Goal: Task Accomplishment & Management: Use online tool/utility

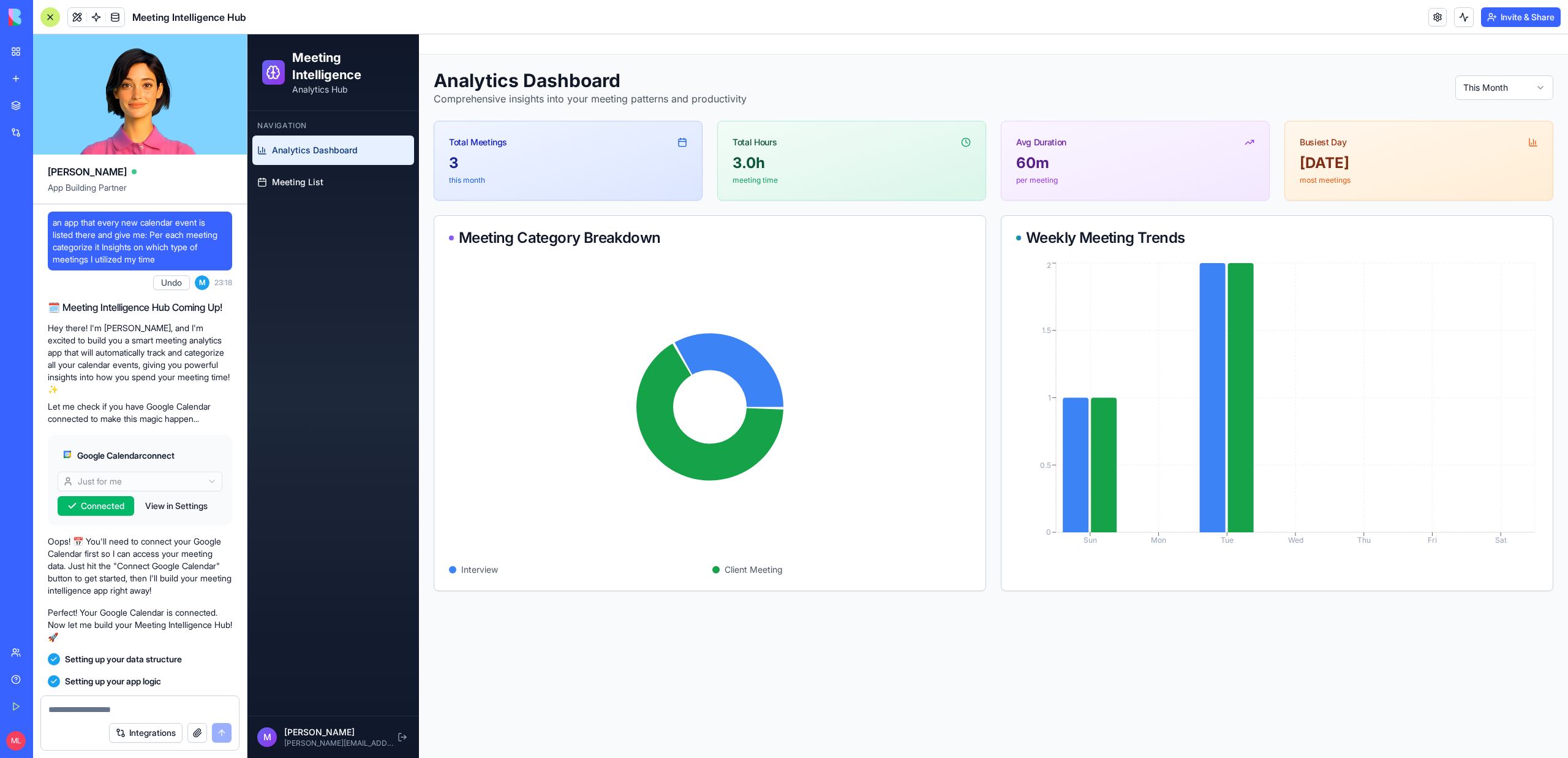
scroll to position [6444, 0]
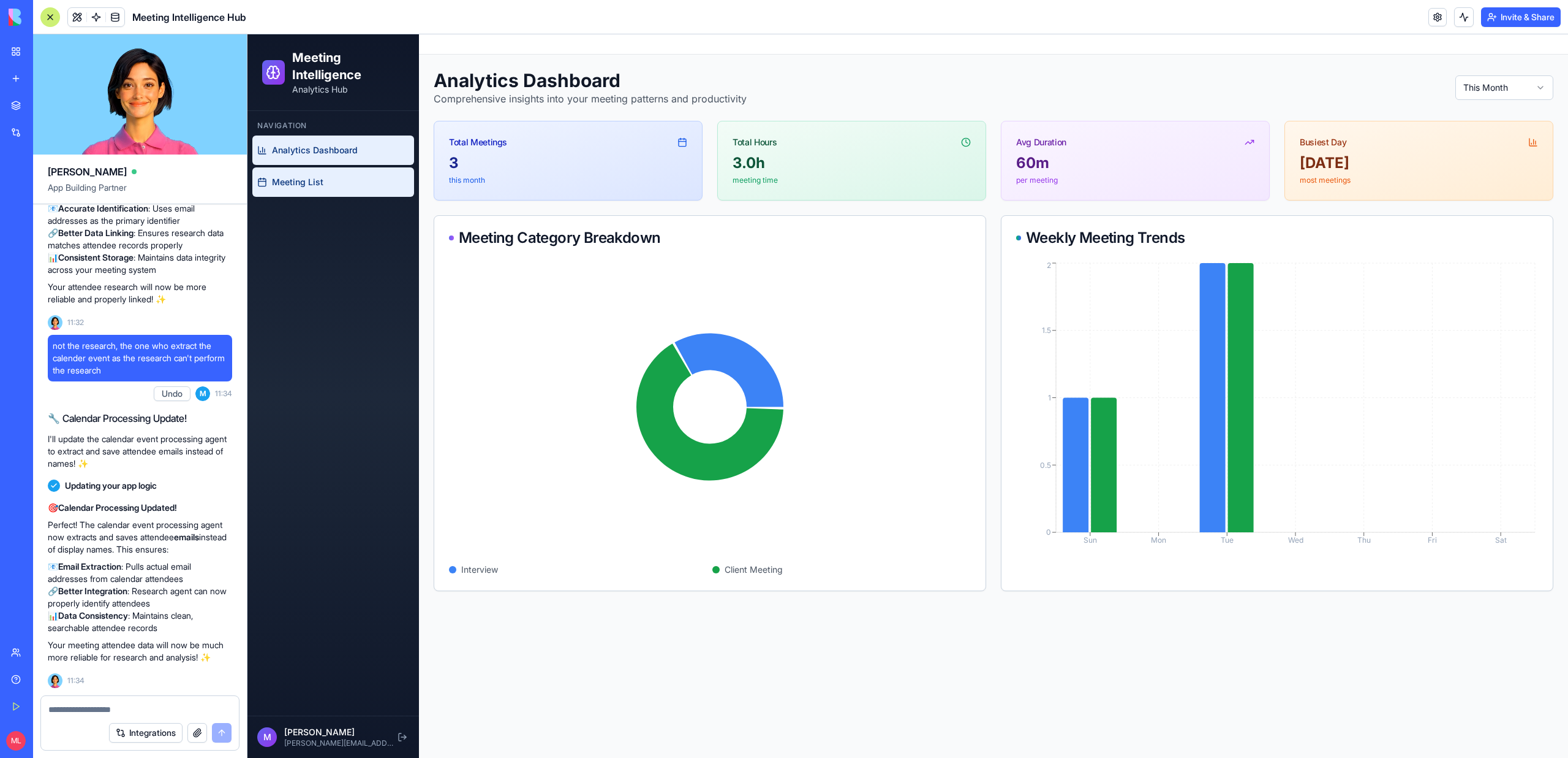
click at [291, 191] on link "Meeting List" at bounding box center [333, 182] width 162 height 29
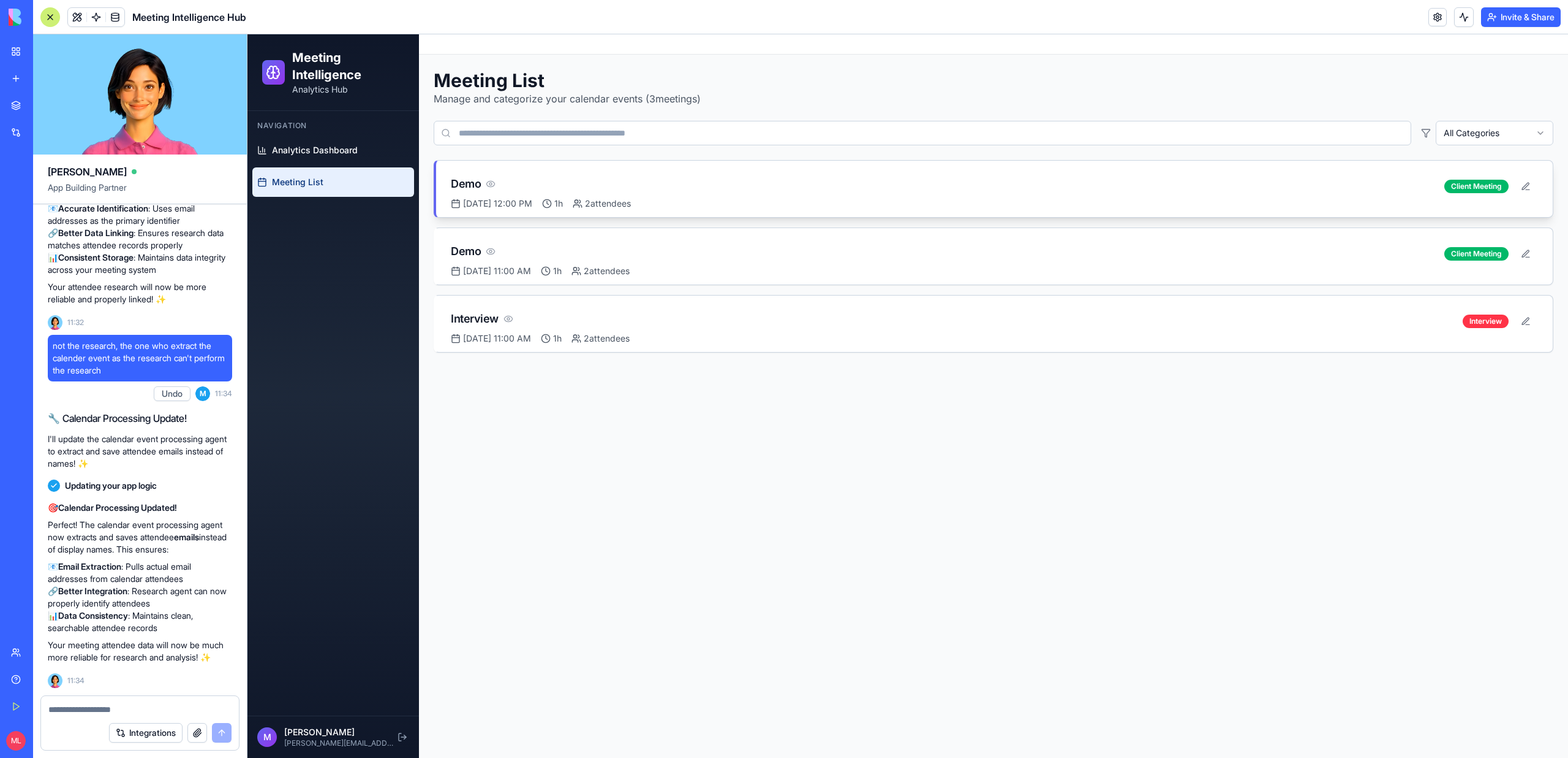
click at [638, 164] on div "Demo Sep 9, 2025 at 12:00 PM 1h 2 attendees Client Meeting" at bounding box center [994, 189] width 1117 height 56
click at [94, 11] on link at bounding box center [96, 17] width 19 height 19
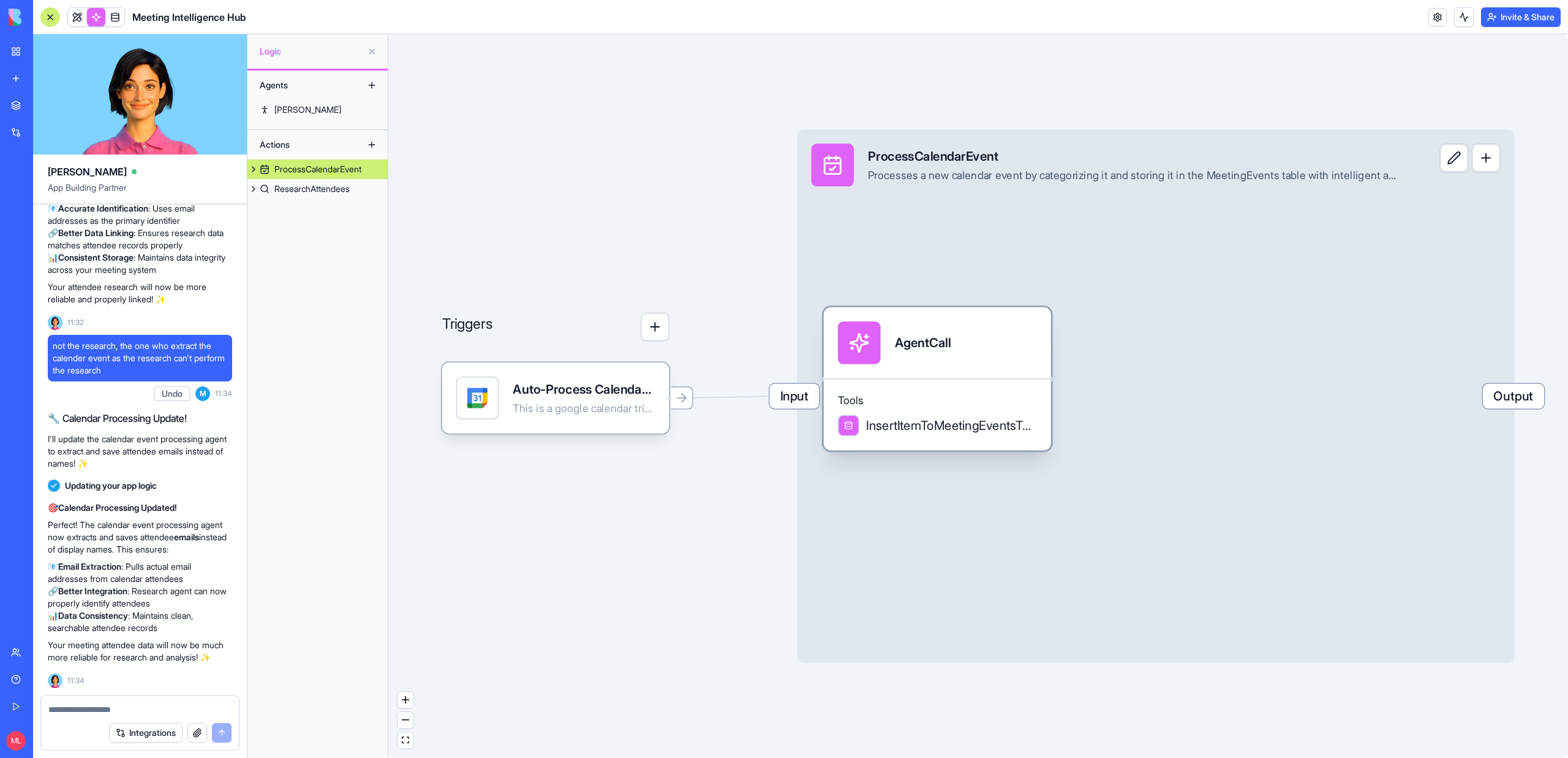
click at [925, 338] on div "AgentCall" at bounding box center [922, 343] width 56 height 18
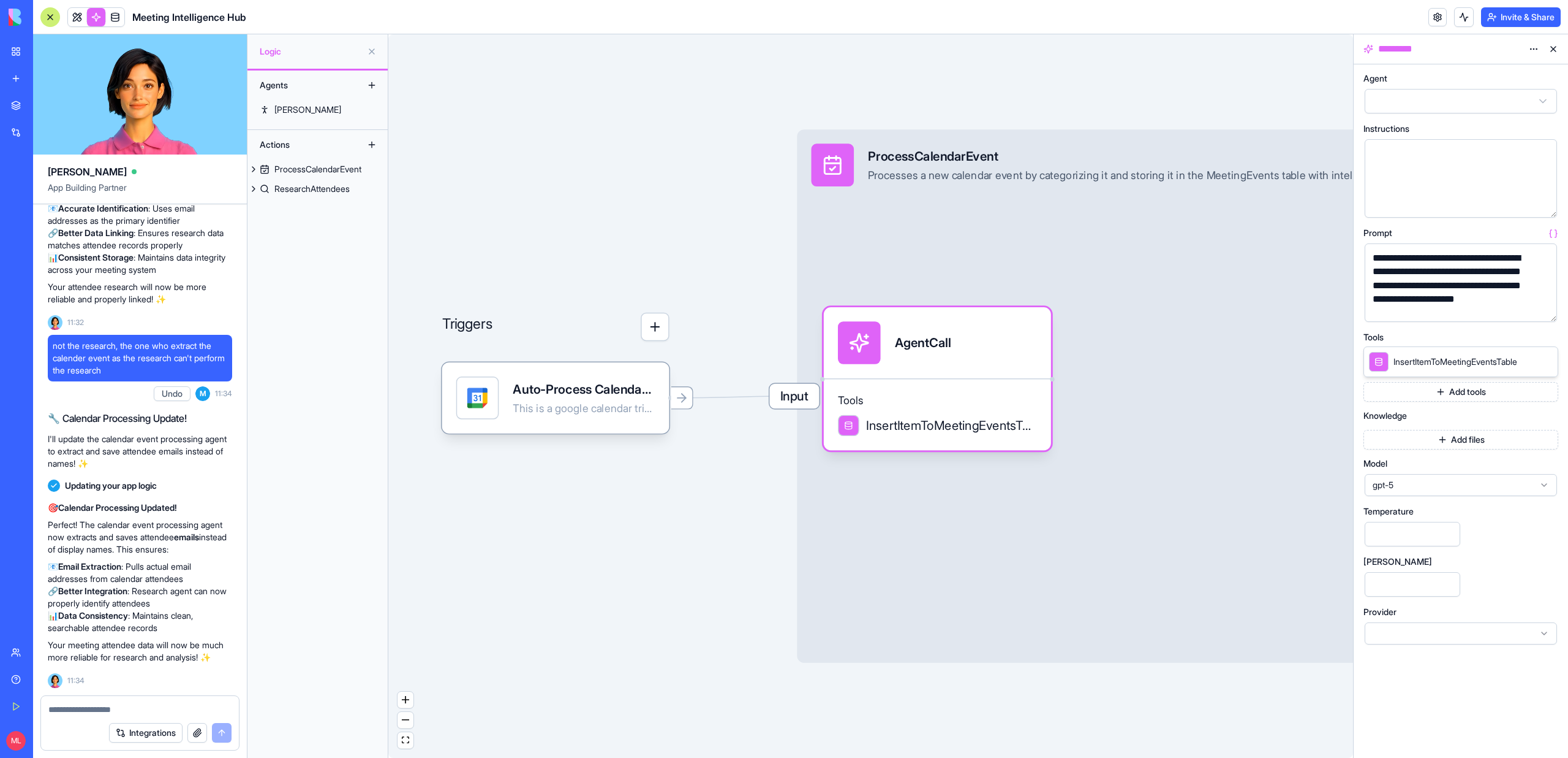
click at [1541, 311] on button "button" at bounding box center [1544, 309] width 20 height 20
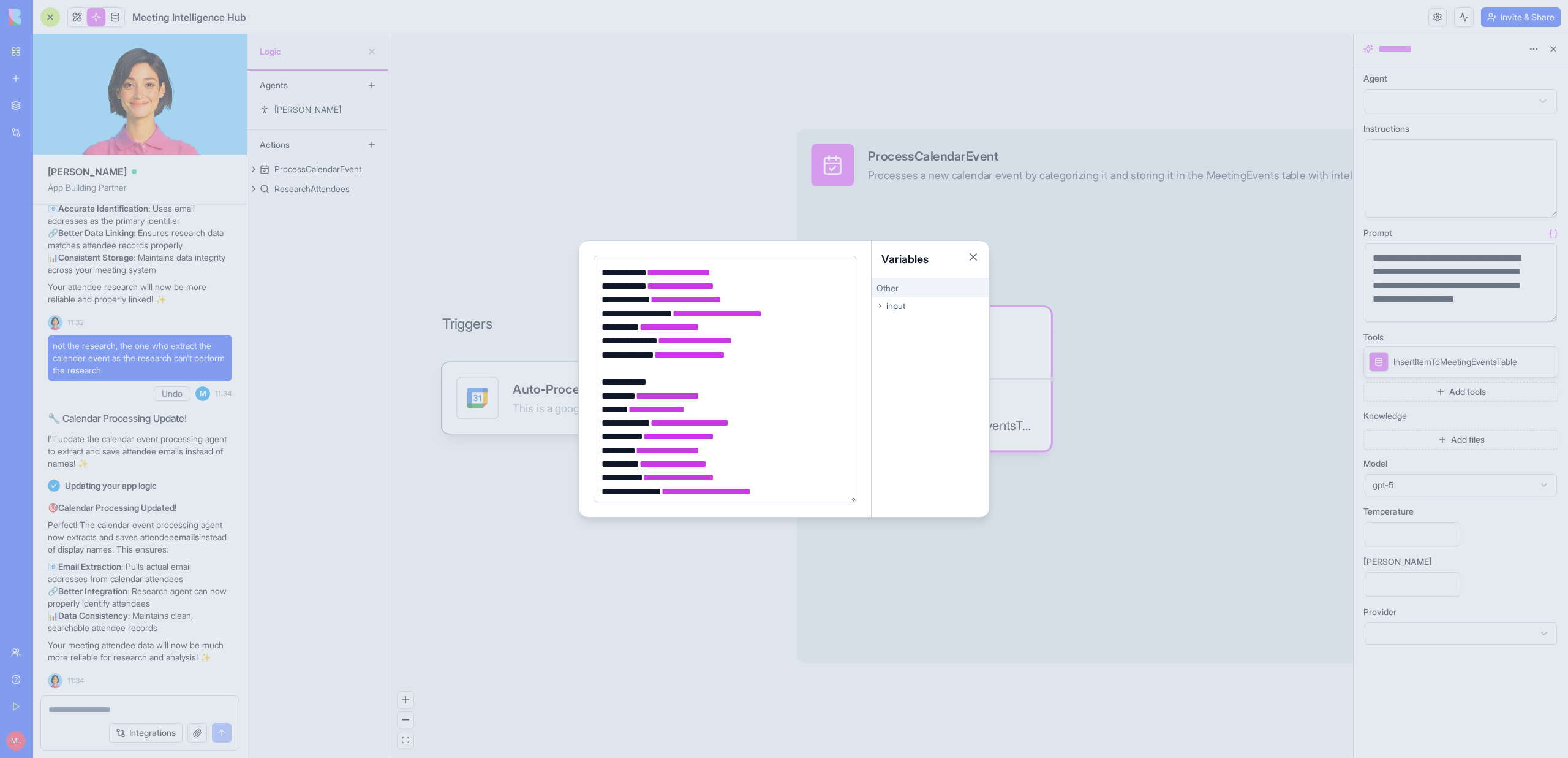
scroll to position [390, 0]
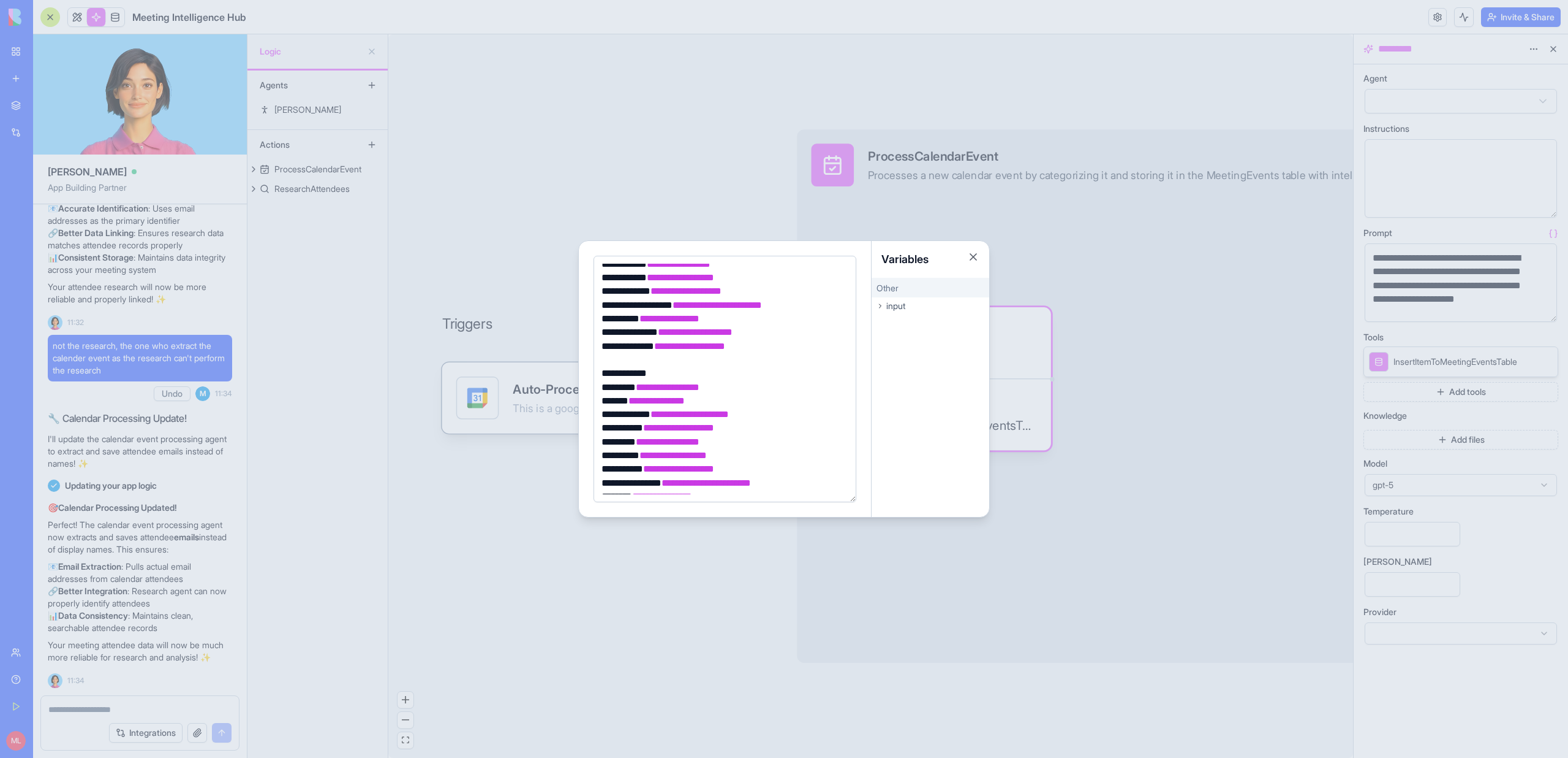
click at [659, 644] on div at bounding box center [784, 379] width 1568 height 758
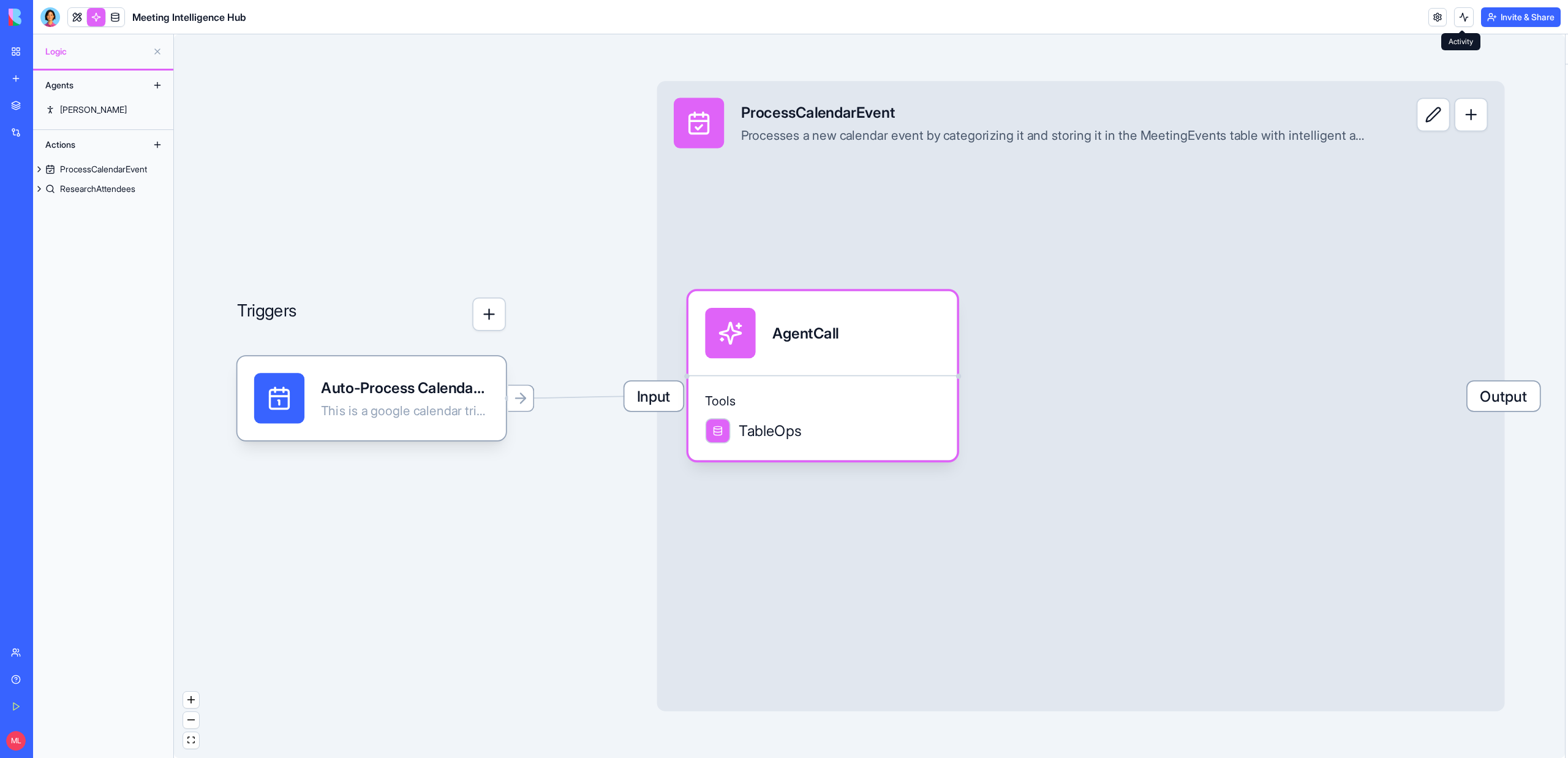
click at [1468, 22] on button at bounding box center [1464, 17] width 20 height 20
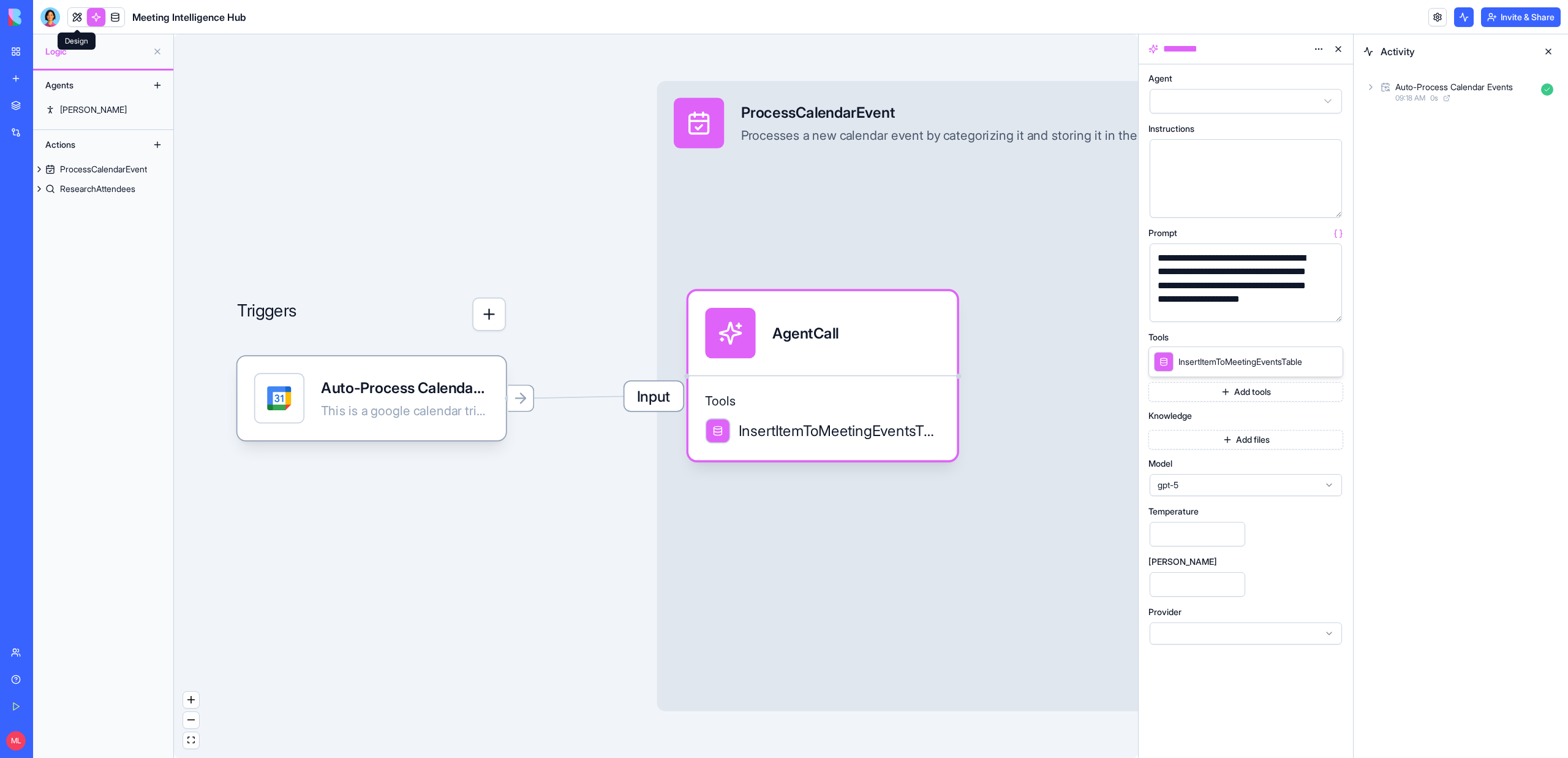
click at [74, 16] on link at bounding box center [77, 17] width 19 height 19
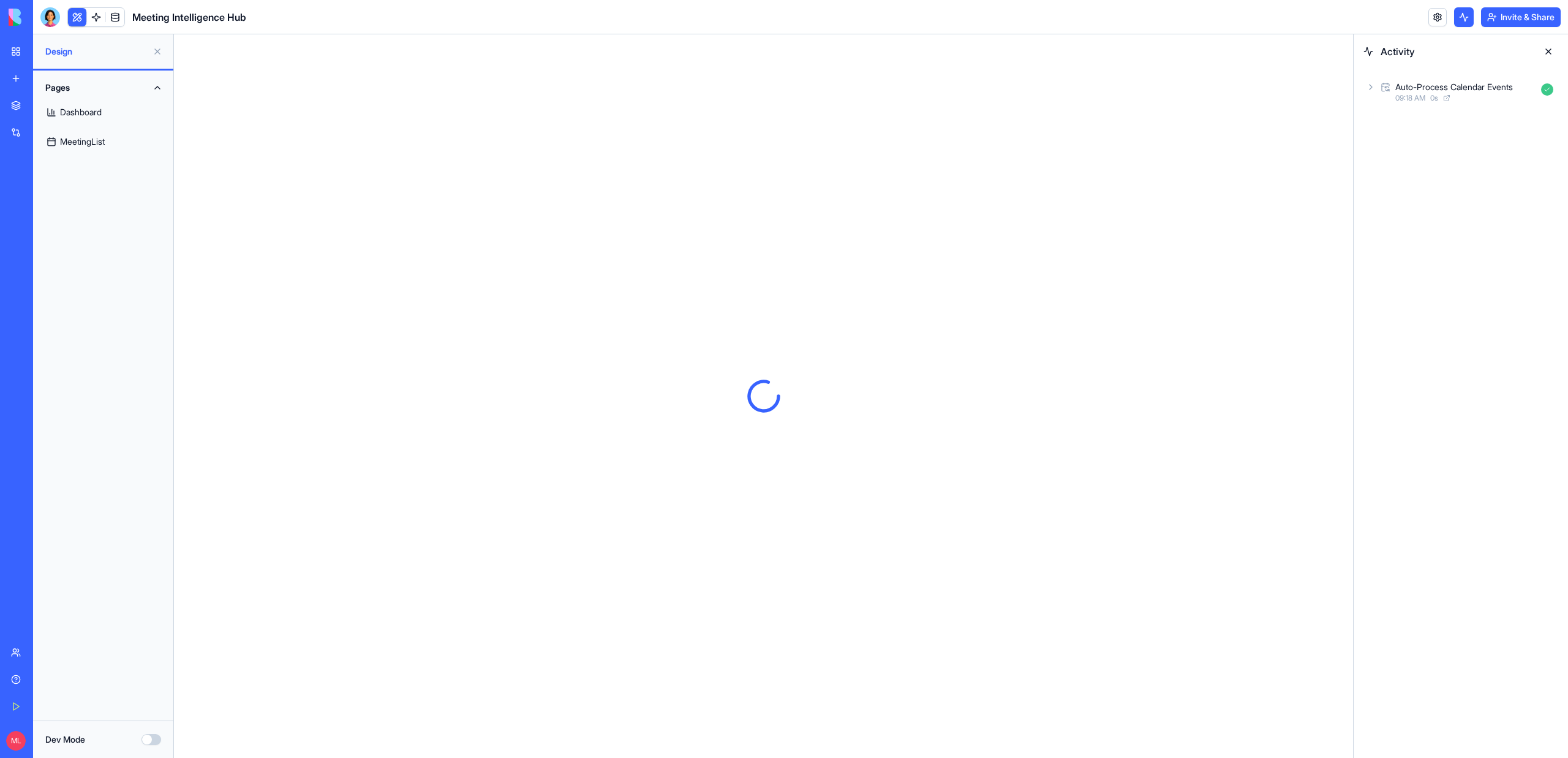
click at [118, 118] on link "Dashboard" at bounding box center [103, 112] width 126 height 29
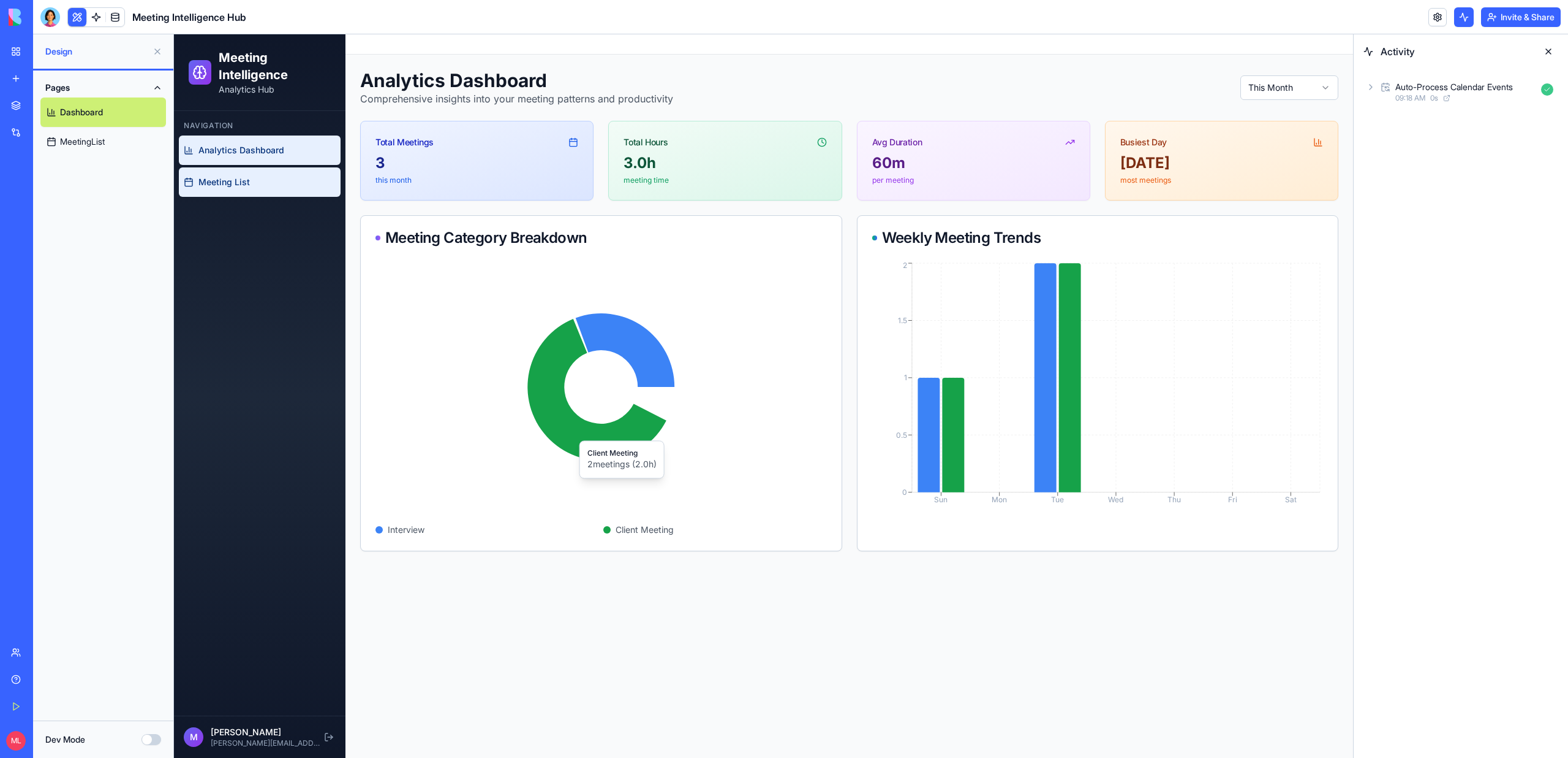
click at [246, 187] on span "Meeting List" at bounding box center [224, 182] width 51 height 12
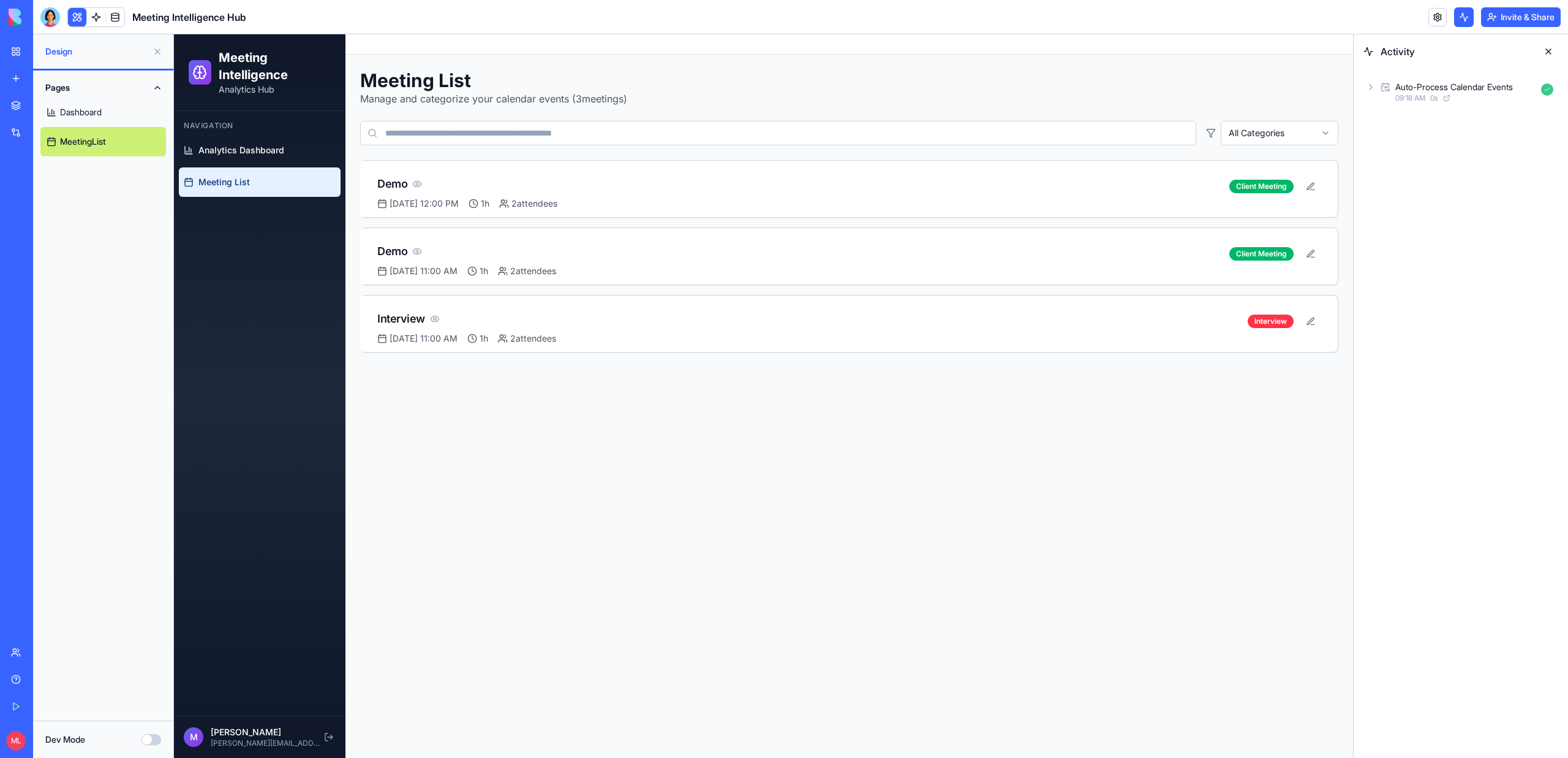
click at [1449, 84] on div "Auto-Process Calendar Events" at bounding box center [1454, 86] width 118 height 12
click at [1438, 118] on div "Input" at bounding box center [1466, 119] width 185 height 22
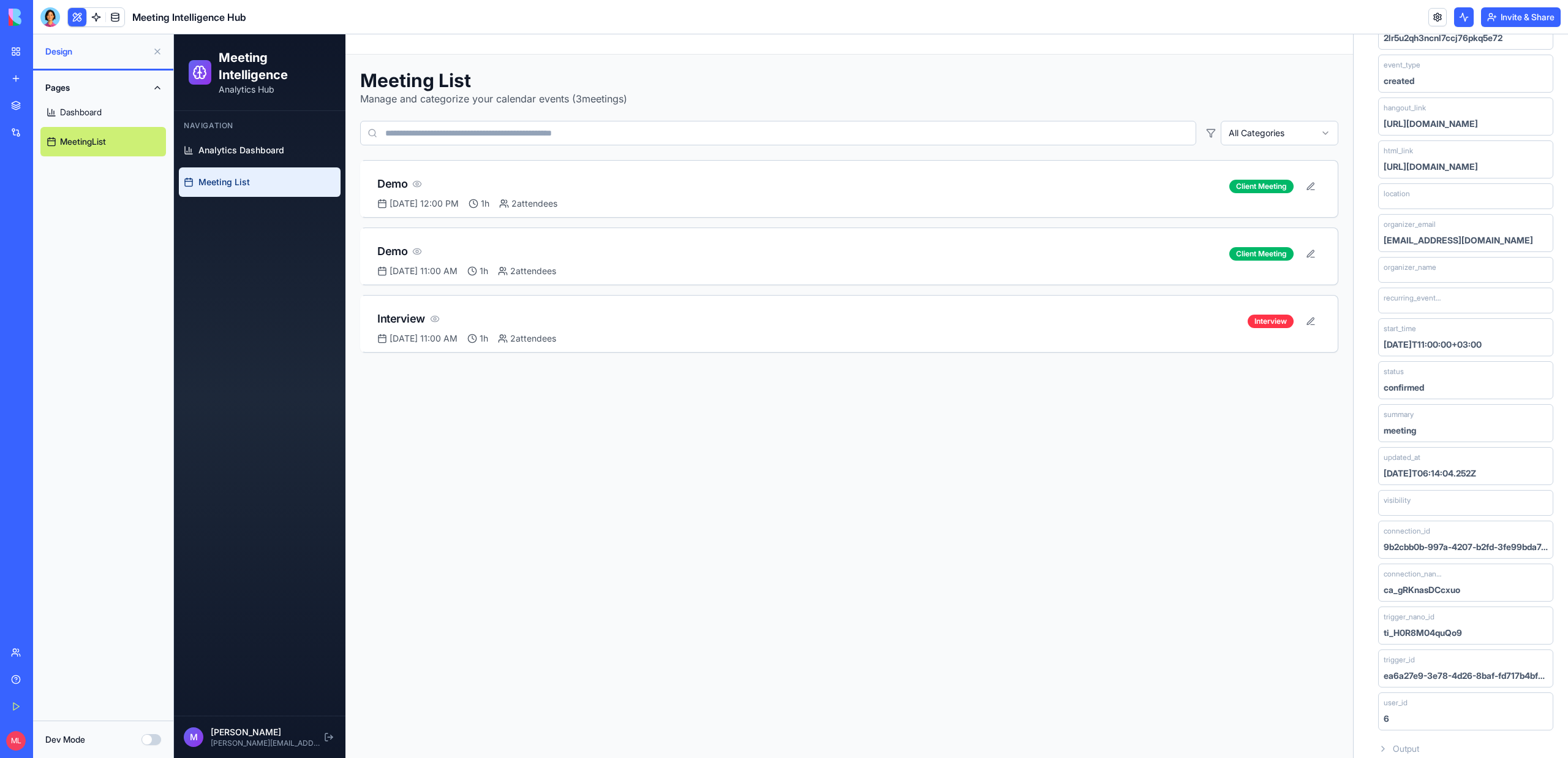
scroll to position [454, 0]
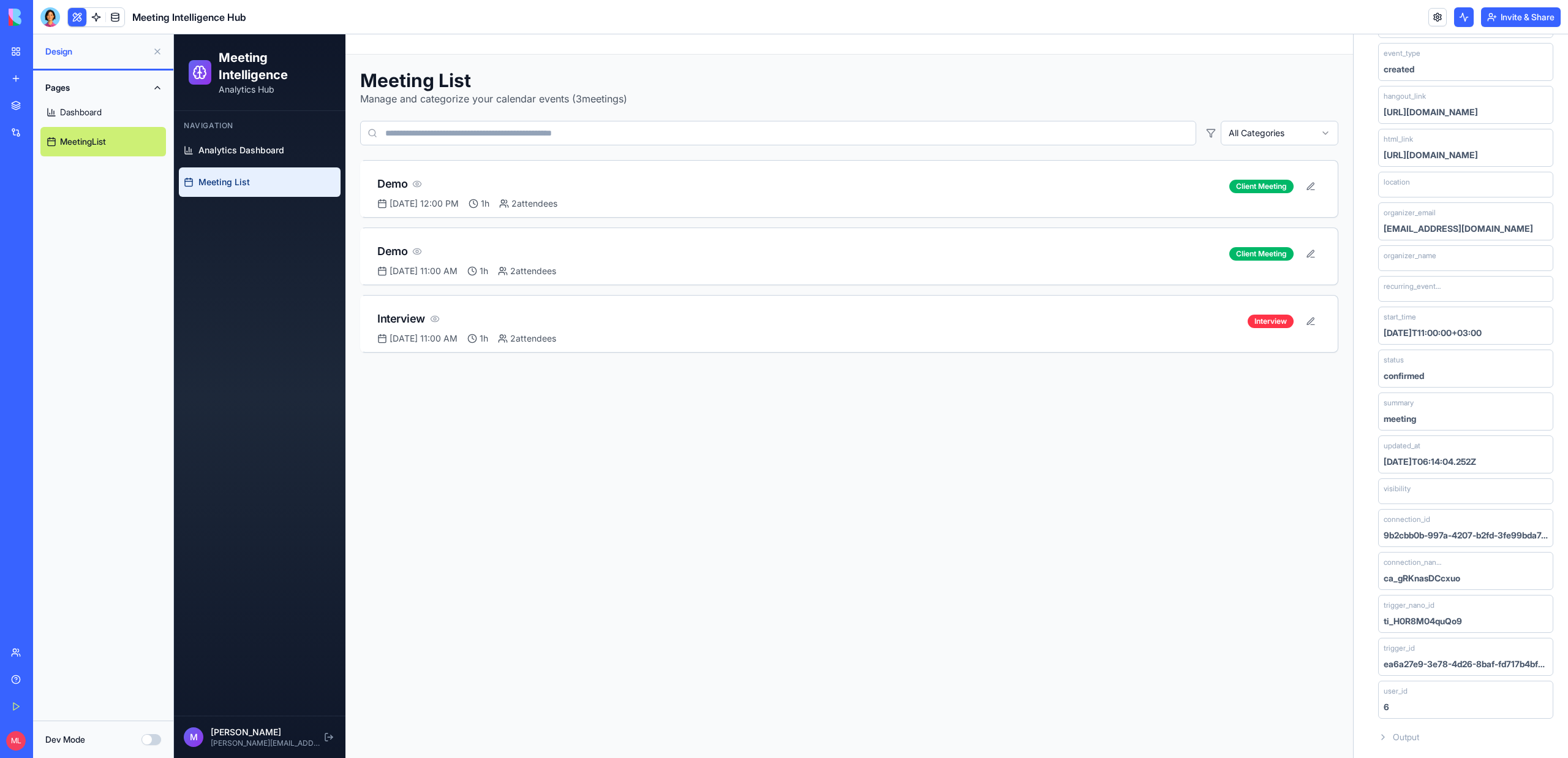
click at [1429, 748] on div "Auto-Process Calendar Events 09:18 AM 0 s Input attendees - display_name: email…" at bounding box center [1461, 187] width 214 height 1143
click at [1429, 735] on div "Output" at bounding box center [1466, 736] width 185 height 22
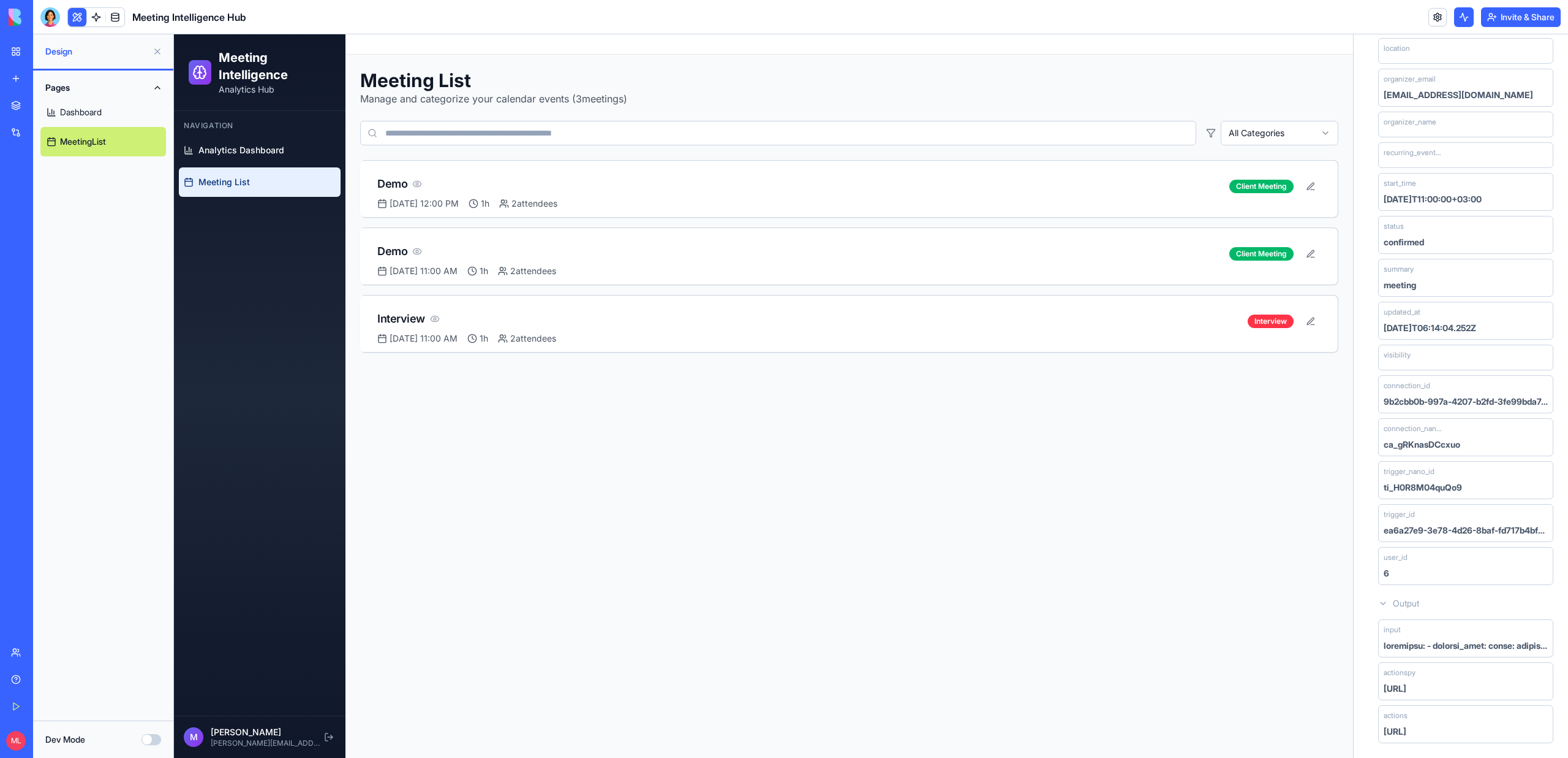
click at [89, 19] on link at bounding box center [96, 17] width 19 height 19
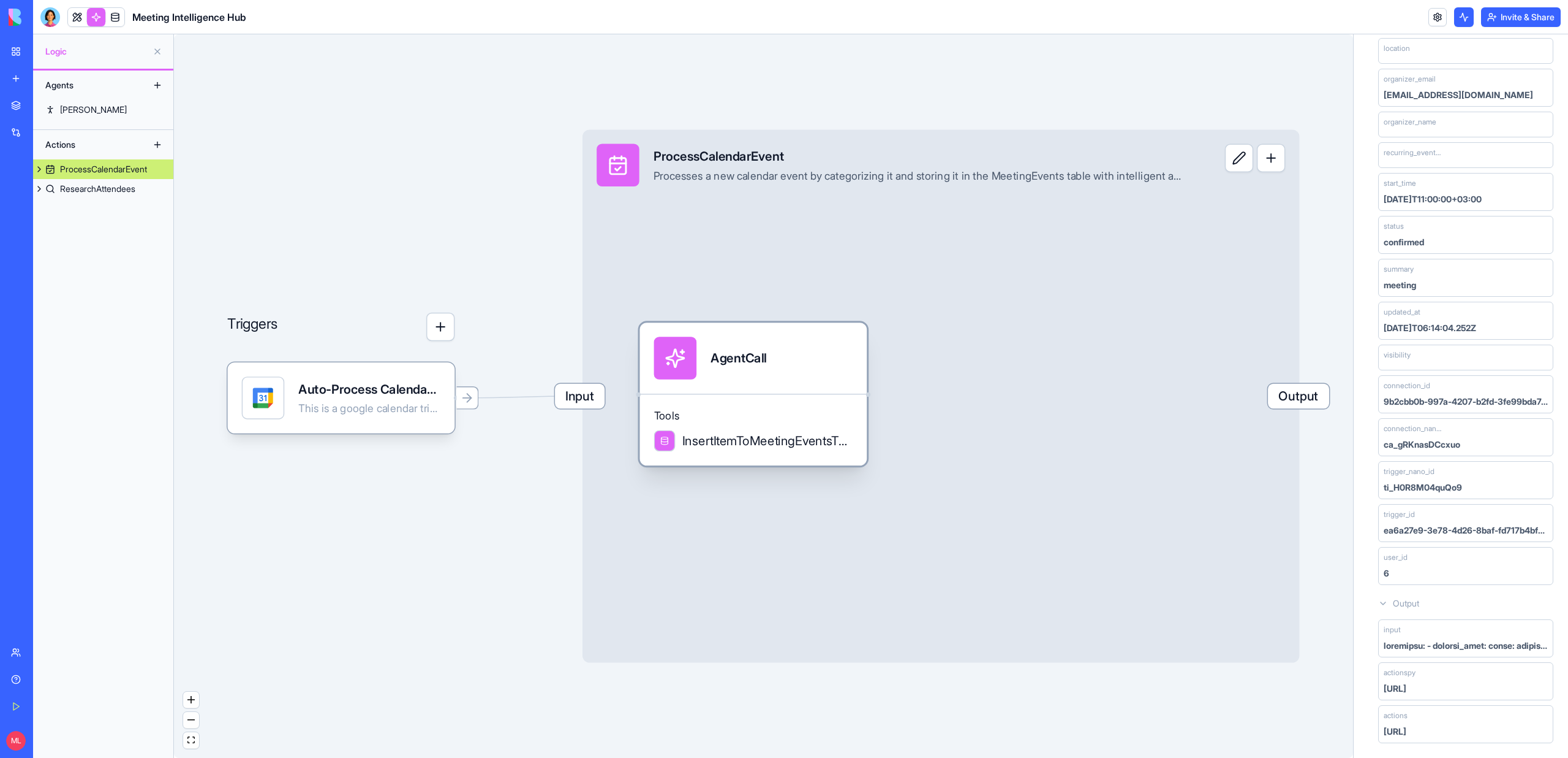
drag, startPoint x: 727, startPoint y: 370, endPoint x: 764, endPoint y: 391, distance: 42.5
click at [764, 392] on div "AgentCall" at bounding box center [754, 357] width 228 height 71
click at [764, 391] on div "AgentCall" at bounding box center [760, 364] width 228 height 71
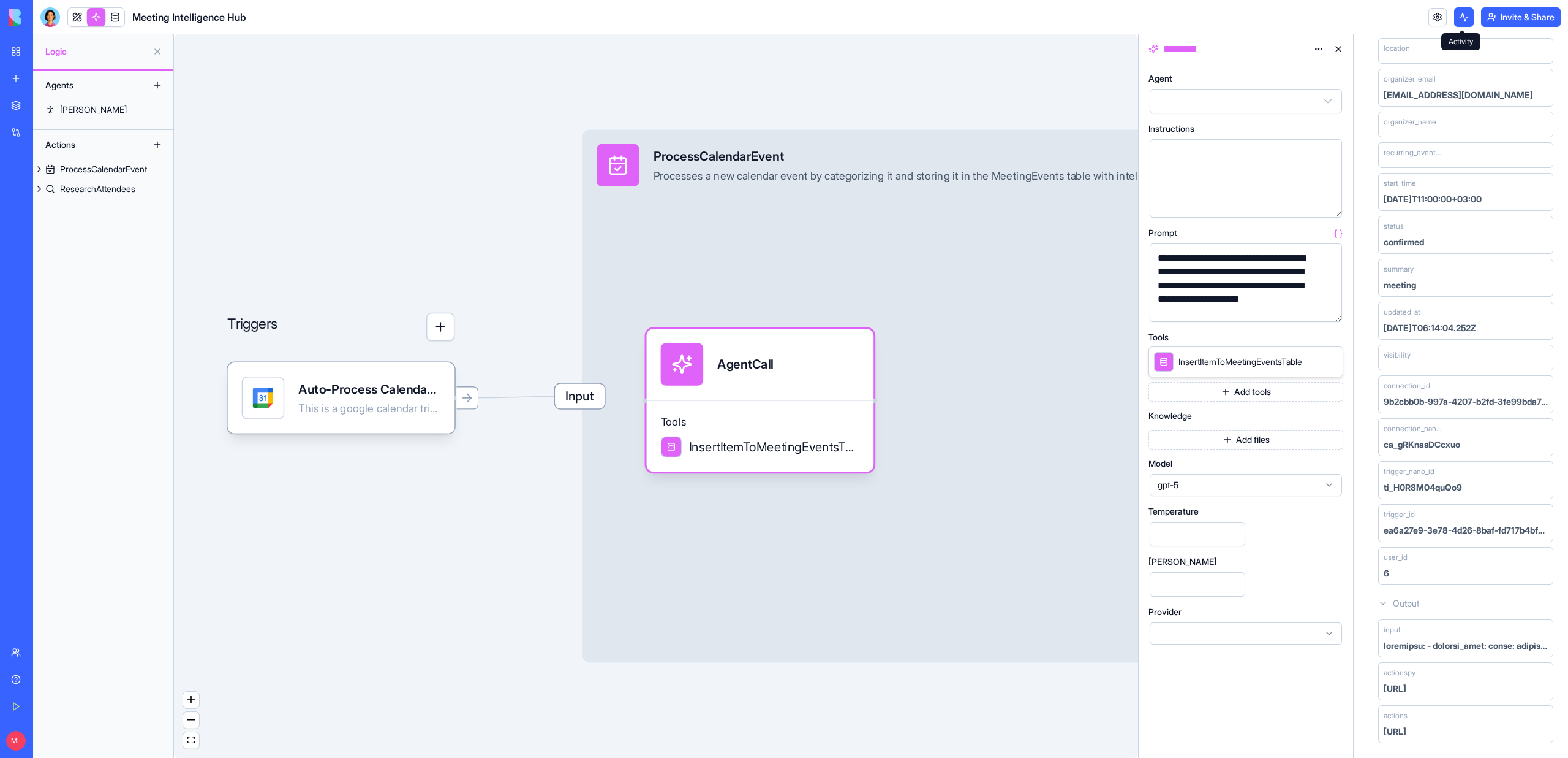
click at [1455, 17] on button at bounding box center [1464, 17] width 20 height 20
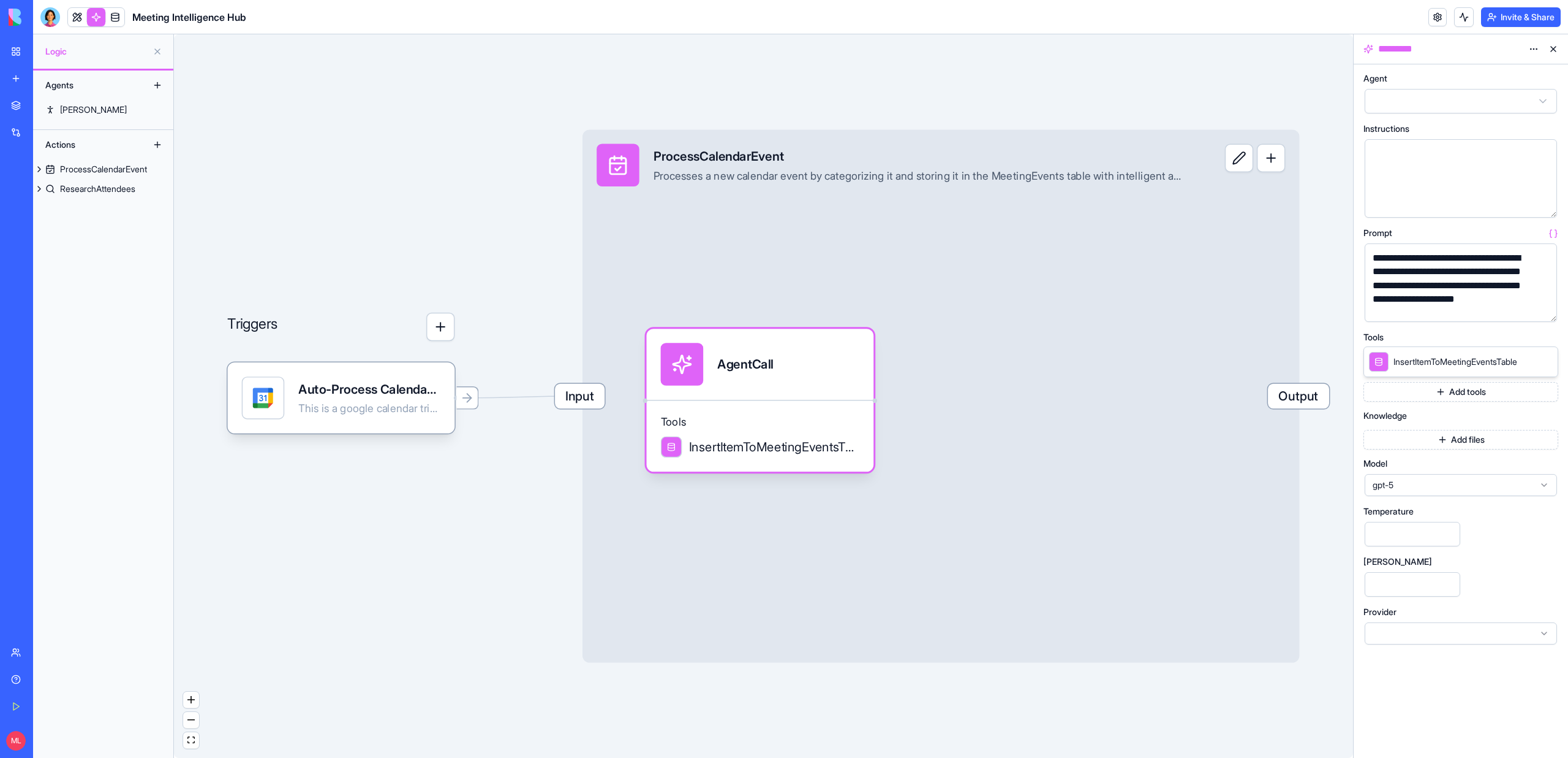
click at [1455, 17] on button at bounding box center [1464, 17] width 20 height 20
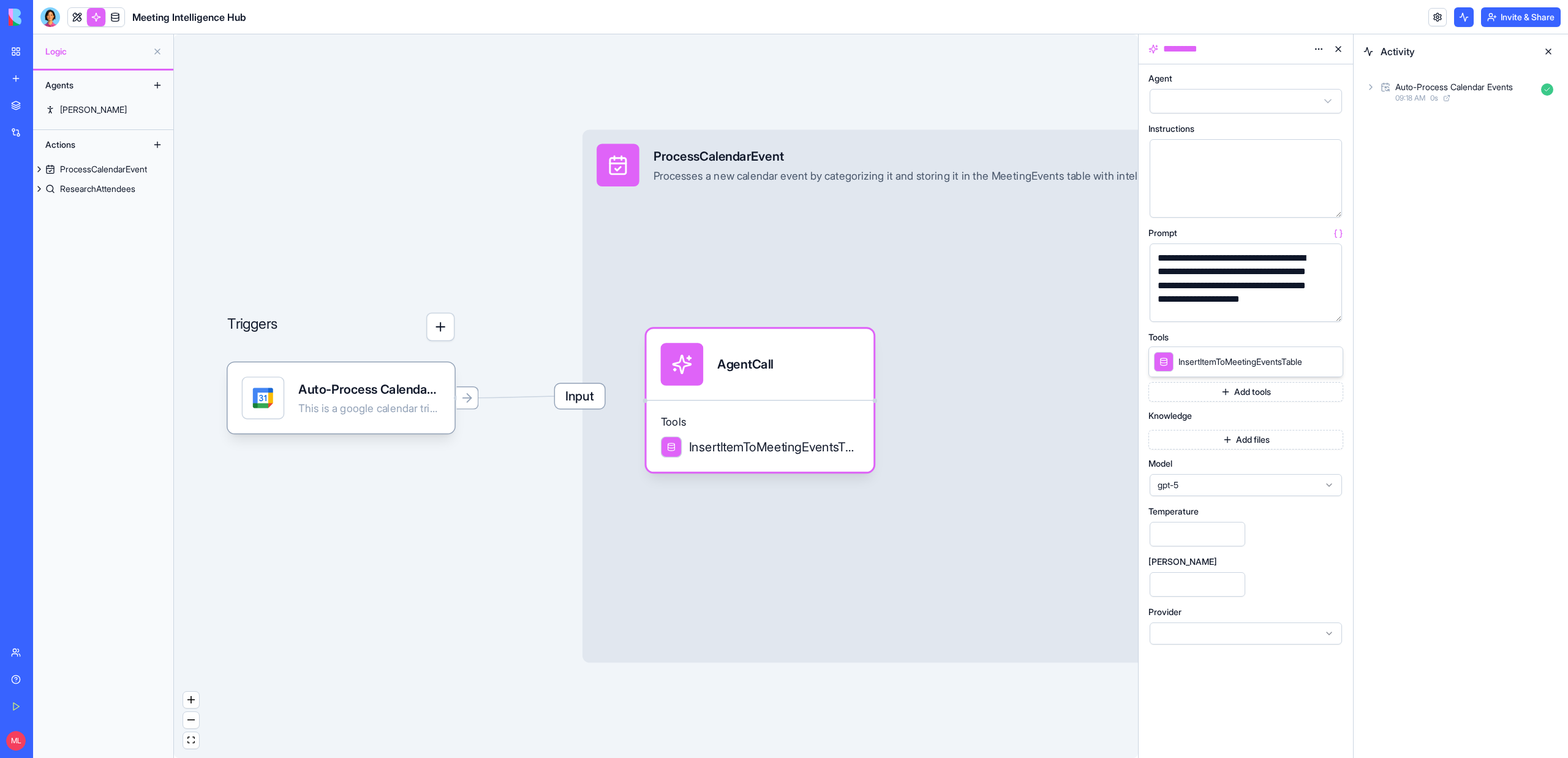
click at [1423, 96] on span "09:18 AM" at bounding box center [1410, 98] width 30 height 10
click at [1417, 117] on div "Input" at bounding box center [1466, 119] width 185 height 22
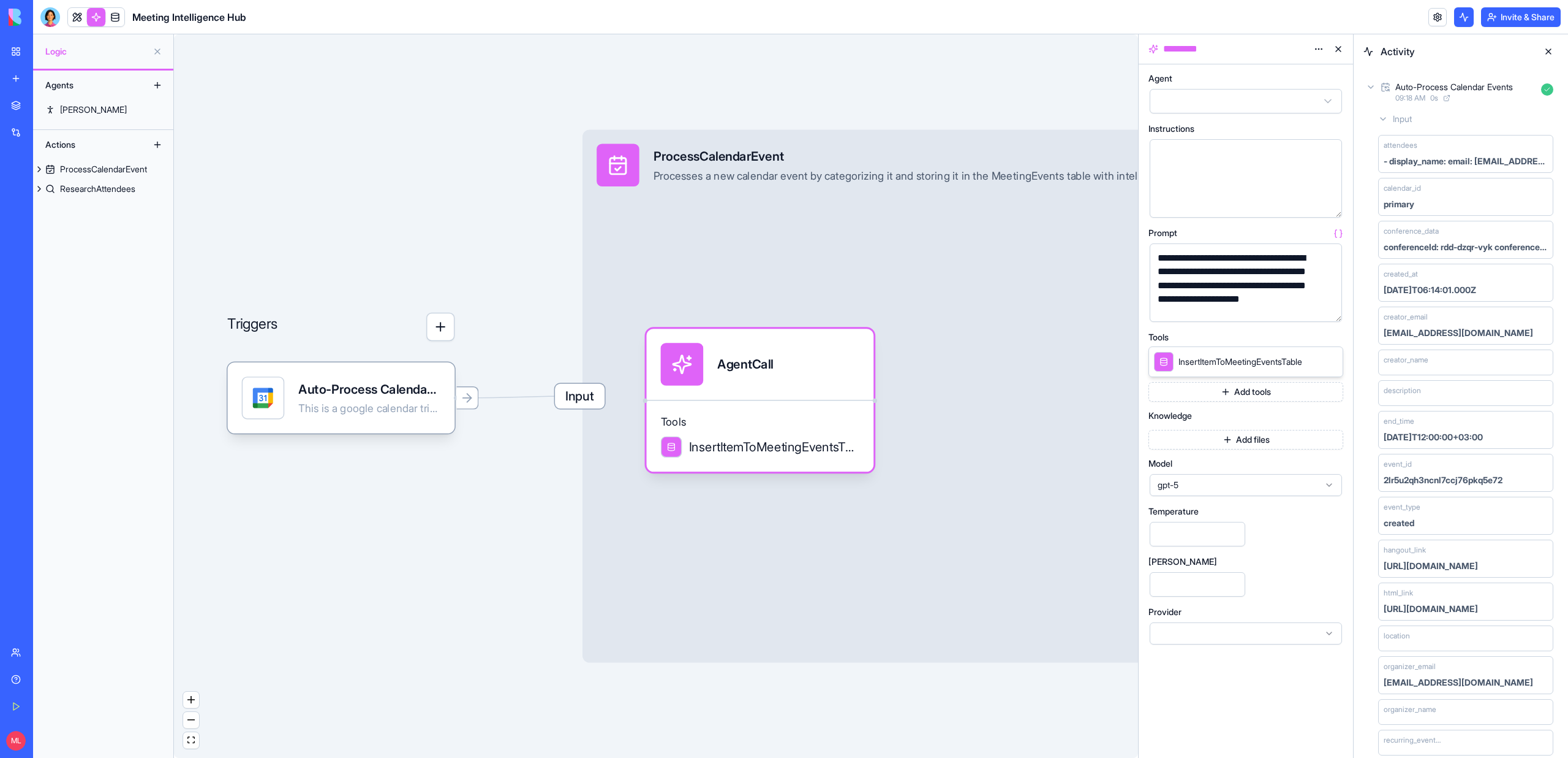
click at [1417, 117] on div "Input" at bounding box center [1466, 119] width 185 height 22
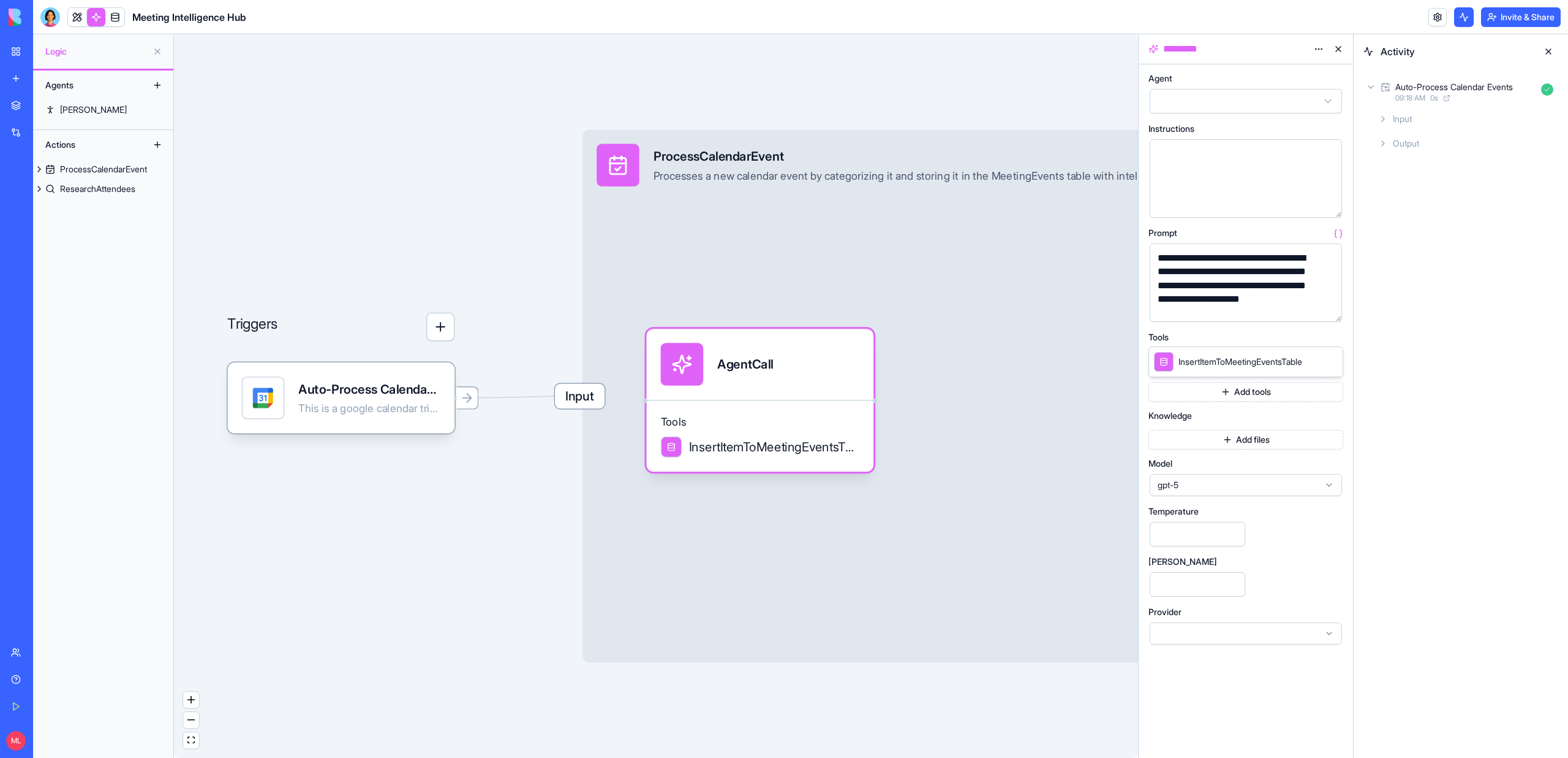
click at [1415, 120] on div "Input" at bounding box center [1466, 119] width 185 height 22
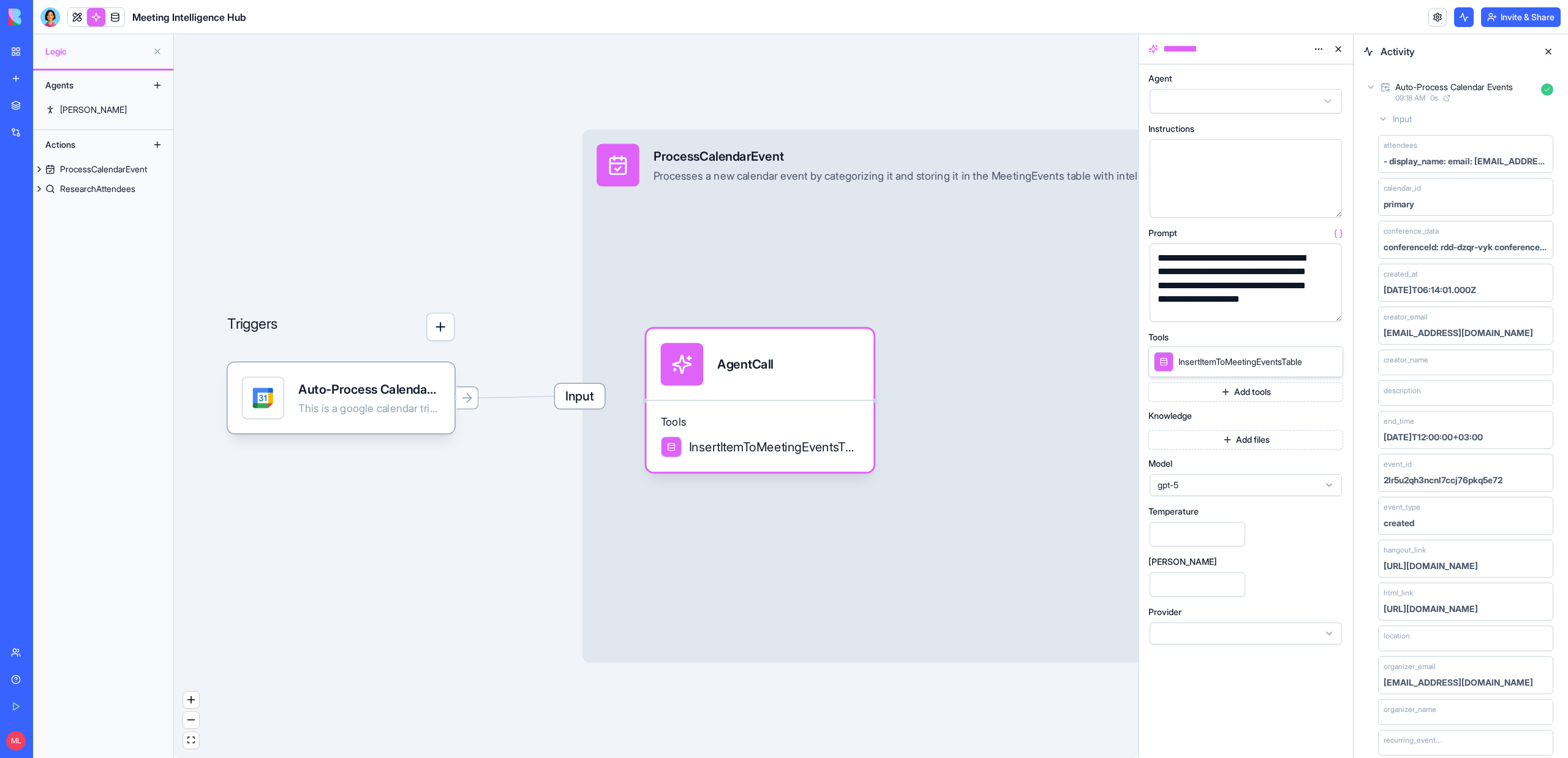
click at [1391, 127] on div "Input" at bounding box center [1466, 119] width 185 height 22
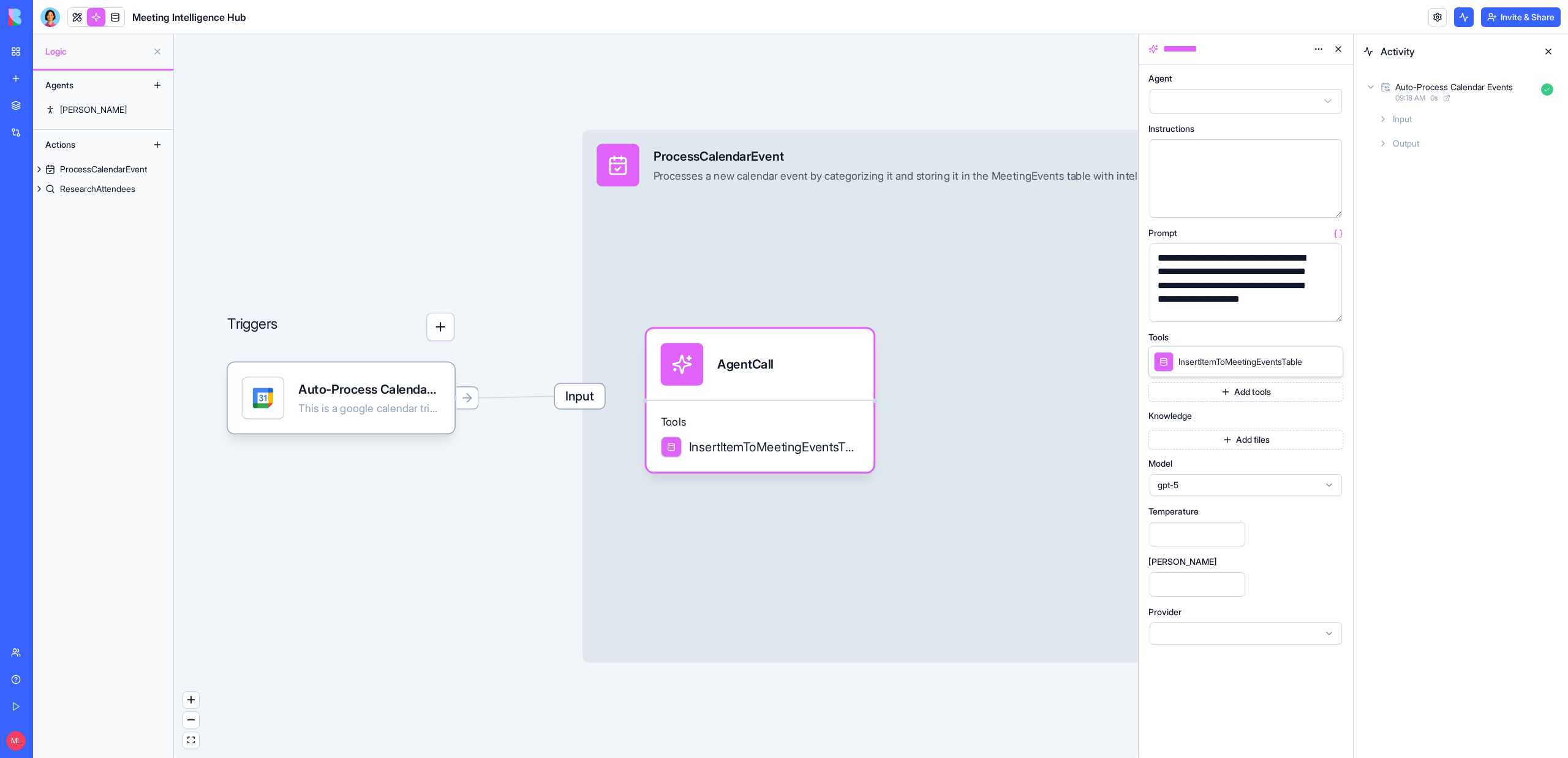
click at [1391, 127] on div "Input" at bounding box center [1466, 119] width 185 height 22
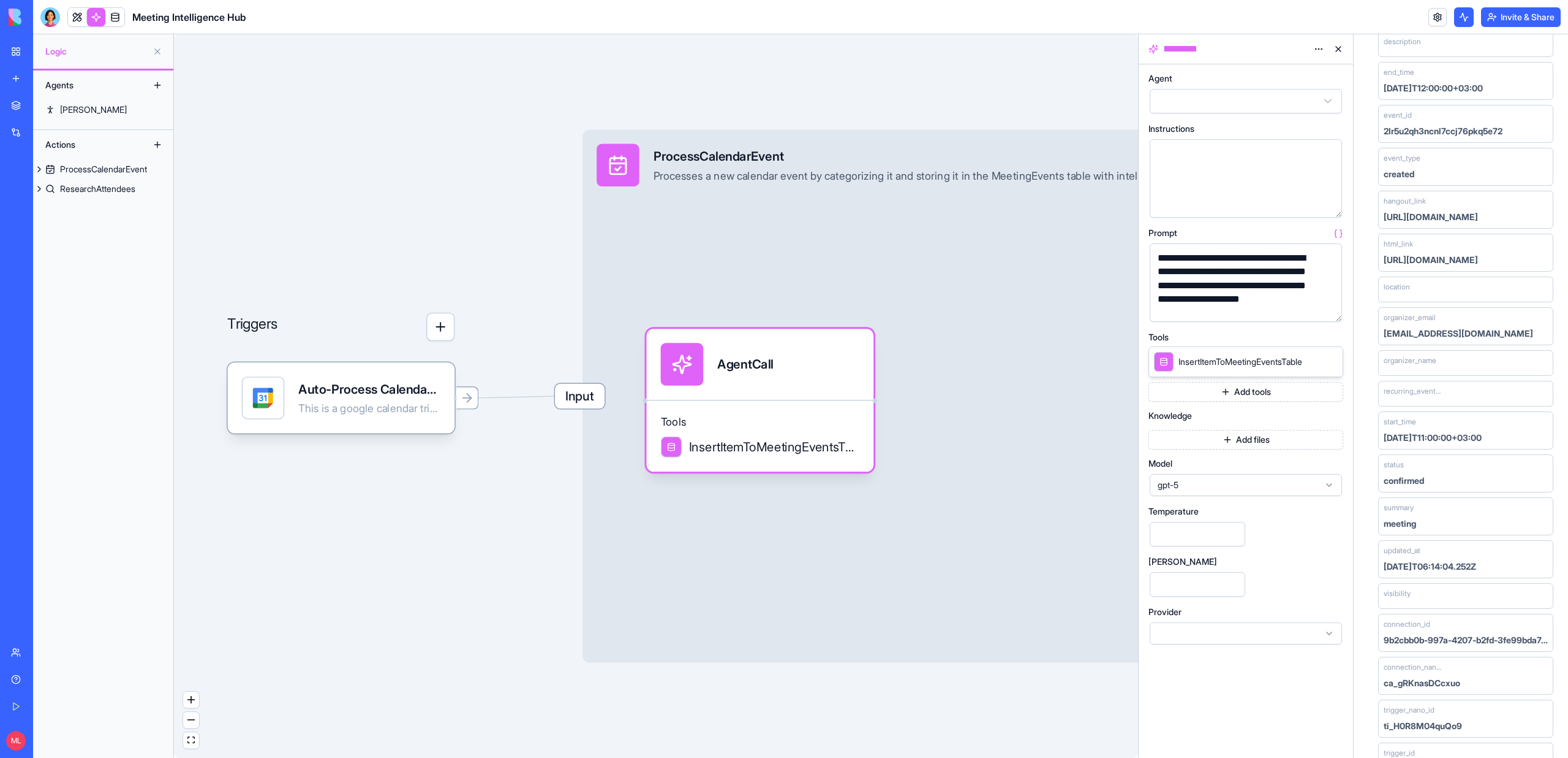
scroll to position [454, 0]
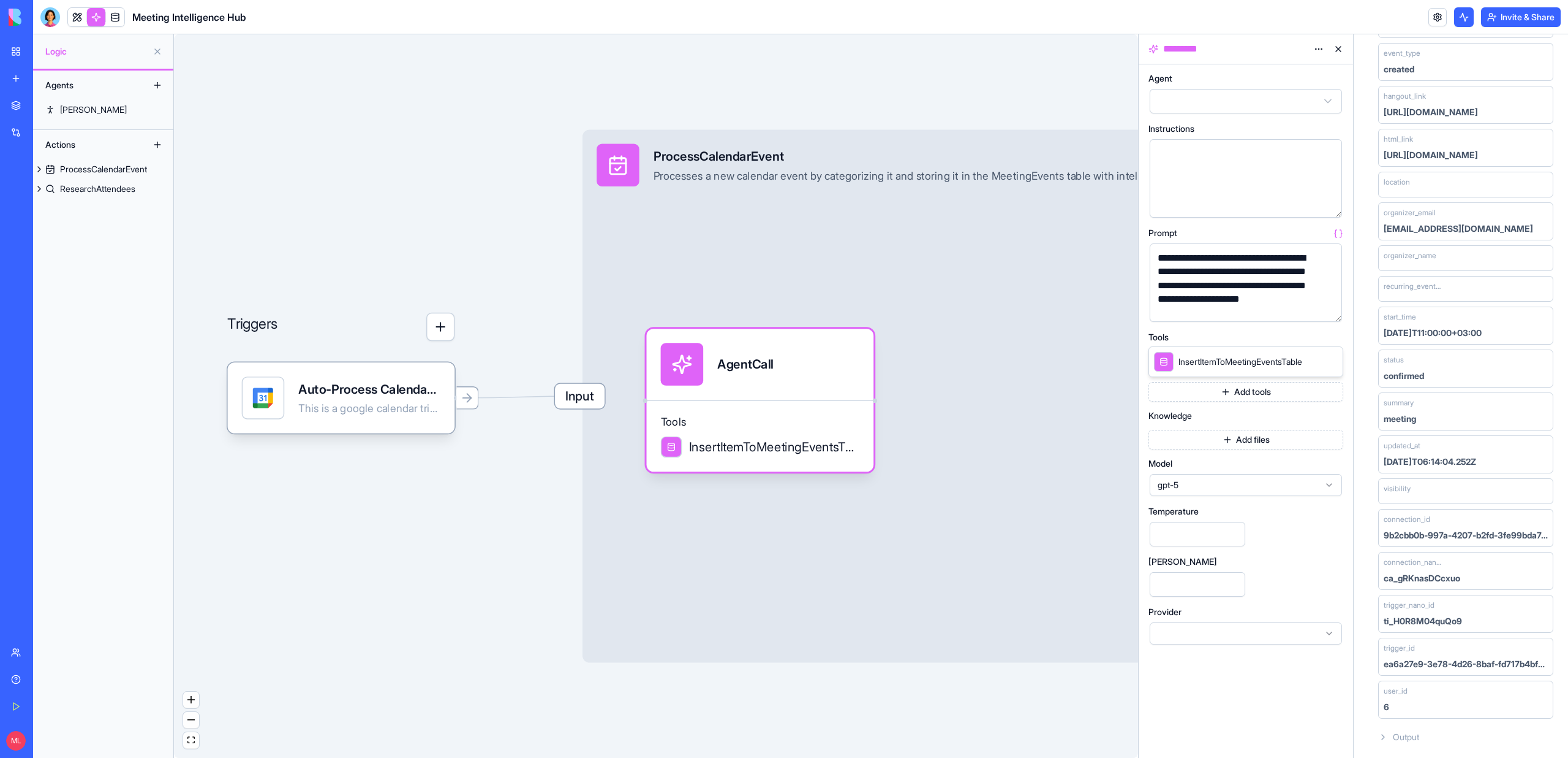
click at [1401, 741] on span "Output" at bounding box center [1405, 736] width 26 height 12
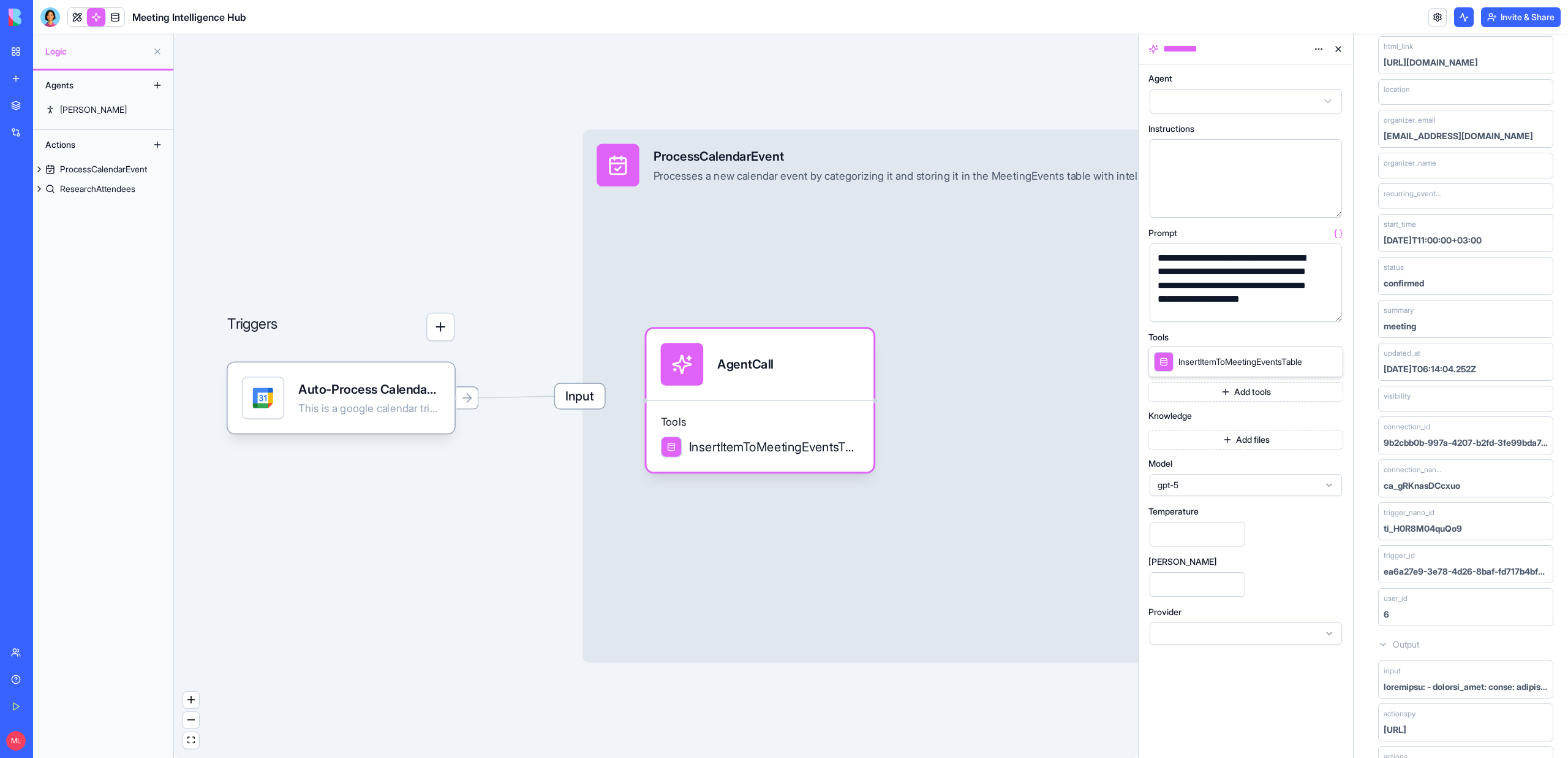
scroll to position [587, 0]
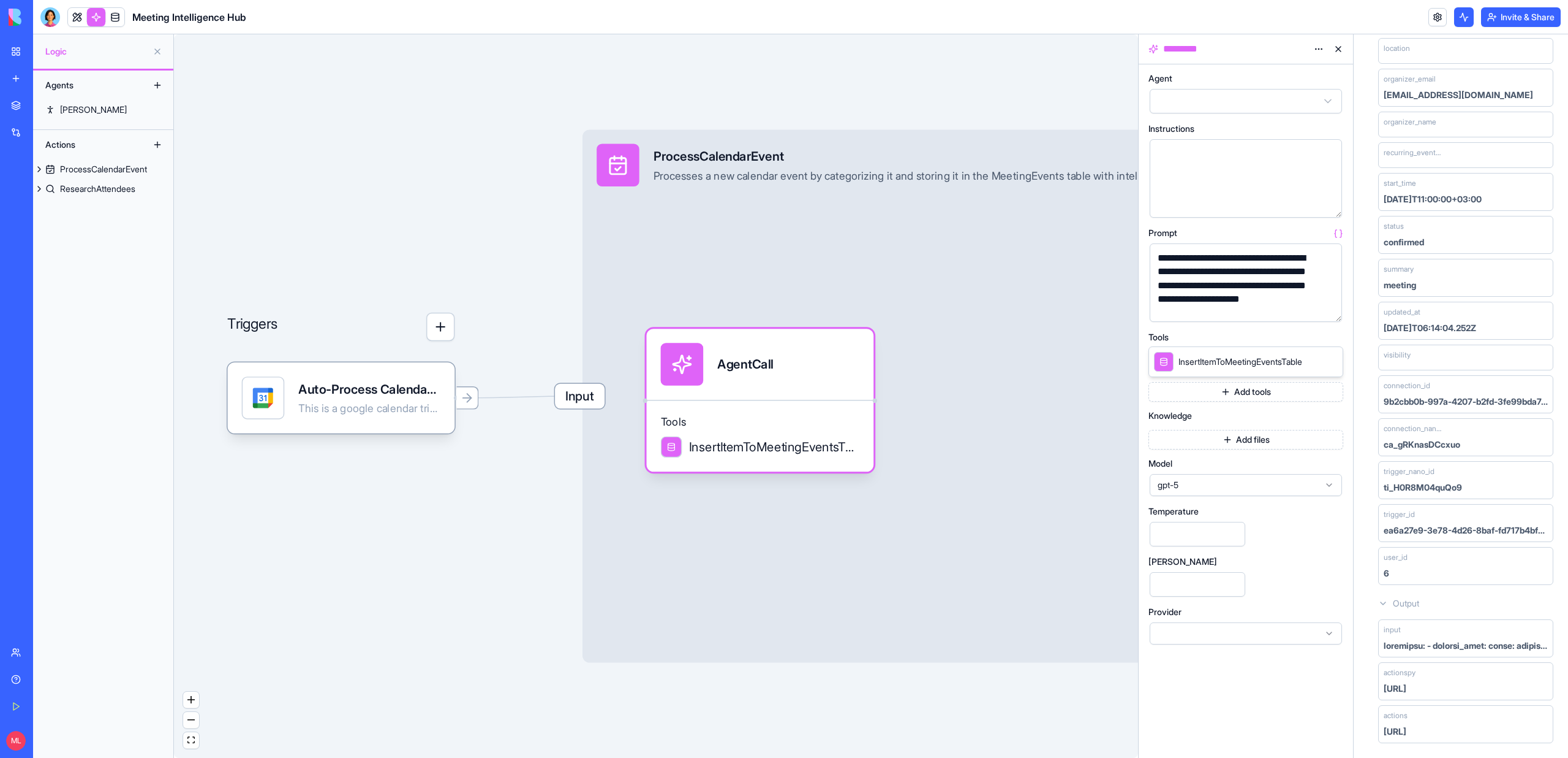
click at [1392, 598] on span "Output" at bounding box center [1405, 603] width 26 height 12
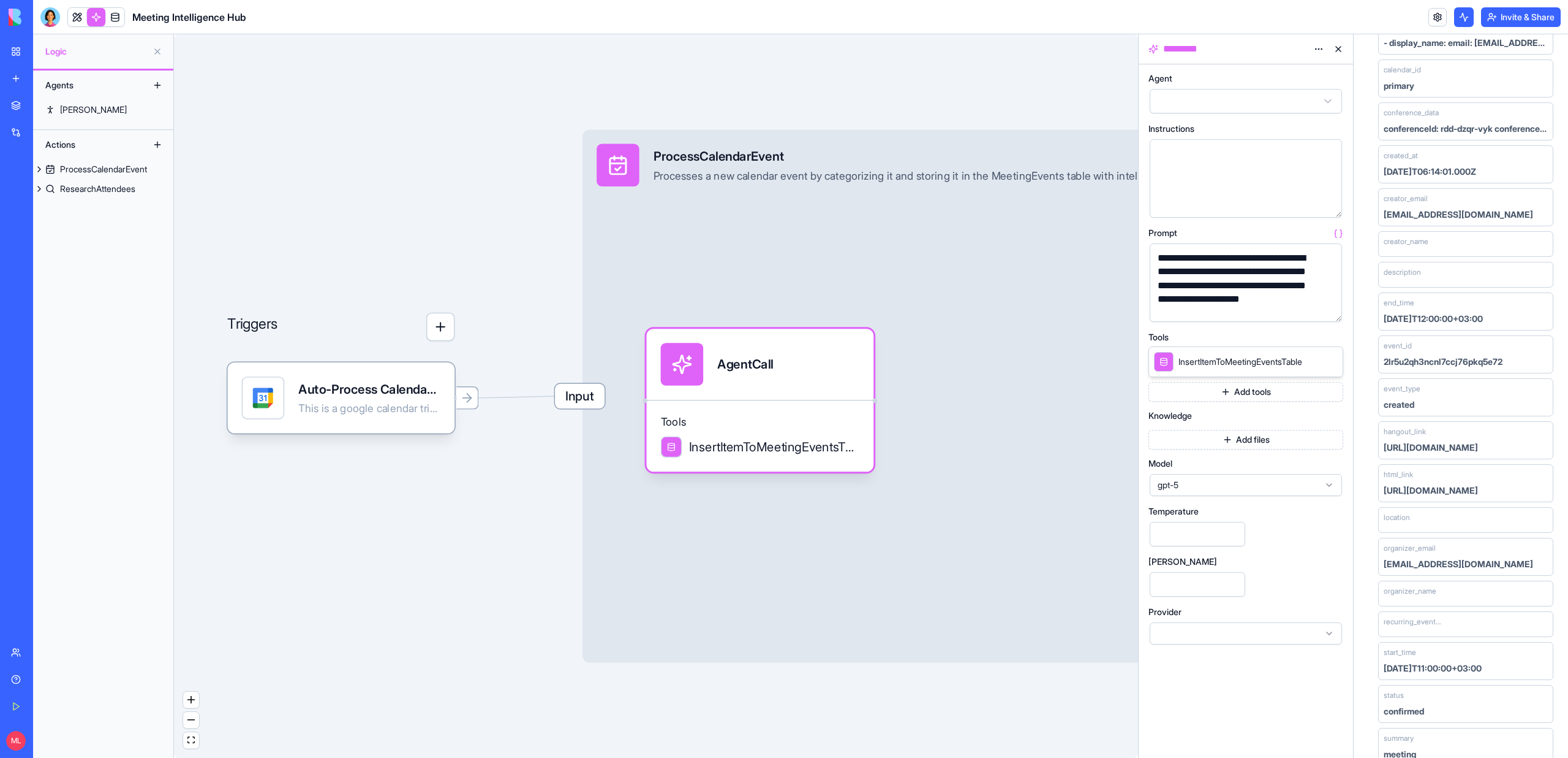
scroll to position [0, 0]
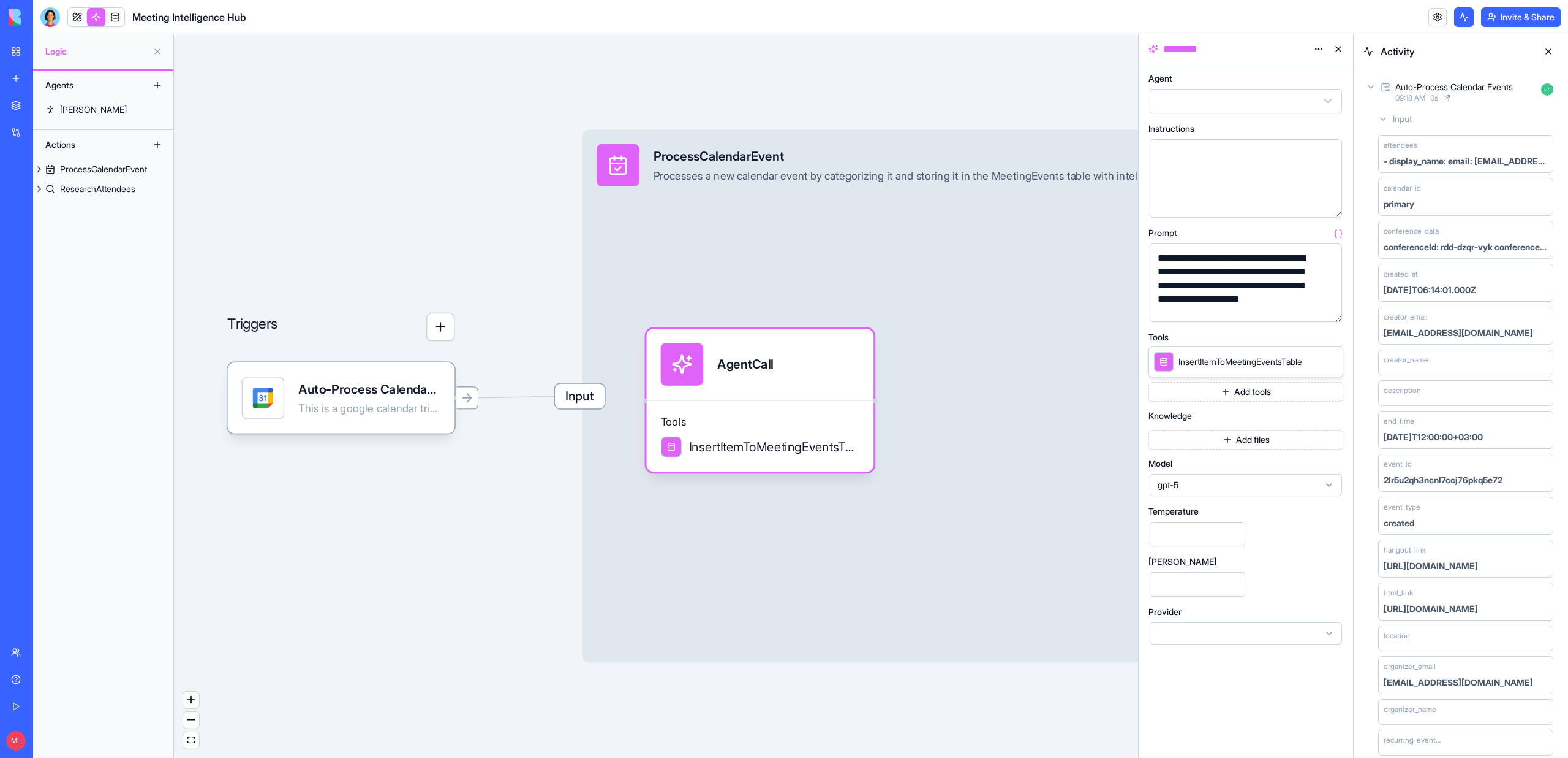
click at [1403, 113] on span "Input" at bounding box center [1401, 119] width 19 height 12
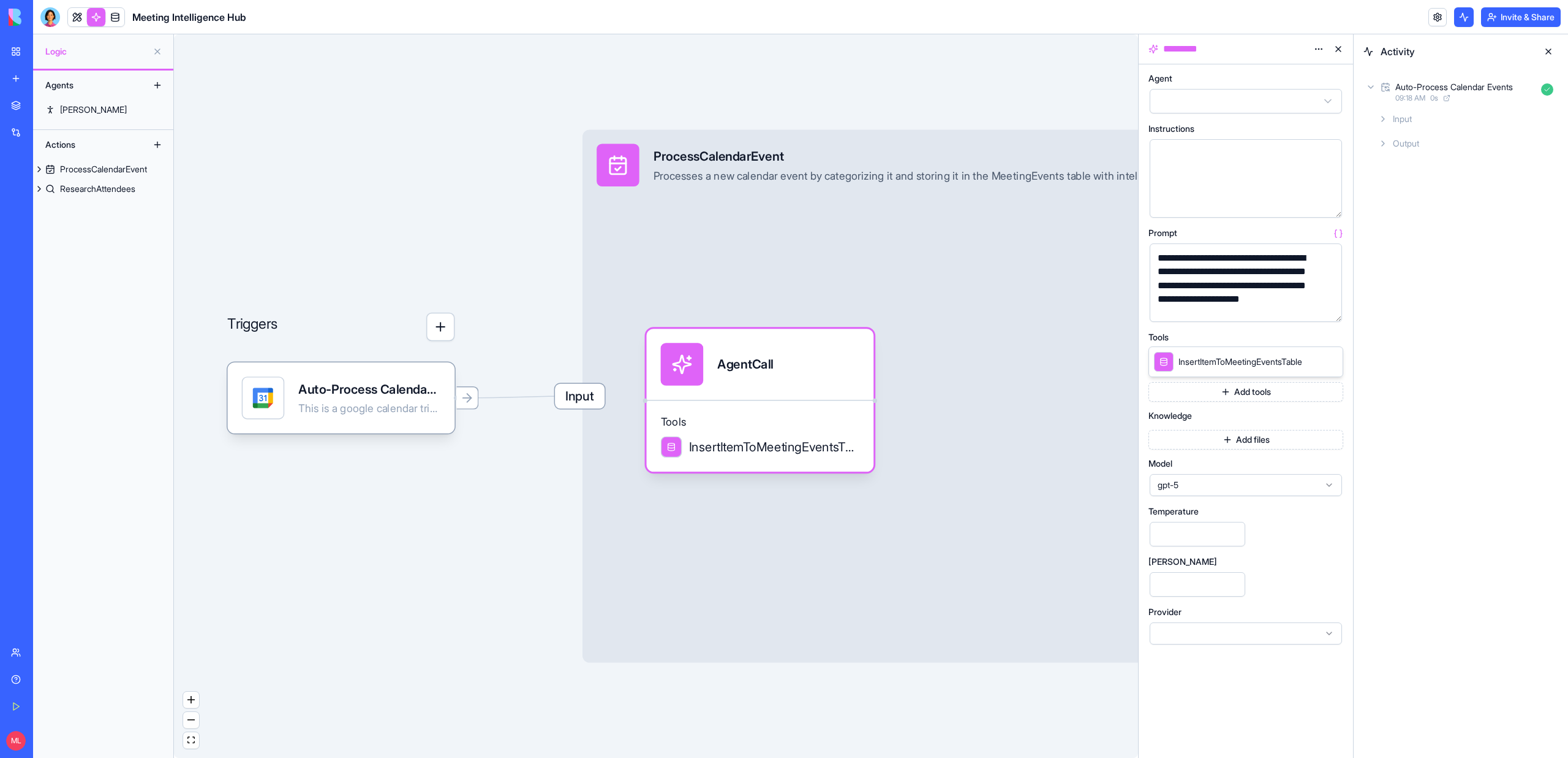
click at [1397, 127] on div "Input" at bounding box center [1466, 119] width 185 height 22
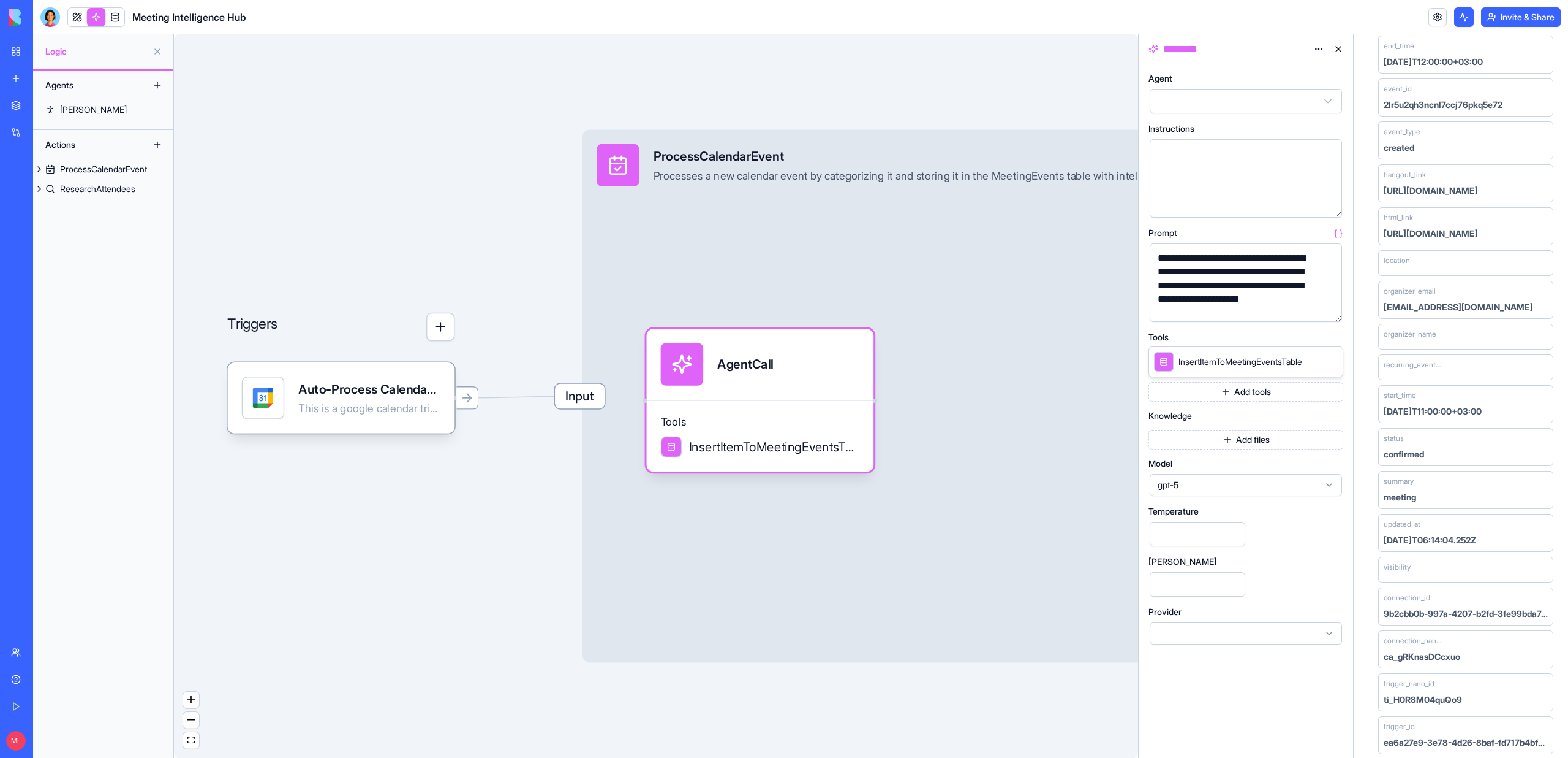
scroll to position [454, 0]
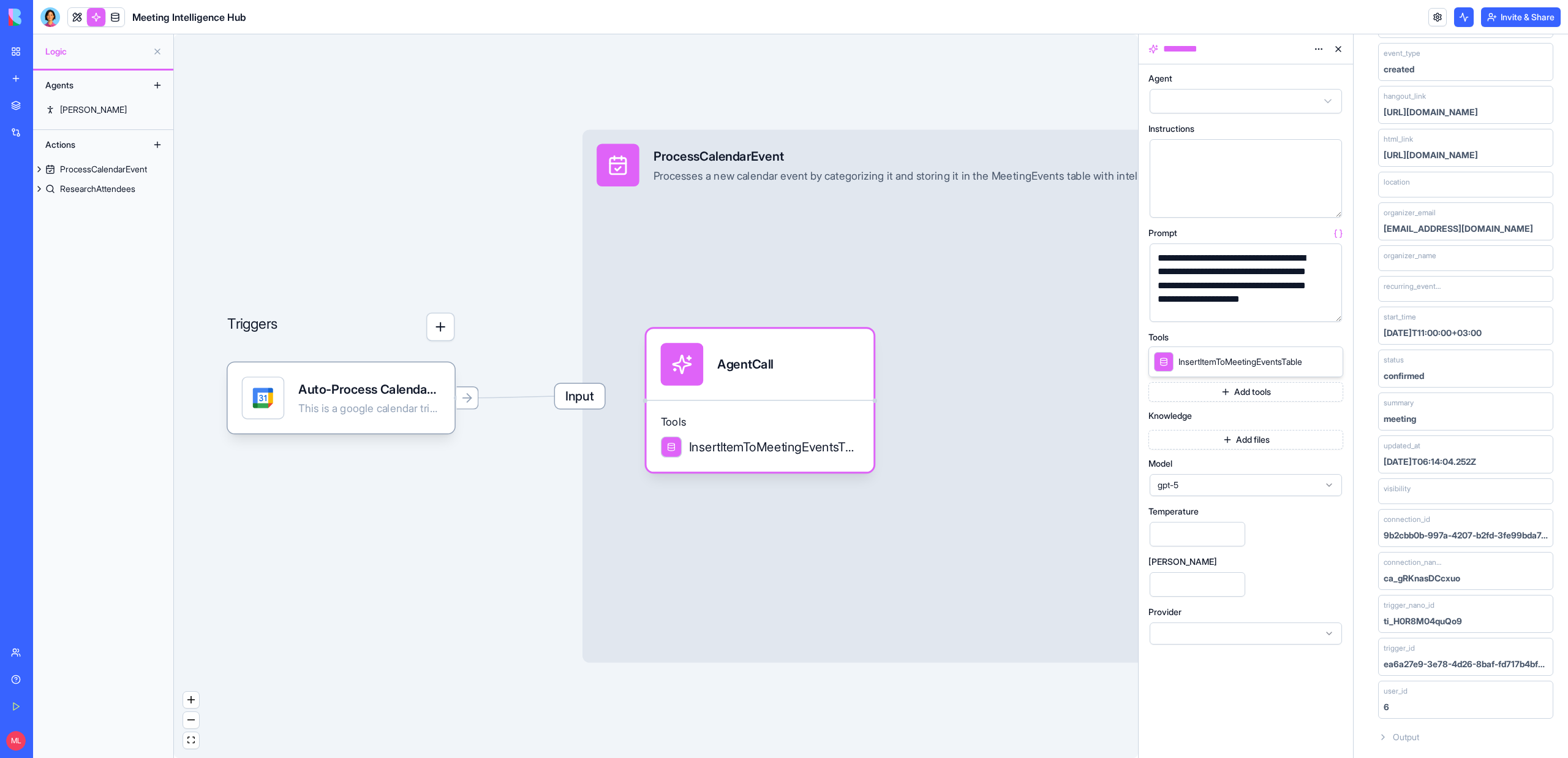
click at [1396, 736] on span "Output" at bounding box center [1405, 736] width 26 height 12
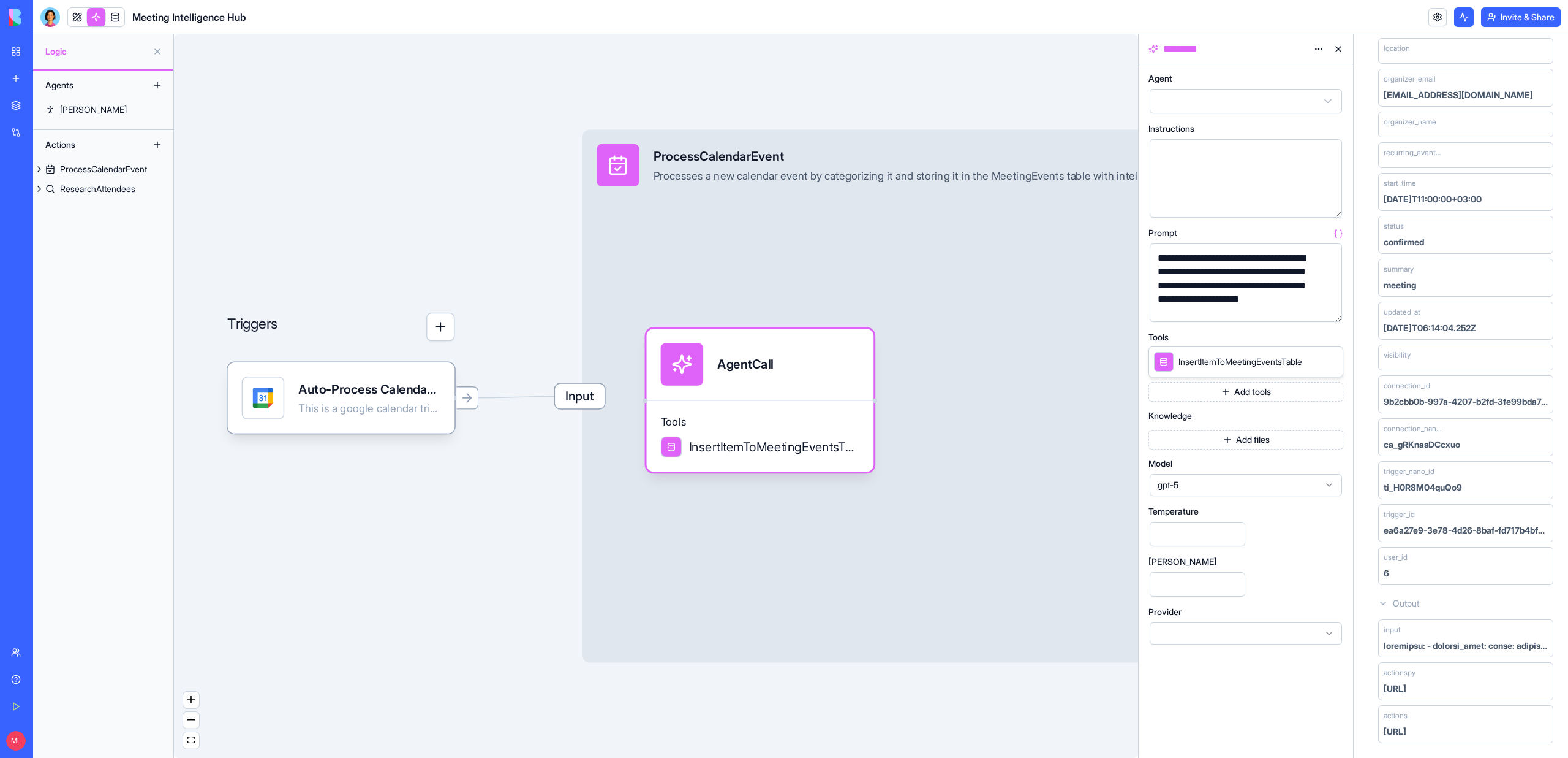
click at [1340, 50] on button at bounding box center [1338, 49] width 20 height 20
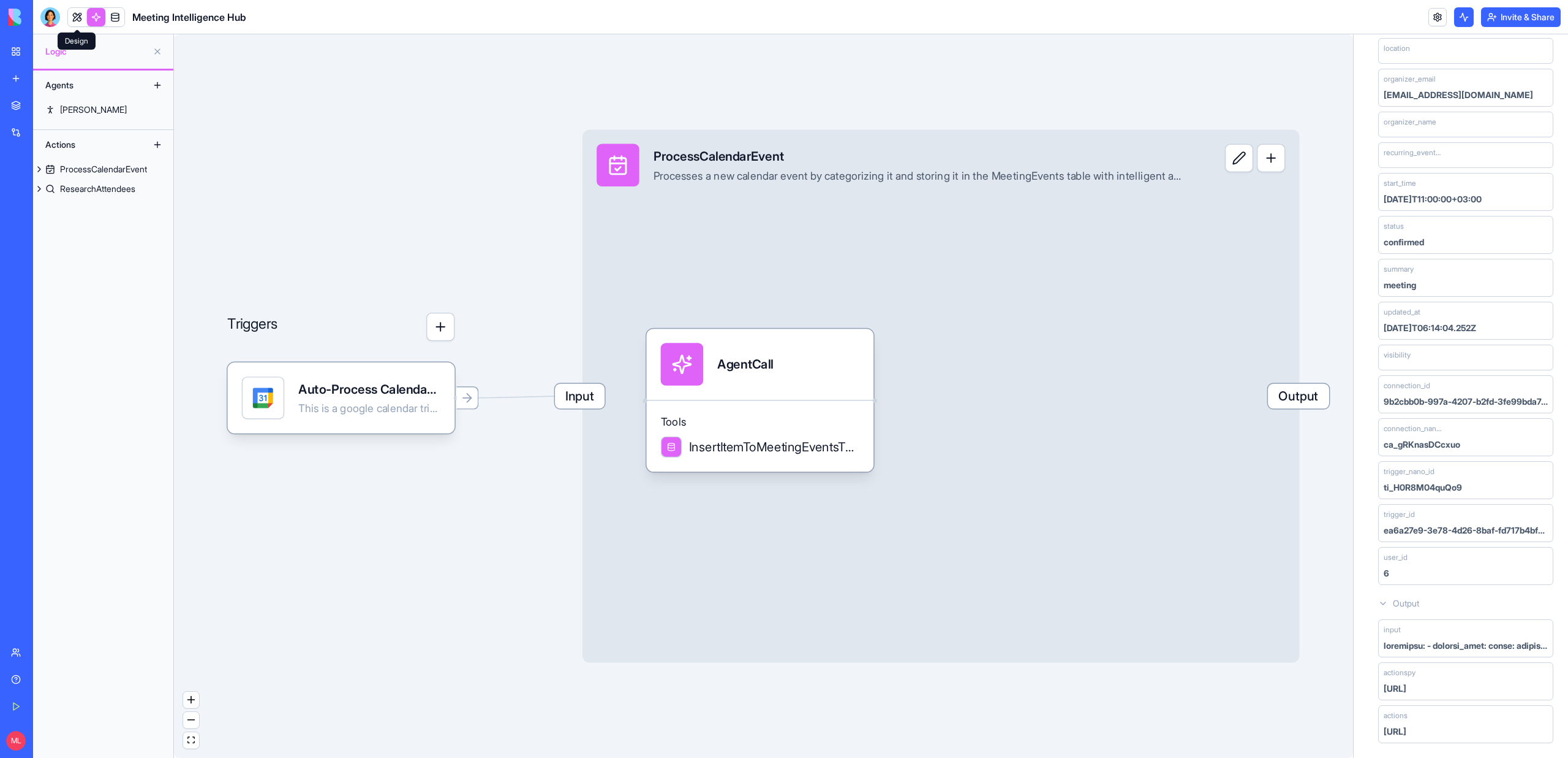
click at [76, 22] on link at bounding box center [77, 17] width 19 height 19
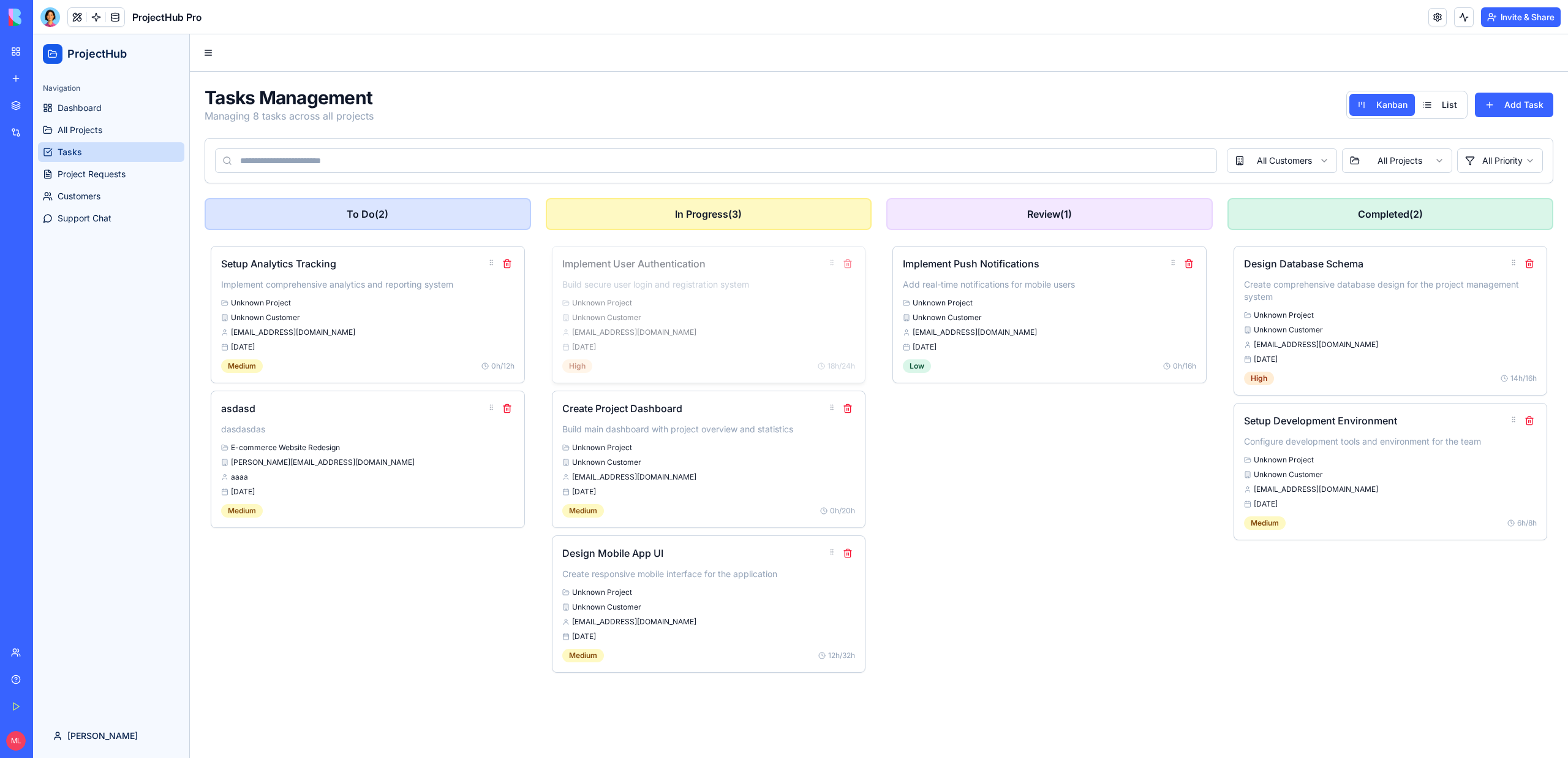
drag, startPoint x: 618, startPoint y: 290, endPoint x: 631, endPoint y: 290, distance: 13.0
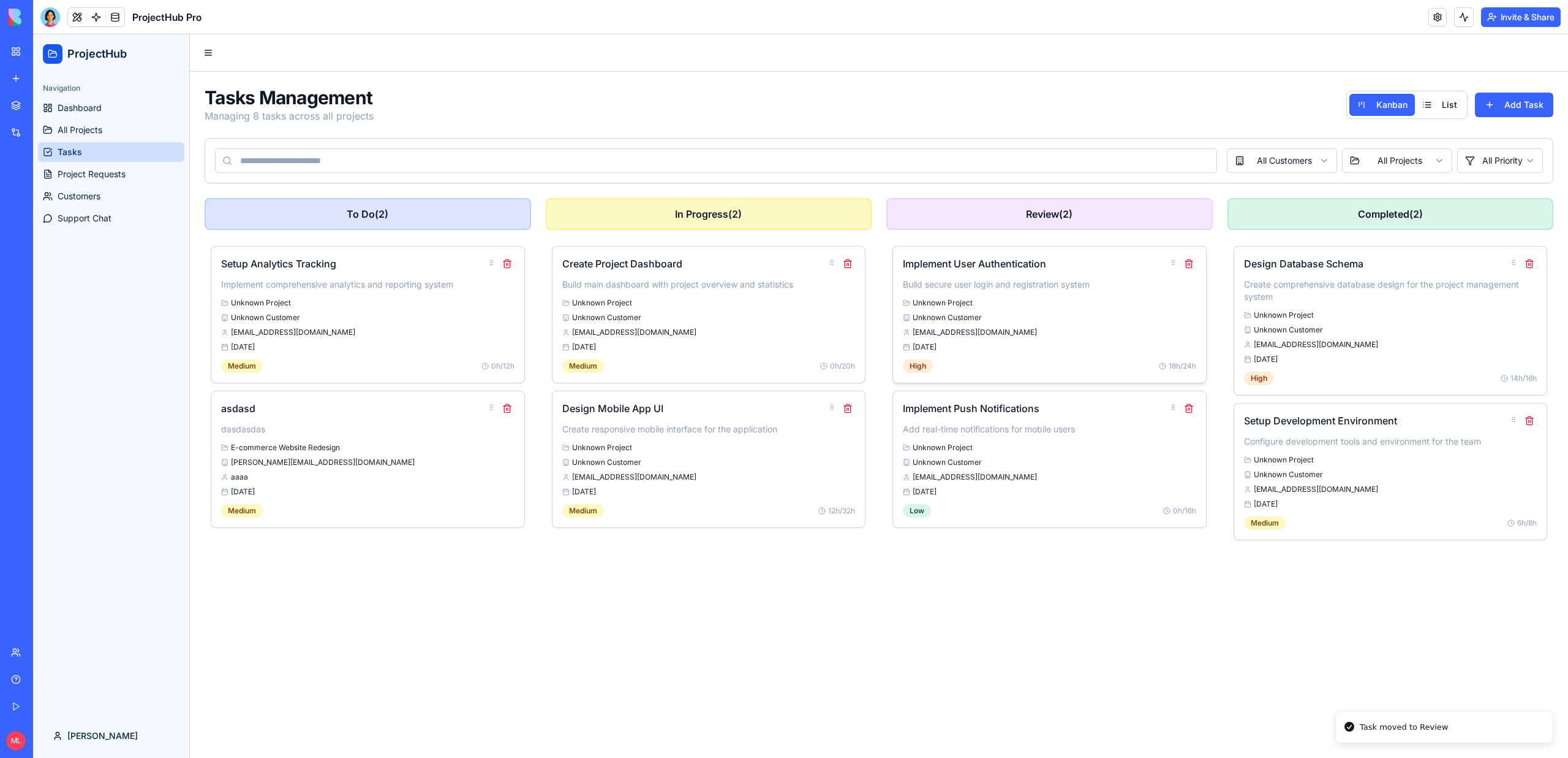
click at [1032, 288] on p "Build secure user login and registration system" at bounding box center [1049, 284] width 293 height 12
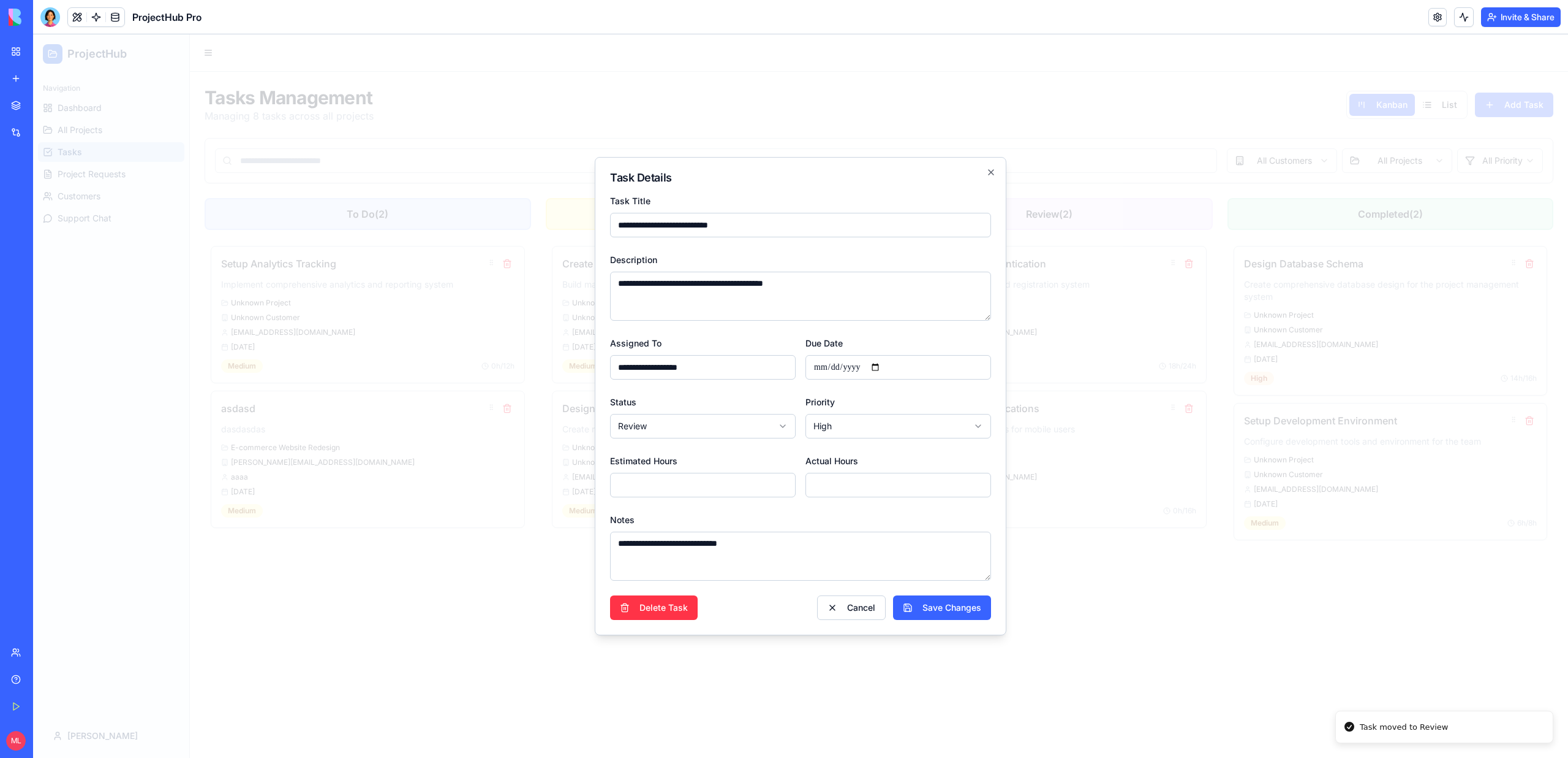
click at [1077, 297] on div at bounding box center [801, 396] width 1535 height 724
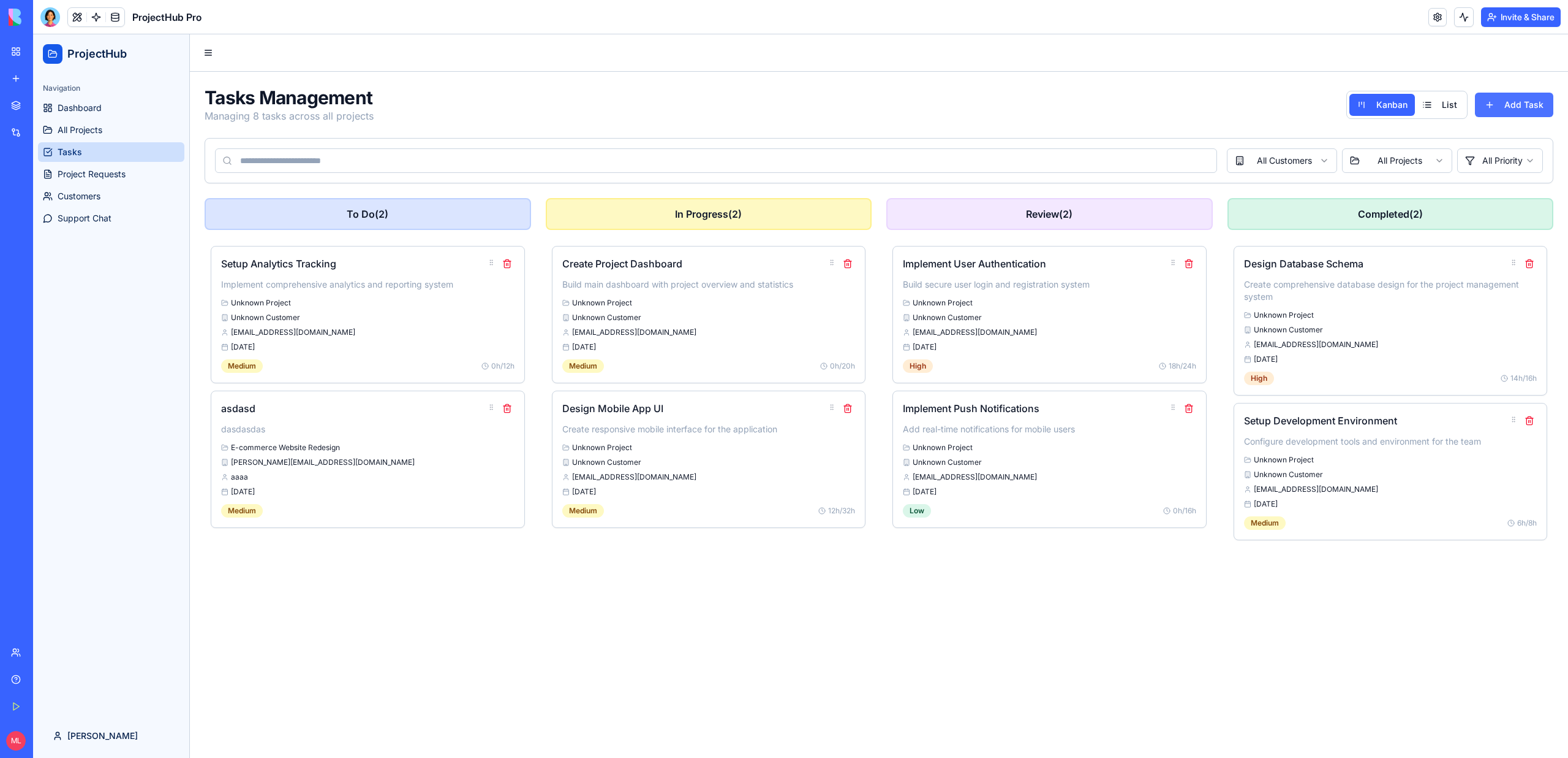
click at [1529, 103] on button "Add Task" at bounding box center [1514, 104] width 78 height 25
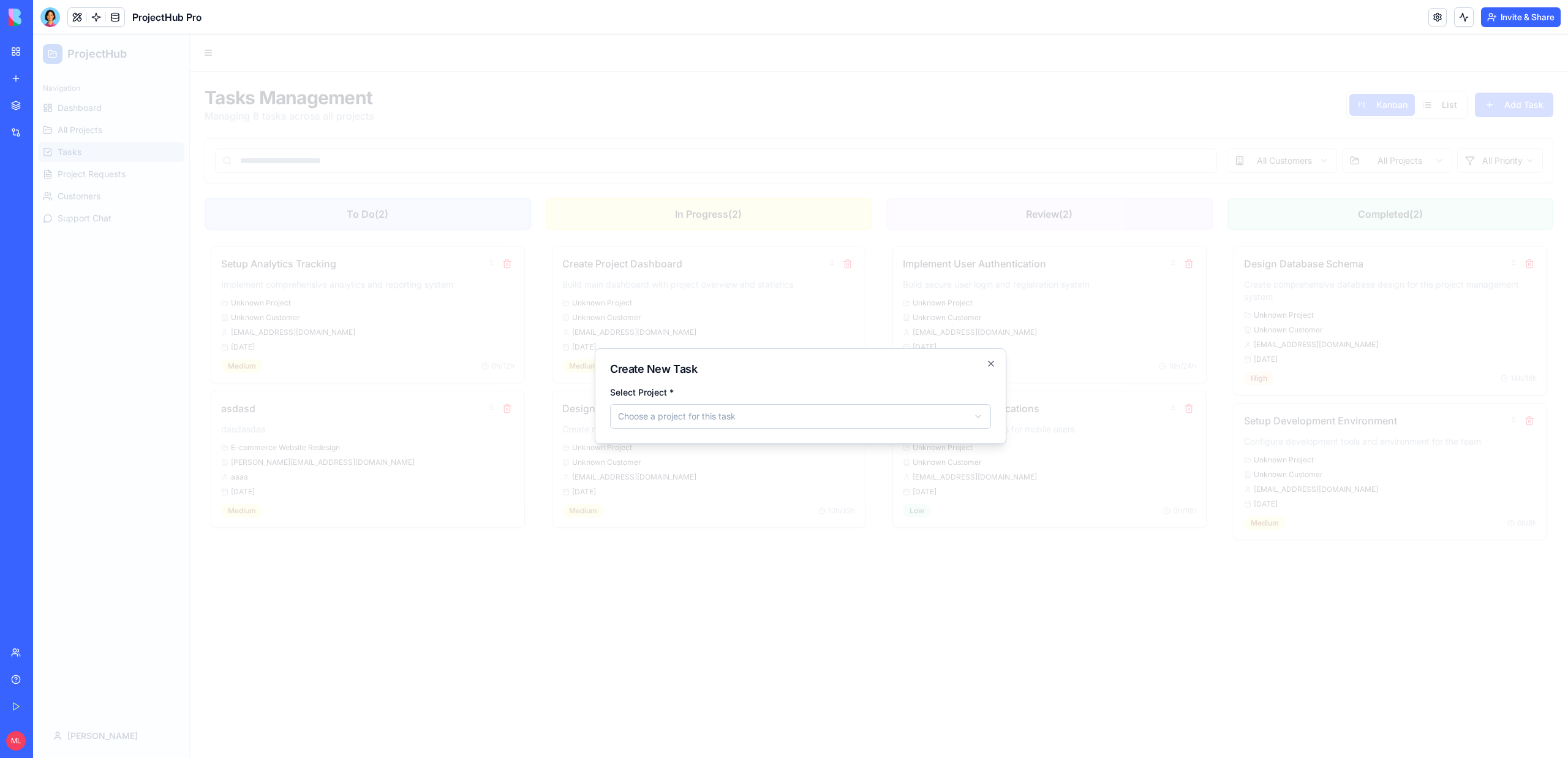
click at [737, 431] on div "Create New Task Select Project * Choose a project for this task Close" at bounding box center [800, 396] width 411 height 95
click at [734, 422] on body "ProjectHub Navigation Dashboard All Projects Tasks Project Requests Customers S…" at bounding box center [801, 396] width 1535 height 724
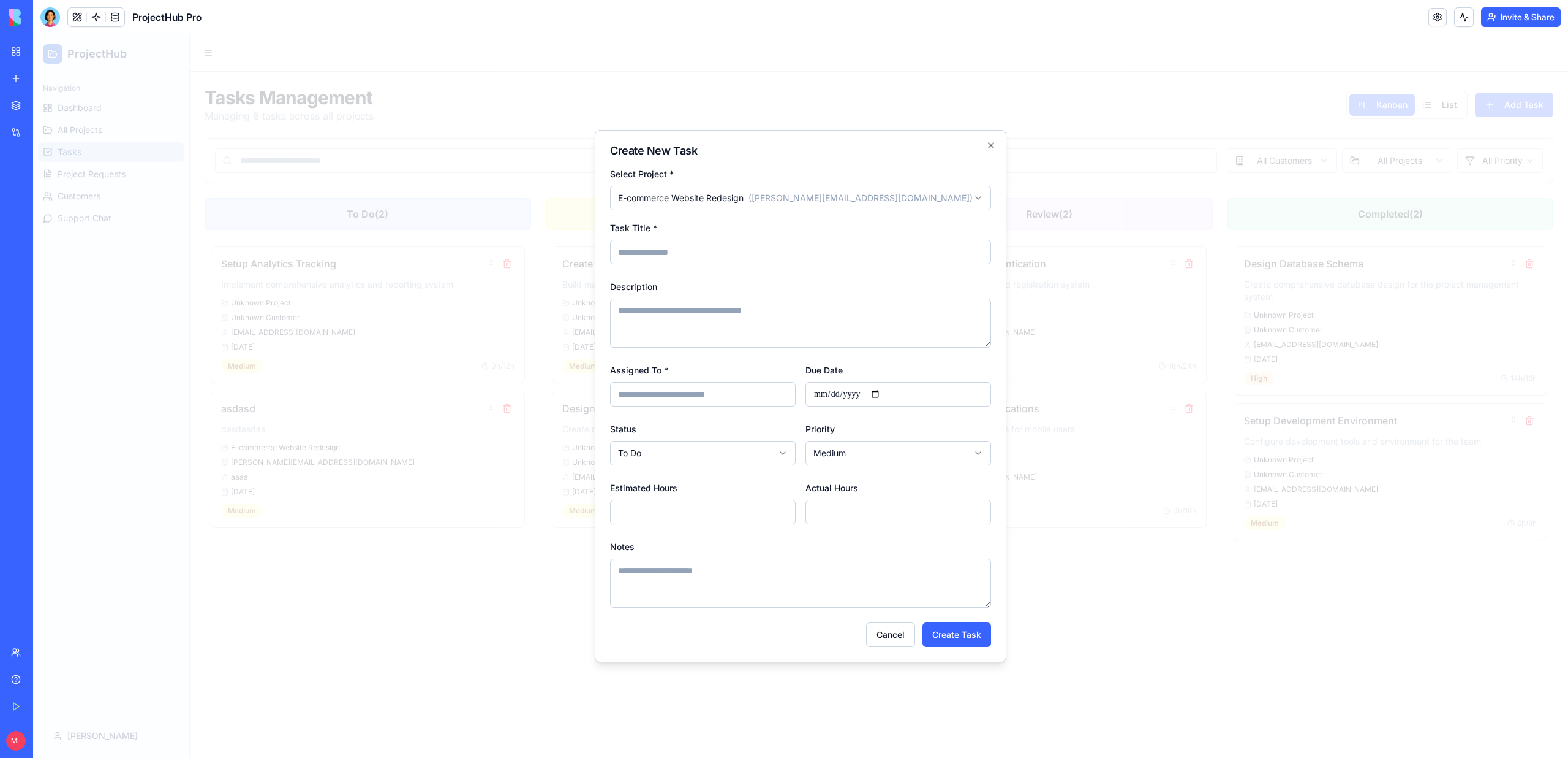
click at [690, 253] on input "Task Title *" at bounding box center [801, 251] width 381 height 25
type input "*******"
click at [686, 310] on textarea "Description" at bounding box center [801, 323] width 381 height 49
type textarea "*******"
click at [687, 389] on input "Assigned To *" at bounding box center [703, 394] width 185 height 25
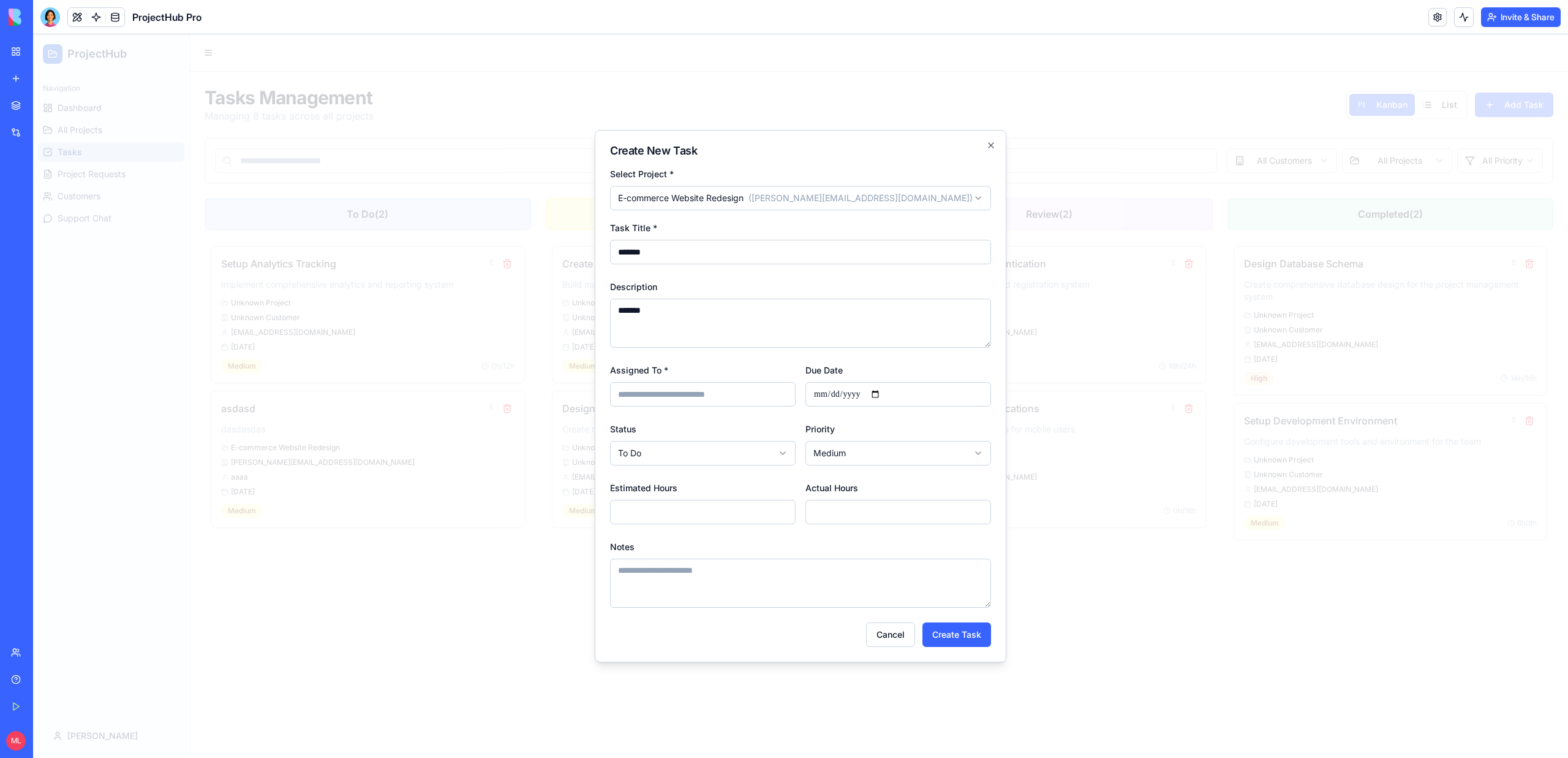
type input "****"
click at [825, 391] on input "Due Date" at bounding box center [898, 394] width 185 height 25
click at [878, 397] on input "Due Date" at bounding box center [898, 394] width 185 height 25
click at [888, 396] on input "Due Date" at bounding box center [898, 394] width 185 height 25
type input "**********"
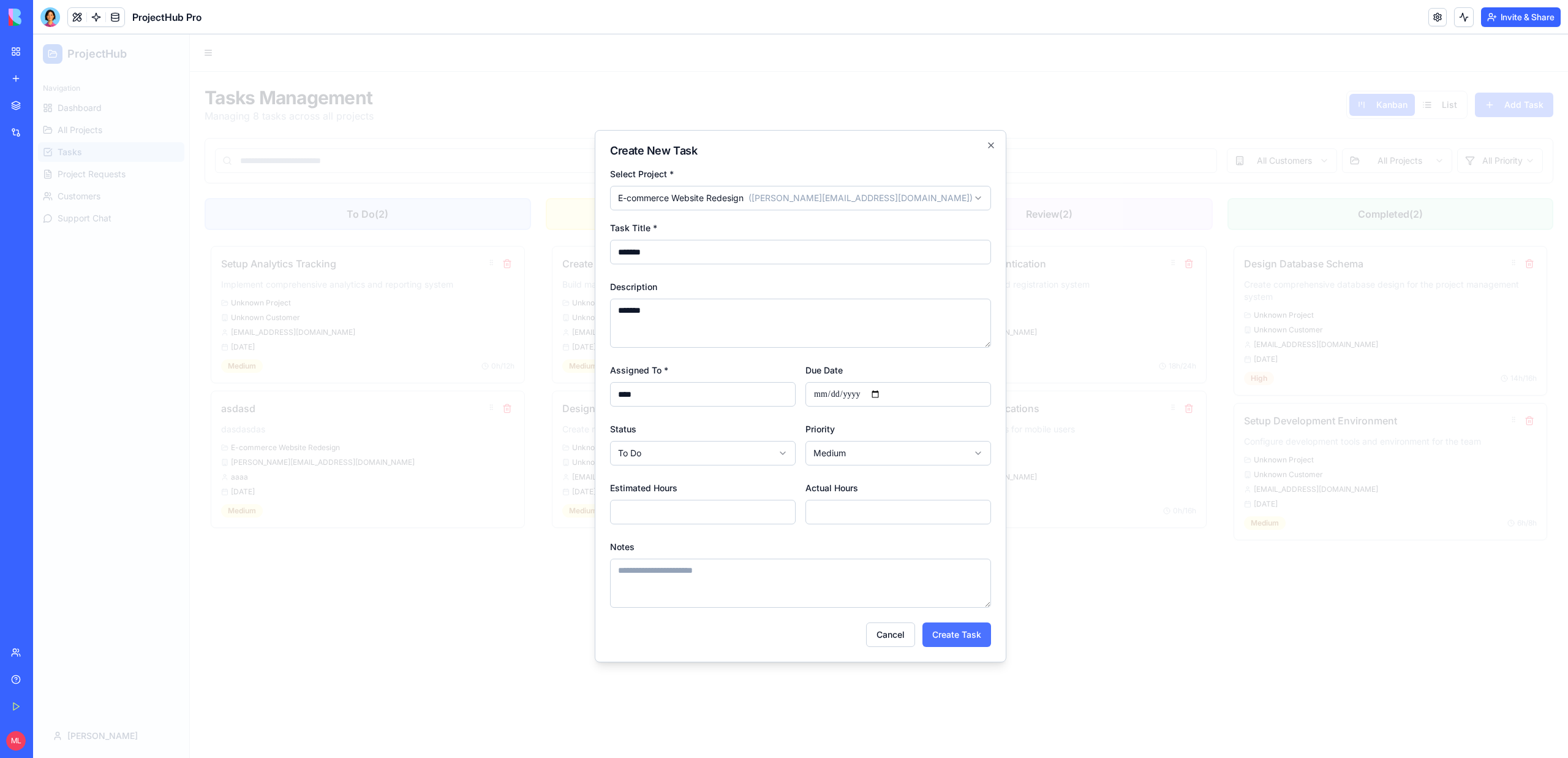
click at [947, 633] on button "Create Task" at bounding box center [957, 634] width 69 height 25
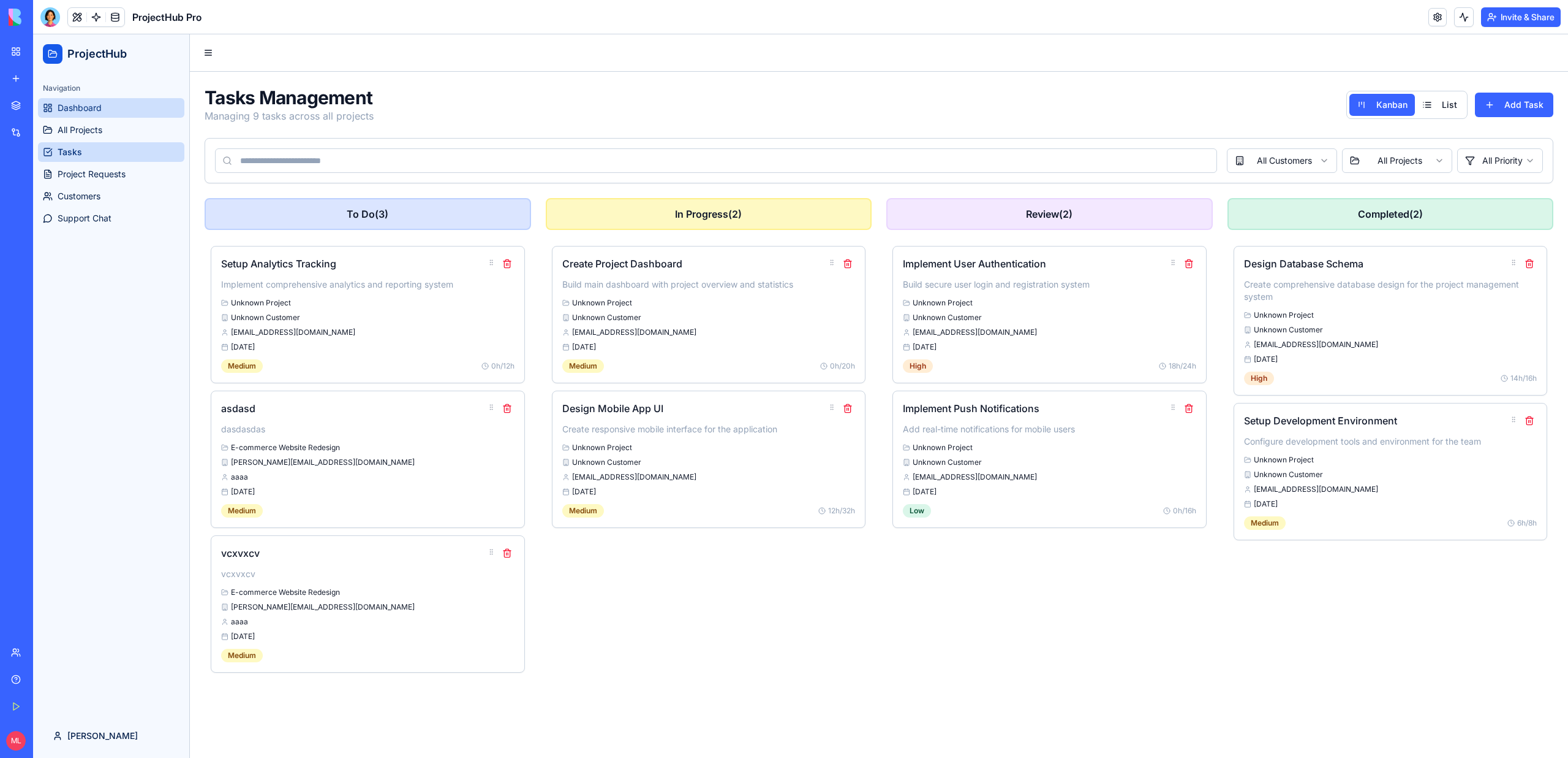
click at [84, 103] on span "Dashboard" at bounding box center [79, 108] width 44 height 12
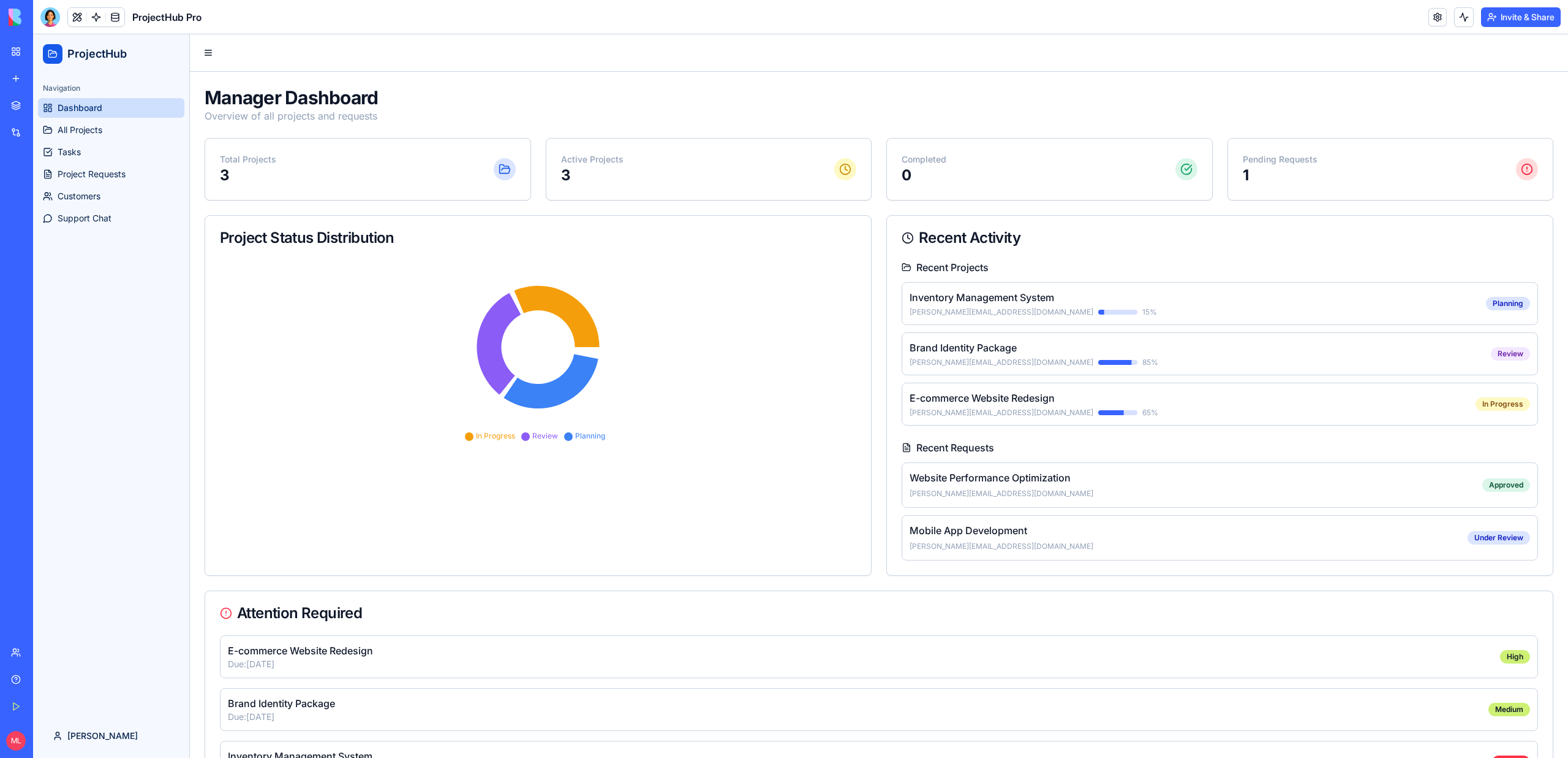
scroll to position [56, 0]
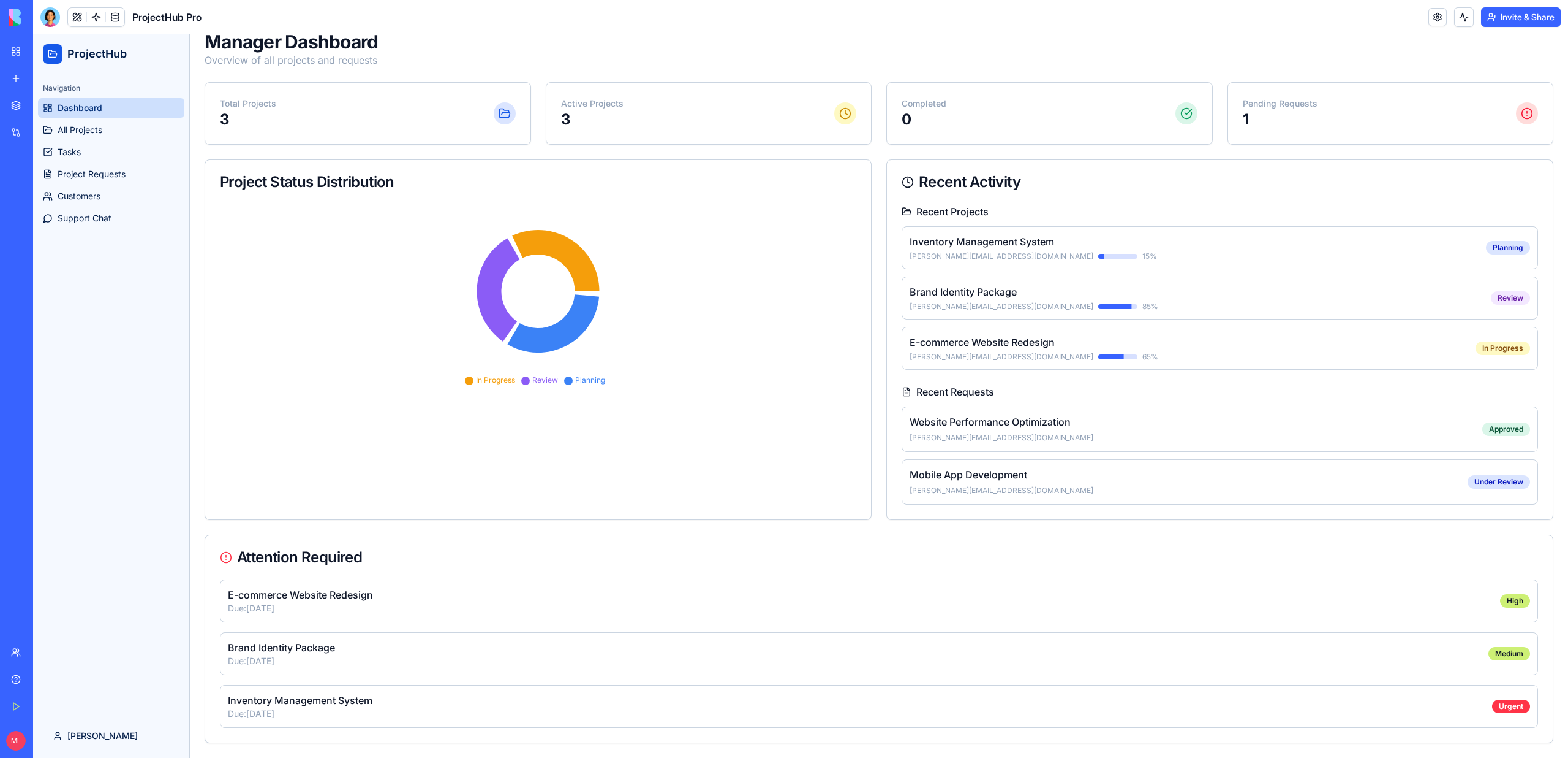
click at [287, 567] on div "Attention Required" at bounding box center [878, 557] width 1347 height 44
click at [289, 600] on h4 "E-commerce Website Redesign" at bounding box center [863, 594] width 1273 height 15
click at [123, 135] on link "All Projects" at bounding box center [111, 130] width 146 height 20
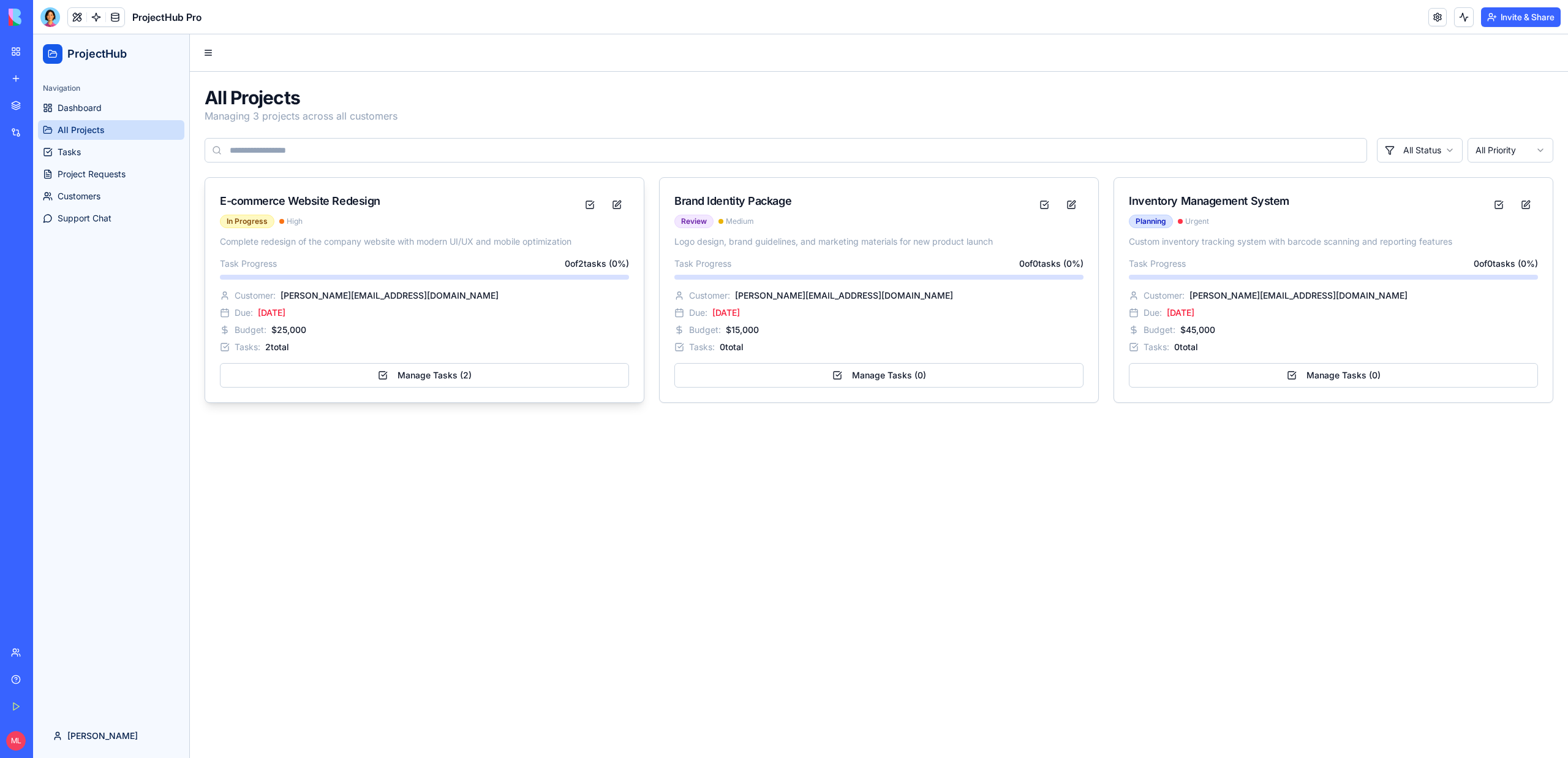
click at [420, 231] on div "E-commerce Website Redesign In Progress High" at bounding box center [424, 206] width 439 height 58
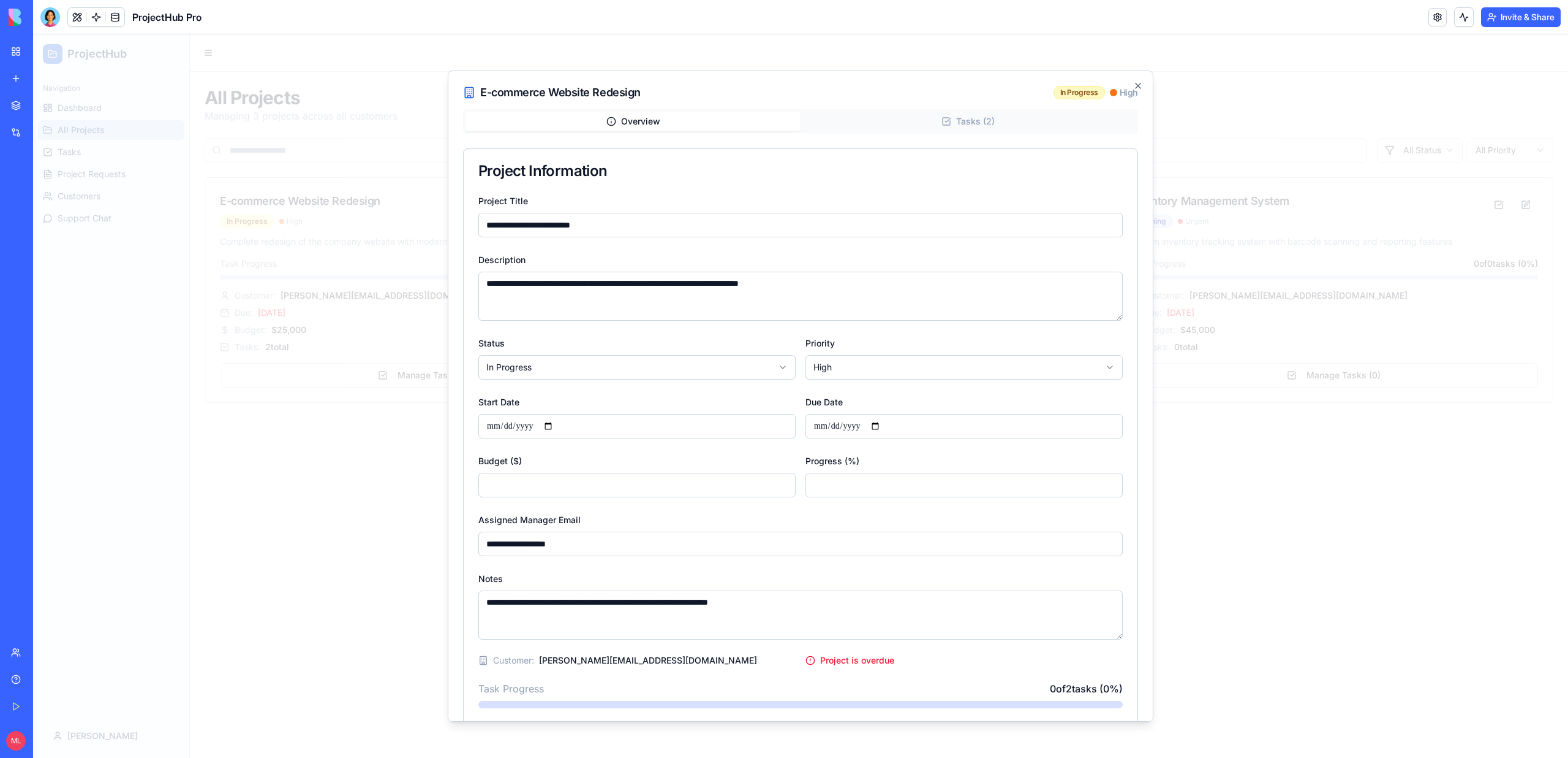
click at [928, 110] on div "Overview Tasks ( 2 )" at bounding box center [801, 121] width 675 height 25
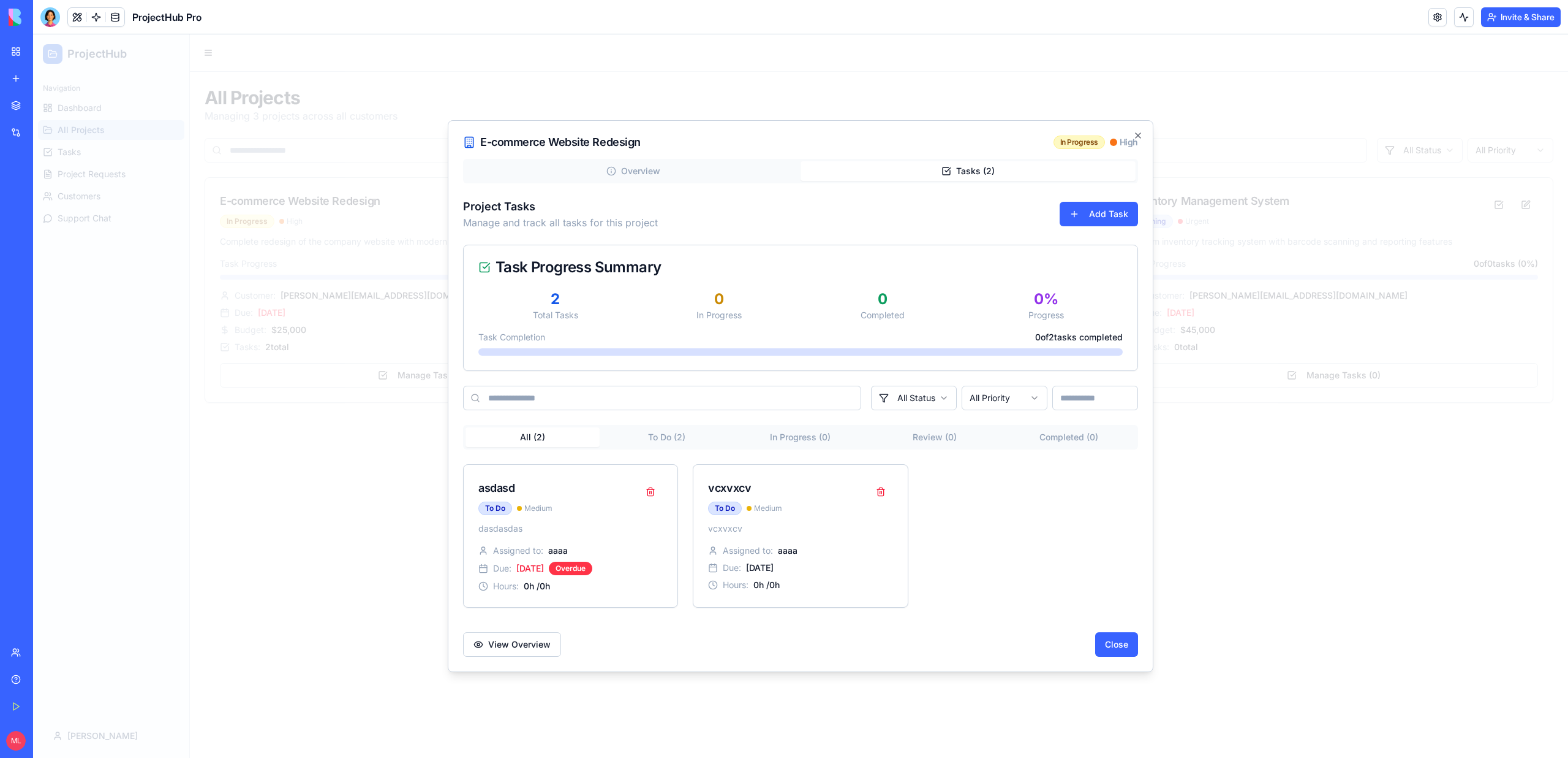
click at [930, 120] on div "E-commerce Website Redesign In Progress High Overview Tasks ( 2 ) Project Tasks…" at bounding box center [800, 396] width 706 height 552
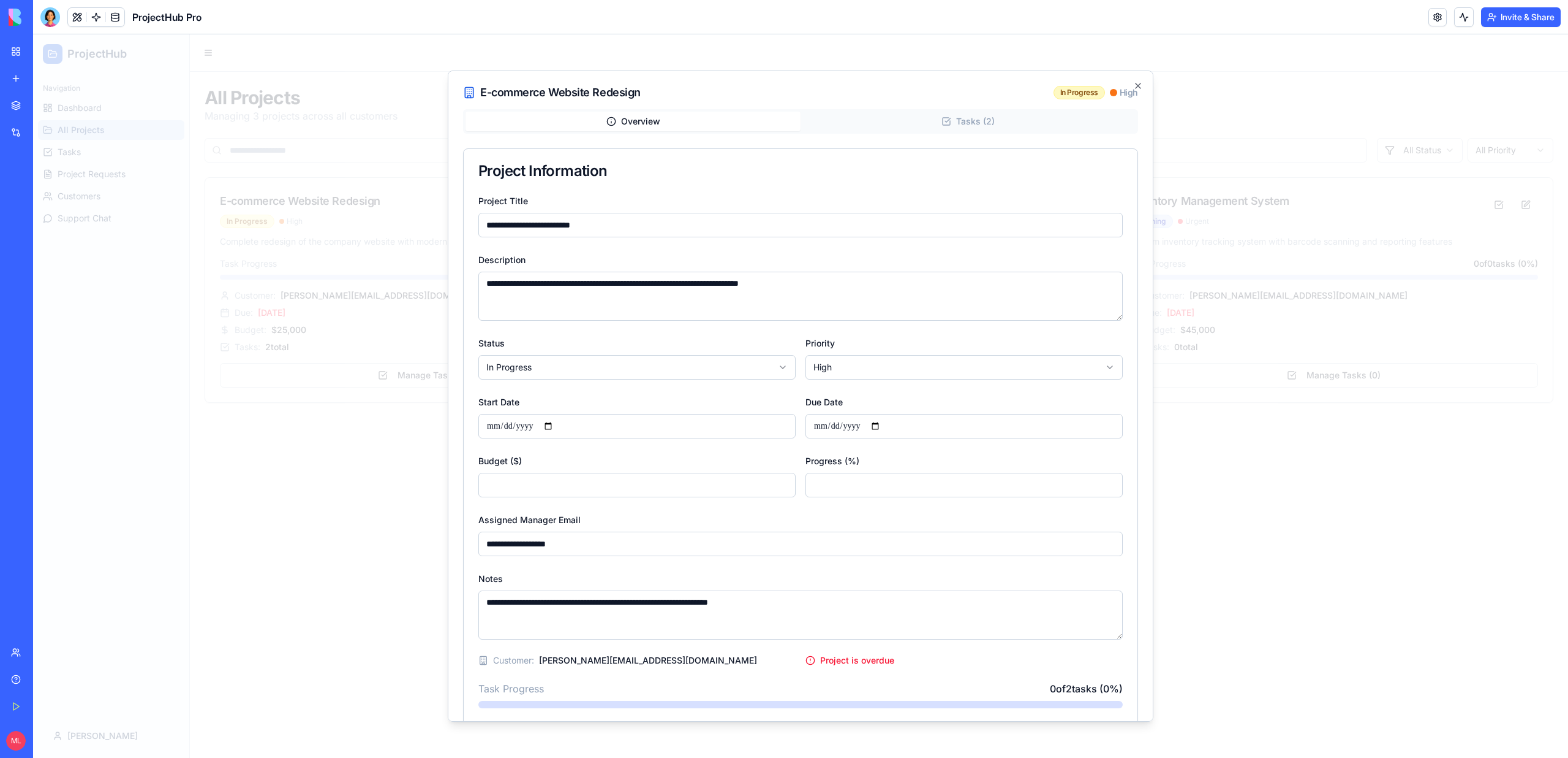
click at [630, 171] on div "**********" at bounding box center [801, 469] width 675 height 721
click at [361, 464] on div at bounding box center [801, 396] width 1535 height 724
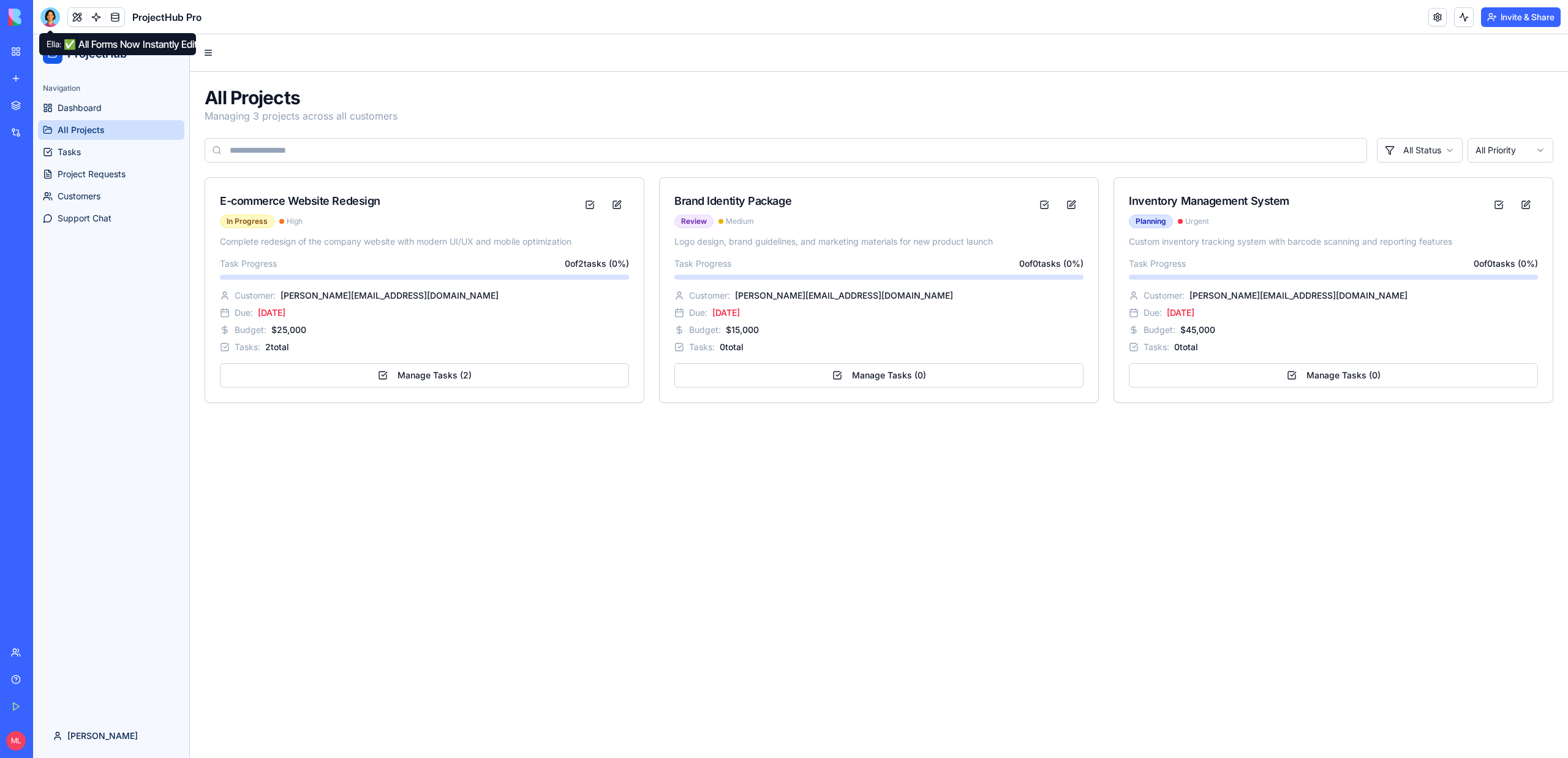
click at [56, 19] on div at bounding box center [50, 17] width 20 height 20
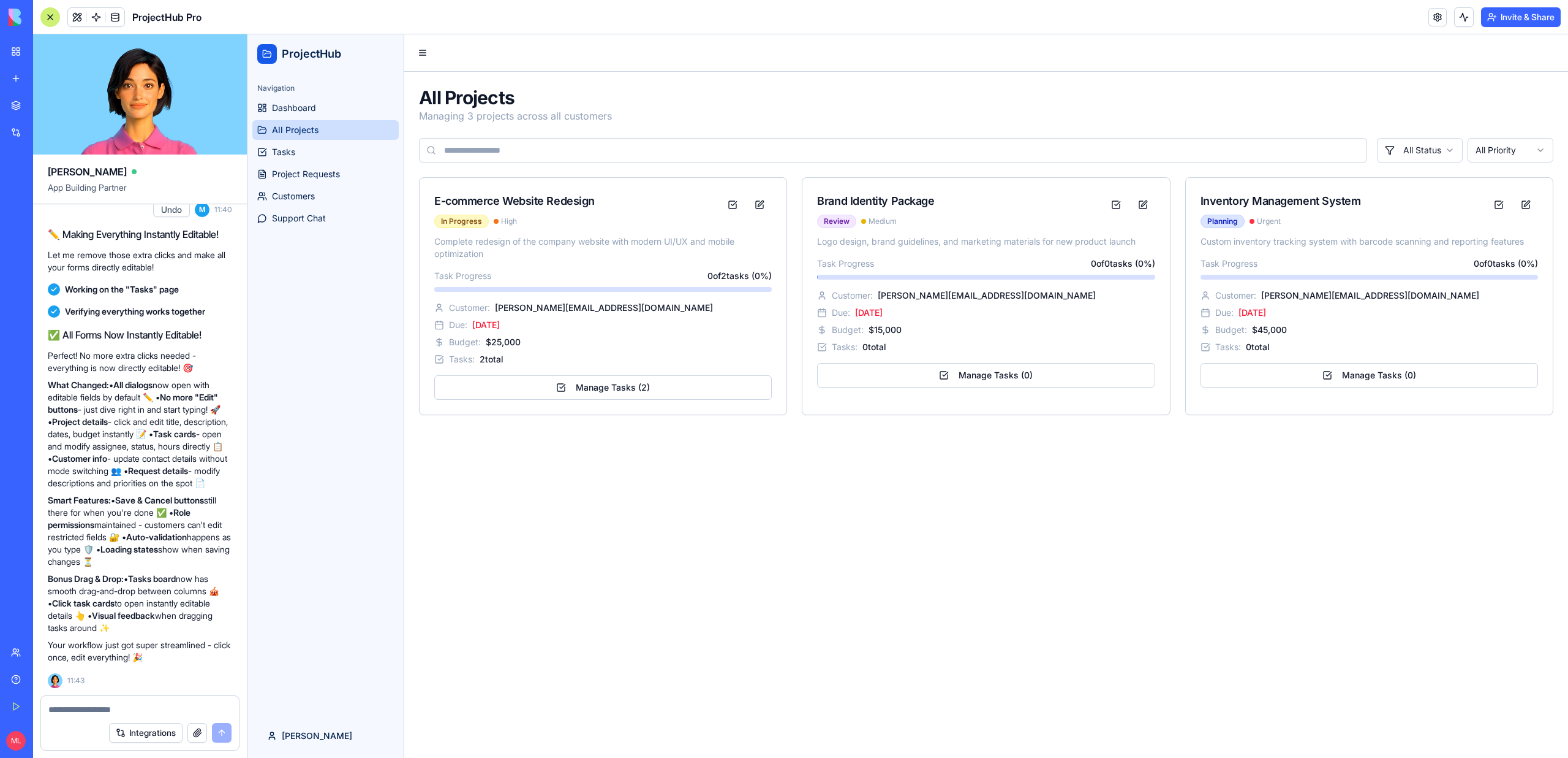
click at [121, 710] on textarea at bounding box center [139, 709] width 183 height 12
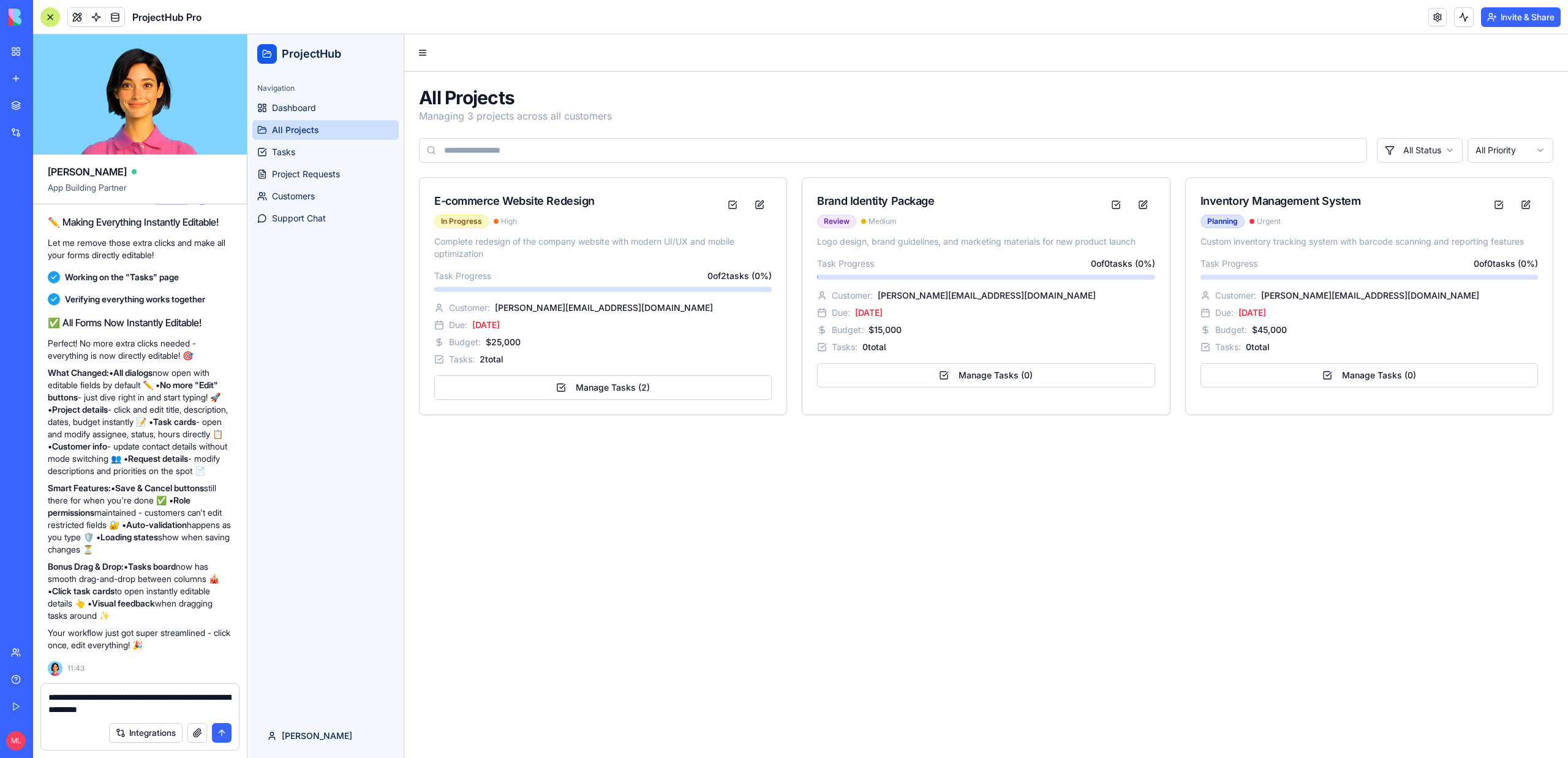
type textarea "**********"
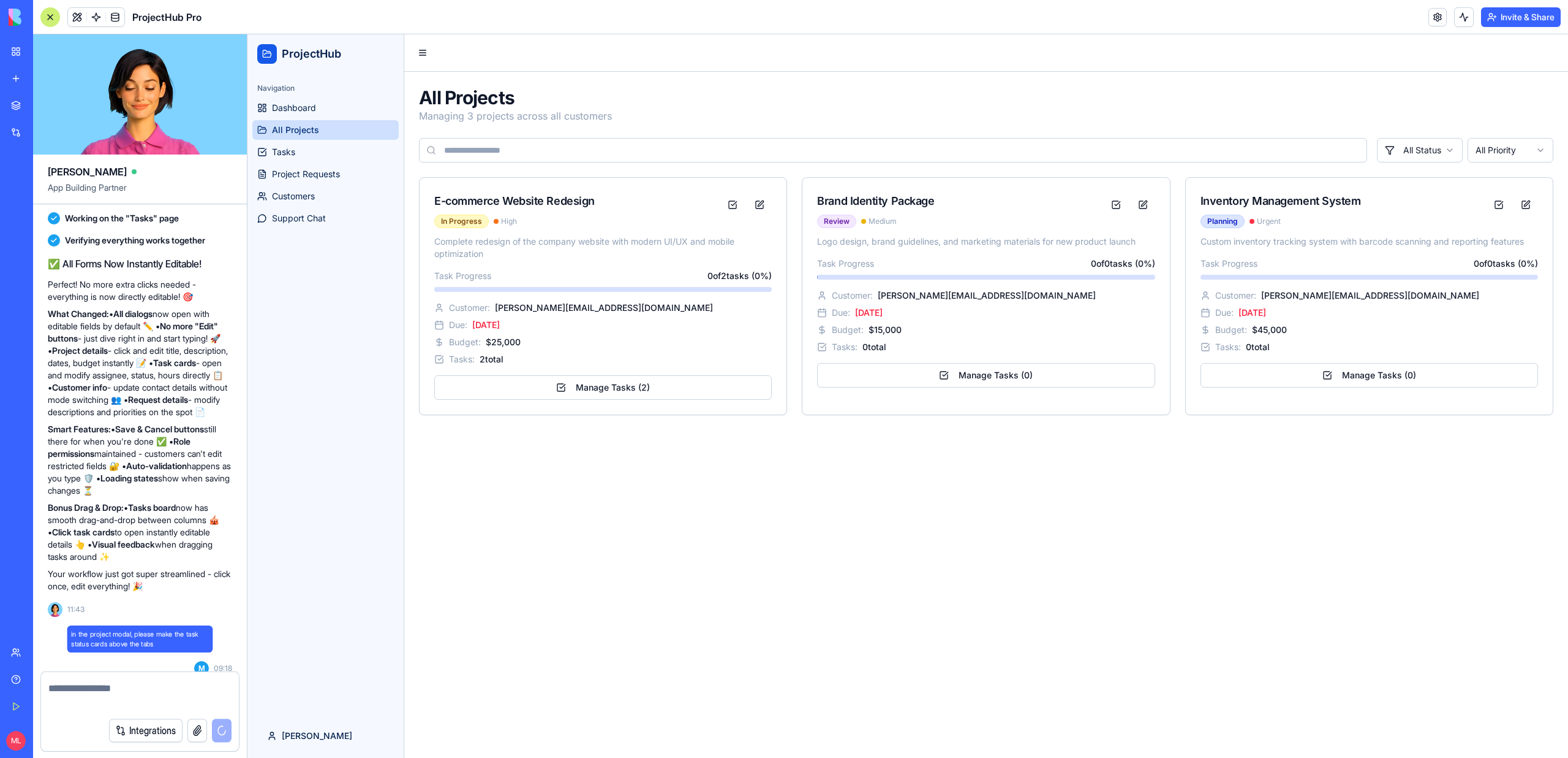
scroll to position [5880, 0]
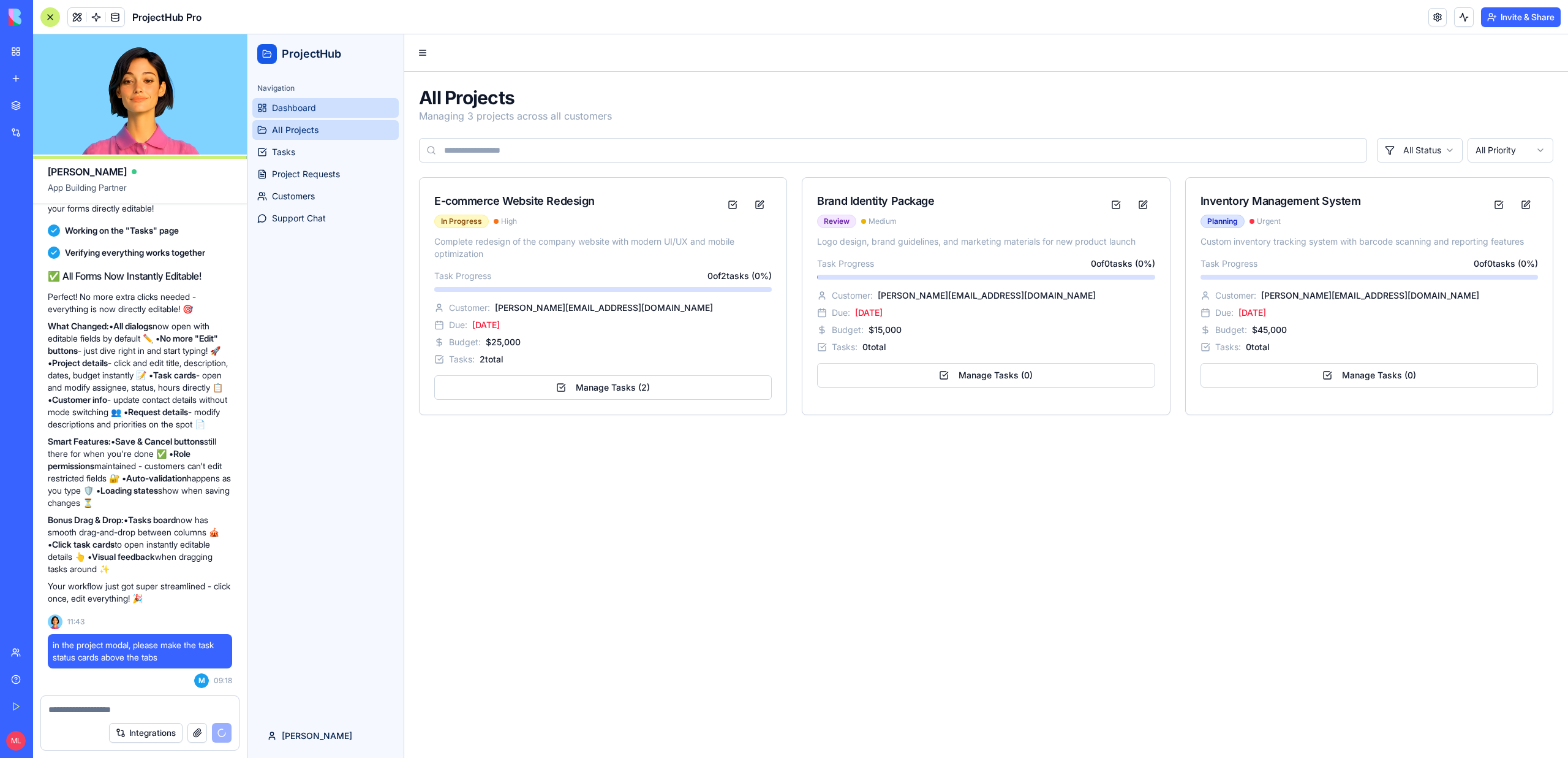
click at [277, 112] on span "Dashboard" at bounding box center [293, 108] width 44 height 12
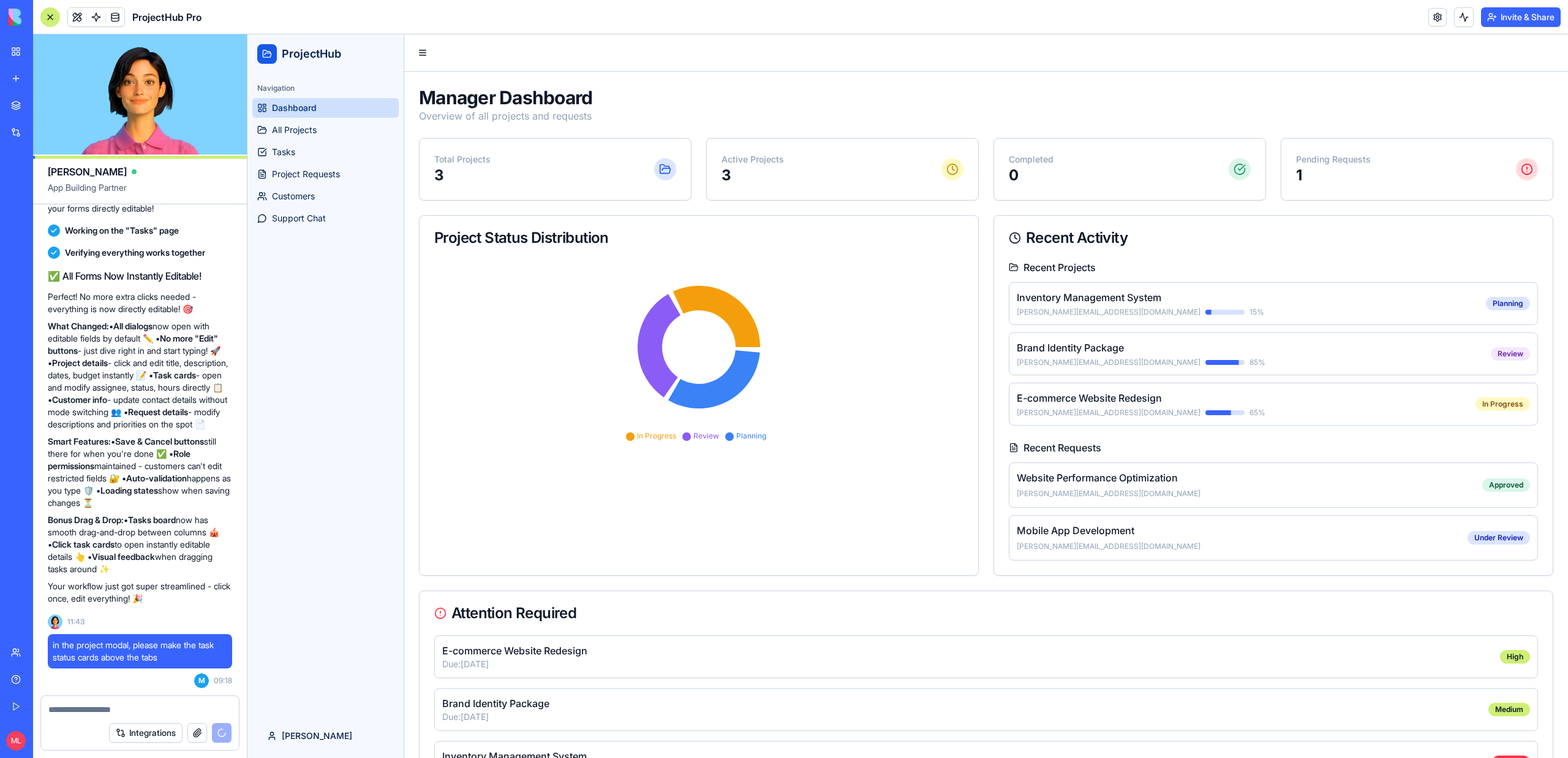
click at [1087, 322] on div "Inventory Management System mike@retailplus.com 15 % Planning" at bounding box center [1273, 303] width 529 height 43
click at [1091, 354] on div "Brand Identity Package sarah@designstudio.com 85 %" at bounding box center [1253, 352] width 474 height 27
click at [1091, 411] on div "john@techcorp.com 65 %" at bounding box center [1246, 412] width 459 height 10
click at [1091, 483] on h5 "Website Performance Optimization" at bounding box center [1249, 477] width 465 height 15
click at [1091, 529] on h5 "Mobile App Development" at bounding box center [1241, 529] width 450 height 15
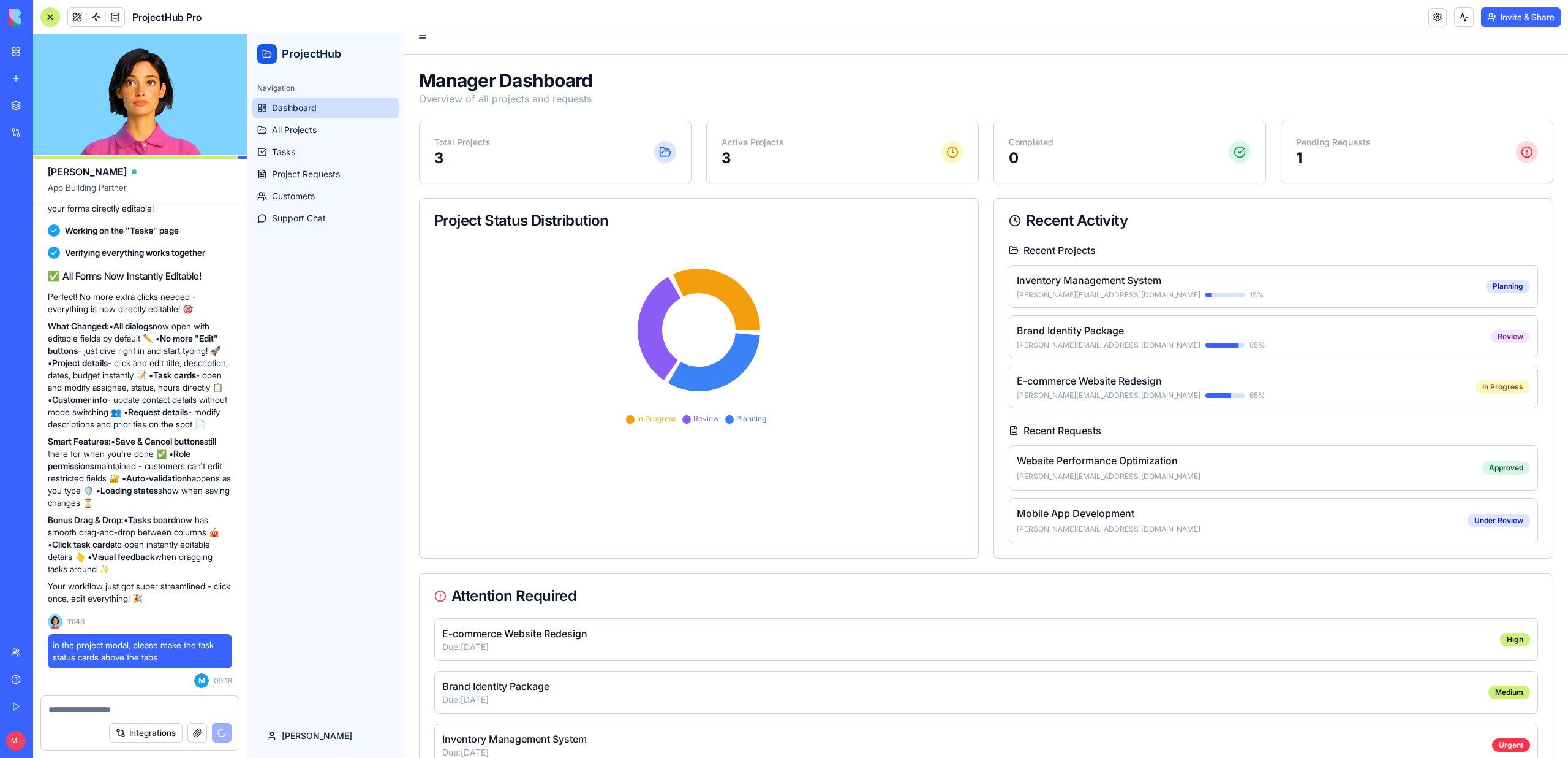
scroll to position [56, 0]
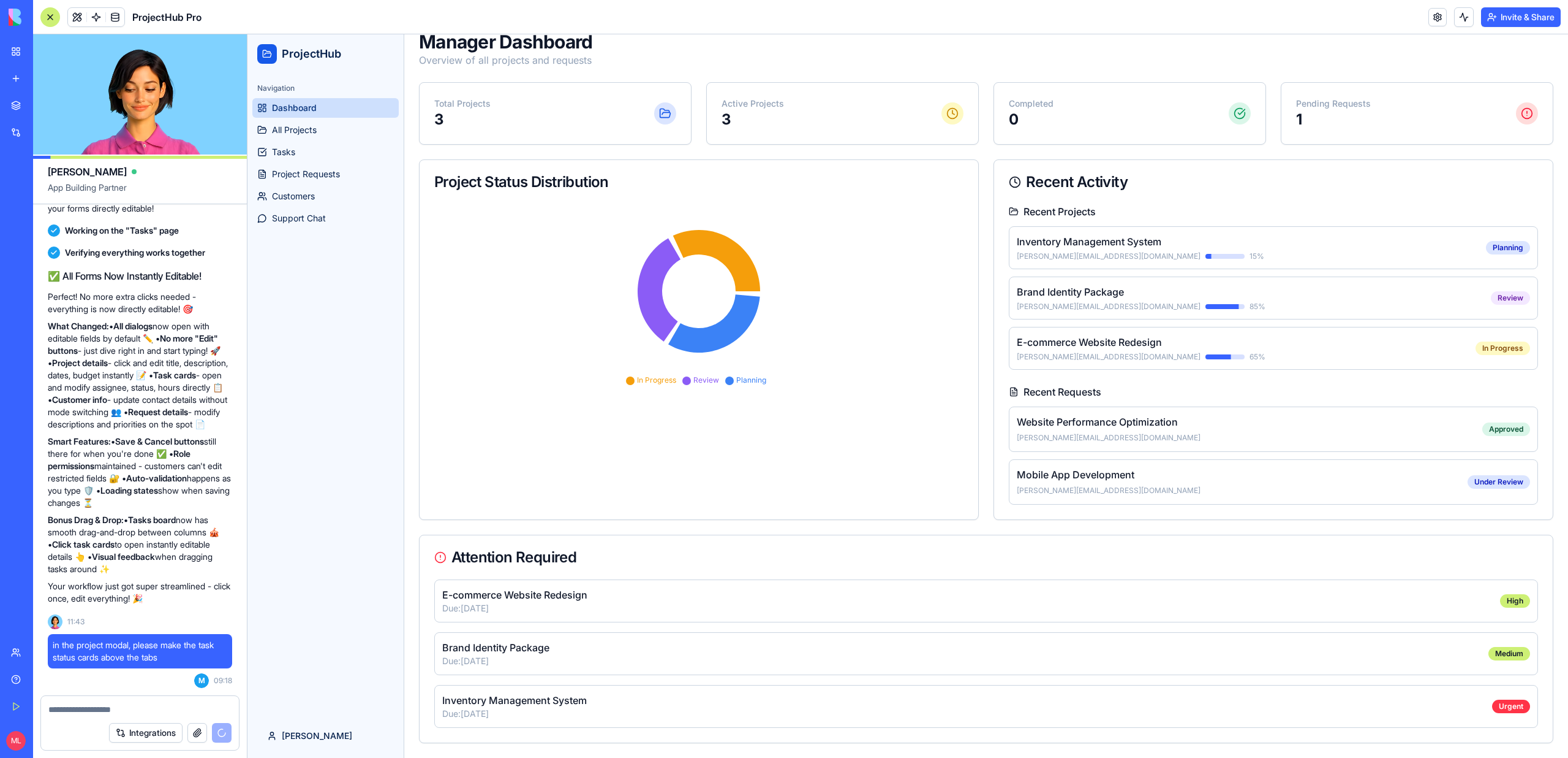
click at [650, 602] on p "Due: 3/15/2025" at bounding box center [971, 608] width 1058 height 12
click at [293, 129] on span "All Projects" at bounding box center [294, 130] width 45 height 12
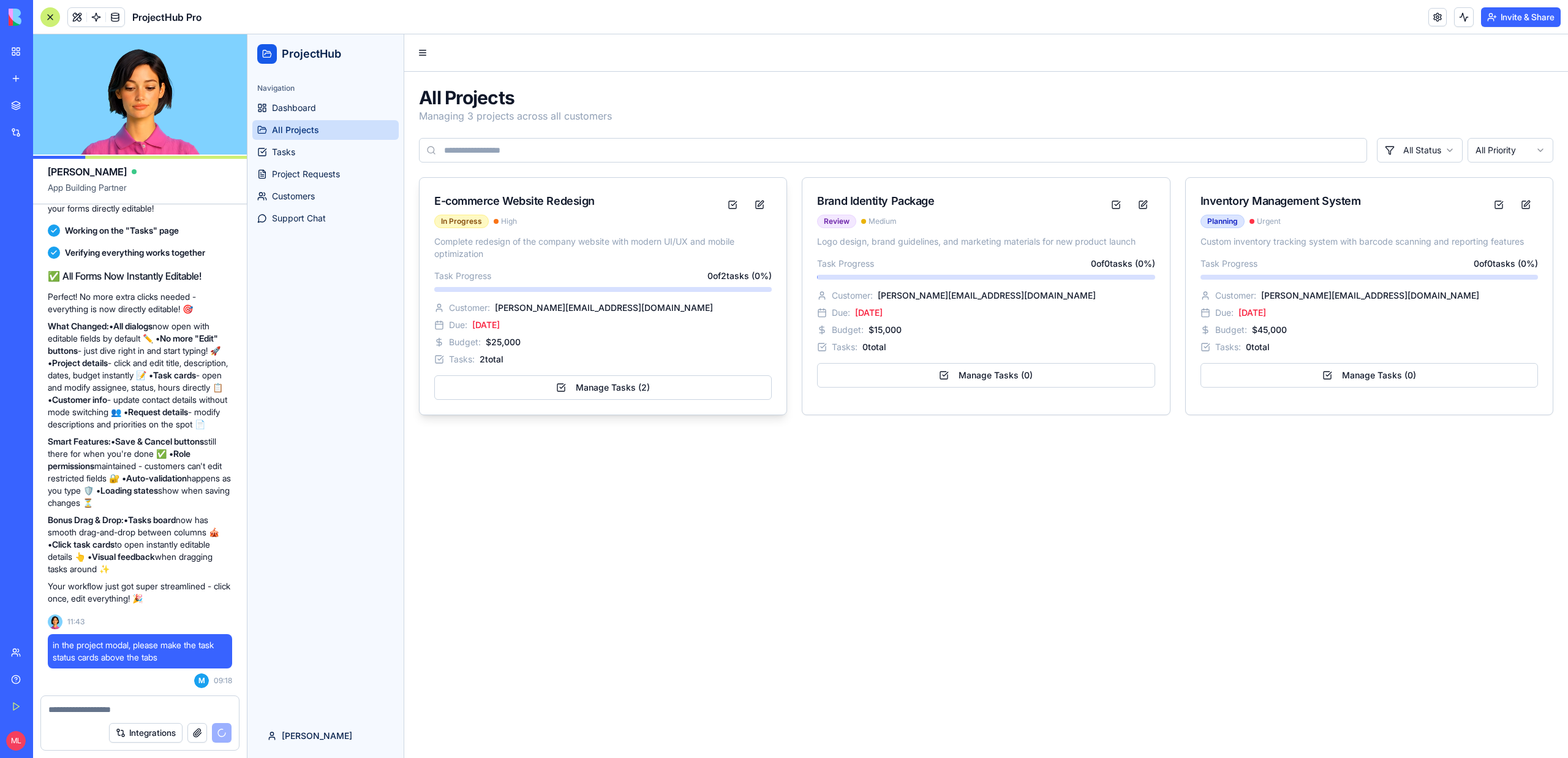
click at [697, 195] on div "E-commerce Website Redesign" at bounding box center [578, 200] width 287 height 17
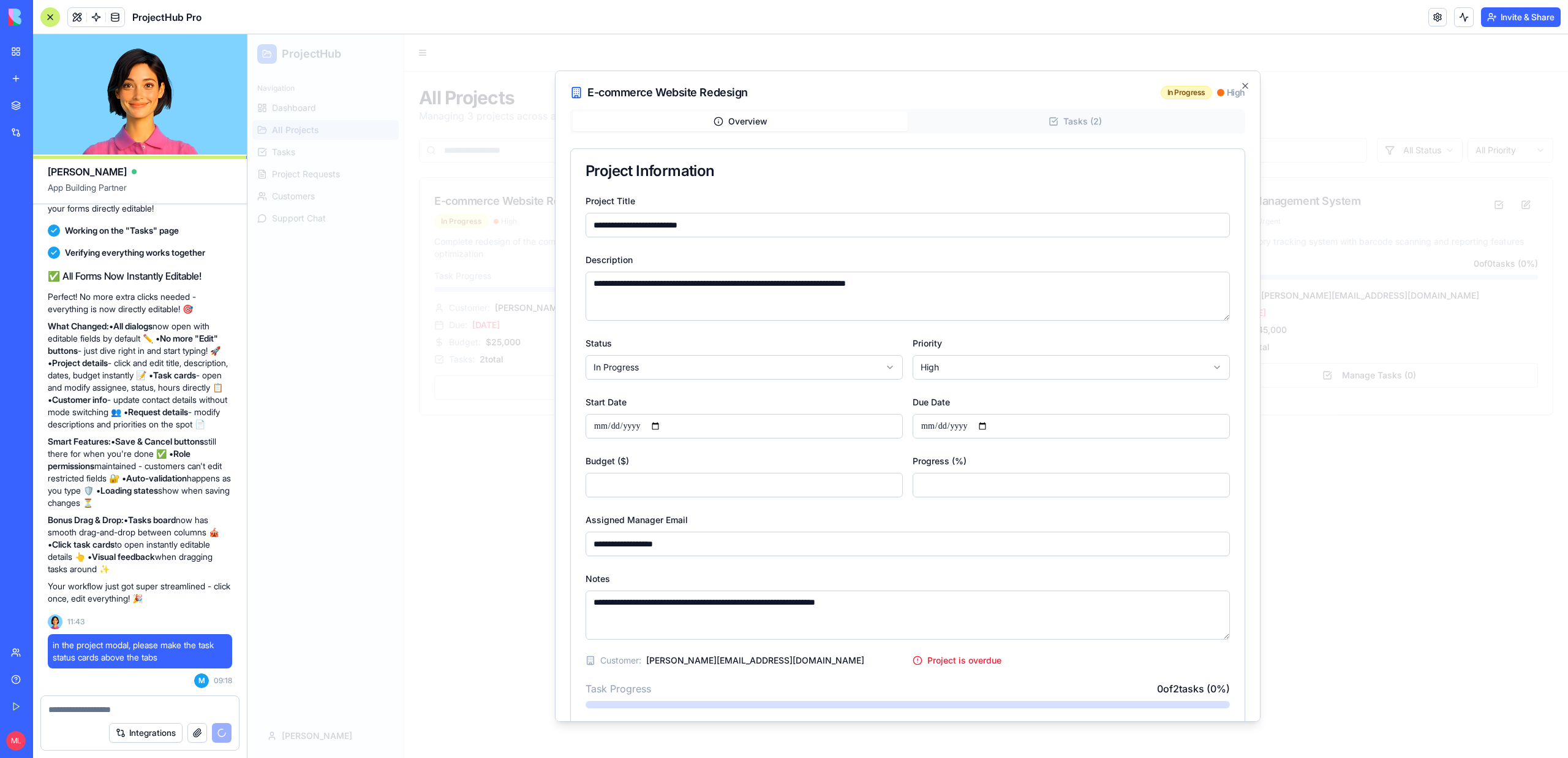
click at [397, 647] on div at bounding box center [908, 396] width 1321 height 724
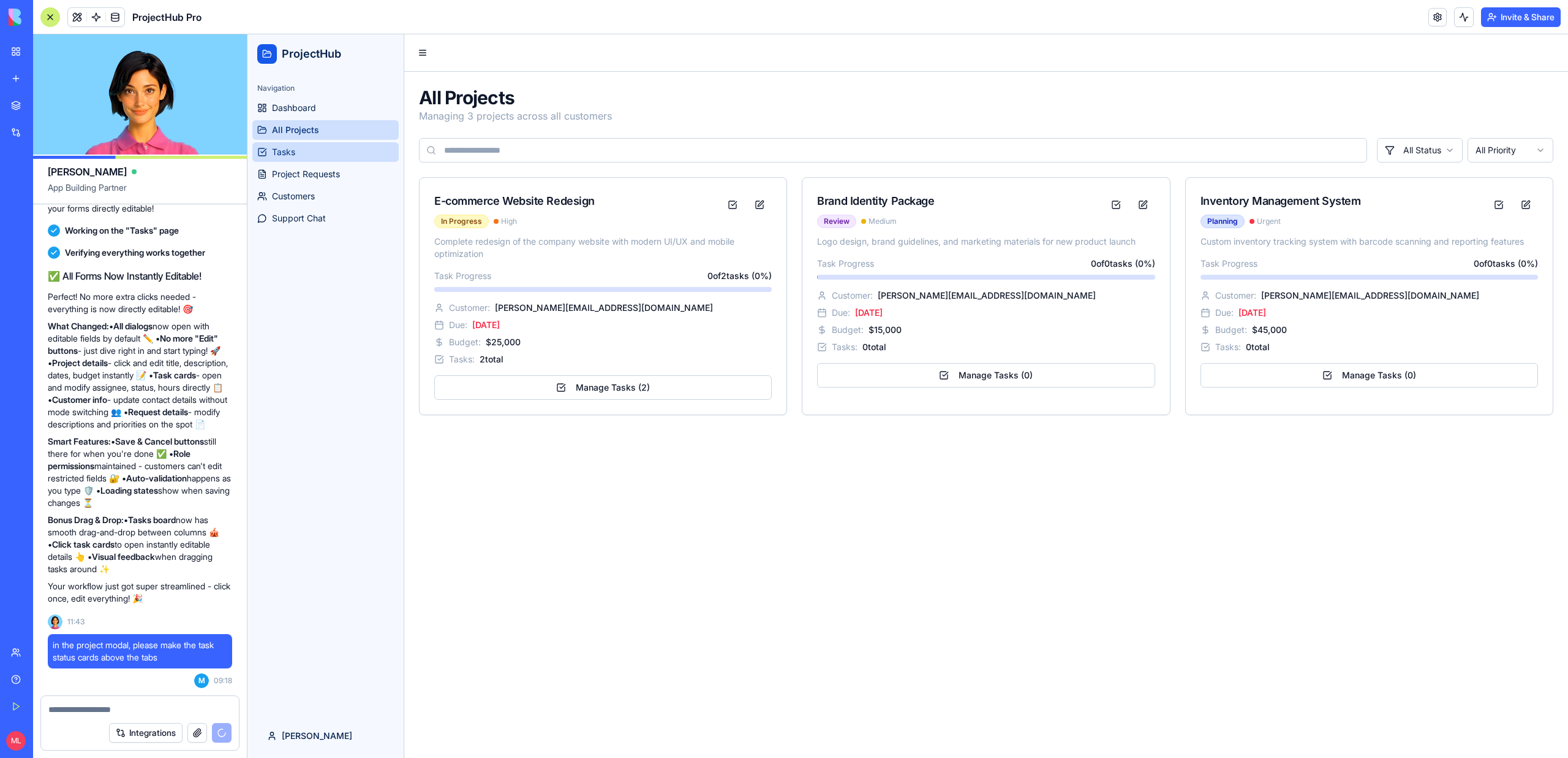
click at [277, 151] on span "Tasks" at bounding box center [284, 152] width 24 height 12
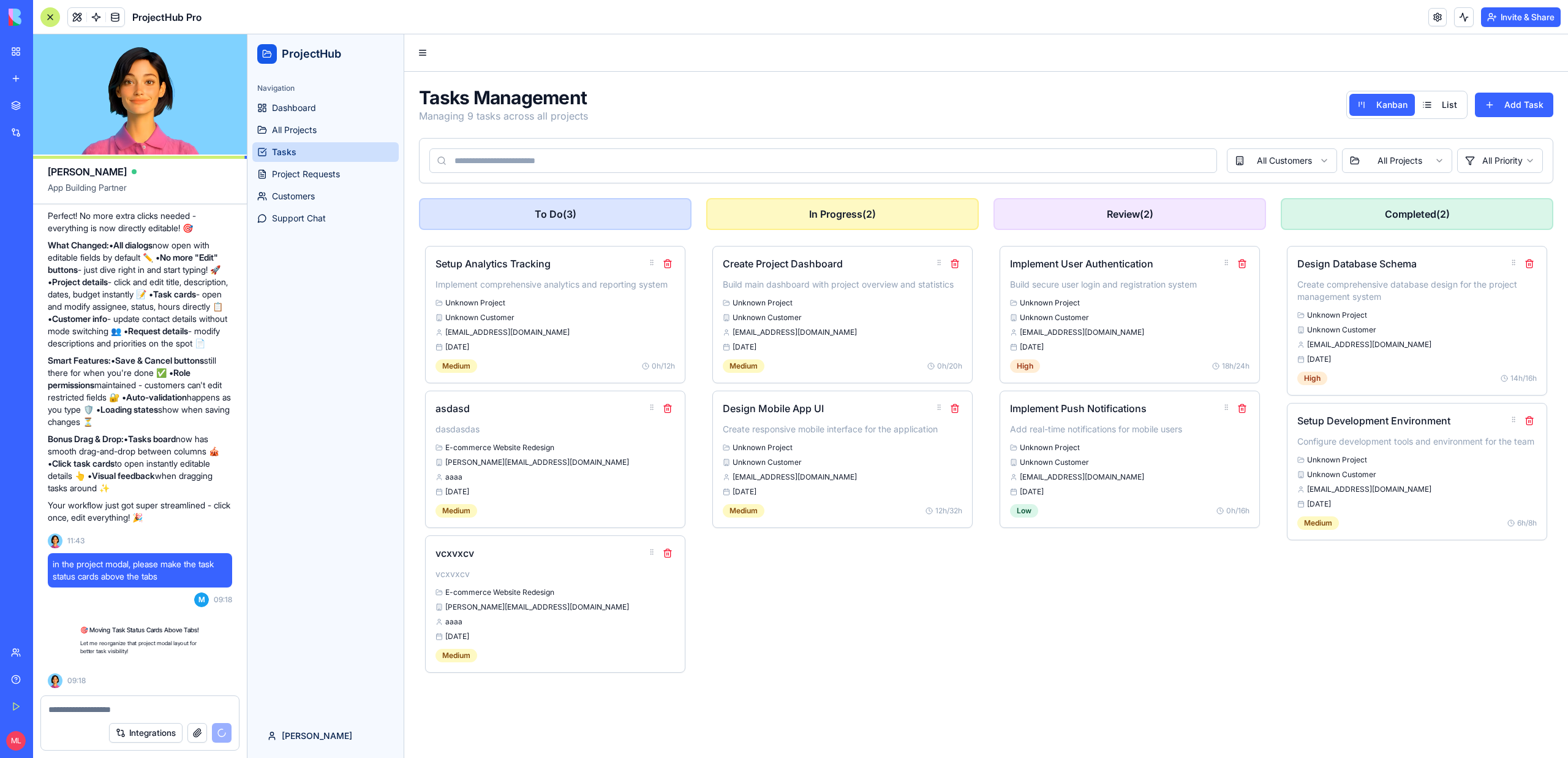
scroll to position [5962, 0]
click at [616, 234] on div "To Do ( 3 ) Setup Analytics Tracking Implement comprehensive analytics and repo…" at bounding box center [555, 438] width 273 height 480
click at [612, 261] on h4 "Setup Analytics Tracking" at bounding box center [538, 263] width 205 height 15
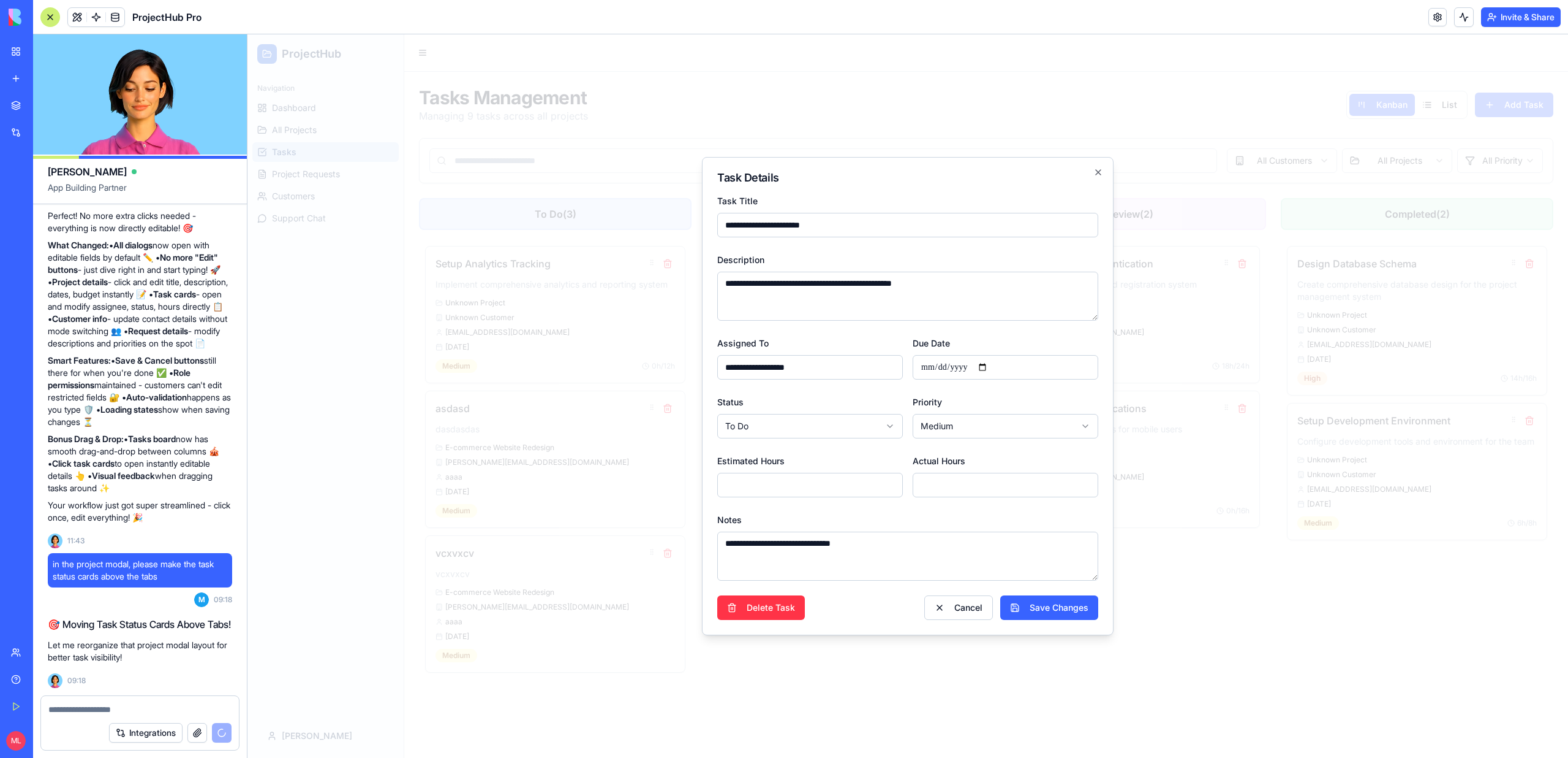
click at [582, 348] on div at bounding box center [908, 396] width 1321 height 724
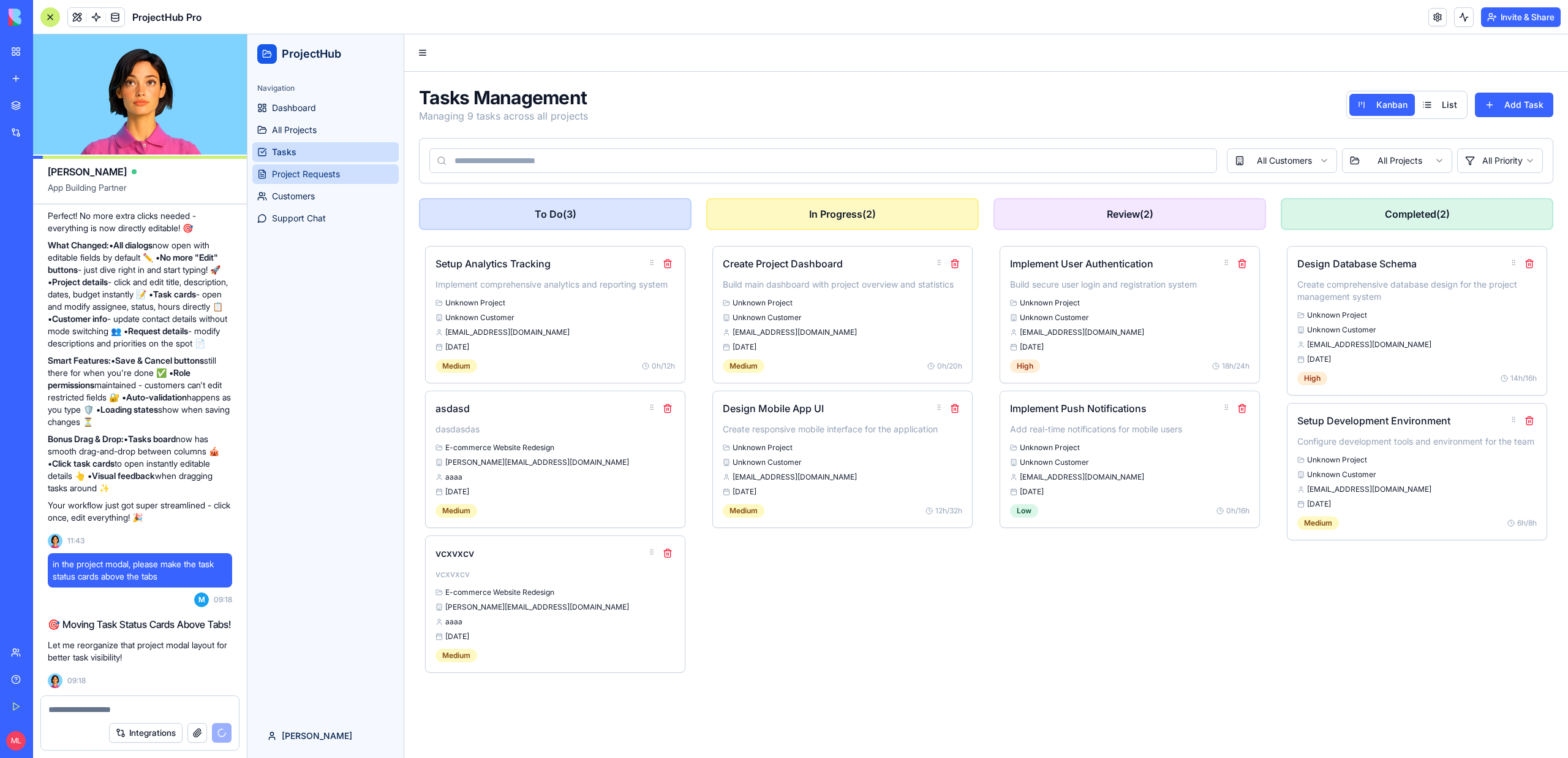
click at [296, 174] on span "Project Requests" at bounding box center [305, 174] width 68 height 12
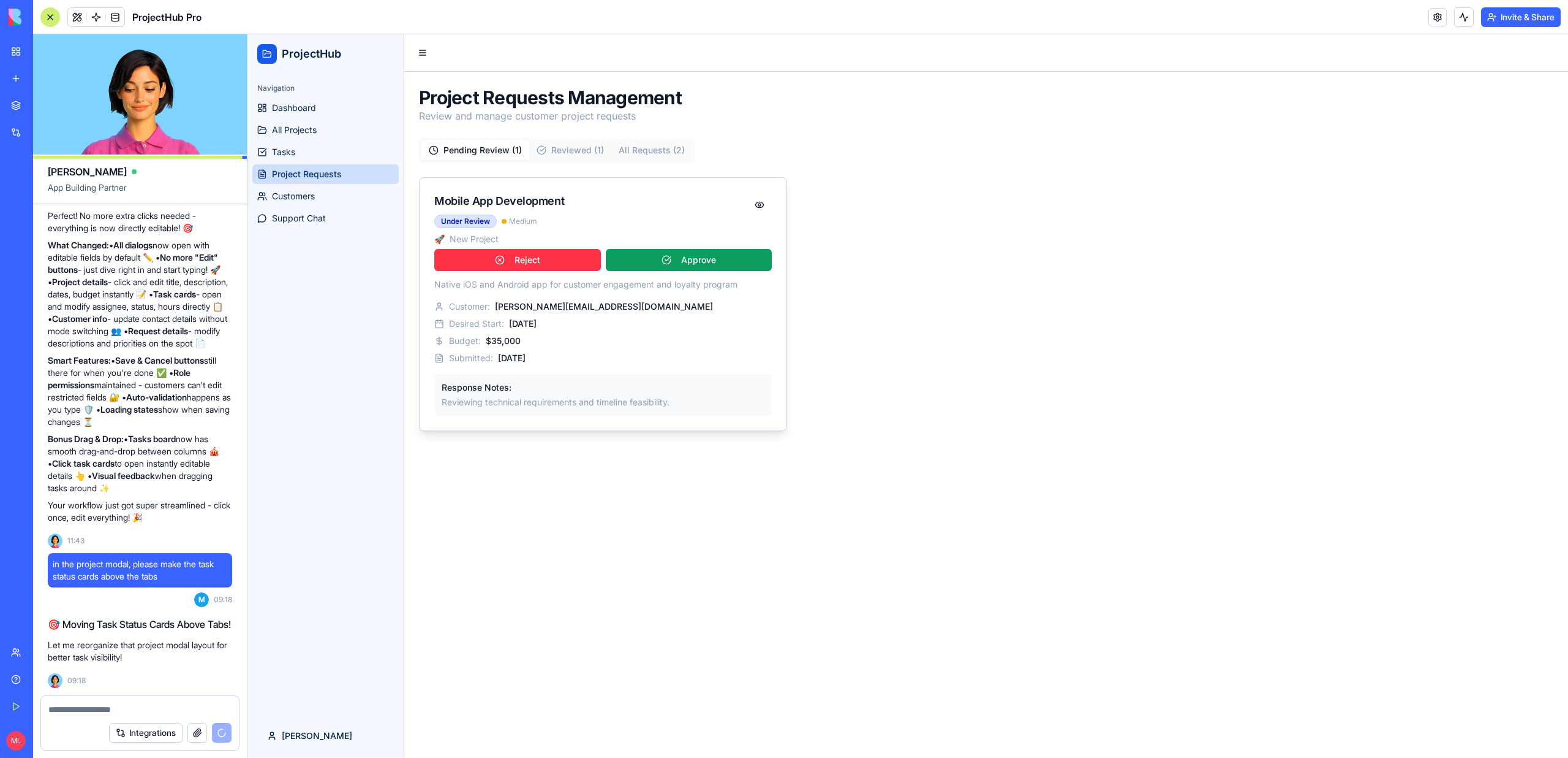
click at [595, 356] on div "Submitted: 9/5/2025" at bounding box center [603, 357] width 338 height 12
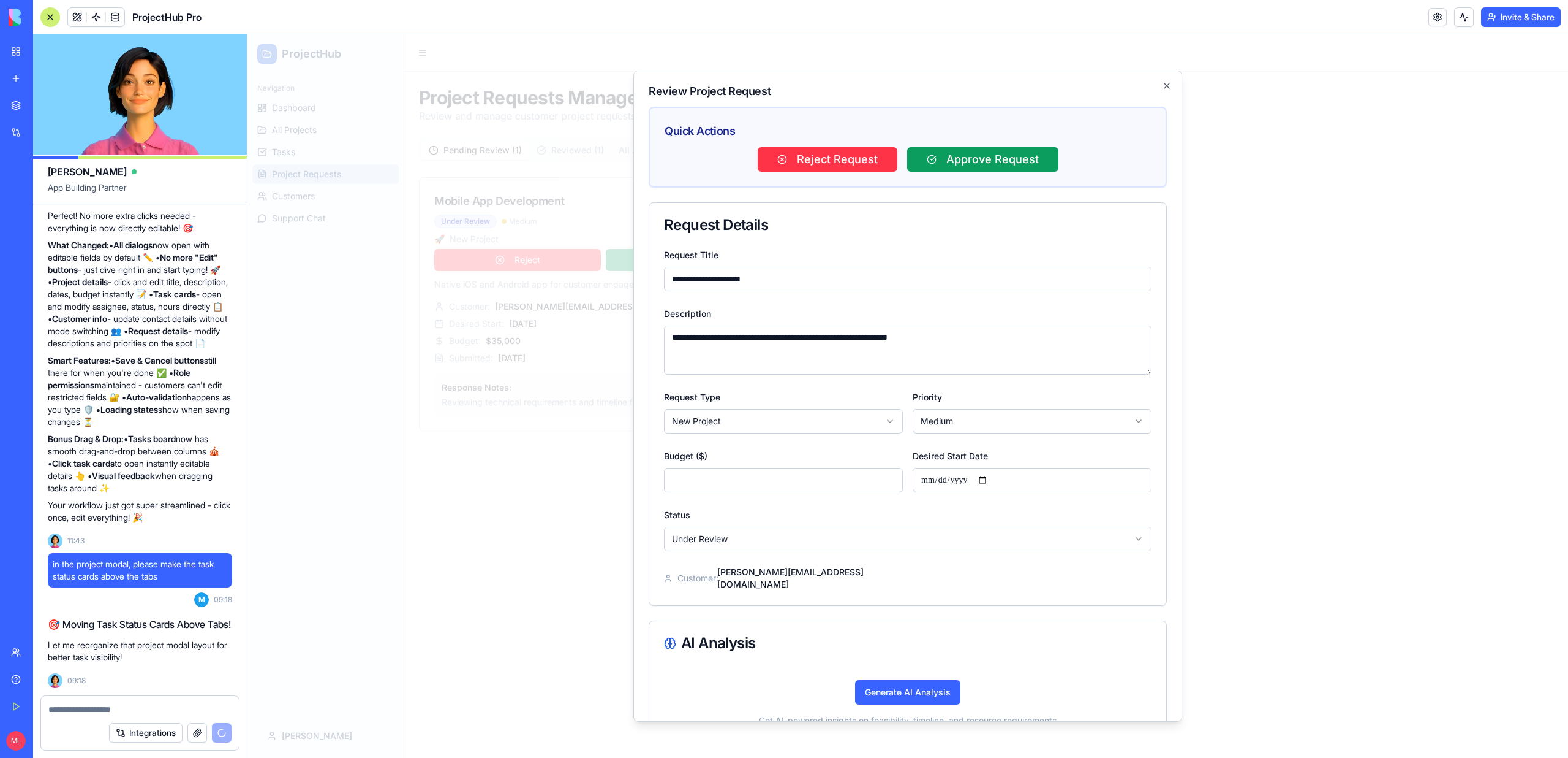
click at [562, 571] on div at bounding box center [908, 396] width 1321 height 724
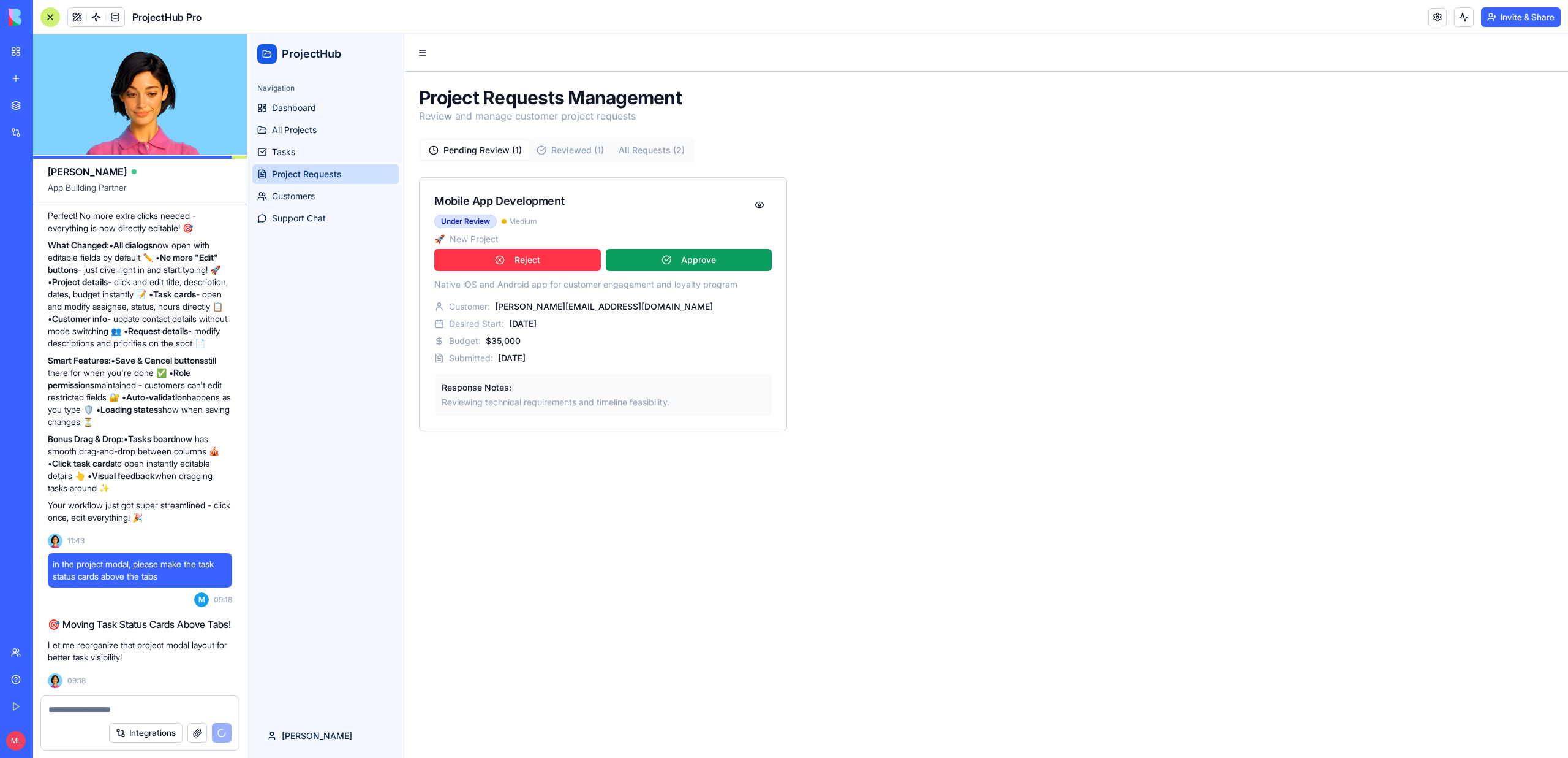
click at [551, 161] on div "Pending Review ( 1 ) Reviewed ( 1 ) All Requests ( 2 )" at bounding box center [556, 149] width 276 height 25
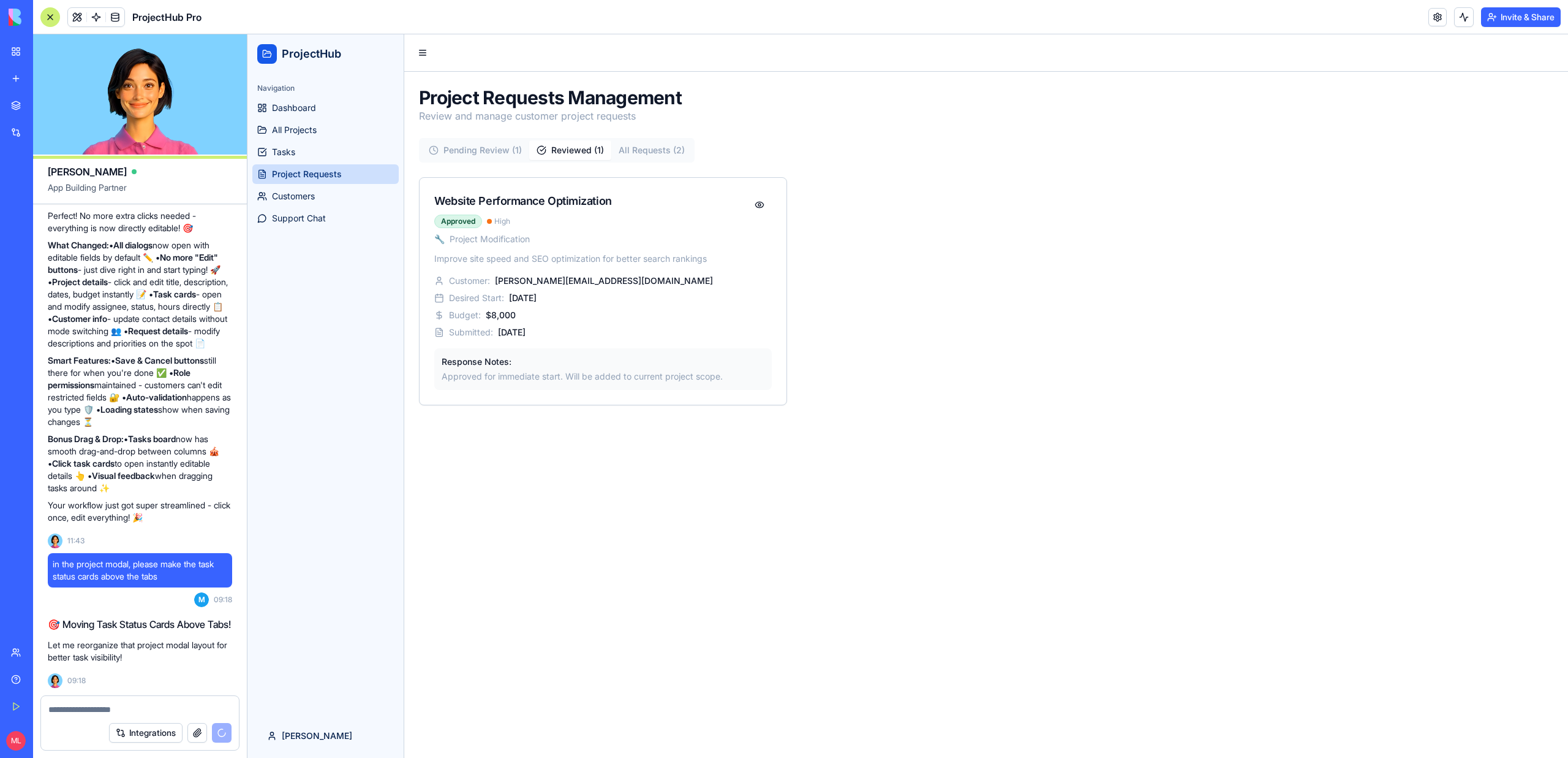
click at [556, 155] on button "Reviewed ( 1 )" at bounding box center [570, 150] width 82 height 20
click at [650, 146] on button "All Requests ( 2 )" at bounding box center [652, 150] width 80 height 20
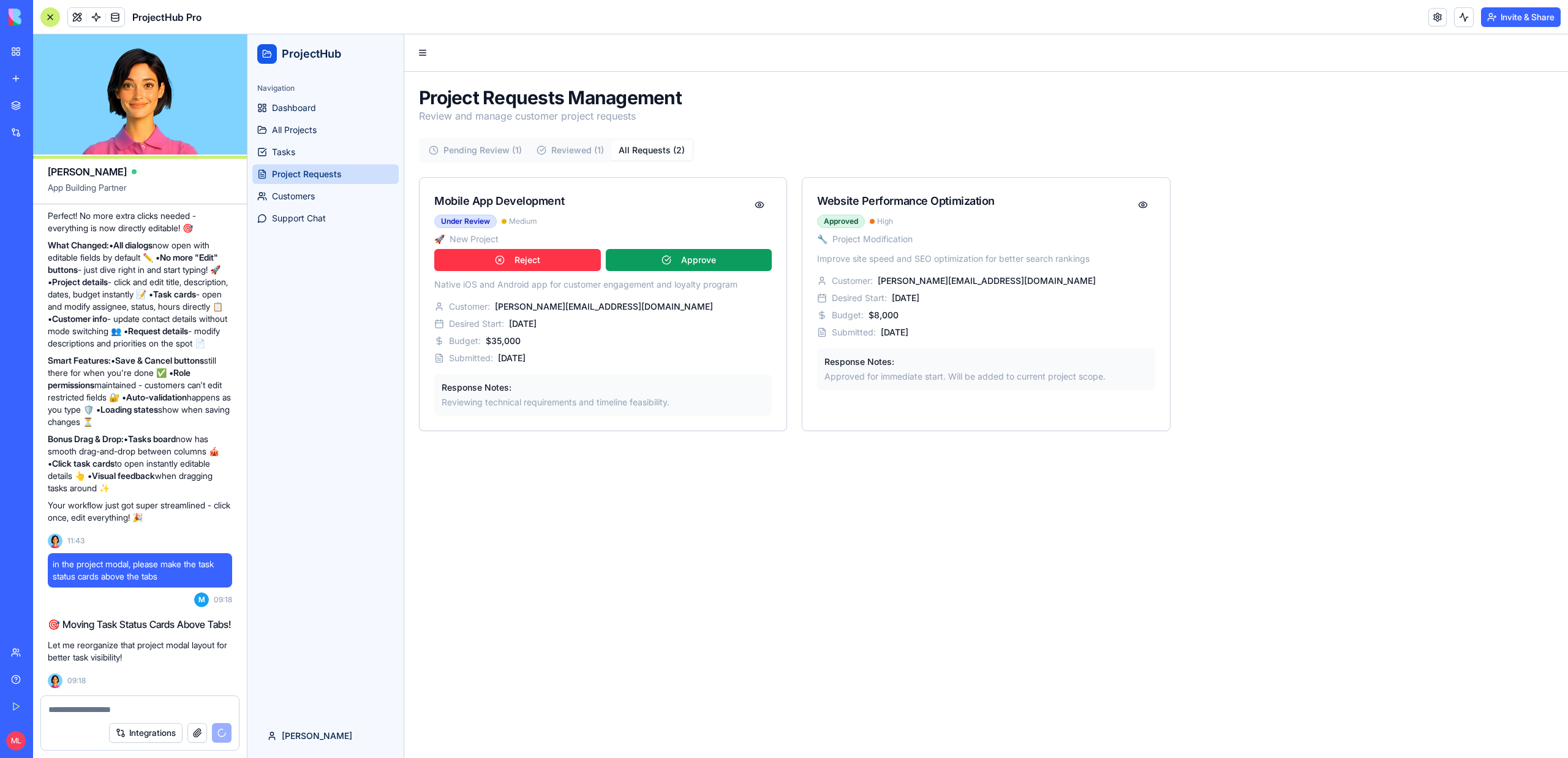
click at [472, 140] on button "Pending Review ( 1 )" at bounding box center [475, 150] width 108 height 20
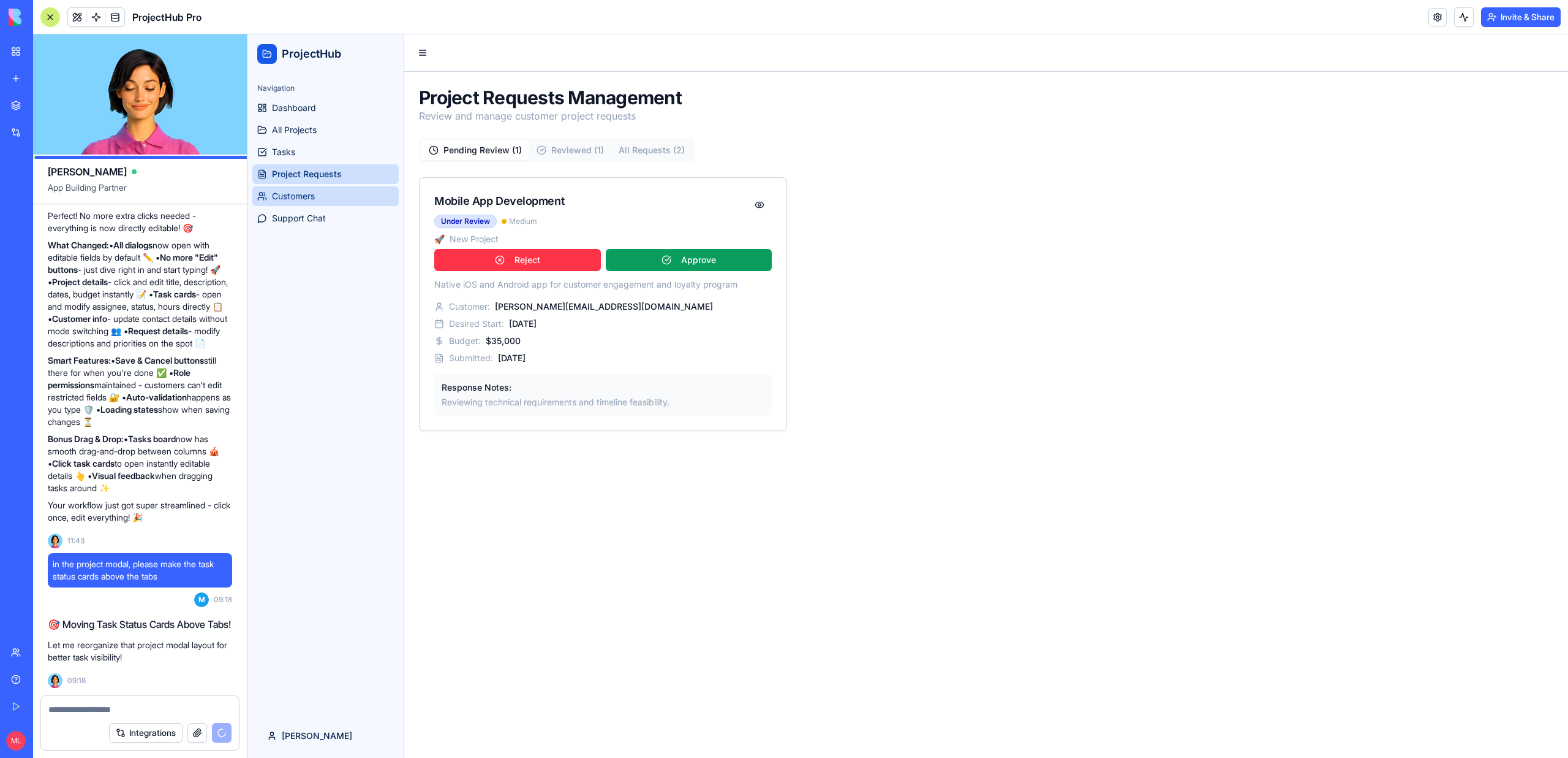
click at [314, 203] on link "Customers" at bounding box center [325, 196] width 146 height 20
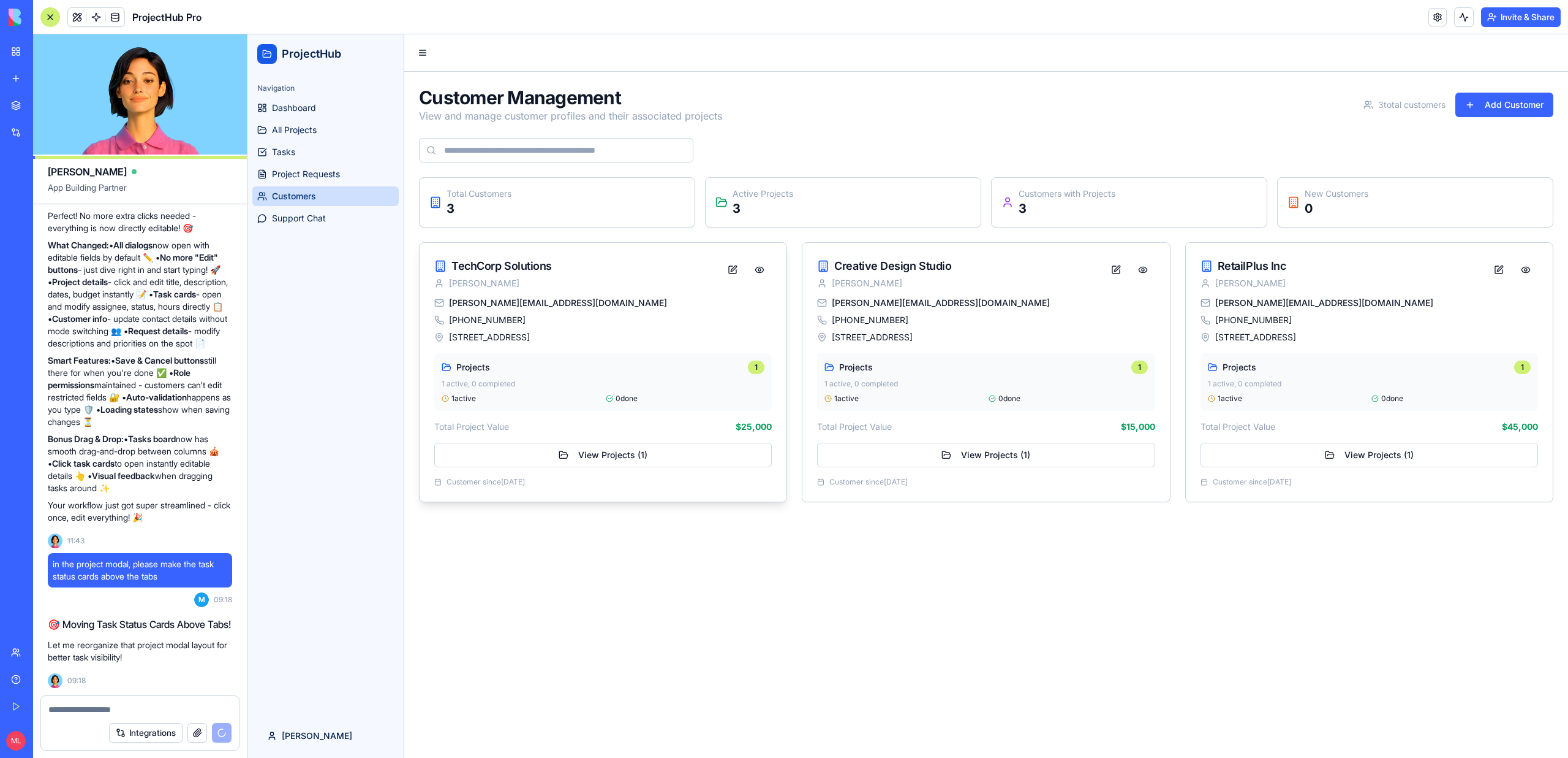
click at [614, 343] on div "123 Business Ave, Tech City, TC 12345" at bounding box center [603, 337] width 338 height 12
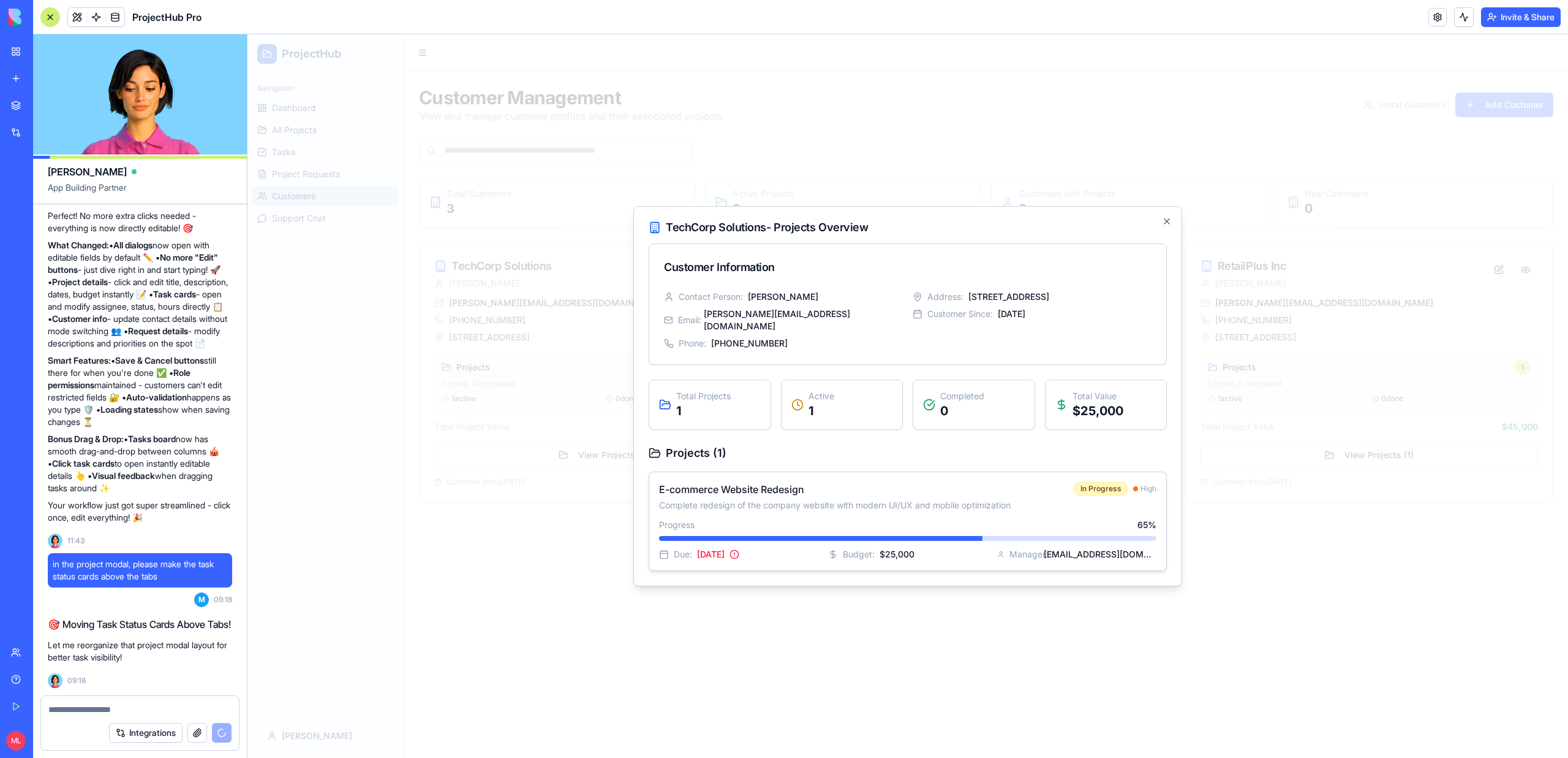
click at [897, 510] on div "E-commerce Website Redesign Complete redesign of the company website with moder…" at bounding box center [908, 521] width 517 height 98
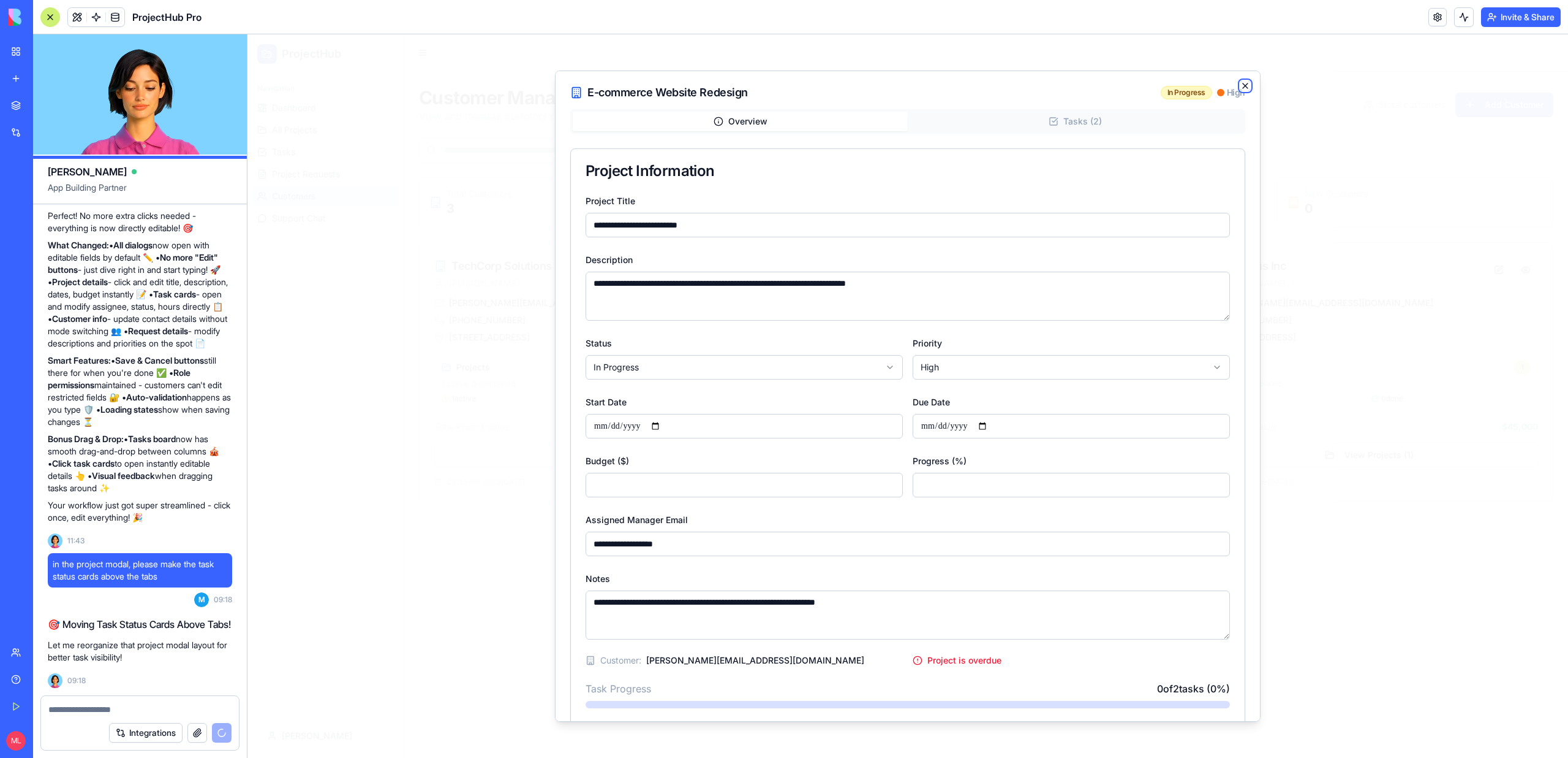
click at [1244, 84] on icon "button" at bounding box center [1245, 85] width 5 height 5
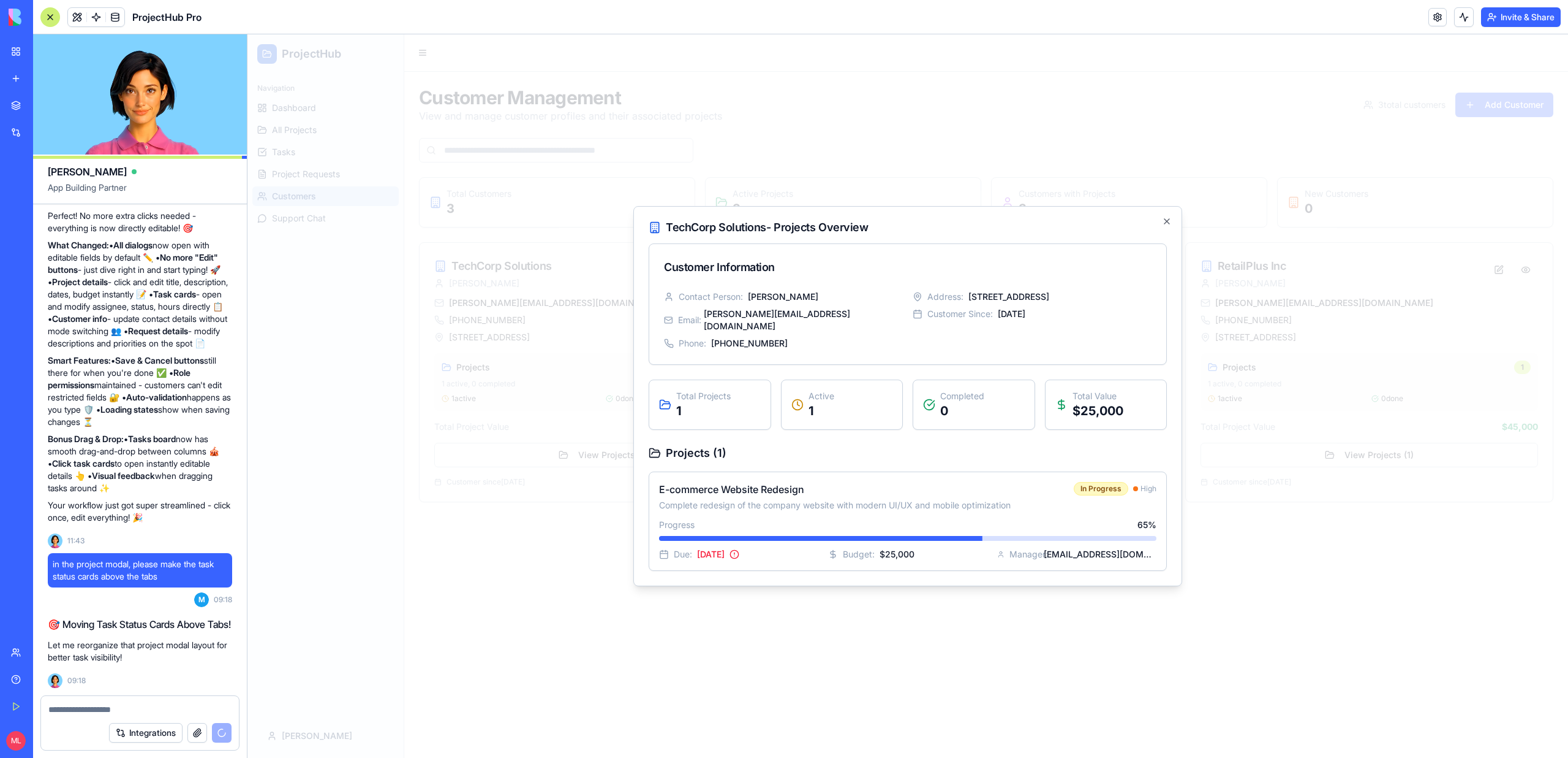
click at [1289, 482] on div at bounding box center [908, 396] width 1321 height 724
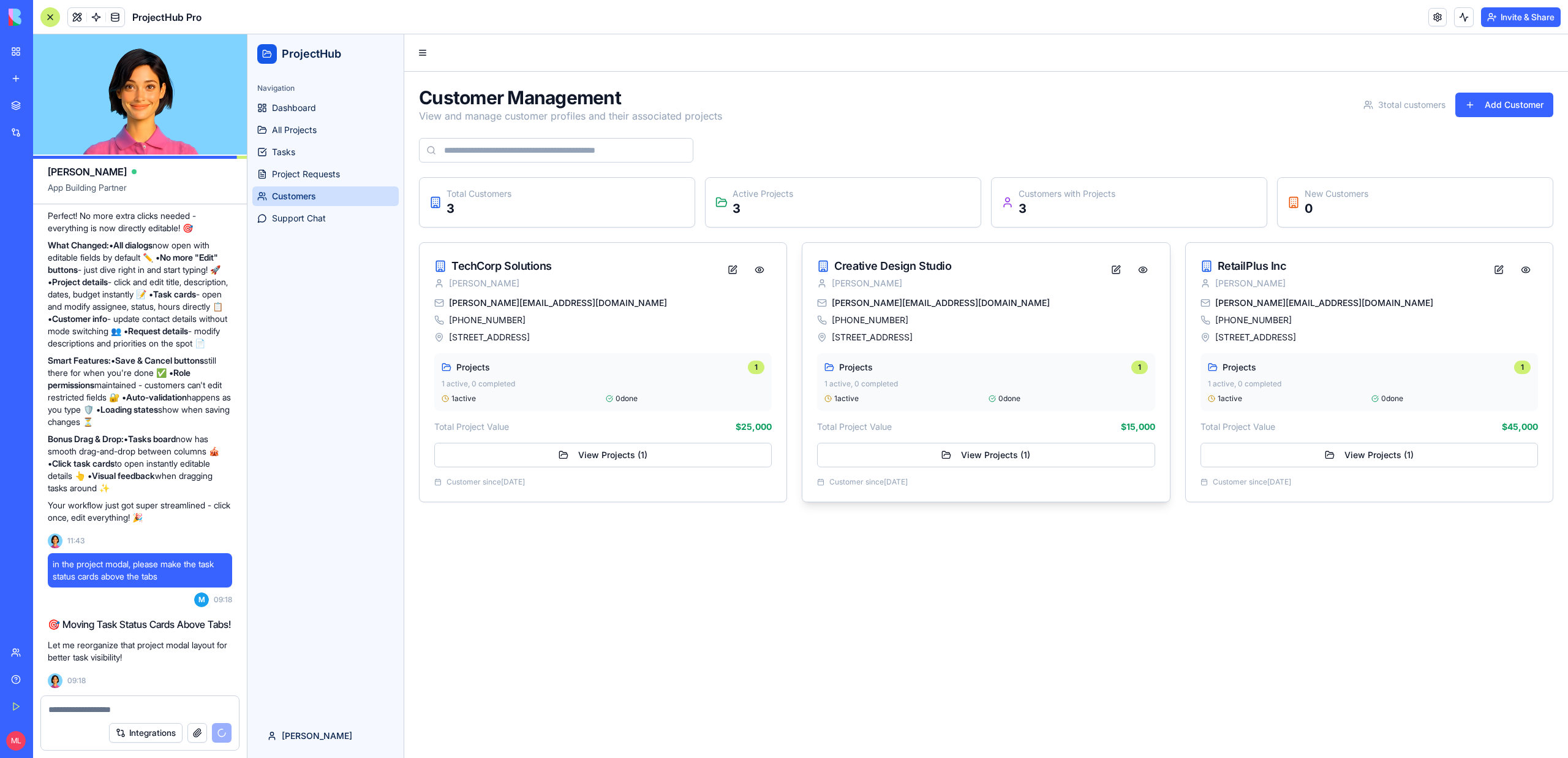
click at [1083, 315] on div "[PHONE_NUMBER]" at bounding box center [986, 320] width 338 height 12
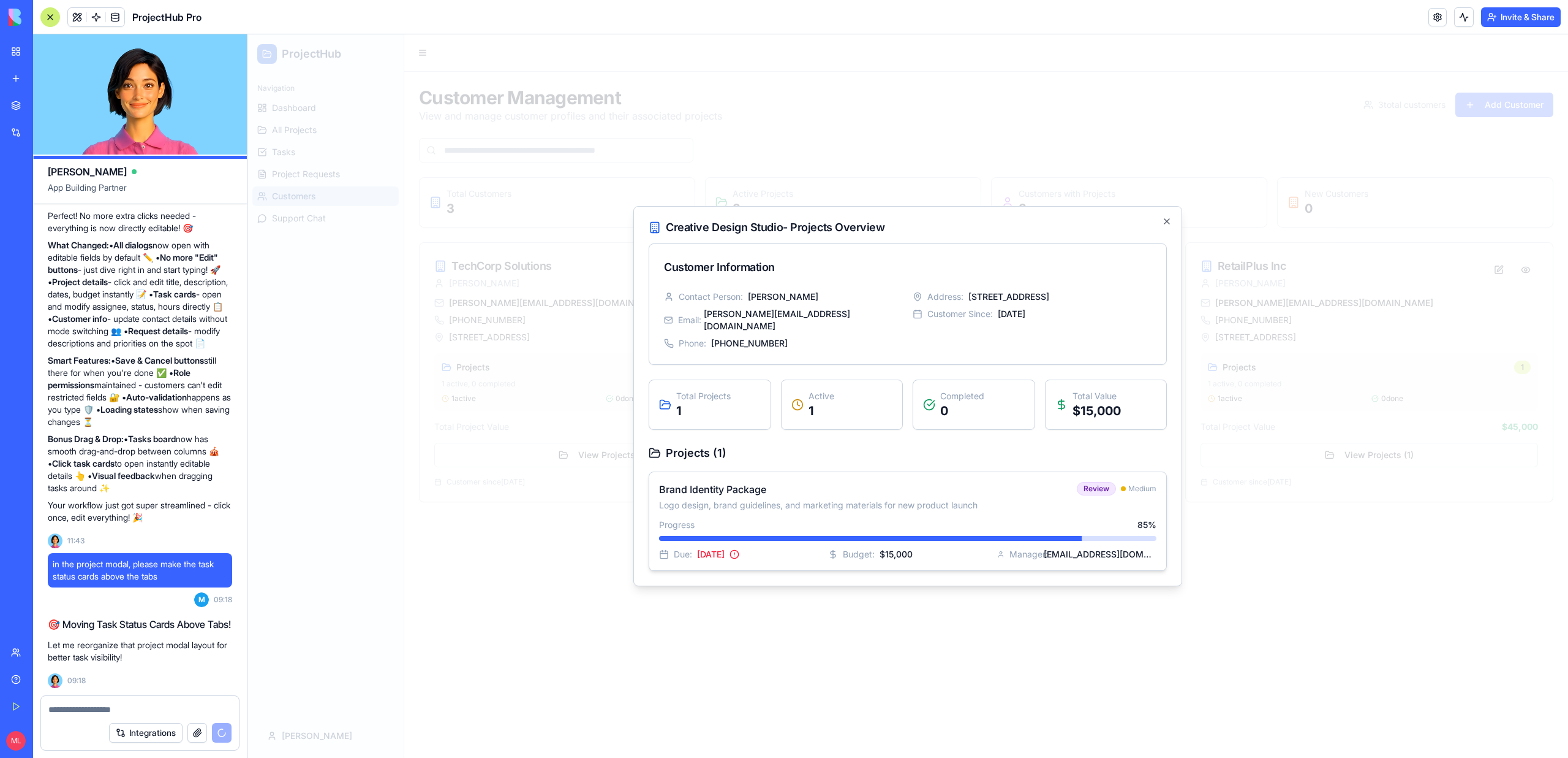
click at [960, 518] on div "Progress 85 %" at bounding box center [908, 524] width 497 height 12
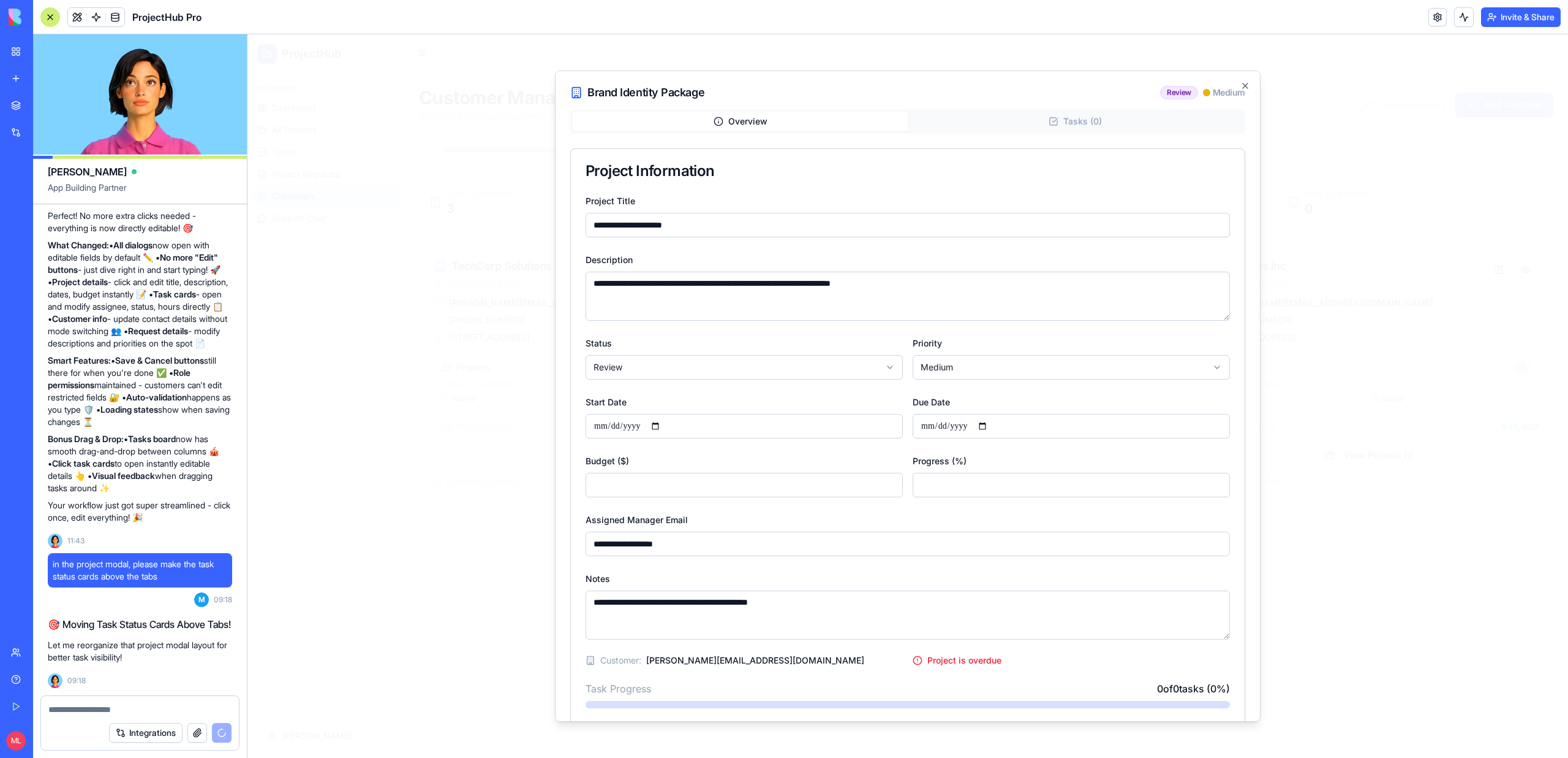
click at [1387, 460] on div at bounding box center [908, 396] width 1321 height 724
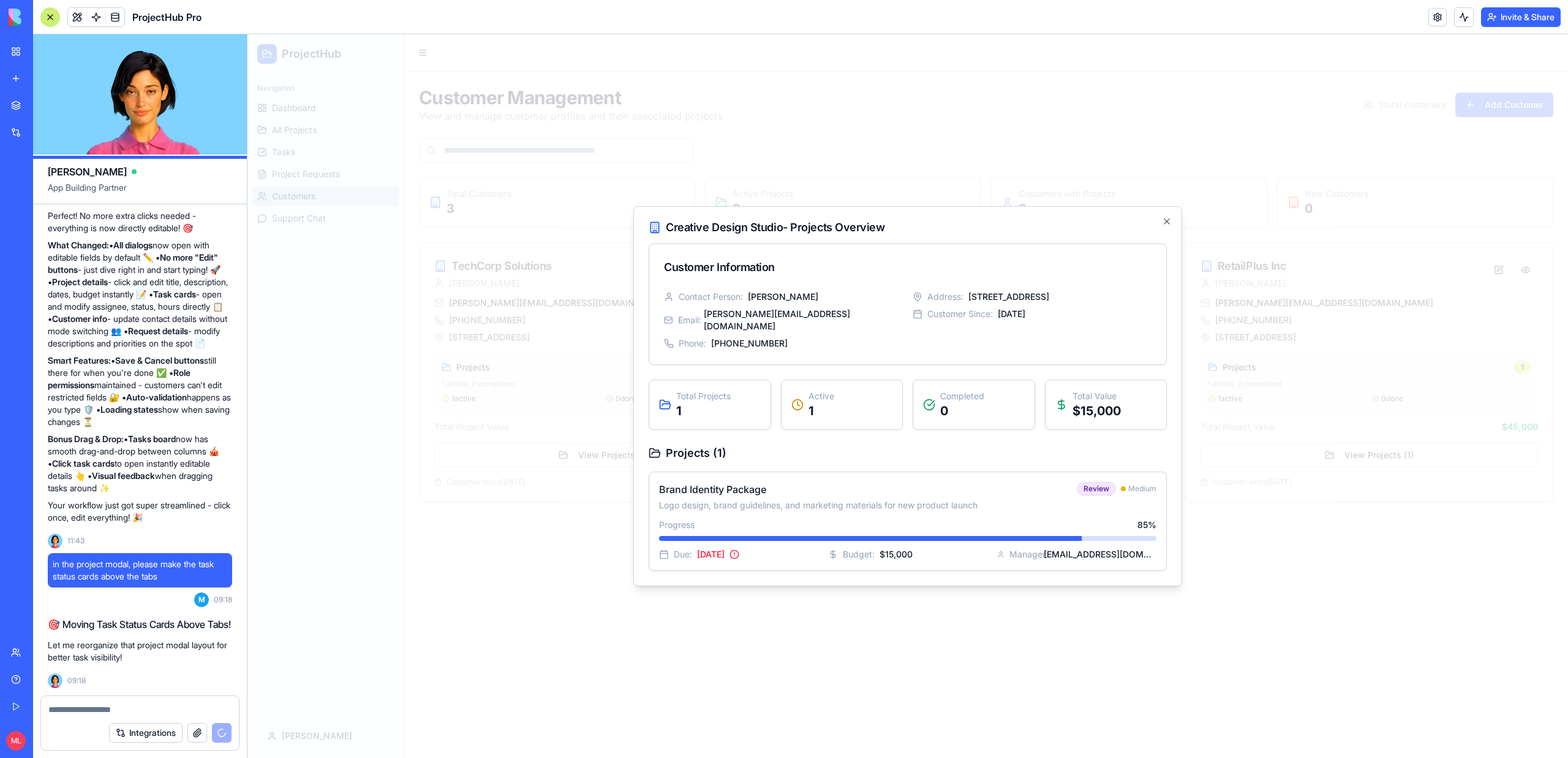
click at [1387, 460] on div at bounding box center [908, 396] width 1321 height 724
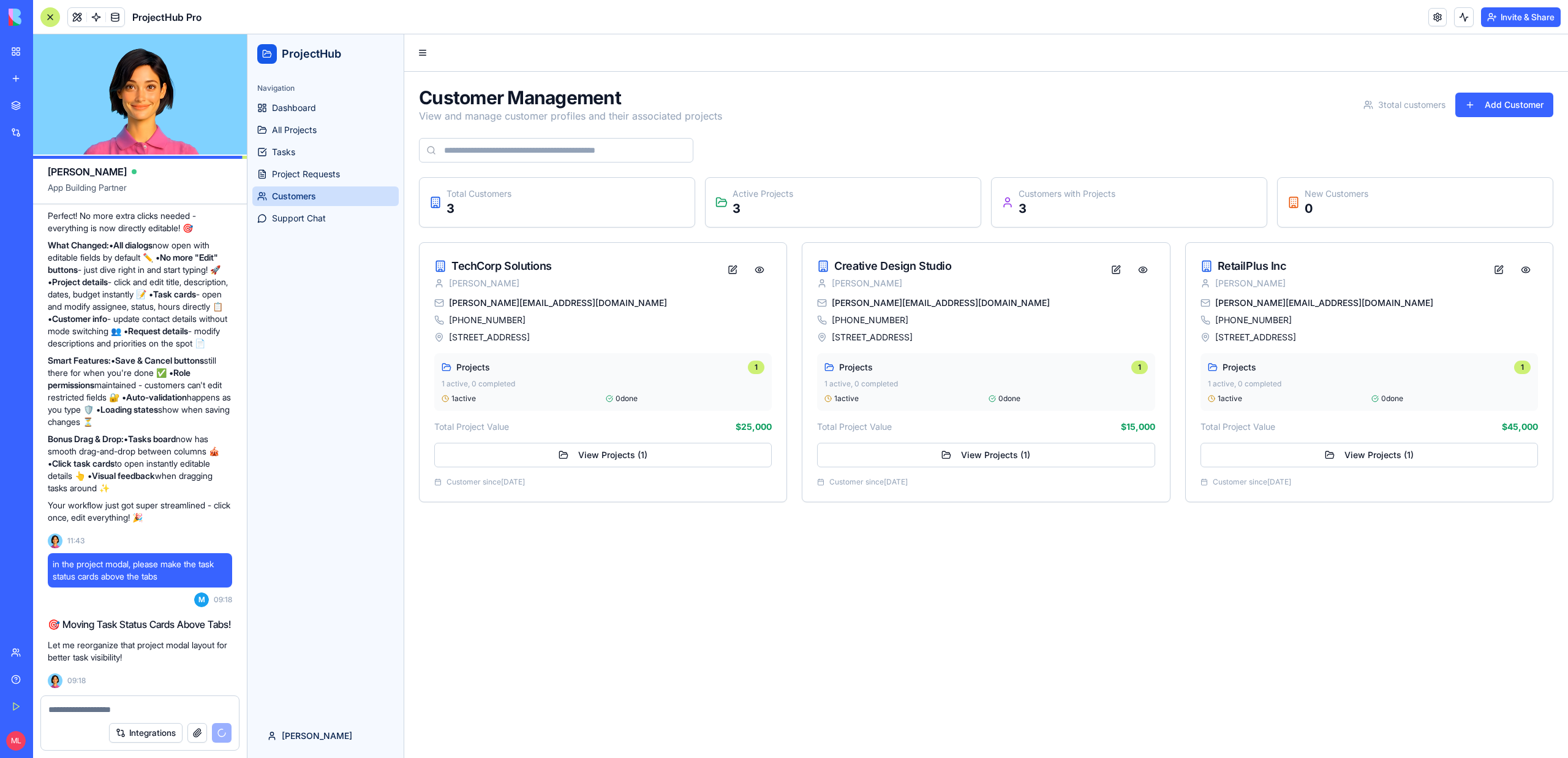
click at [299, 205] on ul "Dashboard All Projects Tasks Project Requests Customers Support Chat" at bounding box center [325, 163] width 146 height 130
click at [1519, 106] on button "Add Customer" at bounding box center [1504, 104] width 98 height 25
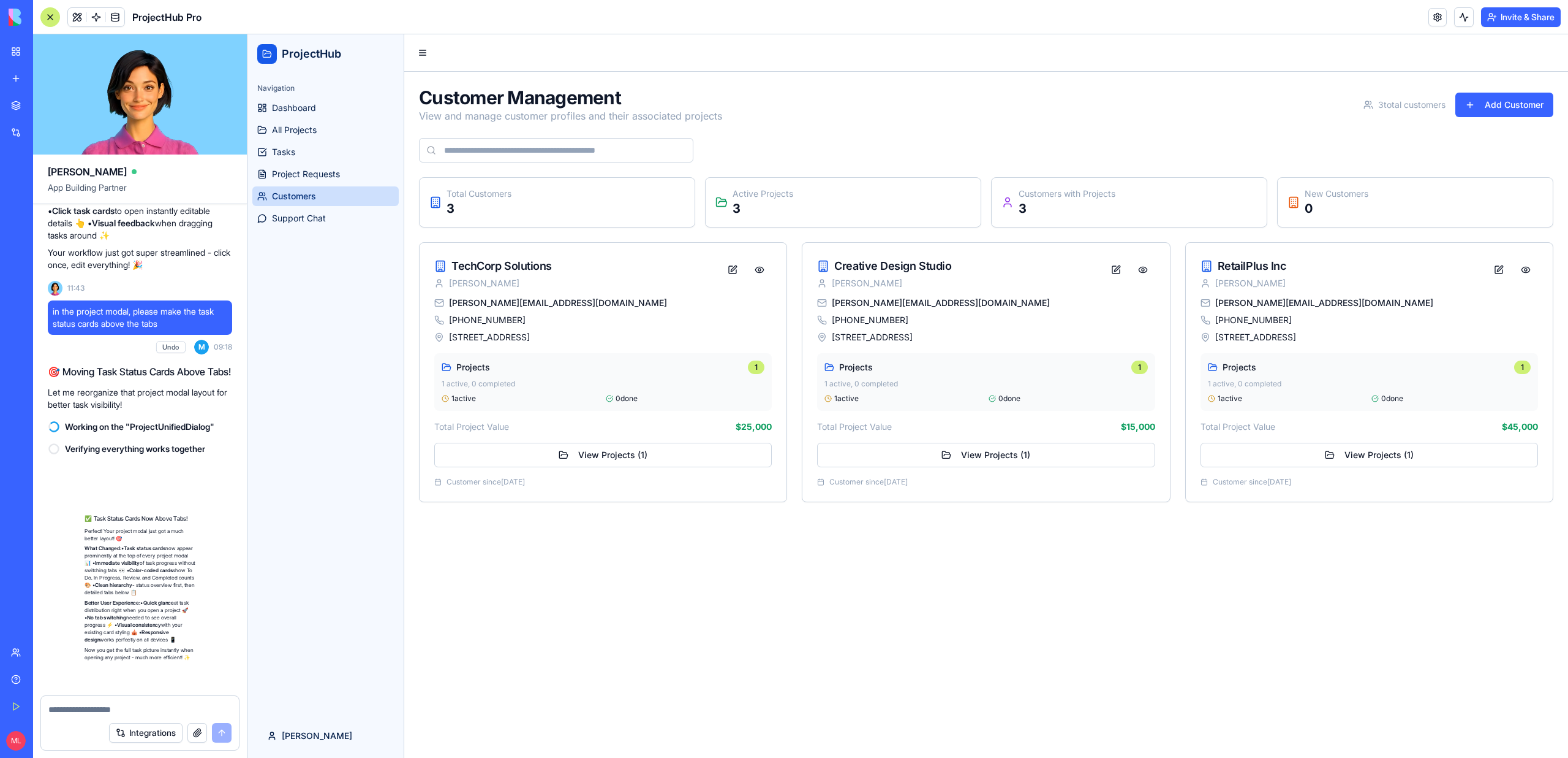
scroll to position [6298, 0]
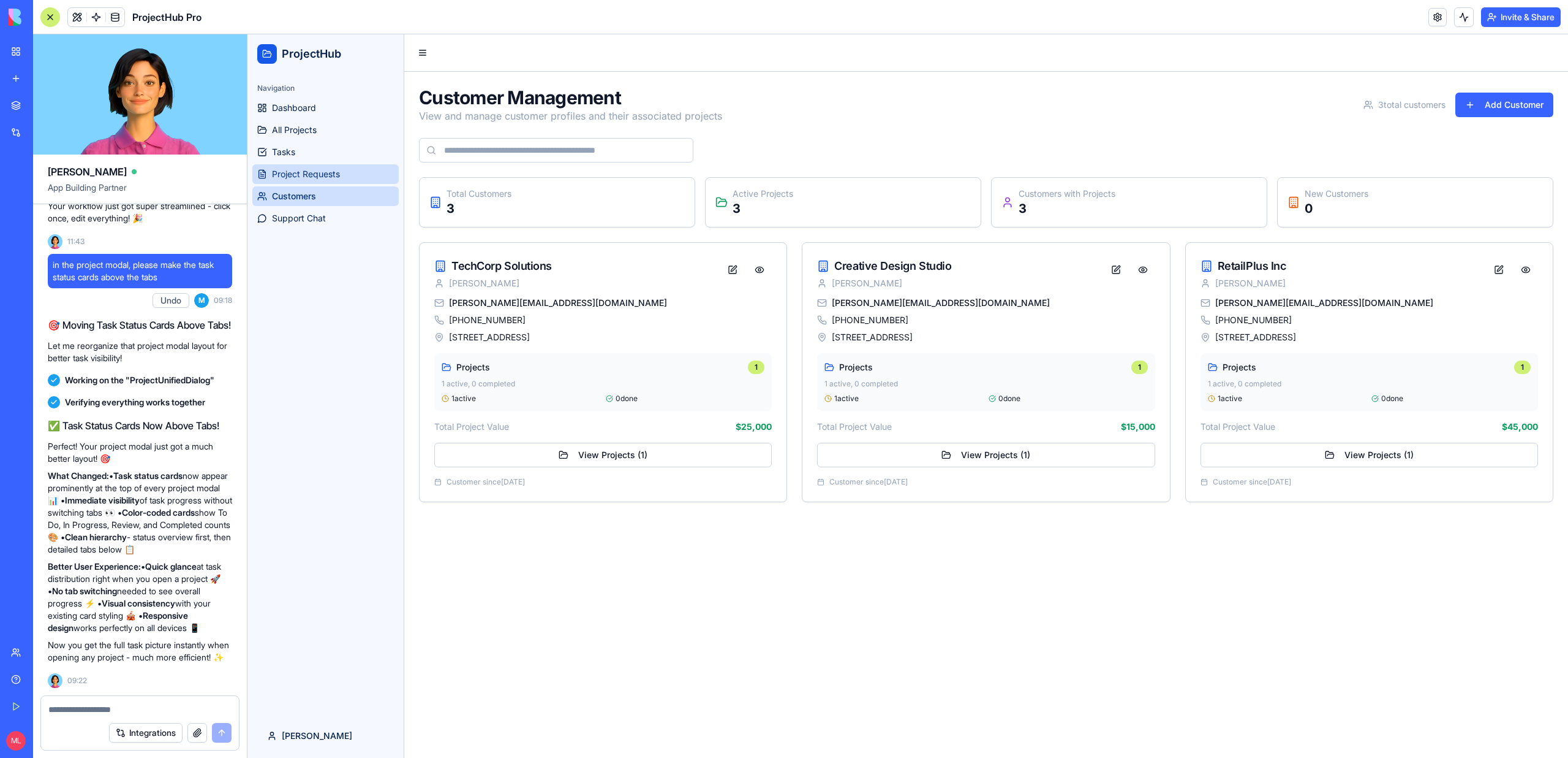
click at [314, 170] on span "Project Requests" at bounding box center [305, 174] width 68 height 12
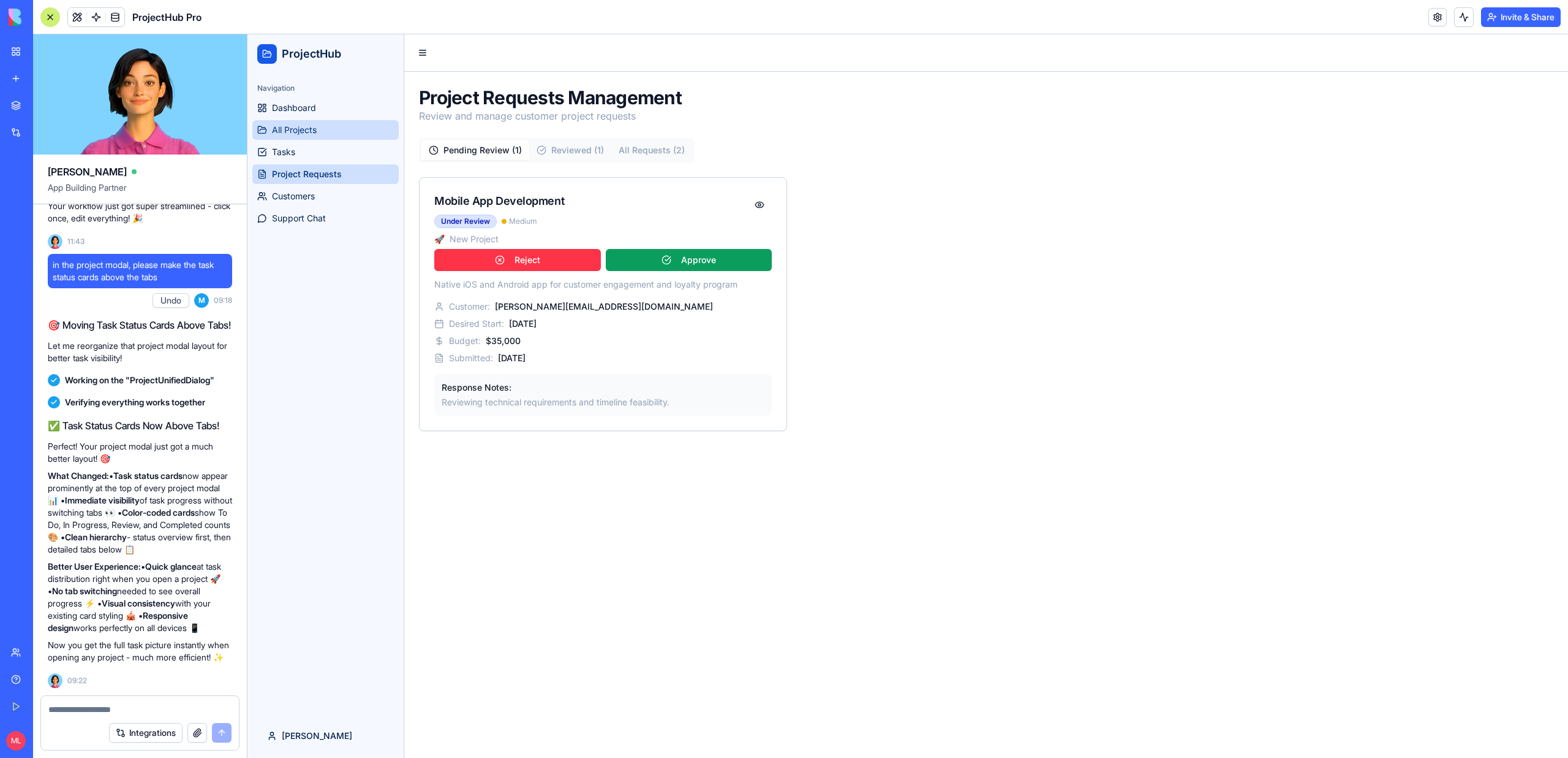
click at [340, 132] on link "All Projects" at bounding box center [325, 130] width 146 height 20
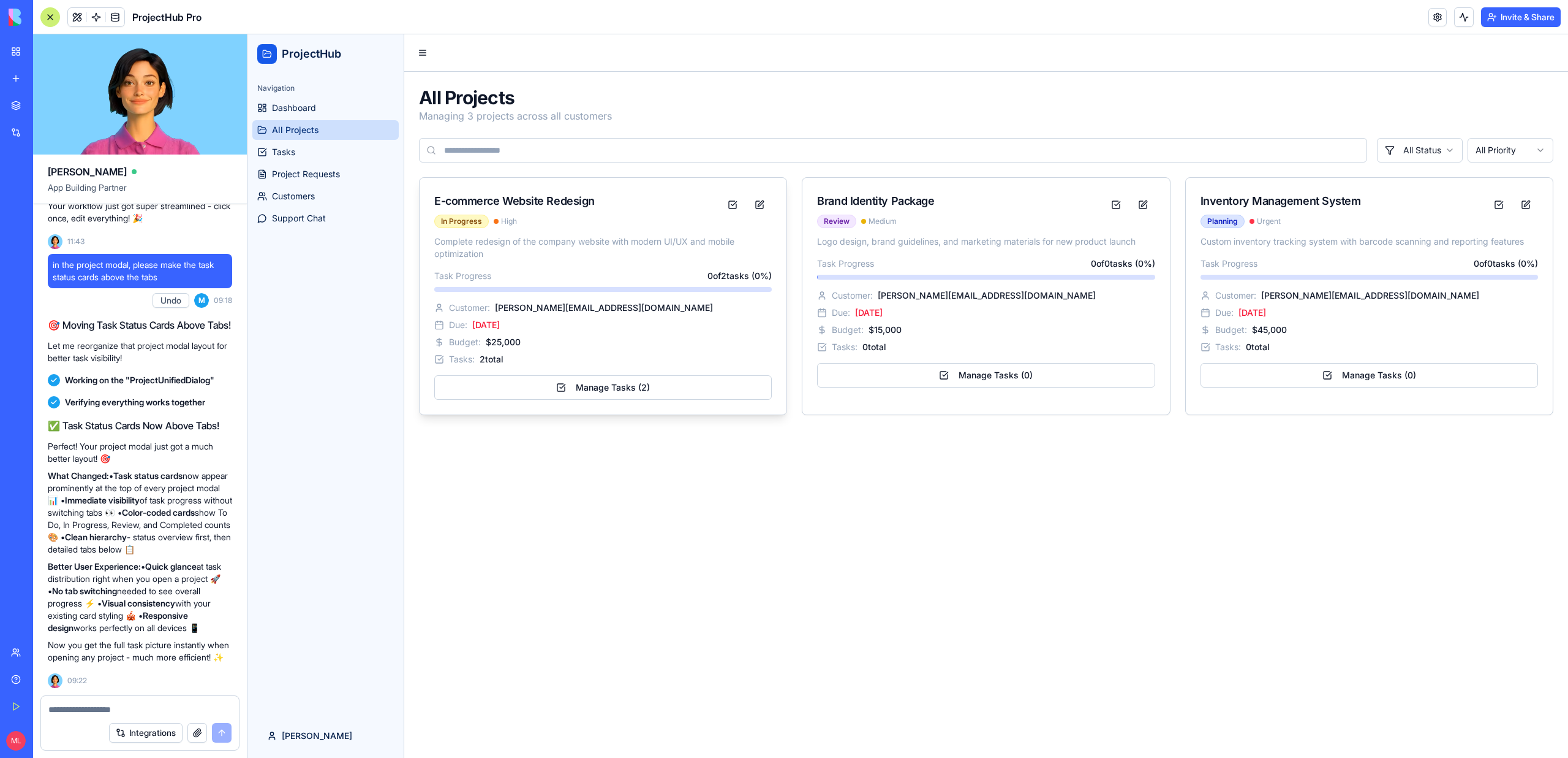
click at [643, 228] on div "In Progress High" at bounding box center [578, 221] width 287 height 14
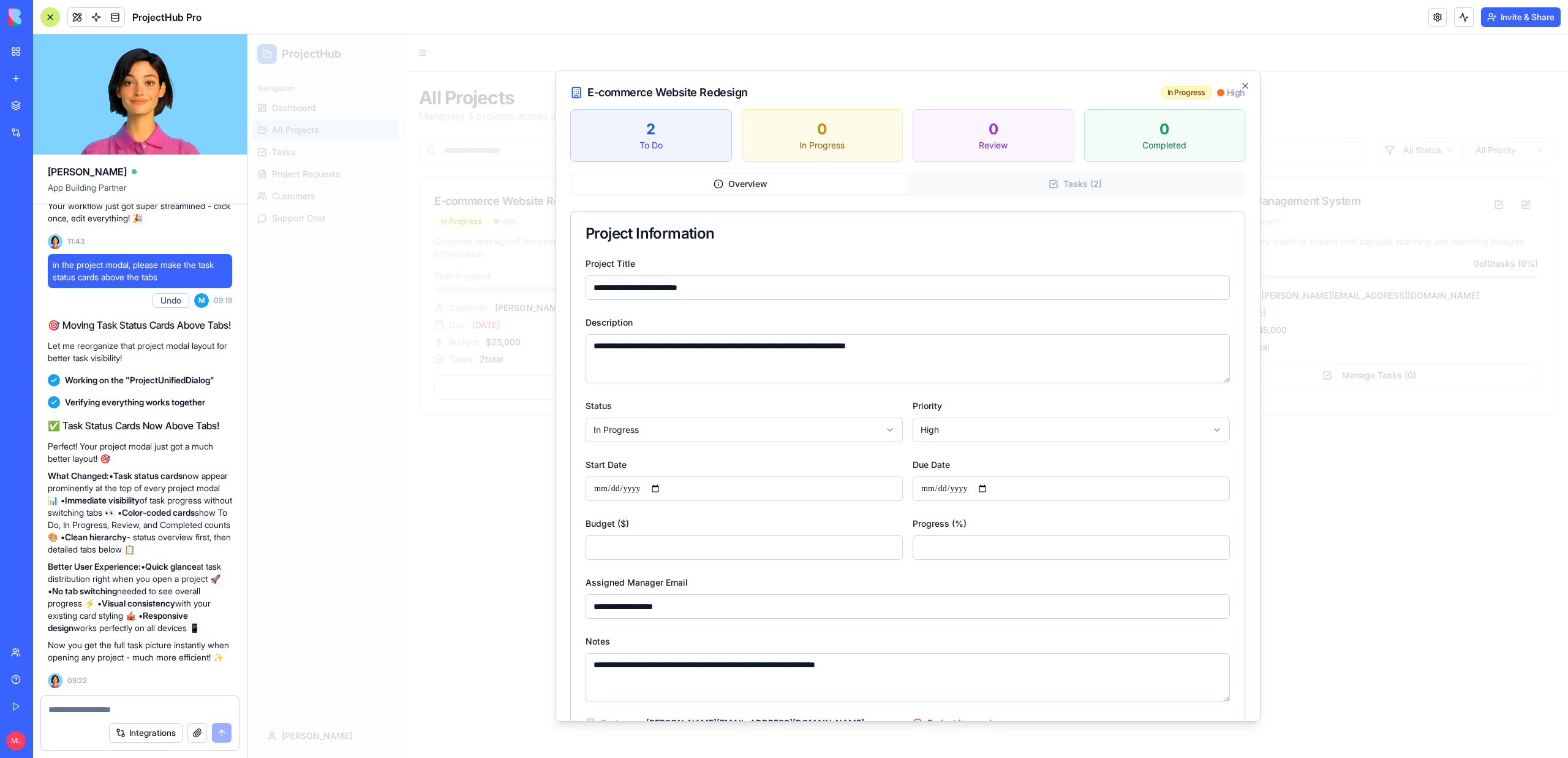
click at [1051, 177] on div "**********" at bounding box center [908, 396] width 706 height 651
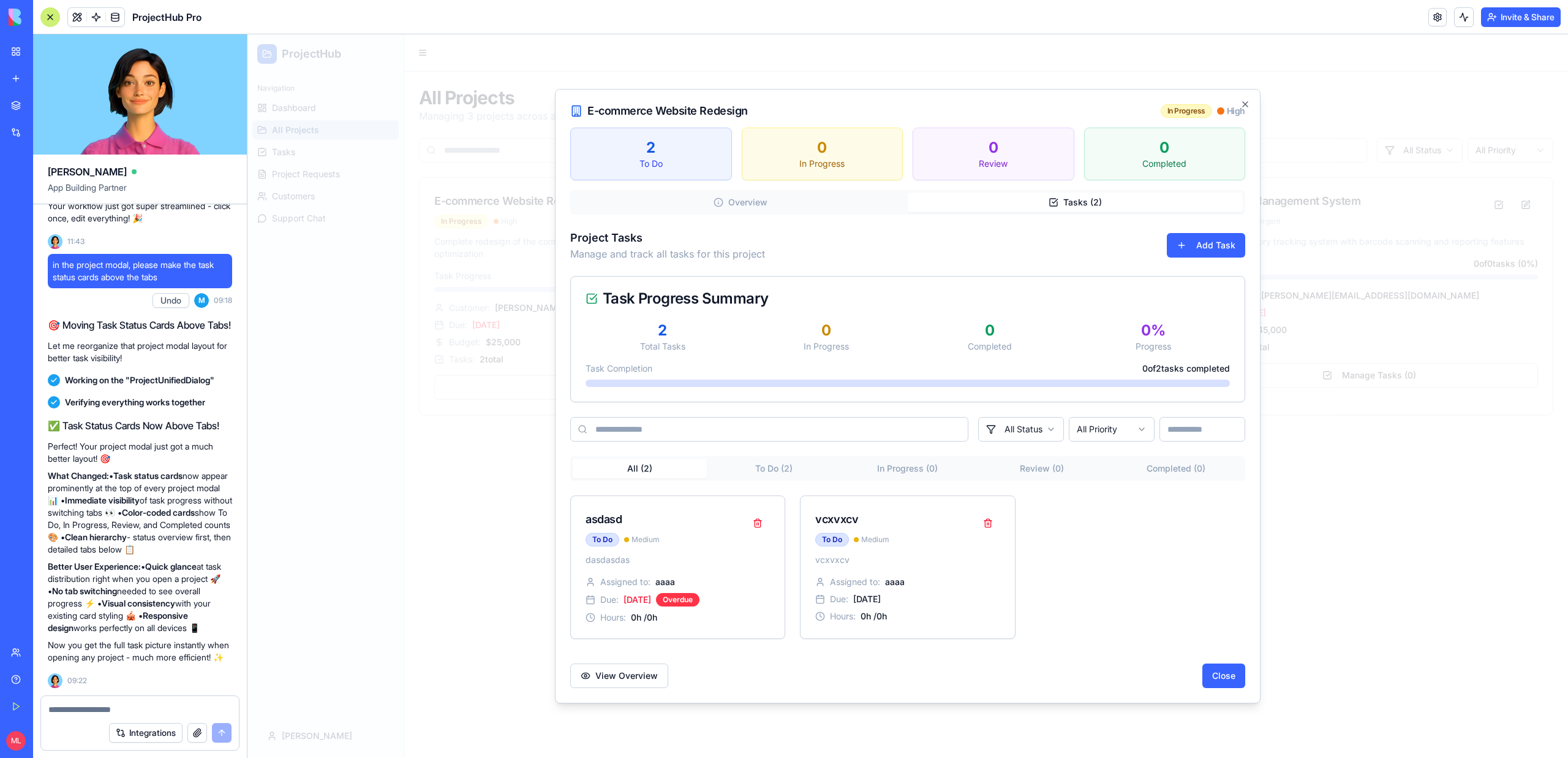
click at [837, 198] on div "Overview Tasks ( 2 ) Project Tasks Manage and track all tasks for this project …" at bounding box center [908, 439] width 675 height 498
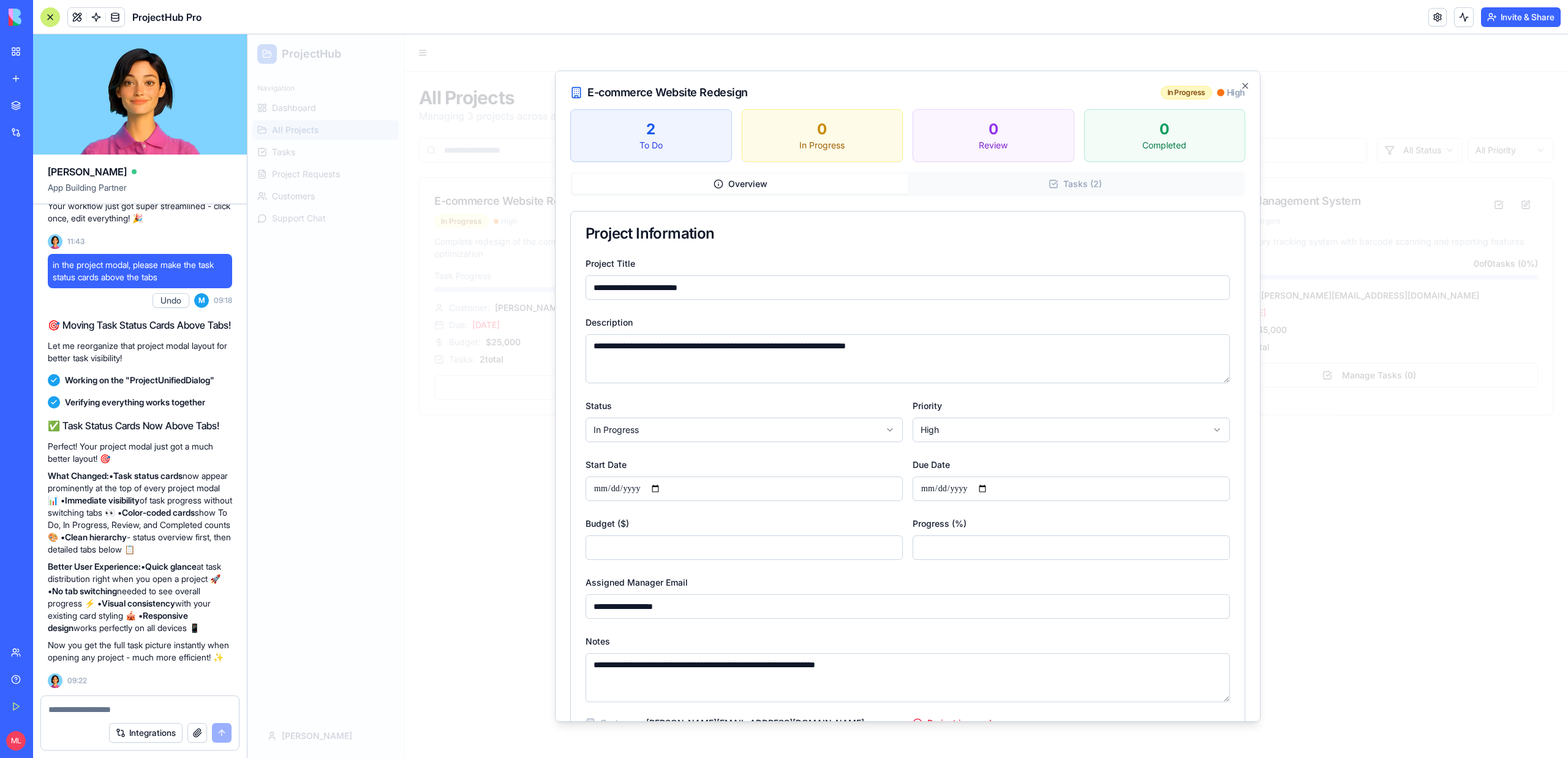
scroll to position [119, 0]
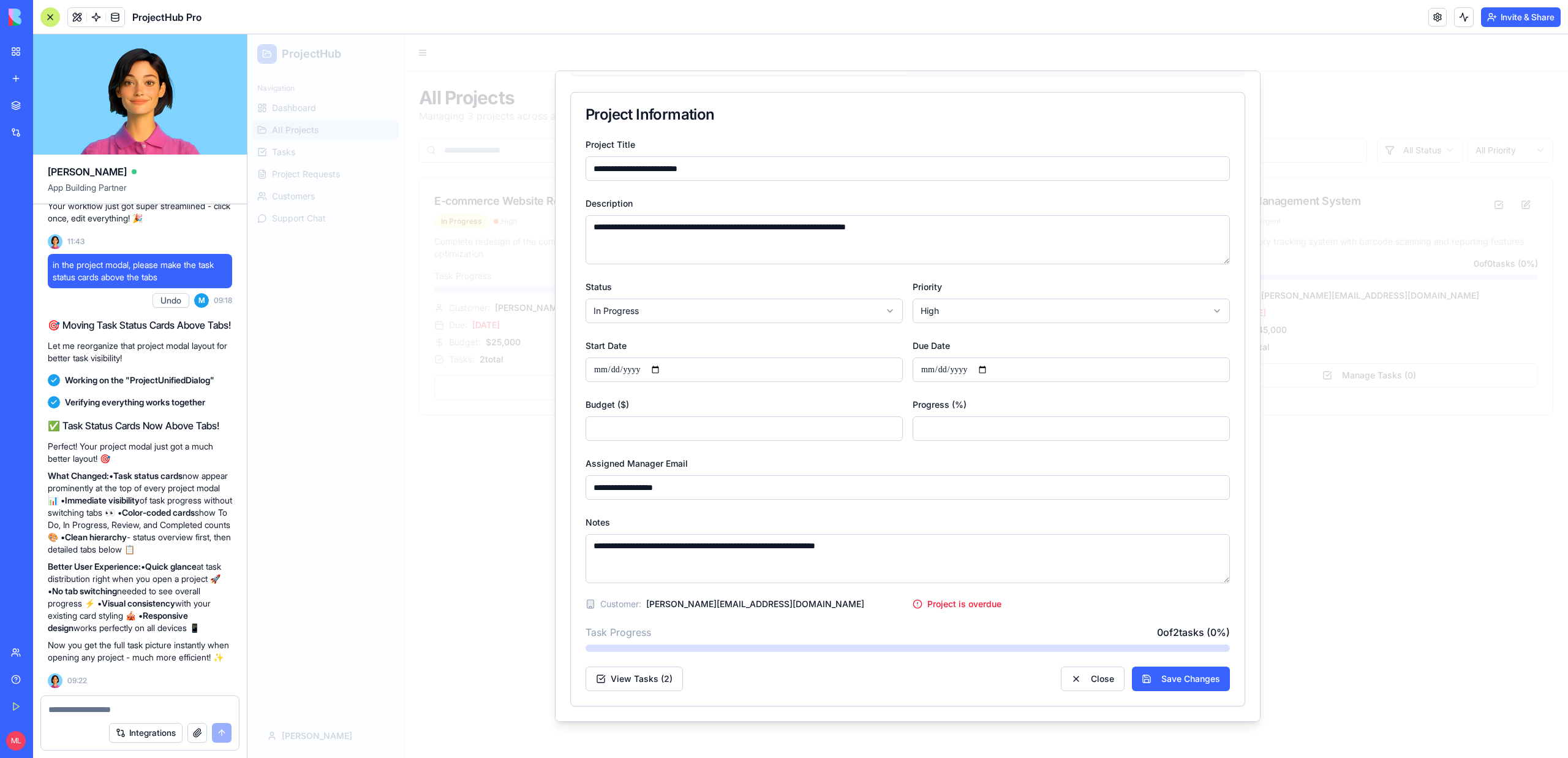
click at [319, 580] on div at bounding box center [908, 396] width 1321 height 724
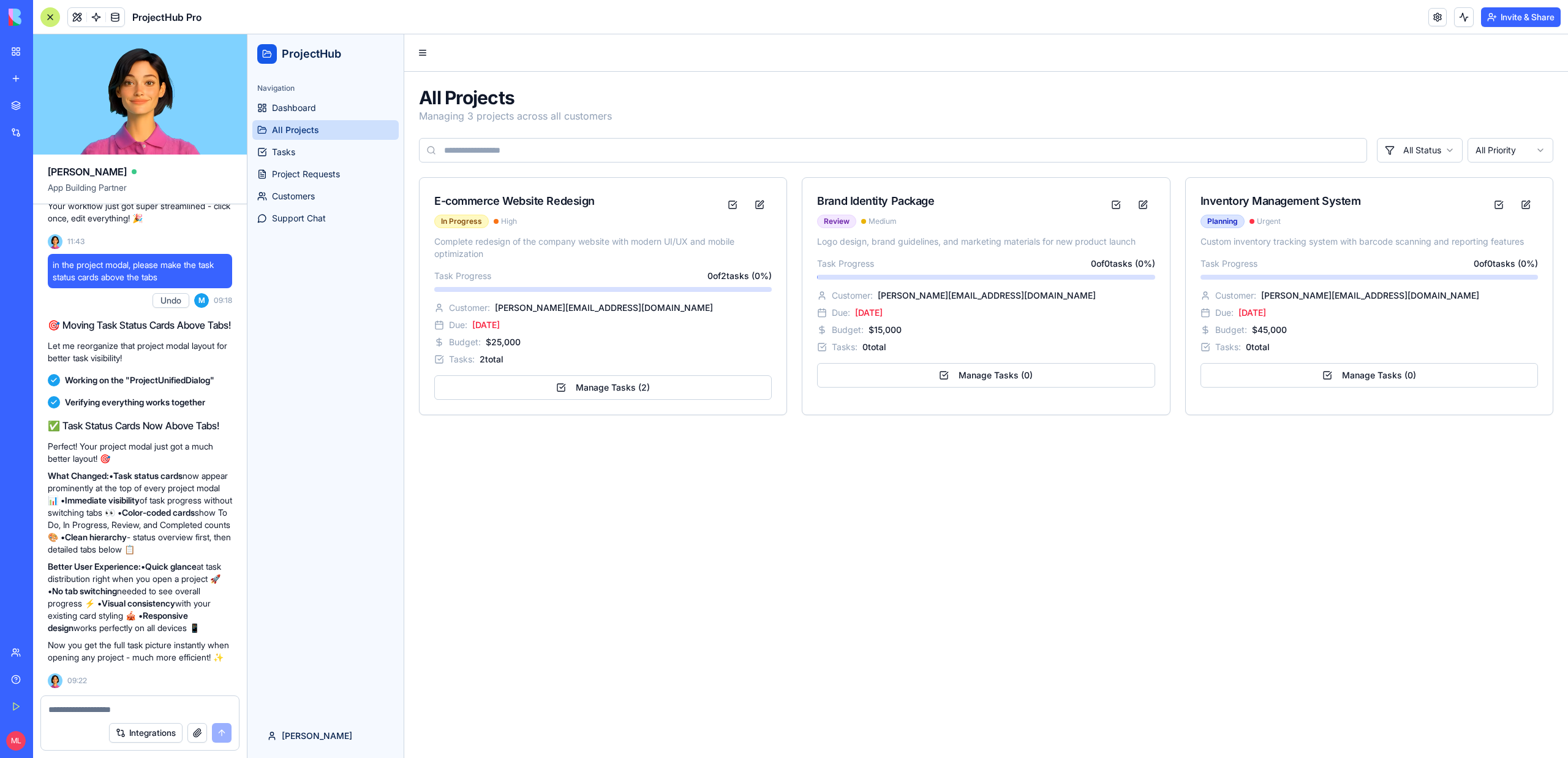
click at [112, 707] on textarea at bounding box center [139, 709] width 183 height 12
type textarea "*"
click at [554, 246] on p "Complete redesign of the company website with modern UI/UX and mobile optimizat…" at bounding box center [603, 247] width 338 height 25
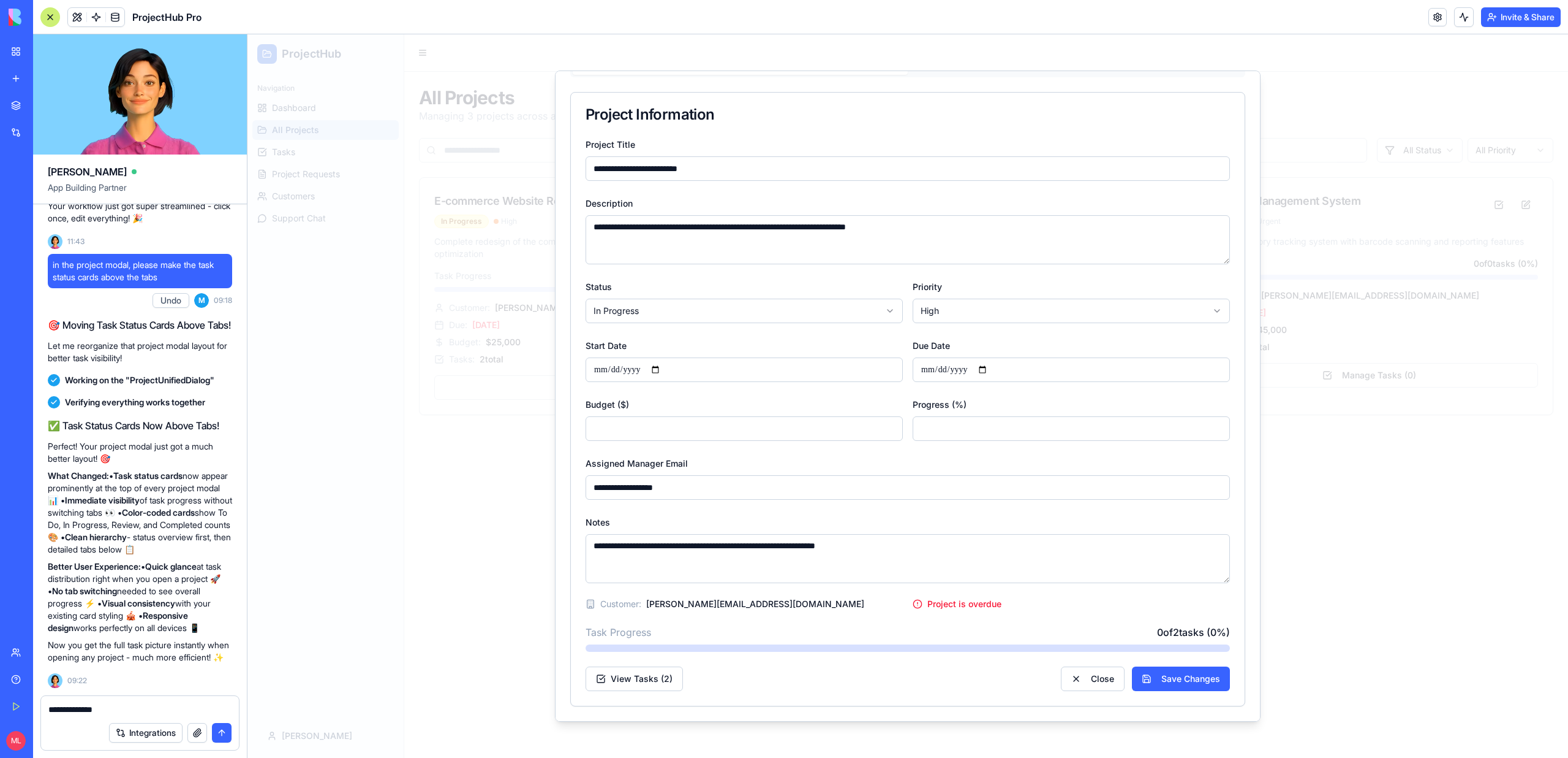
click at [134, 708] on textarea "**********" at bounding box center [139, 709] width 183 height 12
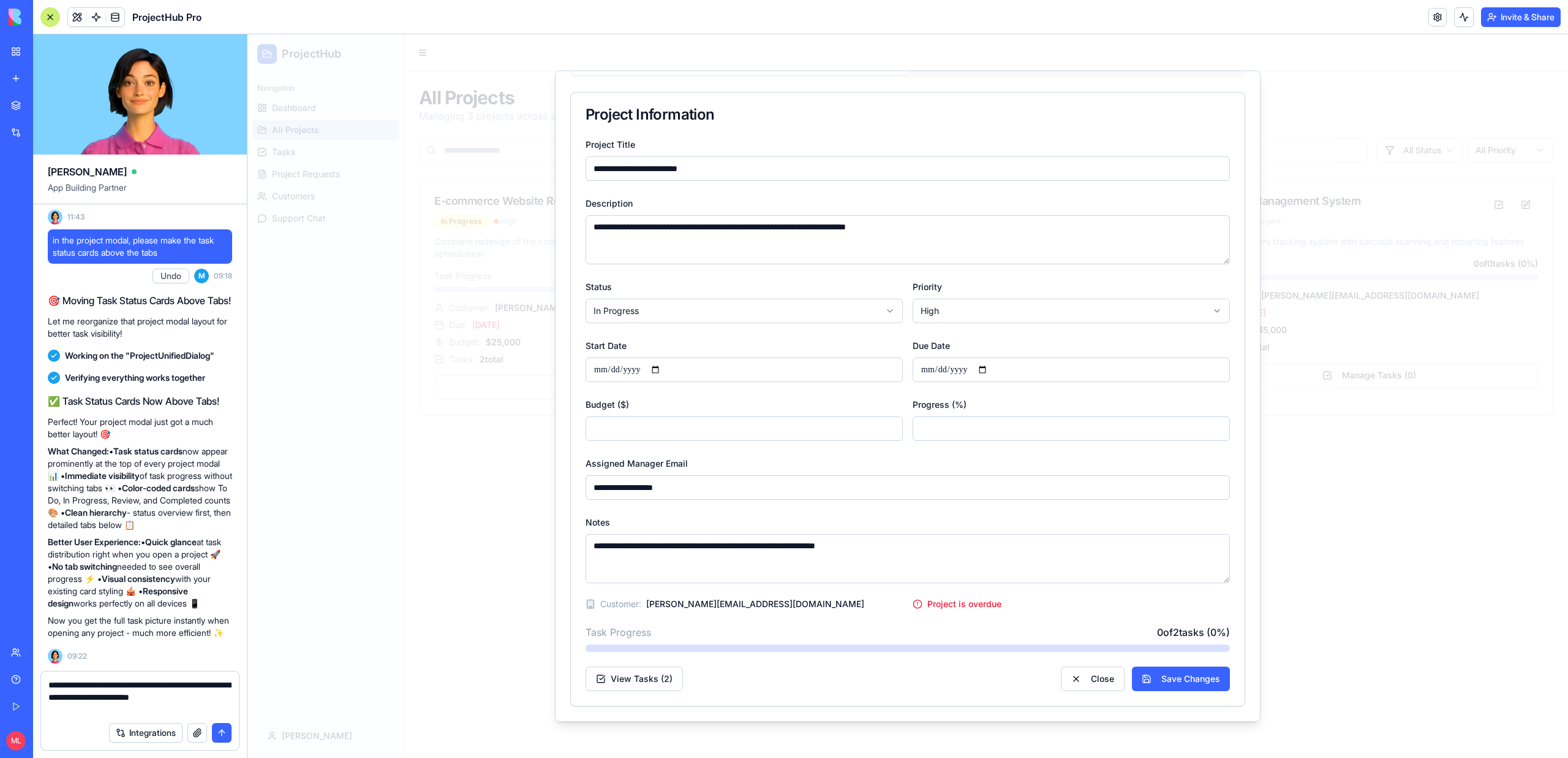
type textarea "**********"
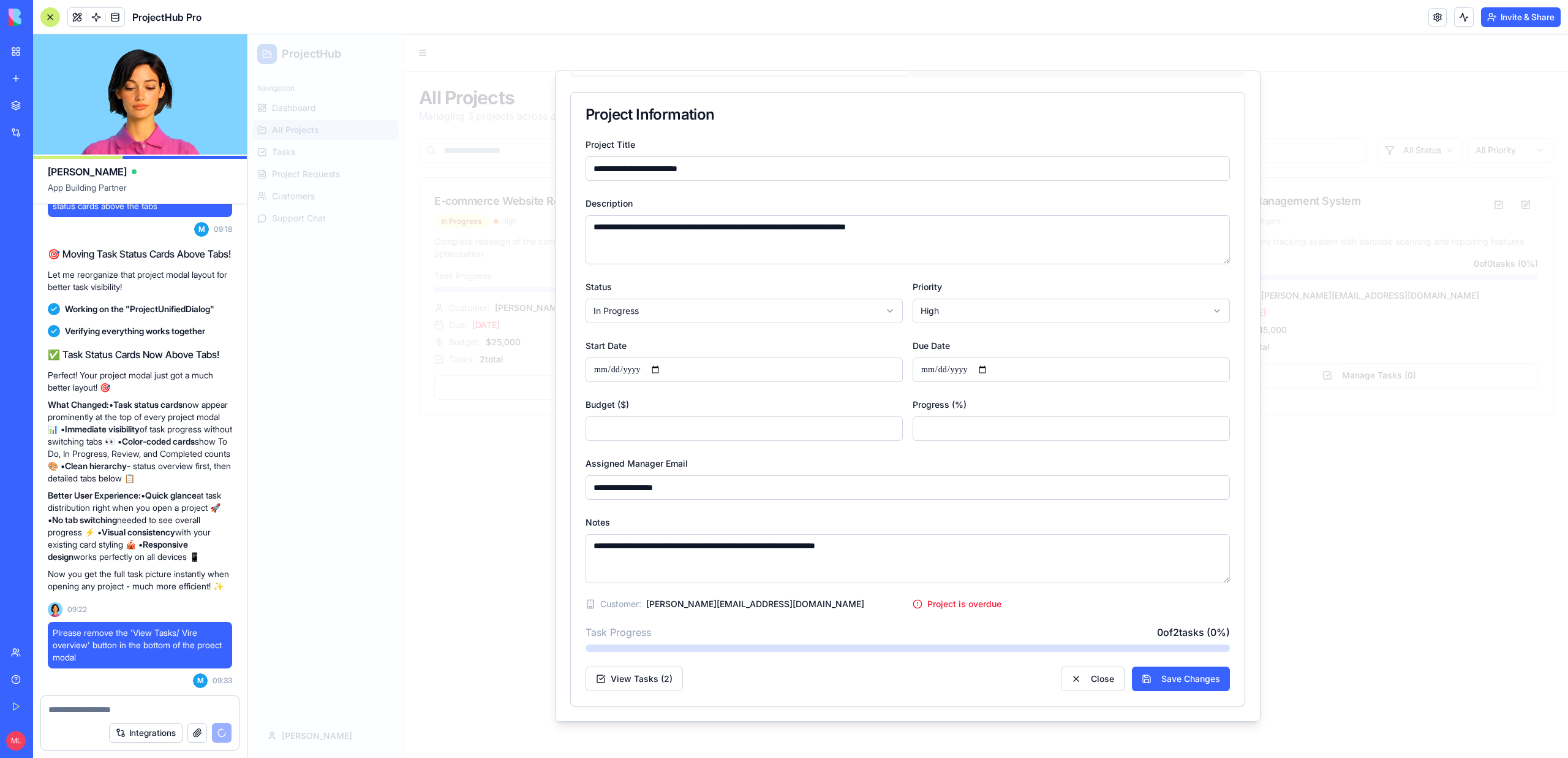
click at [465, 244] on div at bounding box center [908, 396] width 1321 height 724
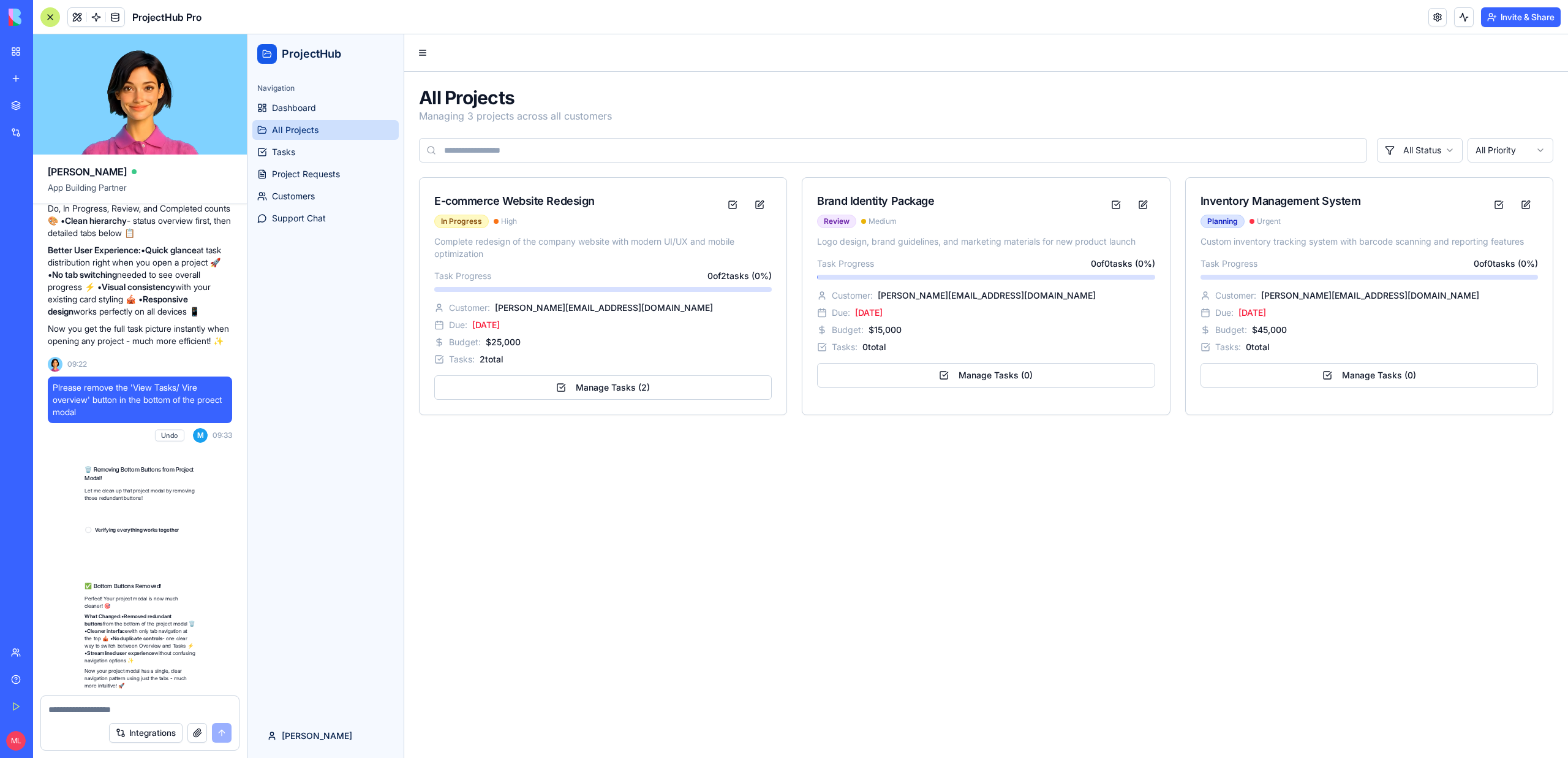
scroll to position [6687, 0]
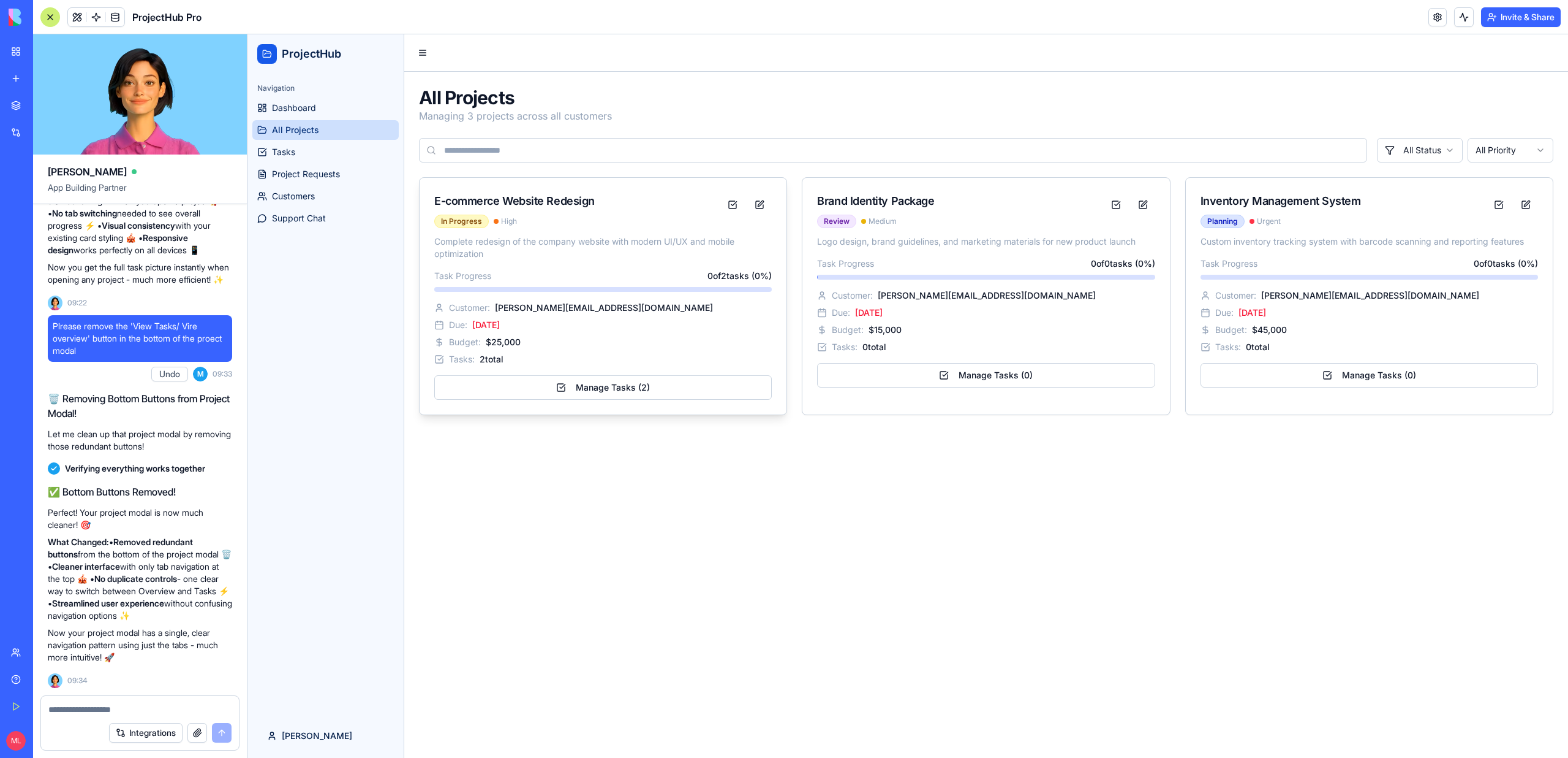
click at [542, 232] on div "E-commerce Website Redesign In Progress High" at bounding box center [603, 206] width 367 height 58
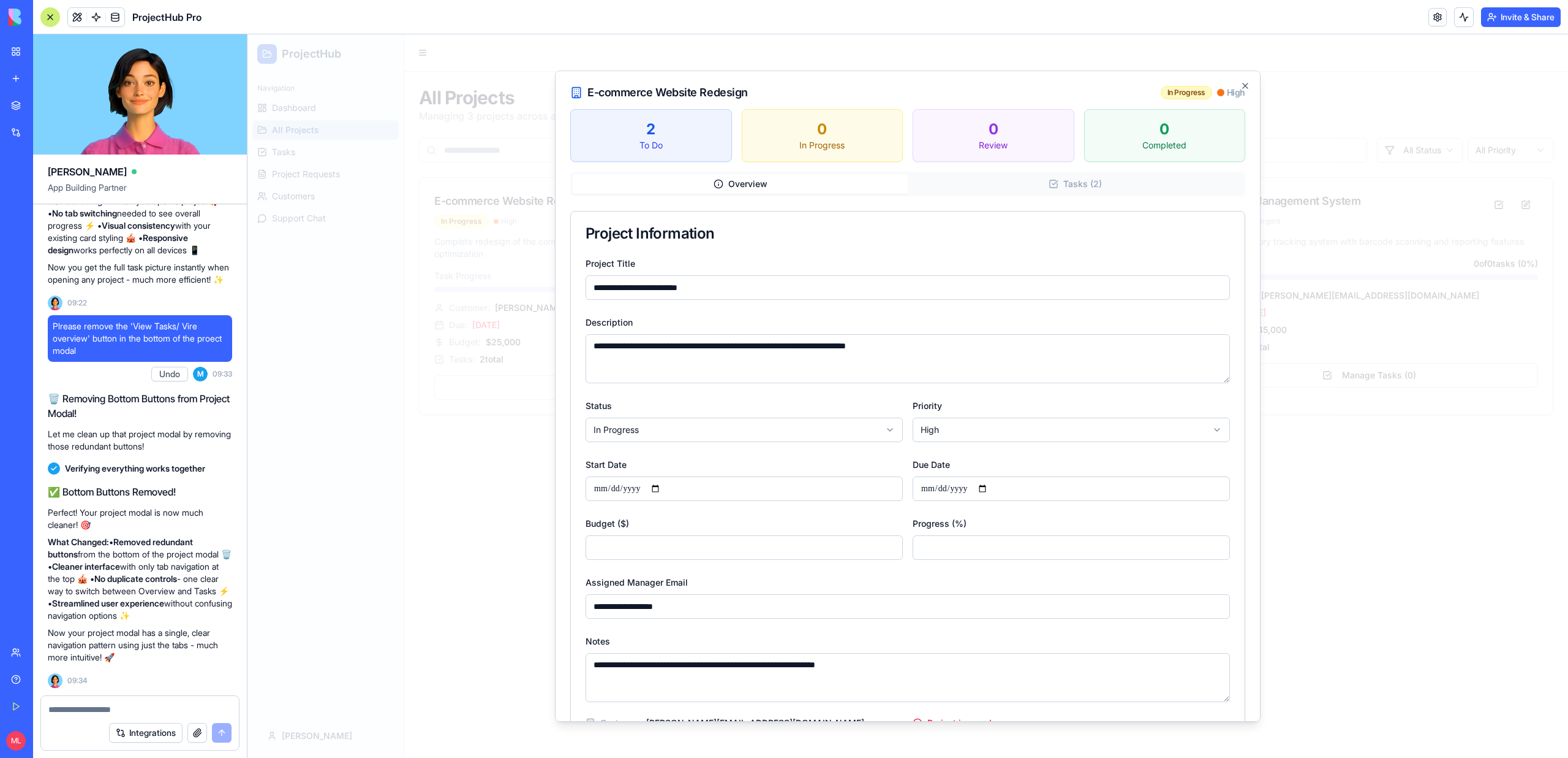
scroll to position [119, 0]
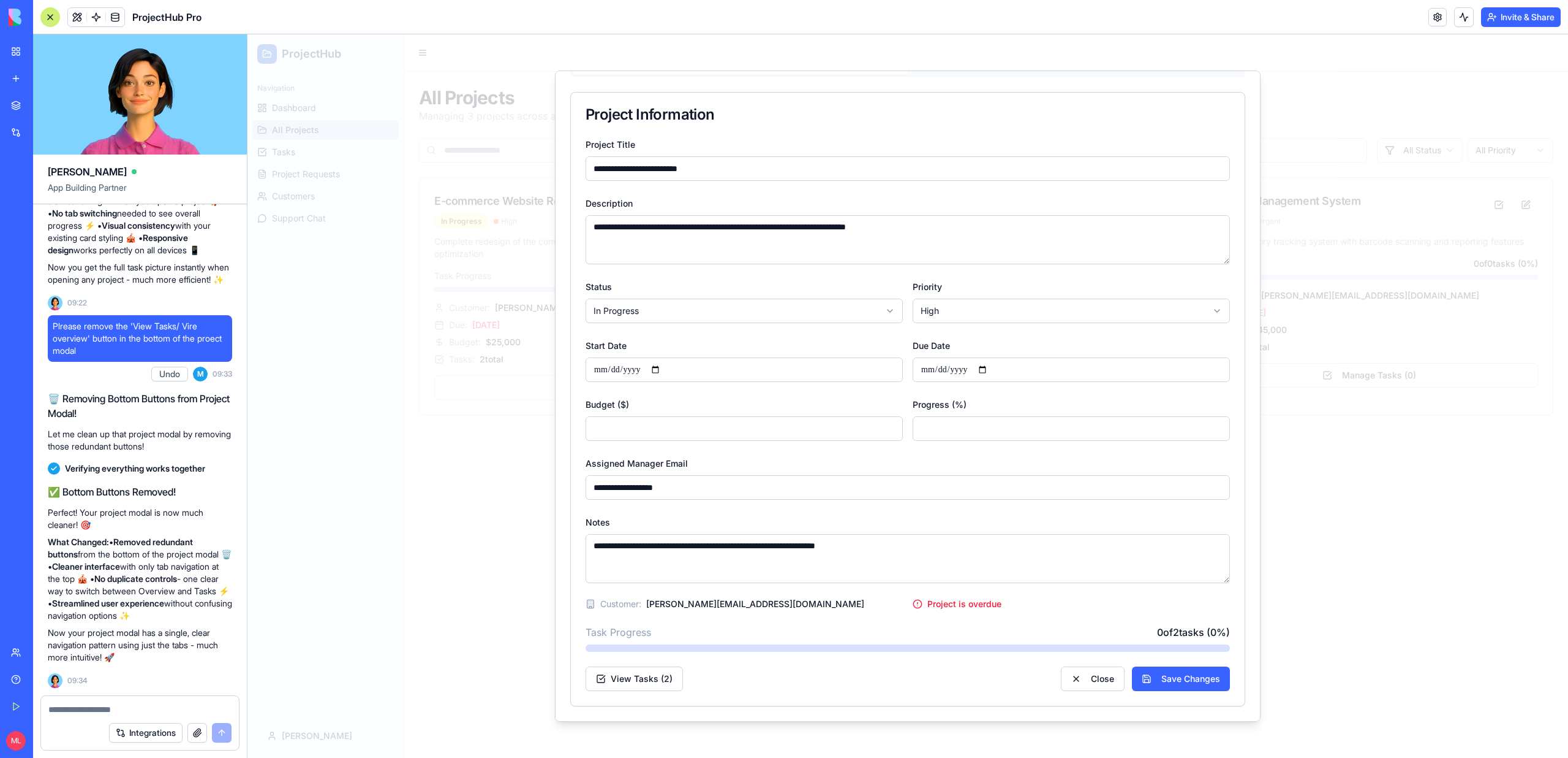
click at [69, 704] on textarea at bounding box center [139, 709] width 183 height 12
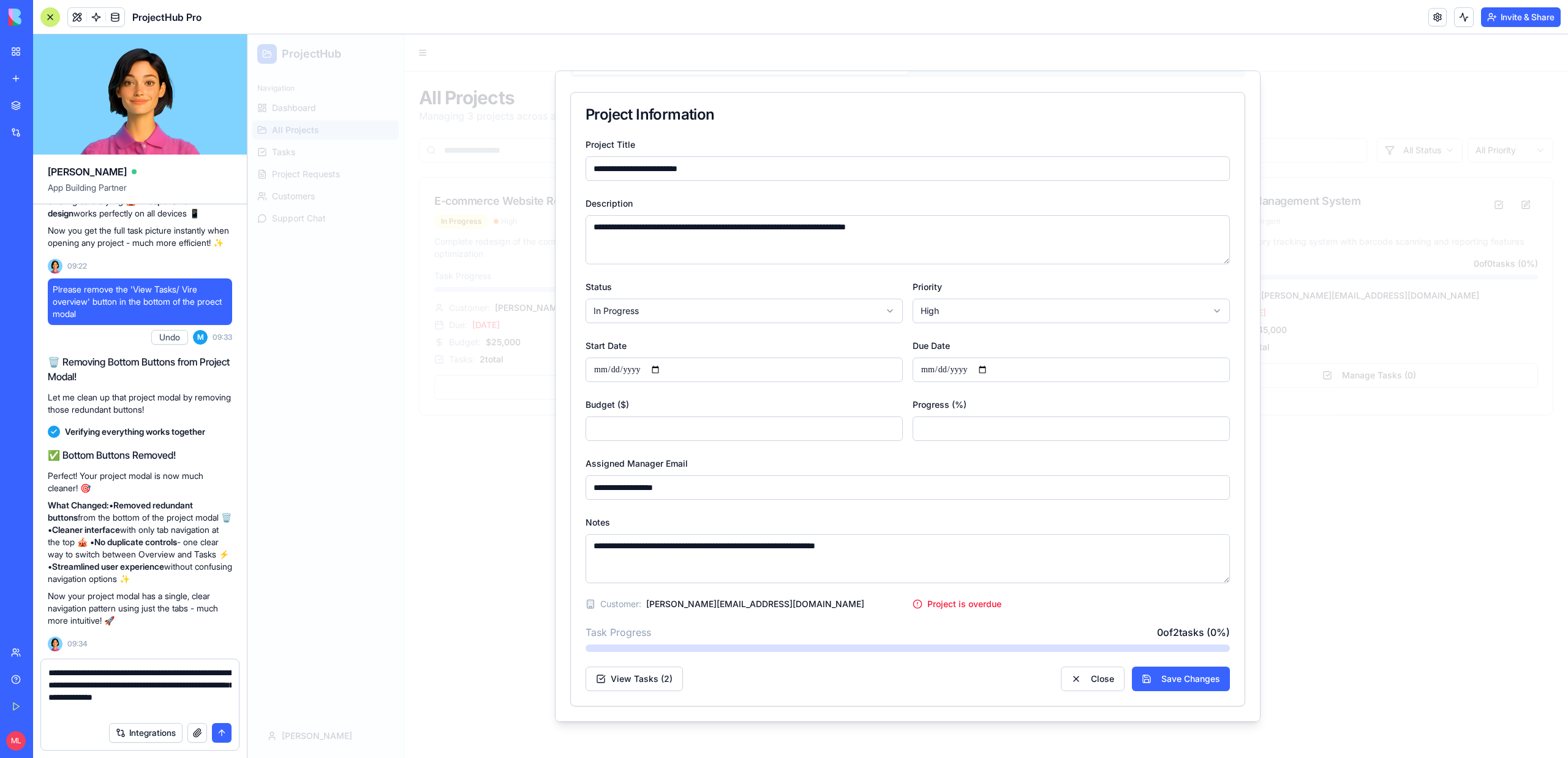
scroll to position [0, 0]
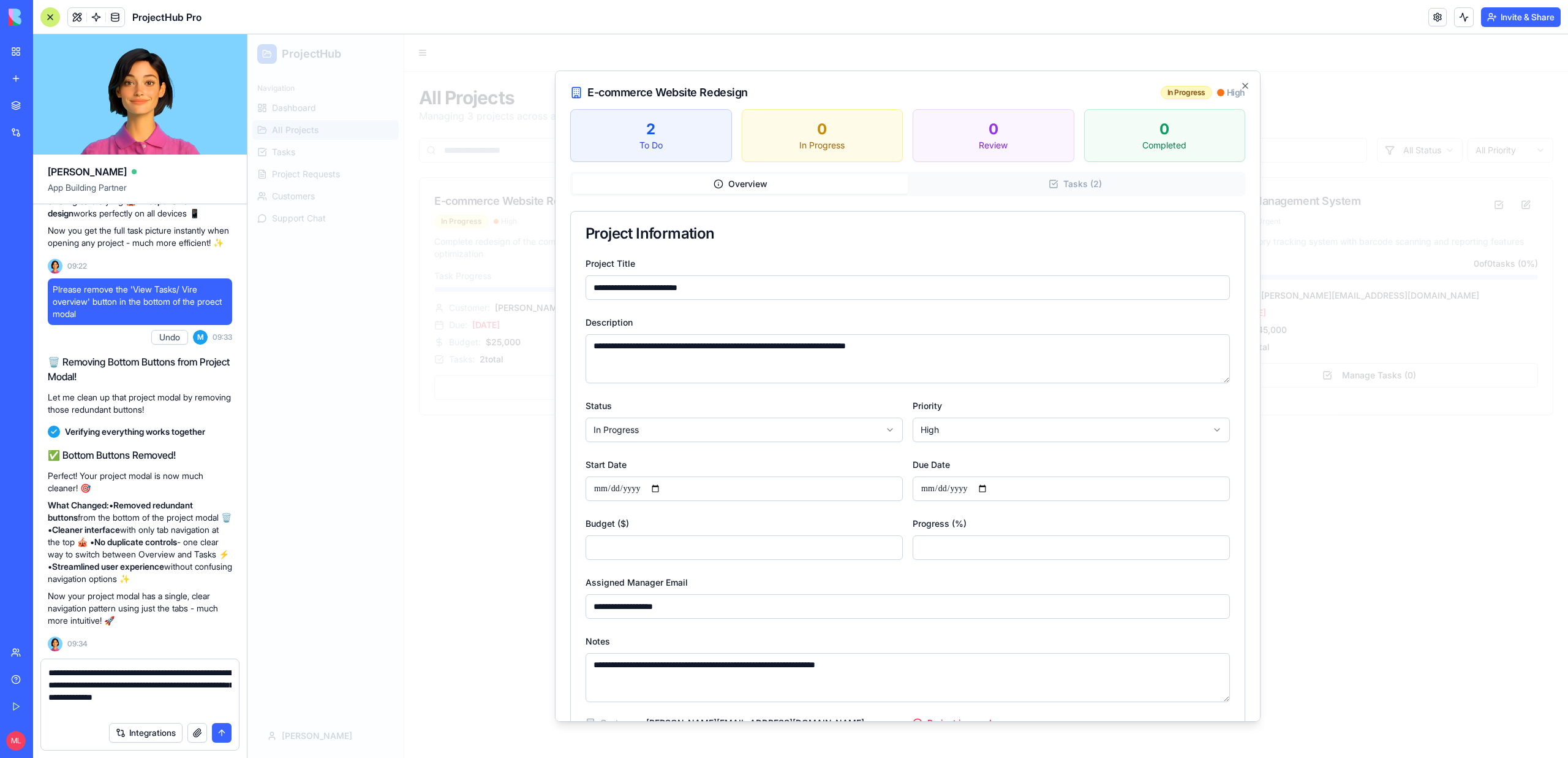
type textarea "**********"
click at [1013, 177] on div "**********" at bounding box center [908, 396] width 706 height 651
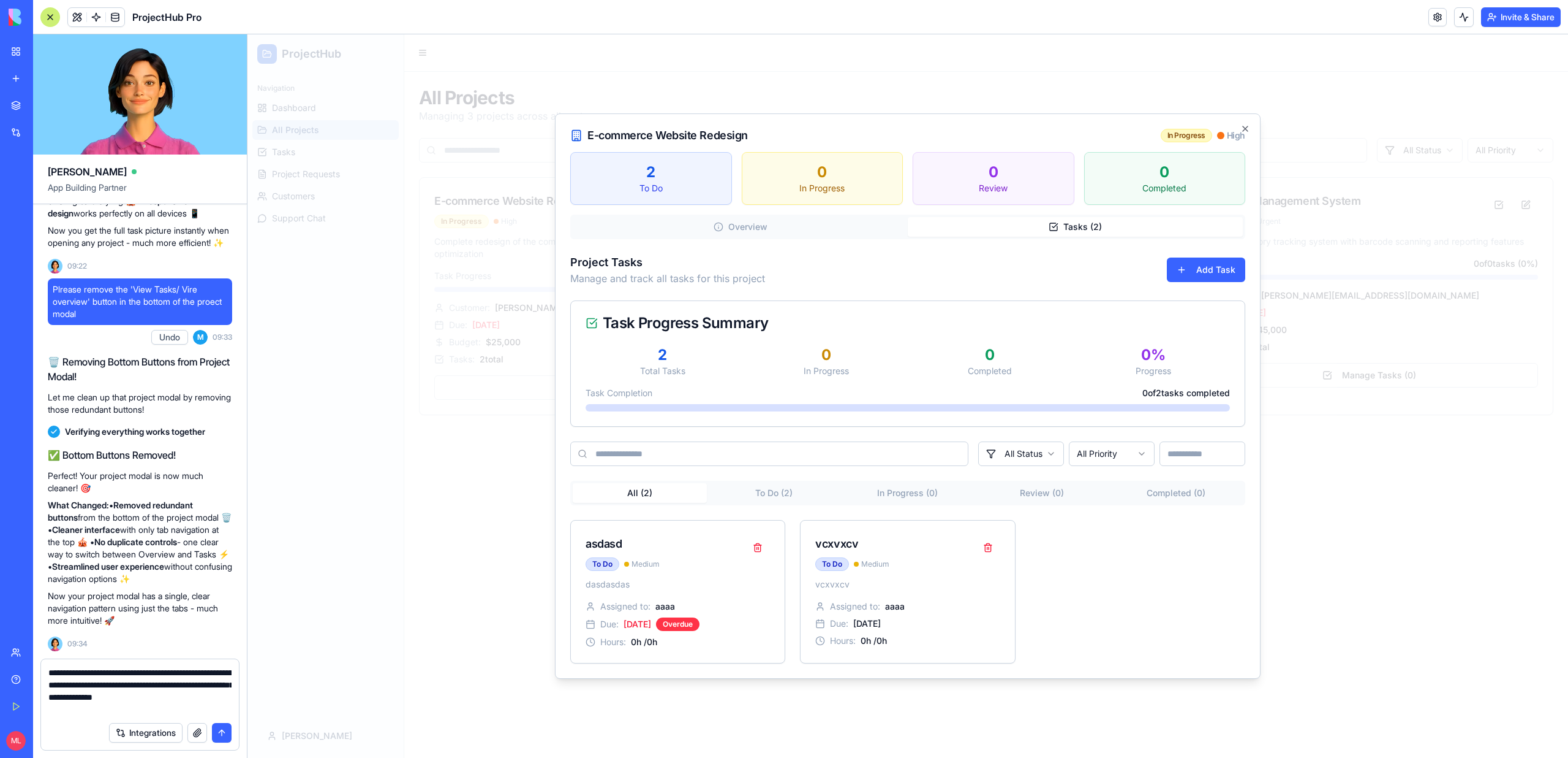
click at [908, 217] on button "Tasks ( 2 )" at bounding box center [1074, 227] width 335 height 20
click at [107, 709] on textarea "**********" at bounding box center [139, 691] width 183 height 49
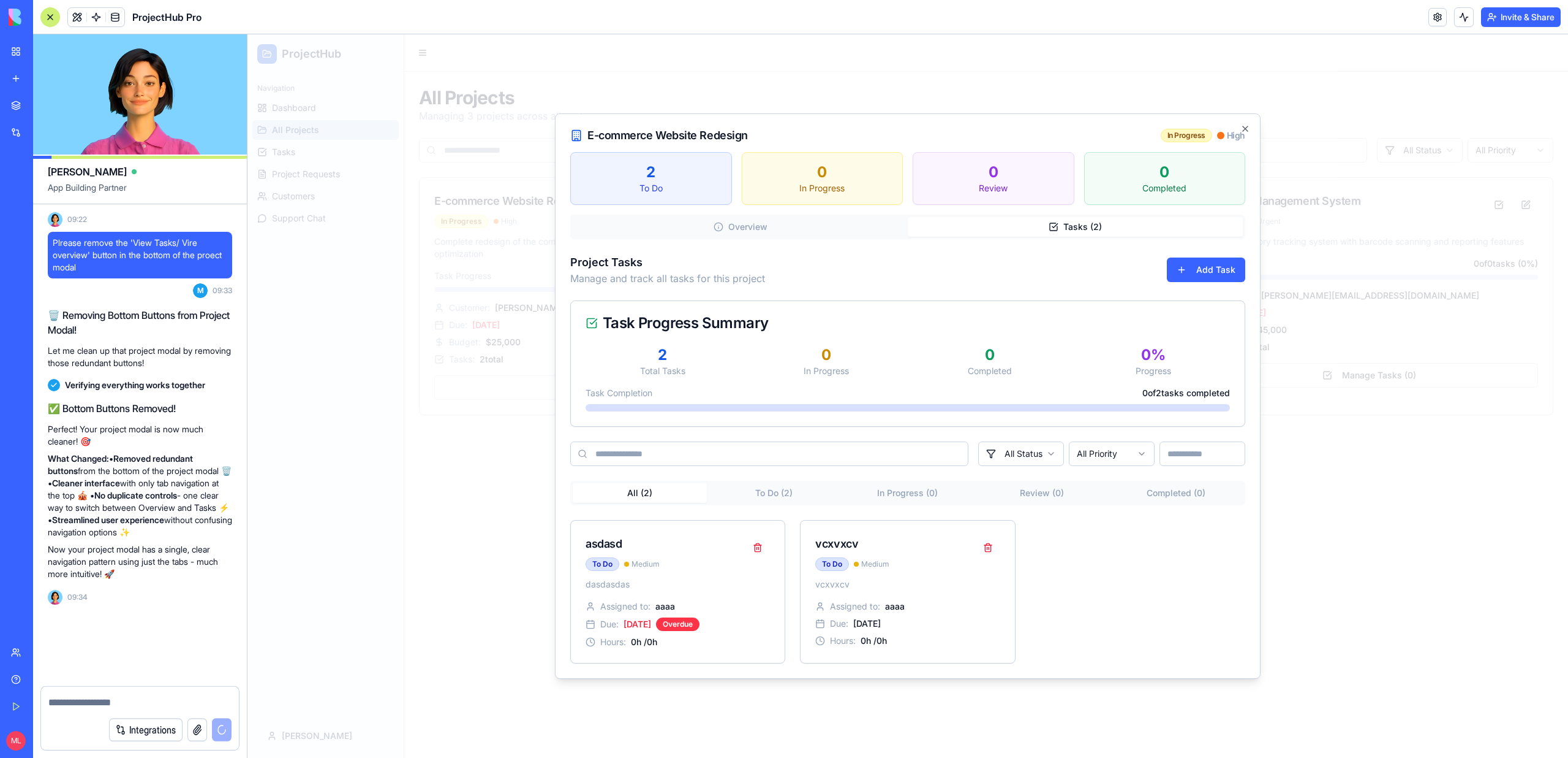
scroll to position [6771, 0]
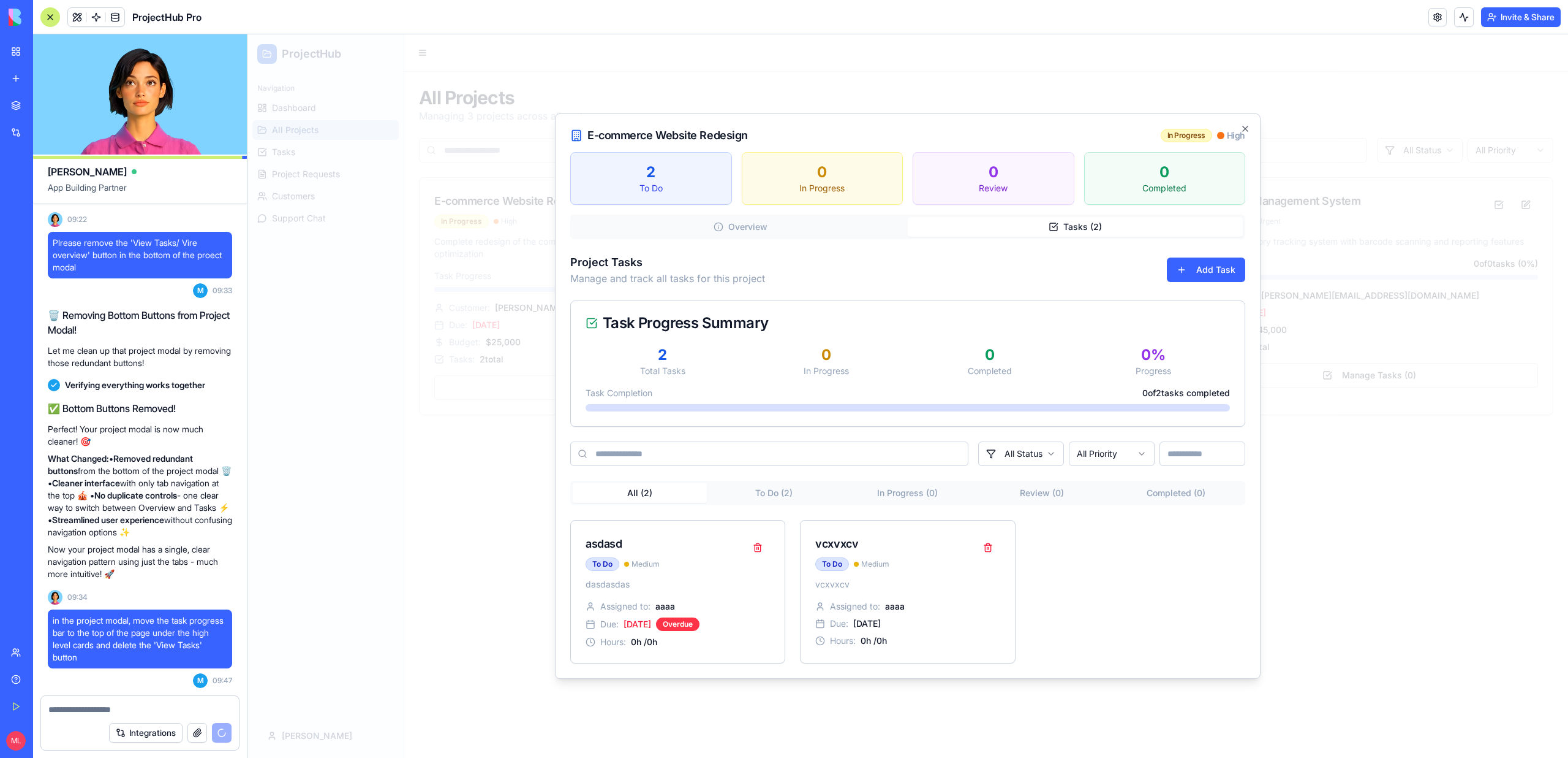
click at [392, 361] on div at bounding box center [908, 396] width 1321 height 724
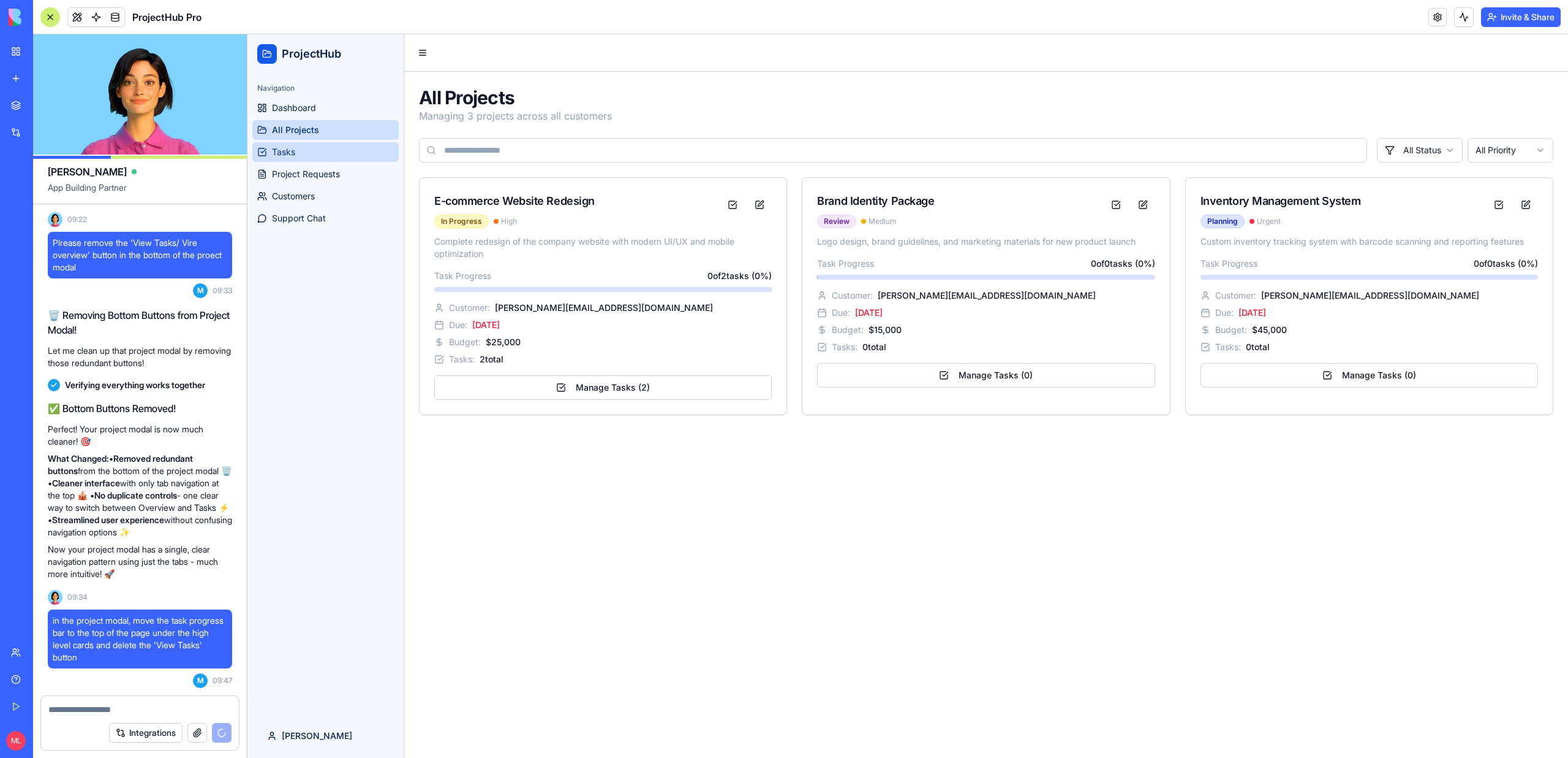
click at [282, 156] on span "Tasks" at bounding box center [284, 152] width 24 height 12
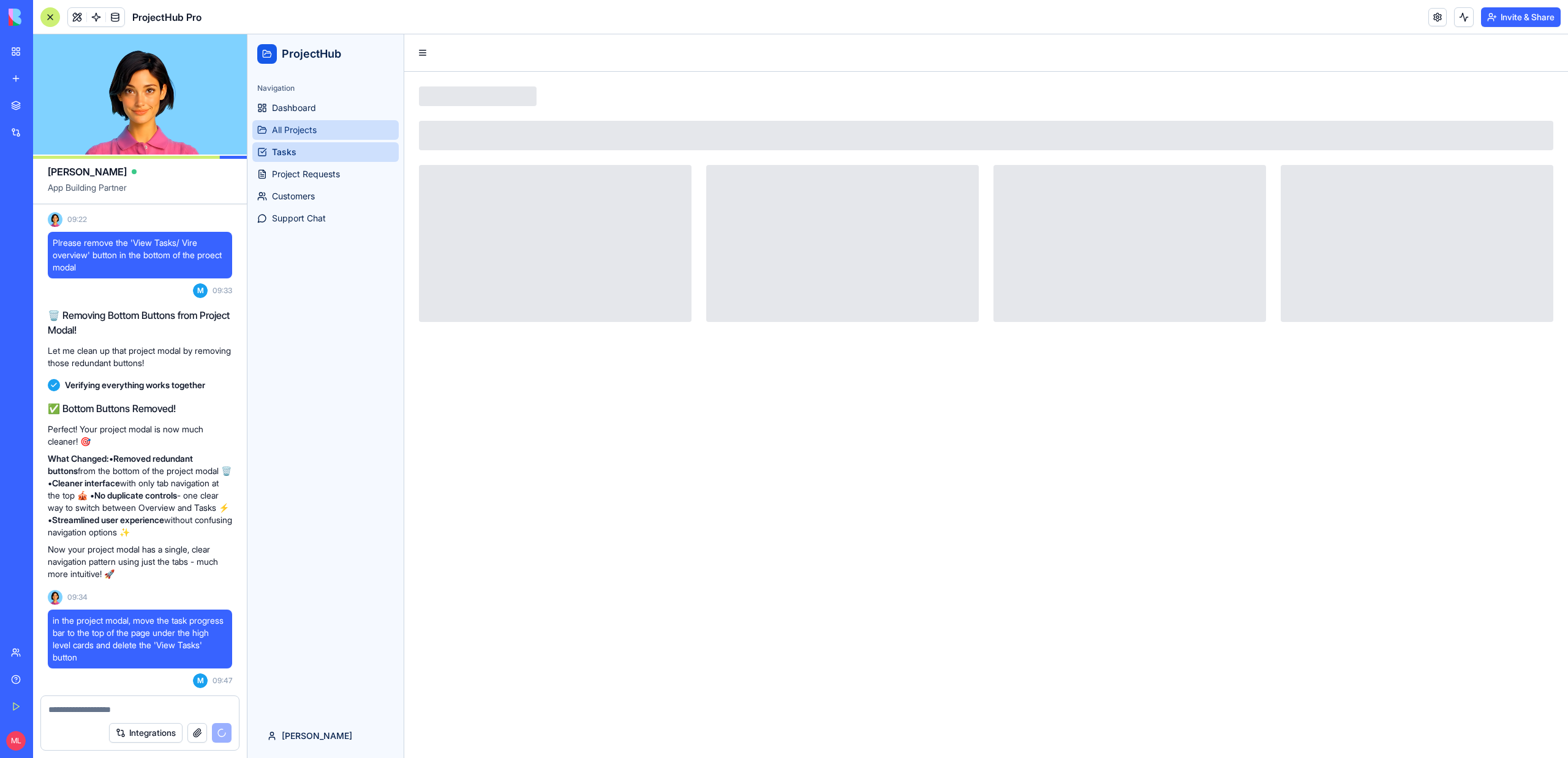
click at [282, 127] on span "All Projects" at bounding box center [294, 130] width 45 height 12
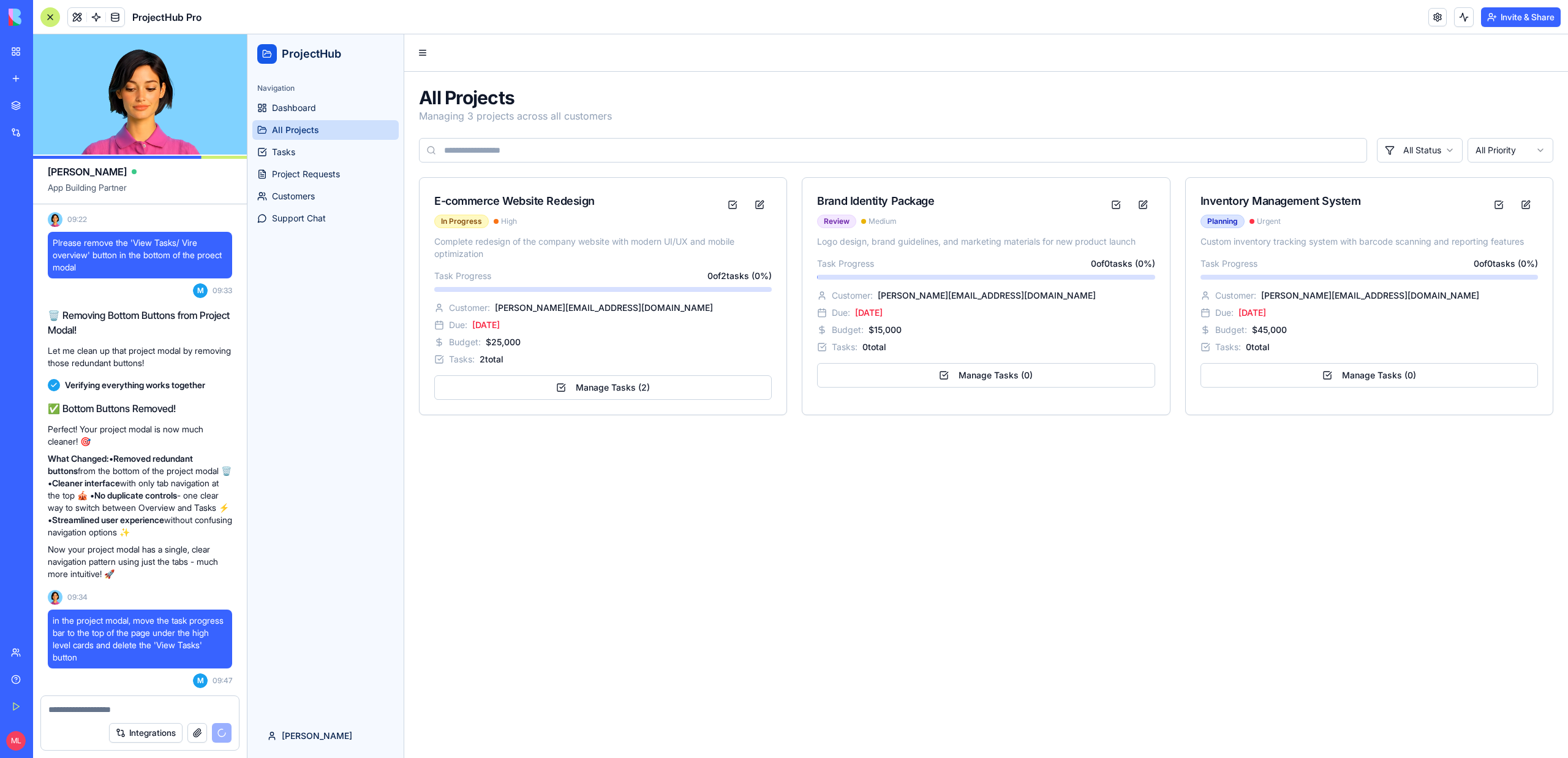
click at [109, 704] on textarea at bounding box center [139, 709] width 183 height 12
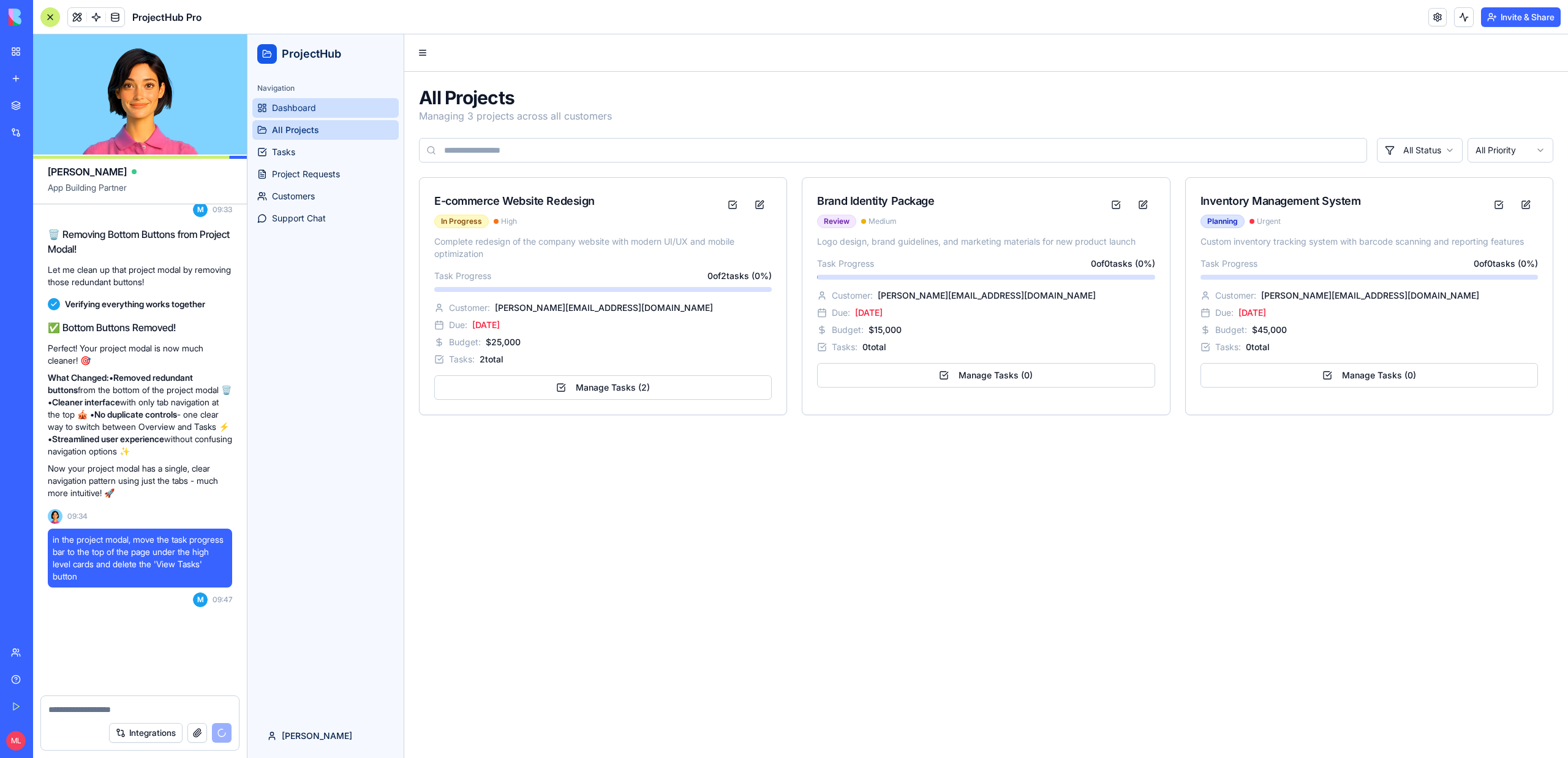
scroll to position [6851, 0]
click at [299, 107] on span "Dashboard" at bounding box center [293, 108] width 44 height 12
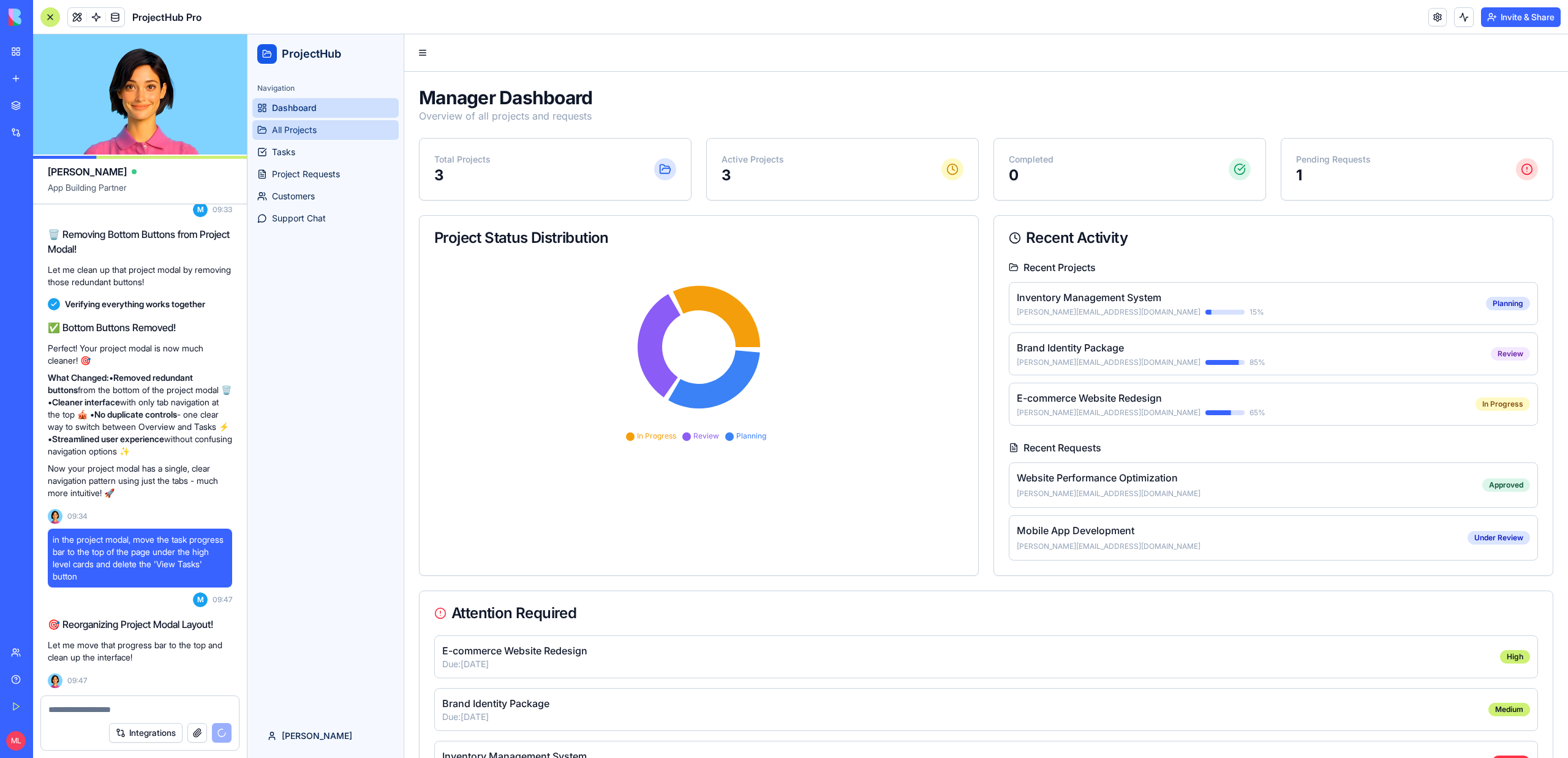
click at [291, 129] on span "All Projects" at bounding box center [294, 130] width 45 height 12
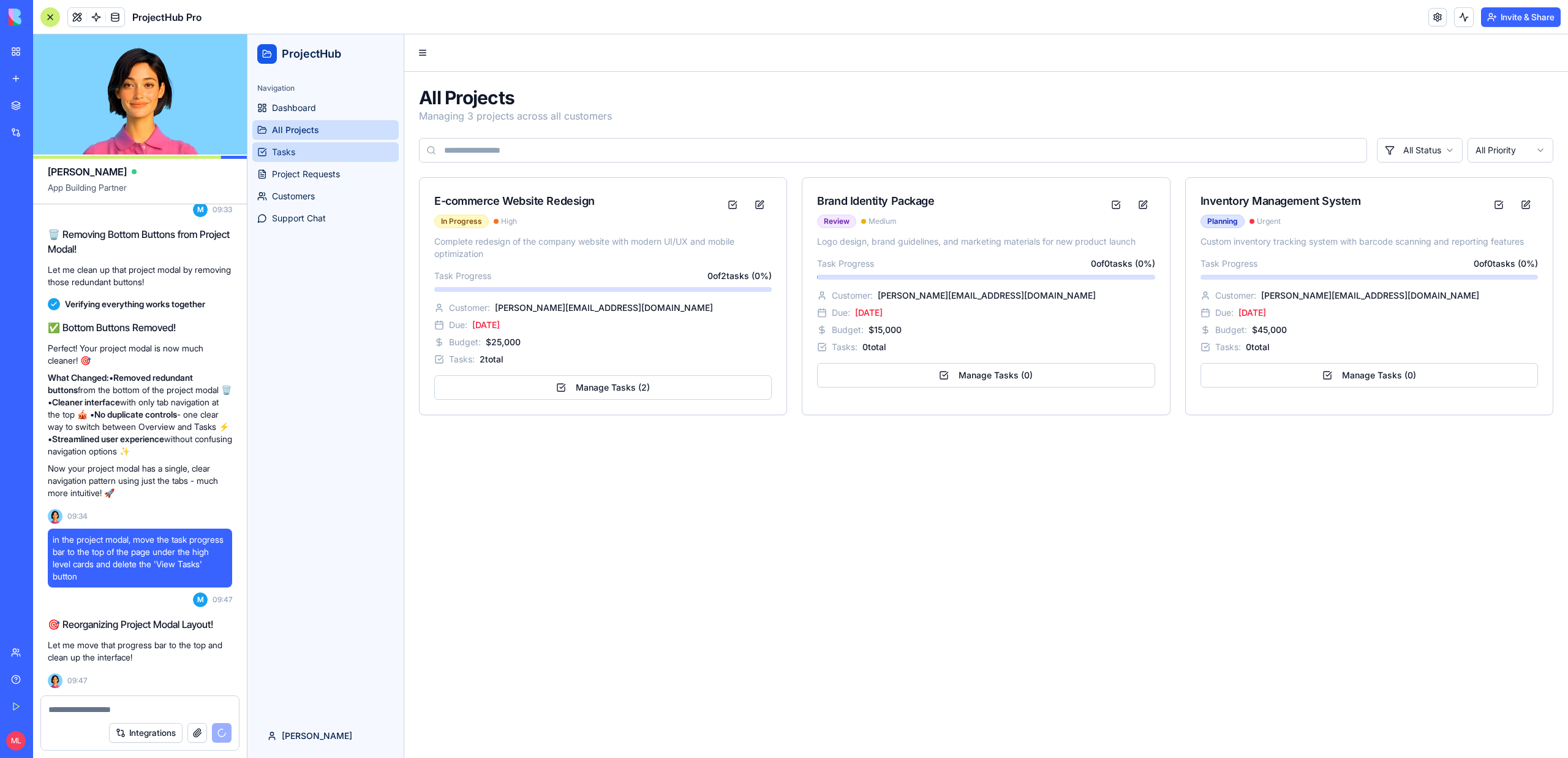
click at [295, 157] on link "Tasks" at bounding box center [325, 152] width 146 height 20
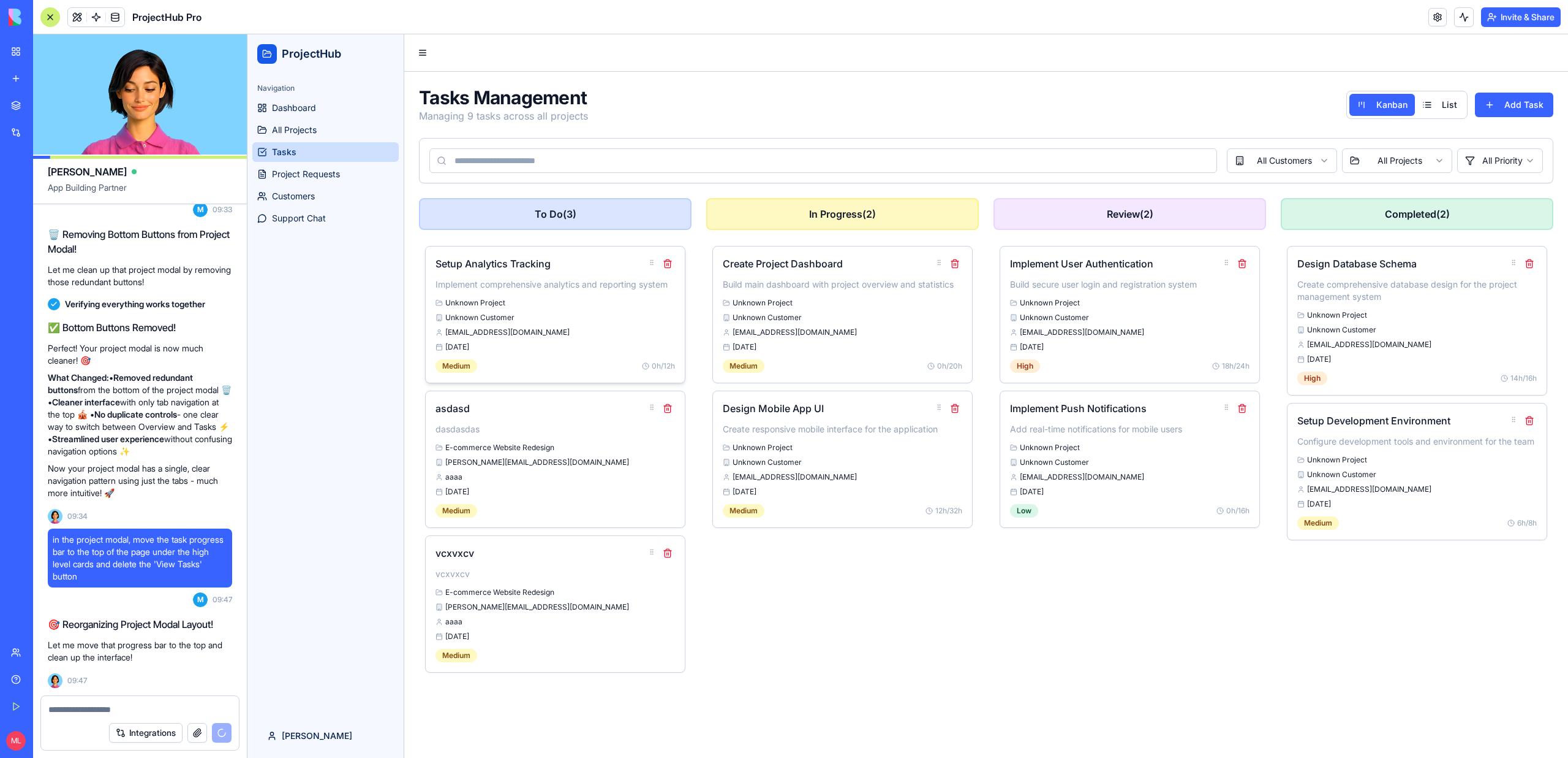
click at [548, 319] on div "Unknown Customer" at bounding box center [555, 317] width 239 height 10
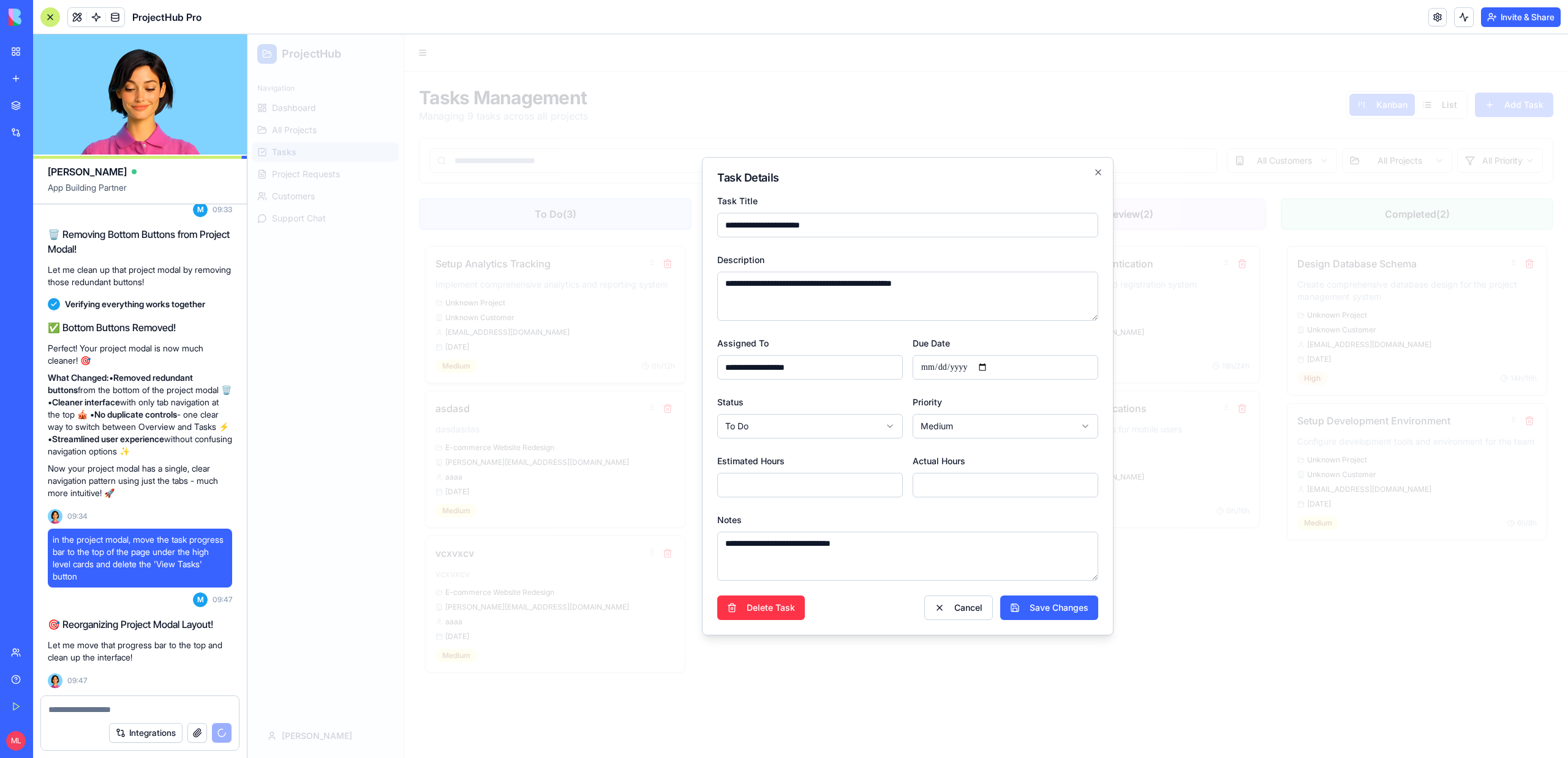
click at [548, 319] on div at bounding box center [908, 396] width 1321 height 724
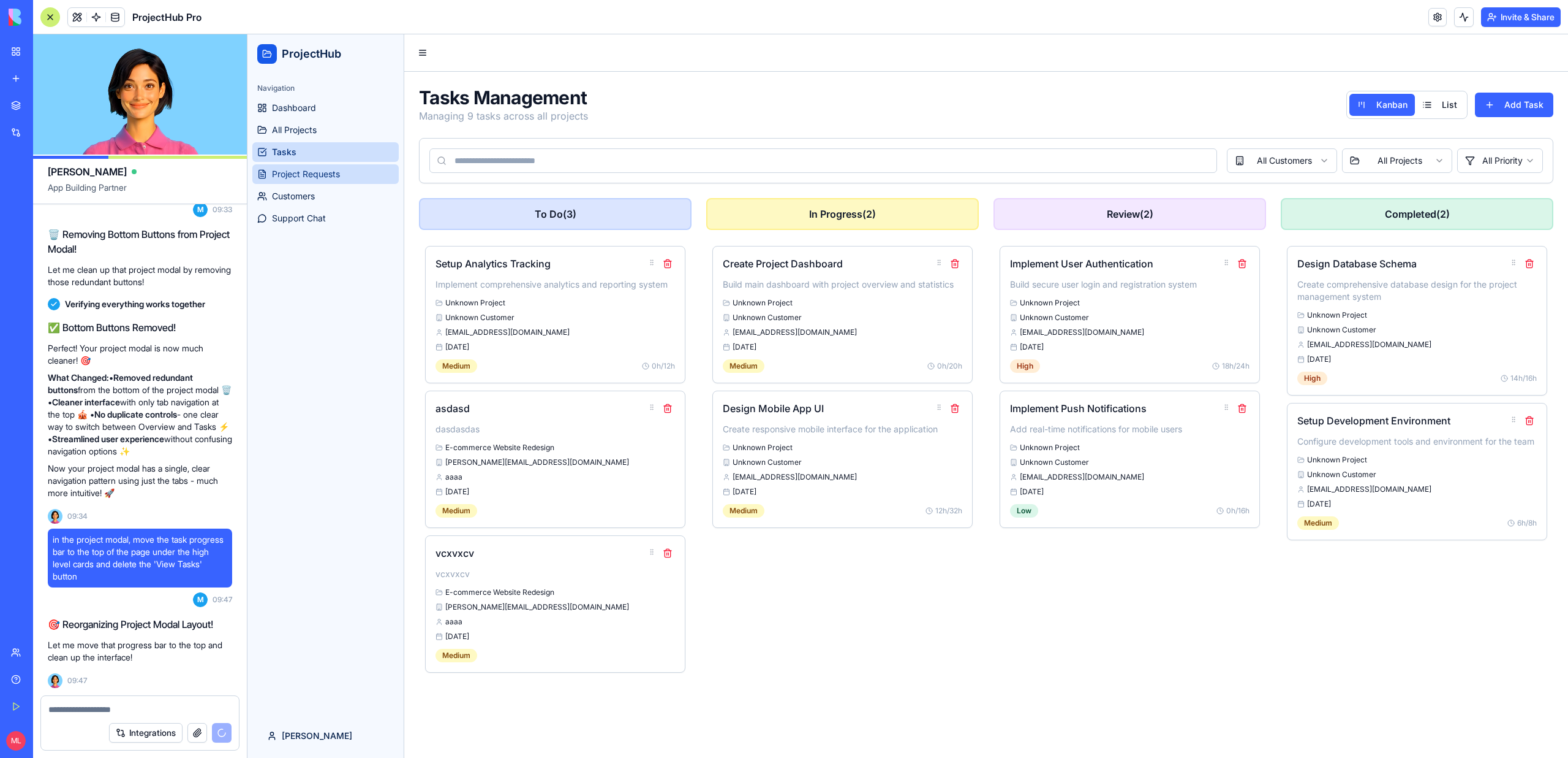
click at [272, 174] on span "Project Requests" at bounding box center [305, 174] width 68 height 12
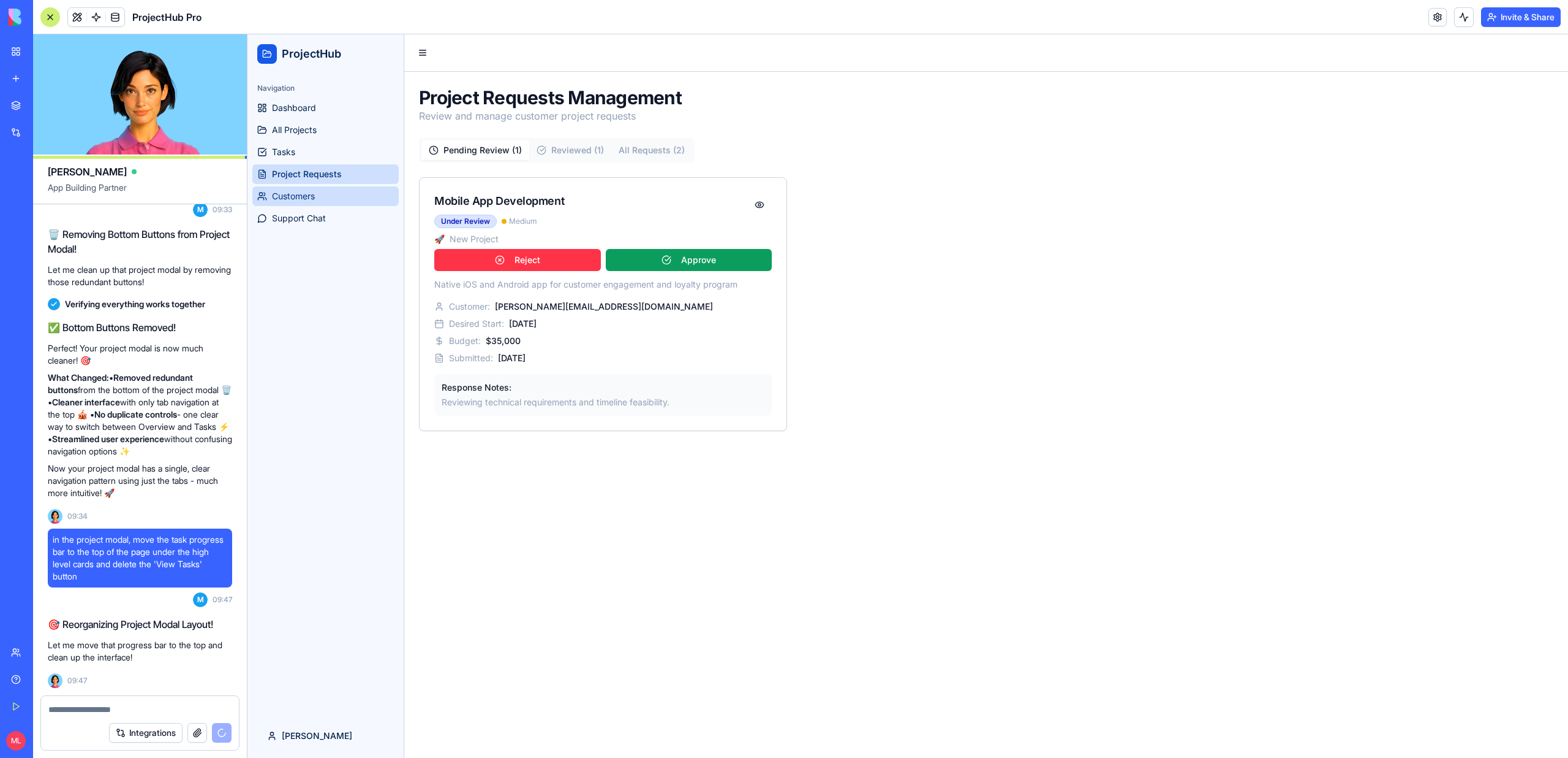
click at [297, 194] on span "Customers" at bounding box center [293, 196] width 43 height 12
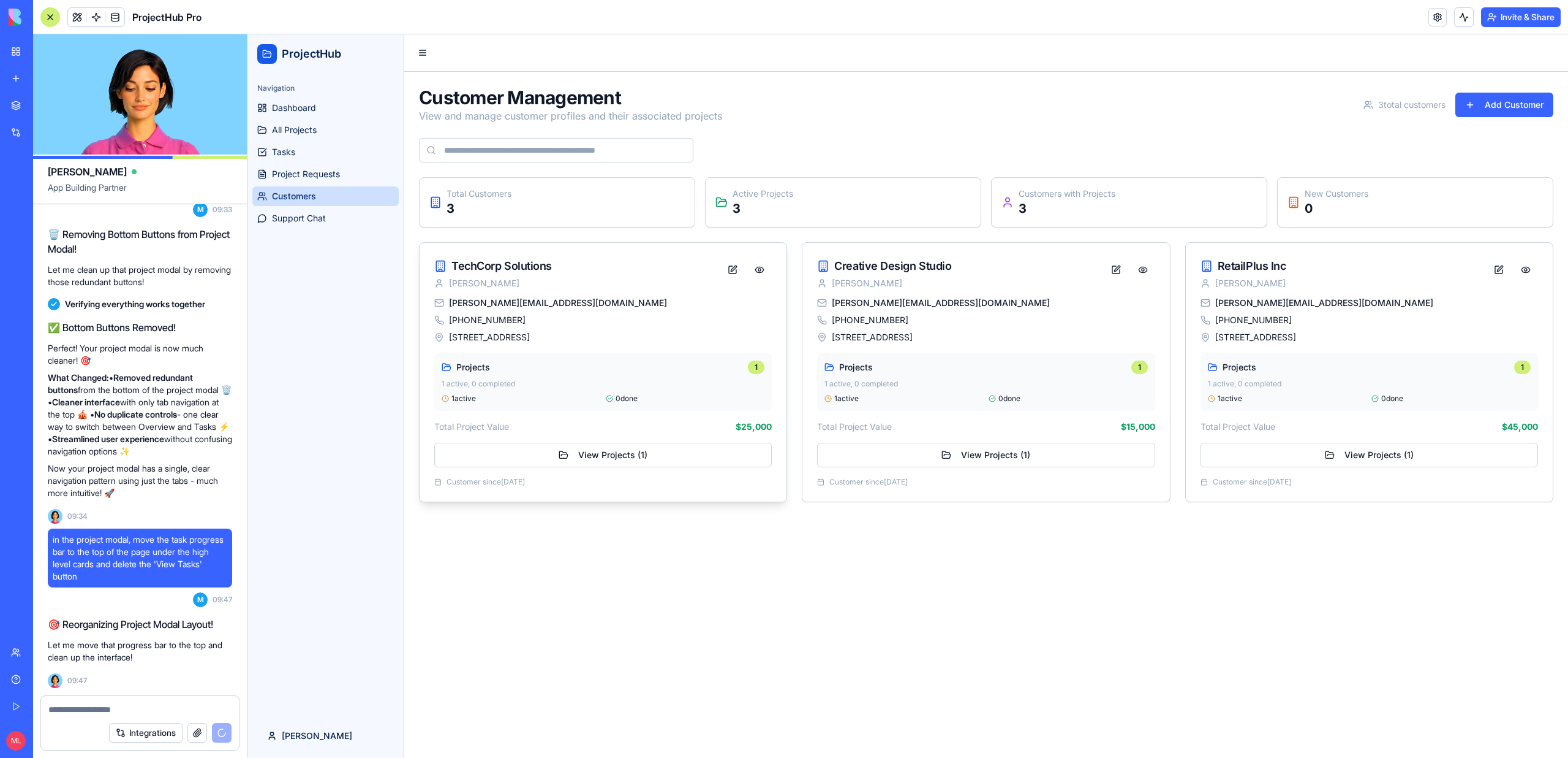
click at [671, 305] on div "john@techcorp.com" at bounding box center [603, 302] width 338 height 12
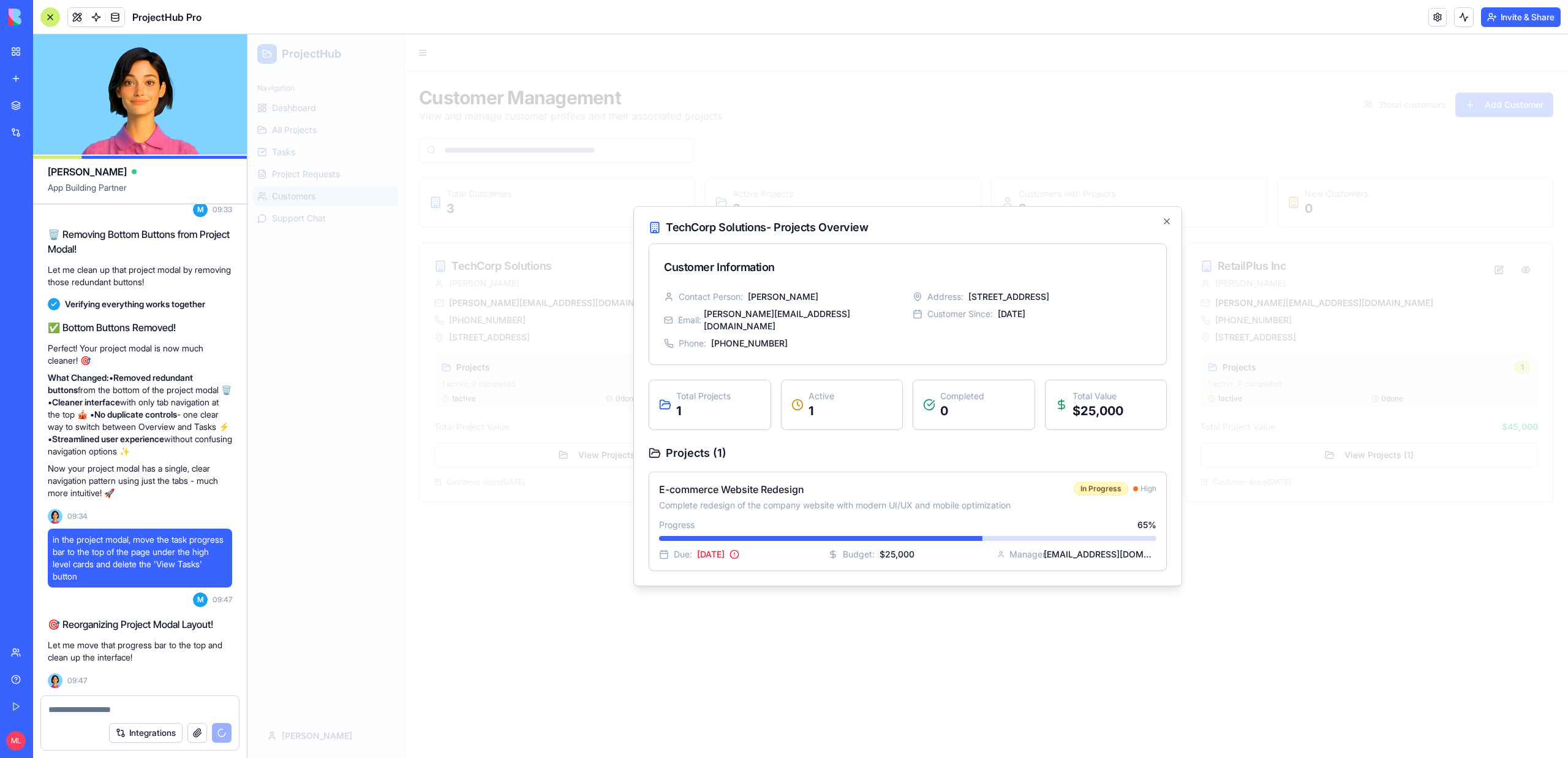
click at [566, 334] on div at bounding box center [908, 396] width 1321 height 724
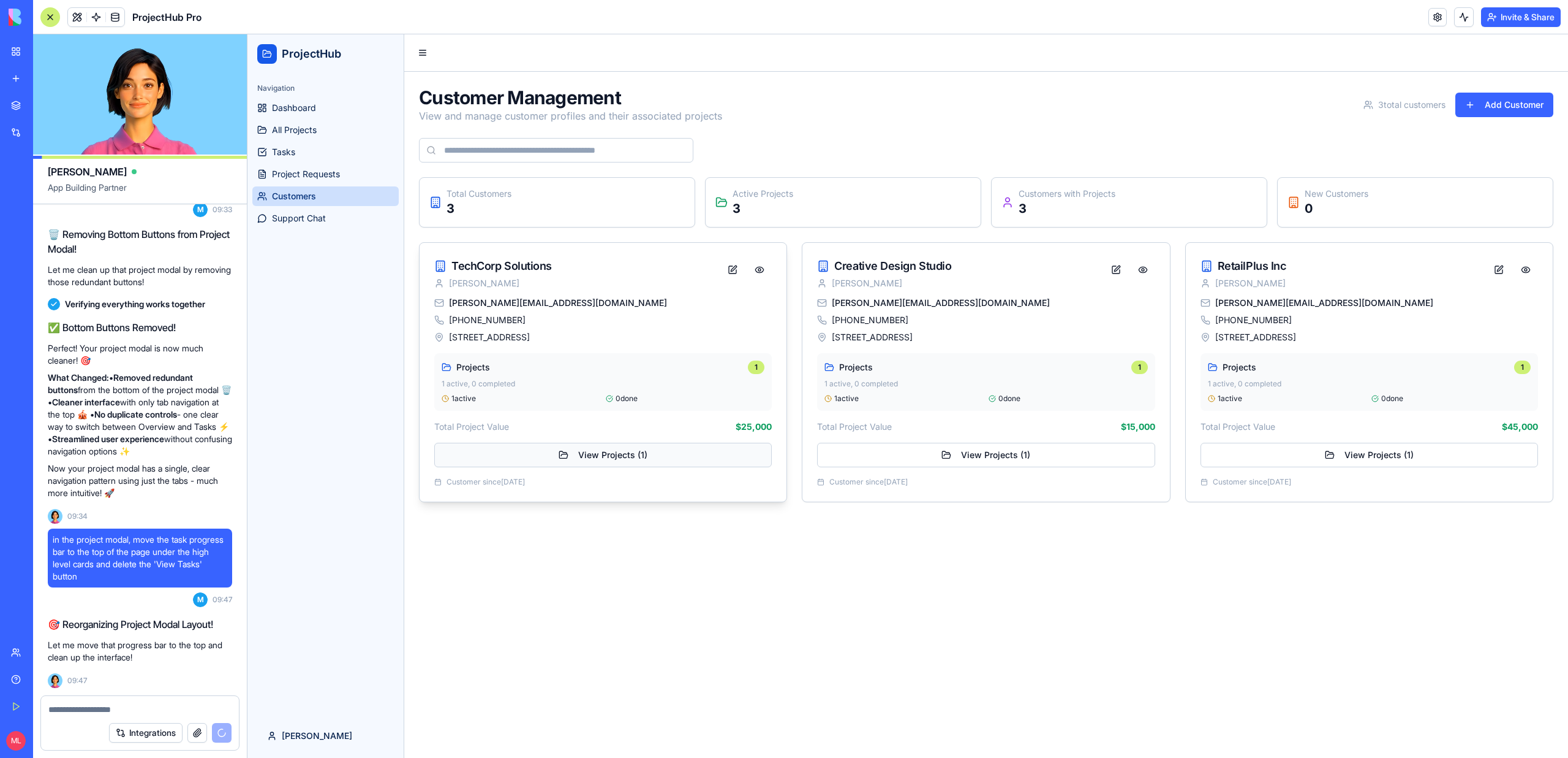
click at [596, 452] on button "View Projects ( 1 )" at bounding box center [603, 455] width 338 height 25
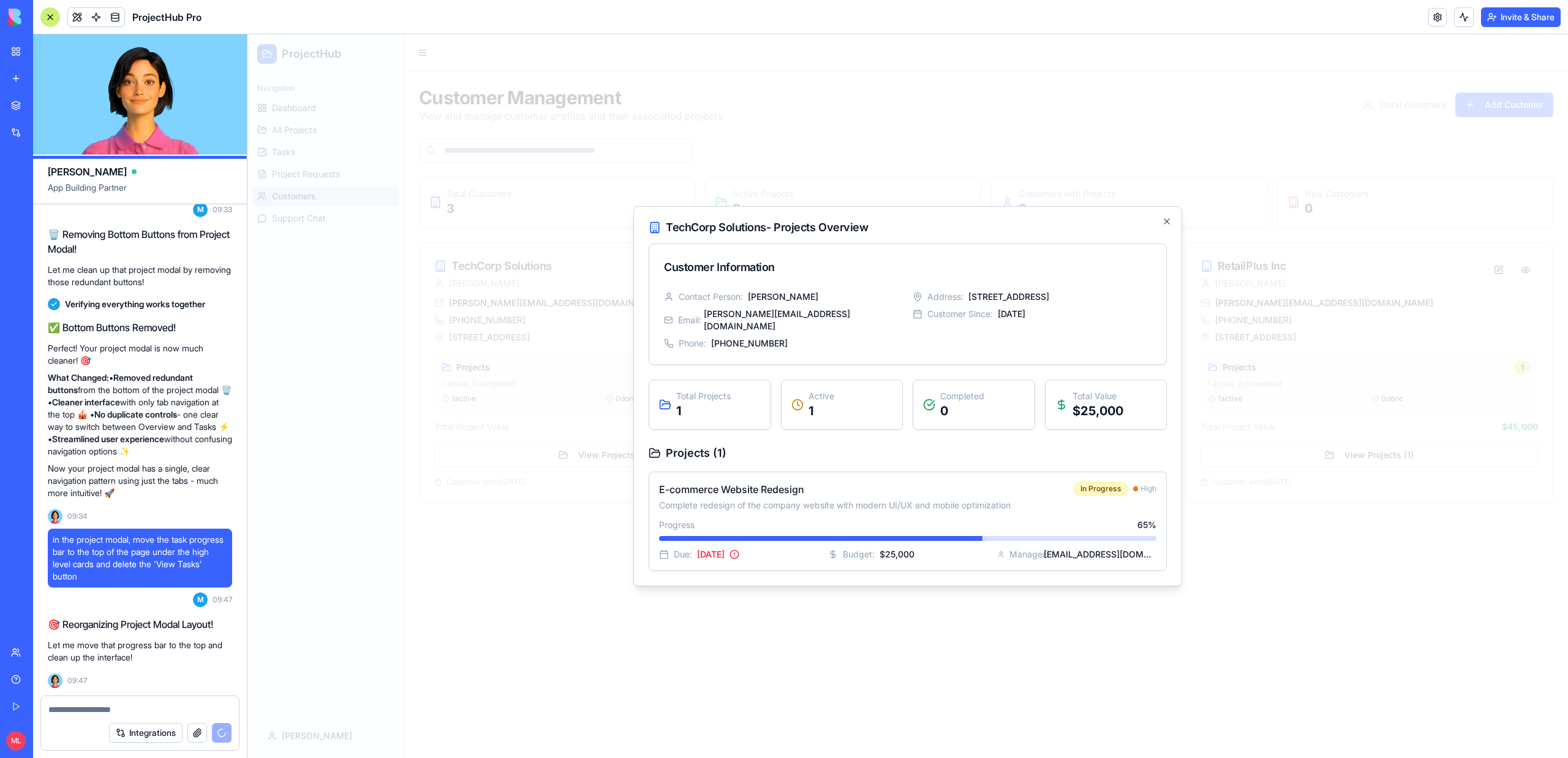
click at [571, 373] on div at bounding box center [908, 396] width 1321 height 724
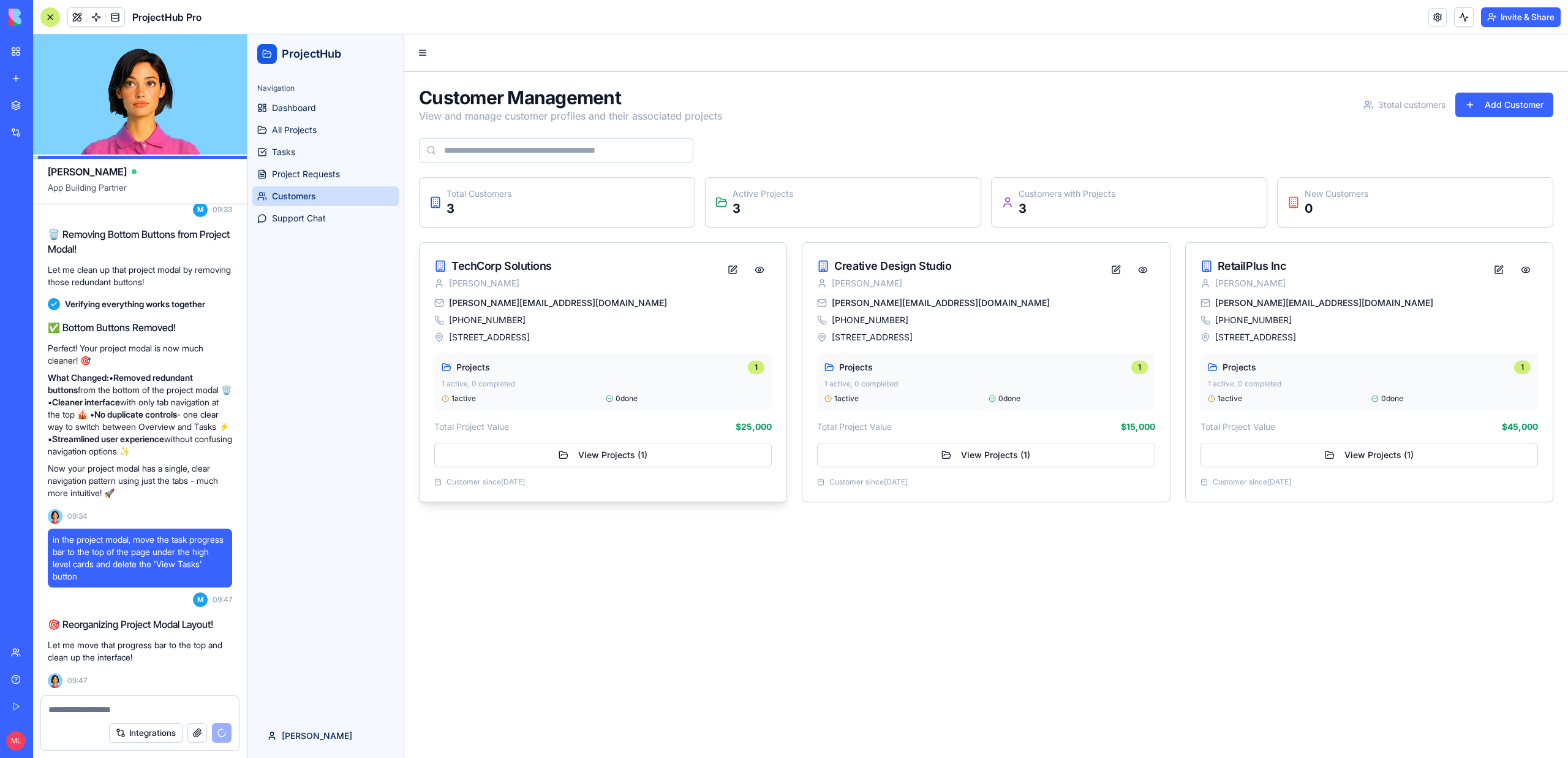
click at [686, 381] on p "1 active, 0 completed" at bounding box center [602, 384] width 323 height 10
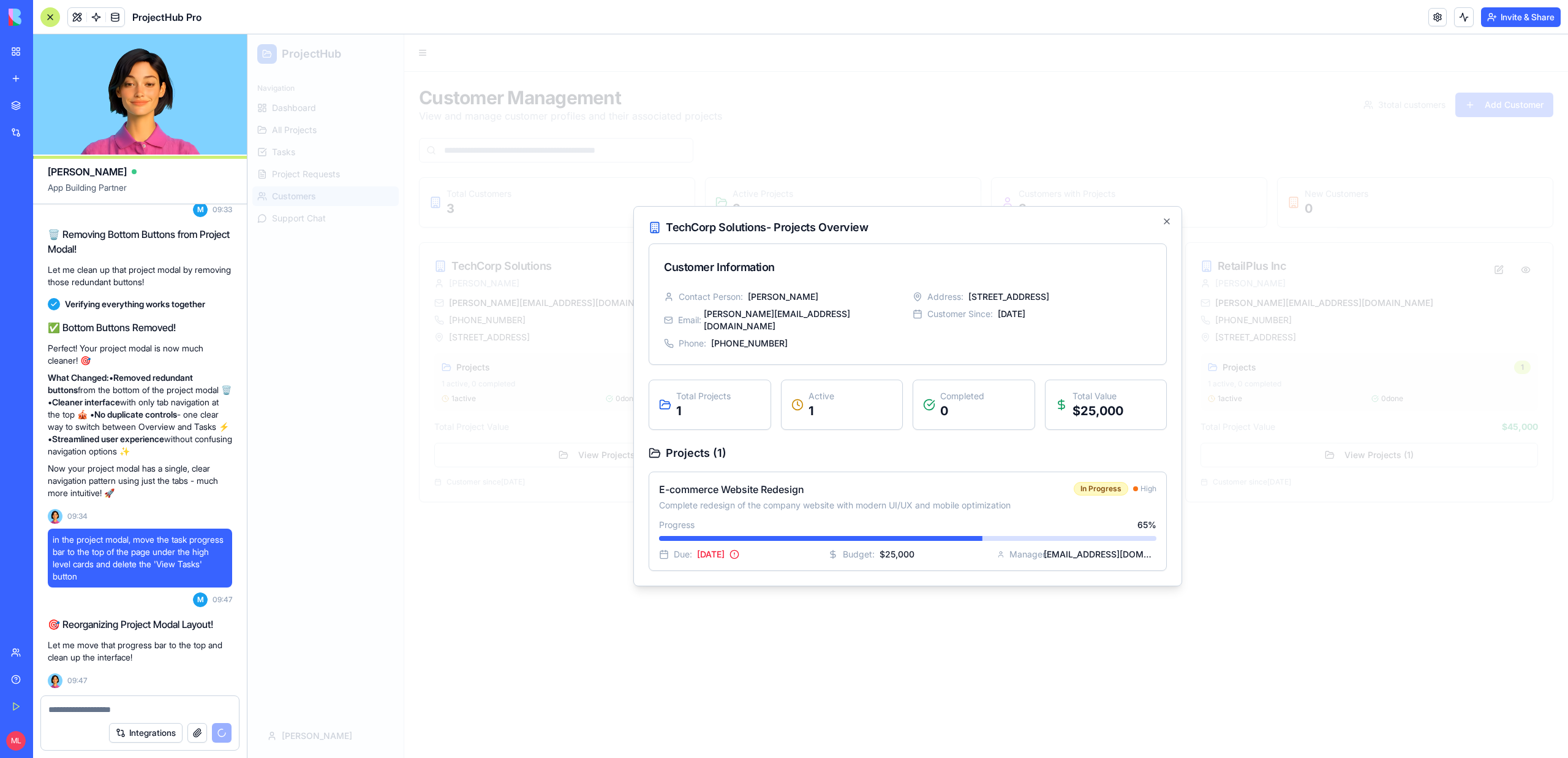
click at [575, 296] on div at bounding box center [908, 396] width 1321 height 724
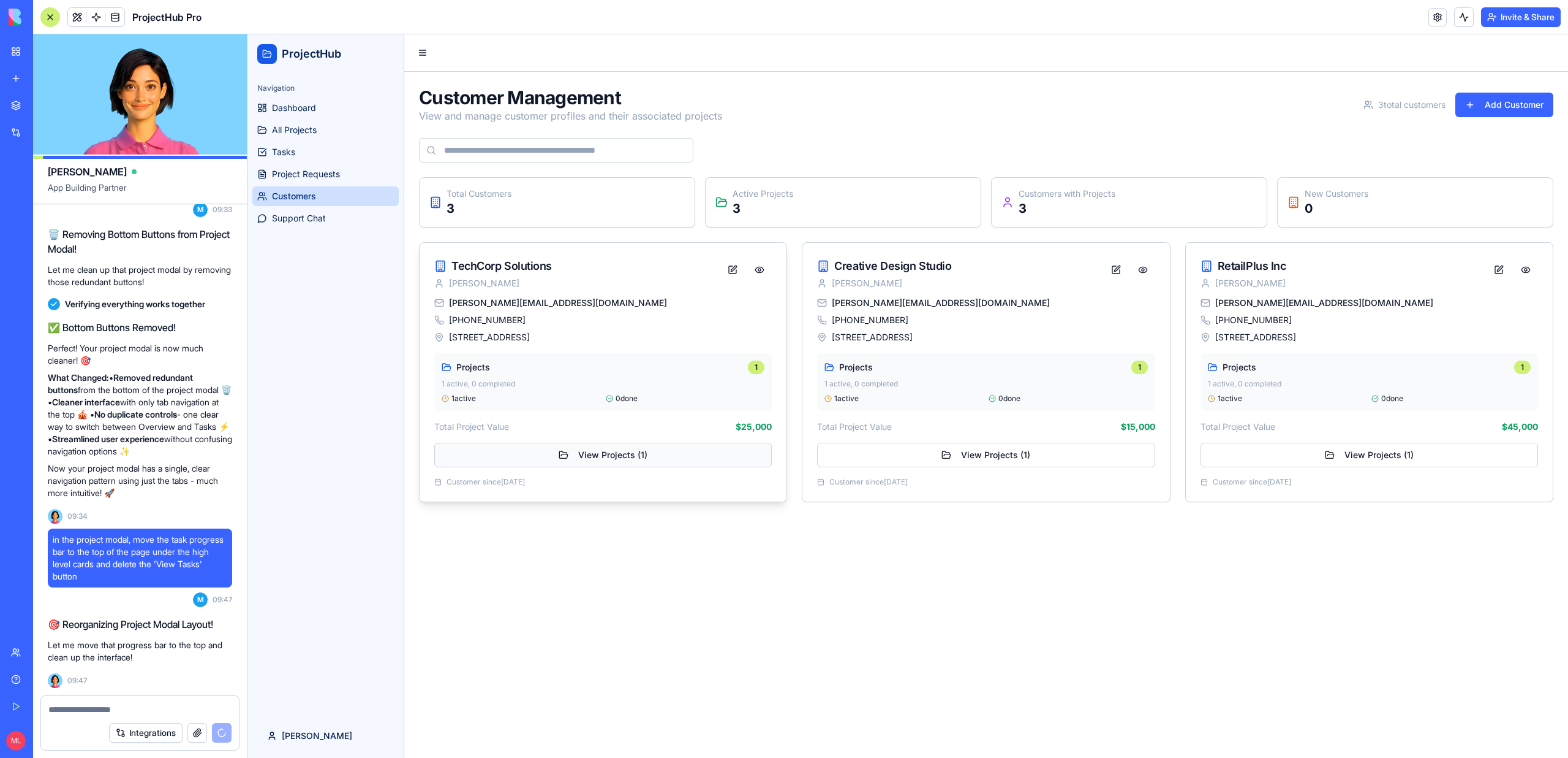
click at [719, 460] on button "View Projects ( 1 )" at bounding box center [603, 455] width 338 height 25
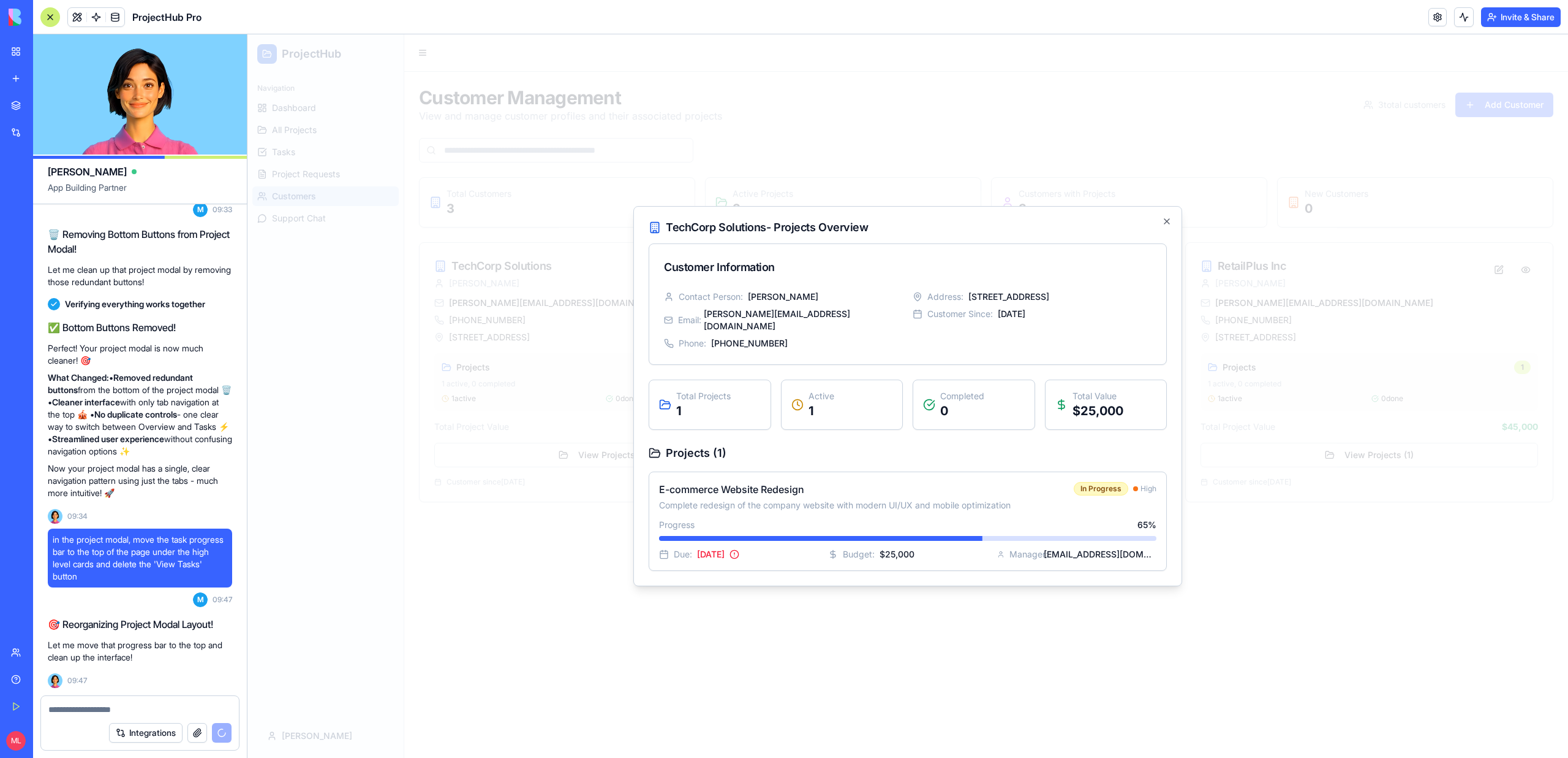
click at [793, 672] on div at bounding box center [908, 396] width 1321 height 724
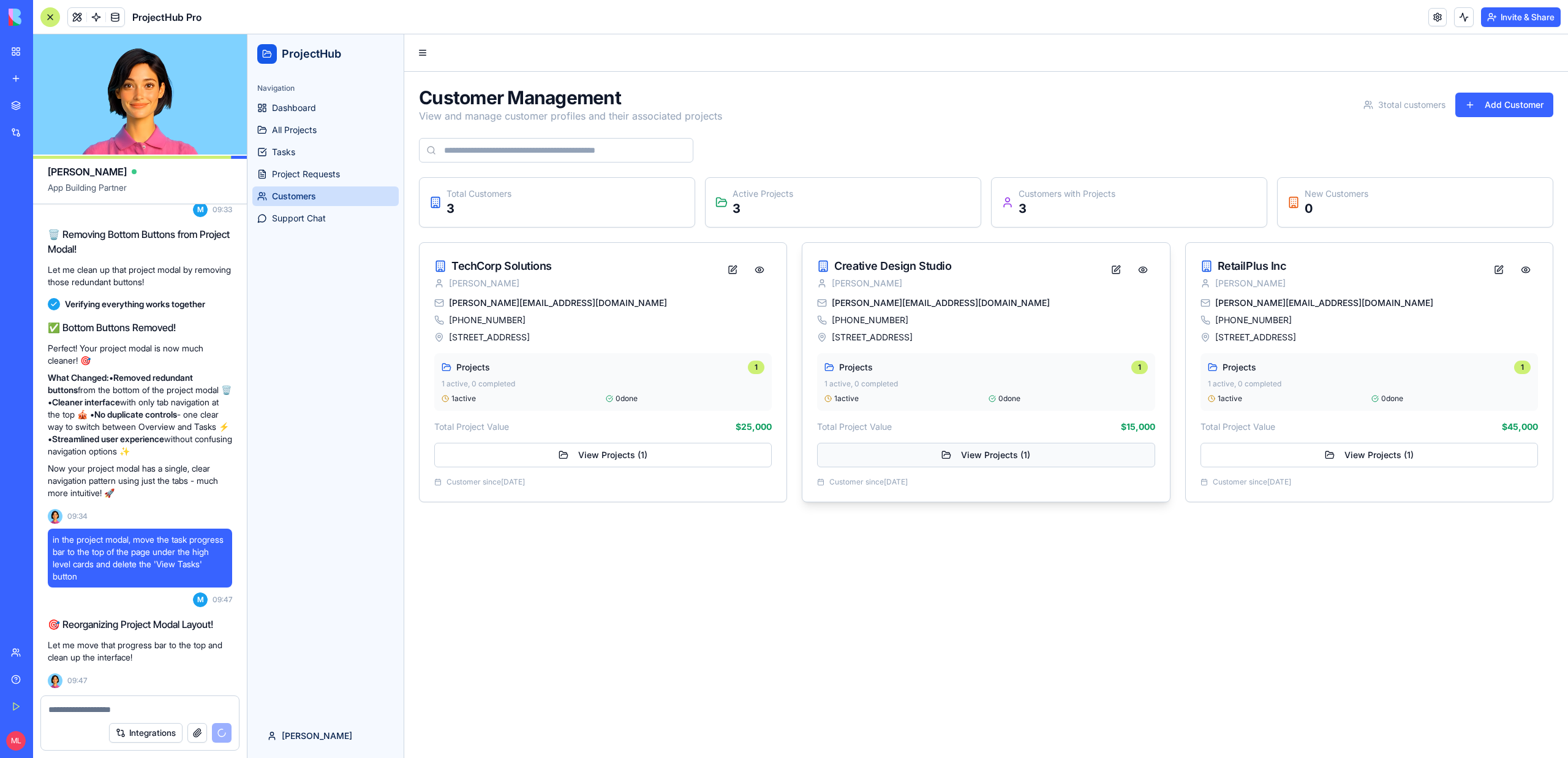
click at [931, 460] on button "View Projects ( 1 )" at bounding box center [986, 455] width 338 height 25
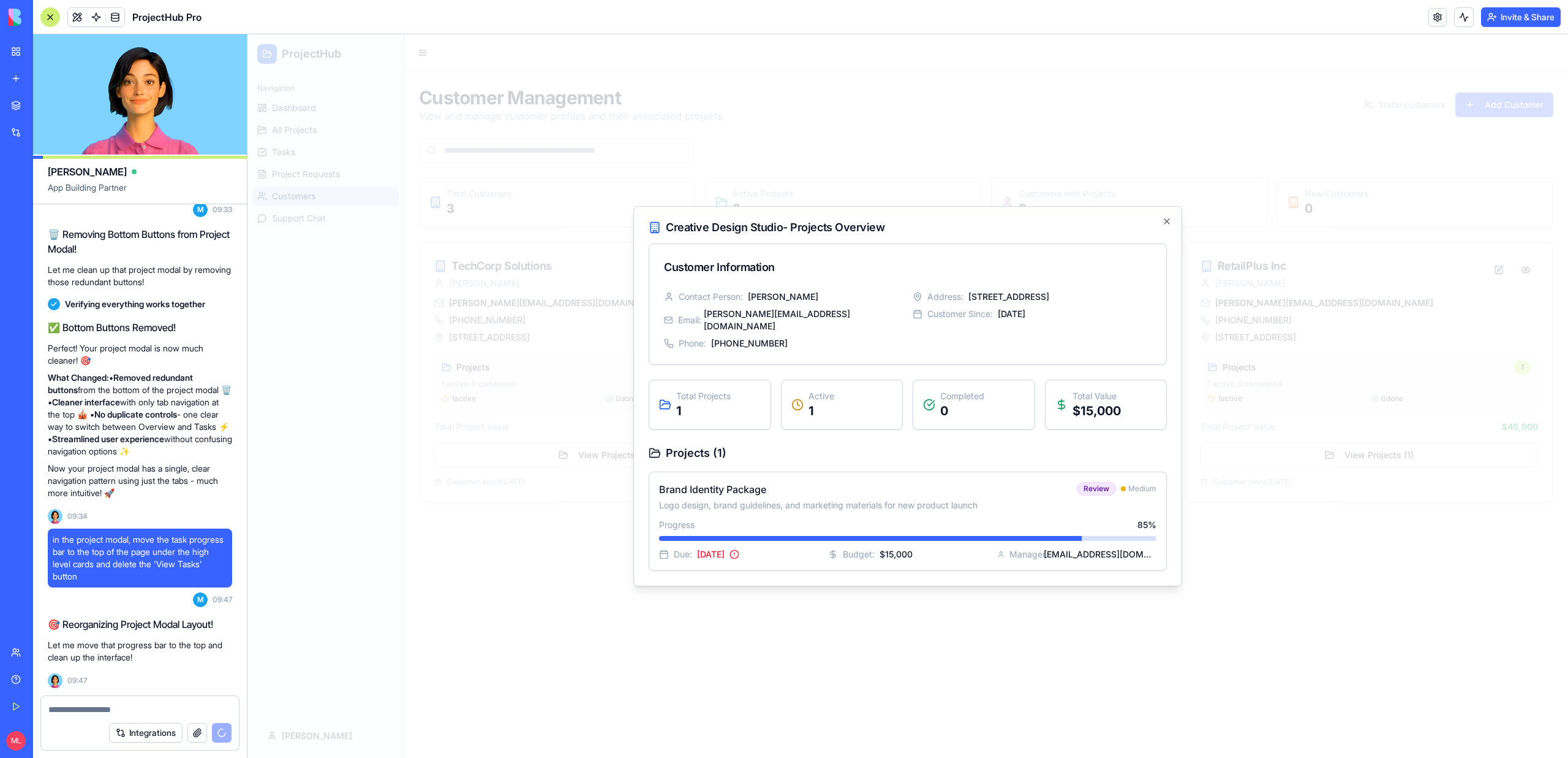
click at [603, 548] on div at bounding box center [908, 396] width 1321 height 724
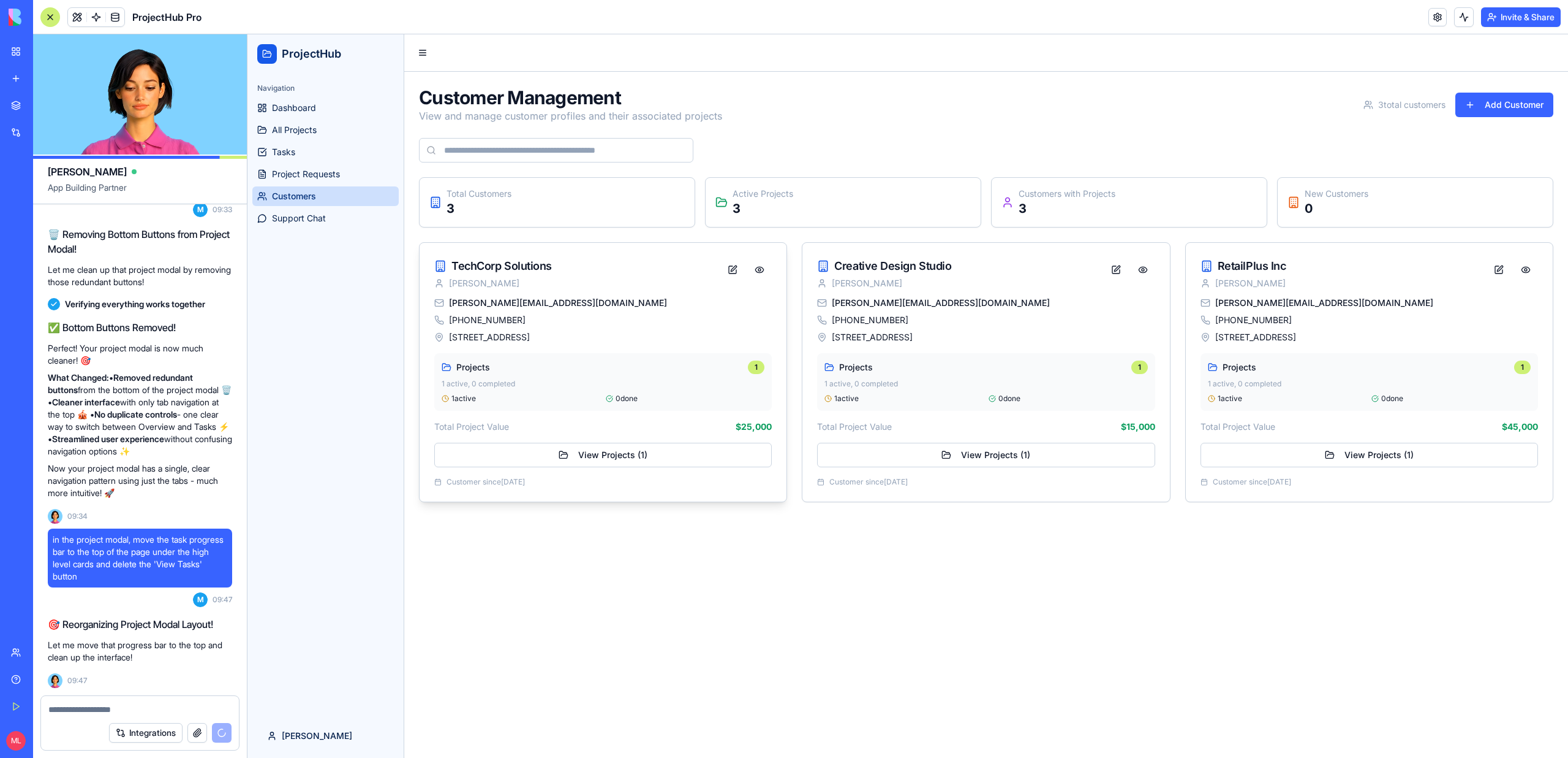
click at [583, 438] on div "john@techcorp.com +1-555-0123 123 Business Ave, Tech City, TC 12345 Projects 1 …" at bounding box center [603, 399] width 367 height 204
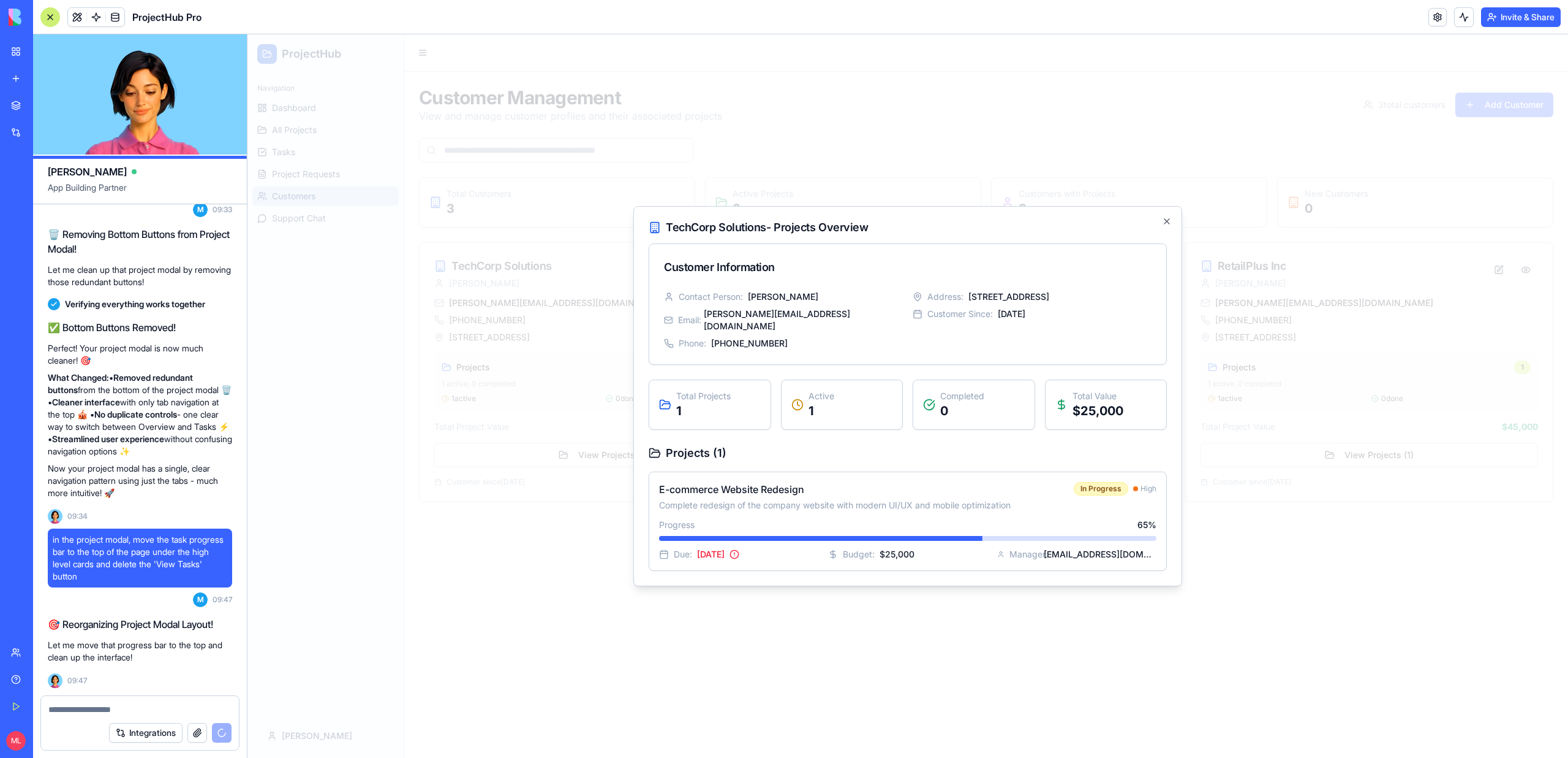
click at [583, 458] on div at bounding box center [908, 396] width 1321 height 724
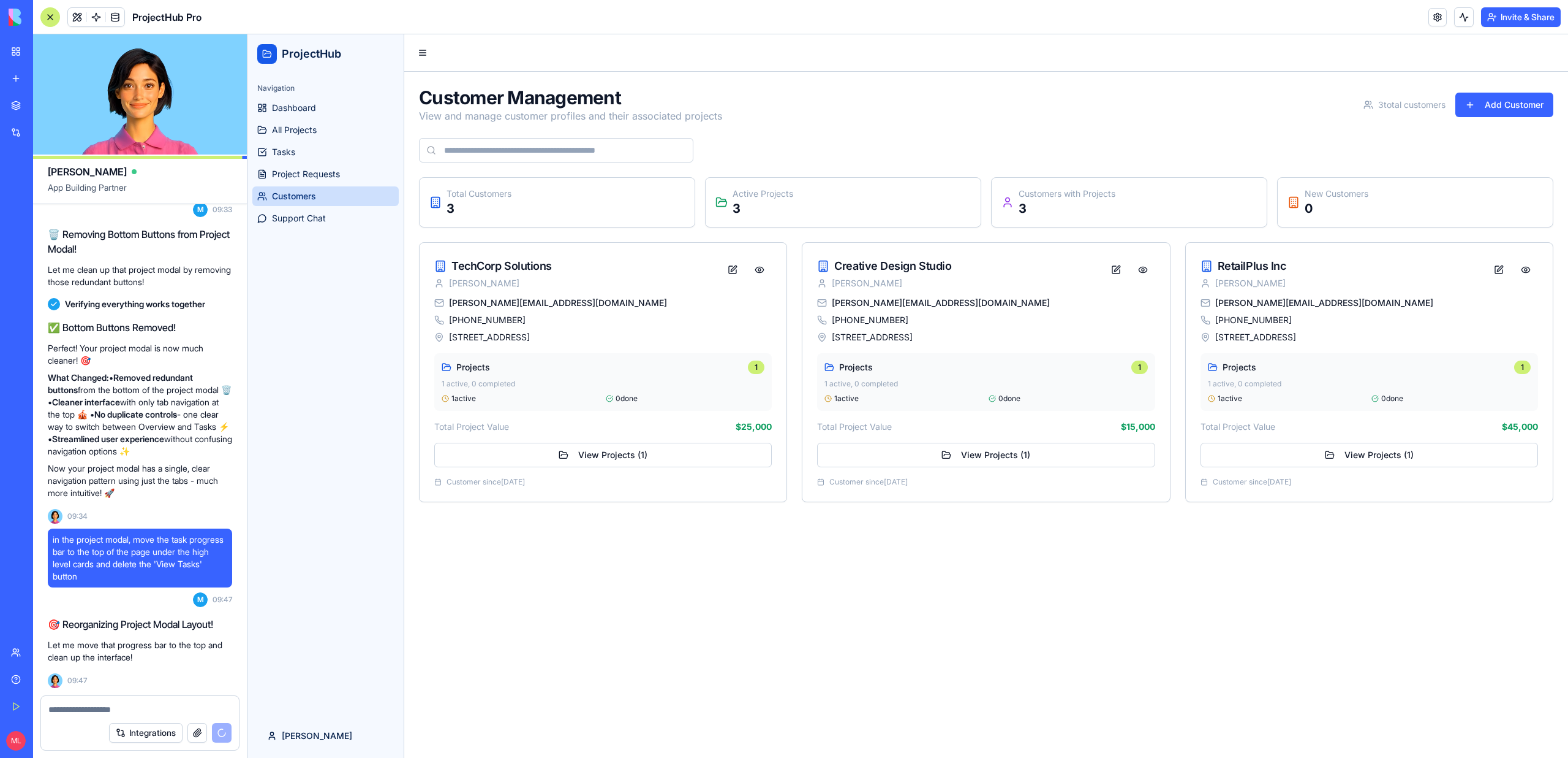
click at [583, 458] on button "View Projects ( 1 )" at bounding box center [603, 455] width 338 height 25
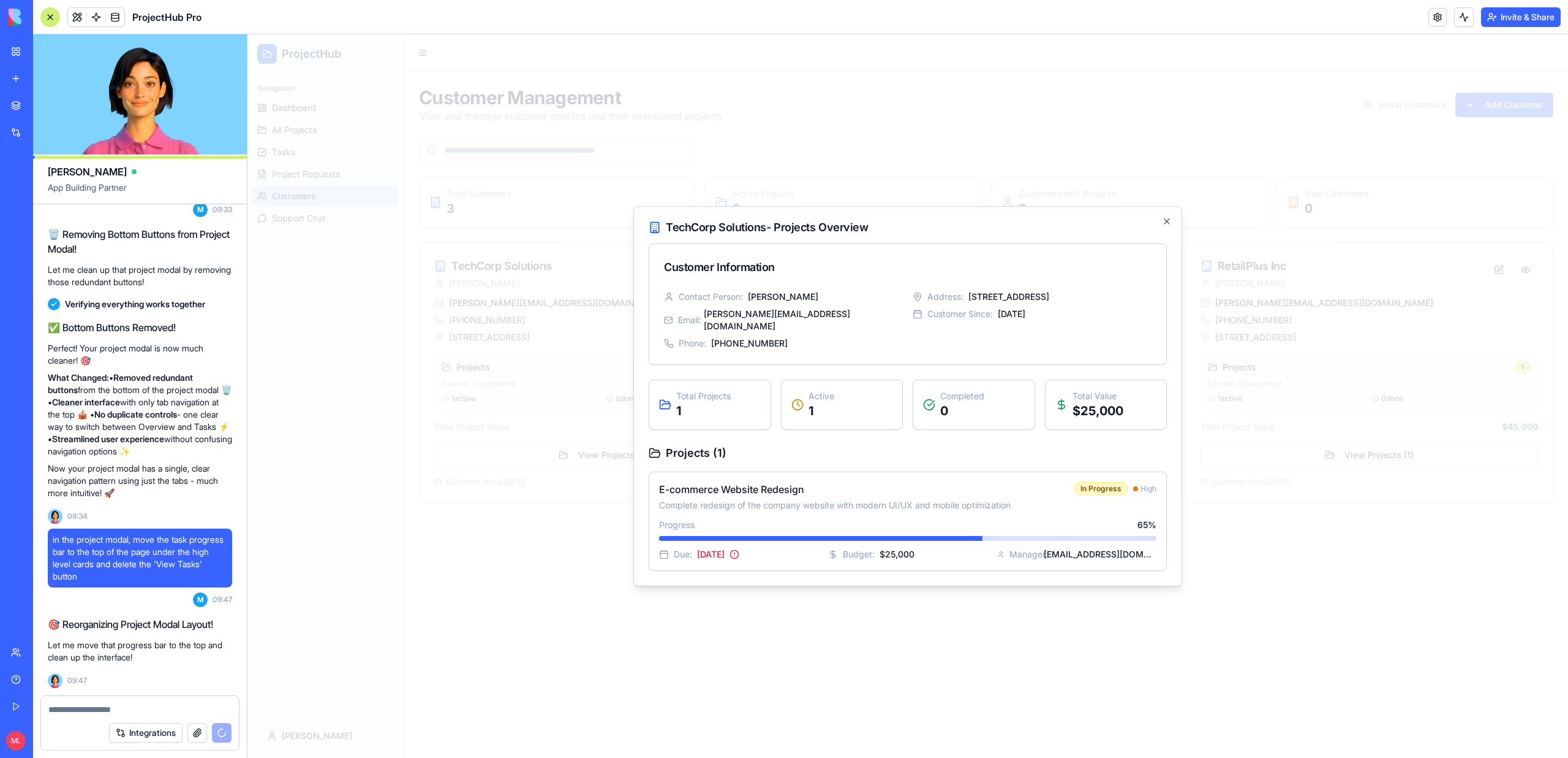
click at [583, 458] on div at bounding box center [908, 396] width 1321 height 724
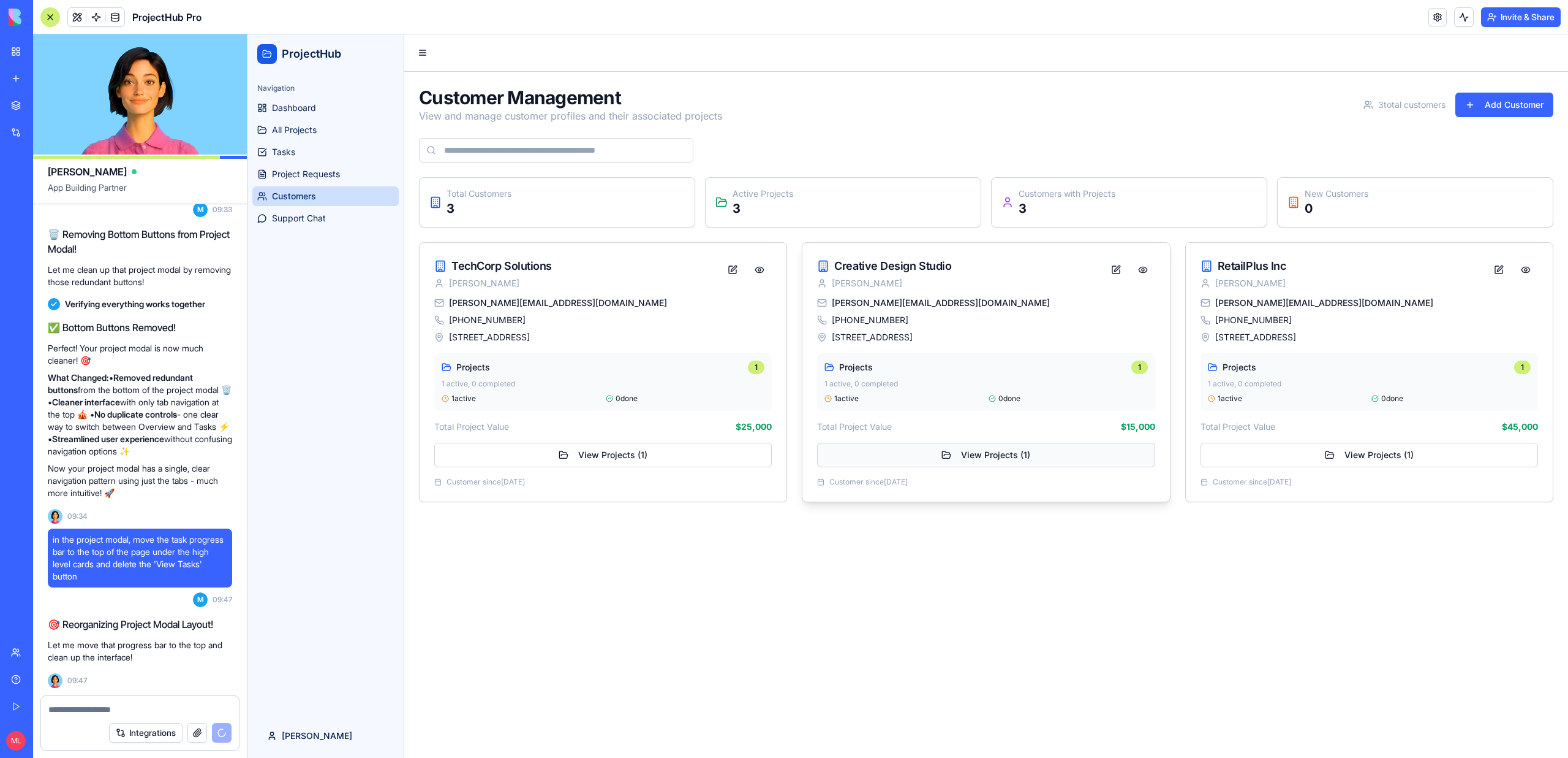
click at [1034, 451] on button "View Projects ( 1 )" at bounding box center [986, 455] width 338 height 25
click at [593, 459] on button "View Projects ( 1 )" at bounding box center [603, 455] width 338 height 25
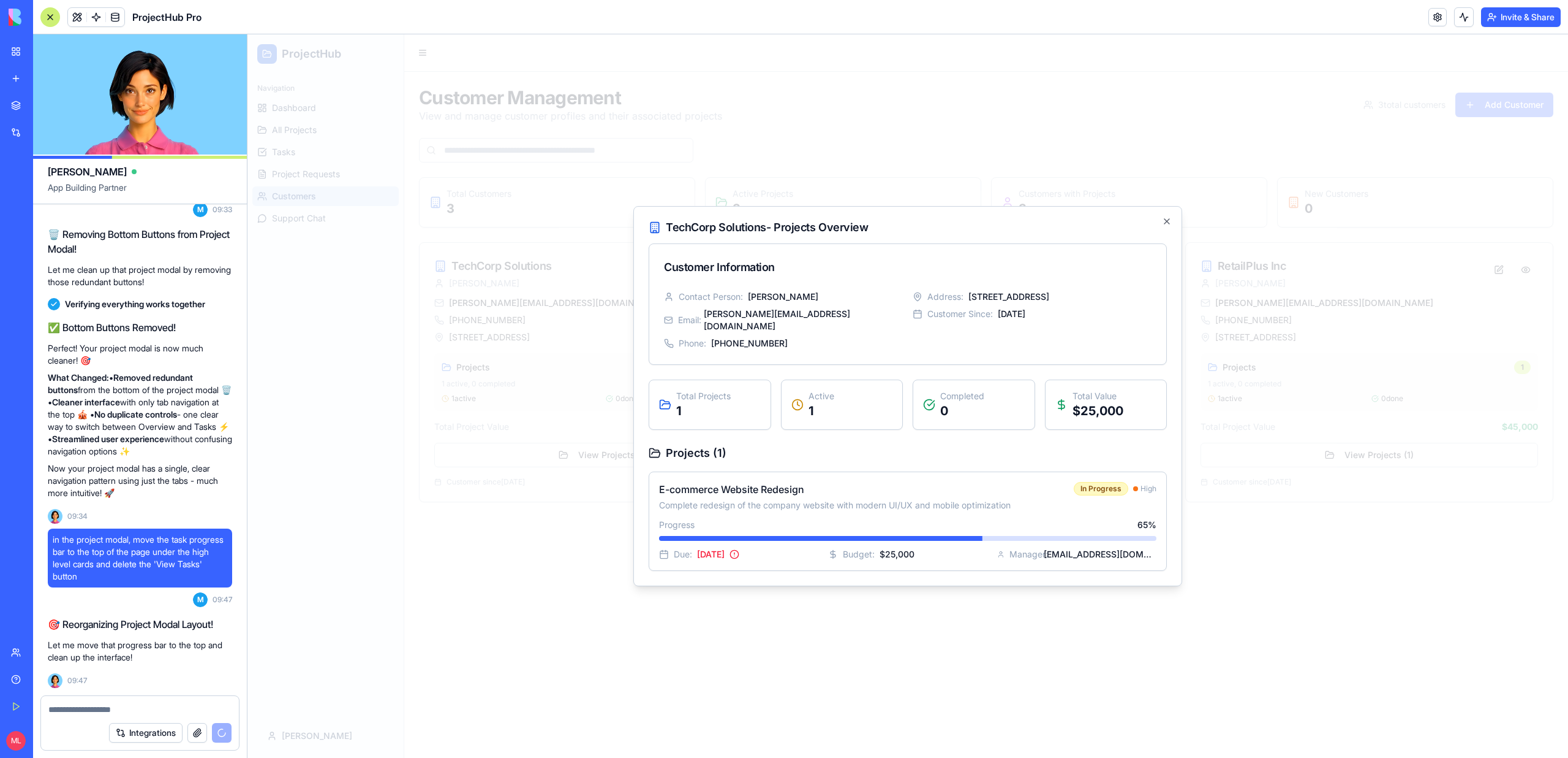
click at [604, 582] on div at bounding box center [908, 396] width 1321 height 724
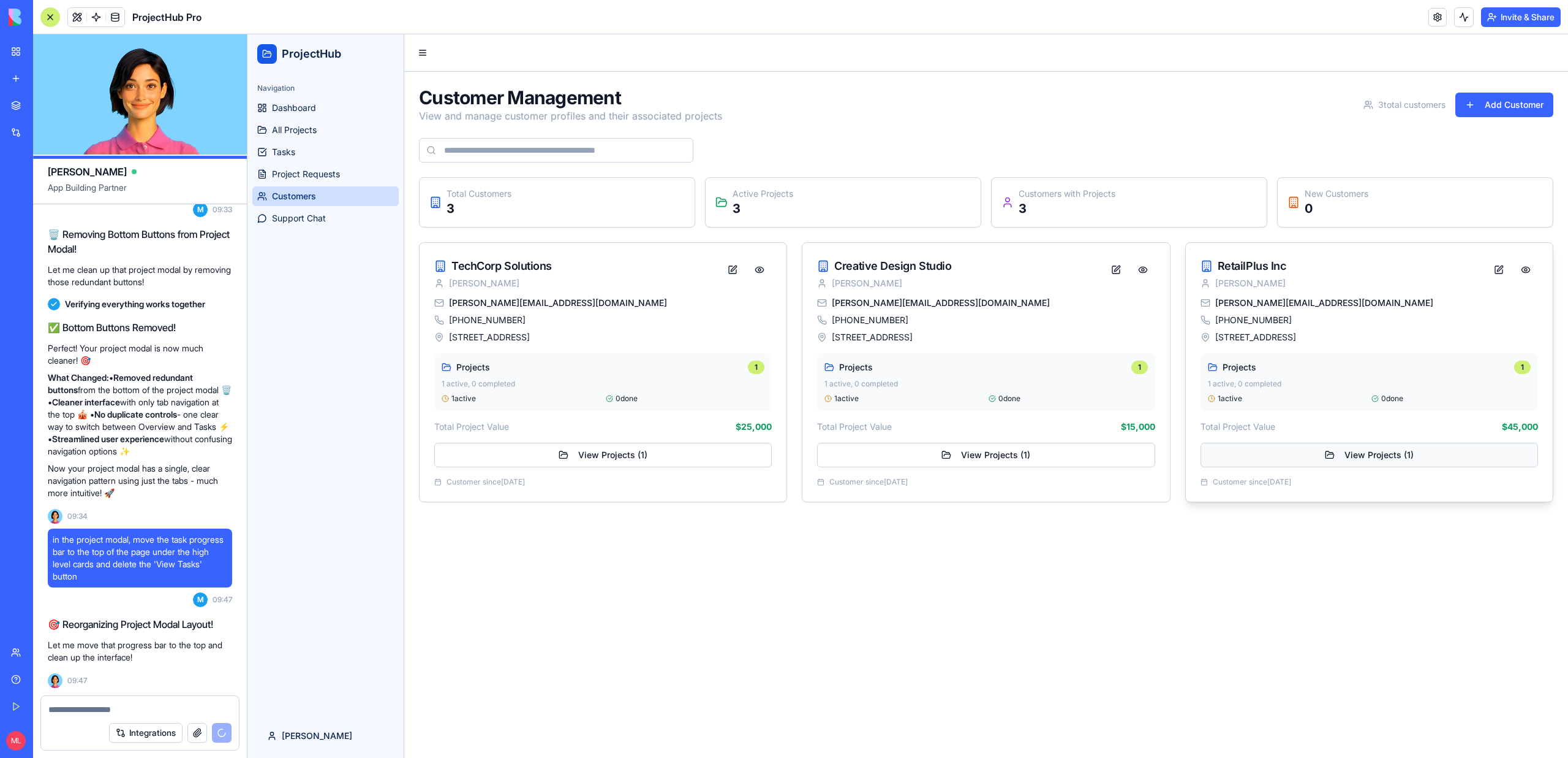
click at [1295, 450] on button "View Projects ( 1 )" at bounding box center [1369, 455] width 338 height 25
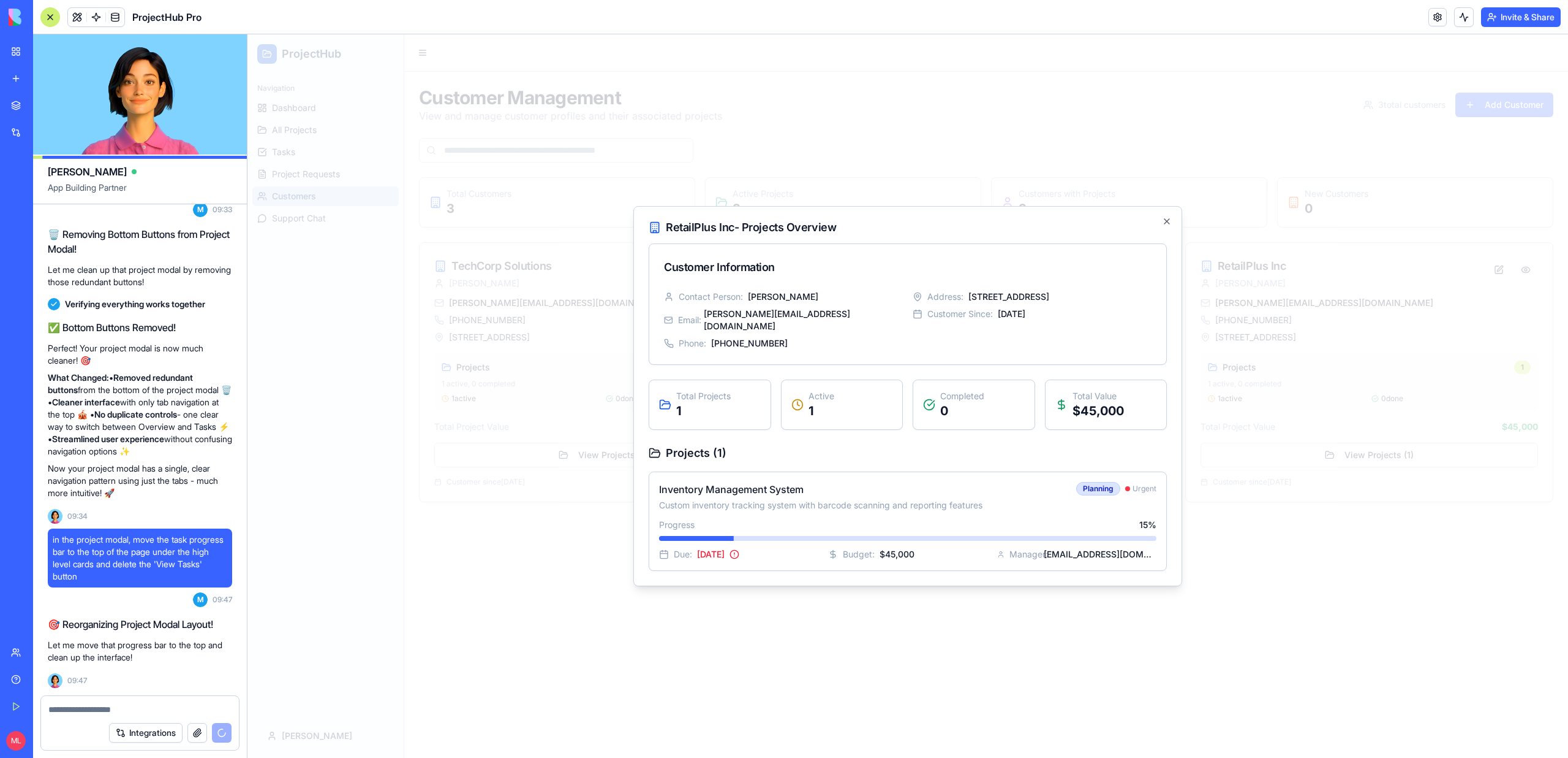
click at [1325, 516] on div at bounding box center [908, 396] width 1321 height 724
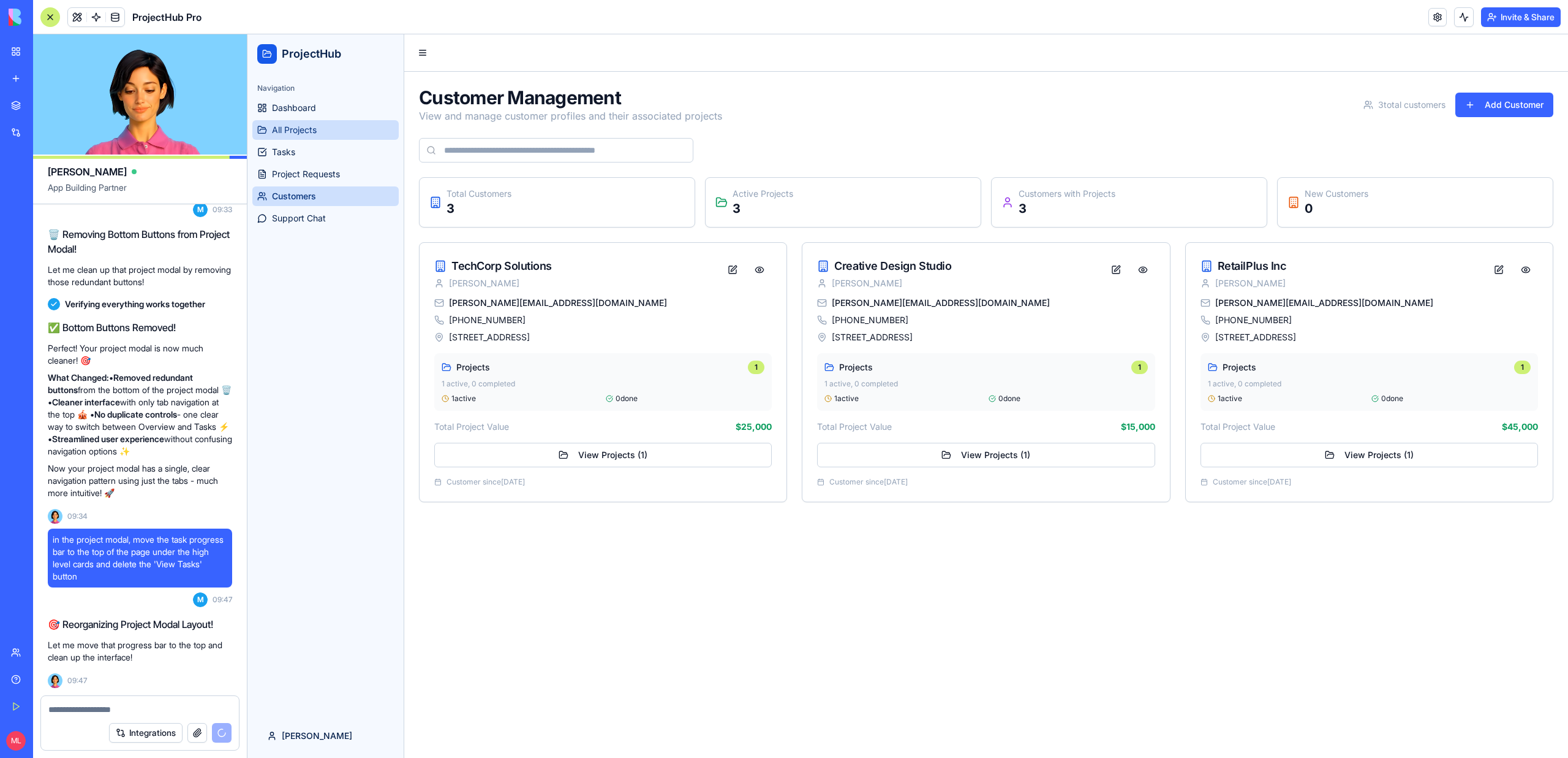
click at [270, 128] on link "All Projects" at bounding box center [325, 130] width 146 height 20
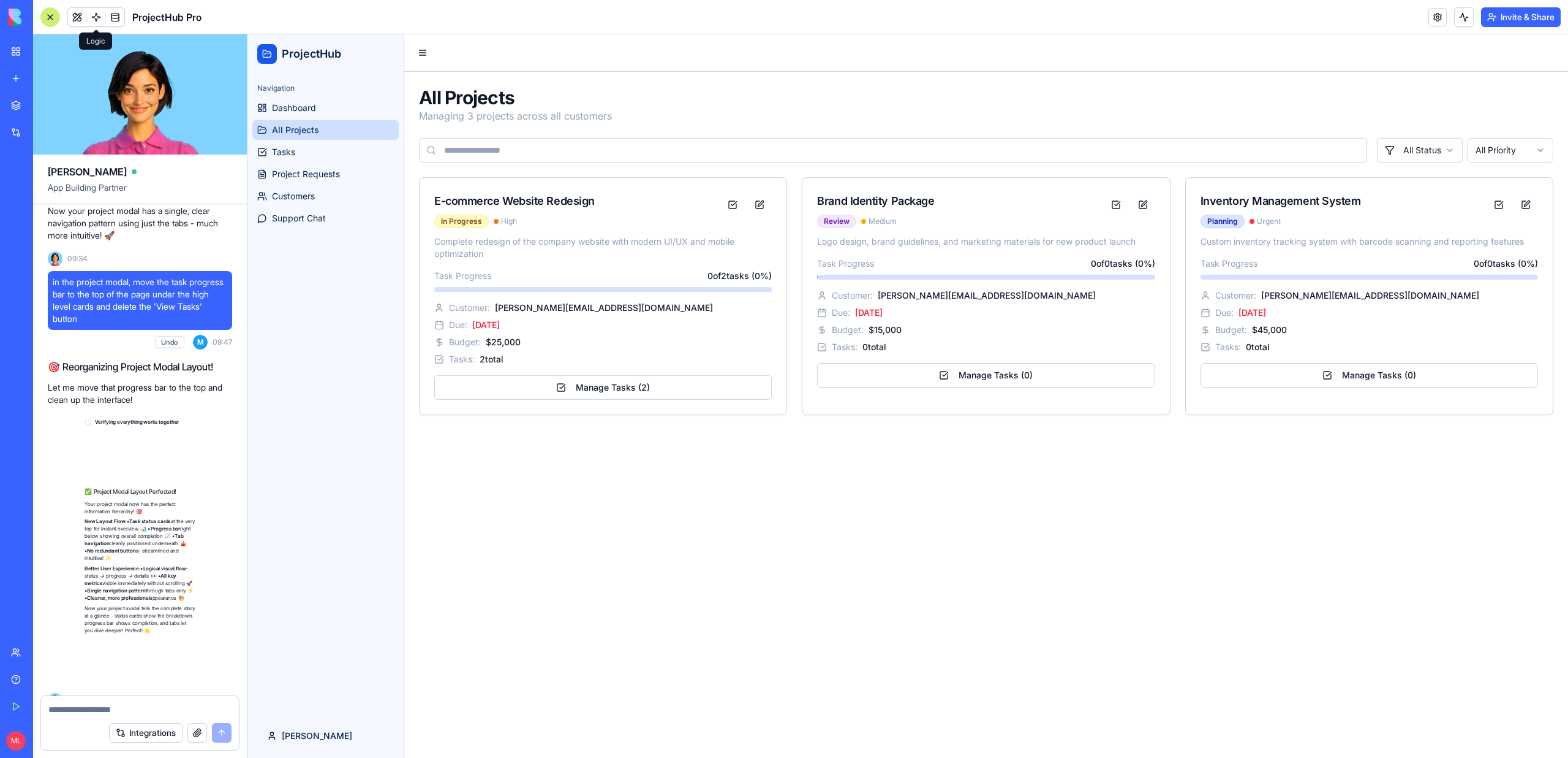
scroll to position [7141, 0]
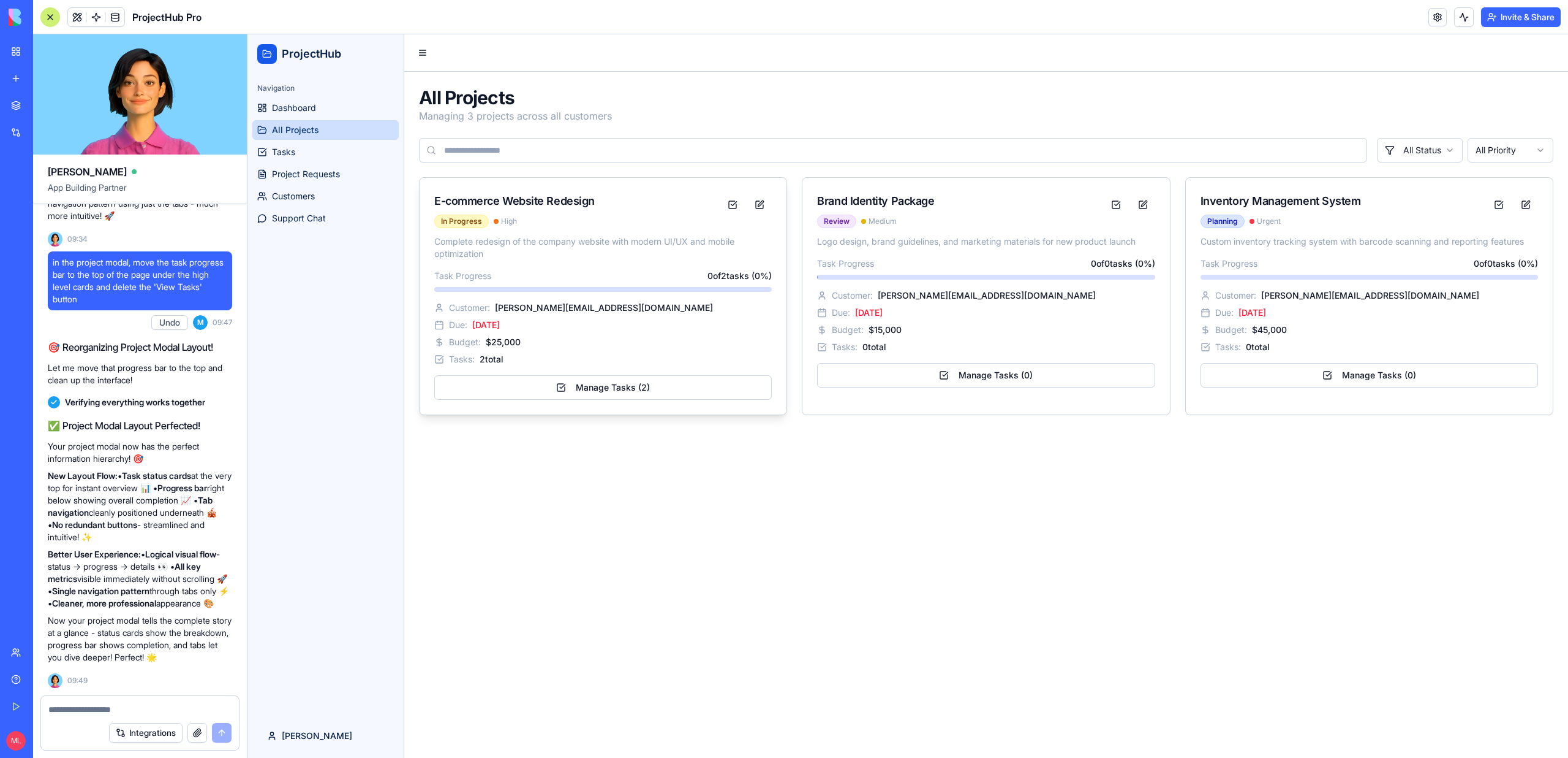
click at [526, 279] on div "Task Progress 0 of 2 tasks ( 0 %)" at bounding box center [603, 276] width 338 height 12
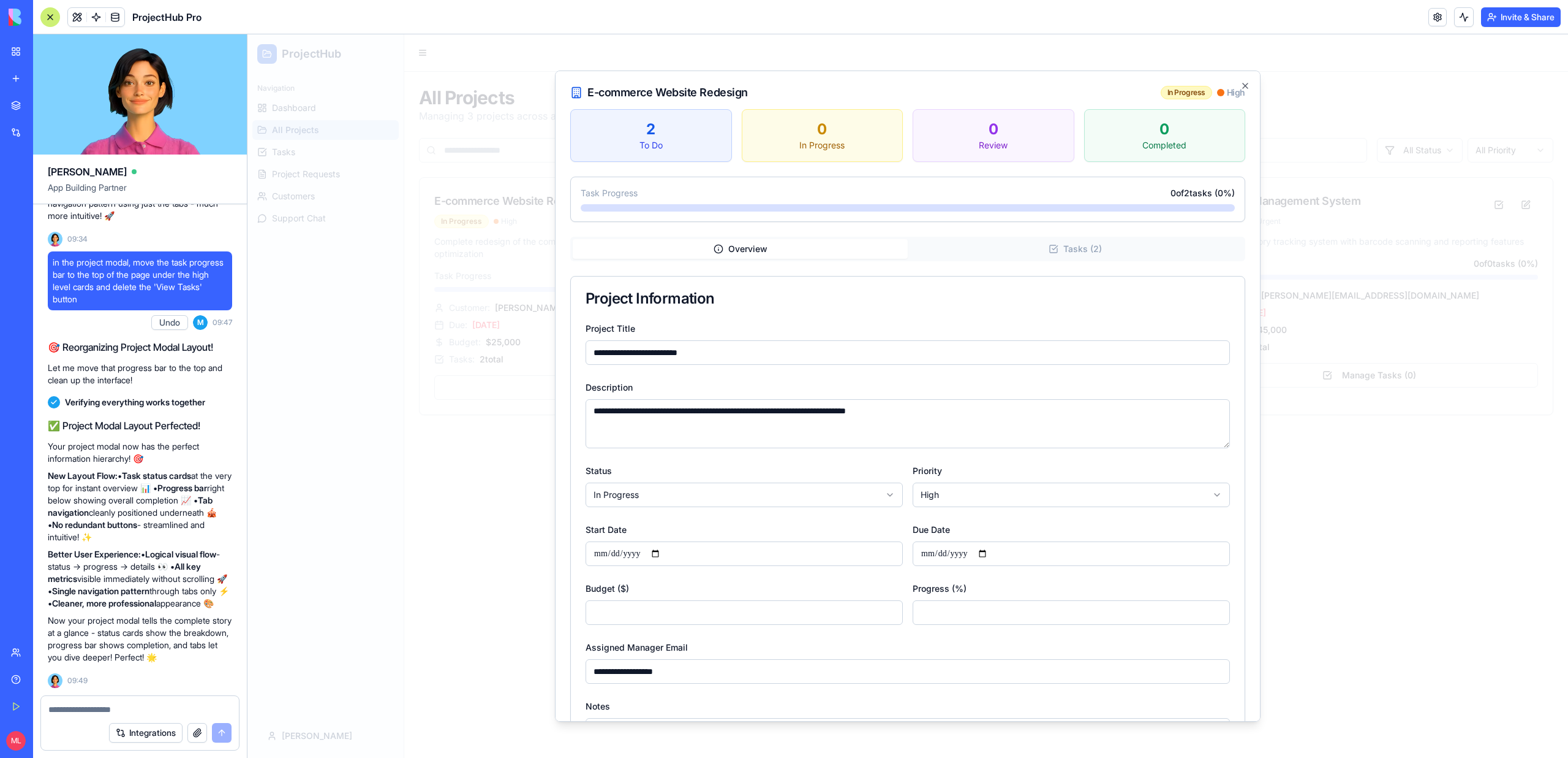
scroll to position [142, 0]
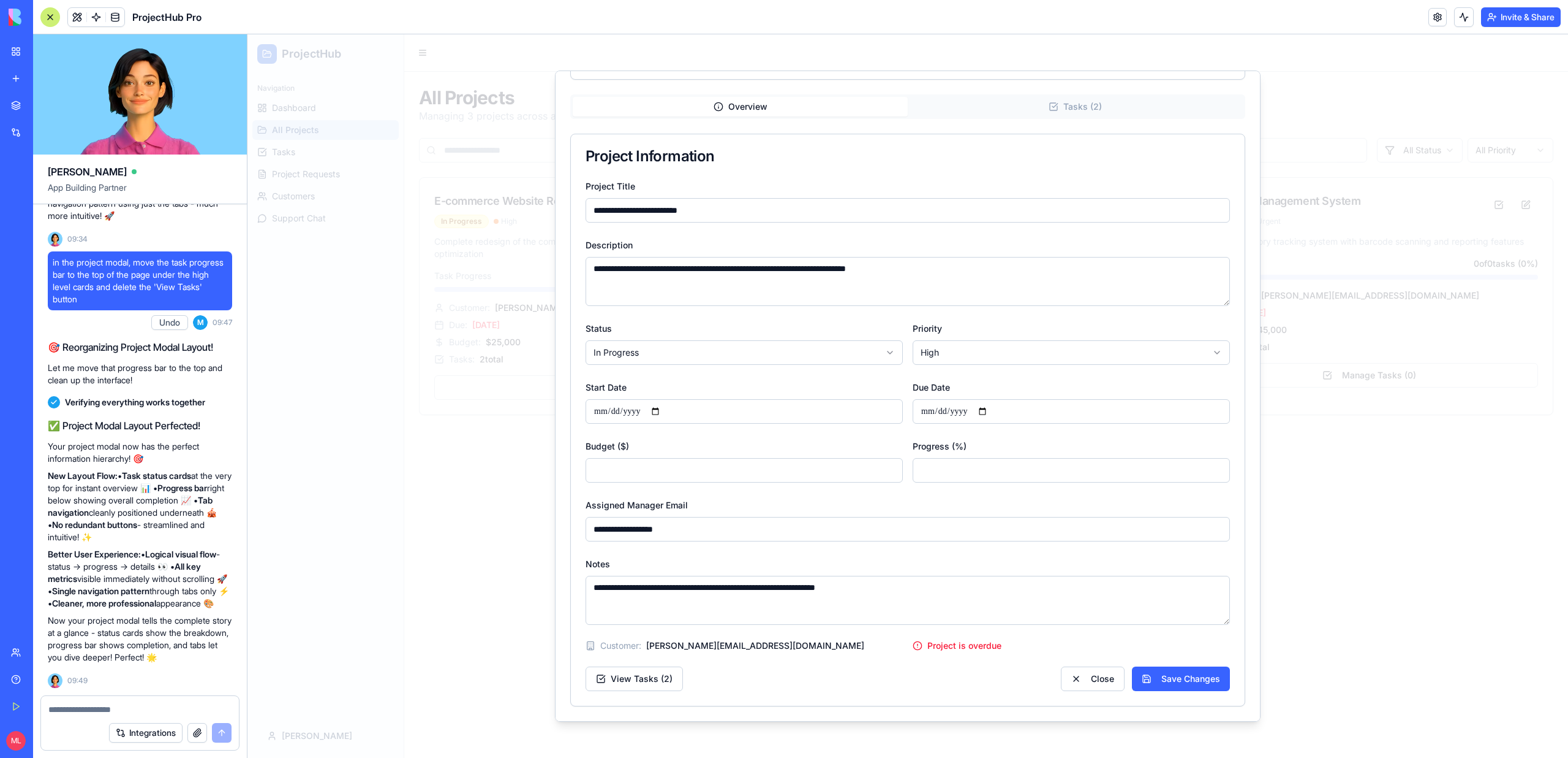
click at [107, 719] on div "Integrations" at bounding box center [140, 731] width 198 height 34
click at [104, 709] on textarea at bounding box center [139, 709] width 183 height 12
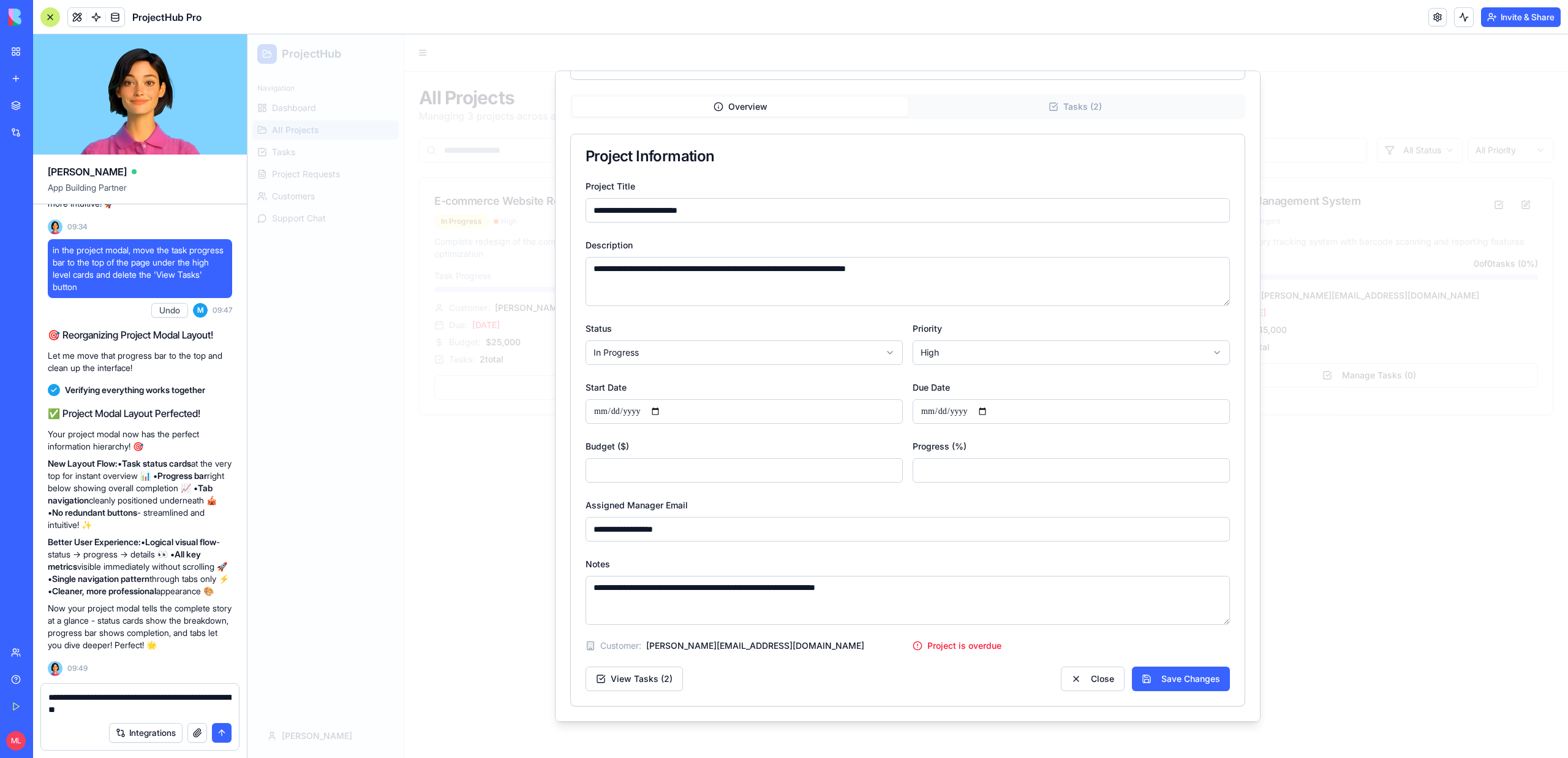
type textarea "**********"
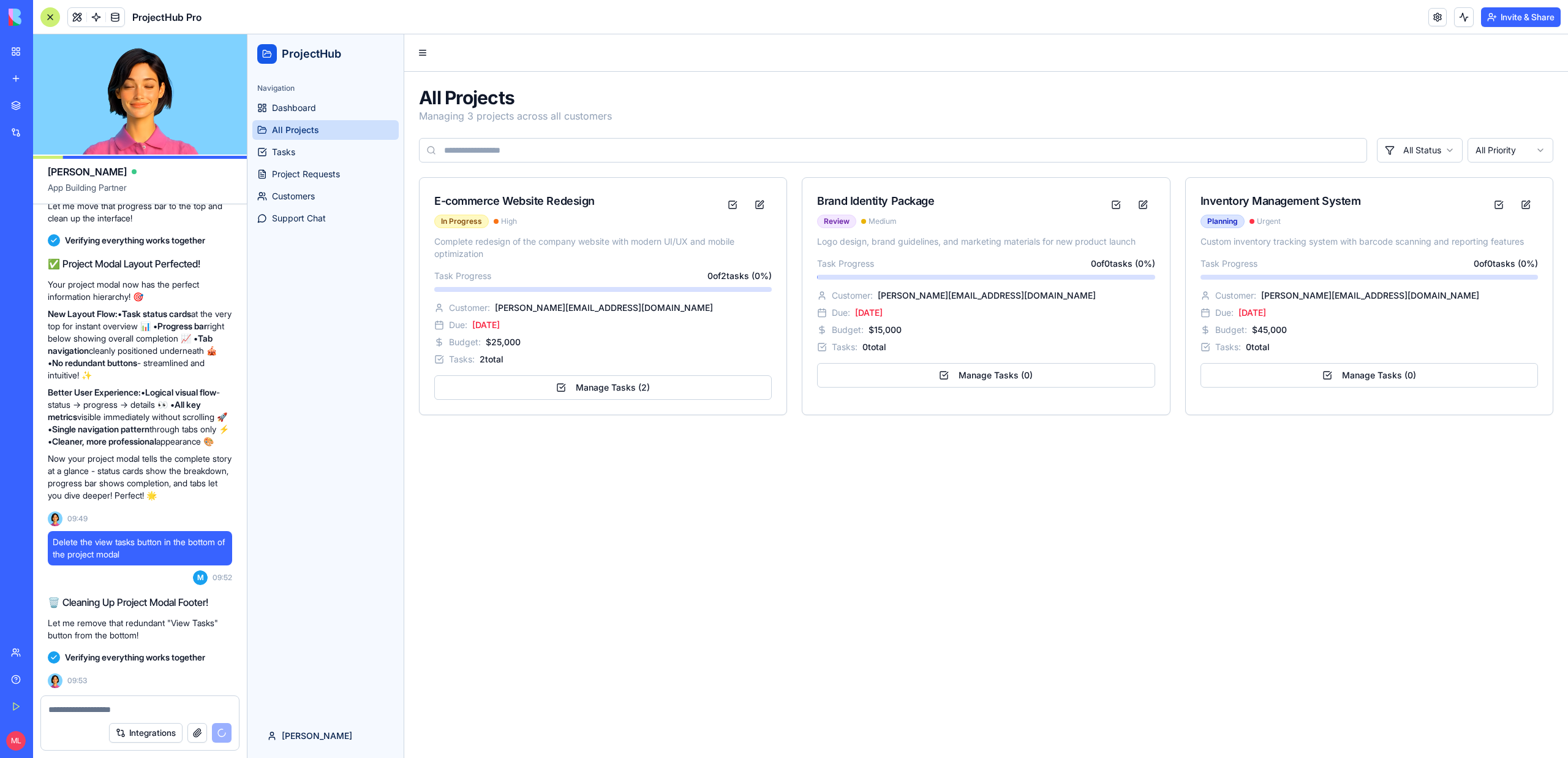
scroll to position [7492, 0]
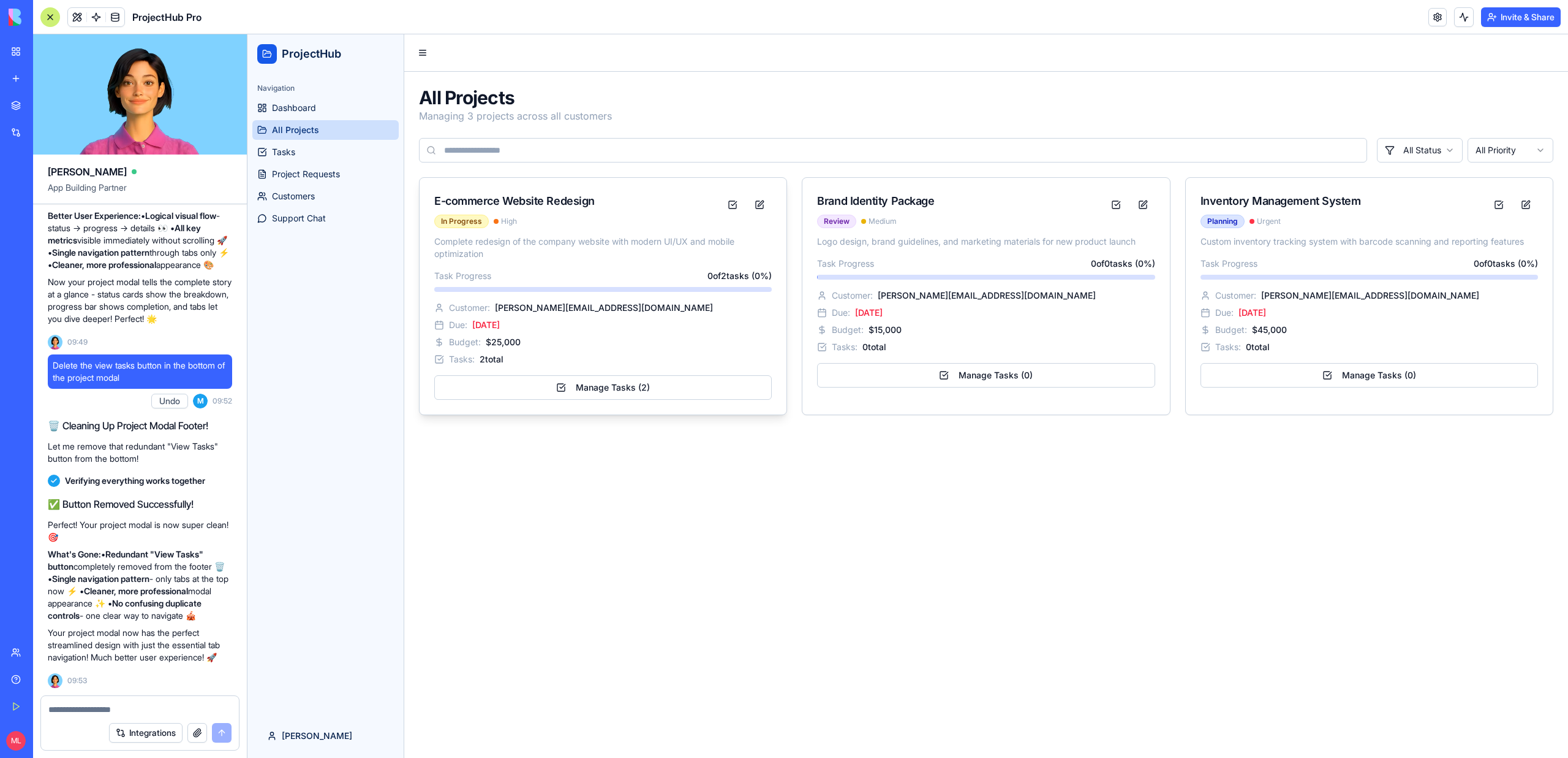
click at [506, 227] on div "In Progress High" at bounding box center [578, 221] width 287 height 14
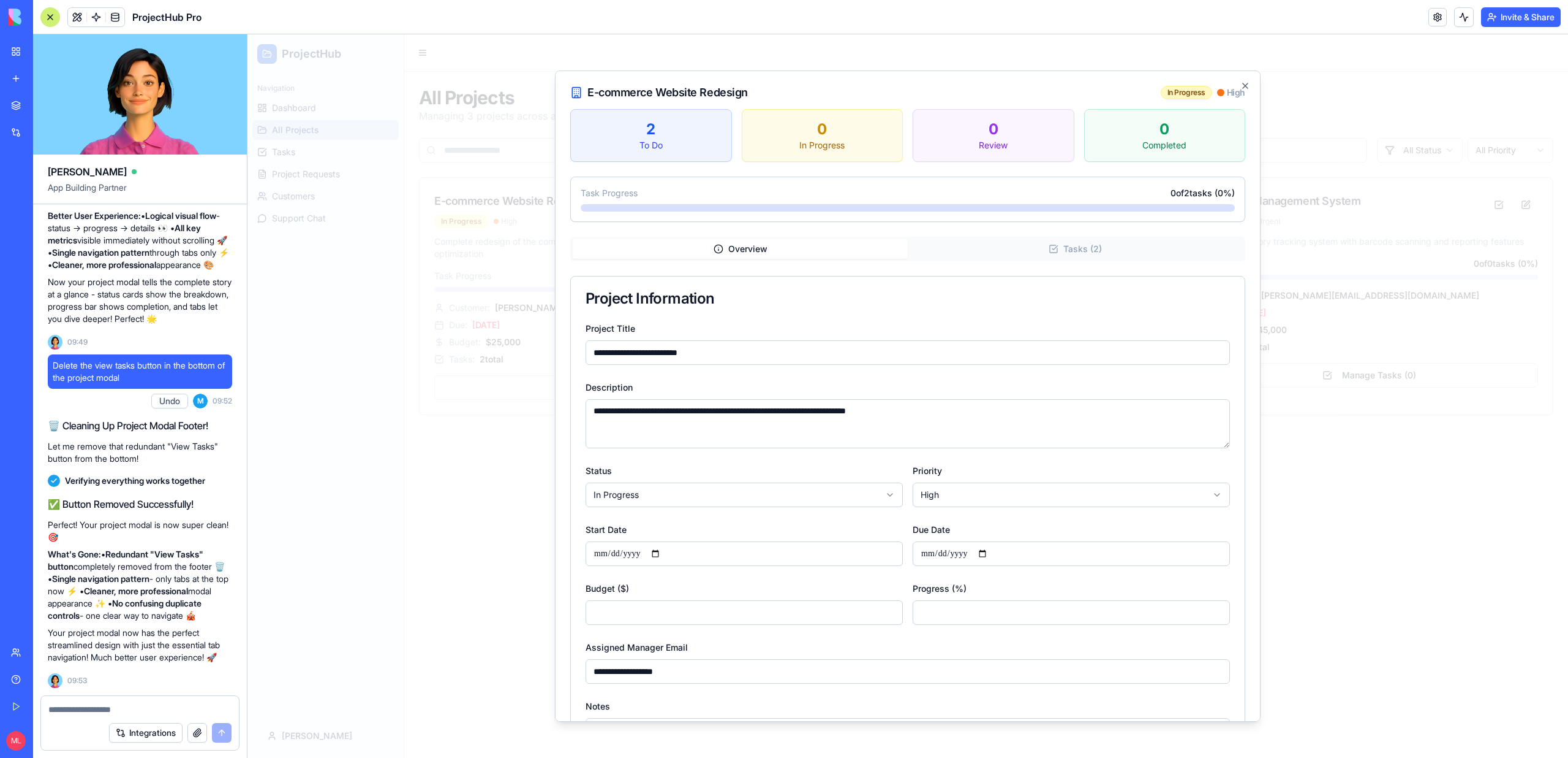
scroll to position [142, 0]
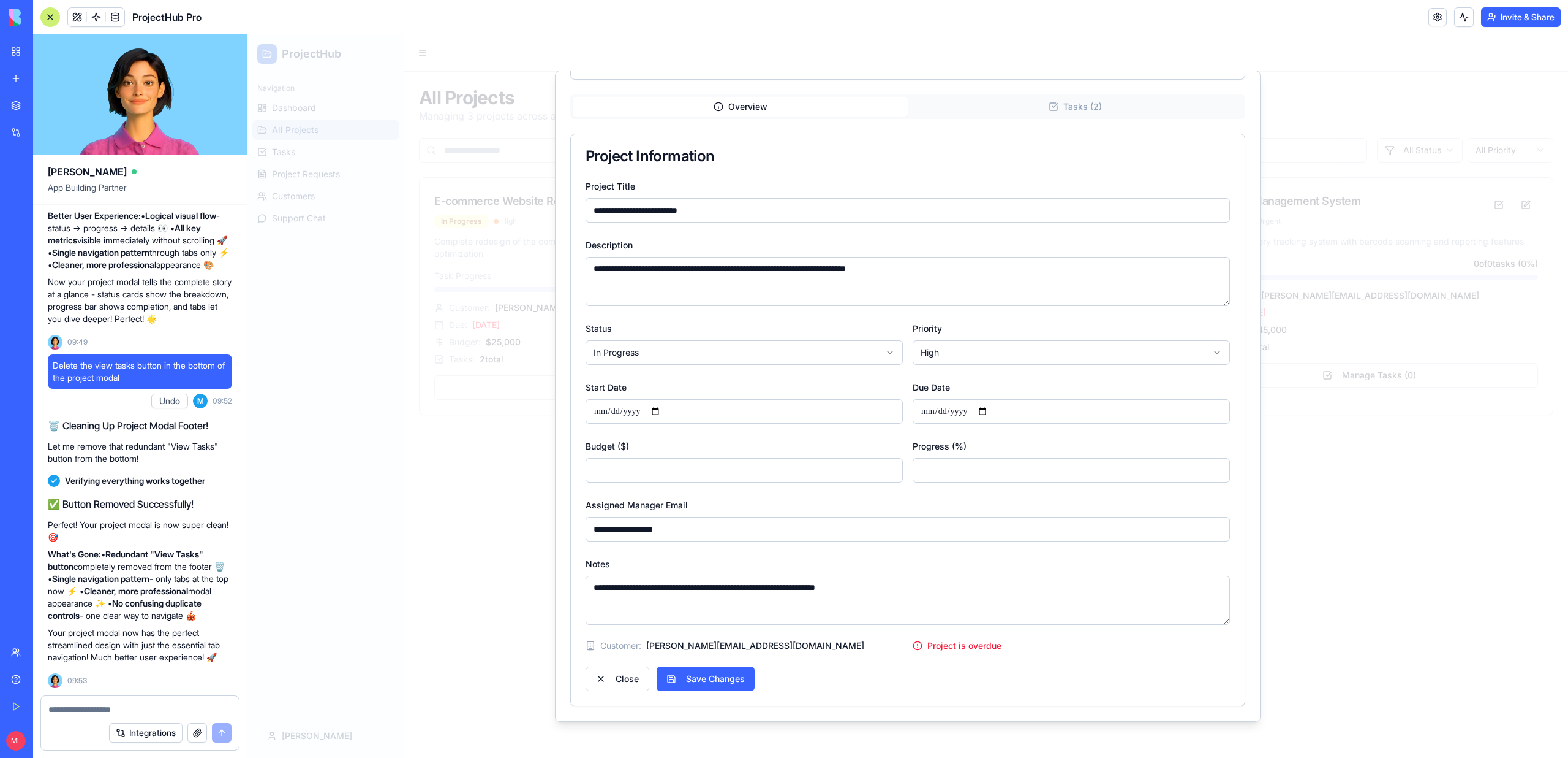
click at [457, 603] on div at bounding box center [908, 396] width 1321 height 724
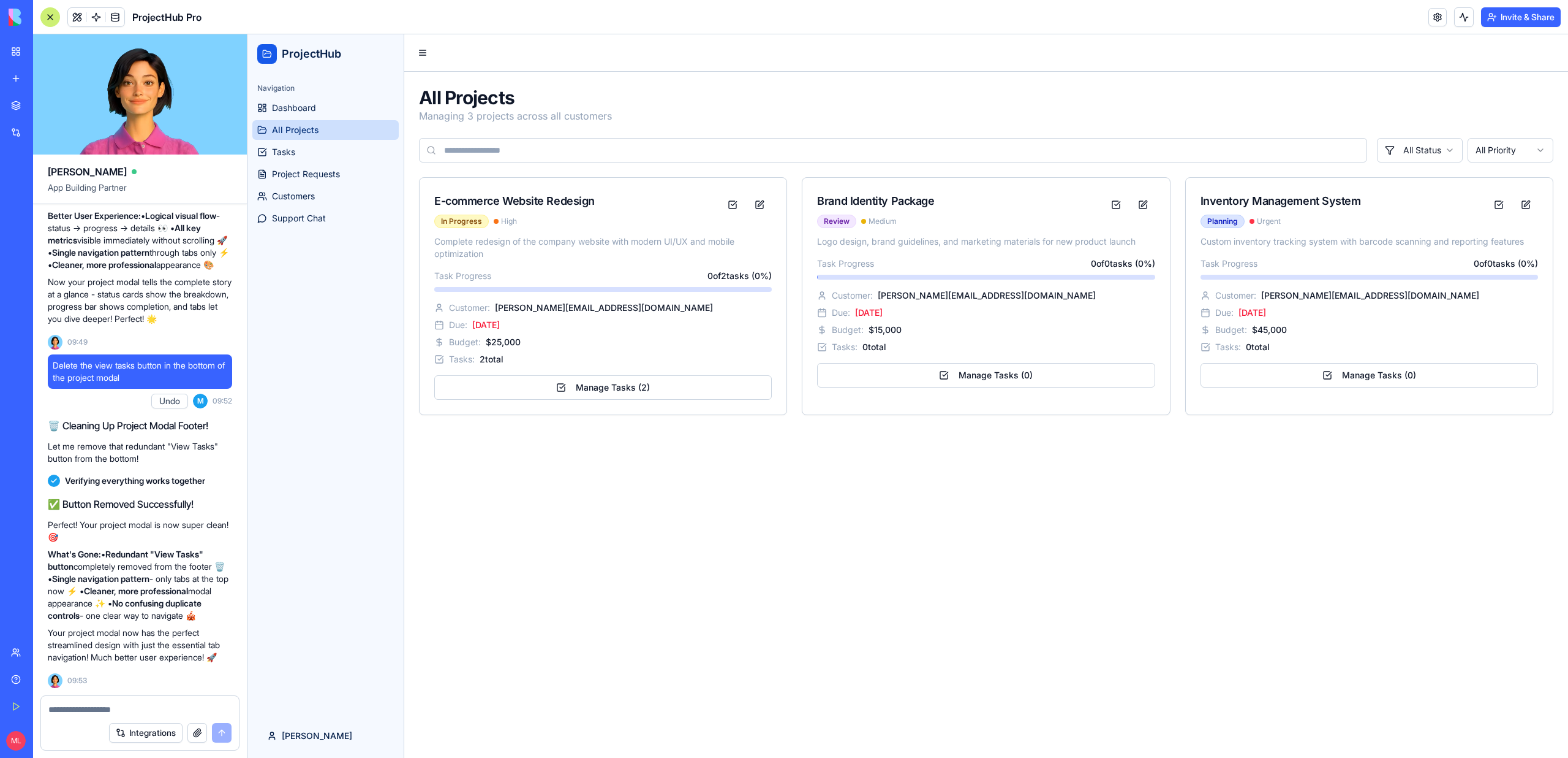
click at [147, 717] on div "Integrations" at bounding box center [140, 731] width 198 height 34
click at [142, 712] on textarea at bounding box center [139, 709] width 183 height 12
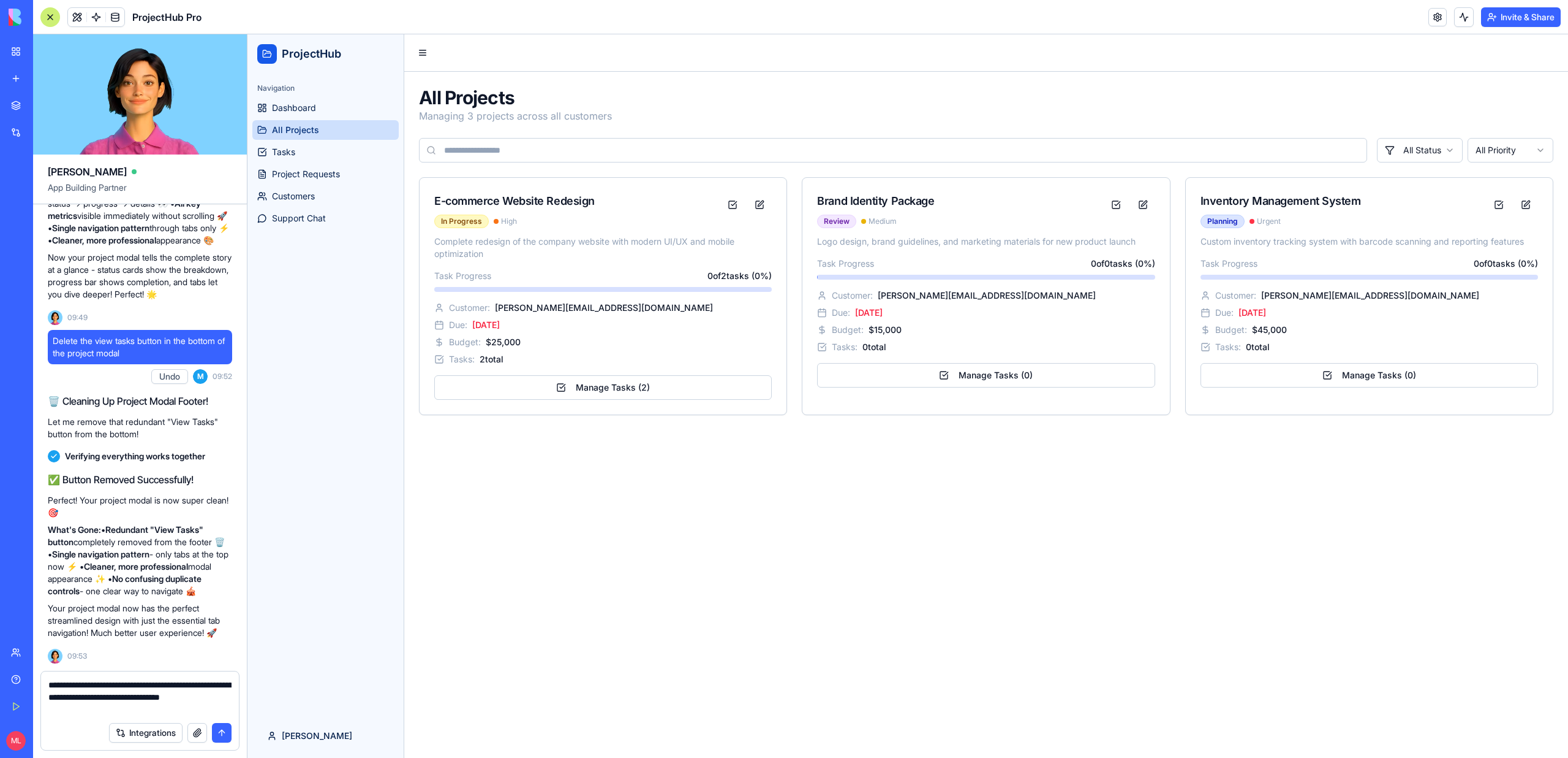
click at [157, 682] on textarea "**********" at bounding box center [139, 696] width 183 height 36
type textarea "**********"
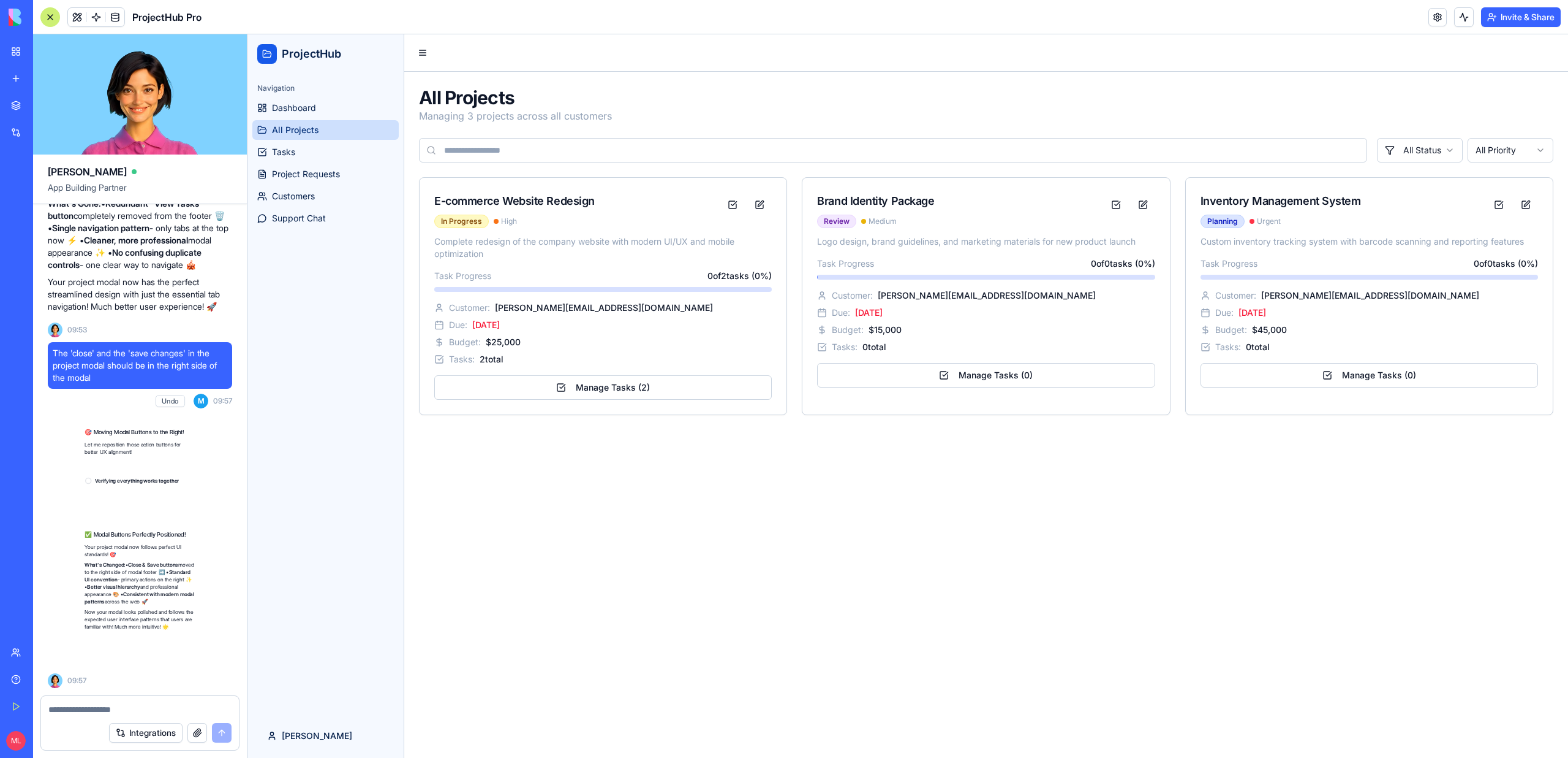
scroll to position [7867, 0]
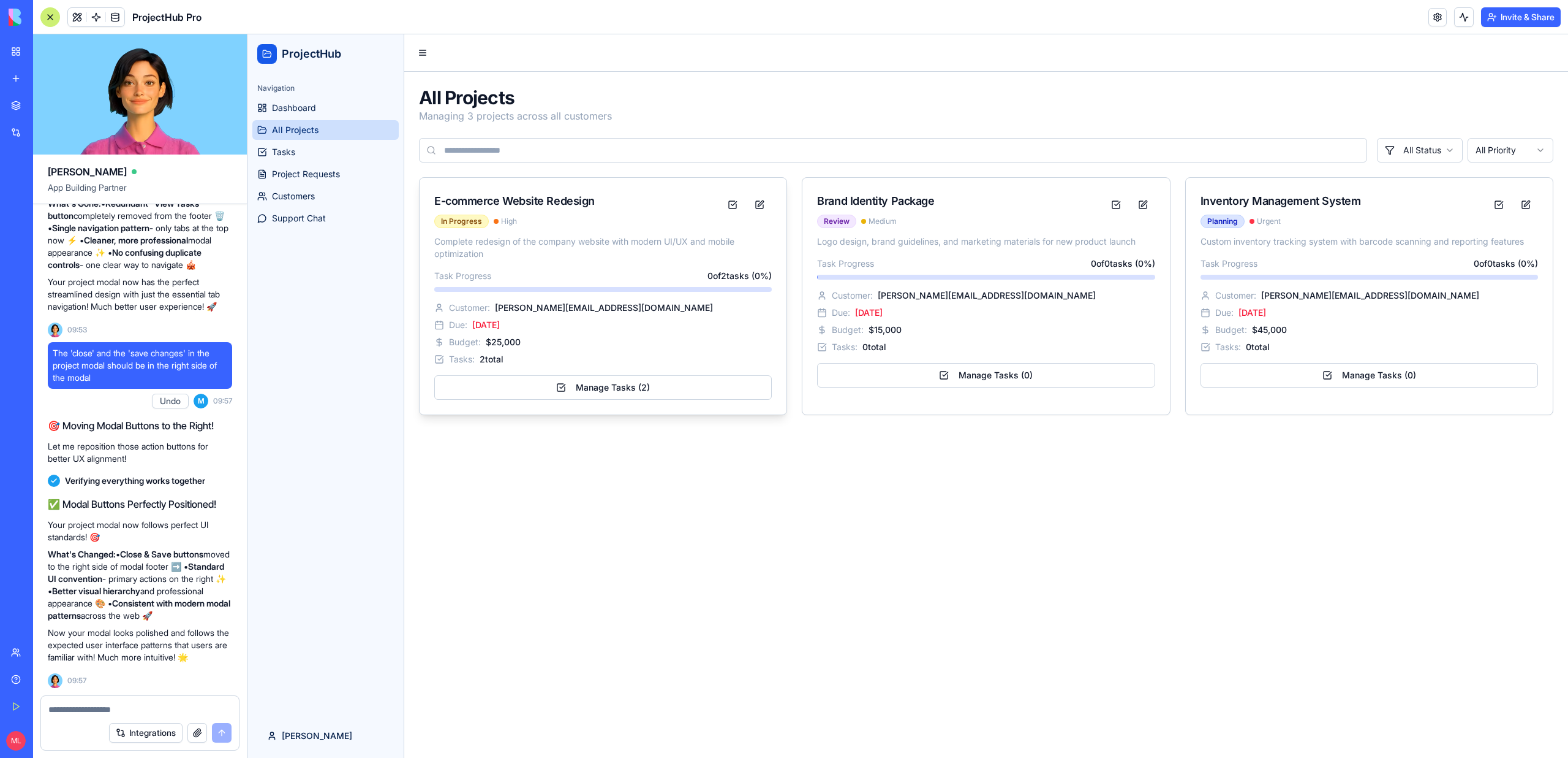
click at [609, 265] on div "Complete redesign of the company website with modern UI/UX and mobile optimizat…" at bounding box center [603, 325] width 367 height 179
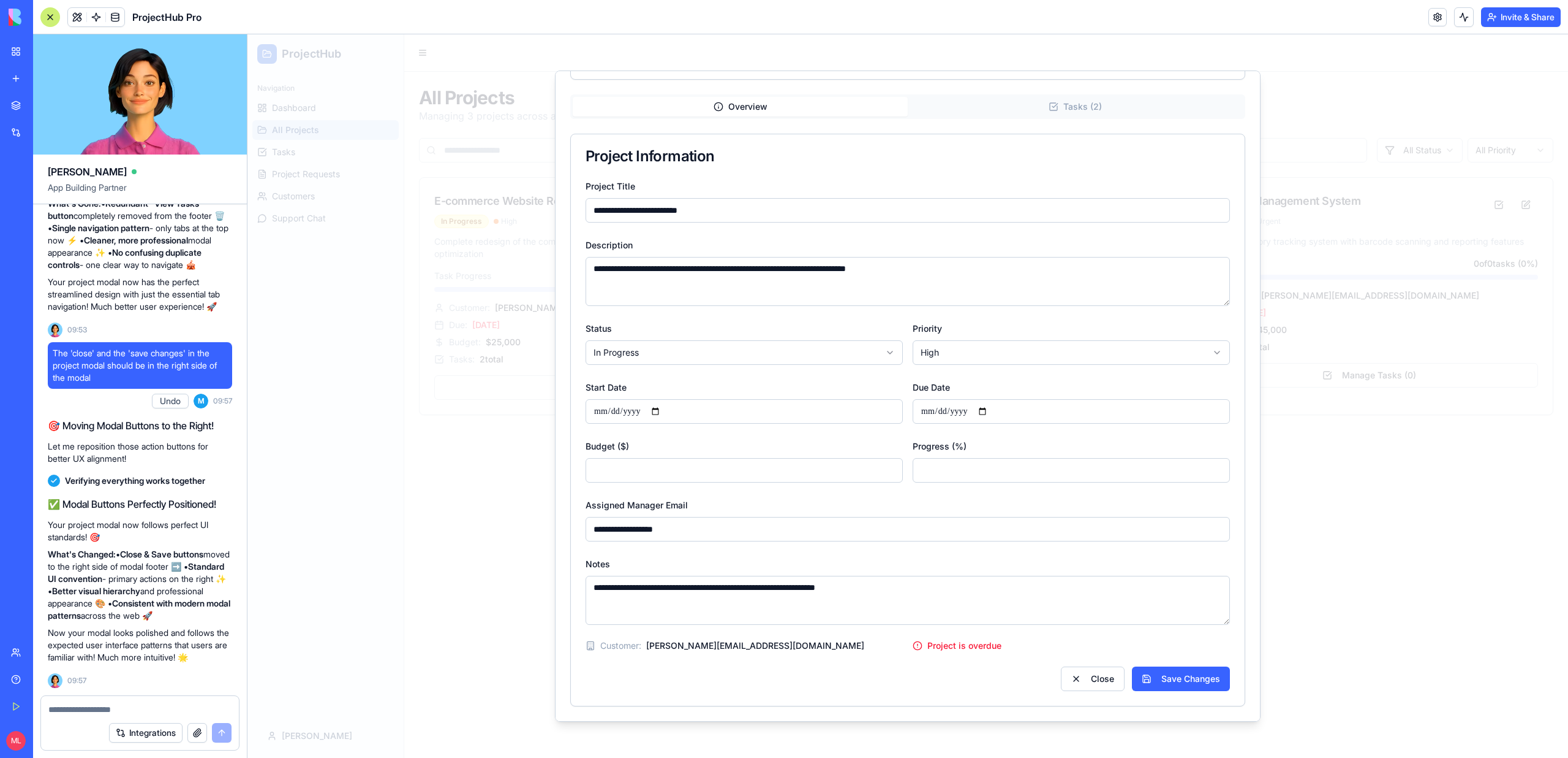
scroll to position [0, 0]
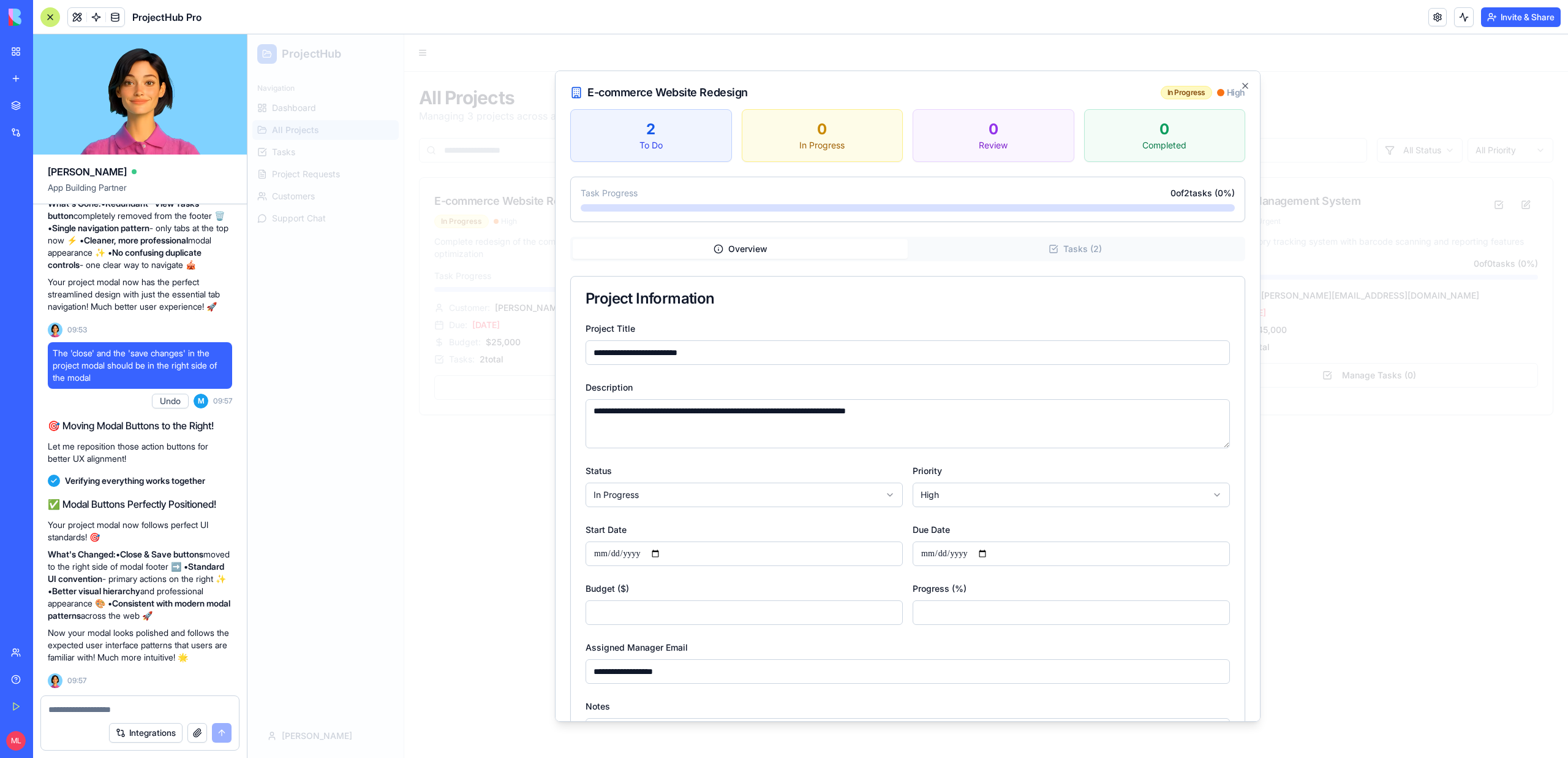
click at [451, 541] on div at bounding box center [908, 396] width 1321 height 724
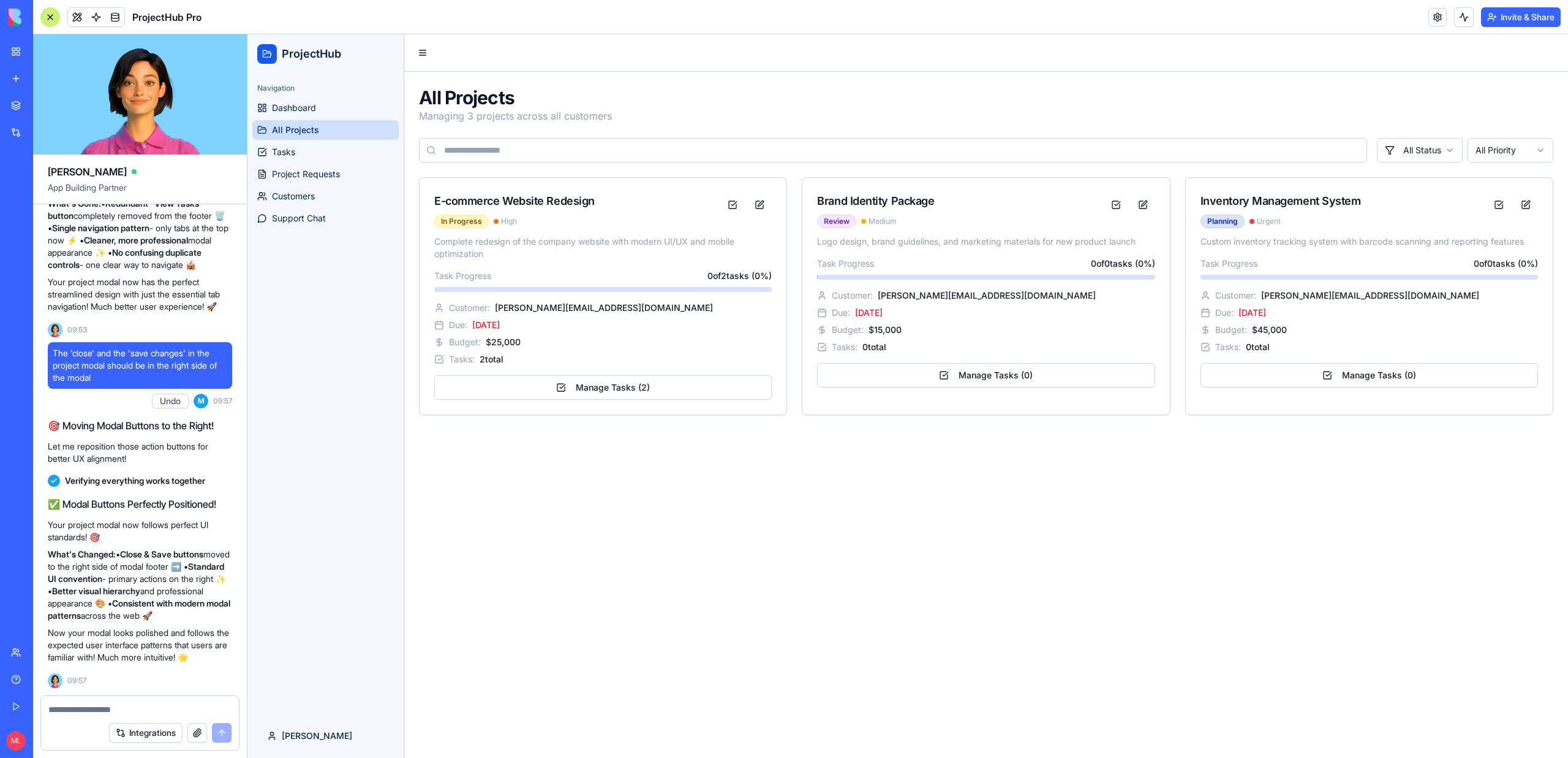
click at [125, 707] on textarea at bounding box center [139, 709] width 183 height 12
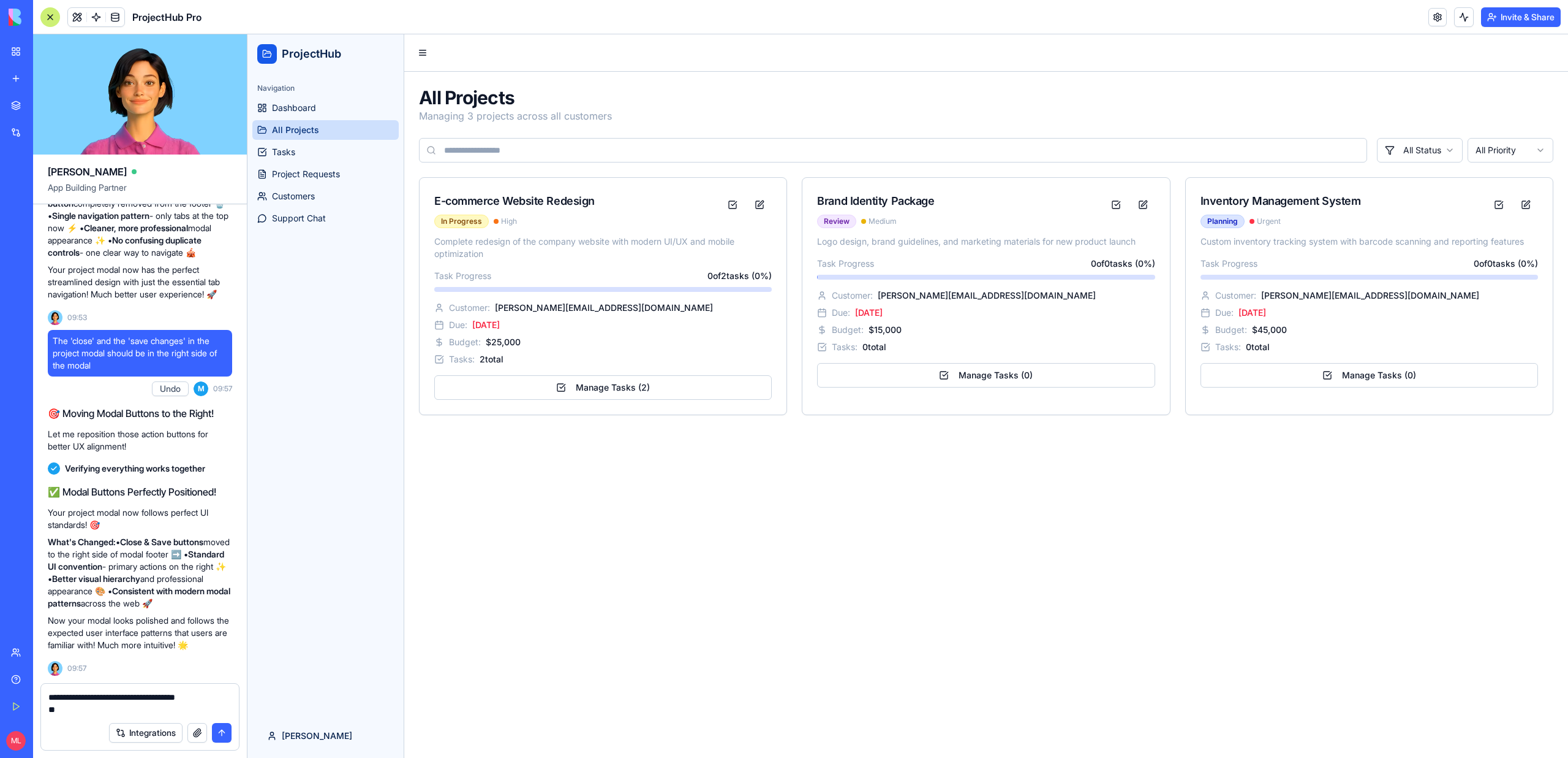
click at [294, 139] on ul "Dashboard All Projects Tasks Project Requests Customers Support Chat" at bounding box center [325, 163] width 146 height 130
click at [84, 709] on textarea "**********" at bounding box center [139, 702] width 183 height 25
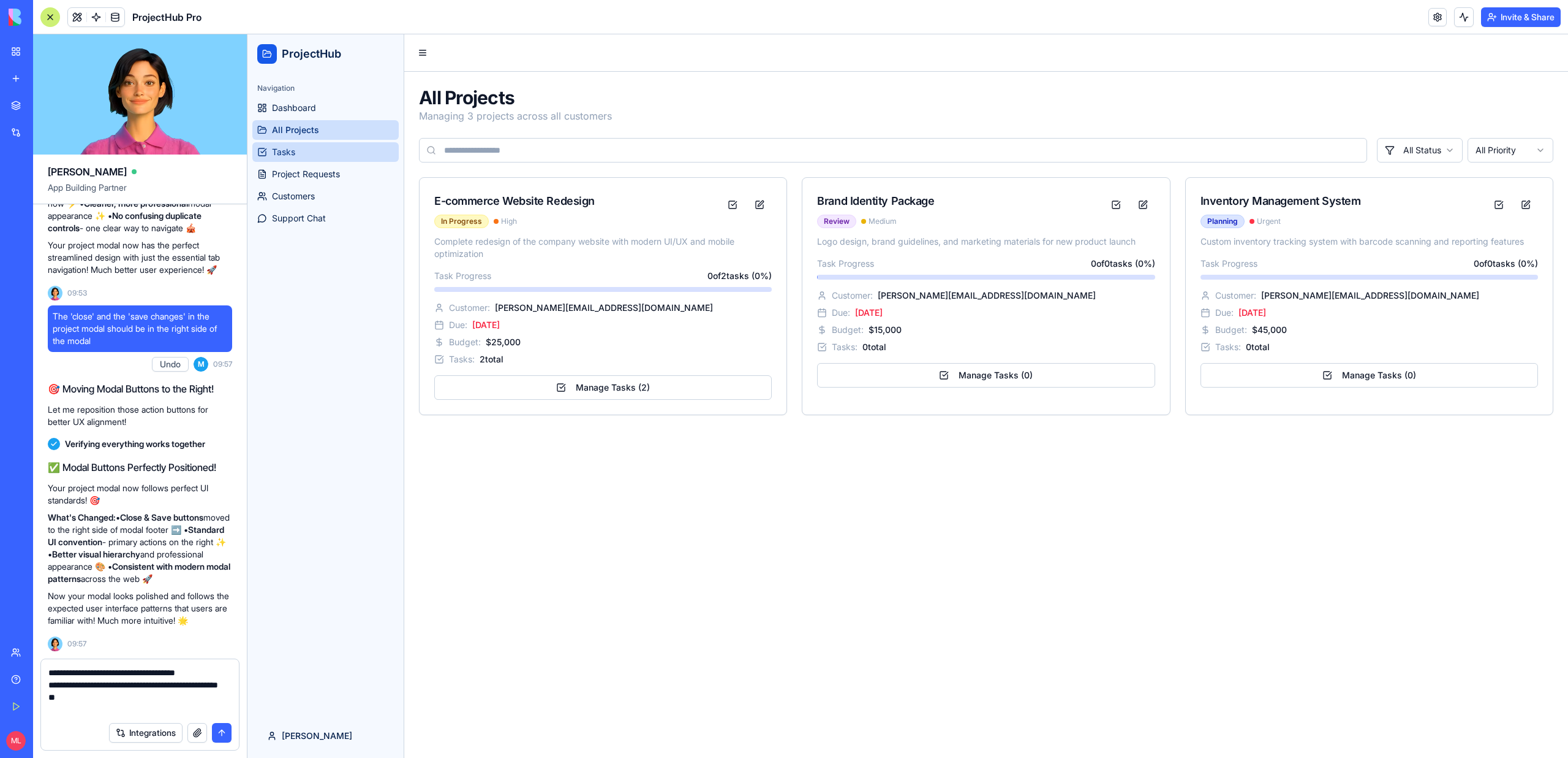
click at [313, 144] on link "Tasks" at bounding box center [325, 152] width 146 height 20
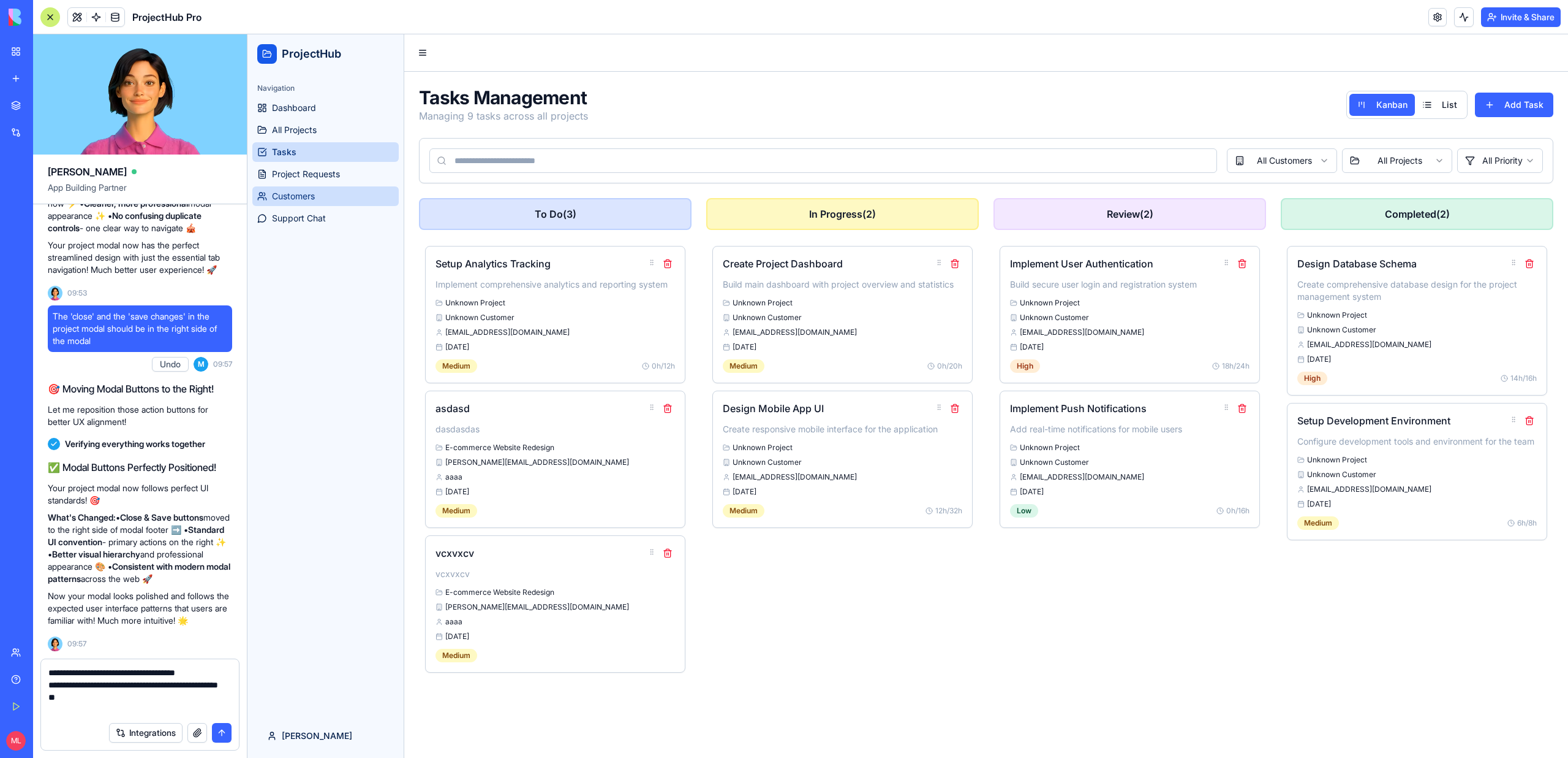
click at [309, 190] on span "Customers" at bounding box center [293, 196] width 43 height 12
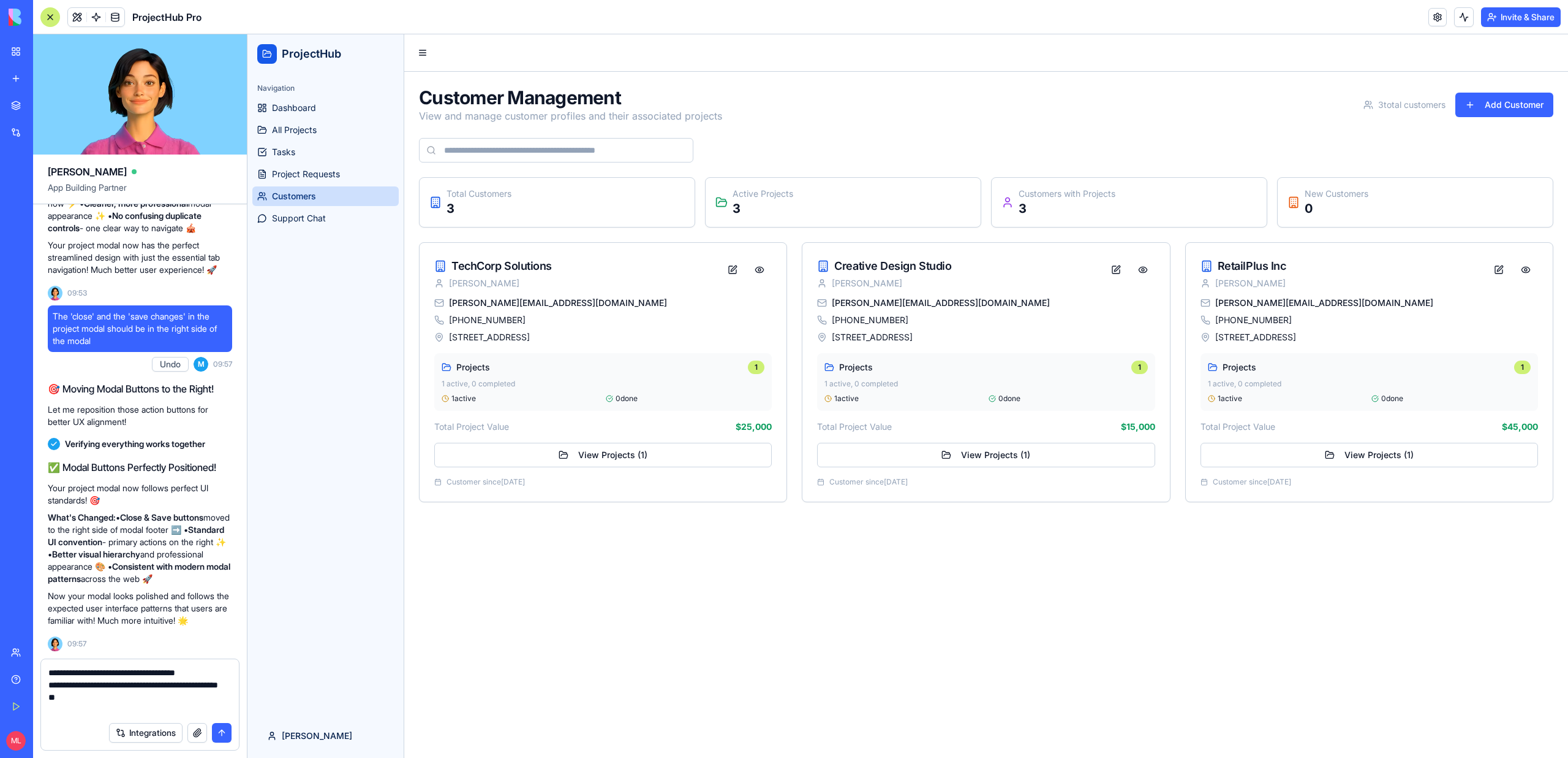
click at [117, 710] on textarea "**********" at bounding box center [139, 691] width 183 height 49
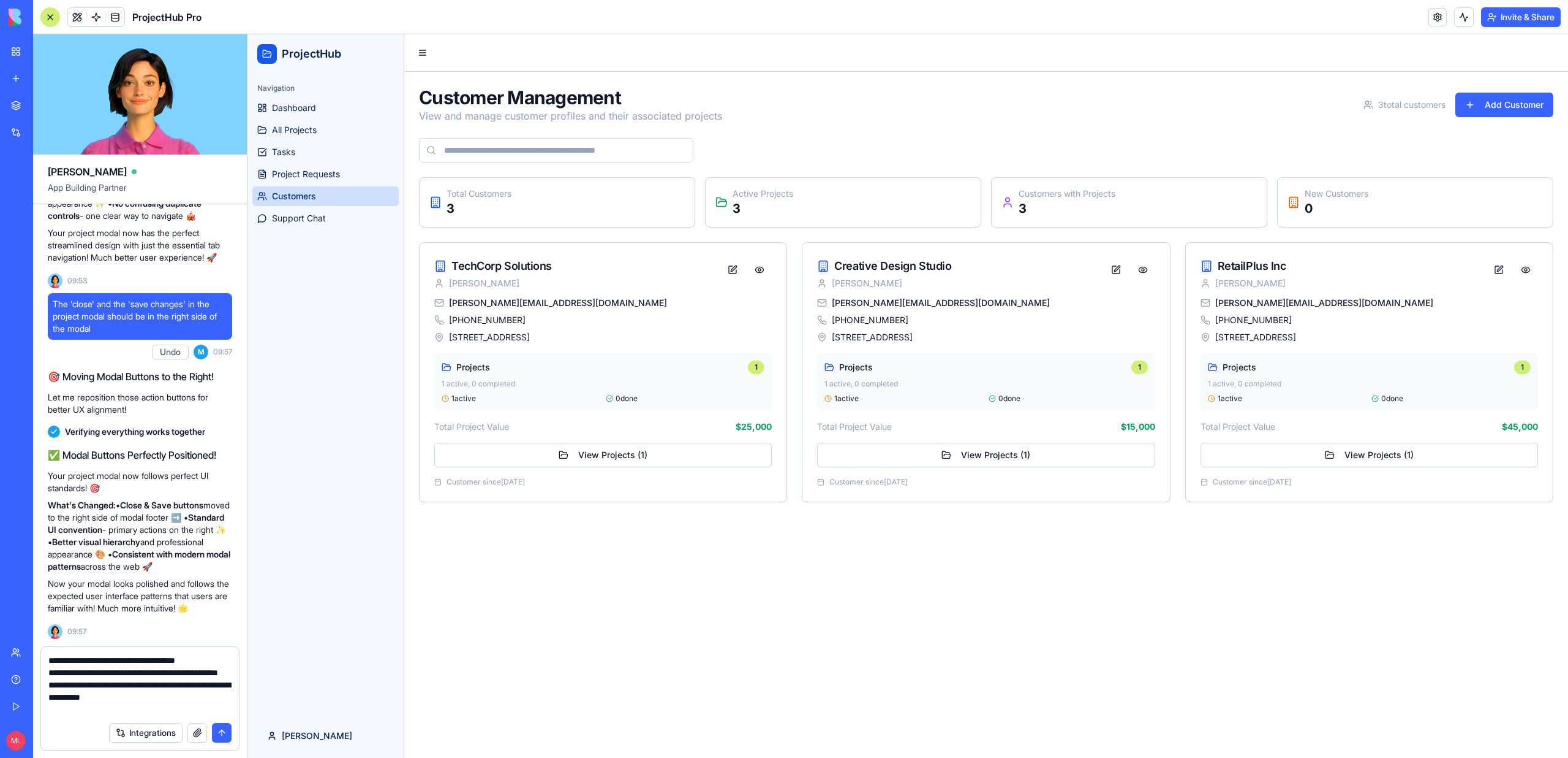
click at [94, 694] on textarea "**********" at bounding box center [139, 684] width 183 height 61
click at [65, 674] on textarea "**********" at bounding box center [139, 684] width 183 height 61
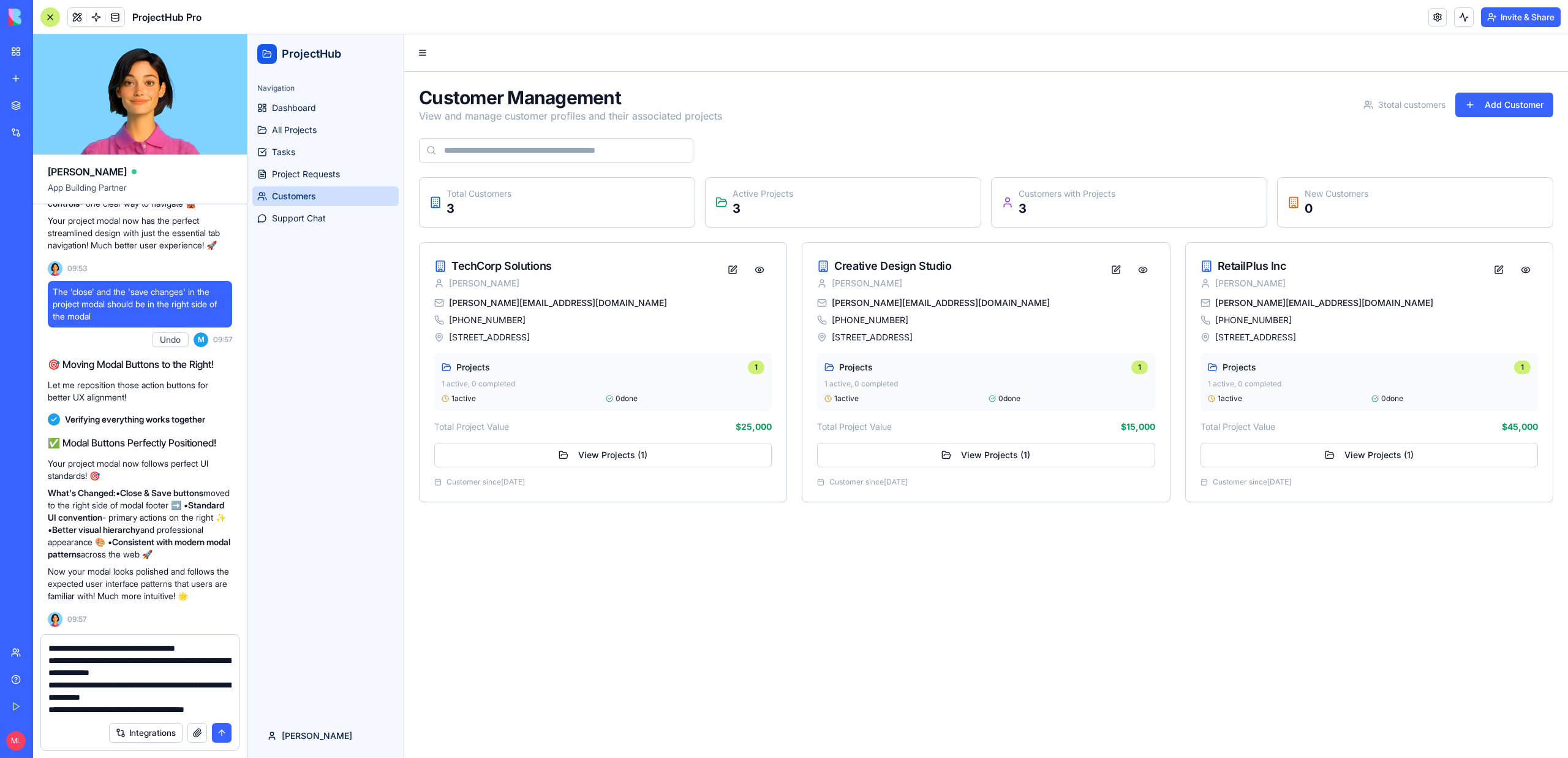
scroll to position [11, 0]
type textarea "**********"
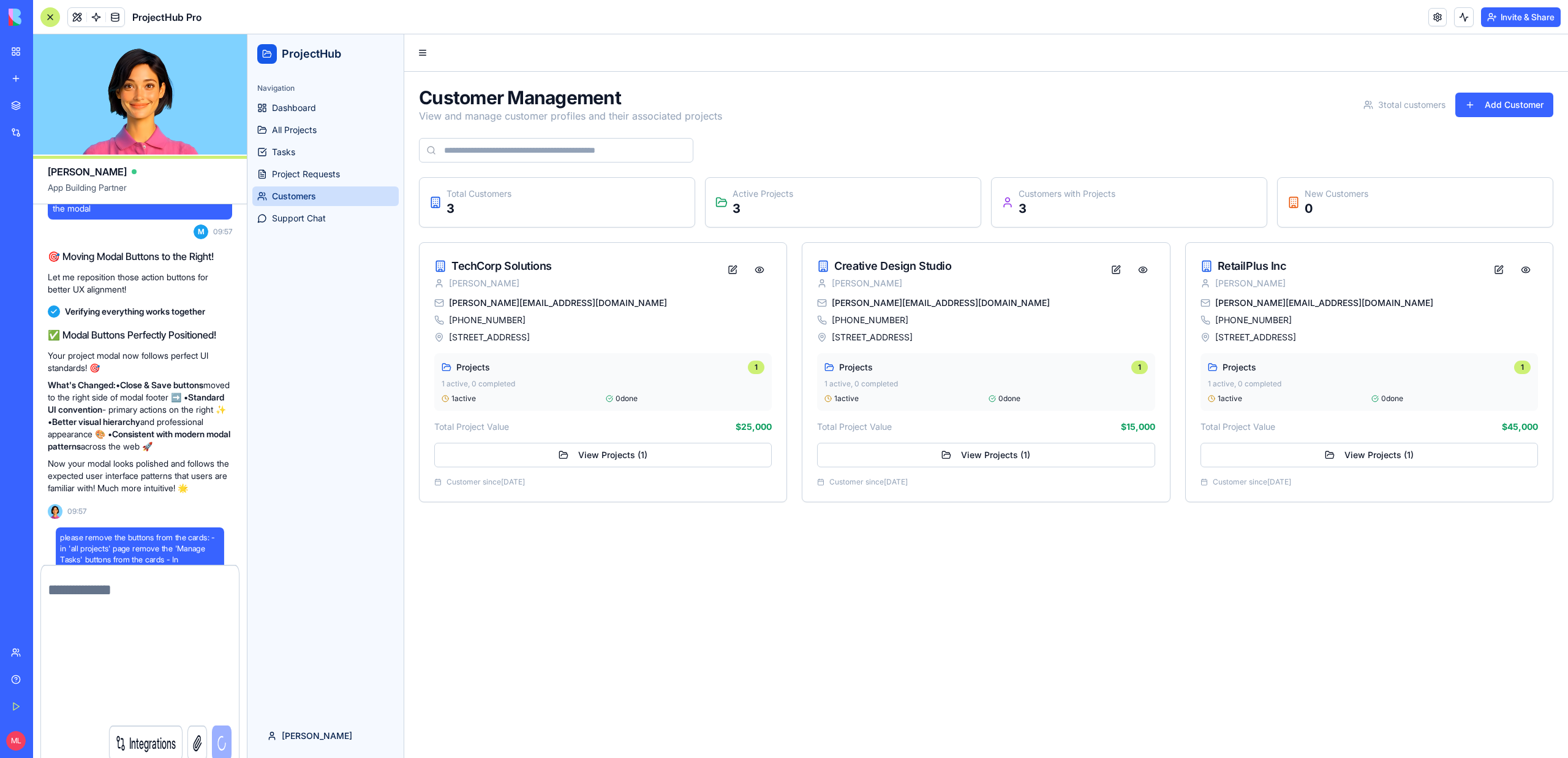
scroll to position [0, 0]
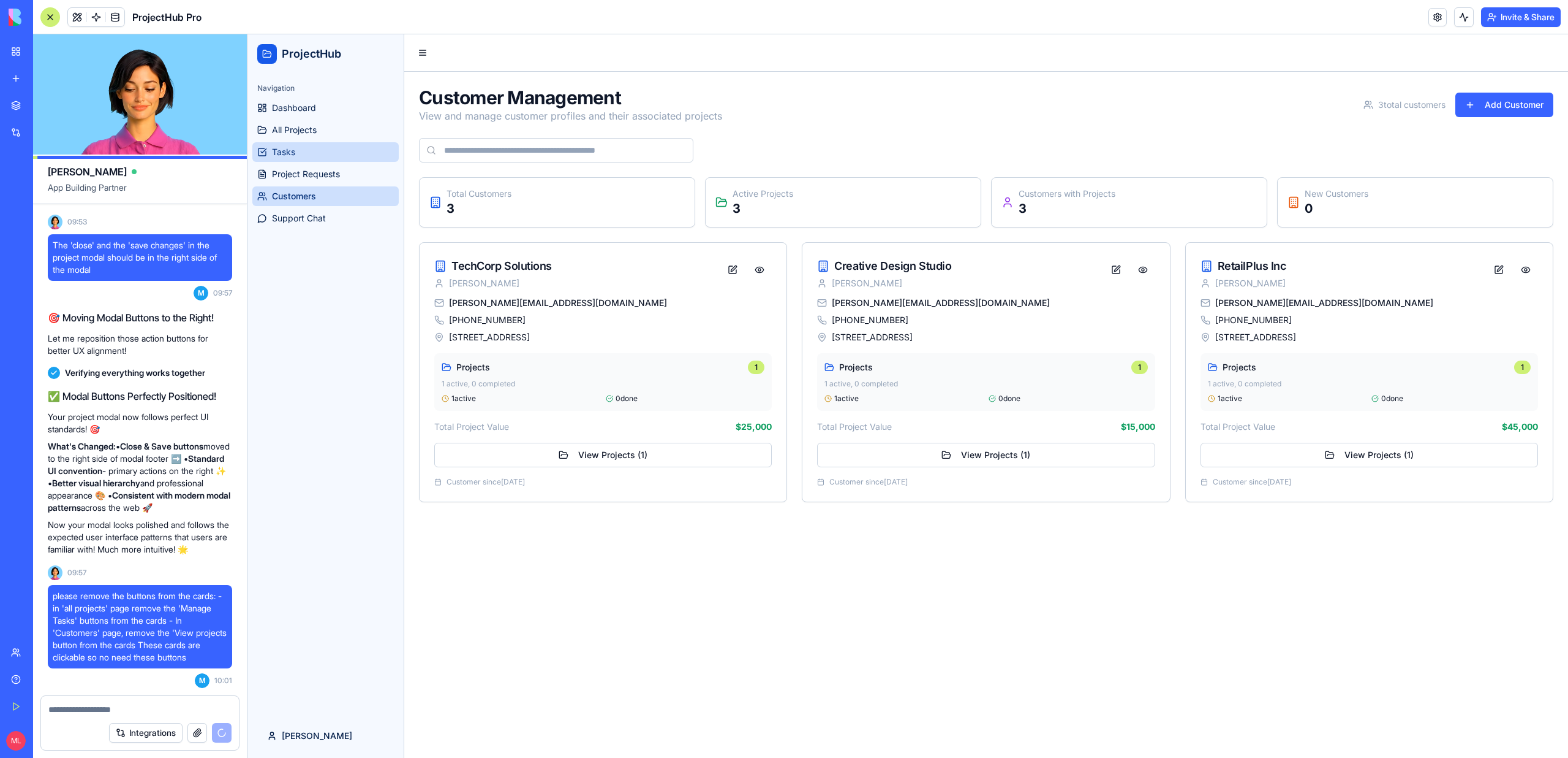
click at [279, 142] on link "Tasks" at bounding box center [325, 152] width 146 height 20
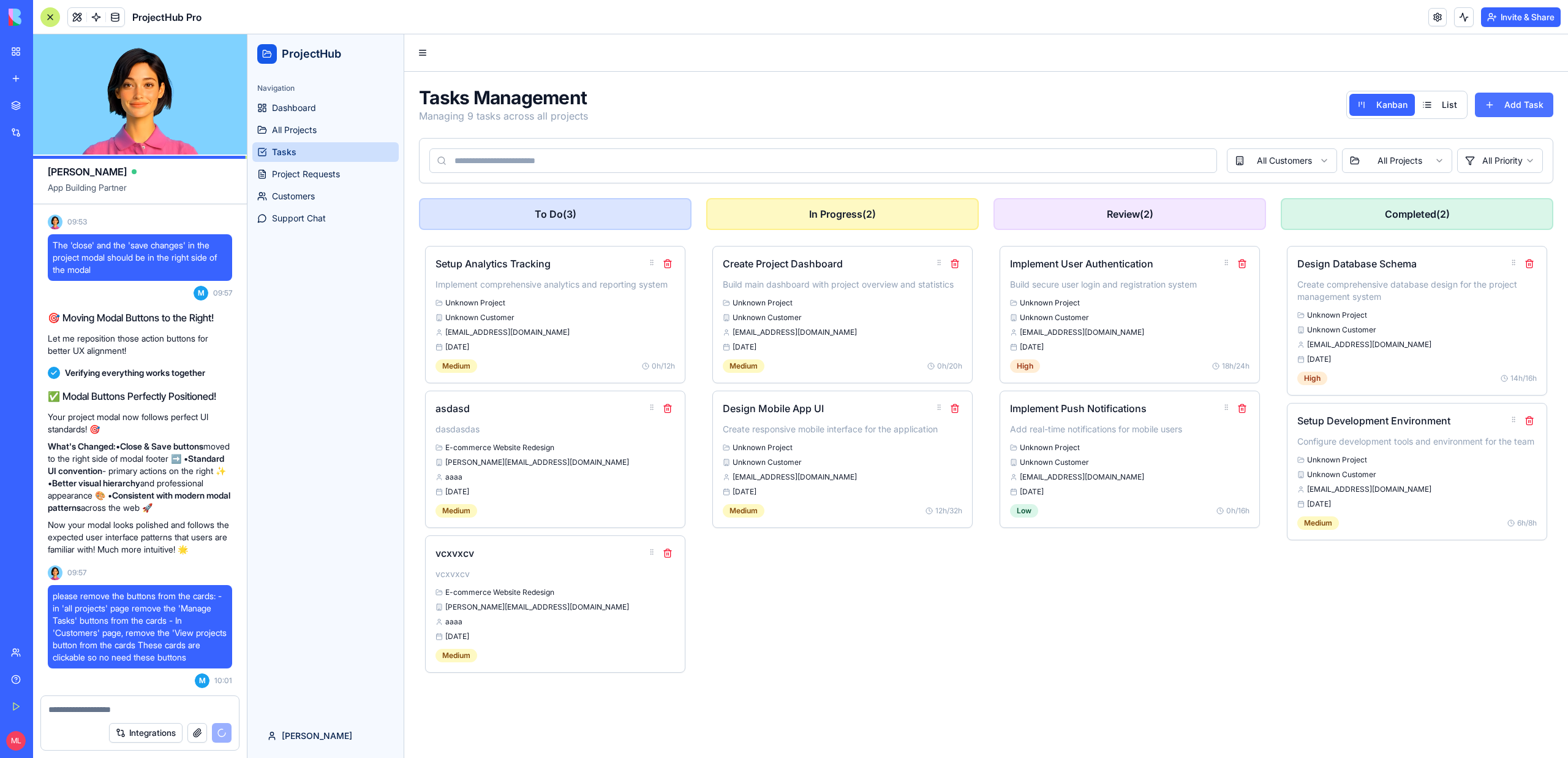
click at [1518, 105] on button "Add Task" at bounding box center [1514, 104] width 78 height 25
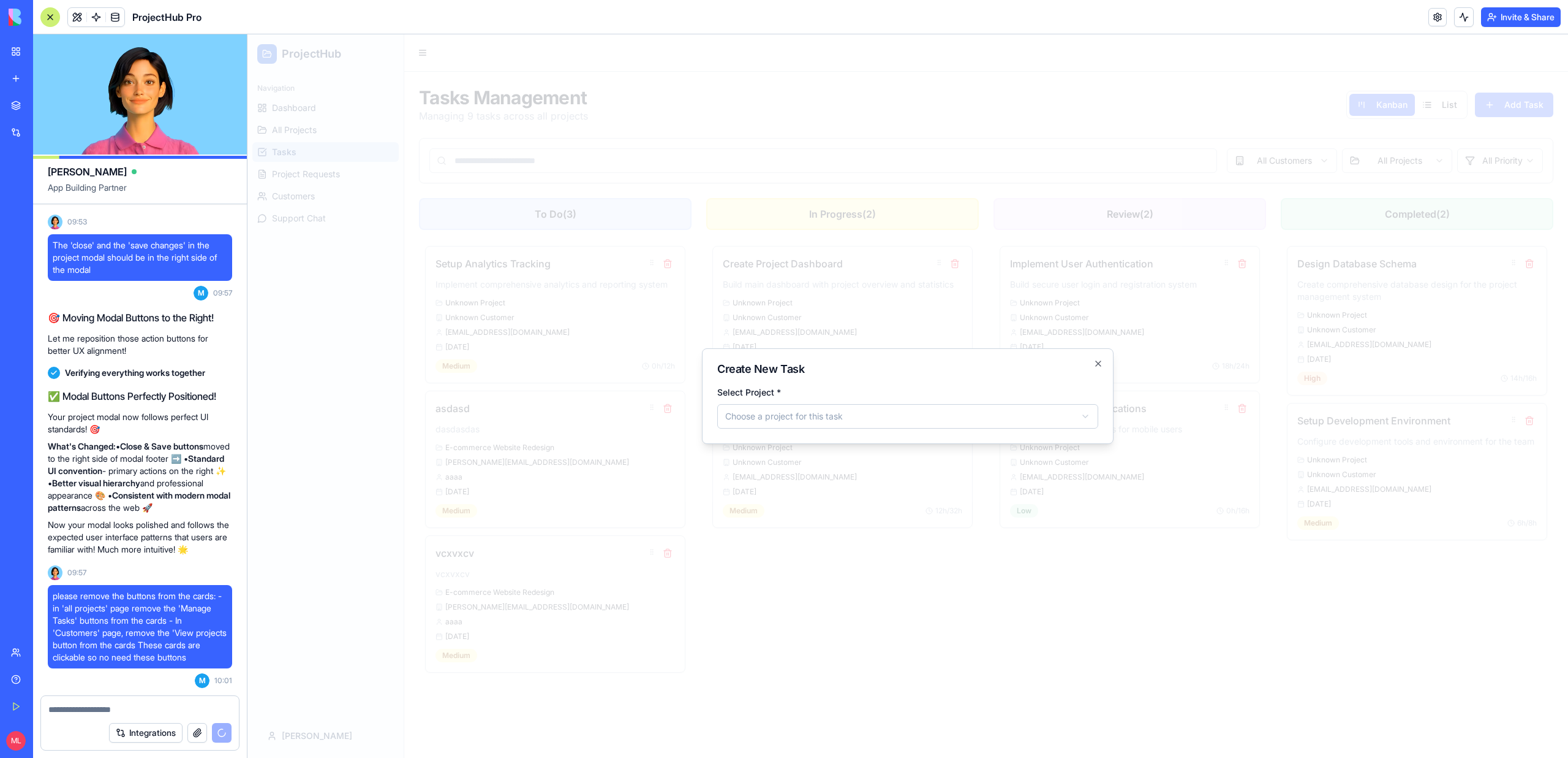
click at [933, 406] on body "ProjectHub Navigation Dashboard All Projects Tasks Project Requests Customers S…" at bounding box center [908, 396] width 1321 height 724
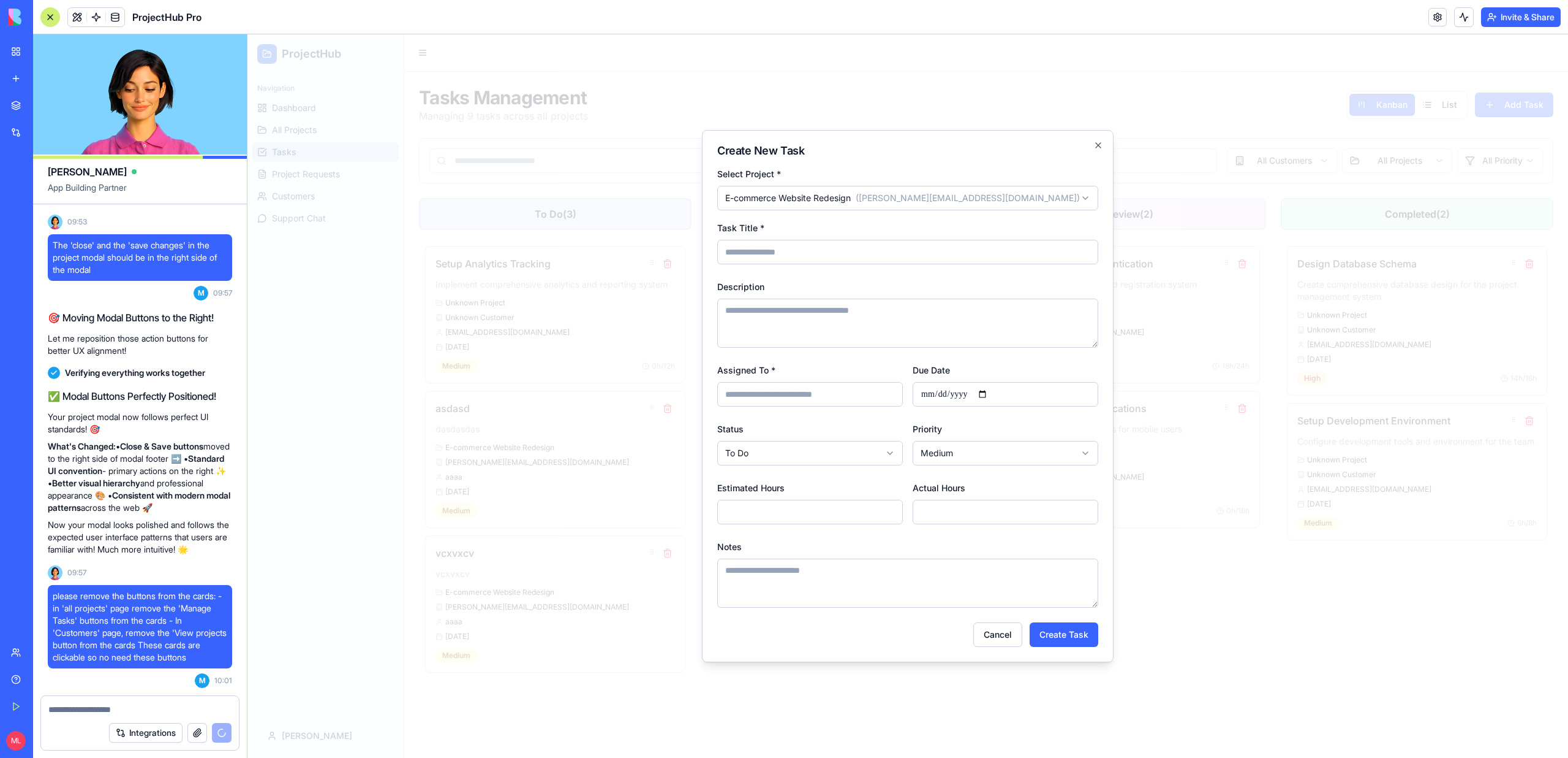
click at [808, 430] on div "**********" at bounding box center [810, 443] width 185 height 44
click at [797, 402] on input "Assigned To *" at bounding box center [810, 394] width 185 height 25
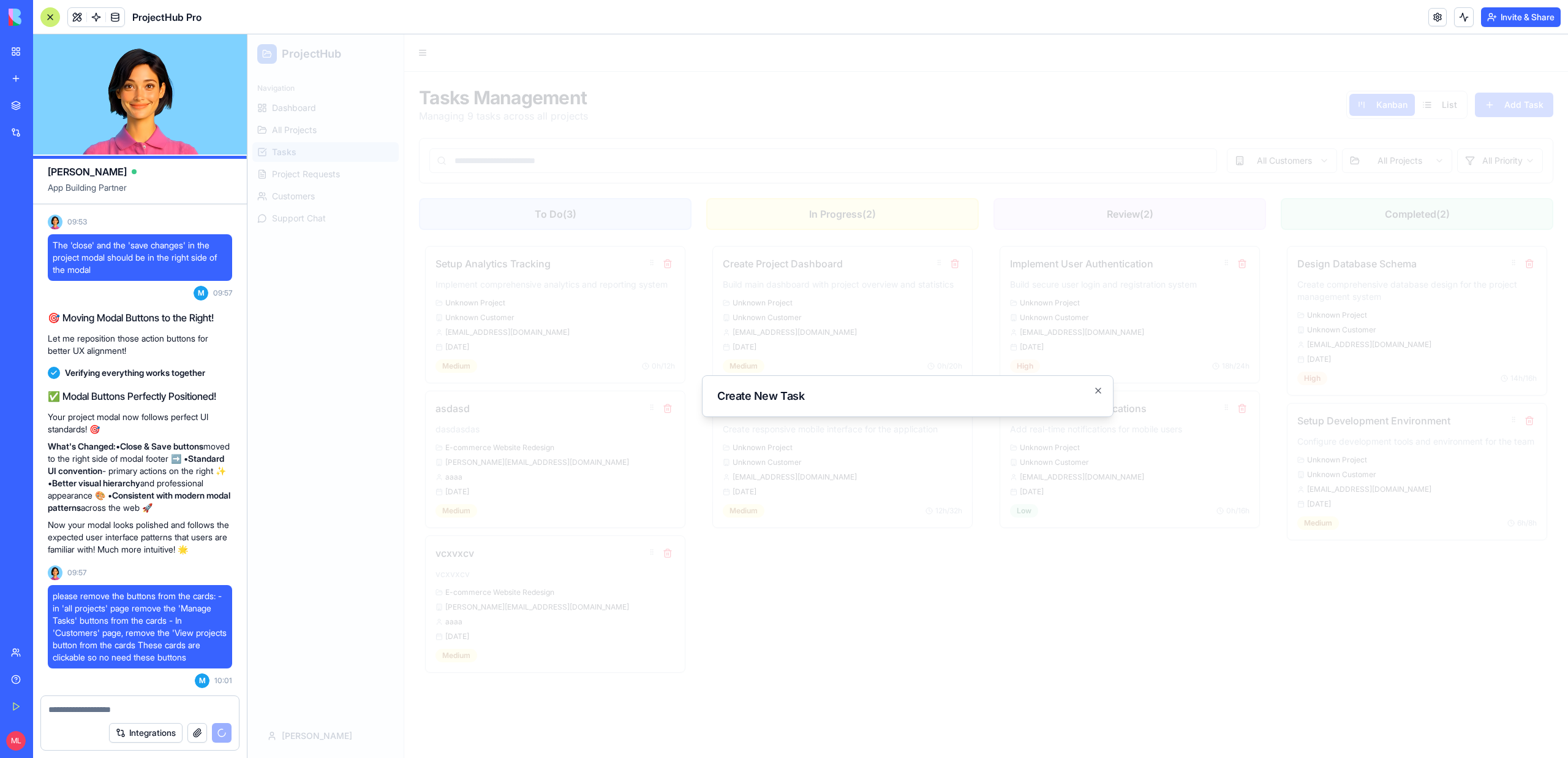
click at [615, 518] on div at bounding box center [908, 396] width 1321 height 724
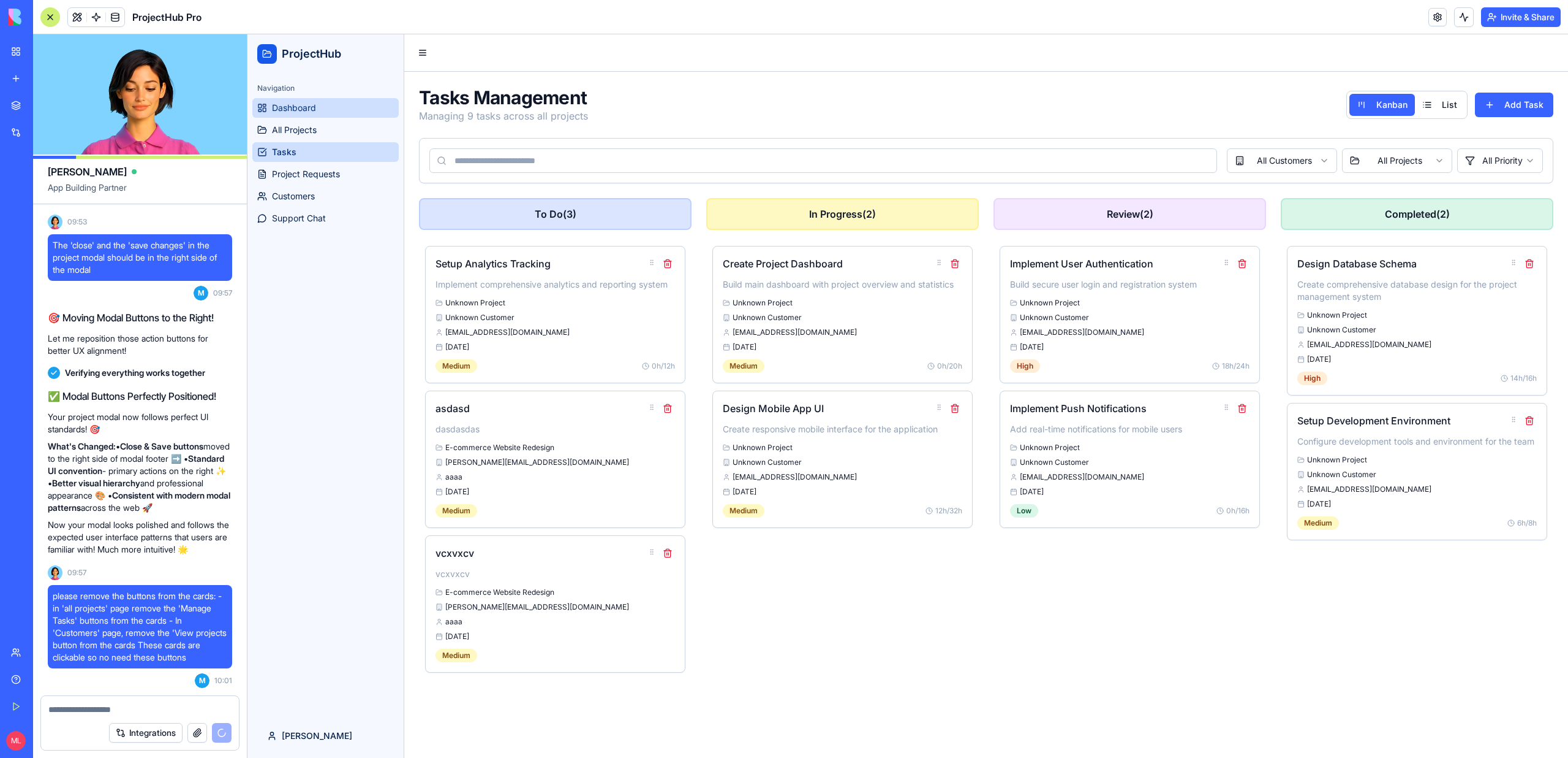
click at [287, 103] on span "Dashboard" at bounding box center [293, 108] width 44 height 12
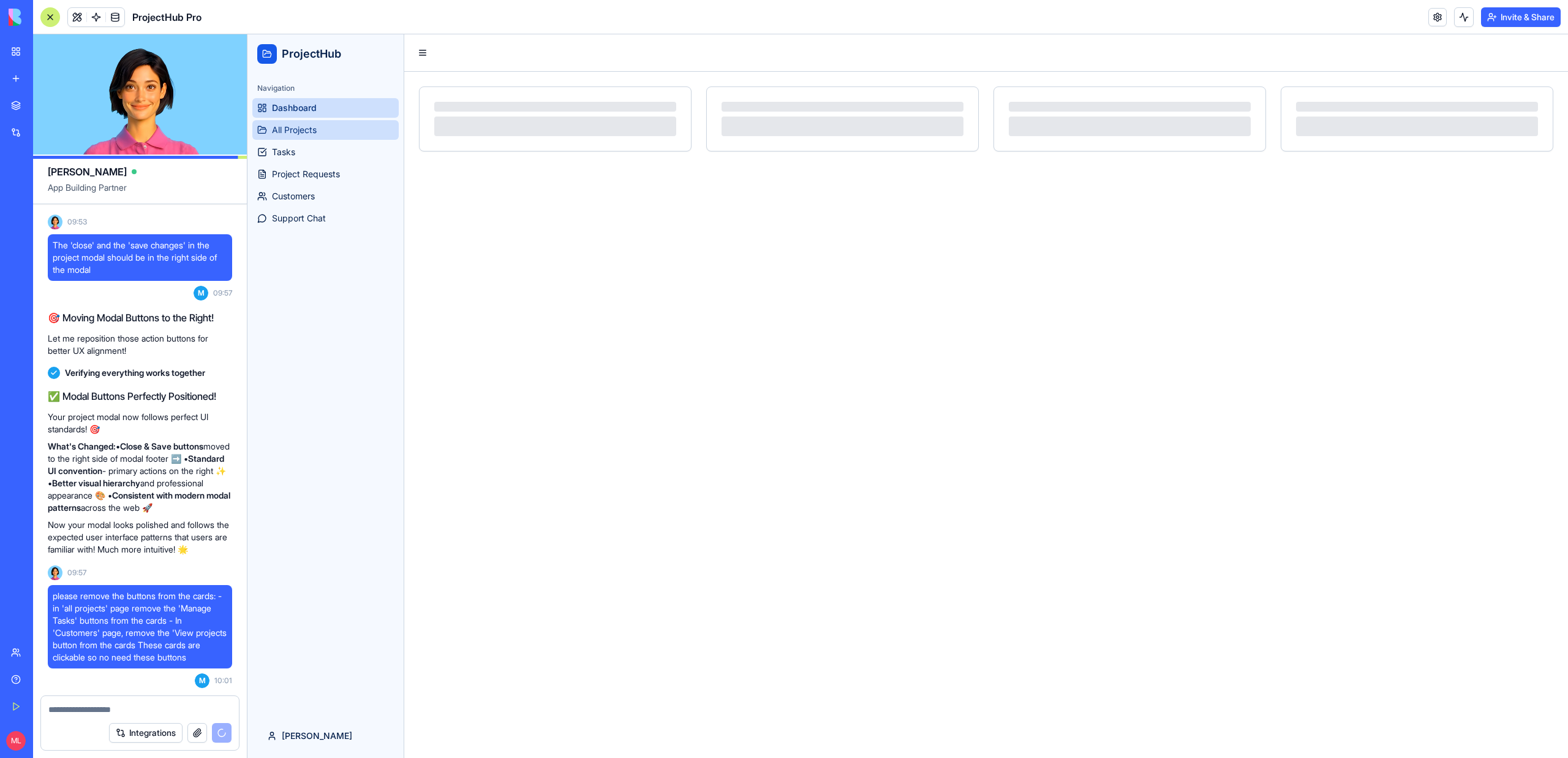
click at [289, 131] on span "All Projects" at bounding box center [294, 130] width 45 height 12
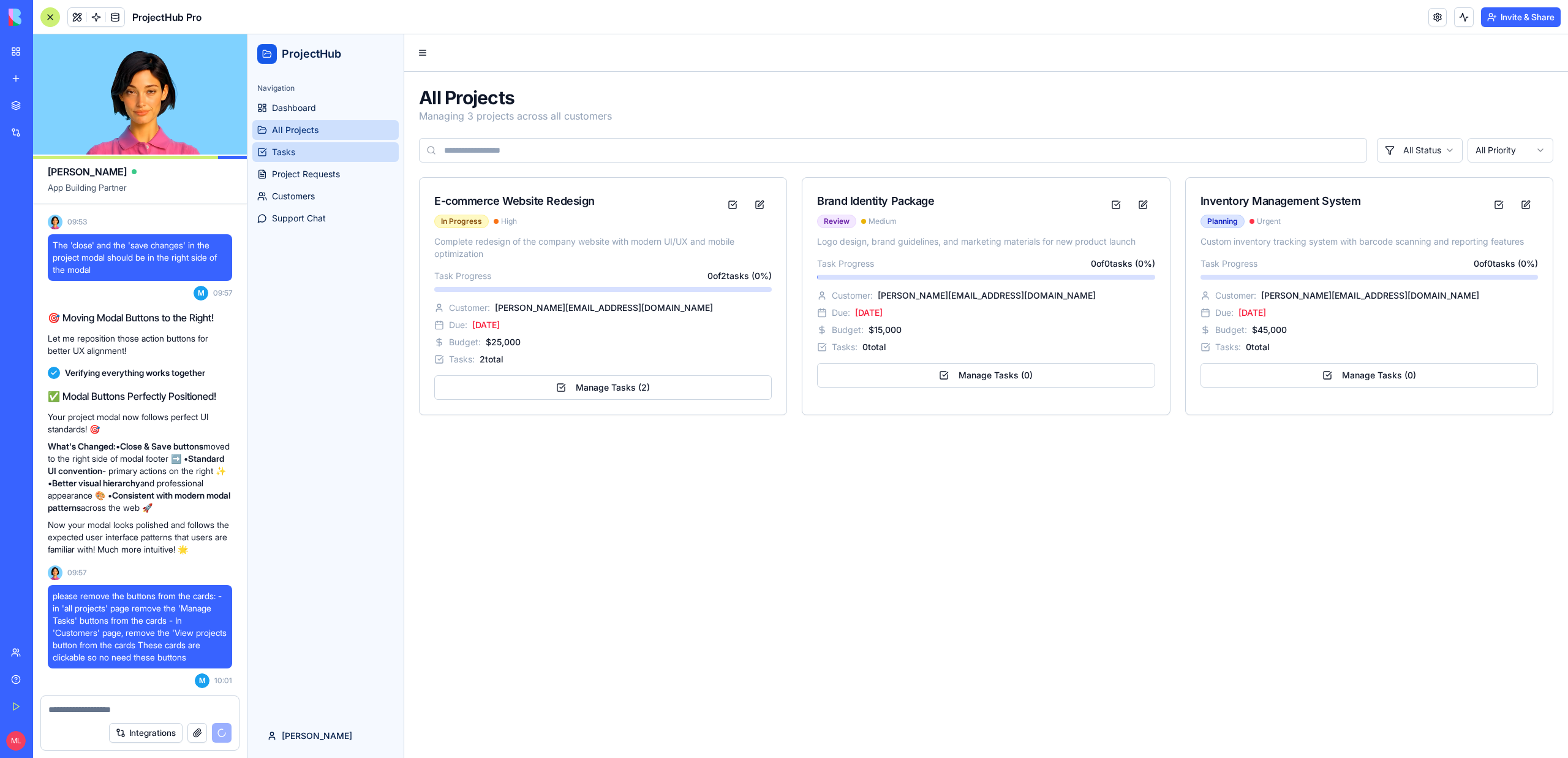
click at [306, 154] on link "Tasks" at bounding box center [325, 152] width 146 height 20
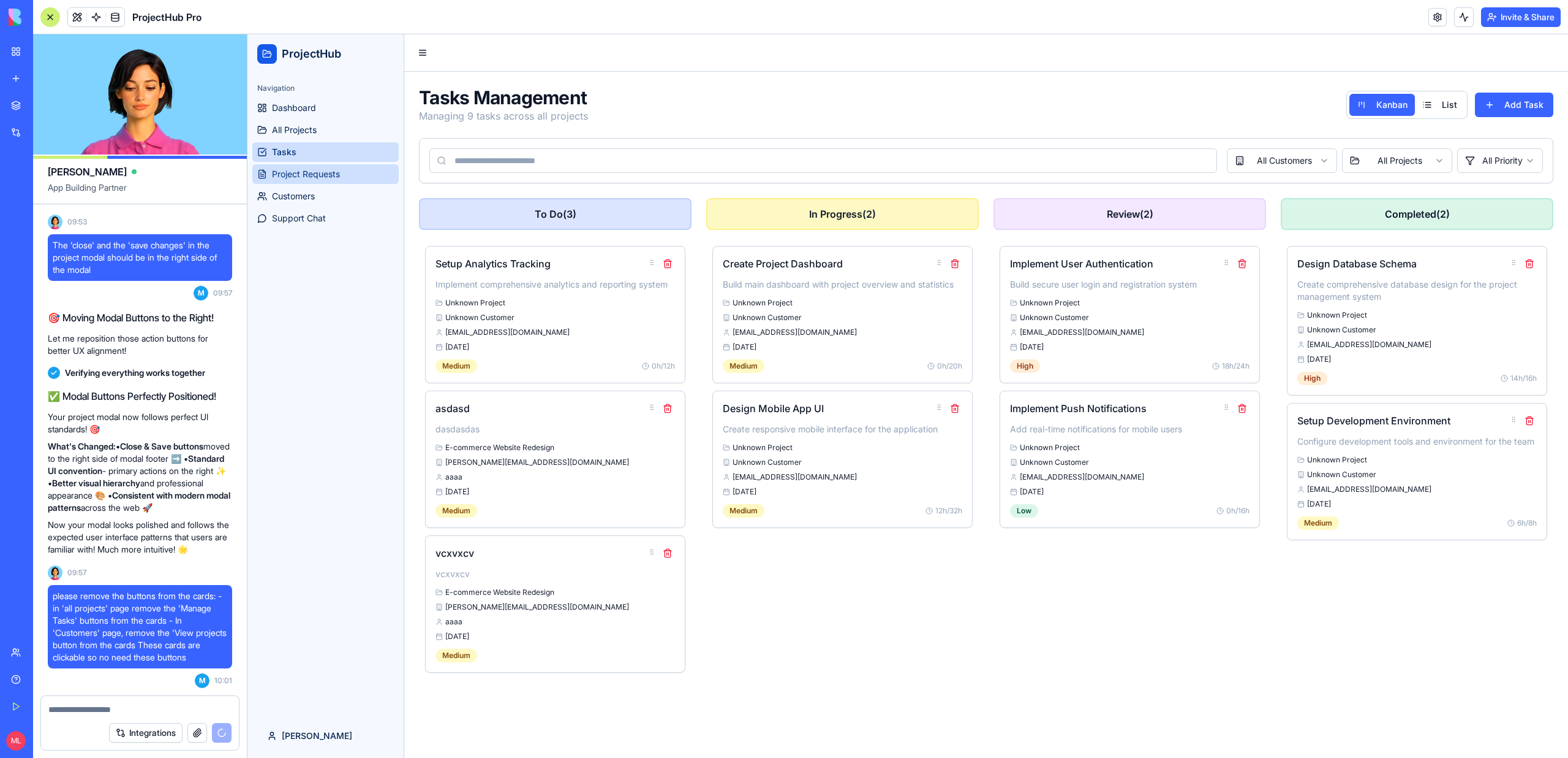
click at [311, 170] on span "Project Requests" at bounding box center [305, 174] width 68 height 12
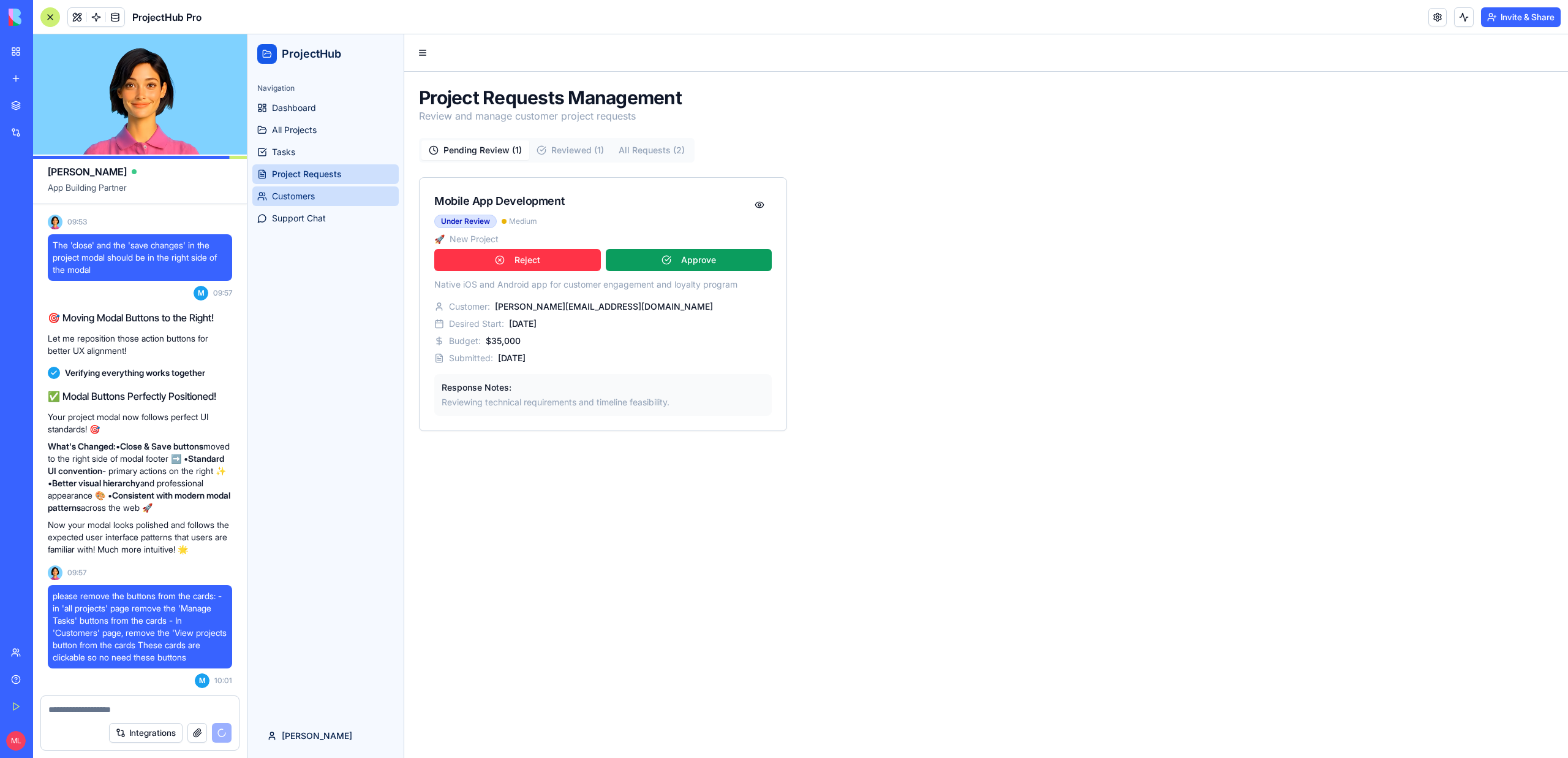
click at [311, 196] on span "Customers" at bounding box center [293, 196] width 43 height 12
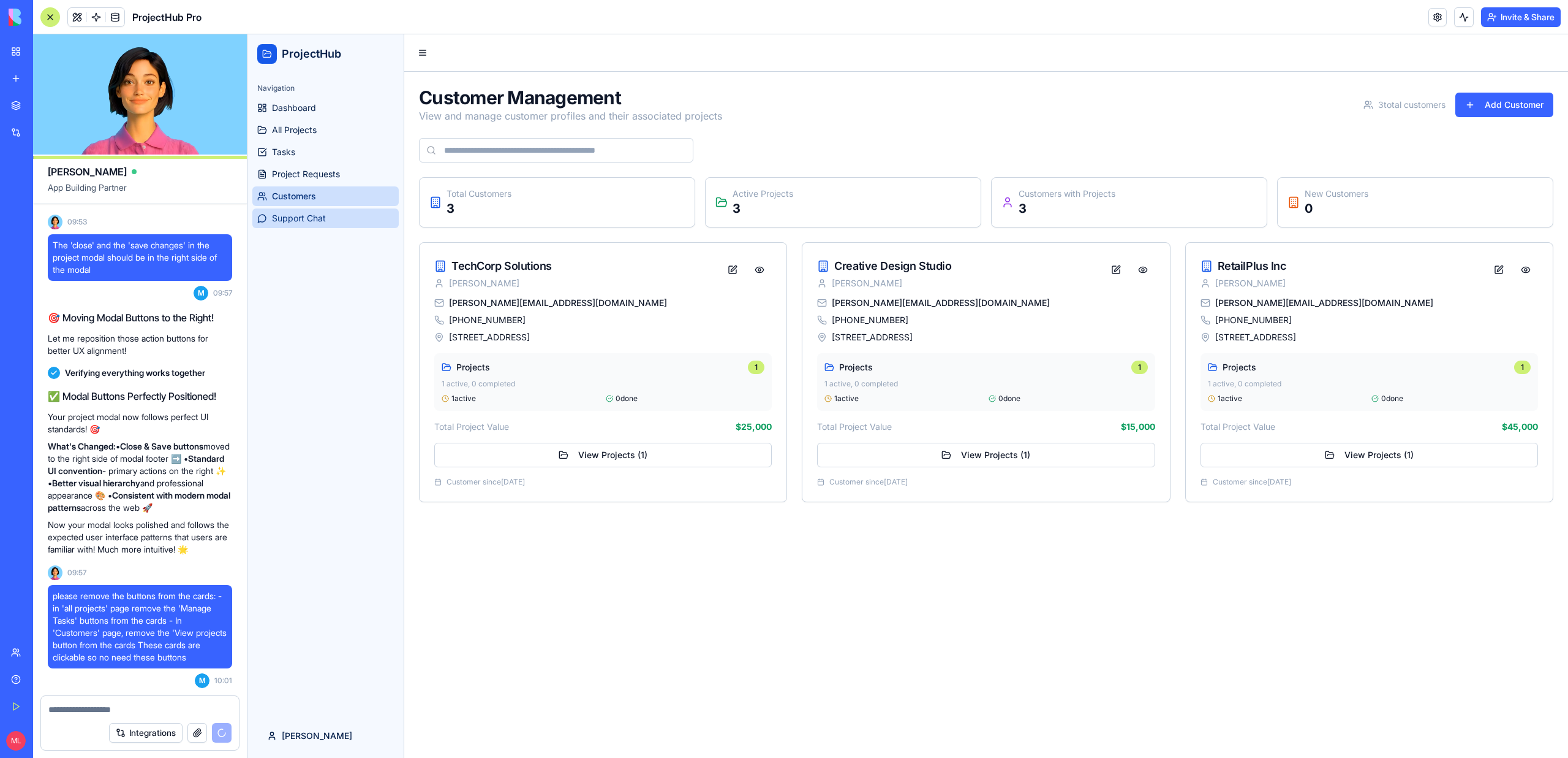
click at [313, 211] on link "Support Chat" at bounding box center [325, 218] width 146 height 20
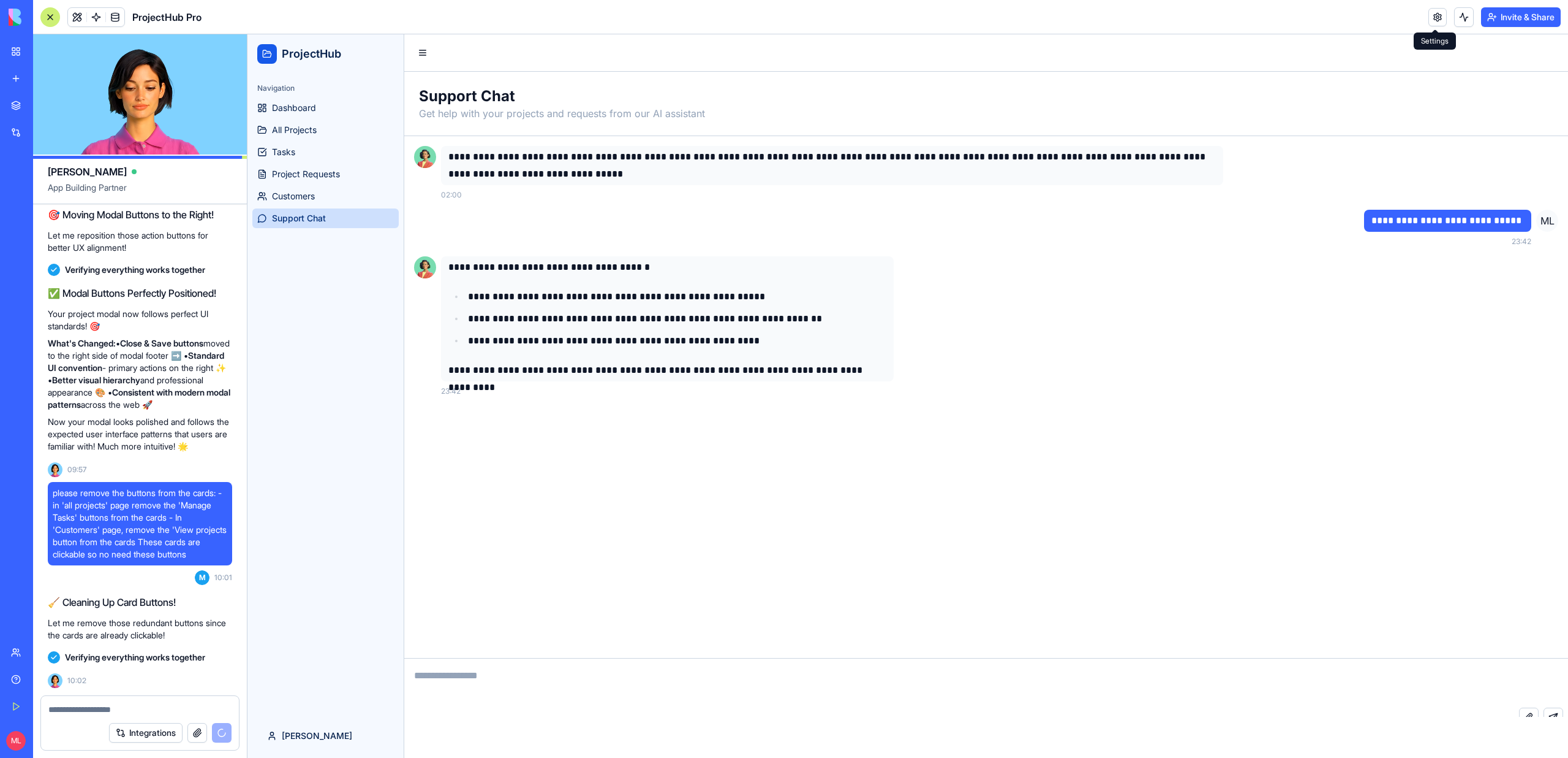
scroll to position [8278, 0]
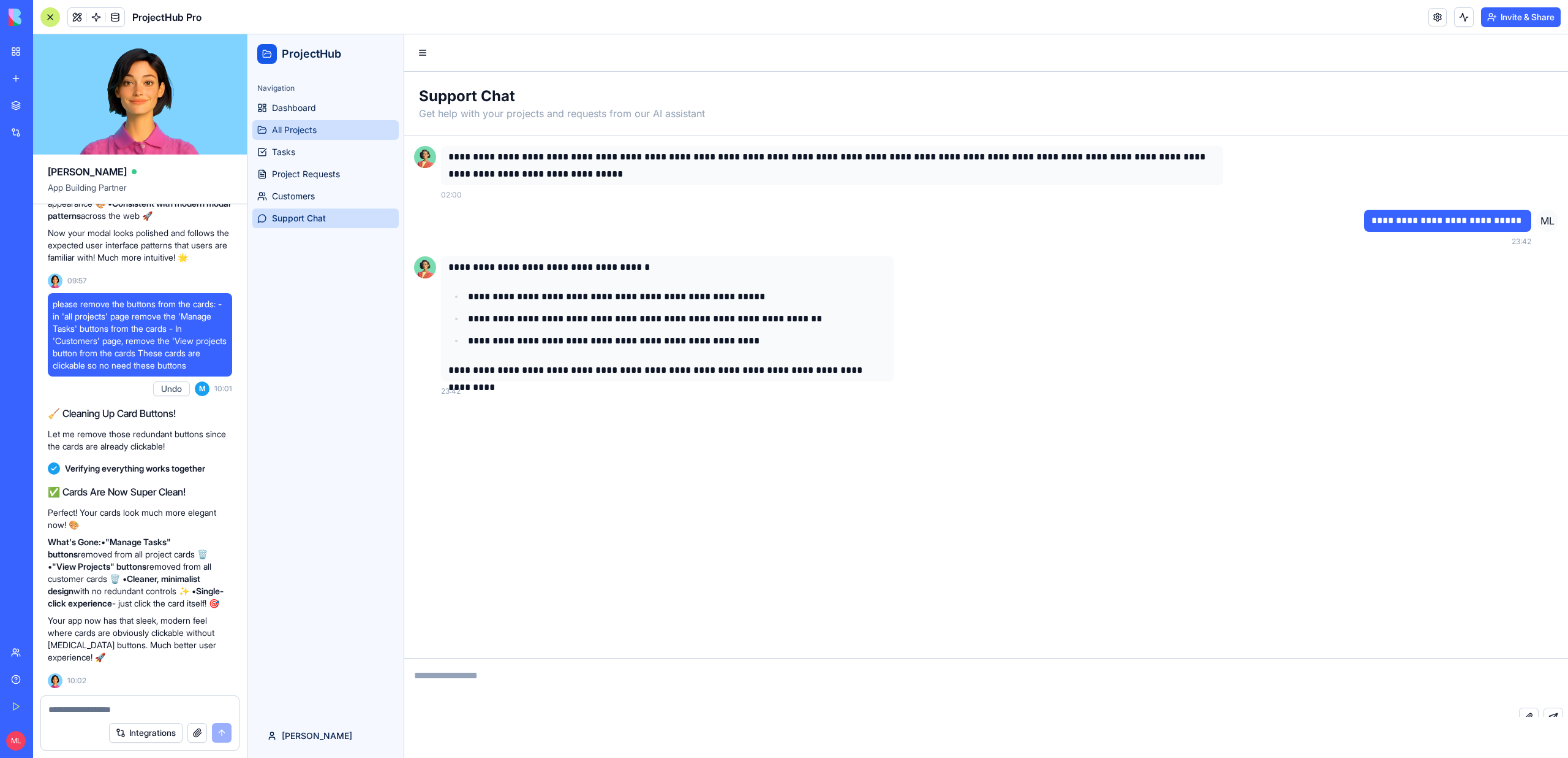
click at [325, 133] on link "All Projects" at bounding box center [325, 130] width 146 height 20
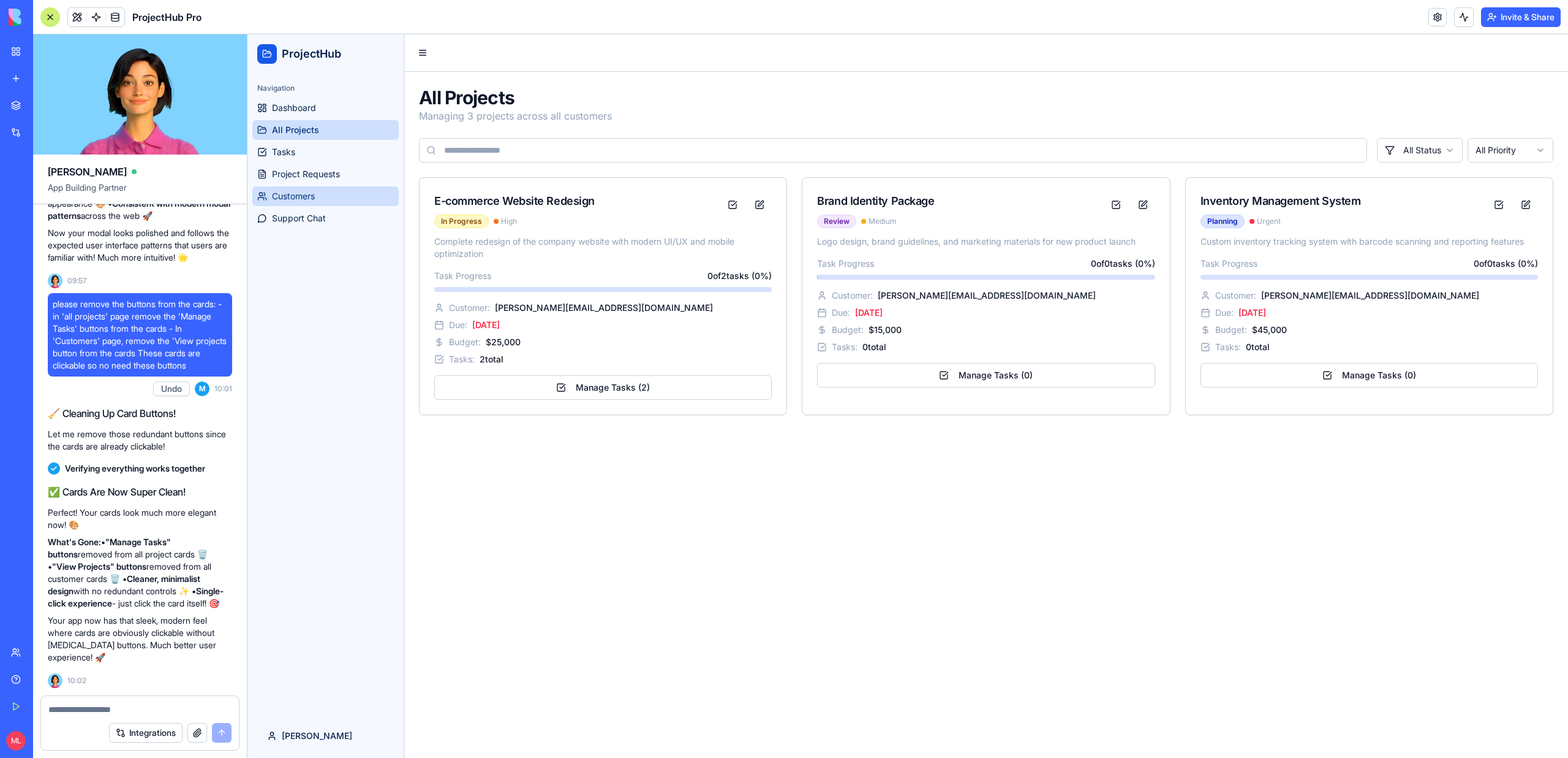
click at [311, 197] on span "Customers" at bounding box center [293, 196] width 43 height 12
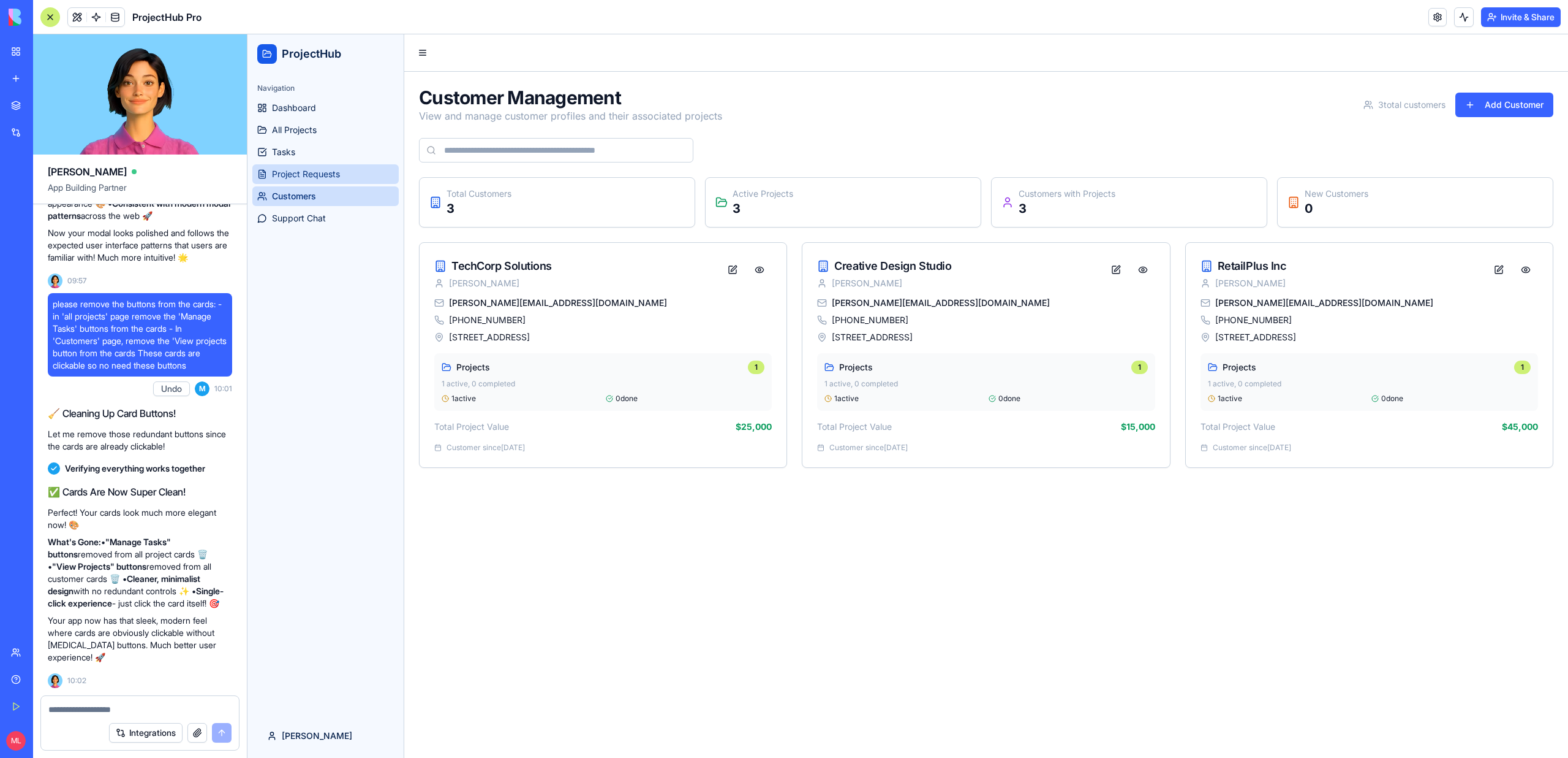
click at [306, 178] on span "Project Requests" at bounding box center [305, 174] width 68 height 12
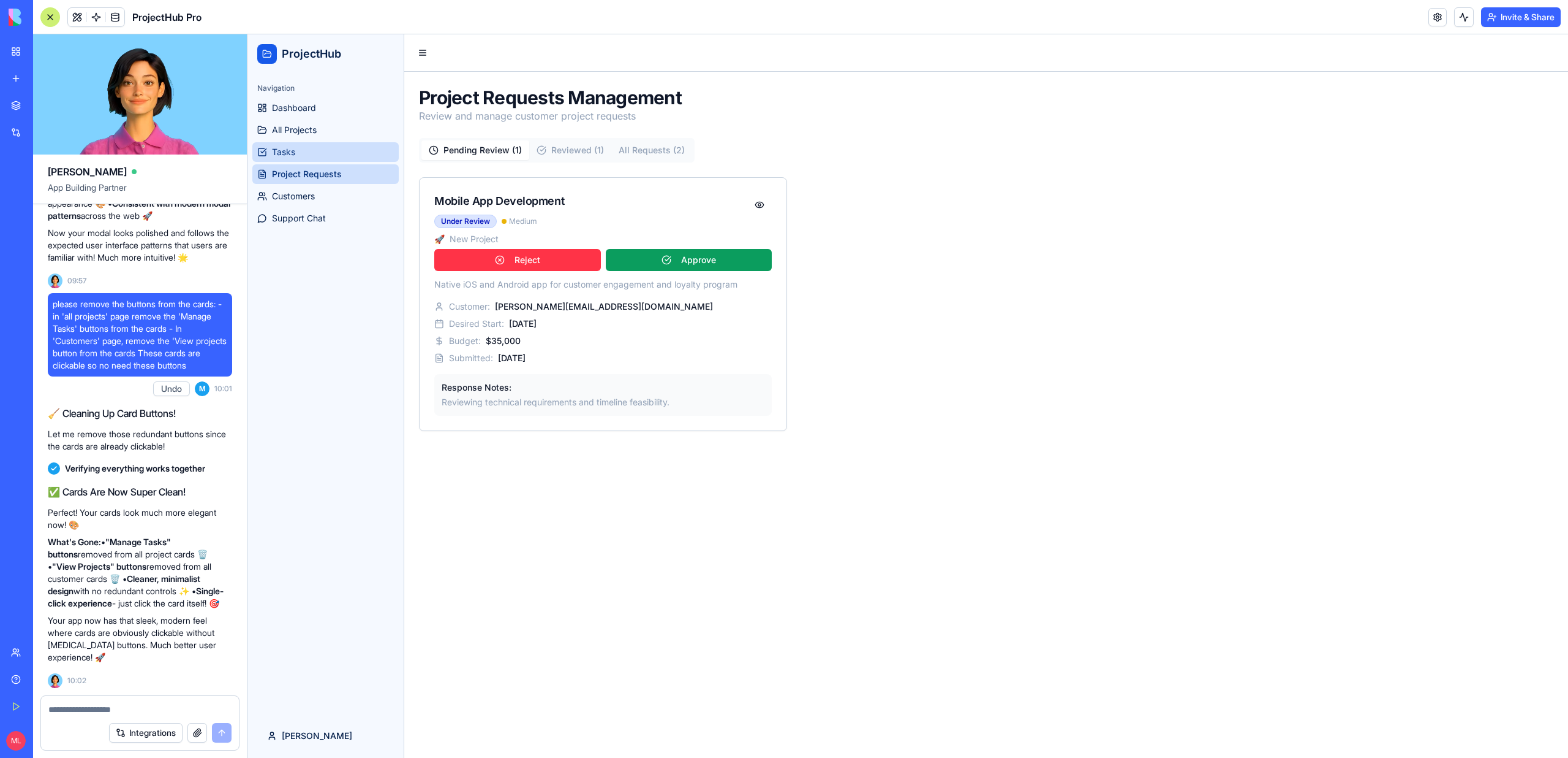
click at [303, 159] on link "Tasks" at bounding box center [325, 152] width 146 height 20
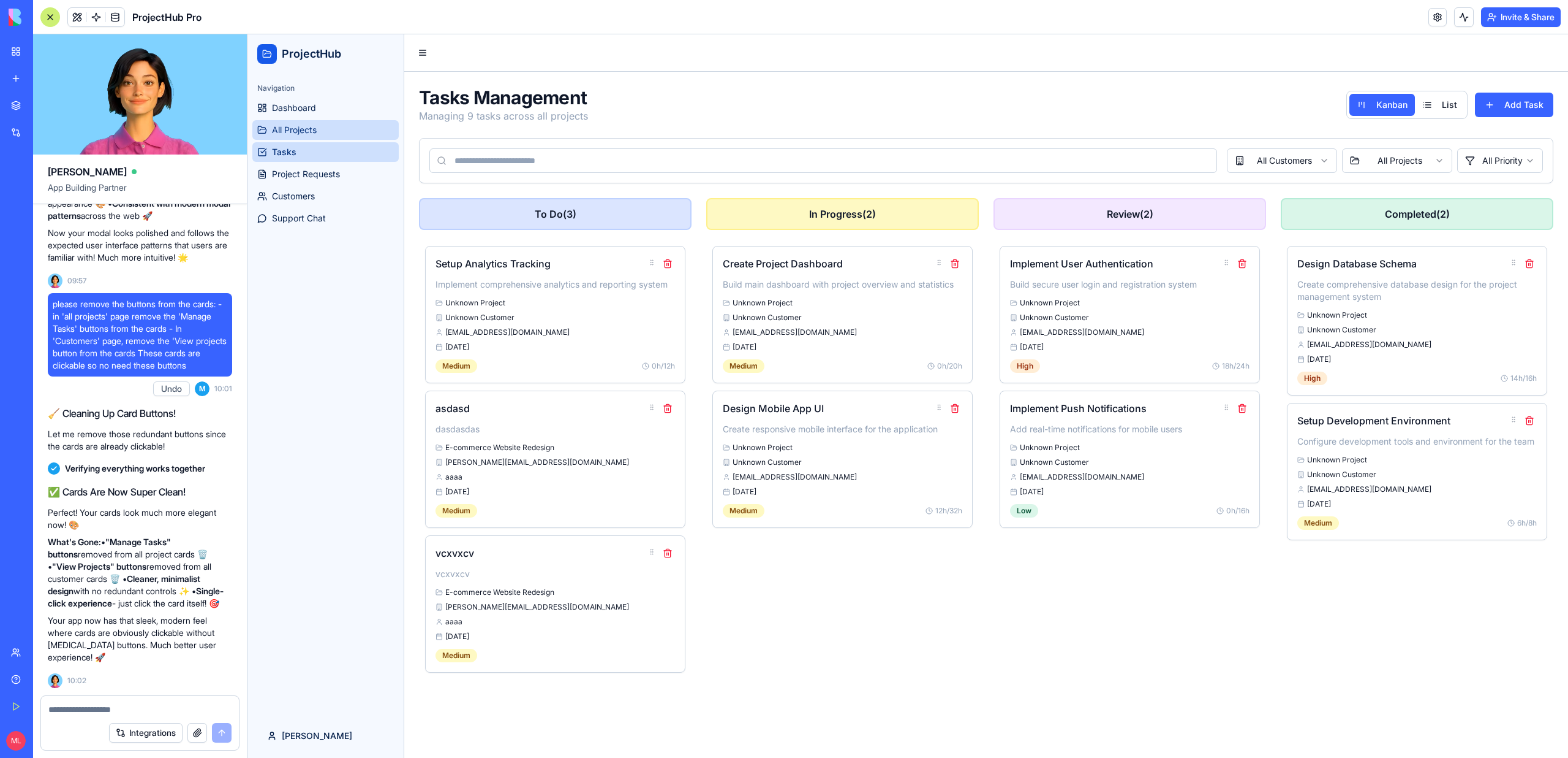
click at [303, 130] on span "All Projects" at bounding box center [294, 130] width 45 height 12
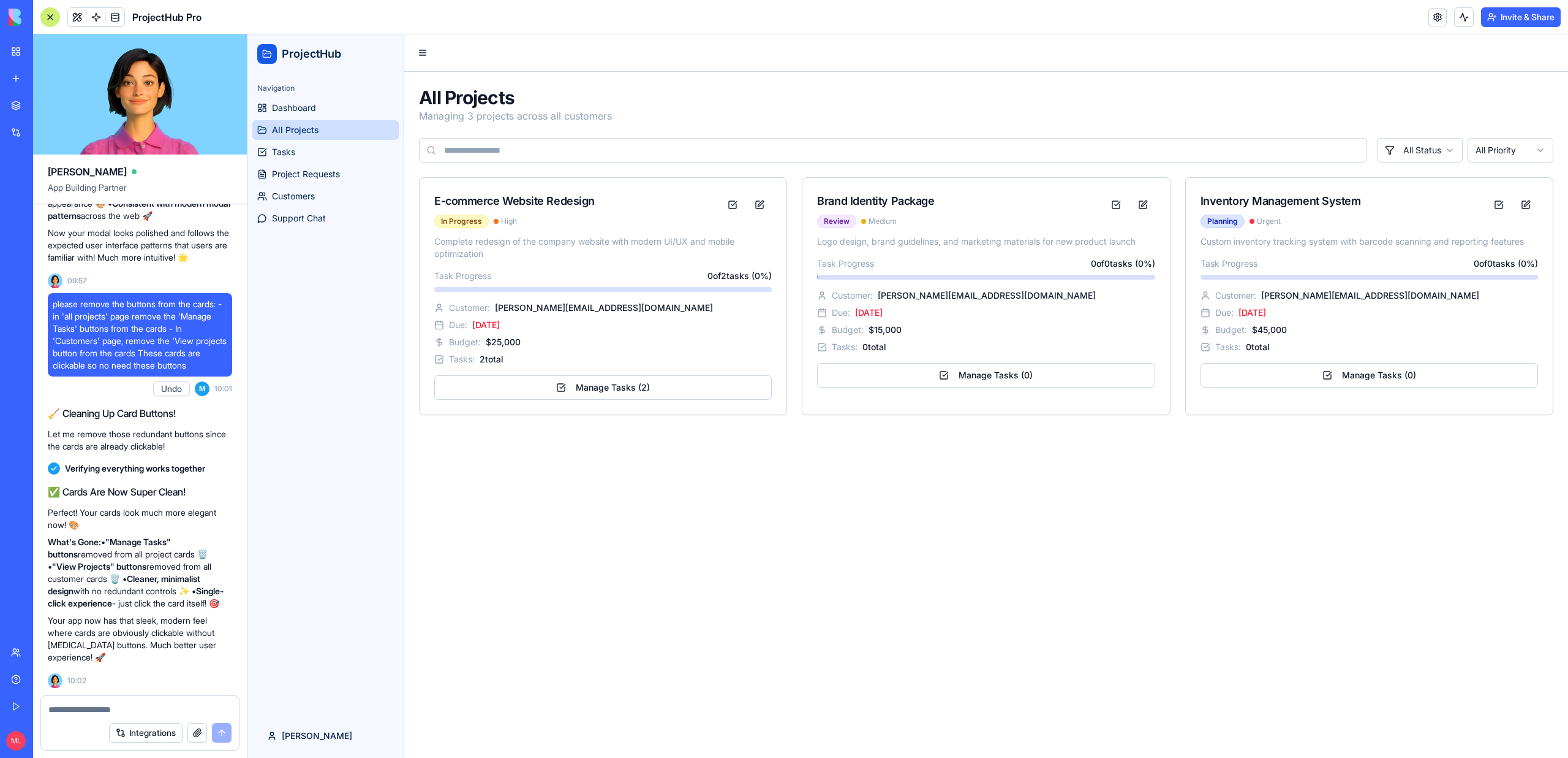
click at [65, 725] on div "Integrations" at bounding box center [140, 731] width 198 height 34
click at [65, 704] on textarea at bounding box center [139, 709] width 183 height 12
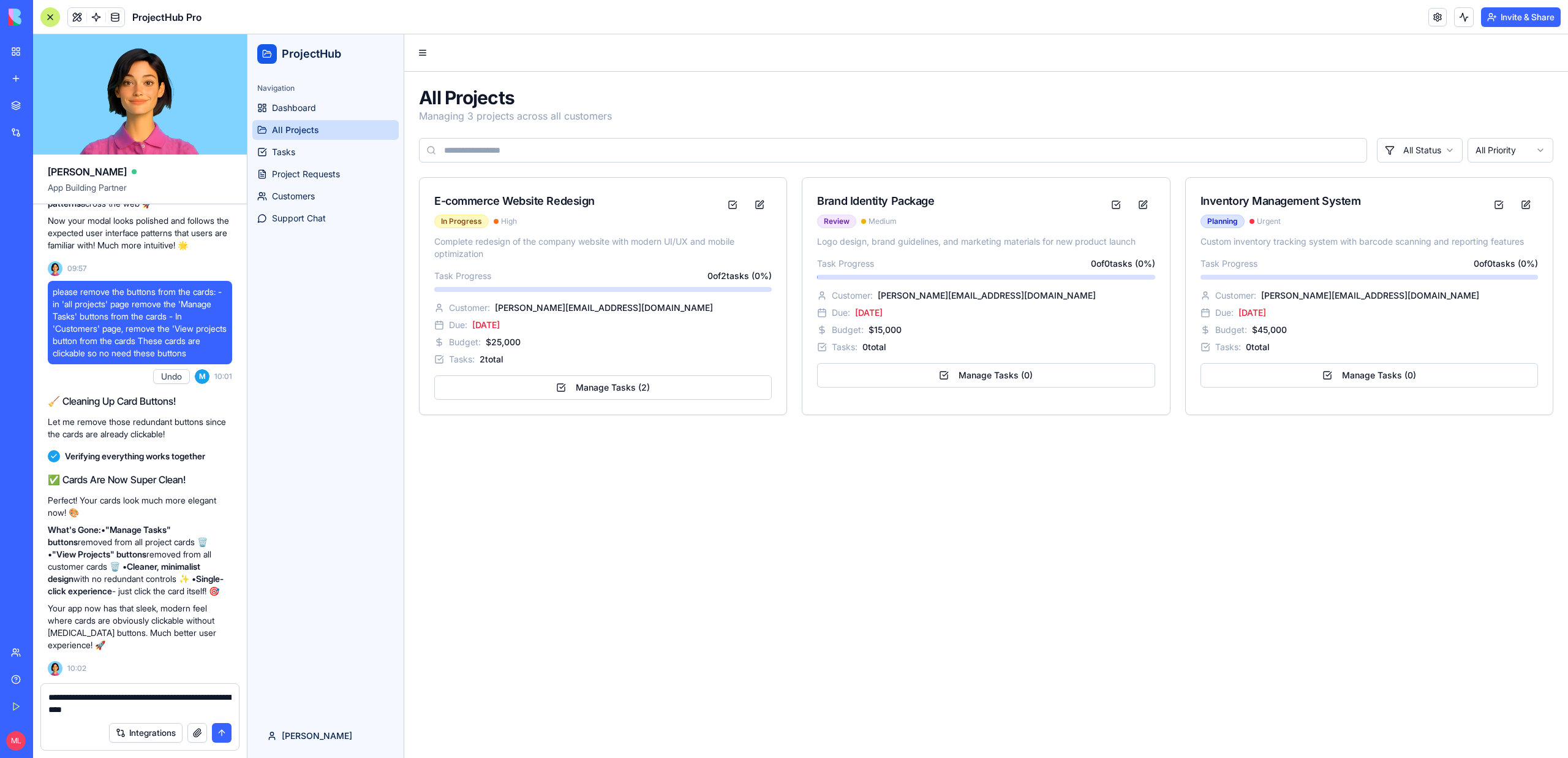
type textarea "**********"
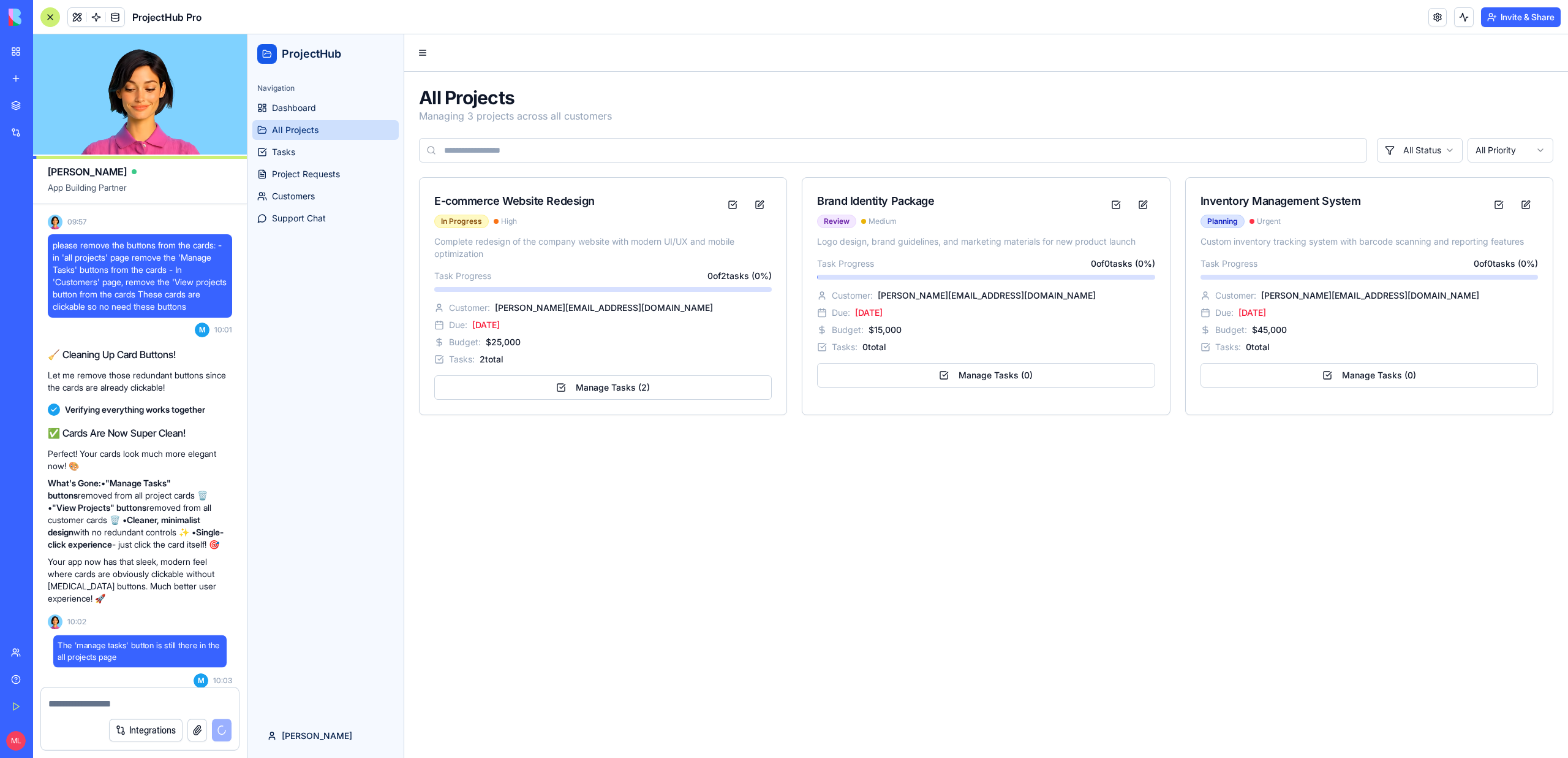
scroll to position [8337, 0]
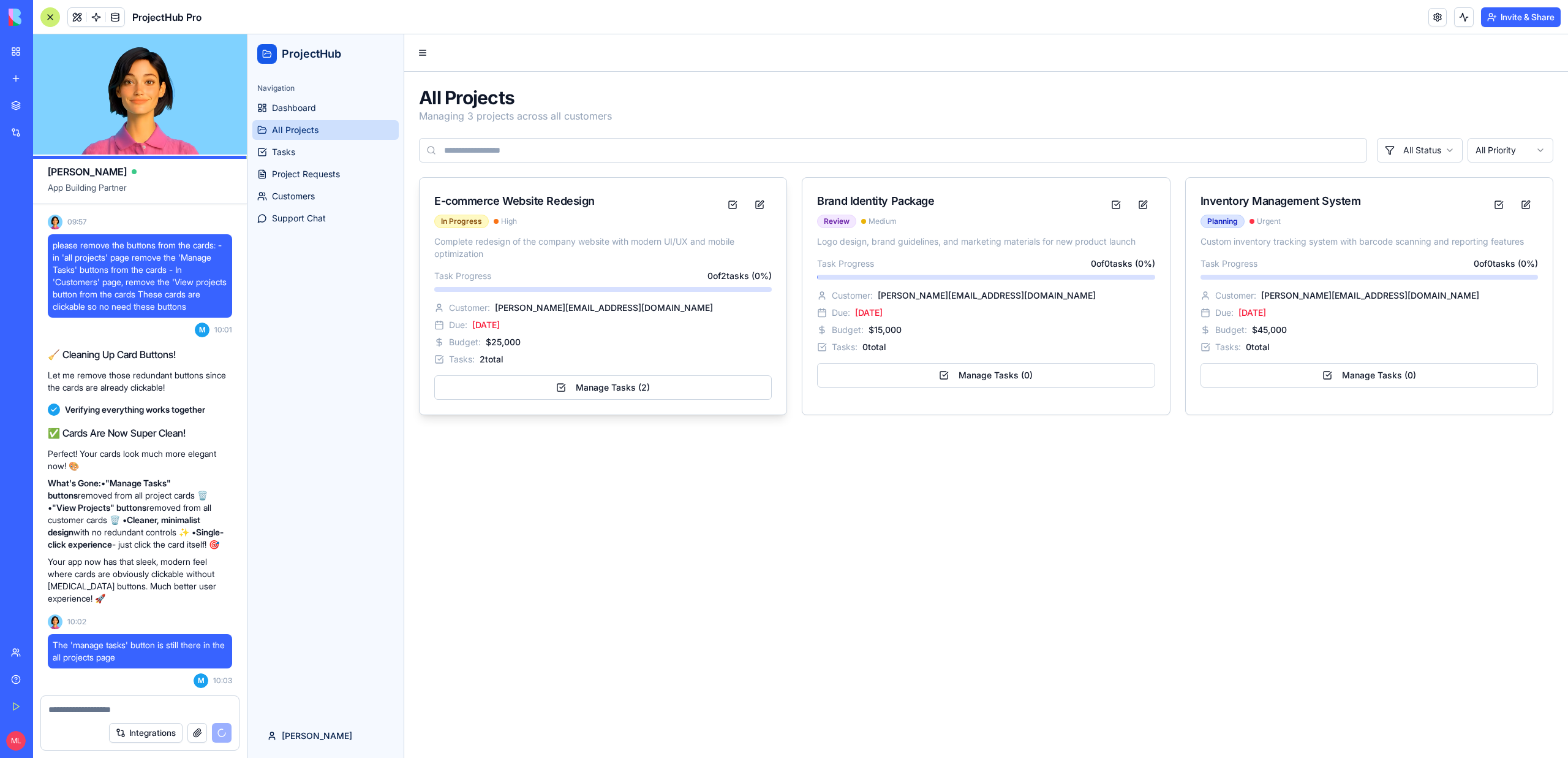
click at [535, 358] on div "Tasks: 2 total" at bounding box center [603, 359] width 338 height 12
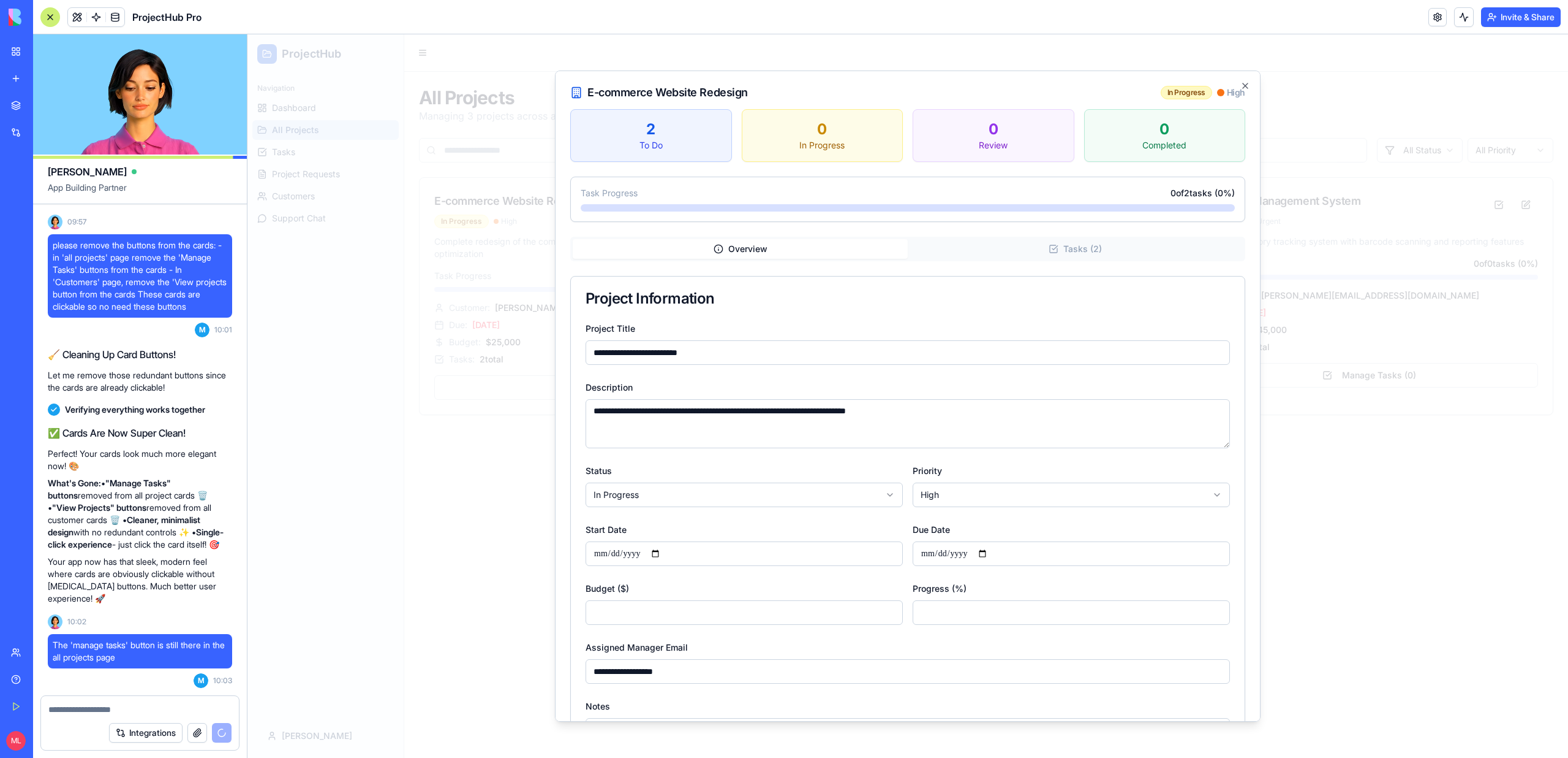
click at [514, 358] on div at bounding box center [908, 396] width 1321 height 724
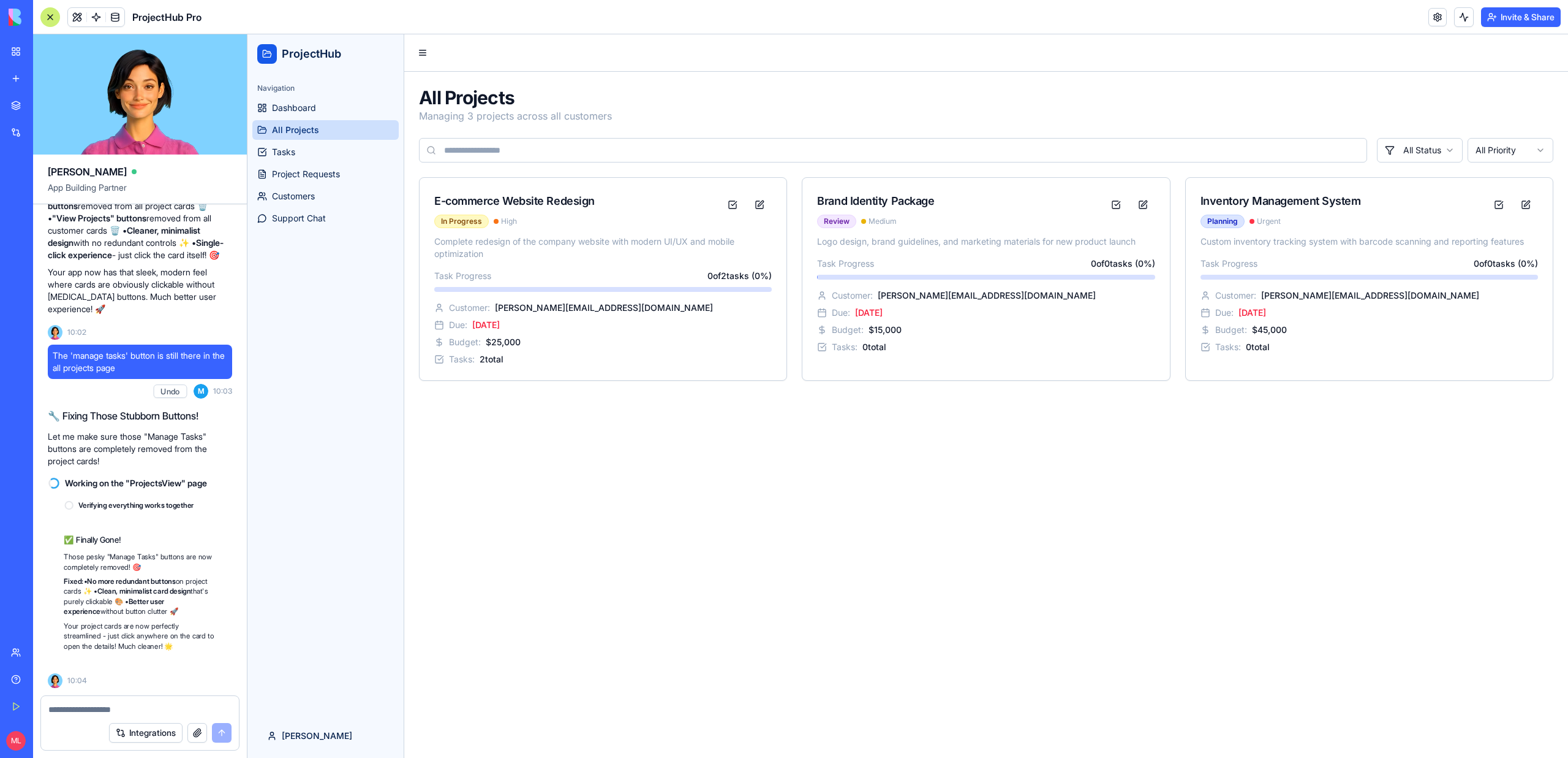
scroll to position [8627, 0]
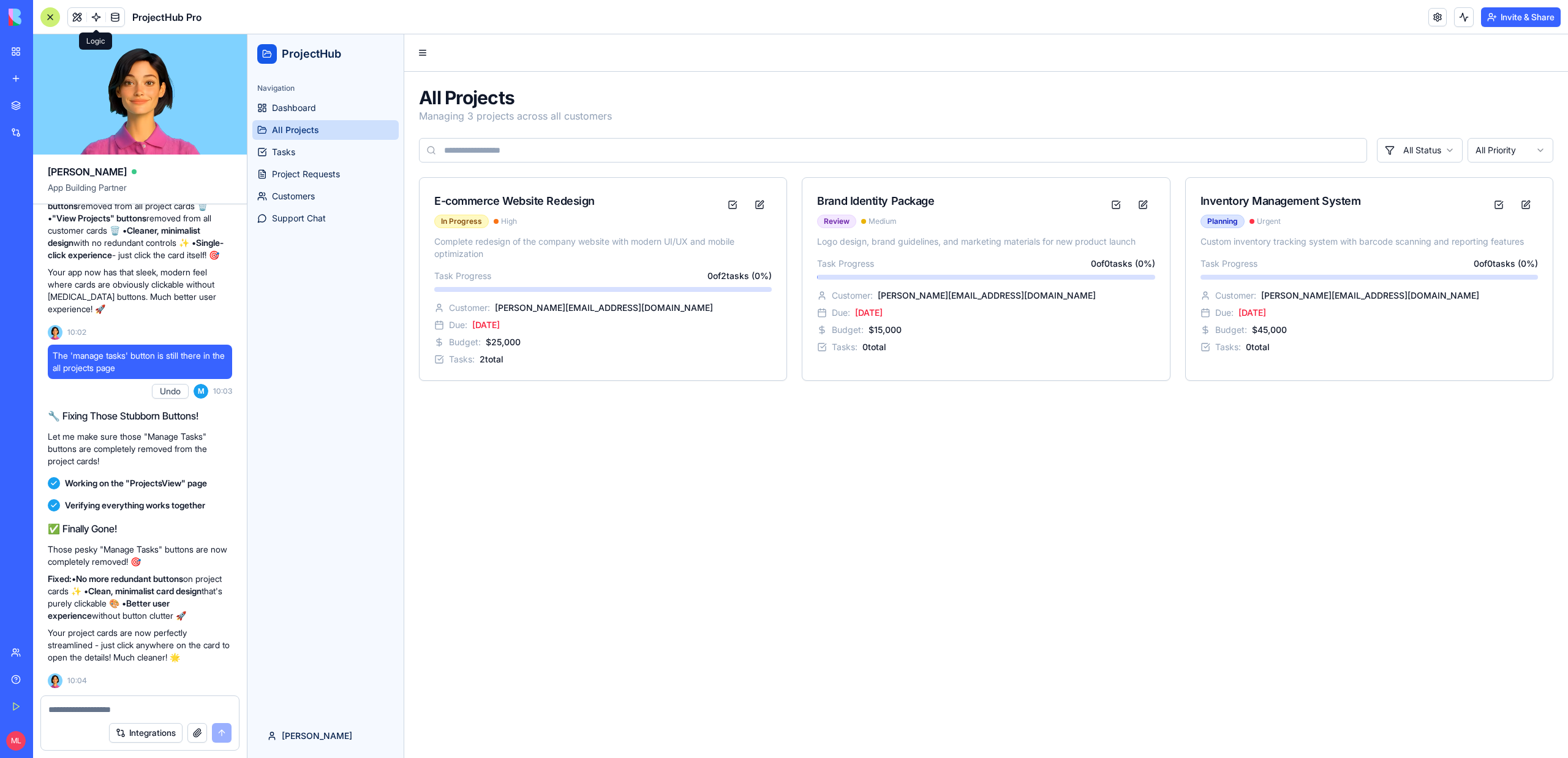
click at [79, 16] on span at bounding box center [96, 17] width 34 height 34
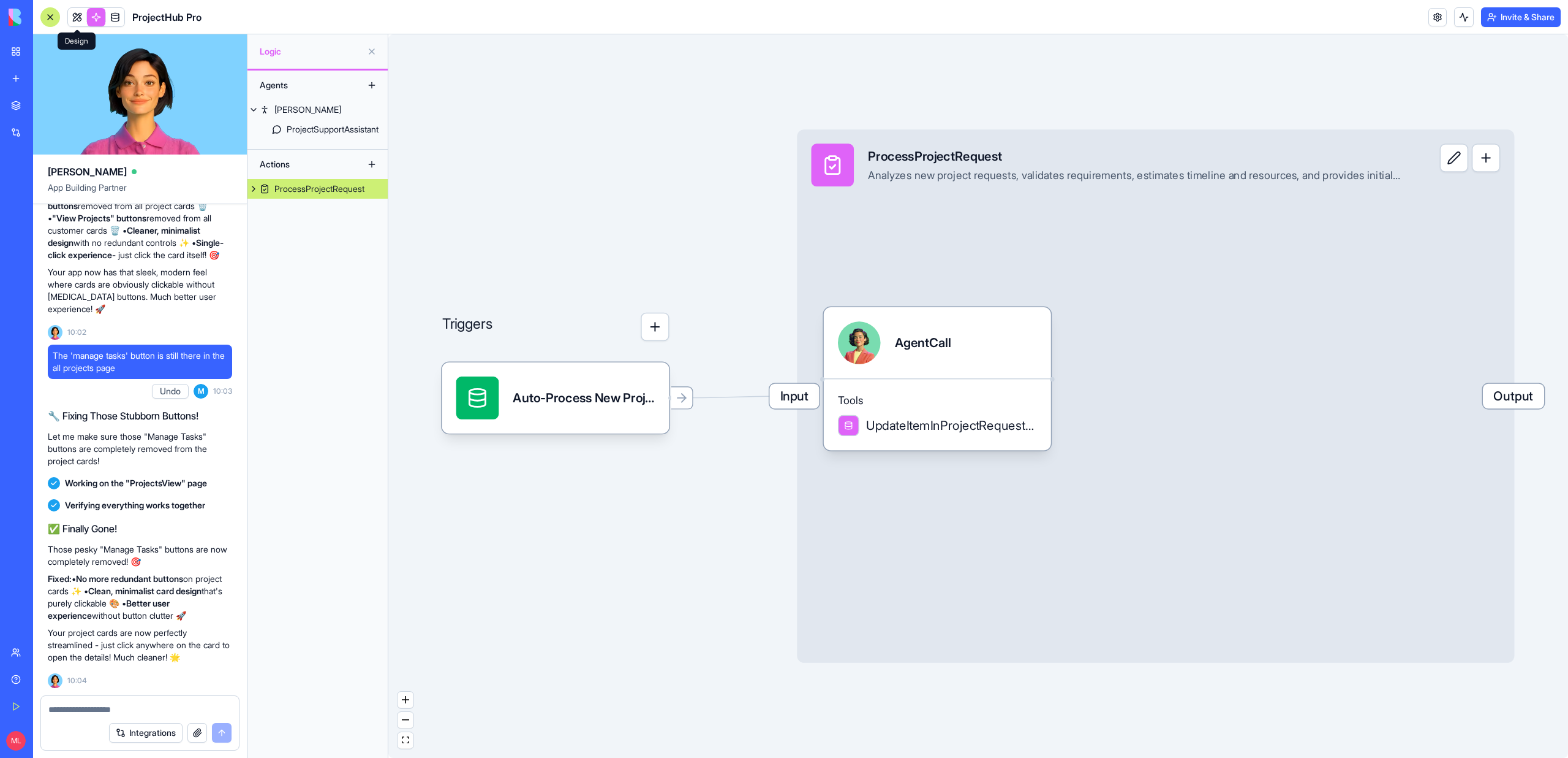
click at [82, 22] on link at bounding box center [77, 17] width 19 height 19
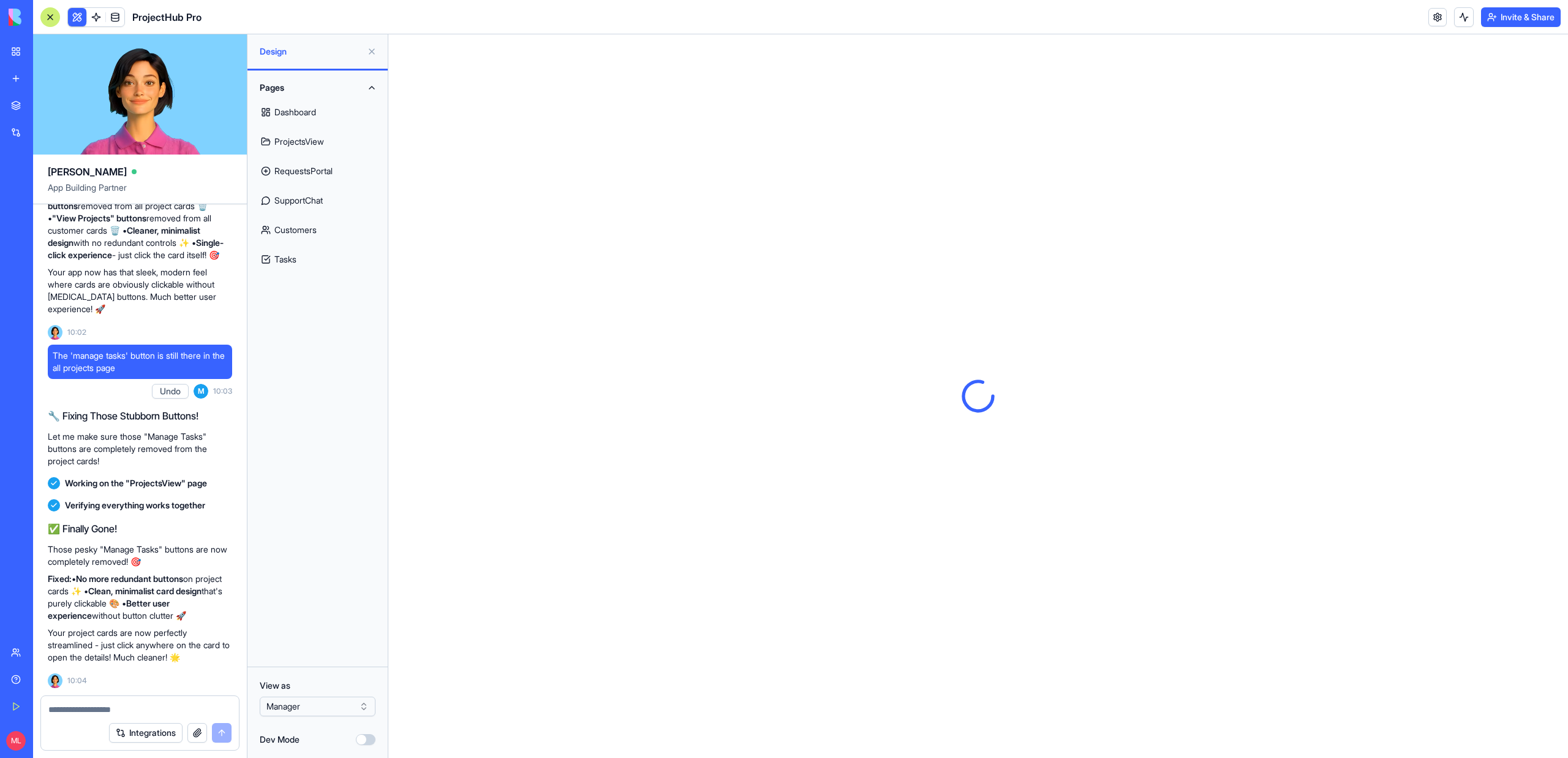
click at [355, 744] on div "Dev Mode" at bounding box center [318, 739] width 116 height 12
click at [363, 741] on button "Dev Mode" at bounding box center [366, 738] width 20 height 11
click at [325, 307] on button "Components" at bounding box center [318, 299] width 126 height 20
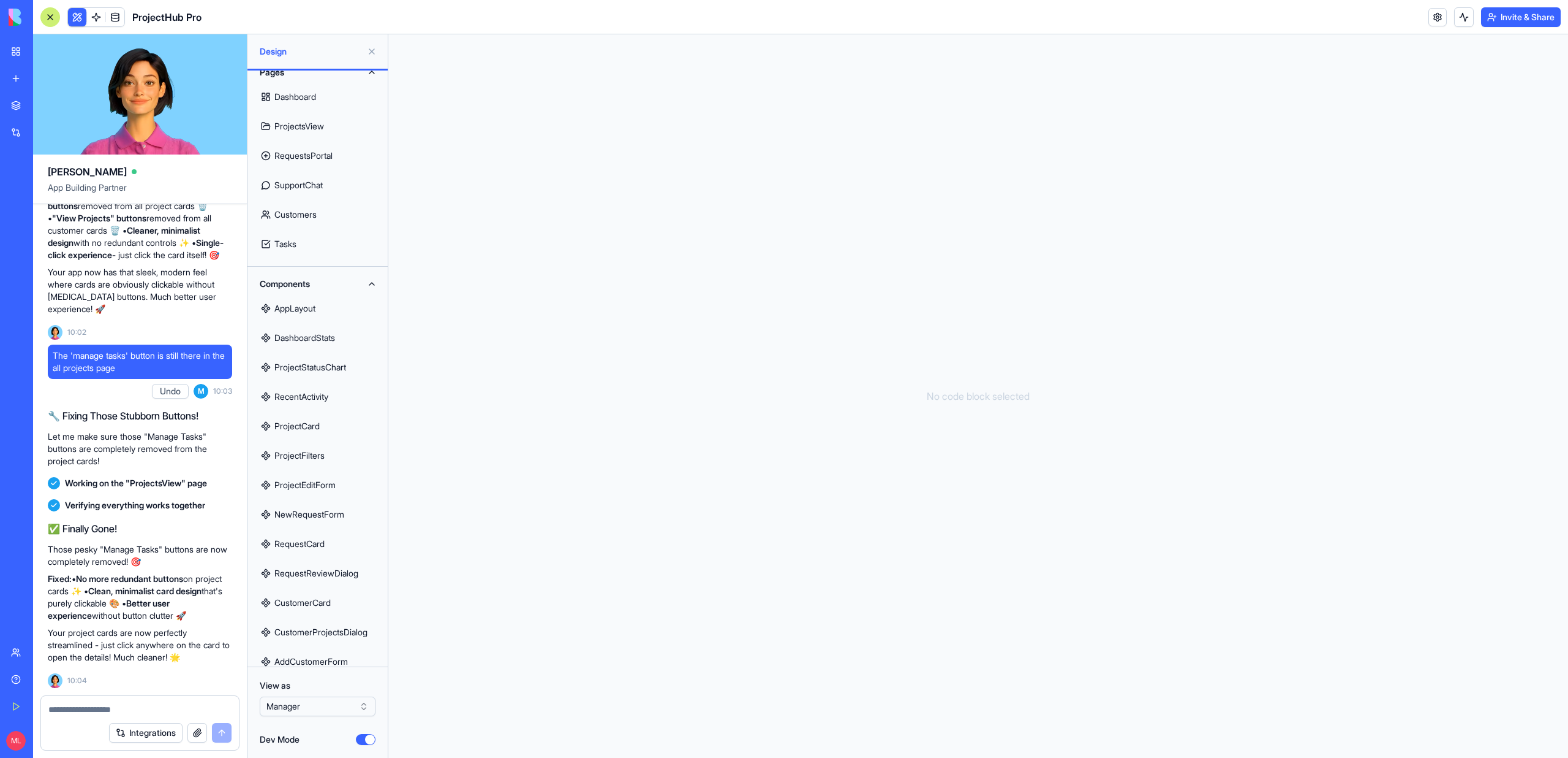
scroll to position [16, 0]
click at [293, 410] on link "ProjectCard" at bounding box center [318, 425] width 126 height 29
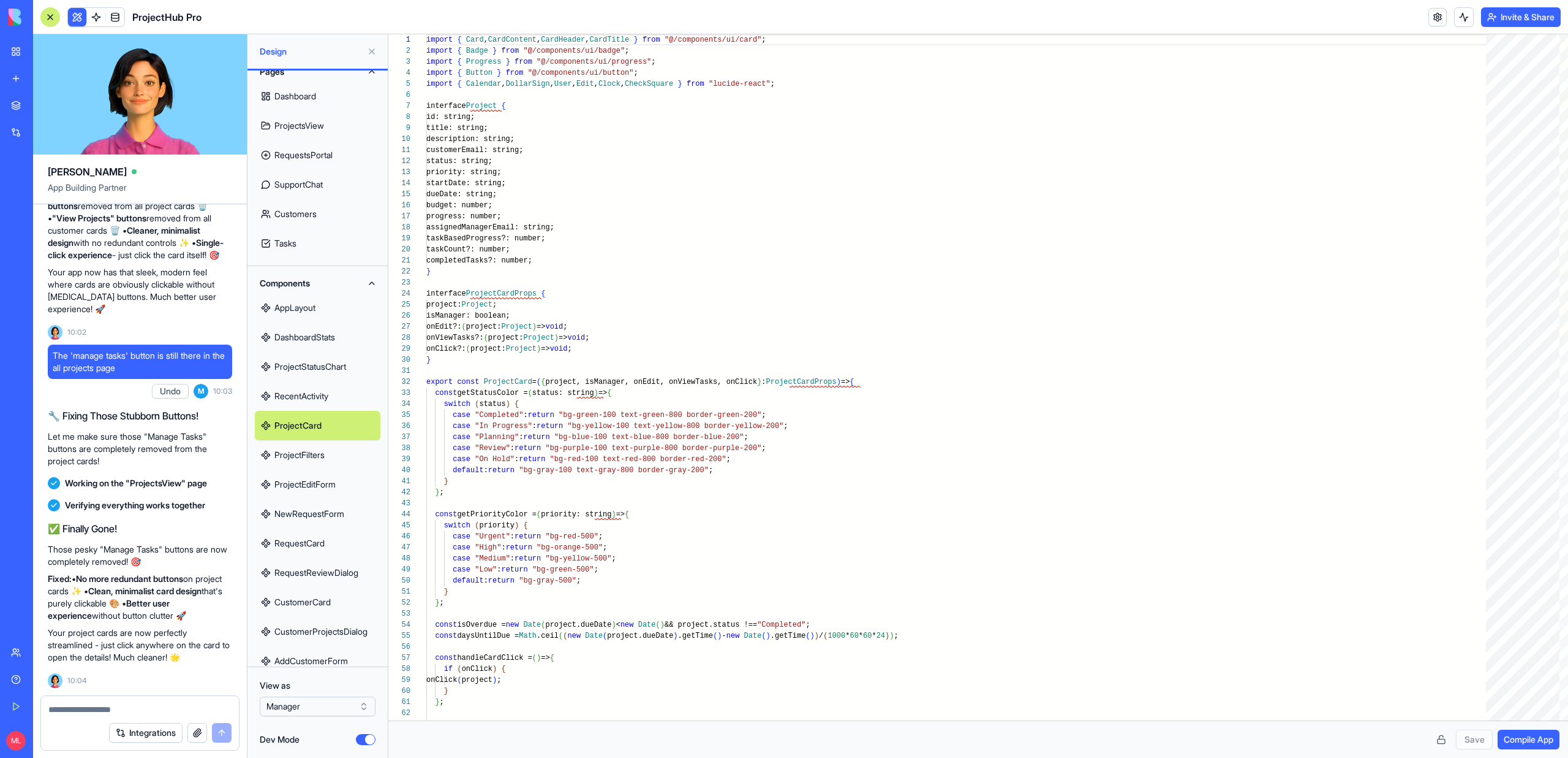
click at [362, 733] on div "Dev Mode" at bounding box center [318, 739] width 116 height 12
click at [365, 734] on button "Dev Mode" at bounding box center [366, 738] width 20 height 11
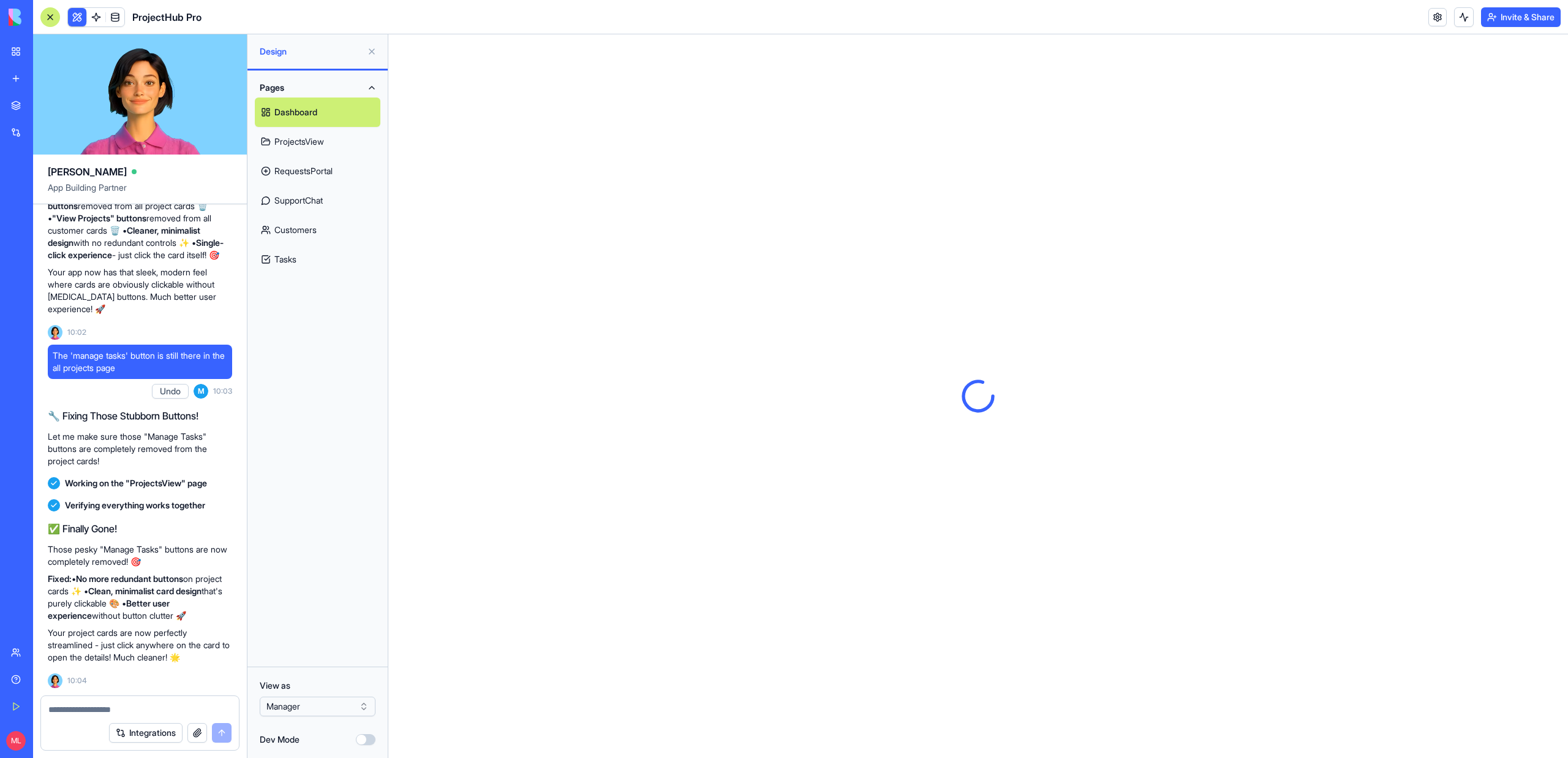
click at [371, 50] on button at bounding box center [372, 51] width 20 height 20
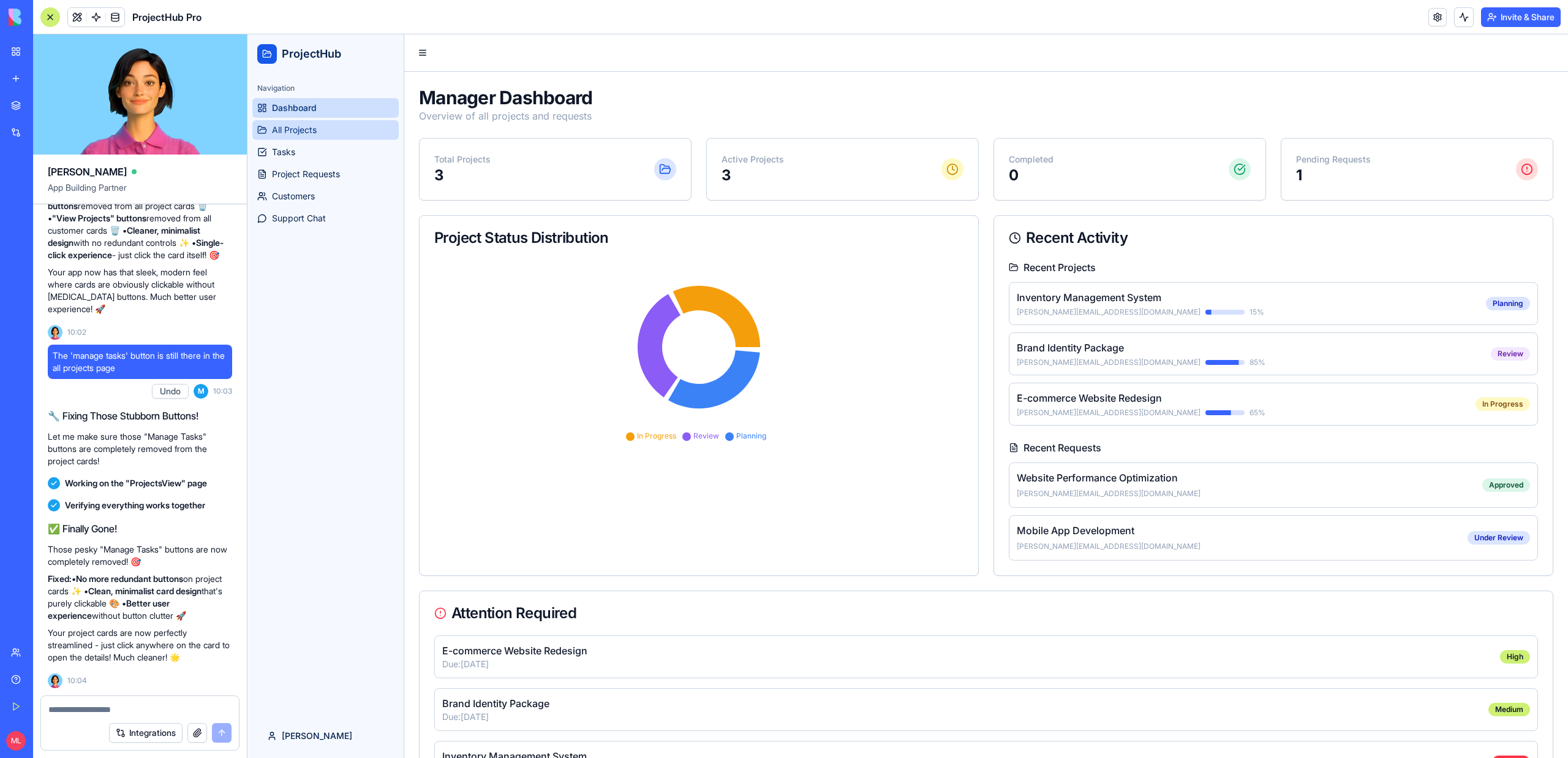
click at [278, 136] on link "All Projects" at bounding box center [325, 130] width 146 height 20
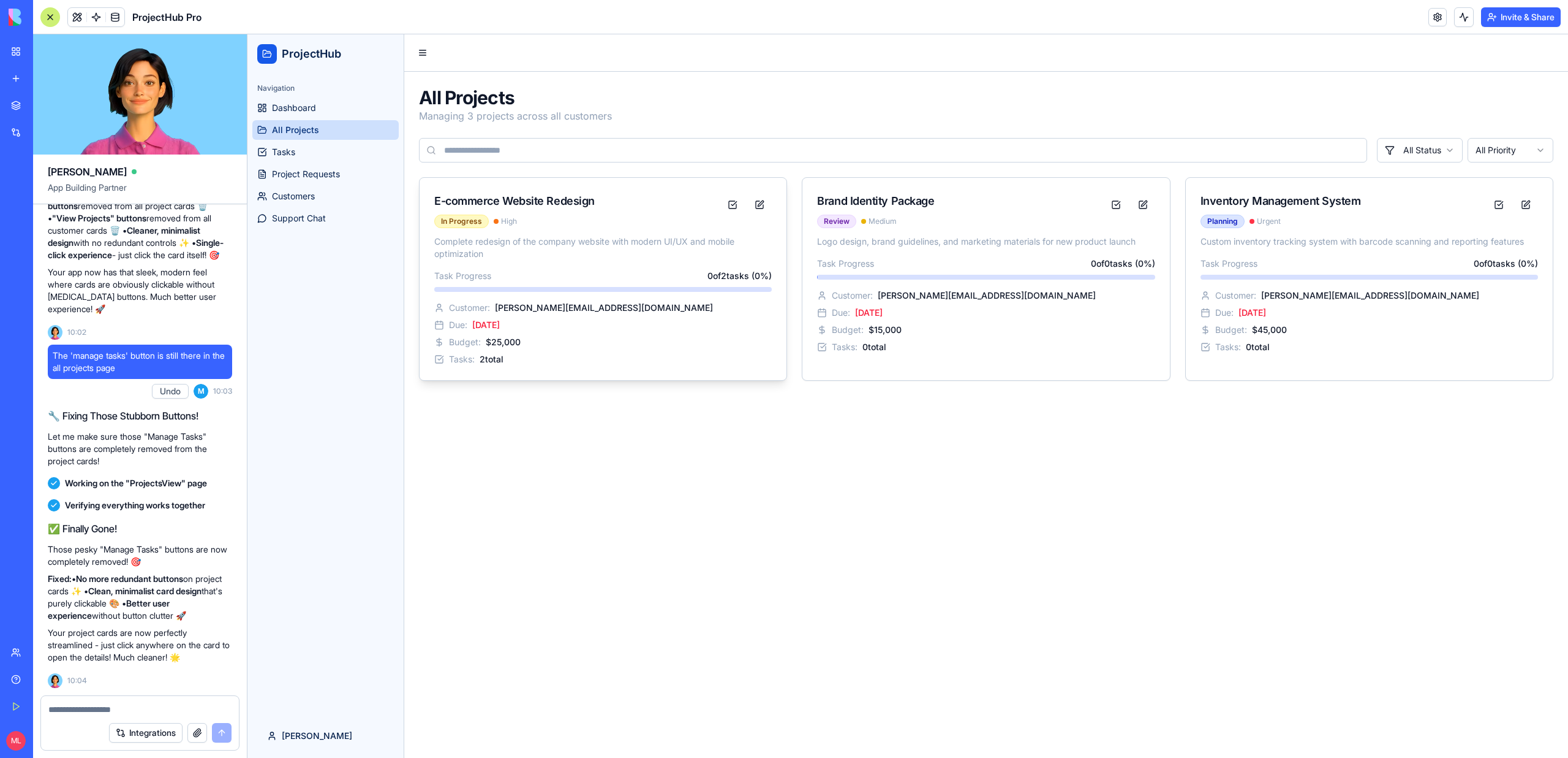
click at [519, 224] on div "In Progress High" at bounding box center [578, 221] width 287 height 14
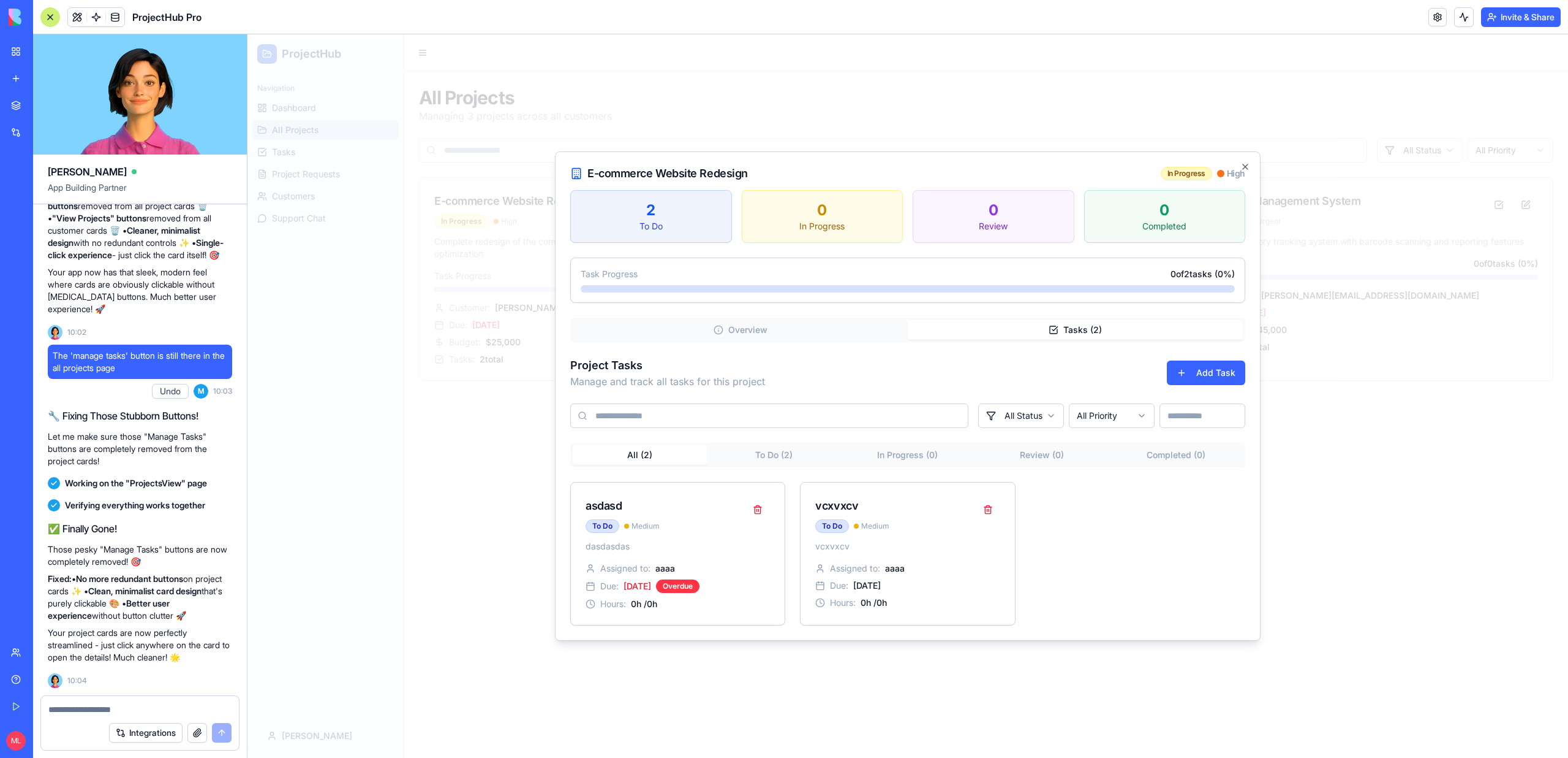
click at [1026, 254] on div "2 To Do 0 In Progress 0 Review 0 Completed Task Progress 0 of 2 tasks ( 0 %) Ov…" at bounding box center [908, 407] width 675 height 435
click at [456, 456] on div at bounding box center [908, 396] width 1321 height 724
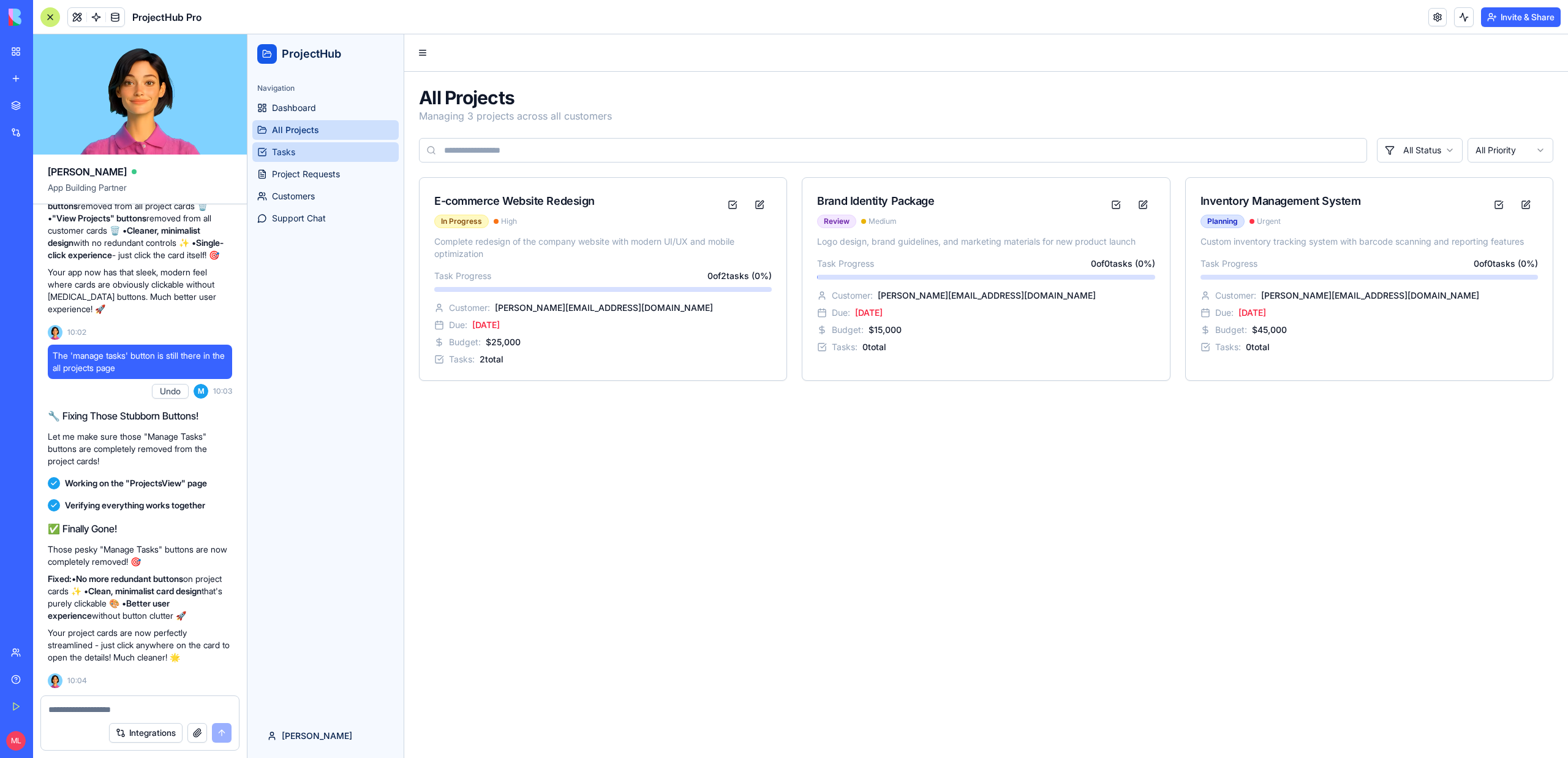
click at [294, 156] on span "Tasks" at bounding box center [284, 152] width 24 height 12
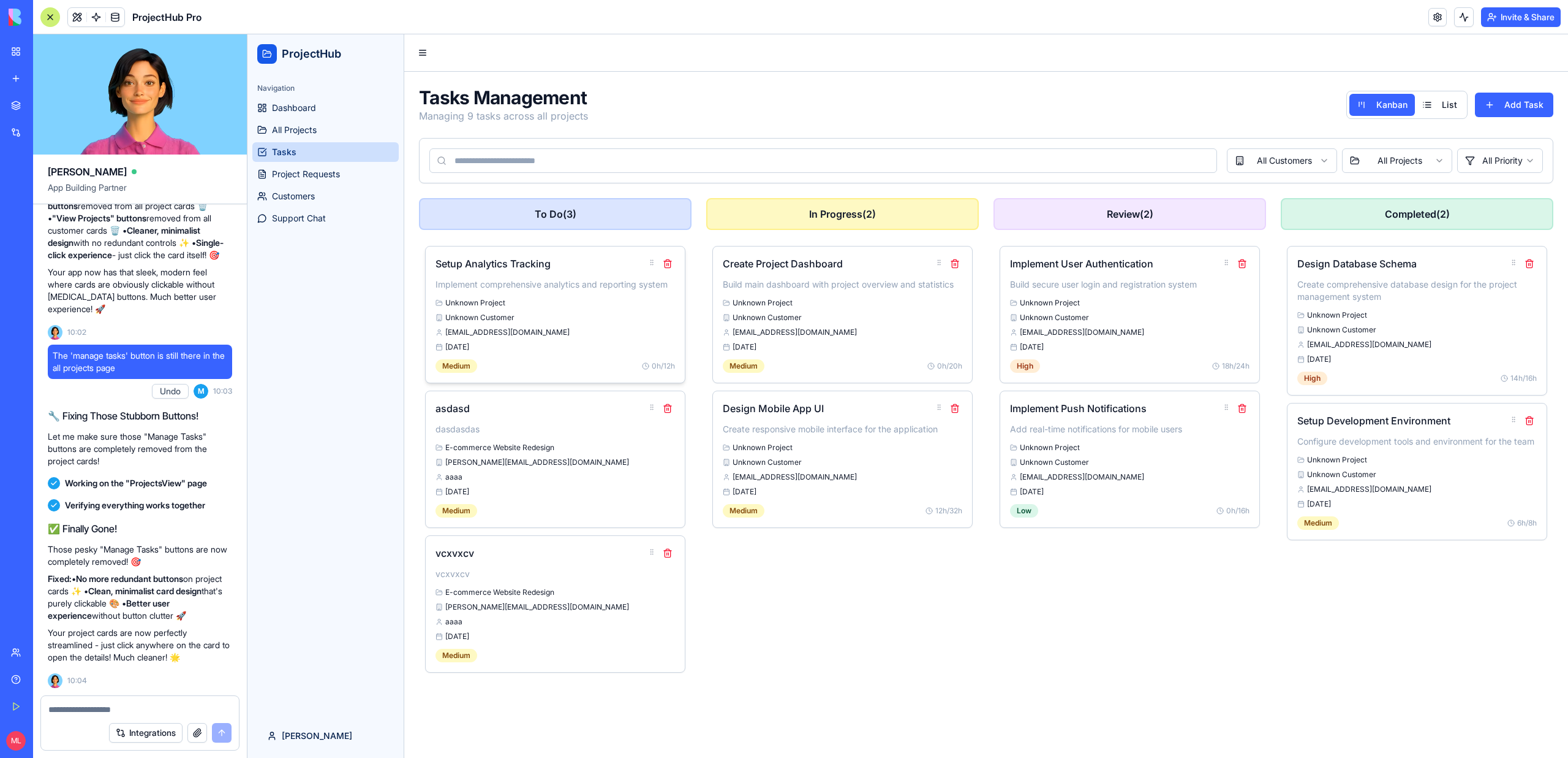
click at [603, 288] on p "Implement comprehensive analytics and reporting system" at bounding box center [555, 284] width 239 height 12
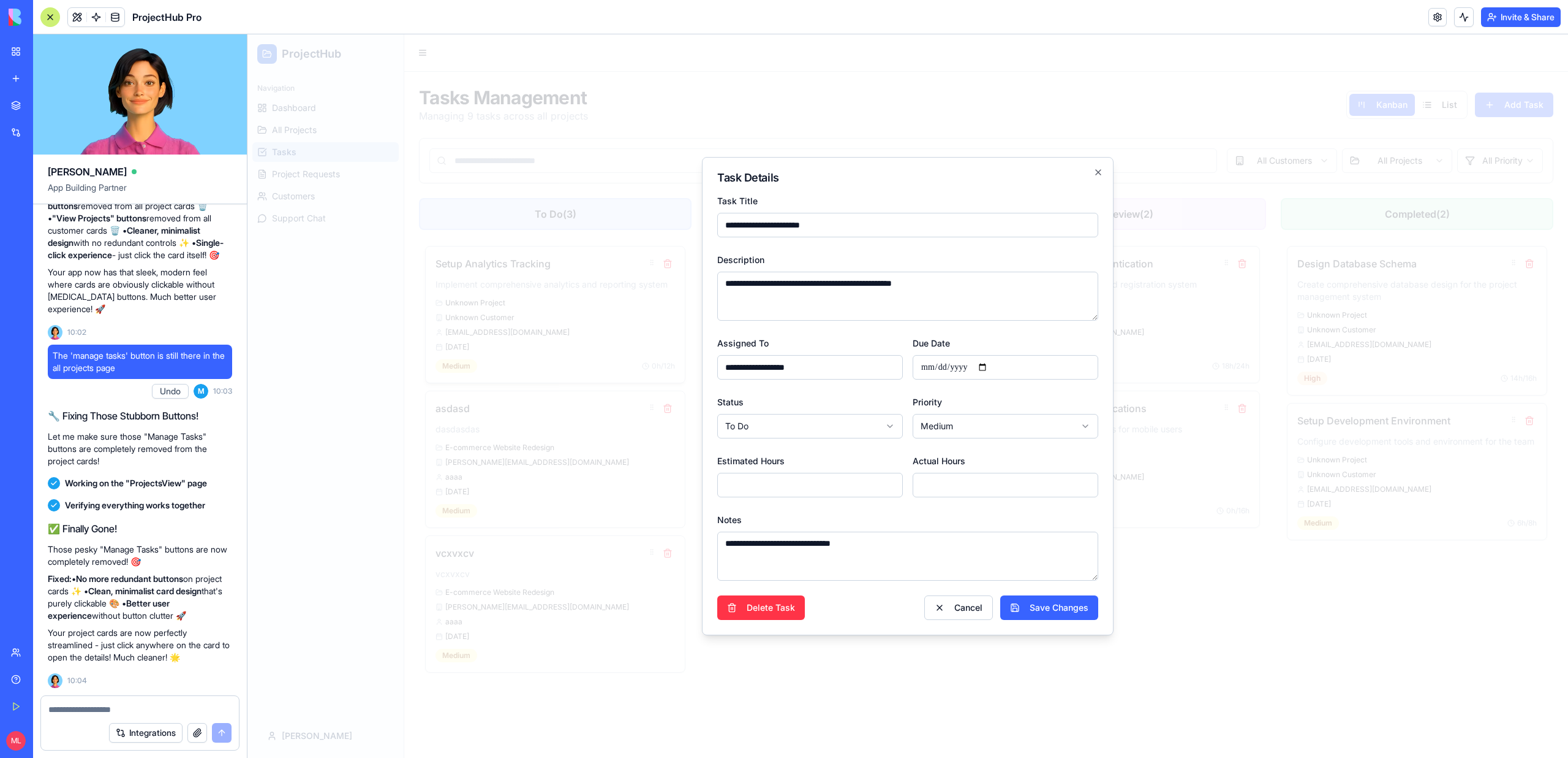
click at [603, 288] on div at bounding box center [908, 396] width 1321 height 724
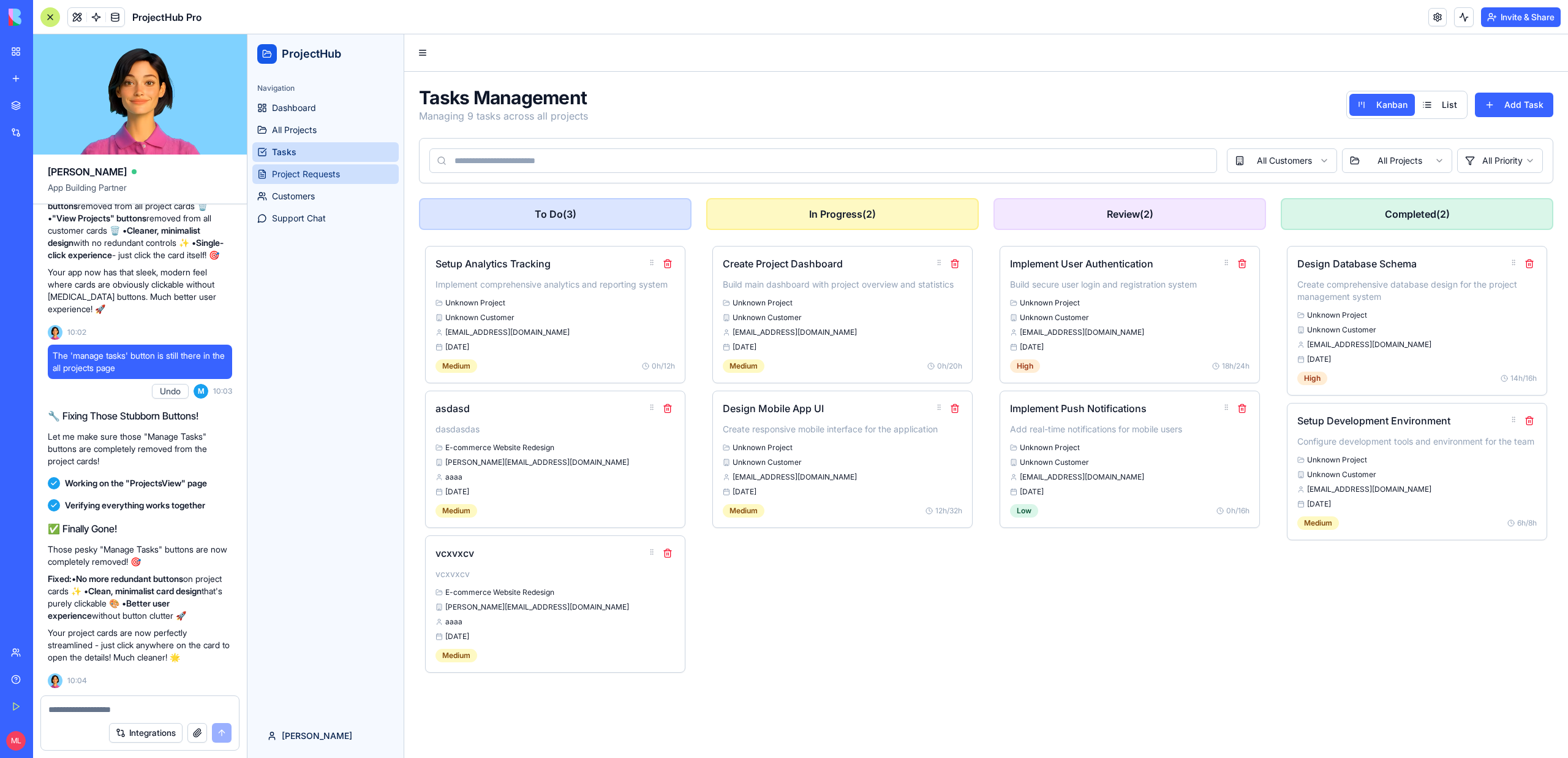
click at [355, 167] on link "Project Requests" at bounding box center [325, 174] width 146 height 20
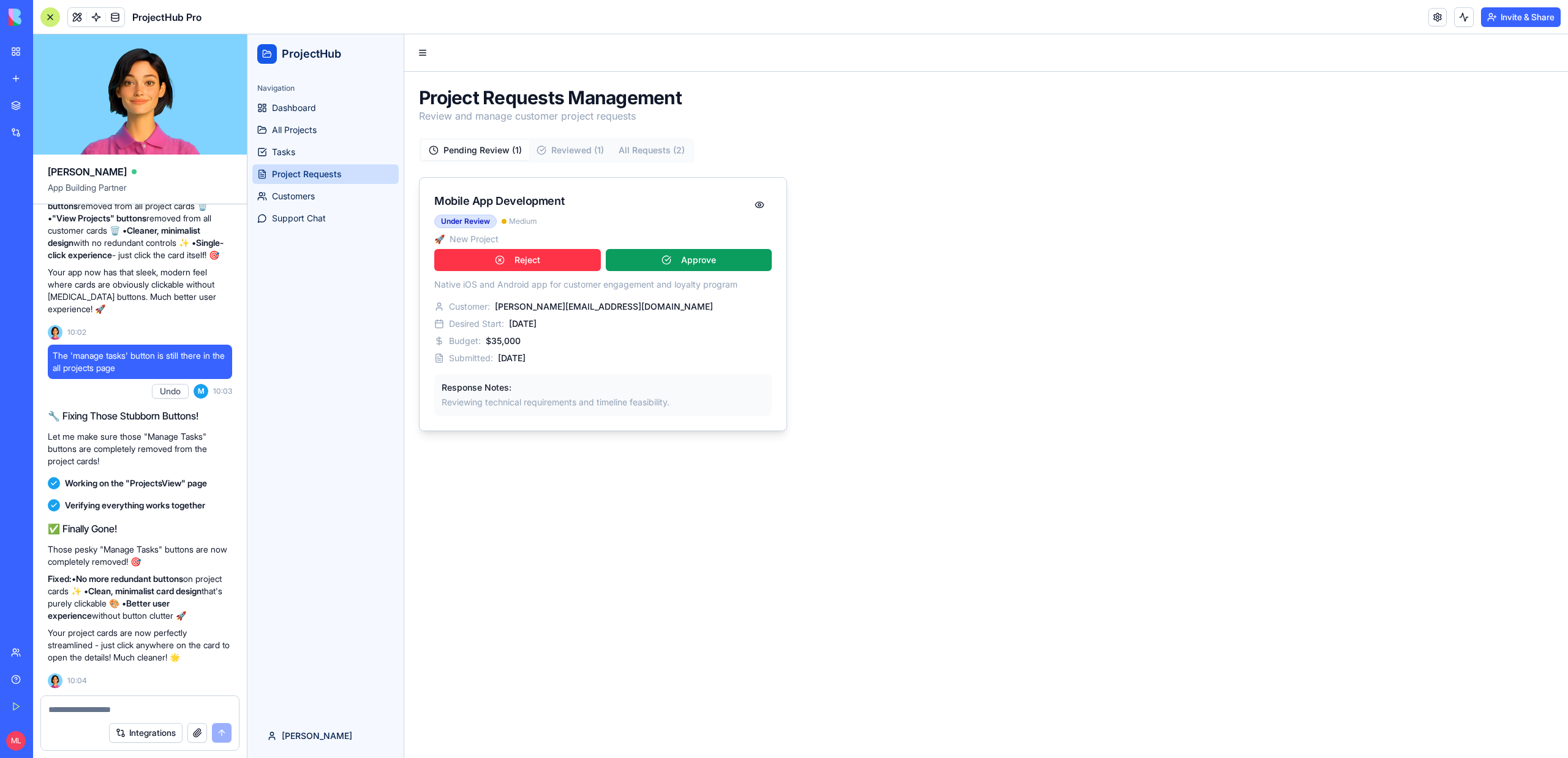
click at [595, 329] on div "Desired Start: 3/1/2025" at bounding box center [603, 323] width 338 height 12
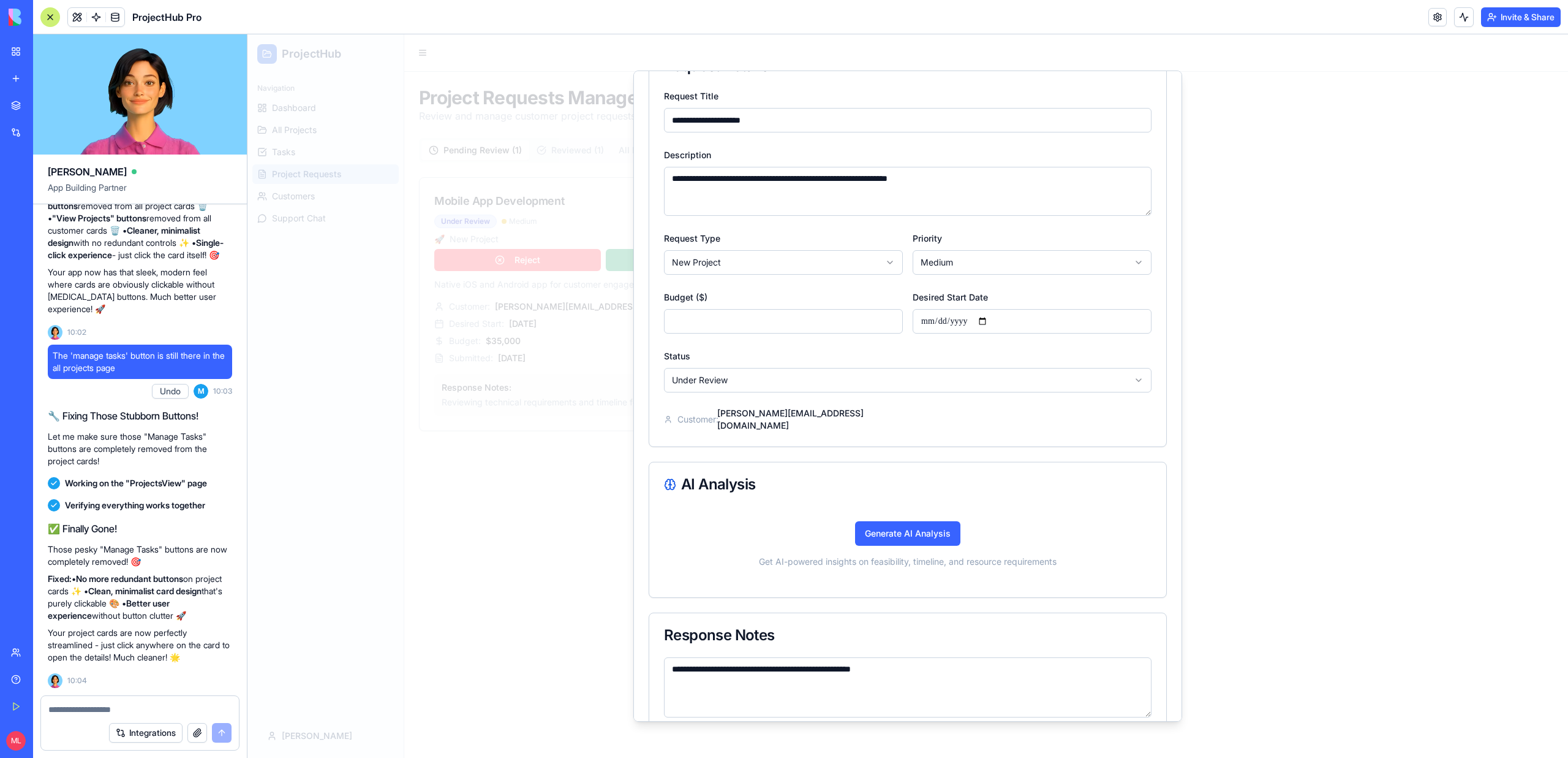
scroll to position [212, 0]
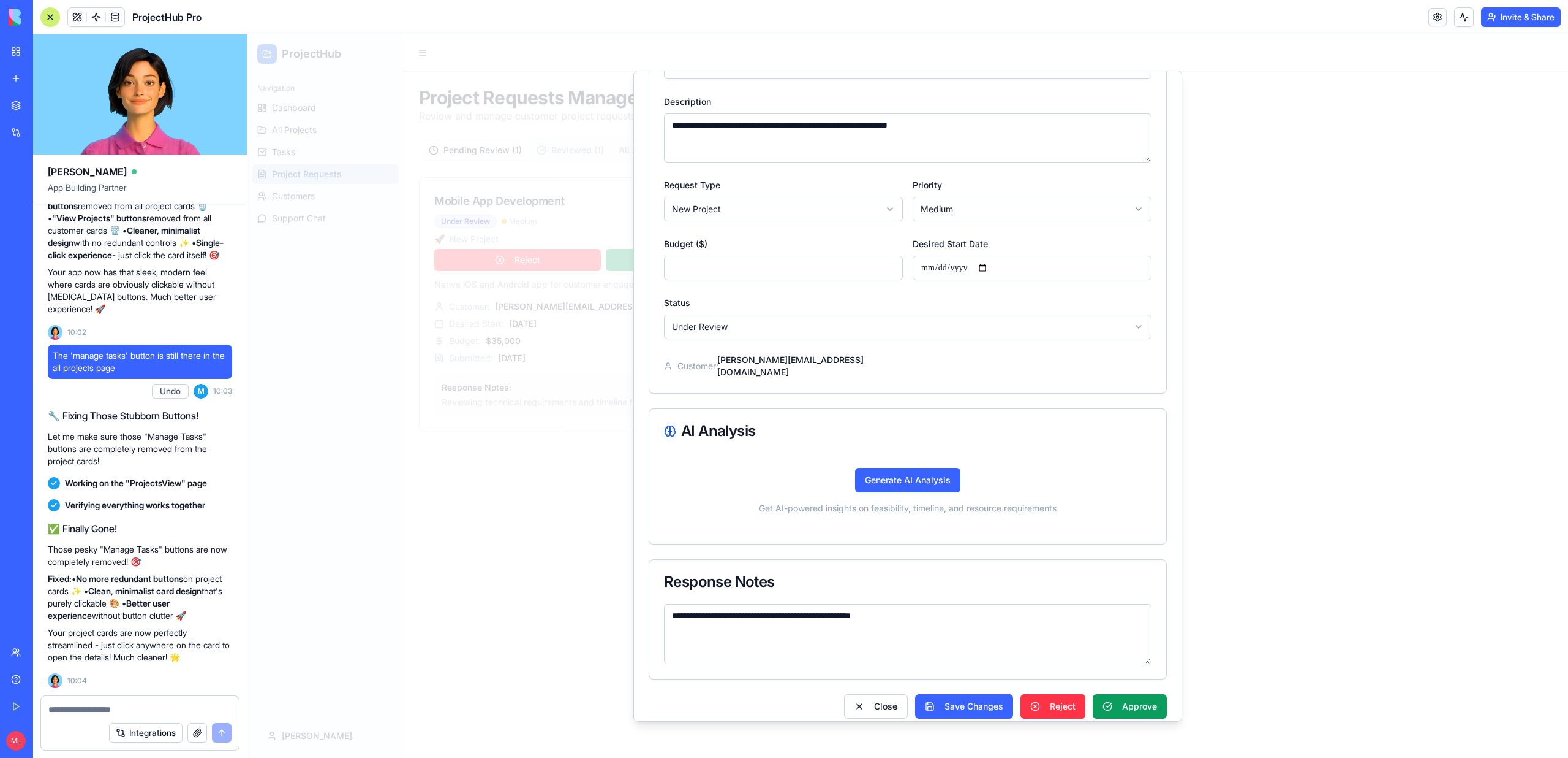
click at [552, 470] on div at bounding box center [908, 396] width 1321 height 724
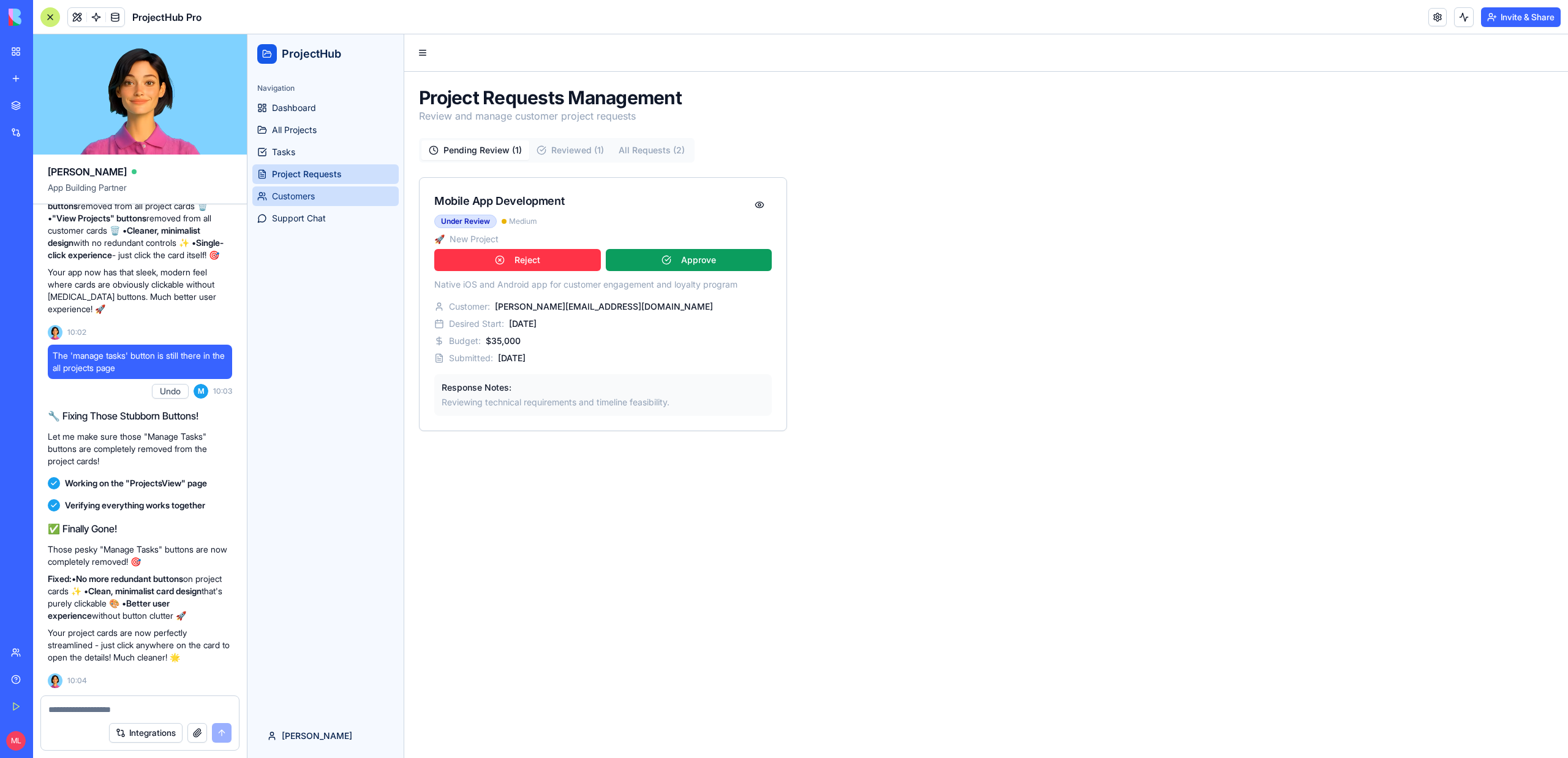
click at [335, 190] on link "Customers" at bounding box center [325, 196] width 146 height 20
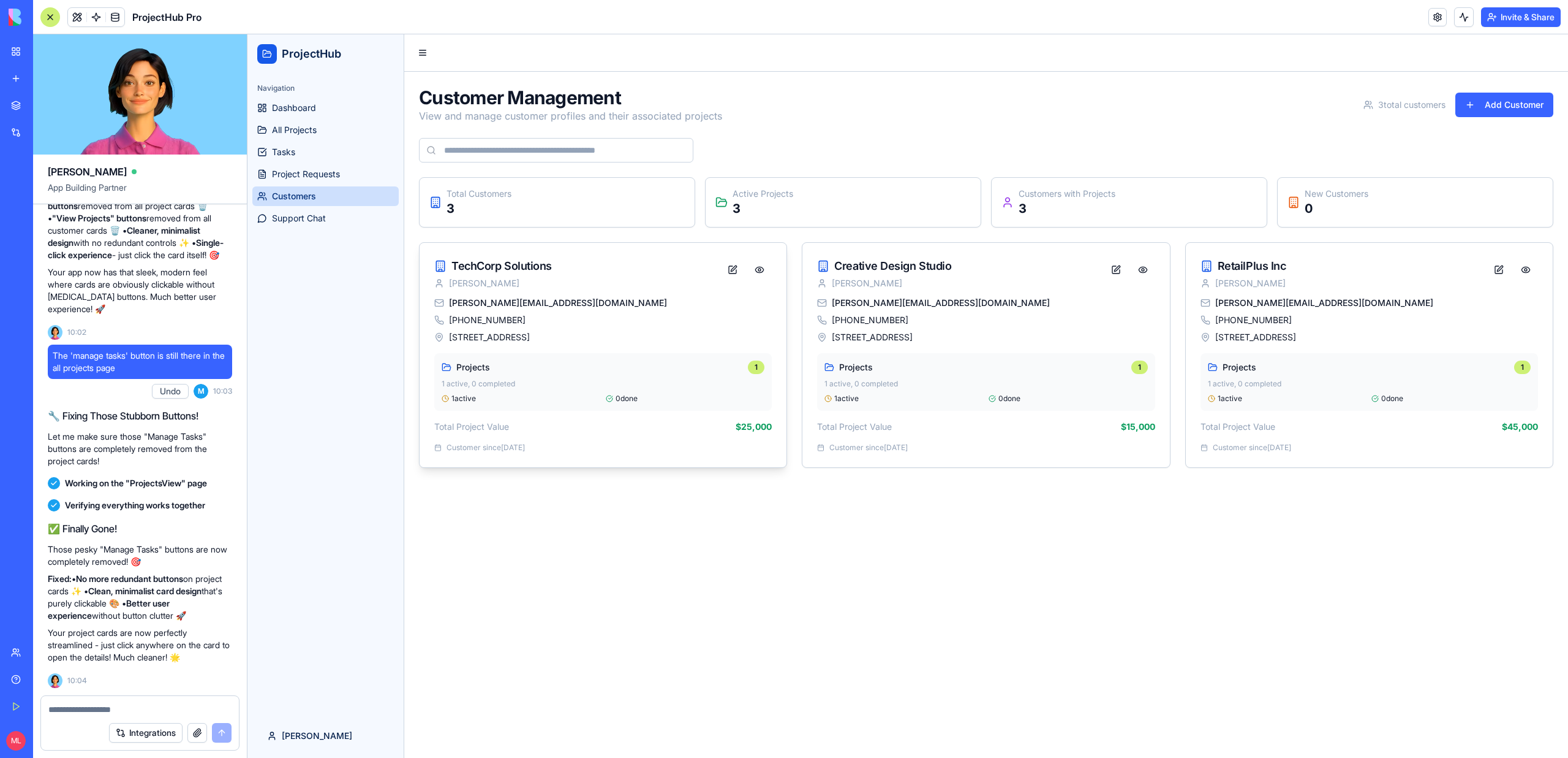
click at [580, 324] on div "+1-555-0123" at bounding box center [603, 320] width 338 height 12
click at [313, 99] on link "Dashboard" at bounding box center [325, 108] width 146 height 20
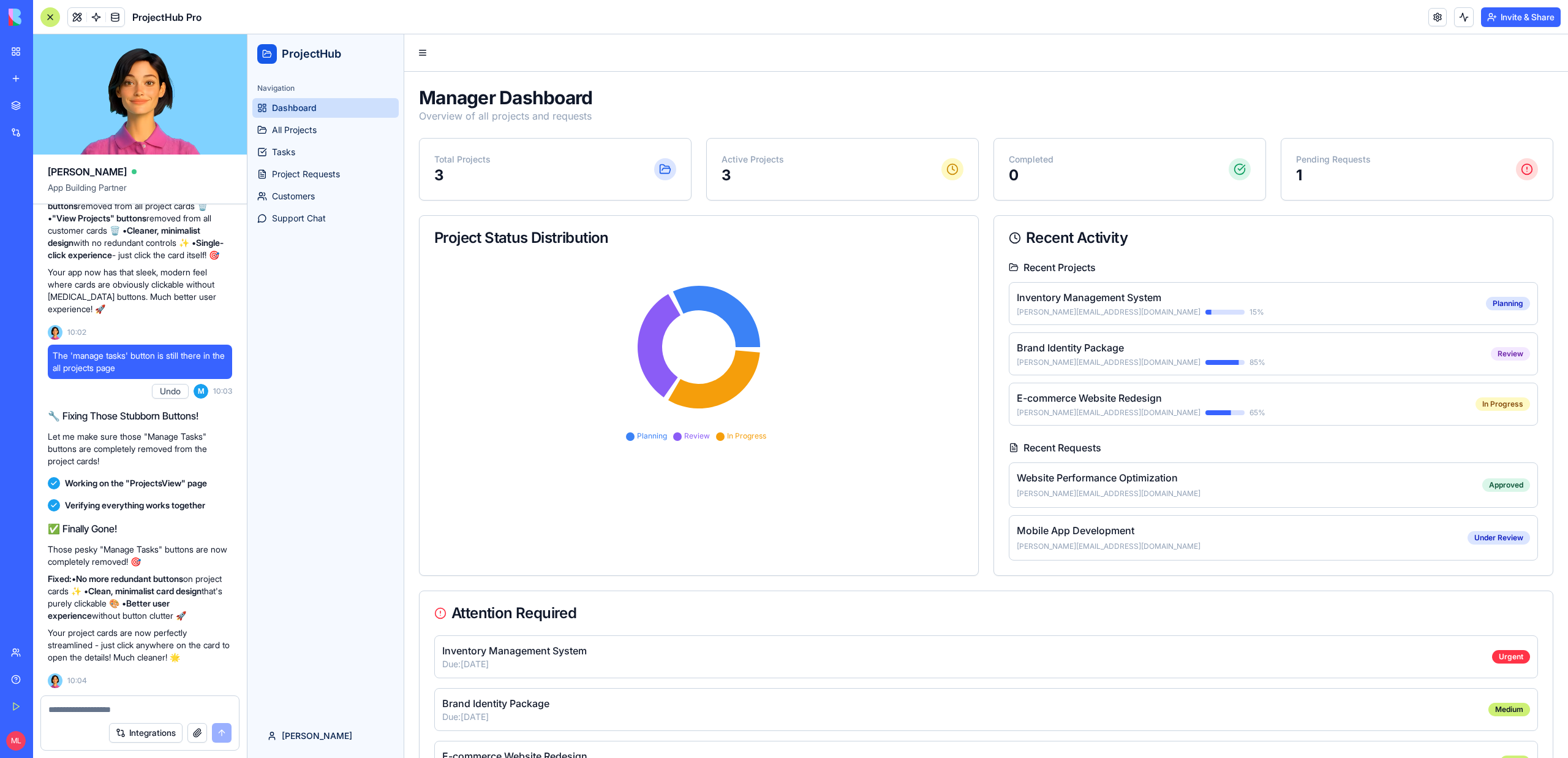
click at [119, 707] on textarea at bounding box center [139, 709] width 183 height 12
type textarea "**********"
click at [48, 21] on div at bounding box center [50, 17] width 20 height 20
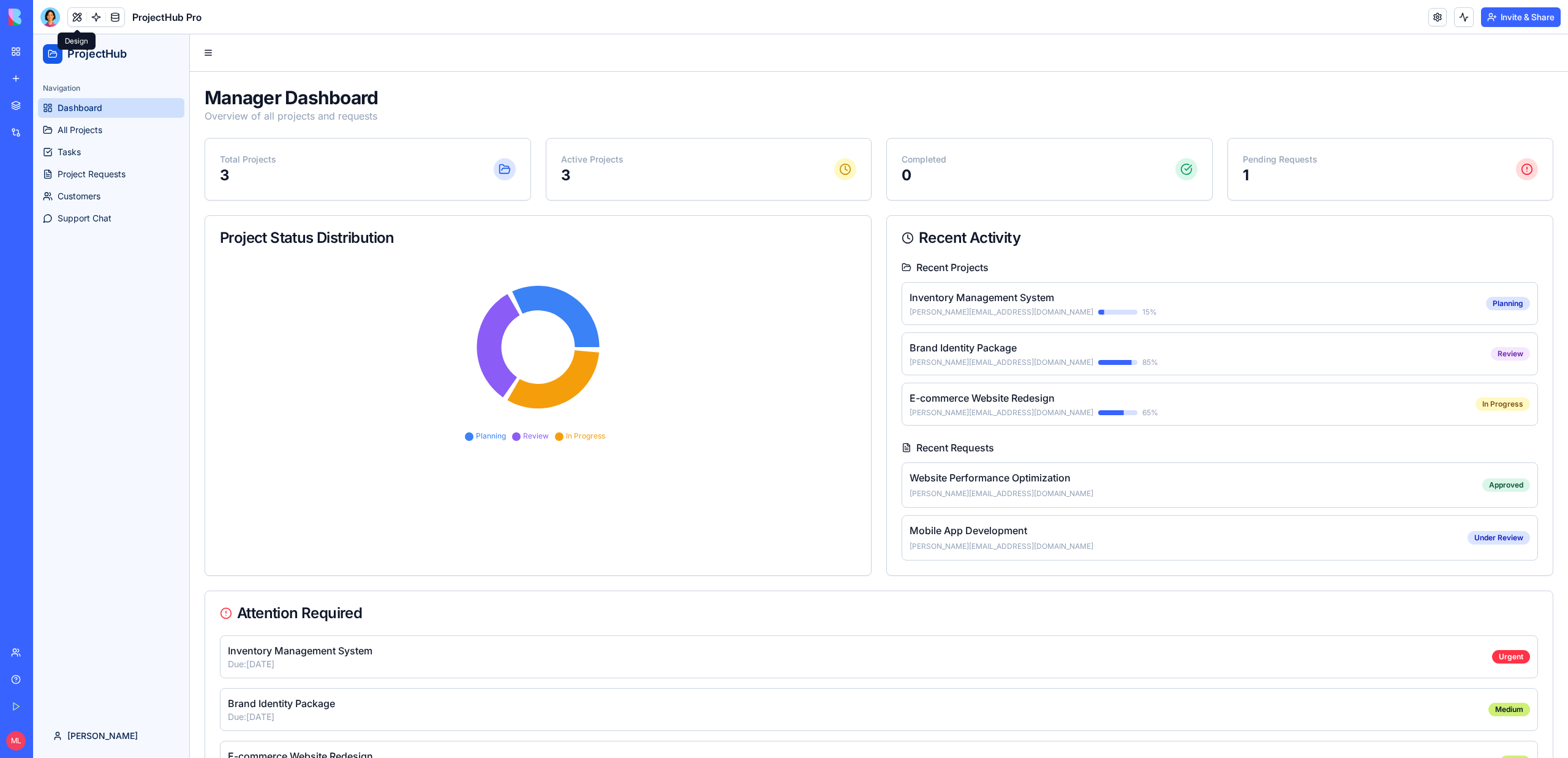
click at [73, 22] on button at bounding box center [77, 17] width 19 height 19
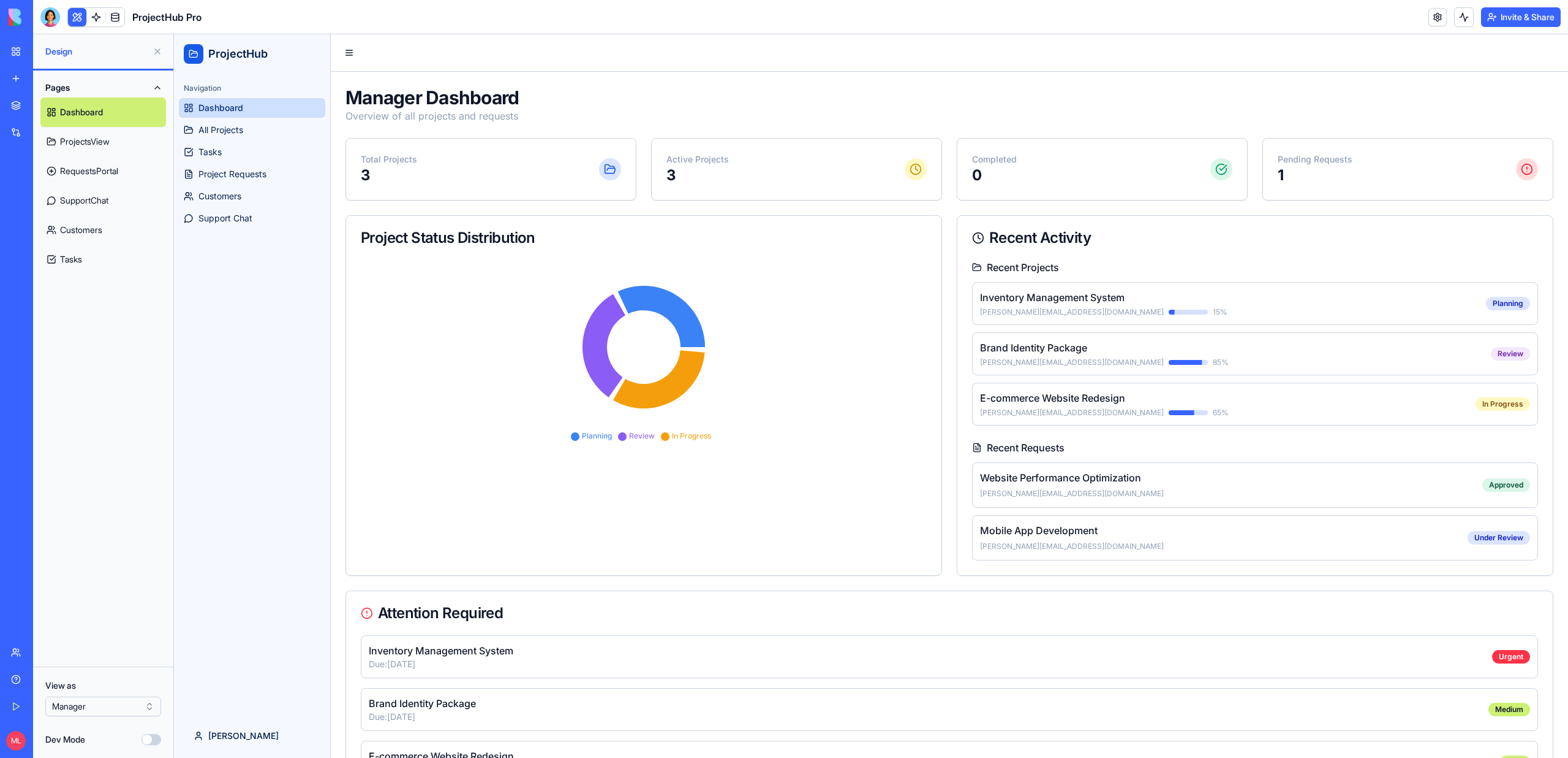
click at [91, 710] on html "BETA My Workspace New app Marketplace Integrations Recent ProjectFlow Pro Googl…" at bounding box center [784, 379] width 1568 height 758
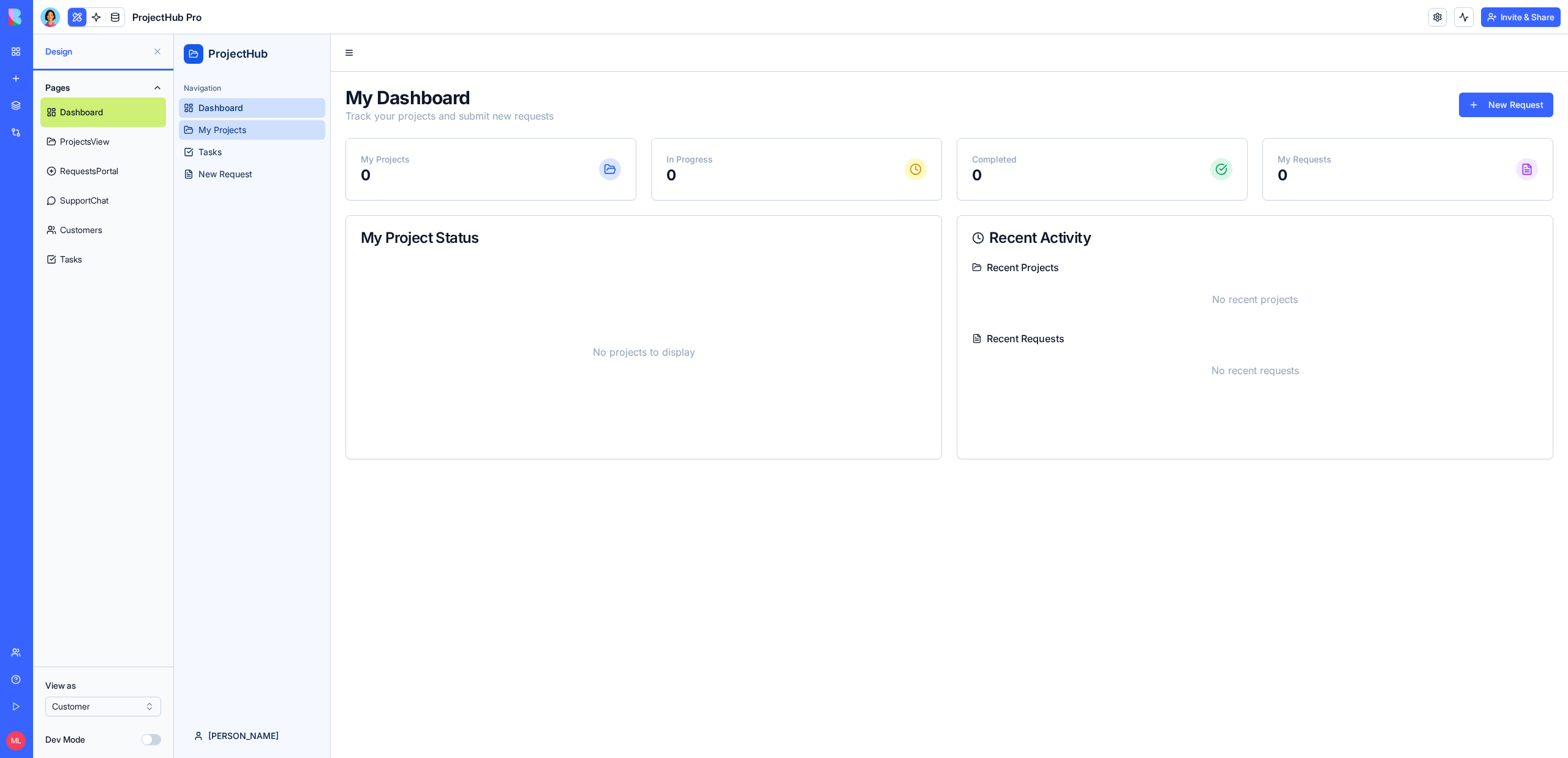
click at [216, 136] on link "My Projects" at bounding box center [251, 130] width 146 height 20
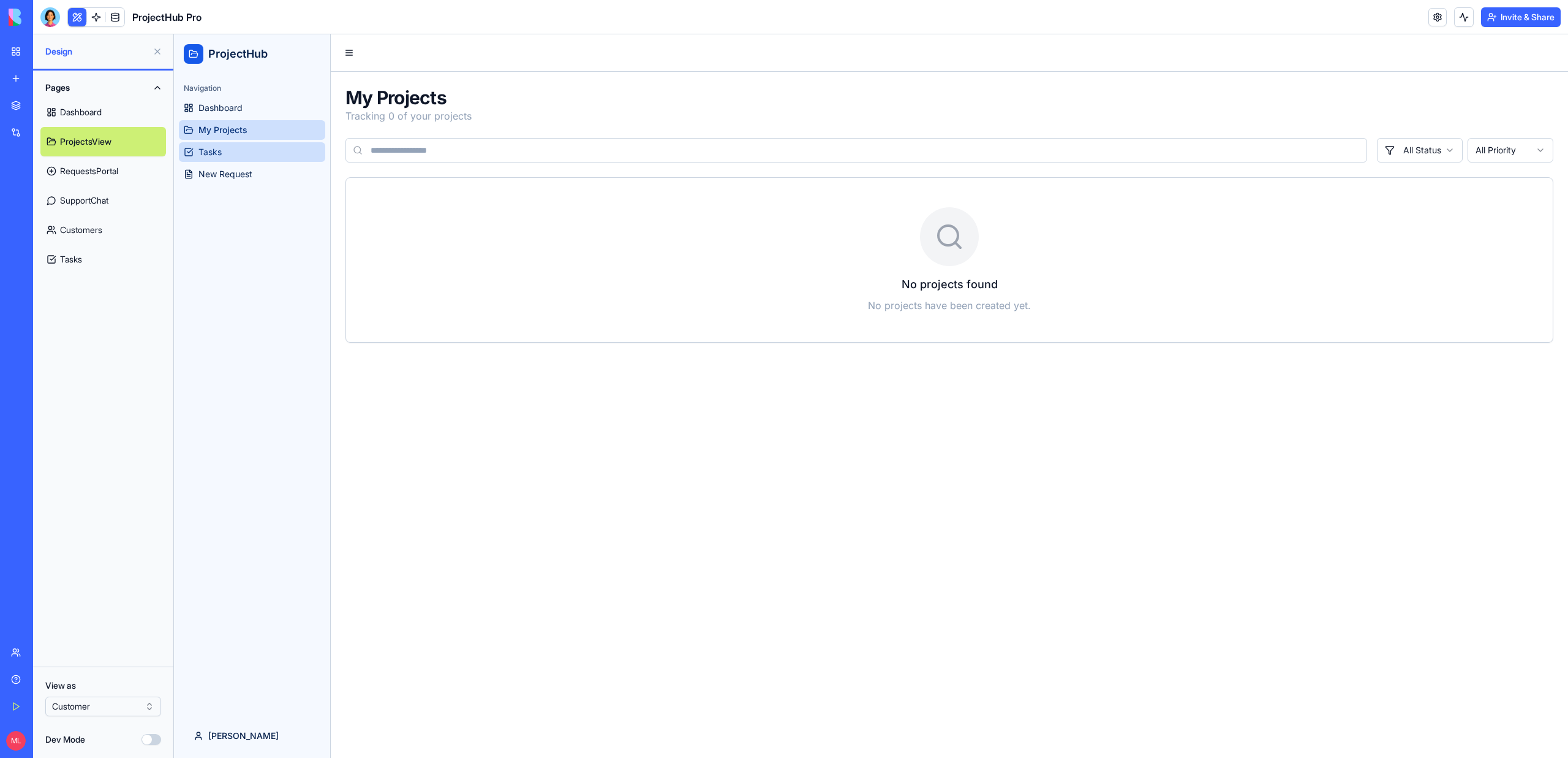
click at [242, 152] on link "Tasks" at bounding box center [251, 152] width 146 height 20
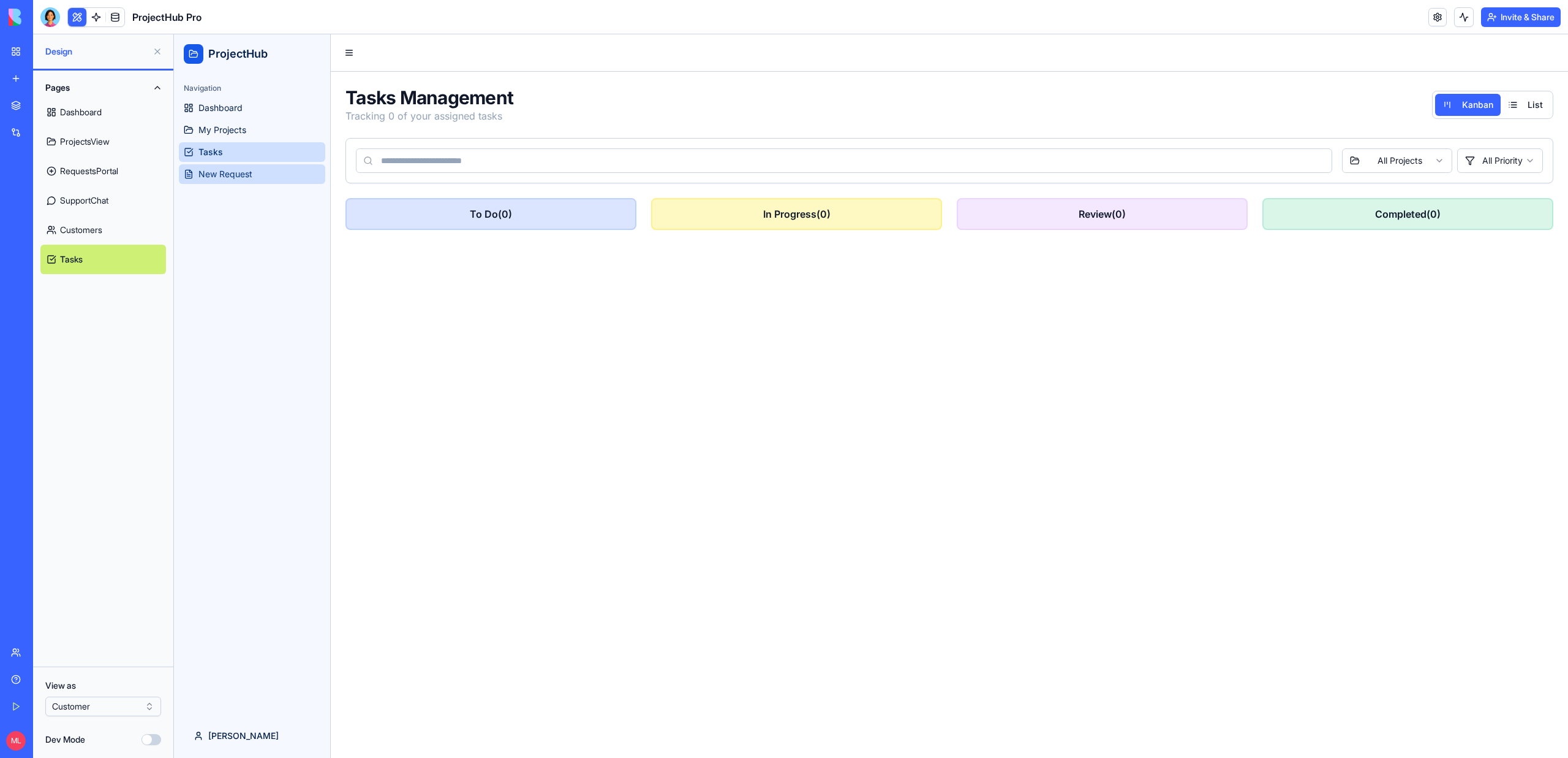
click at [247, 177] on span "New Request" at bounding box center [225, 174] width 54 height 12
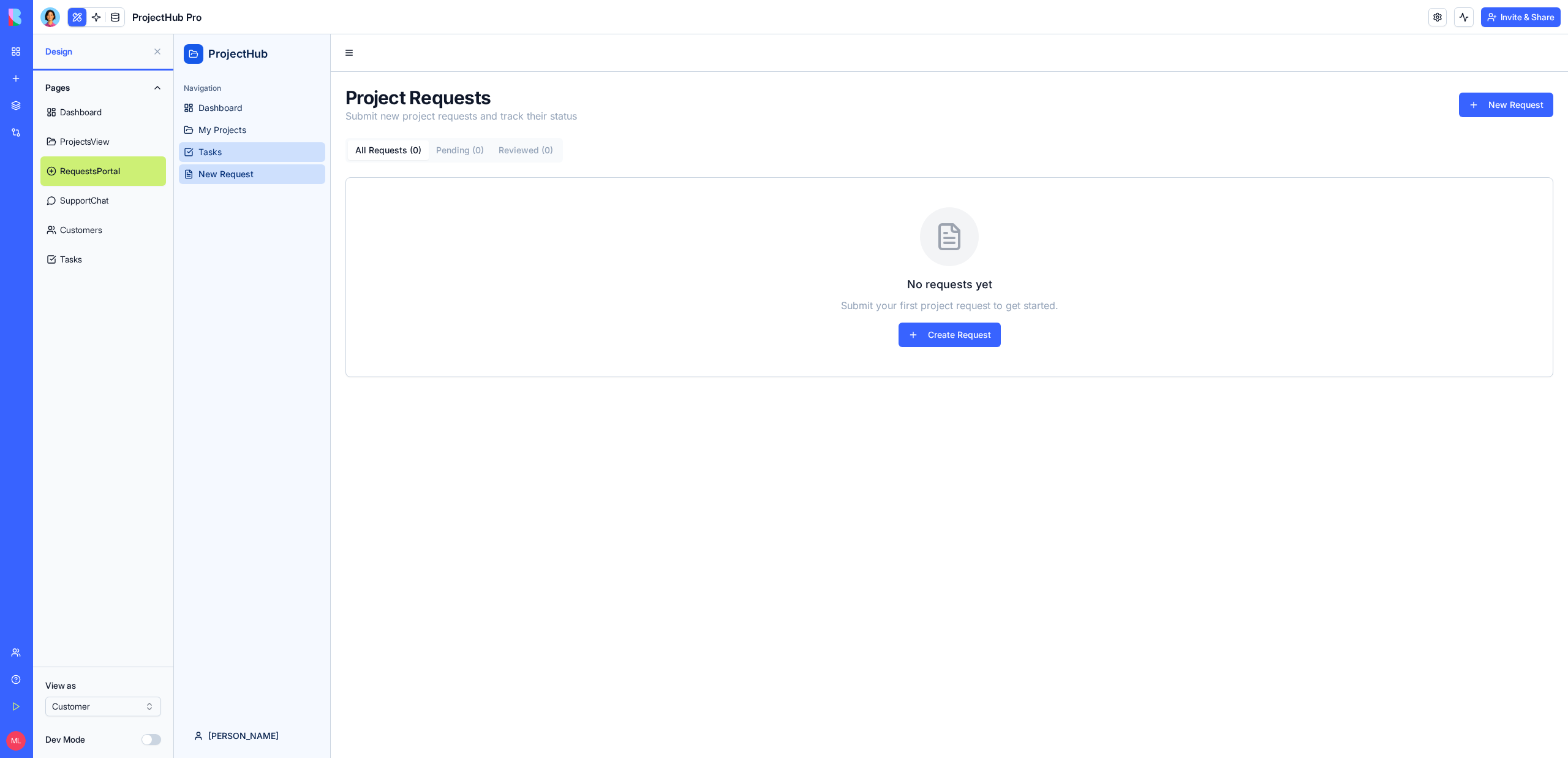
click at [244, 158] on link "Tasks" at bounding box center [251, 152] width 146 height 20
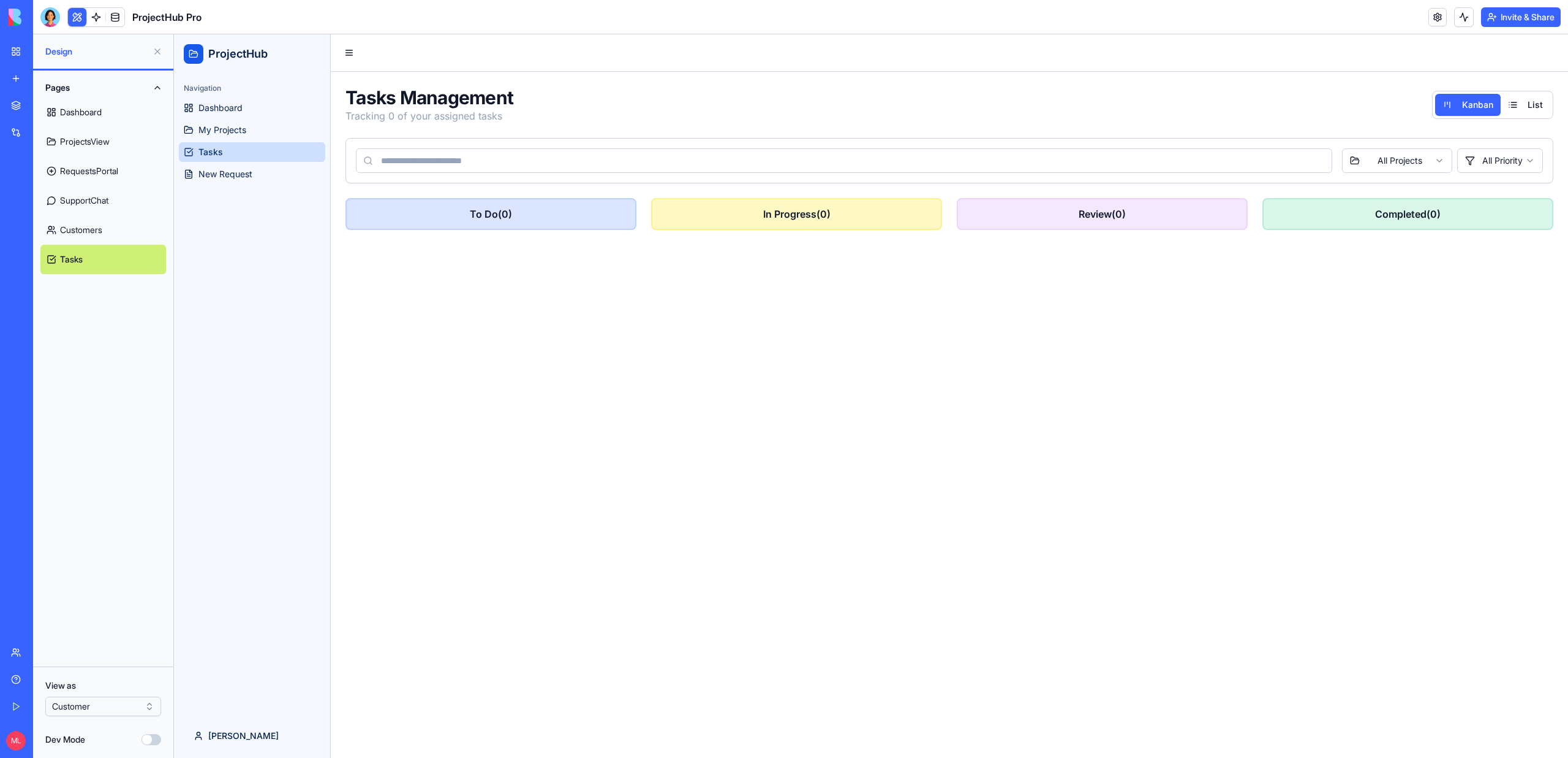
click at [78, 712] on html "BETA My Workspace New app Marketplace Integrations Recent ProjectFlow Pro Googl…" at bounding box center [784, 379] width 1568 height 758
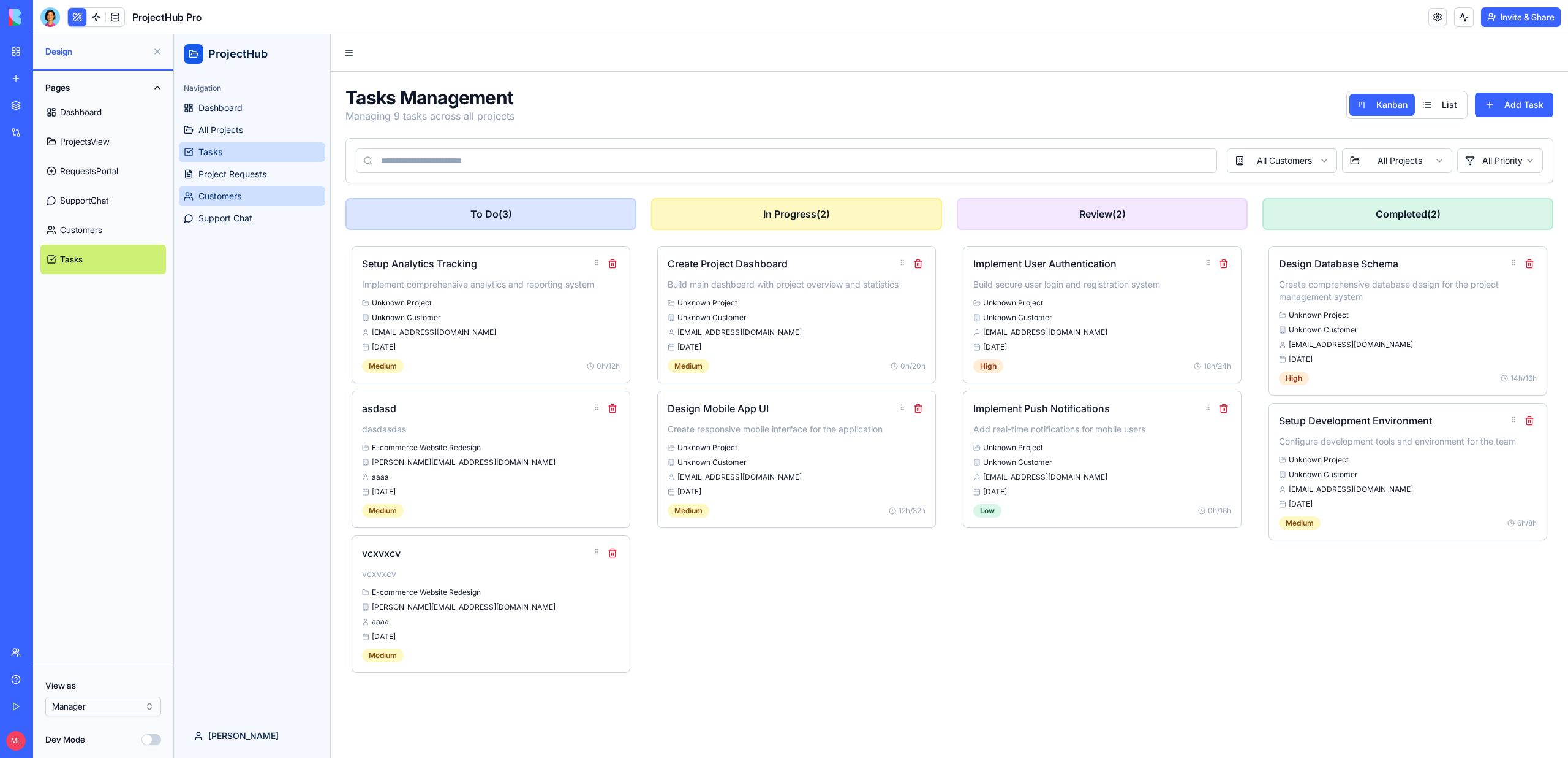
click at [224, 193] on span "Customers" at bounding box center [220, 196] width 43 height 12
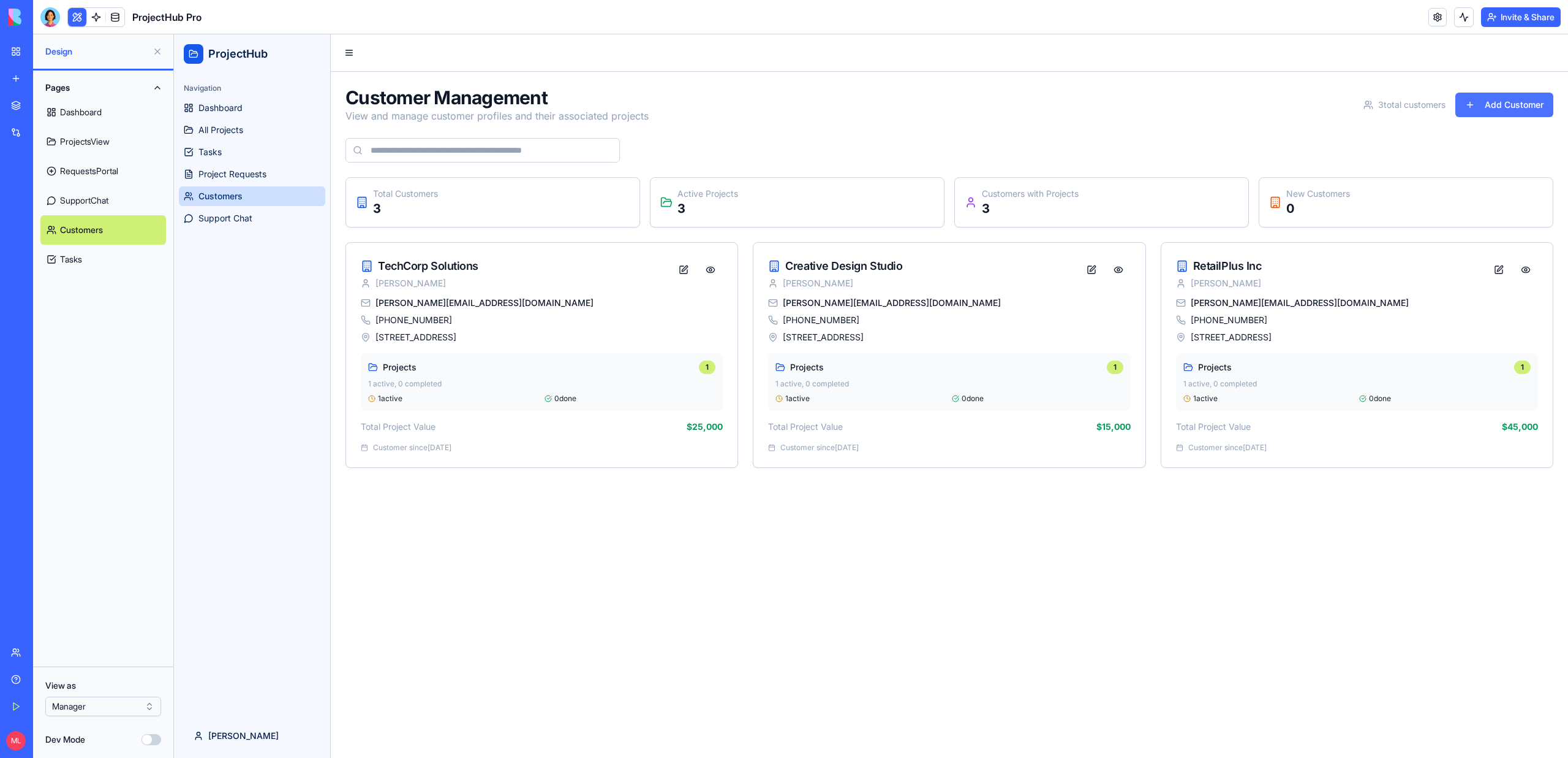
click at [1496, 101] on button "Add Customer" at bounding box center [1504, 104] width 98 height 25
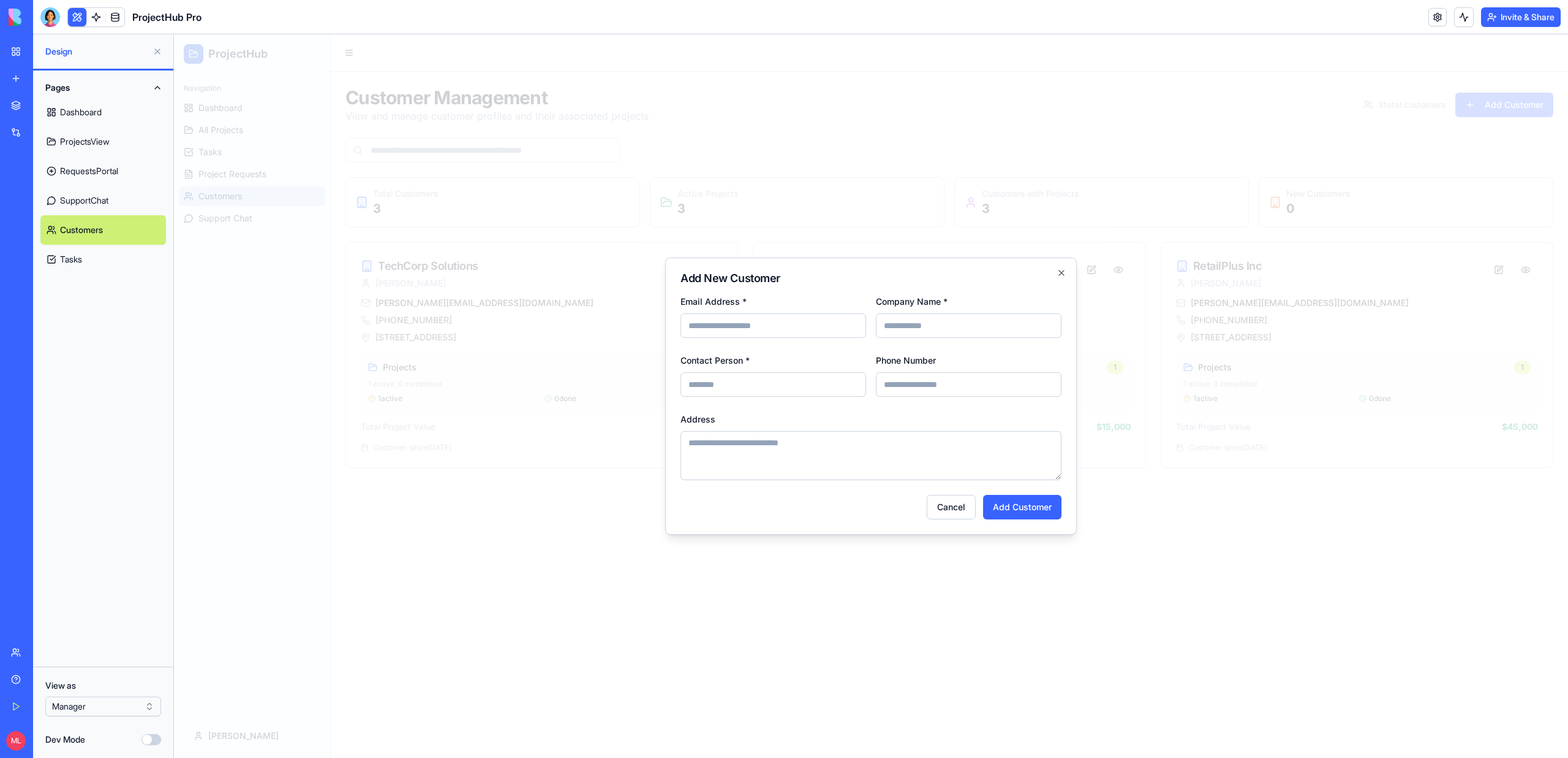
click at [768, 323] on input "Email Address *" at bounding box center [773, 325] width 185 height 25
type input "**********"
click at [920, 325] on input "Company Name *" at bounding box center [968, 325] width 185 height 25
type input "**********"
click at [939, 314] on input "**********" at bounding box center [968, 325] width 185 height 25
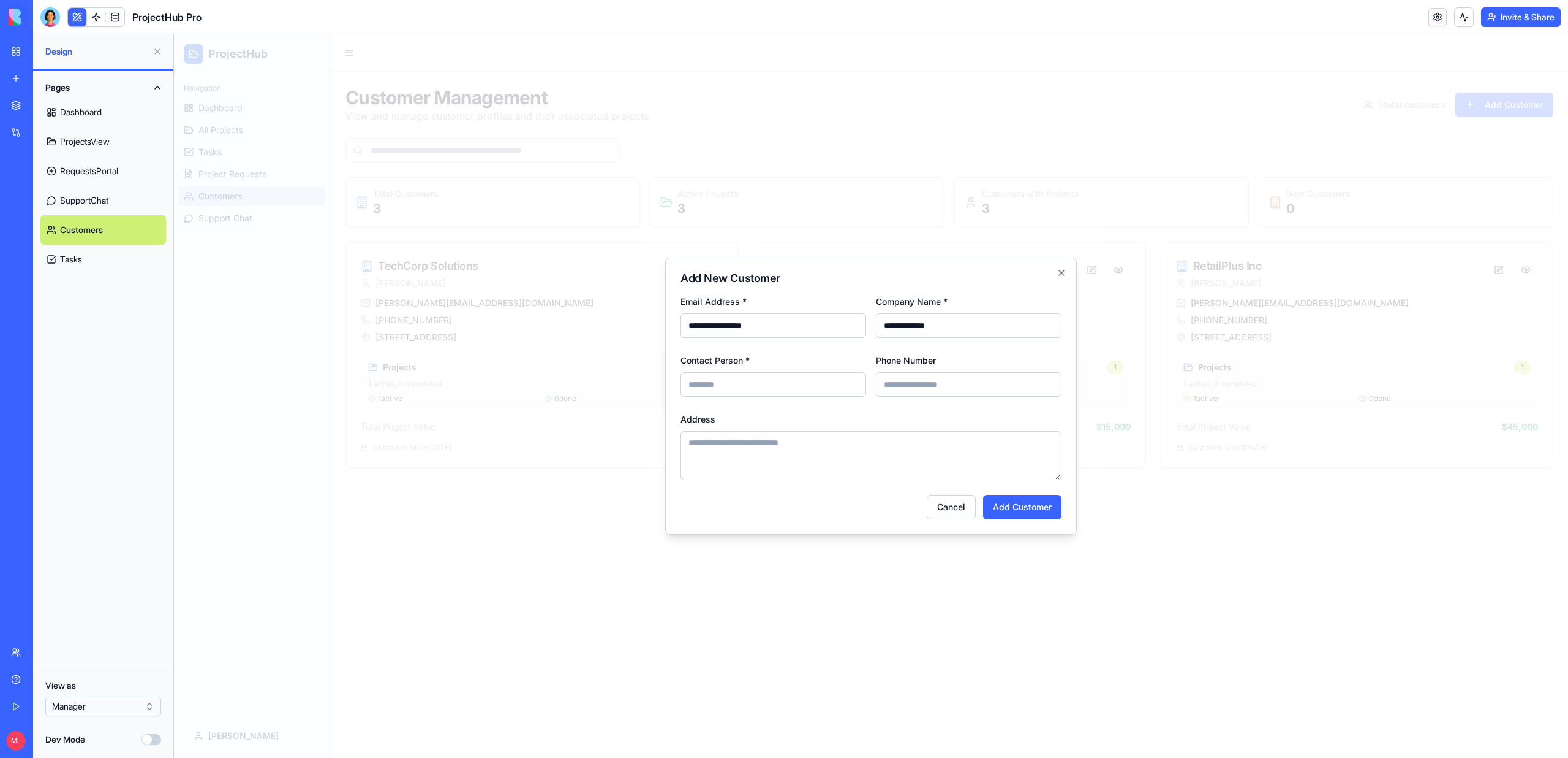
click at [945, 319] on input "**********" at bounding box center [968, 325] width 185 height 25
click at [947, 354] on div "Phone Number" at bounding box center [968, 374] width 185 height 44
click at [947, 341] on form "**********" at bounding box center [871, 406] width 381 height 226
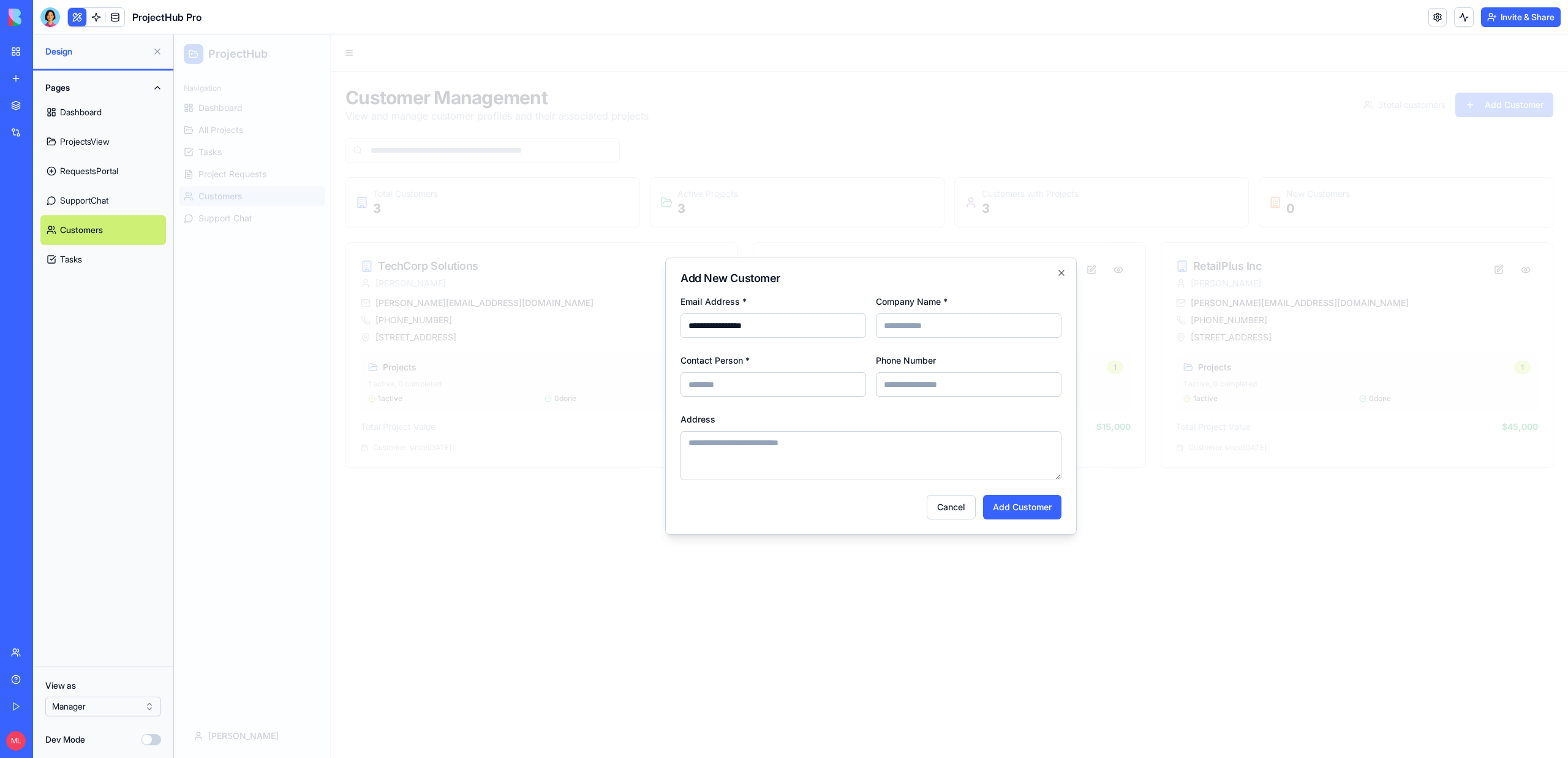
click at [945, 326] on input "Company Name *" at bounding box center [968, 325] width 185 height 25
type input "******"
click at [773, 394] on input "Contact Person *" at bounding box center [773, 384] width 185 height 25
type input "****"
click at [1021, 498] on button "Add Customer" at bounding box center [1022, 507] width 78 height 25
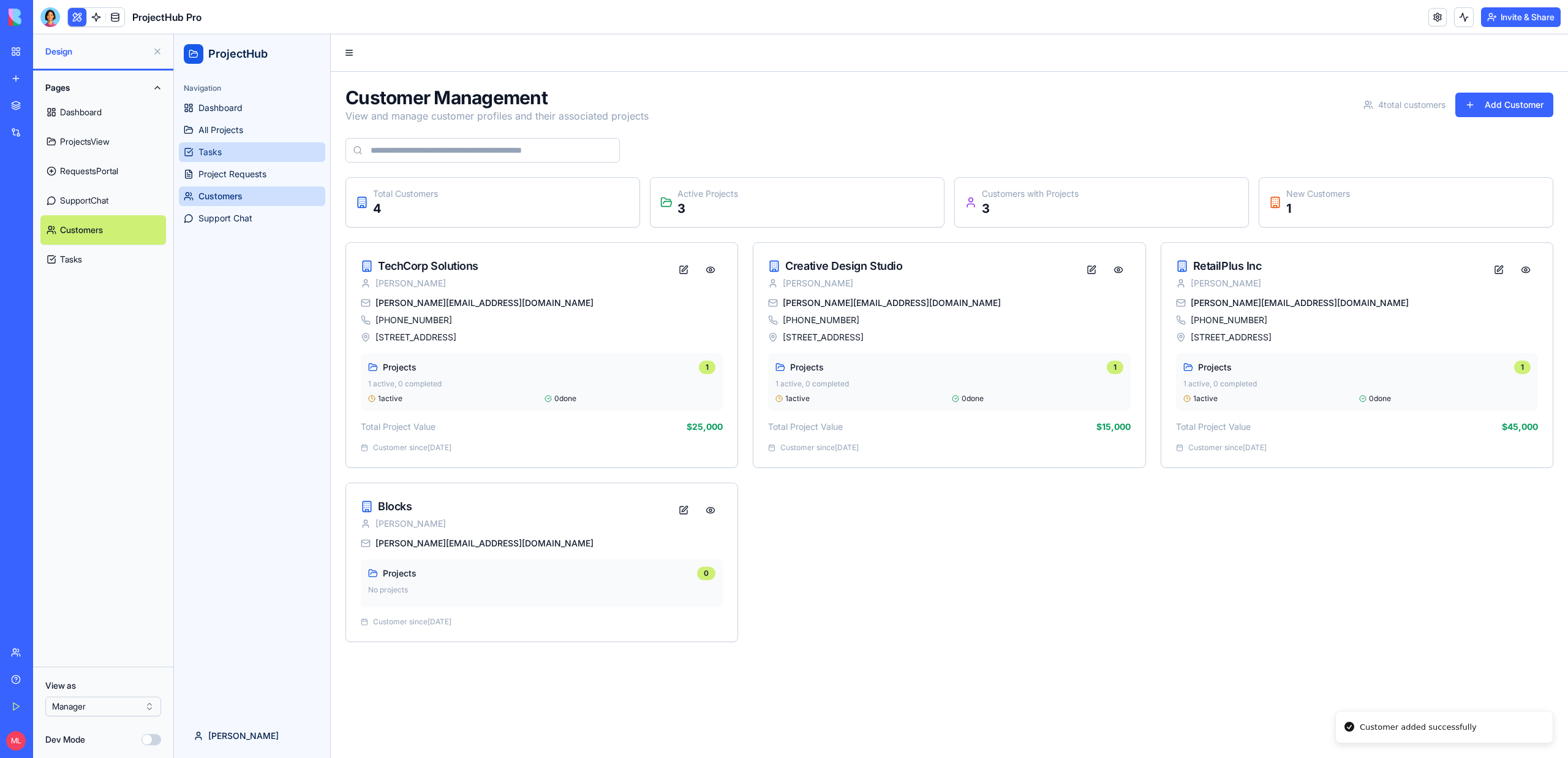
click at [207, 157] on span "Tasks" at bounding box center [210, 152] width 24 height 12
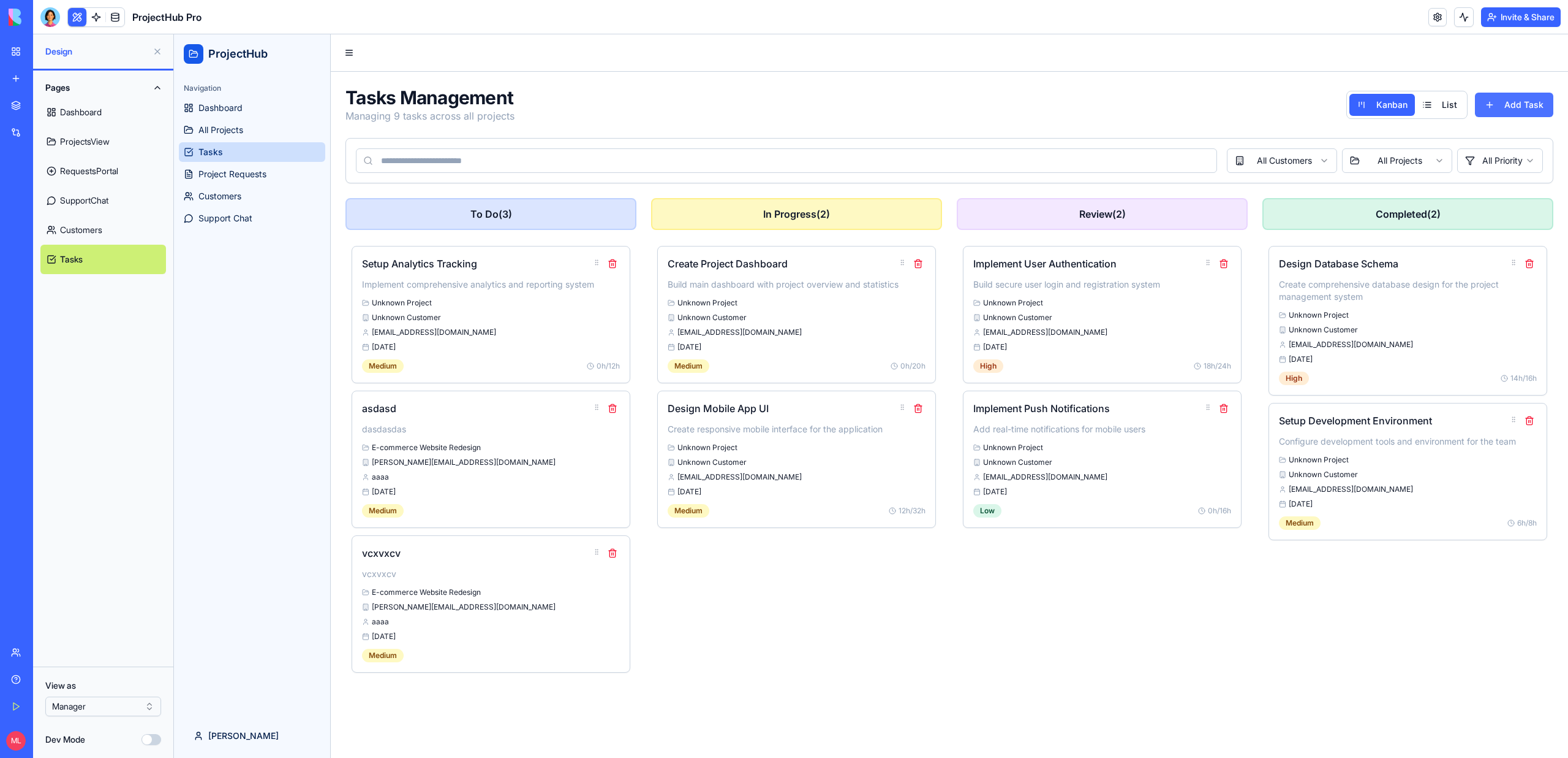
click at [1493, 105] on button "Add Task" at bounding box center [1514, 104] width 78 height 25
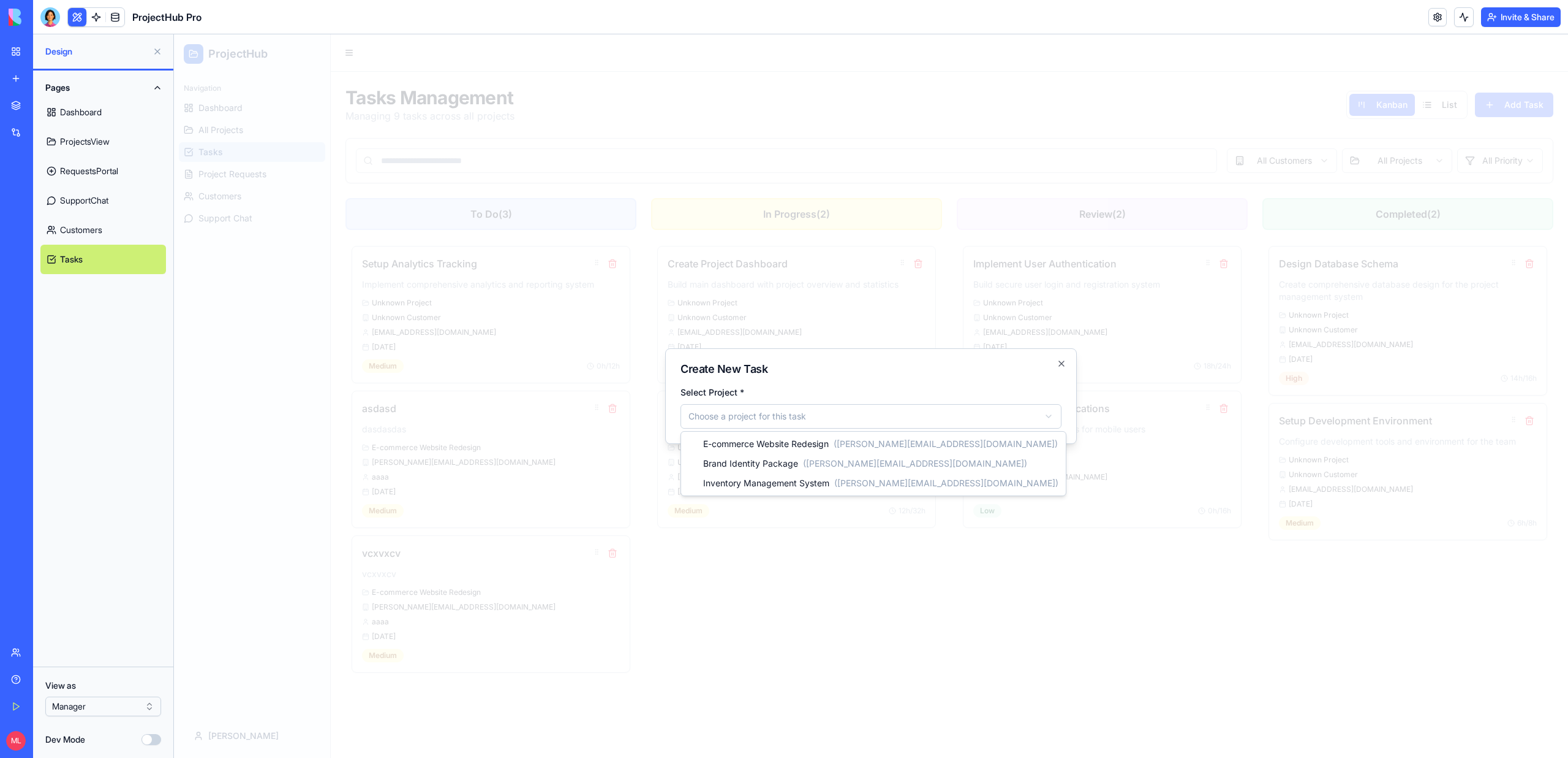
click at [834, 413] on body "ProjectHub Navigation Dashboard All Projects Tasks Project Requests Customers S…" at bounding box center [870, 396] width 1394 height 724
click at [792, 539] on div at bounding box center [870, 396] width 1394 height 724
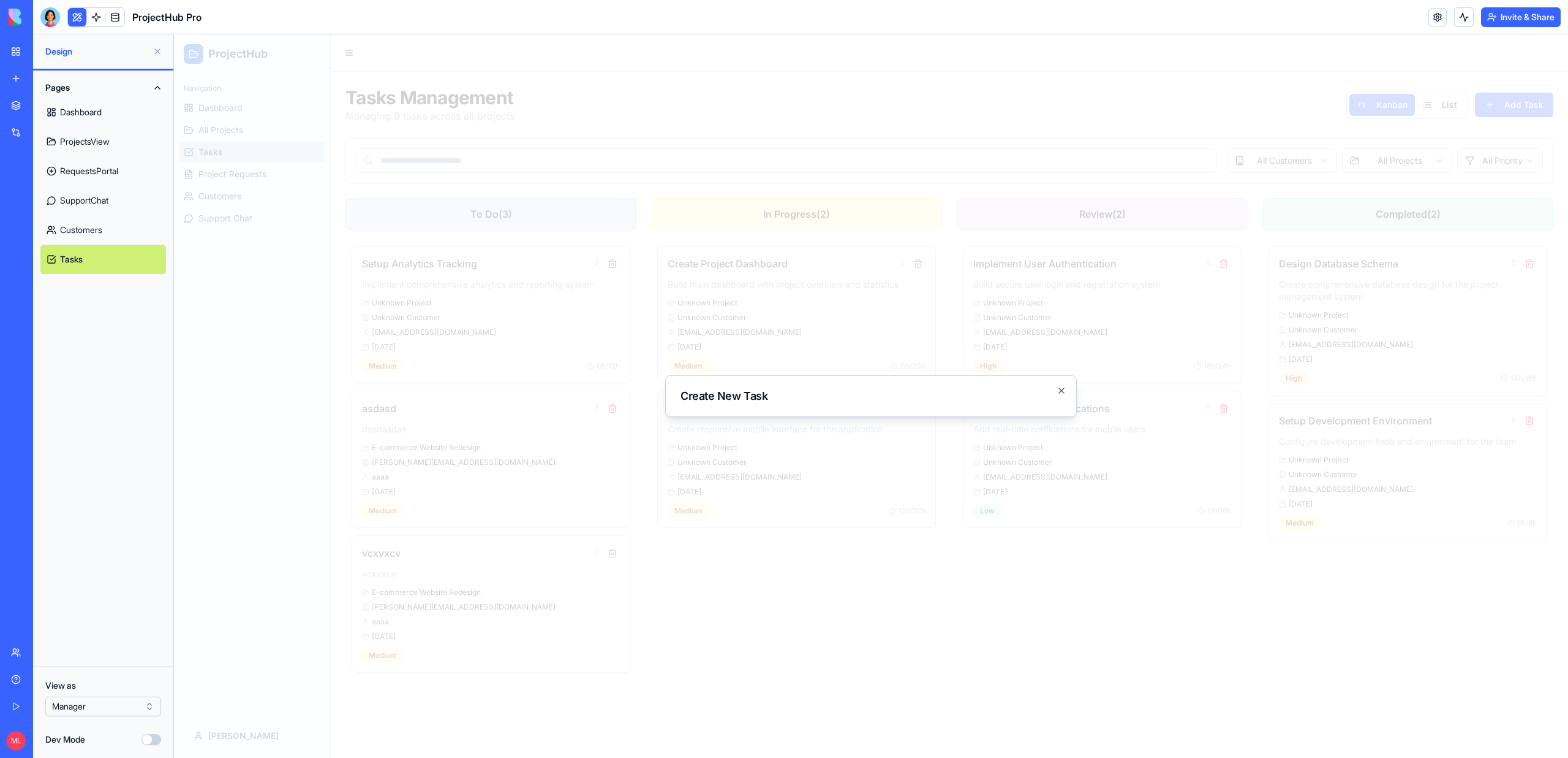
click at [238, 208] on div at bounding box center [870, 396] width 1394 height 724
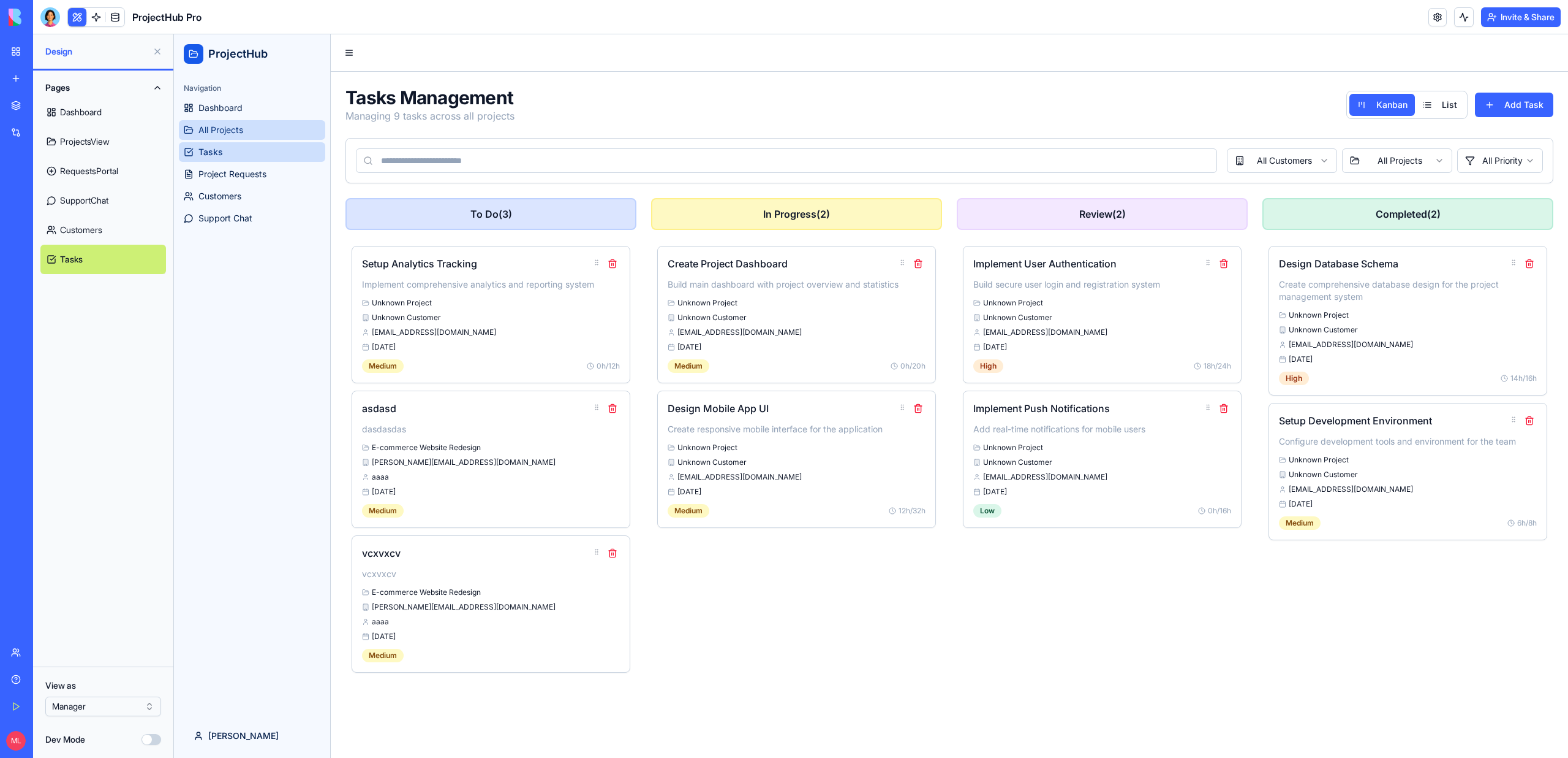
click at [229, 133] on span "All Projects" at bounding box center [221, 130] width 45 height 12
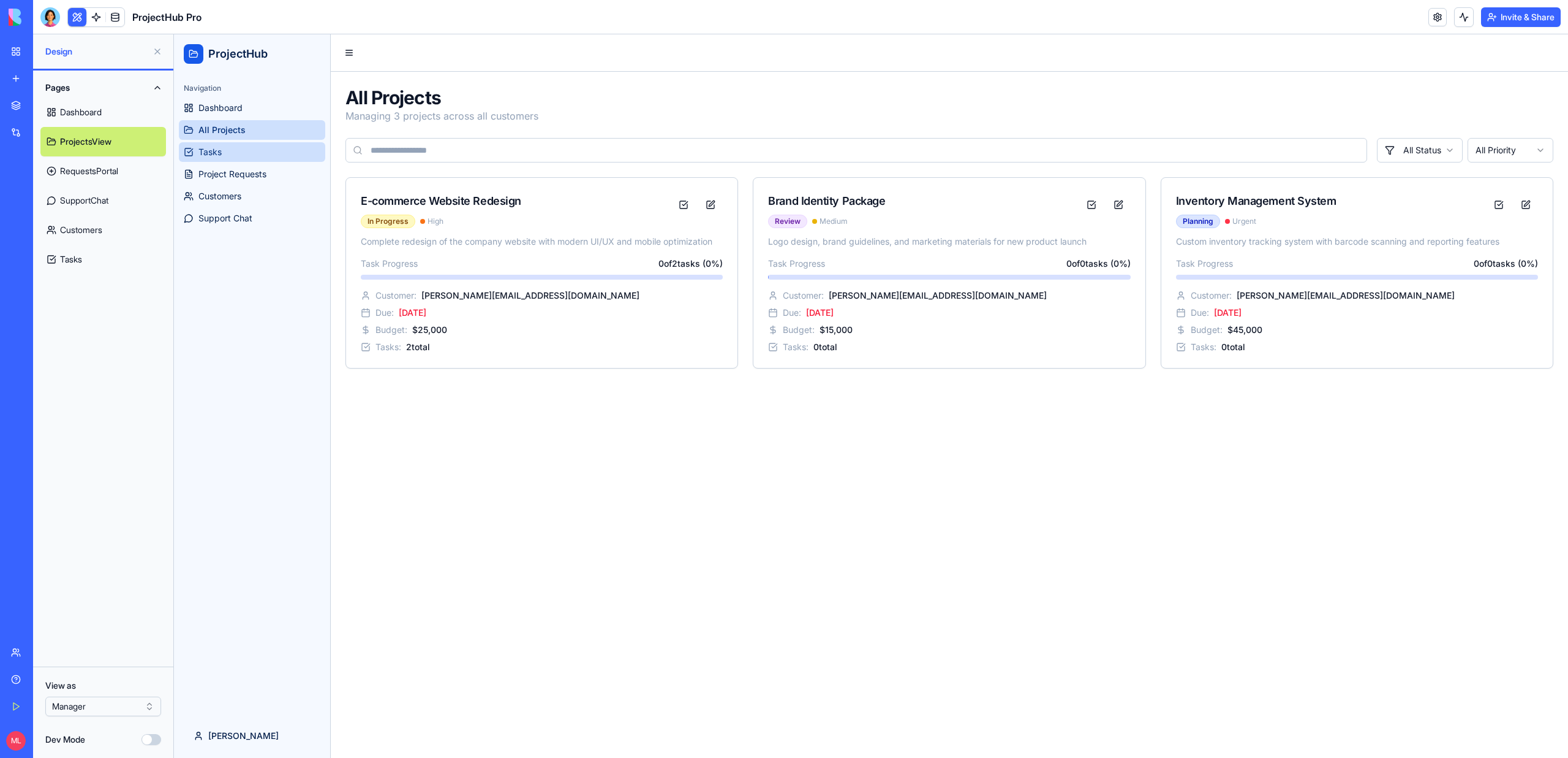
click at [209, 154] on span "Tasks" at bounding box center [210, 152] width 24 height 12
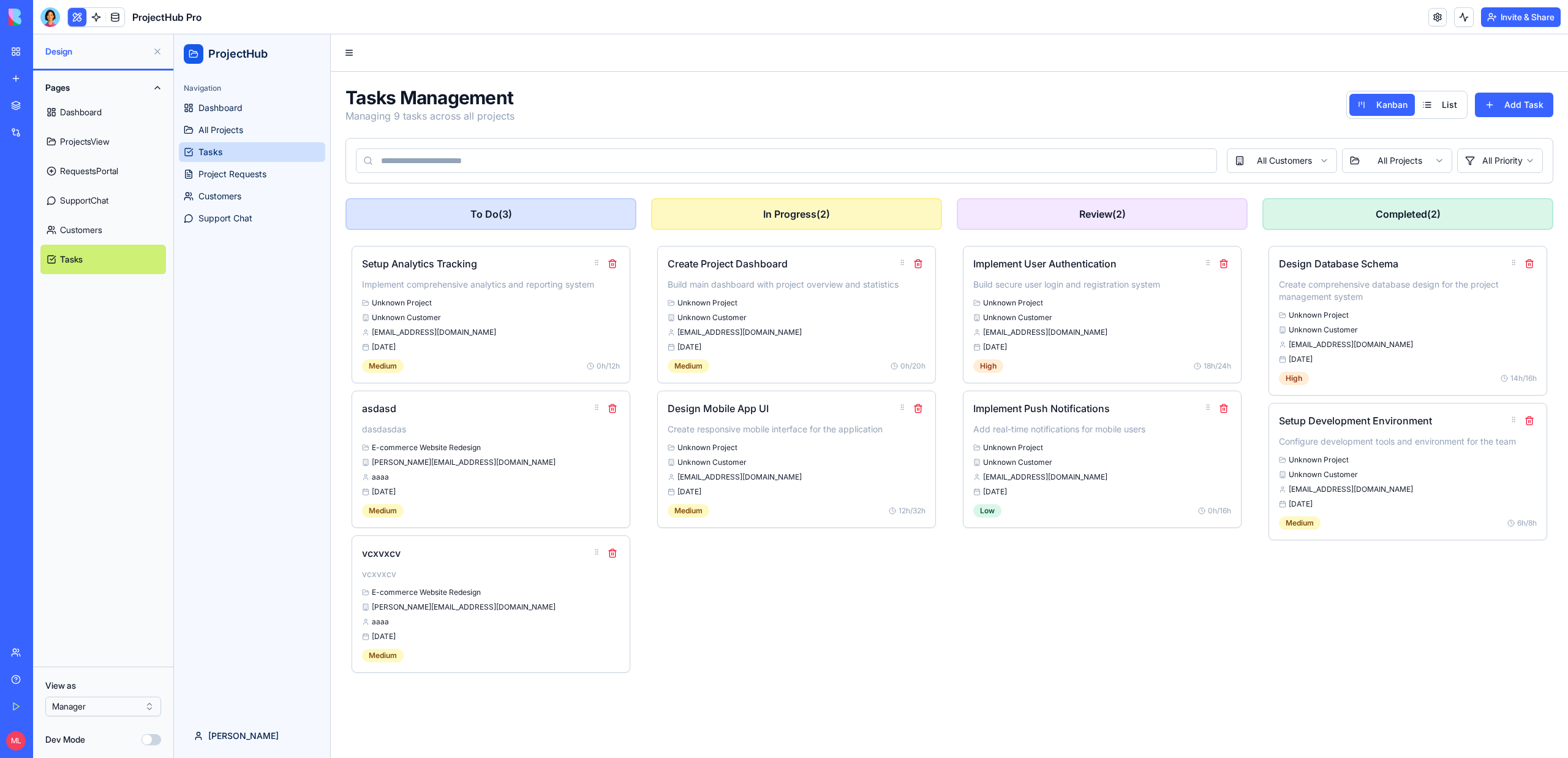
click at [211, 142] on link "Tasks" at bounding box center [251, 152] width 146 height 20
click at [211, 136] on link "All Projects" at bounding box center [251, 130] width 146 height 20
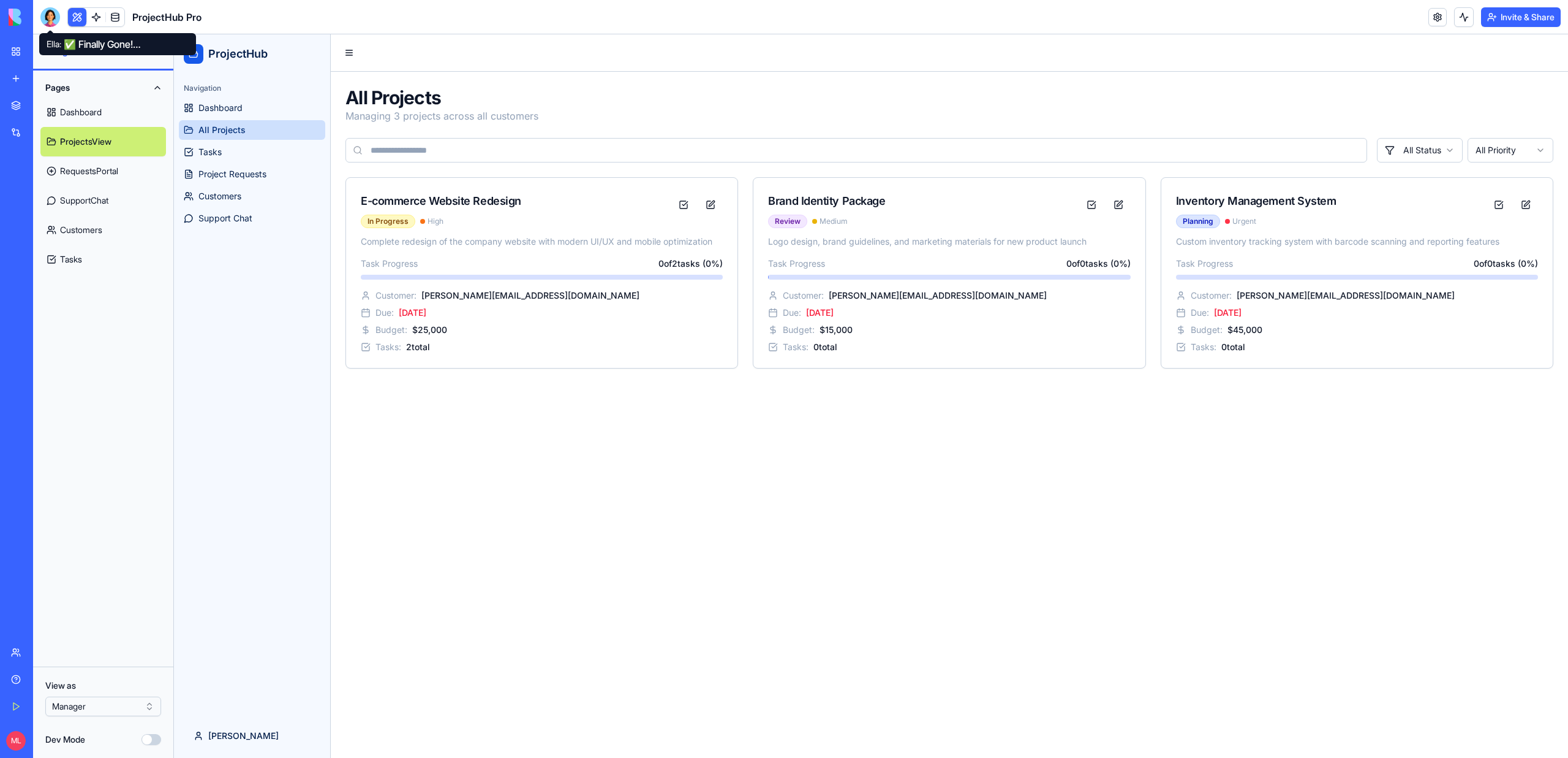
click at [46, 14] on div at bounding box center [50, 17] width 20 height 20
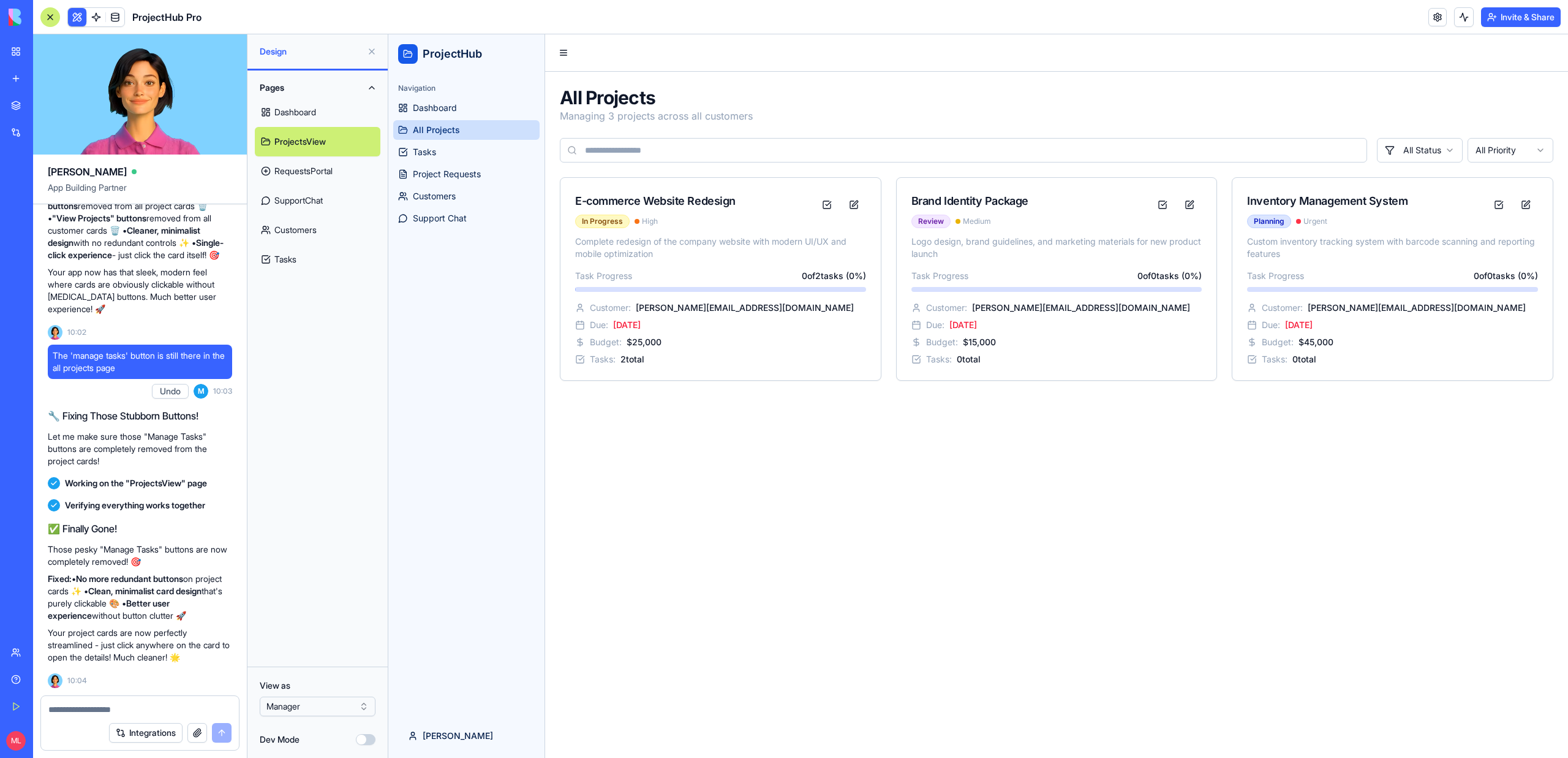
click at [96, 717] on div "Integrations" at bounding box center [140, 731] width 198 height 34
click at [97, 712] on textarea at bounding box center [139, 709] width 183 height 12
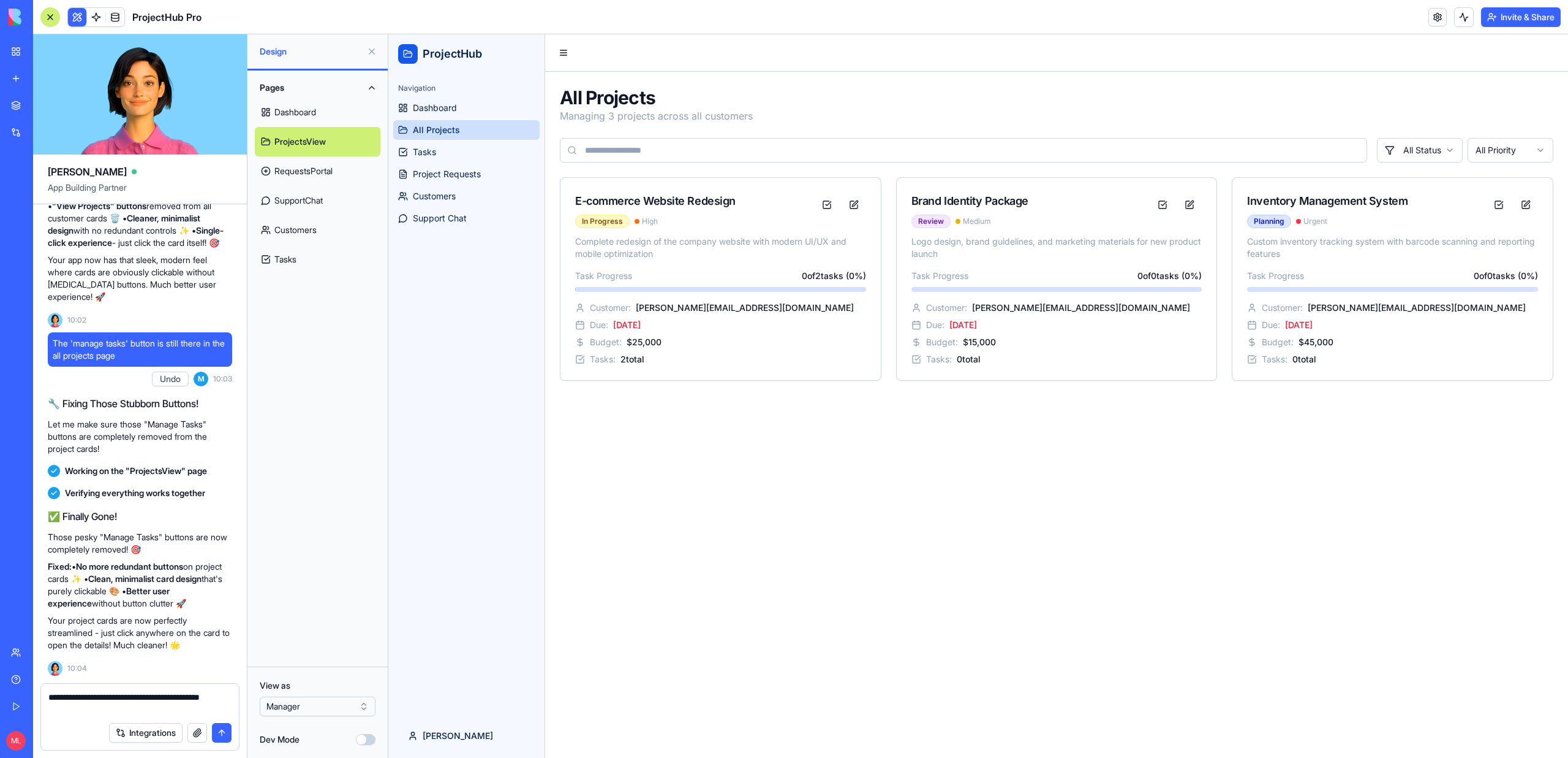
type textarea "**********"
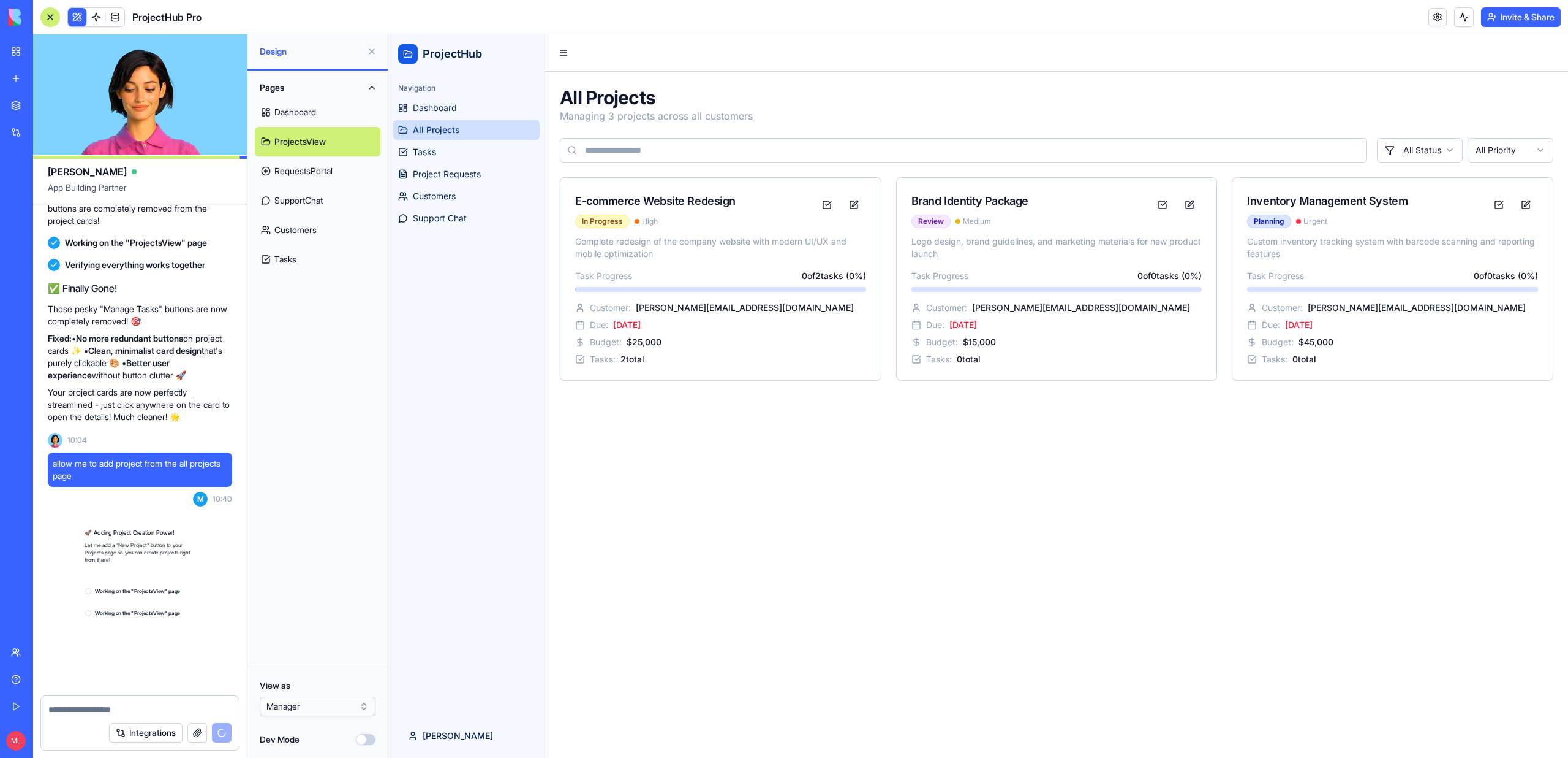
scroll to position [8867, 0]
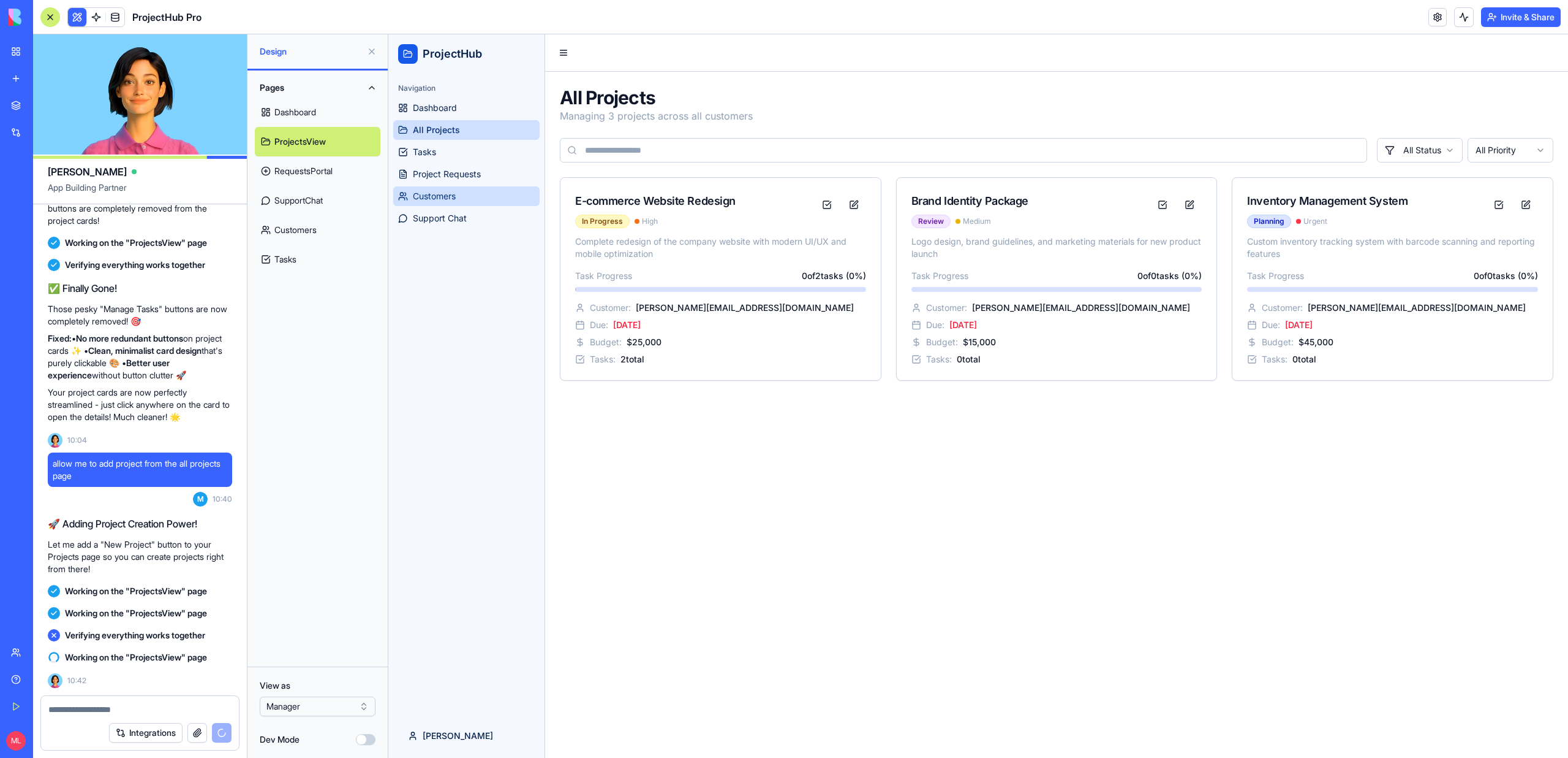
click at [454, 193] on span "Customers" at bounding box center [435, 196] width 43 height 12
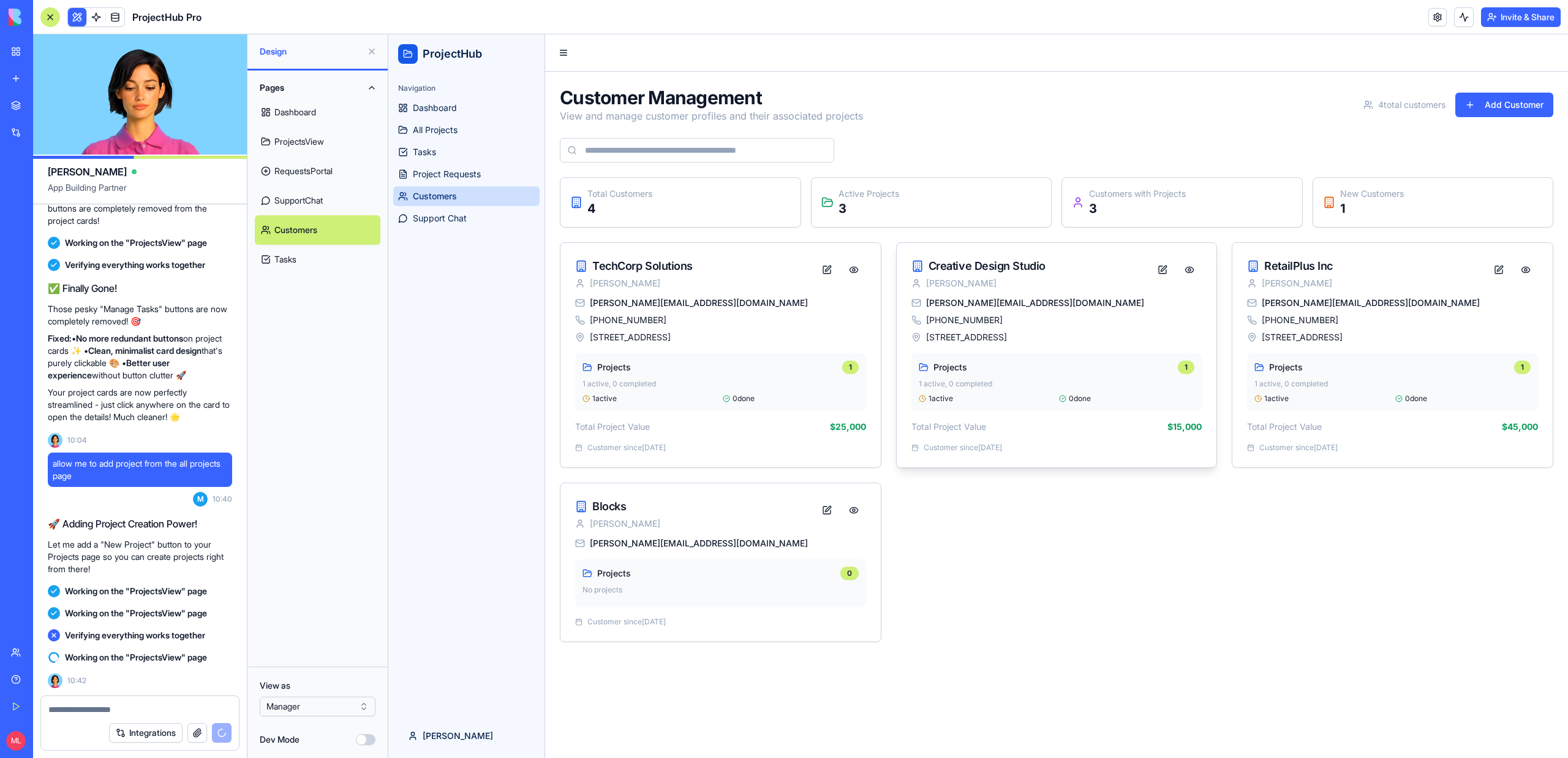
click at [1019, 346] on div "sarah@designstudio.com +1-555-0456 456 Creative Blvd, Design Town, DT 67890 Pro…" at bounding box center [1057, 382] width 320 height 171
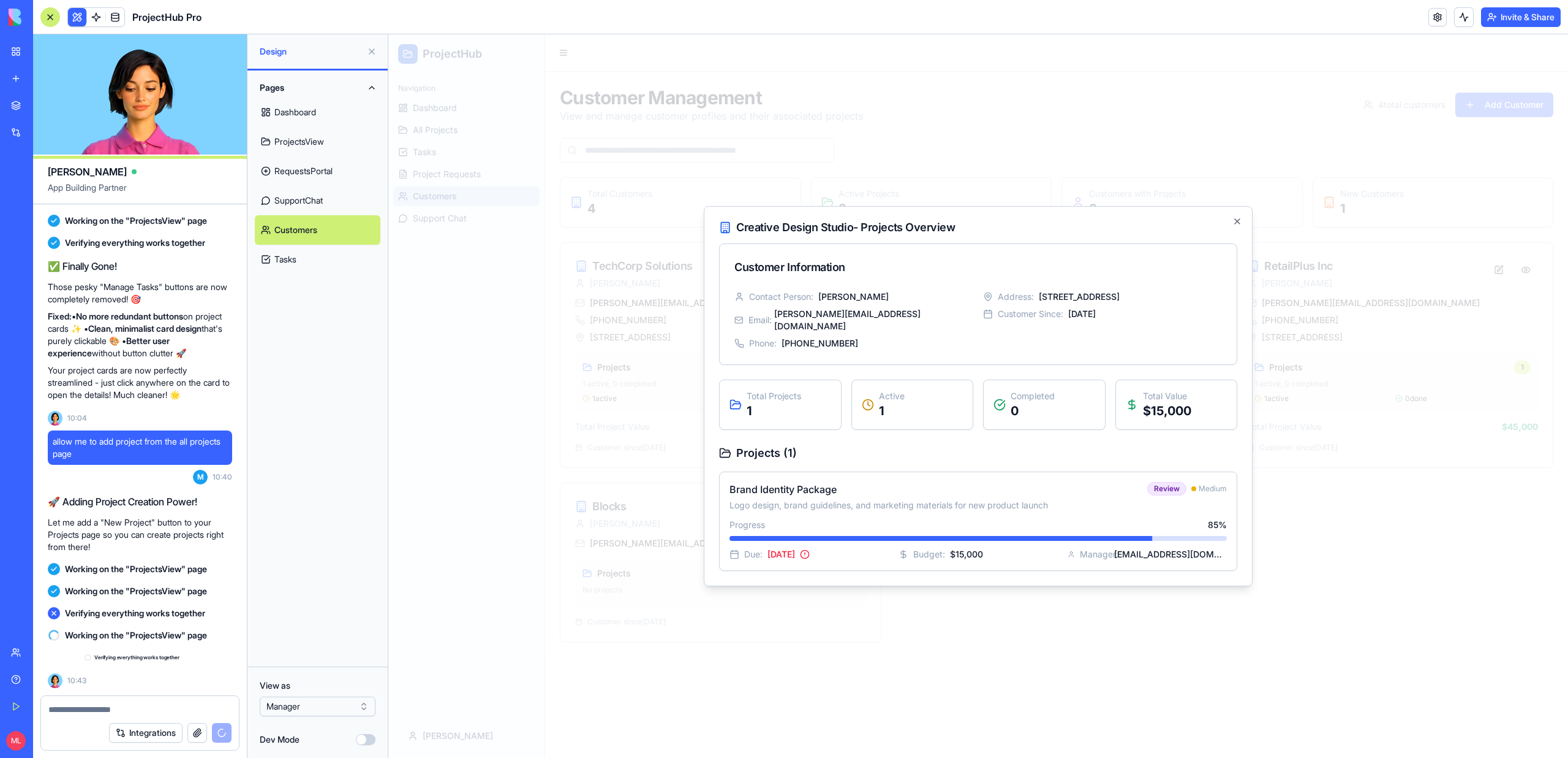
scroll to position [8889, 0]
click at [963, 518] on div "Progress 85 %" at bounding box center [977, 524] width 497 height 12
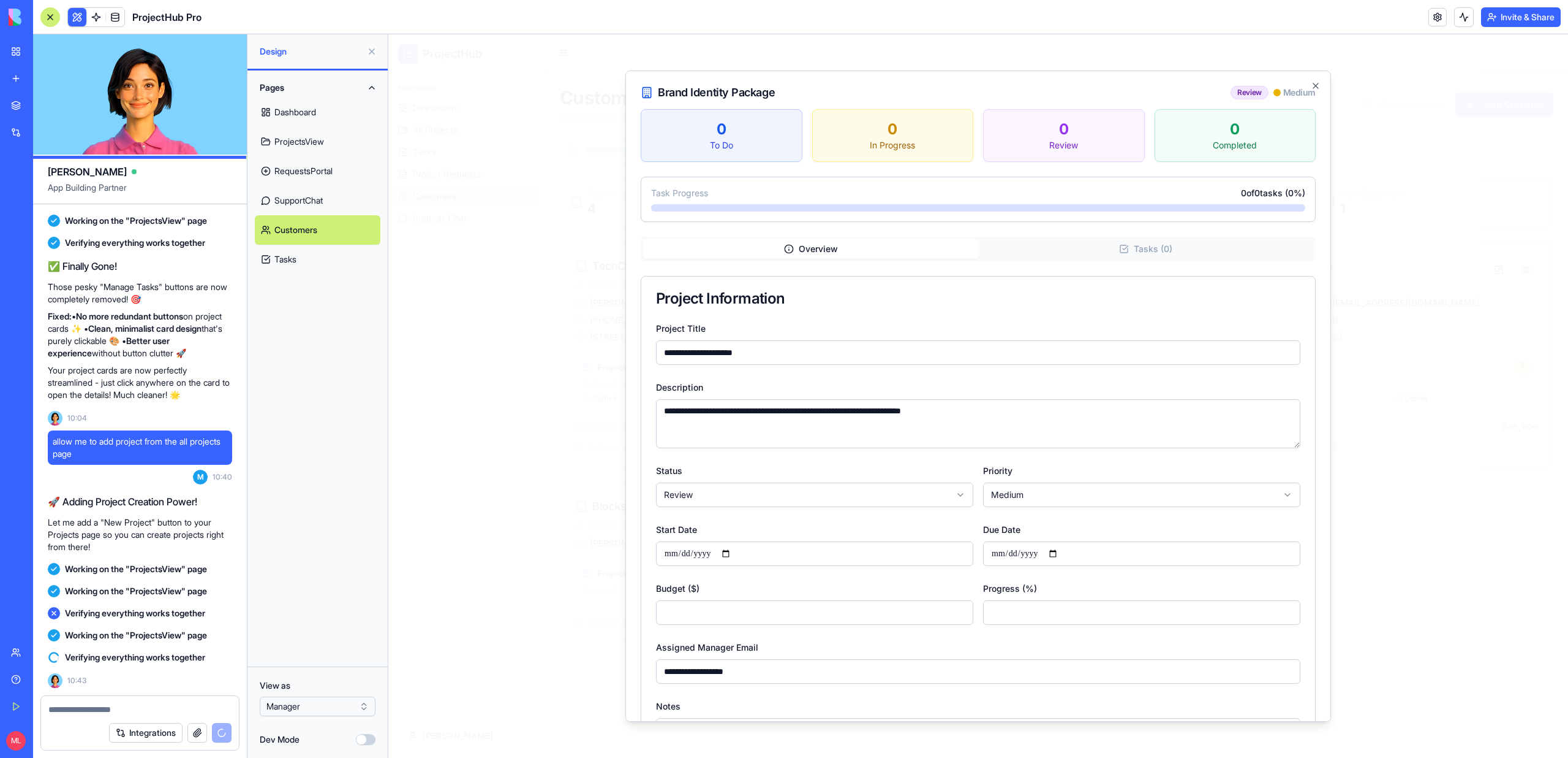
click at [601, 439] on div at bounding box center [978, 396] width 1179 height 724
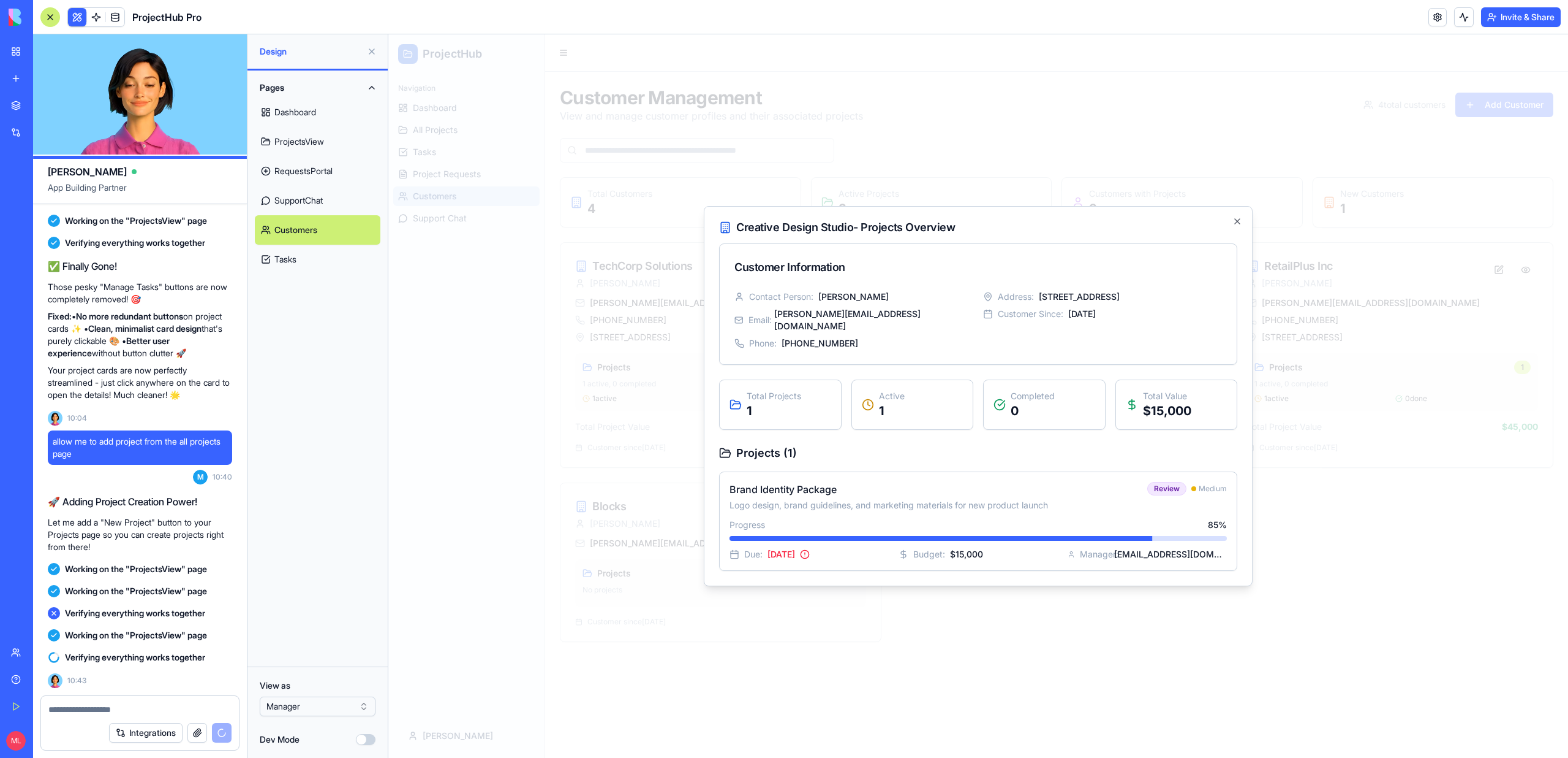
click at [644, 506] on div at bounding box center [978, 396] width 1179 height 724
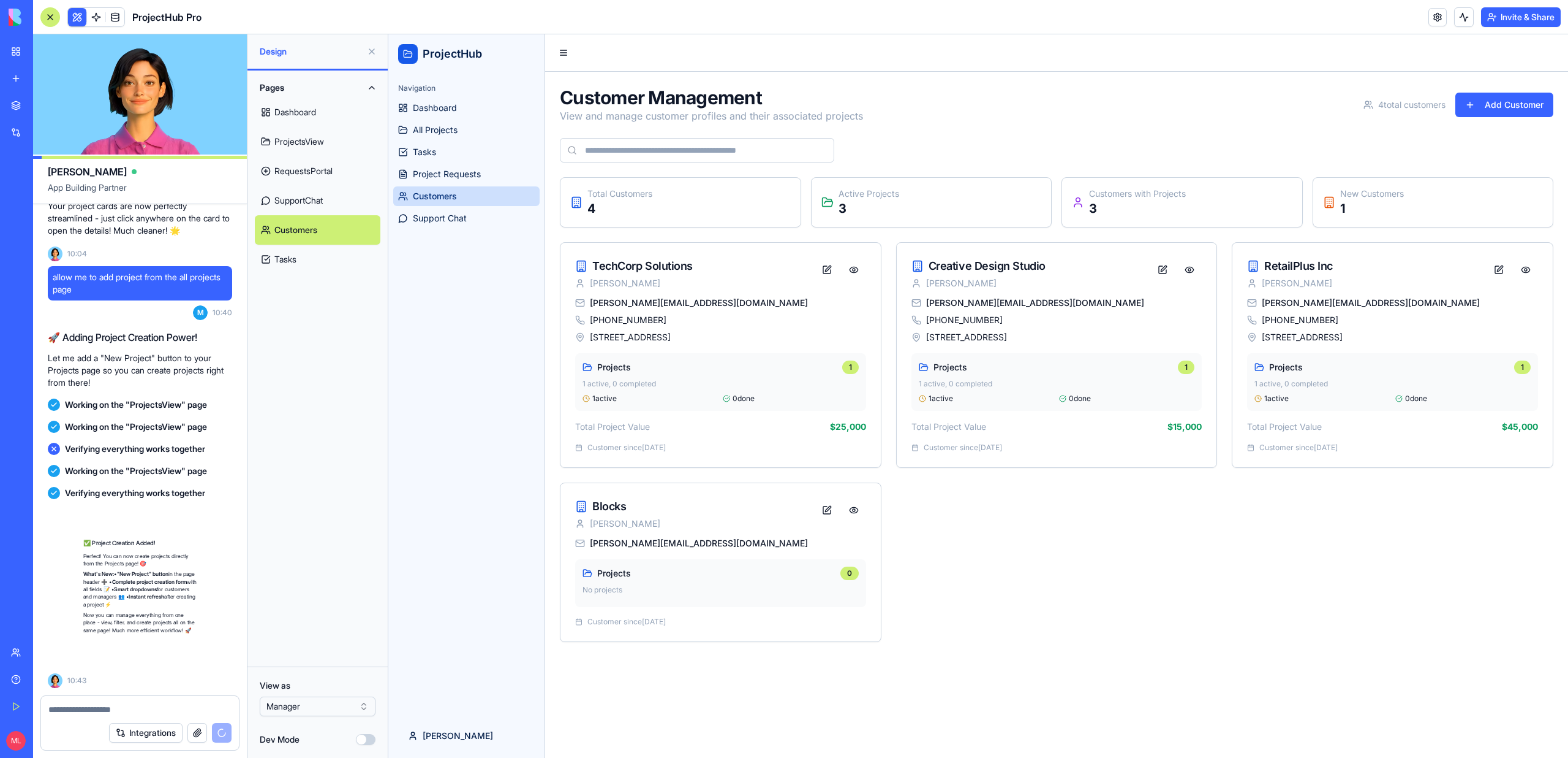
scroll to position [9066, 0]
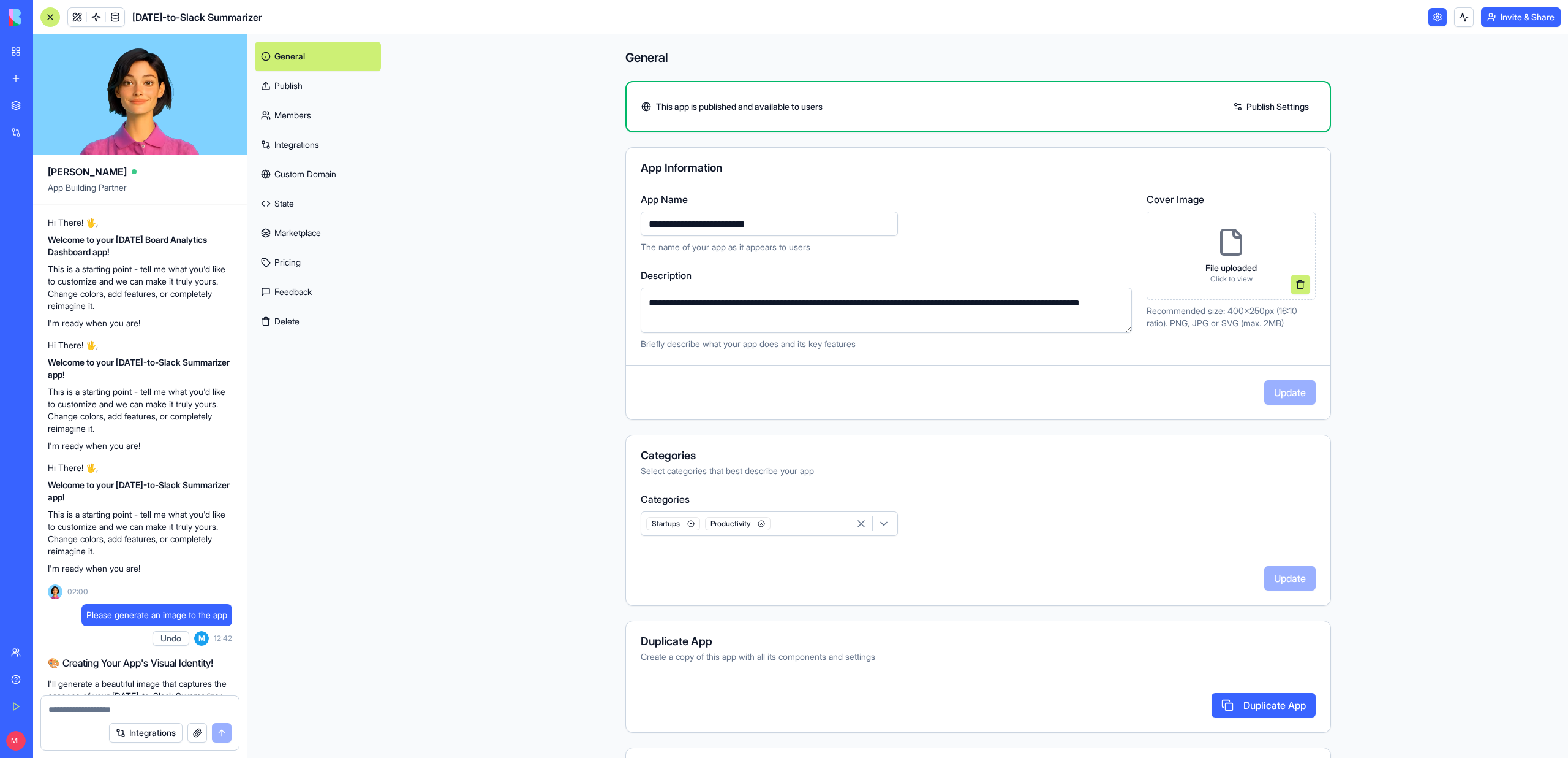
click at [487, 174] on main "**********" at bounding box center [978, 396] width 1179 height 724
click at [529, 180] on main "**********" at bounding box center [978, 396] width 1179 height 724
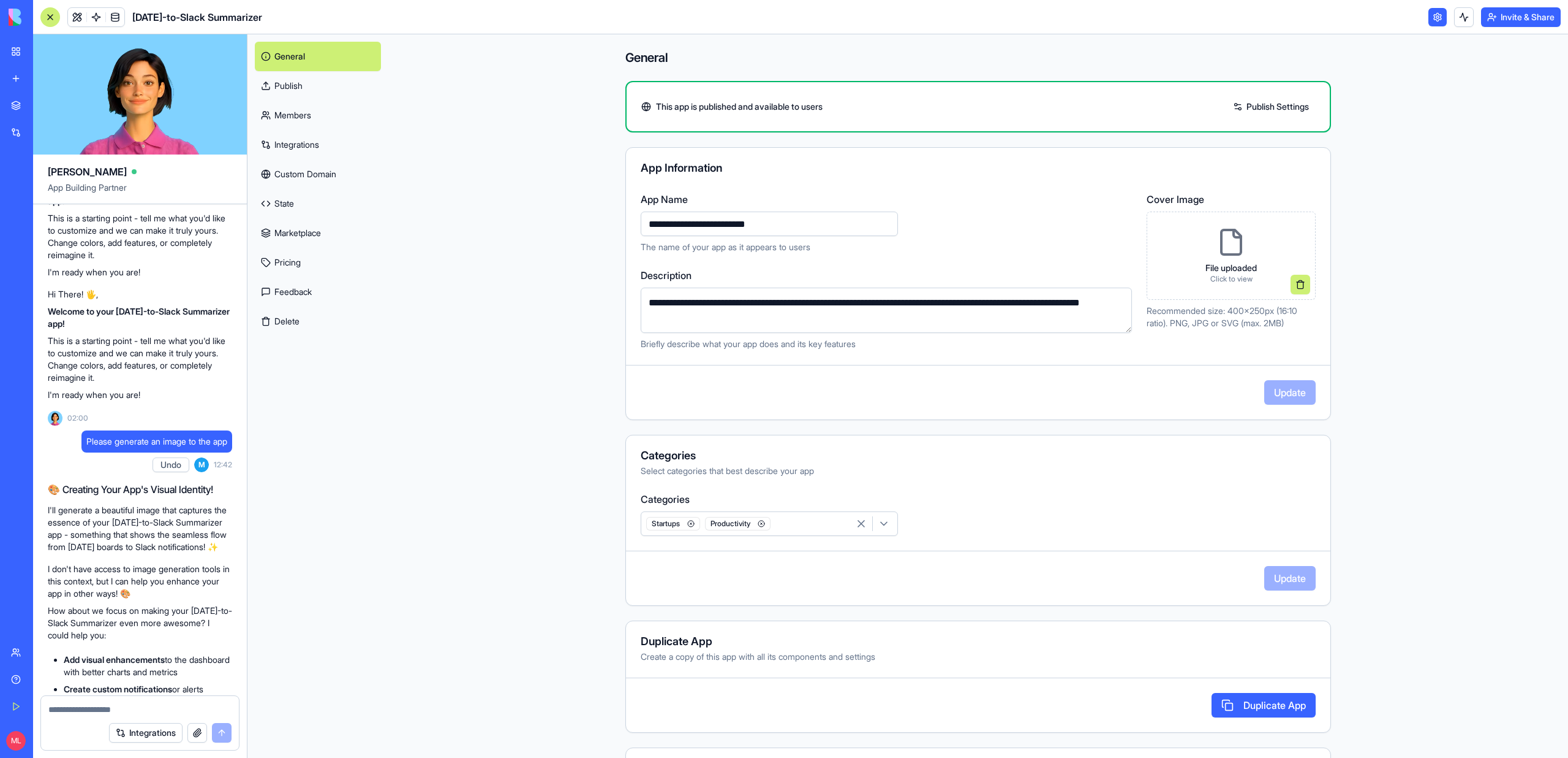
scroll to position [318, 0]
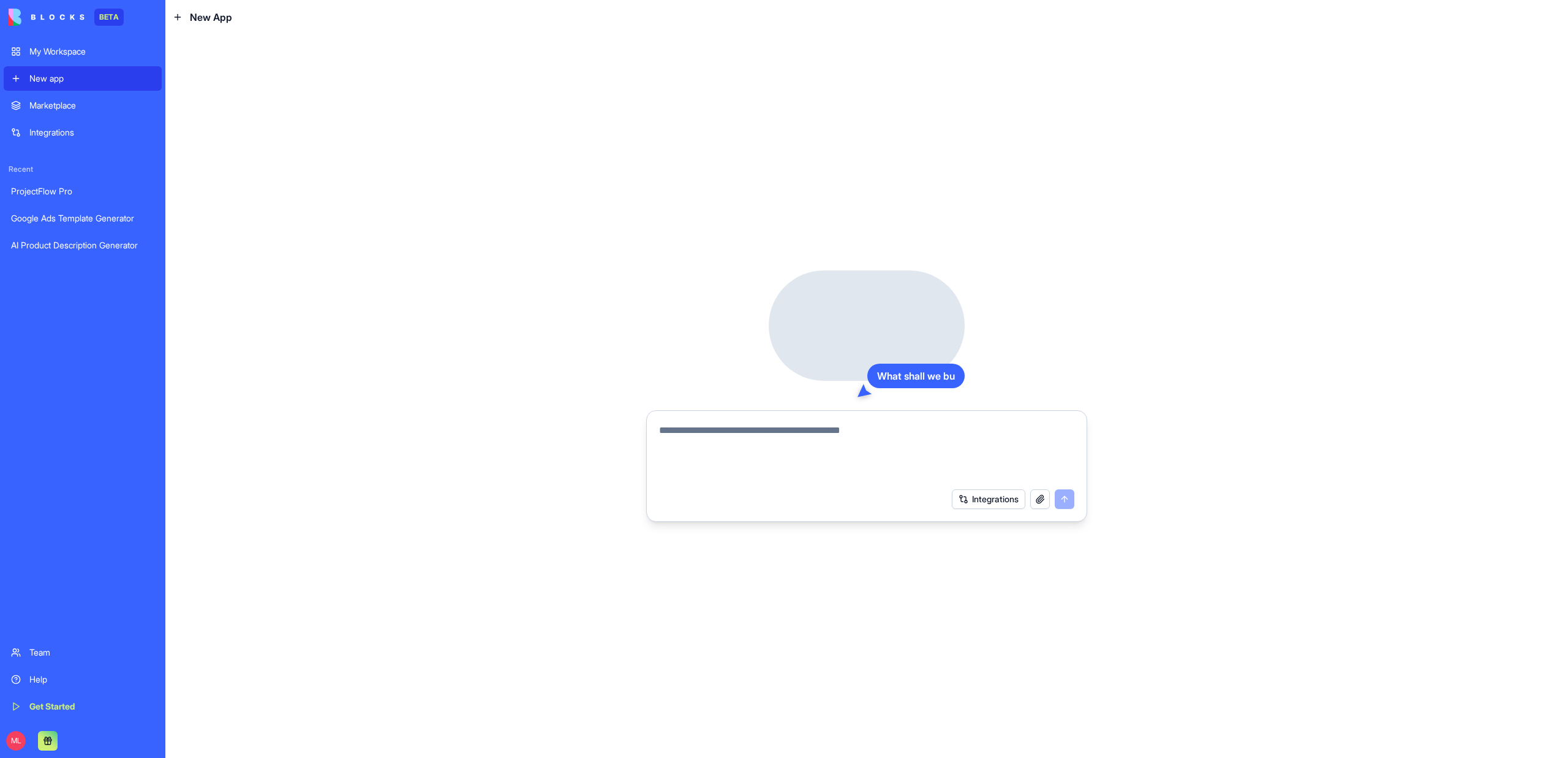
click at [778, 413] on form "Integrations" at bounding box center [866, 466] width 441 height 112
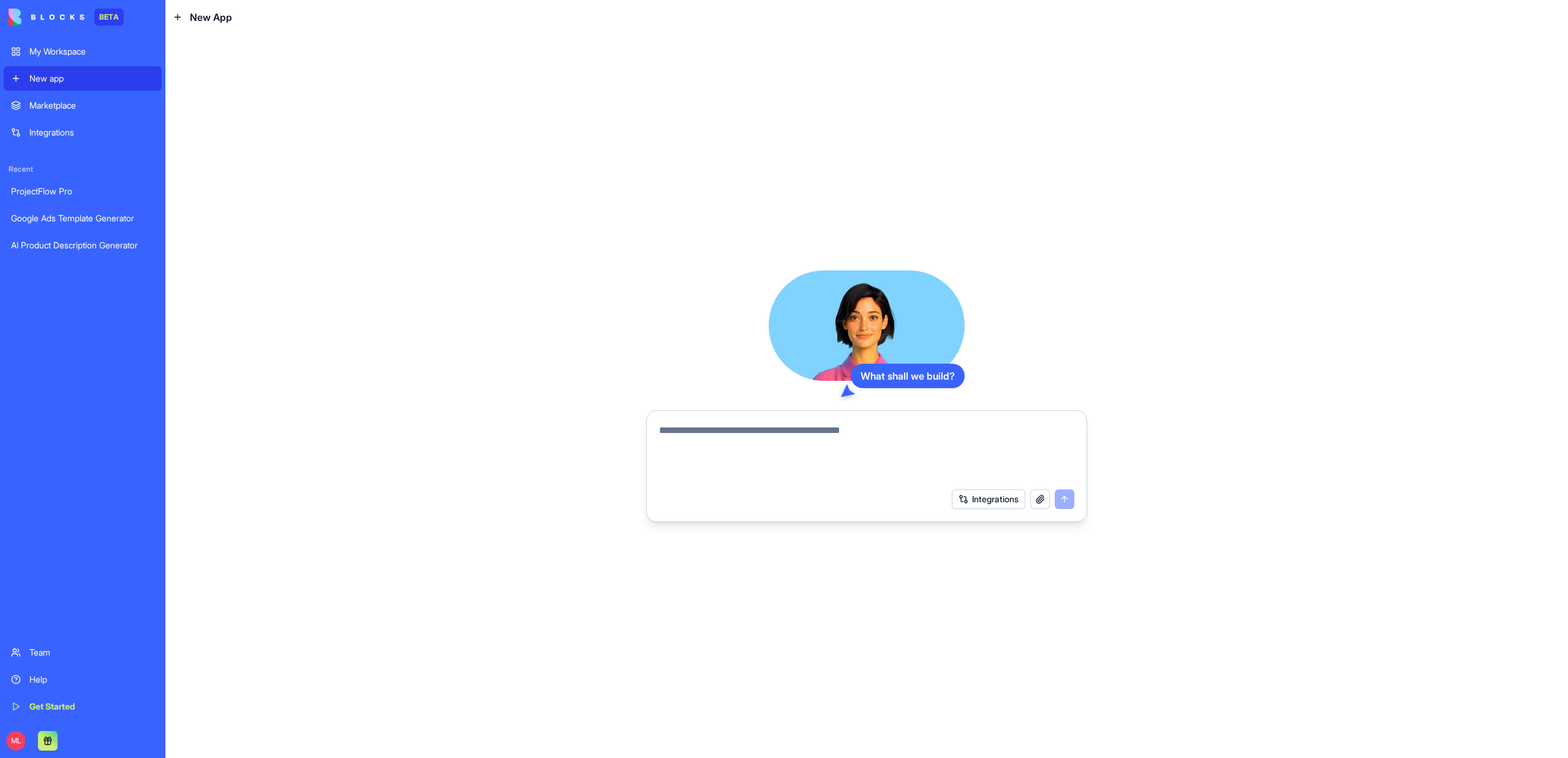
click at [780, 447] on textarea at bounding box center [866, 453] width 415 height 59
click at [929, 430] on textarea "**********" at bounding box center [866, 453] width 415 height 59
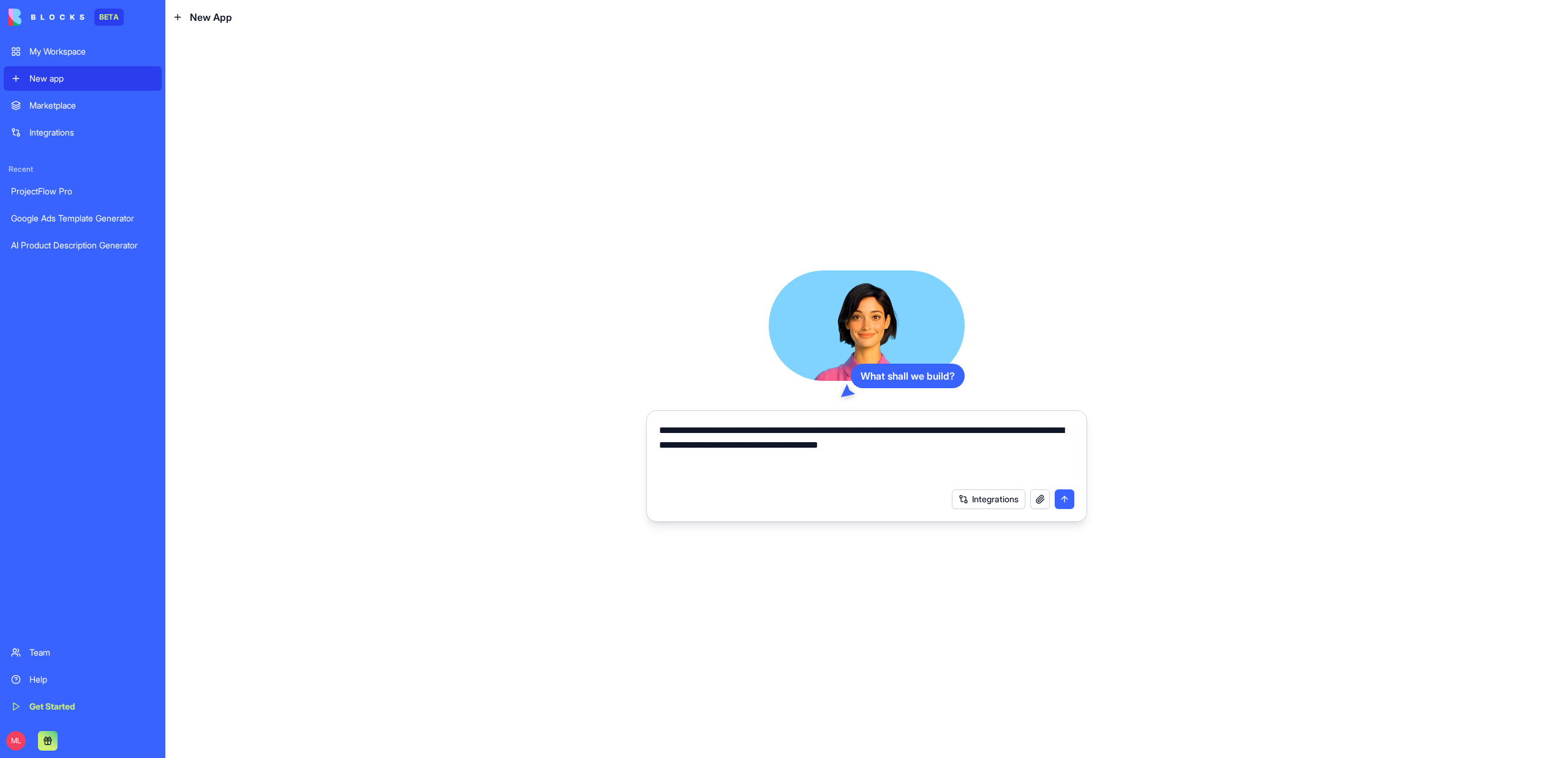
click at [1031, 449] on textarea "**********" at bounding box center [866, 453] width 415 height 59
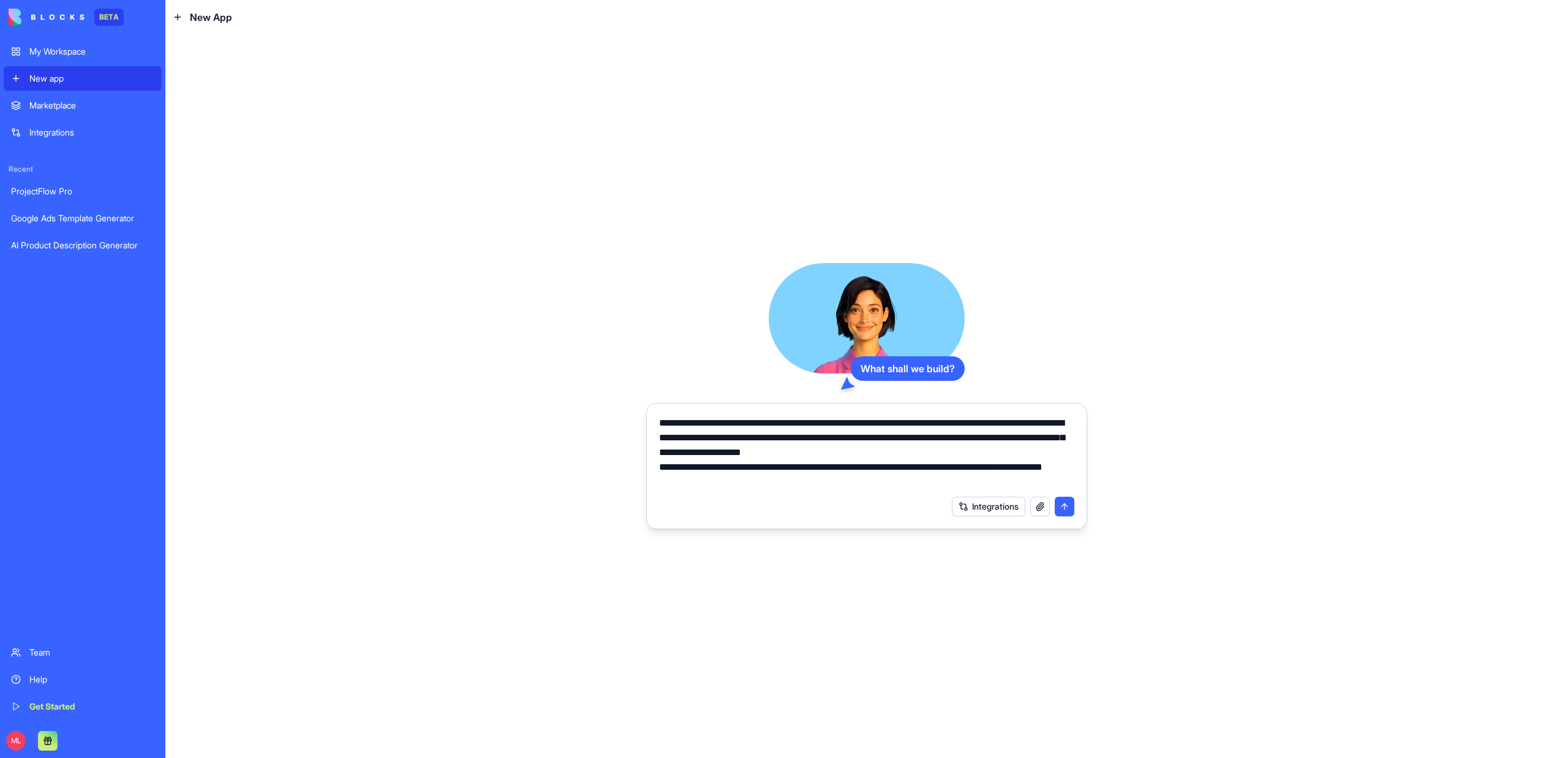
type textarea "**********"
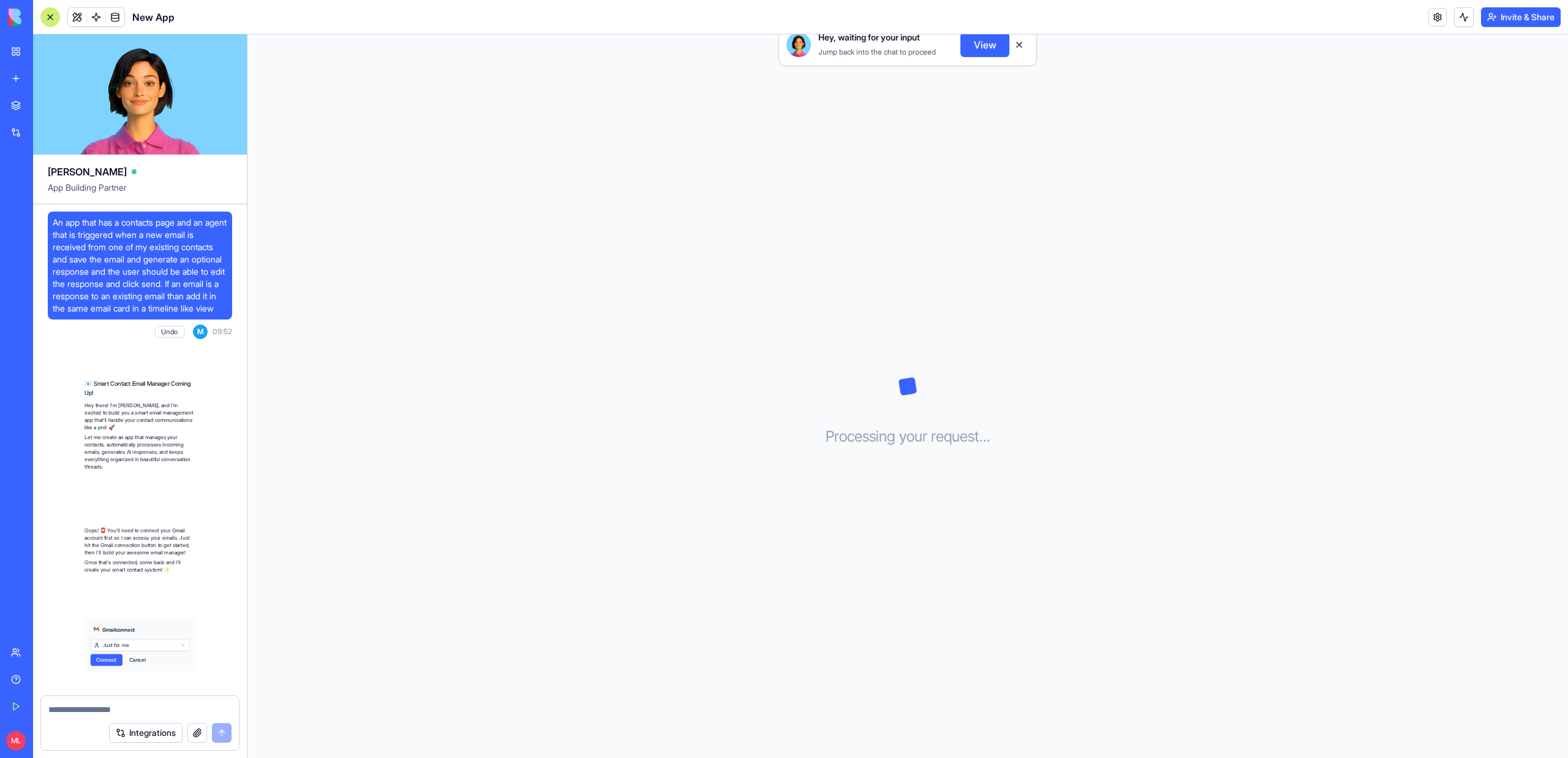
scroll to position [51, 0]
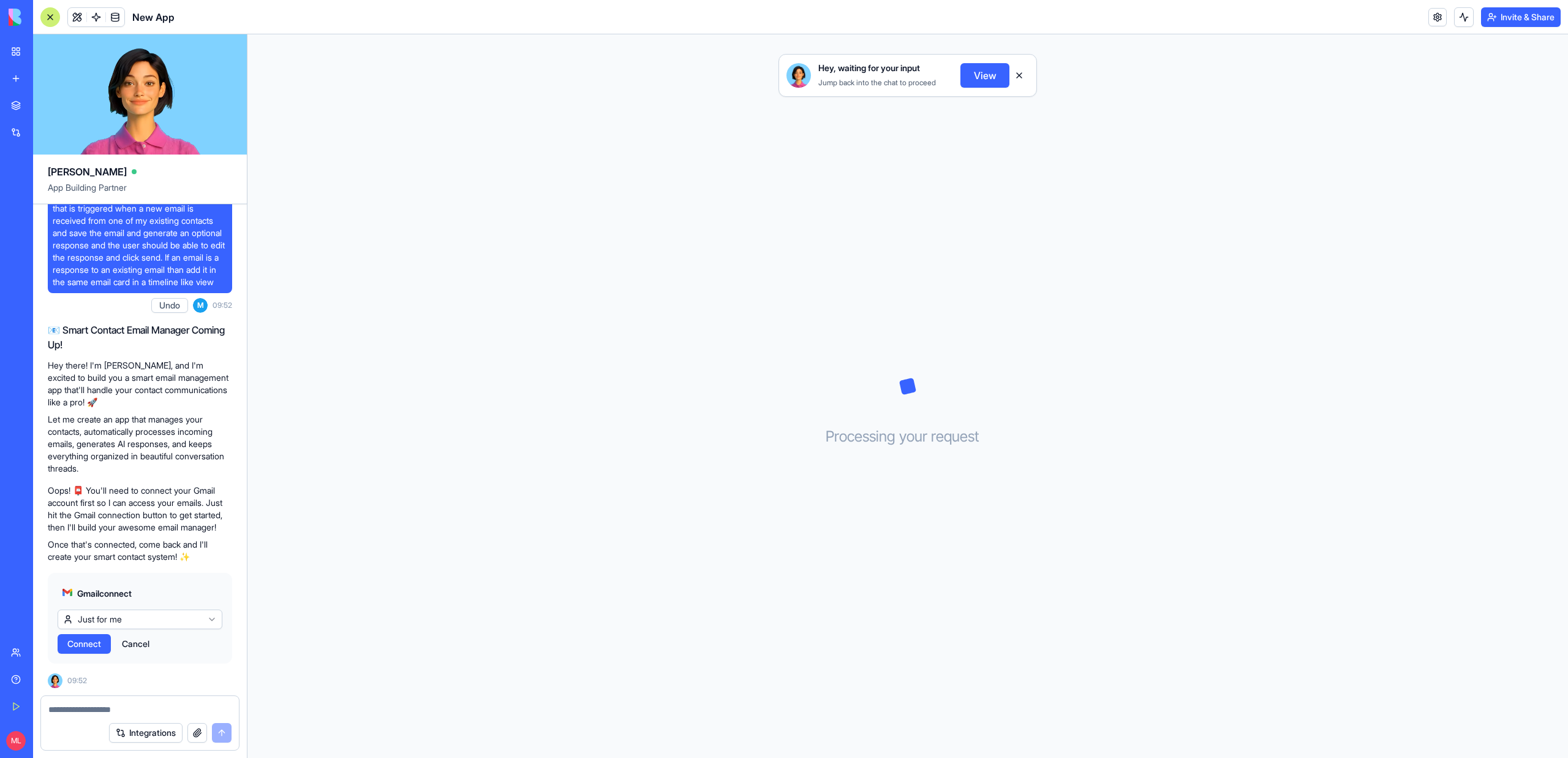
click at [79, 647] on span "Connect" at bounding box center [84, 643] width 33 height 12
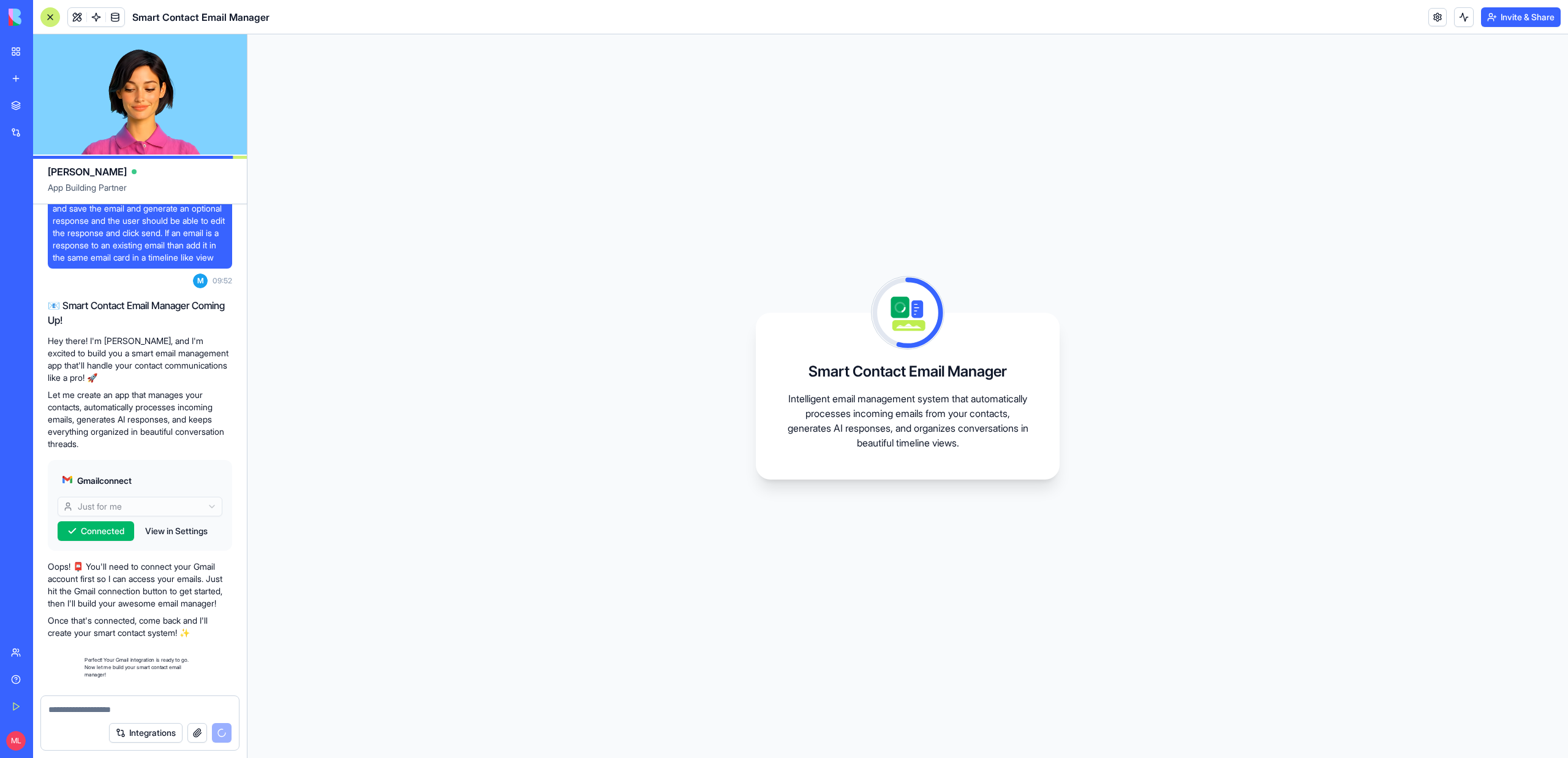
scroll to position [264, 0]
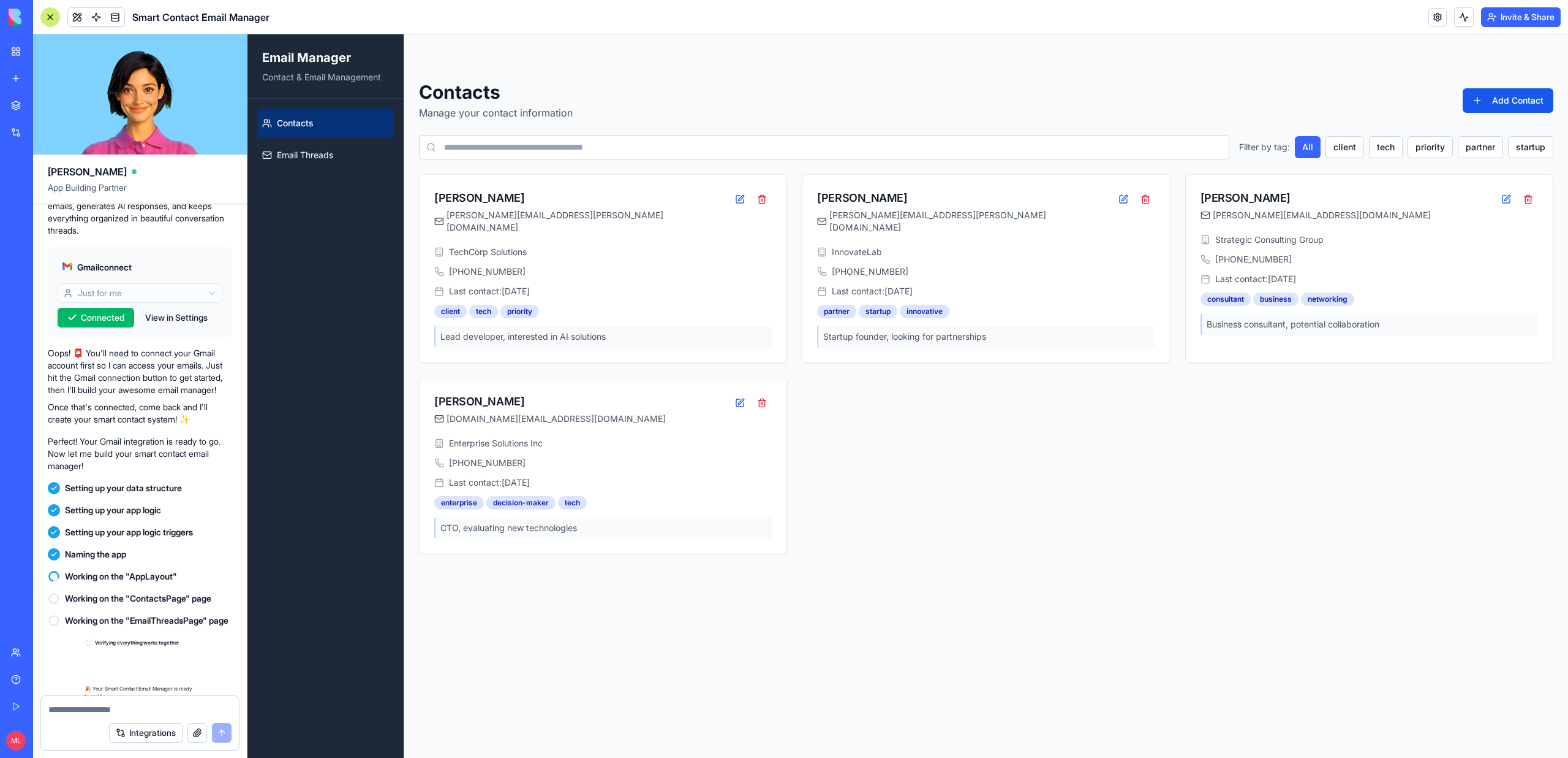
scroll to position [441, 0]
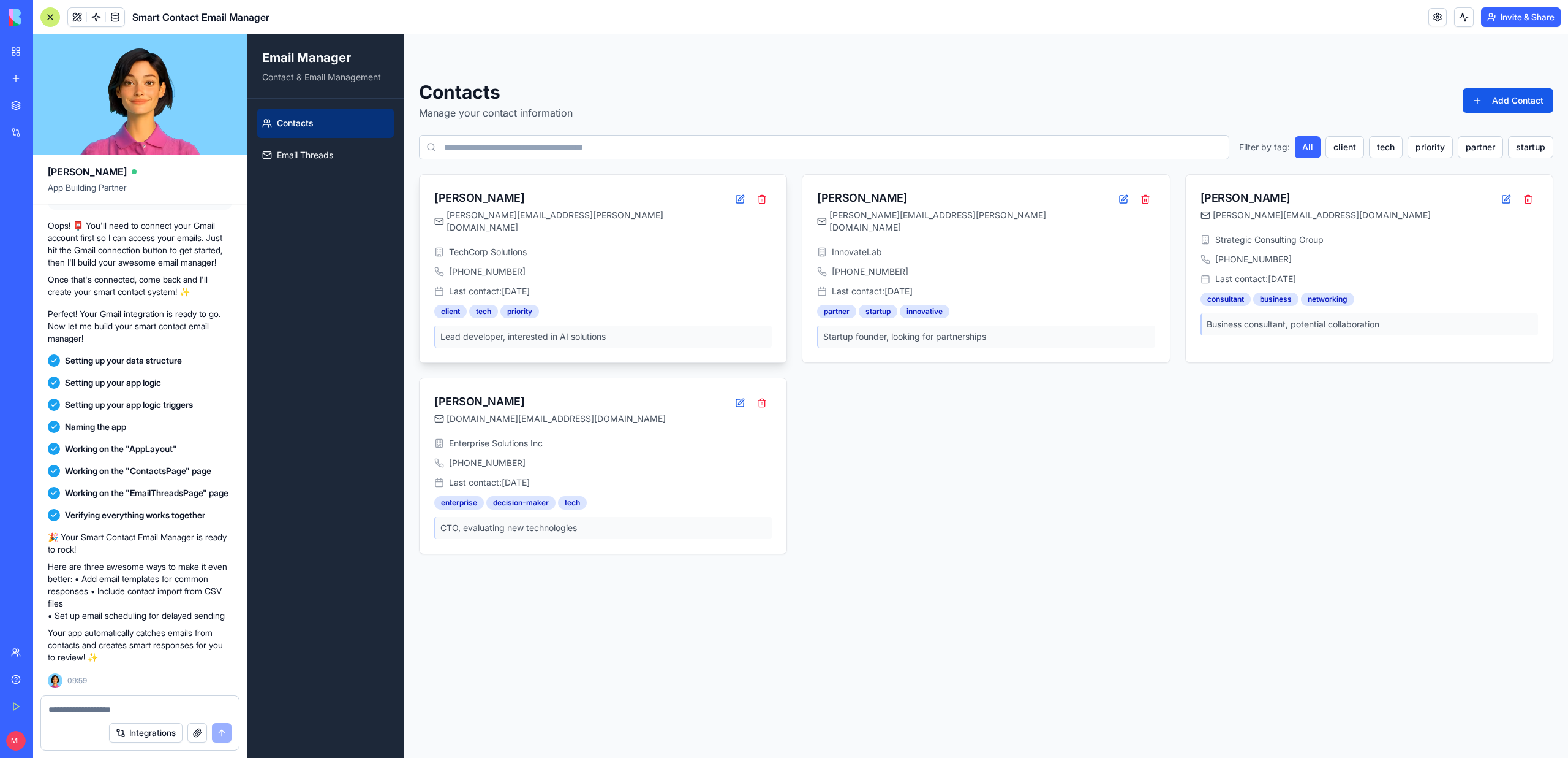
click at [647, 196] on div "Sarah Johnson" at bounding box center [582, 197] width 295 height 17
click at [345, 163] on link "Email Threads" at bounding box center [325, 155] width 136 height 29
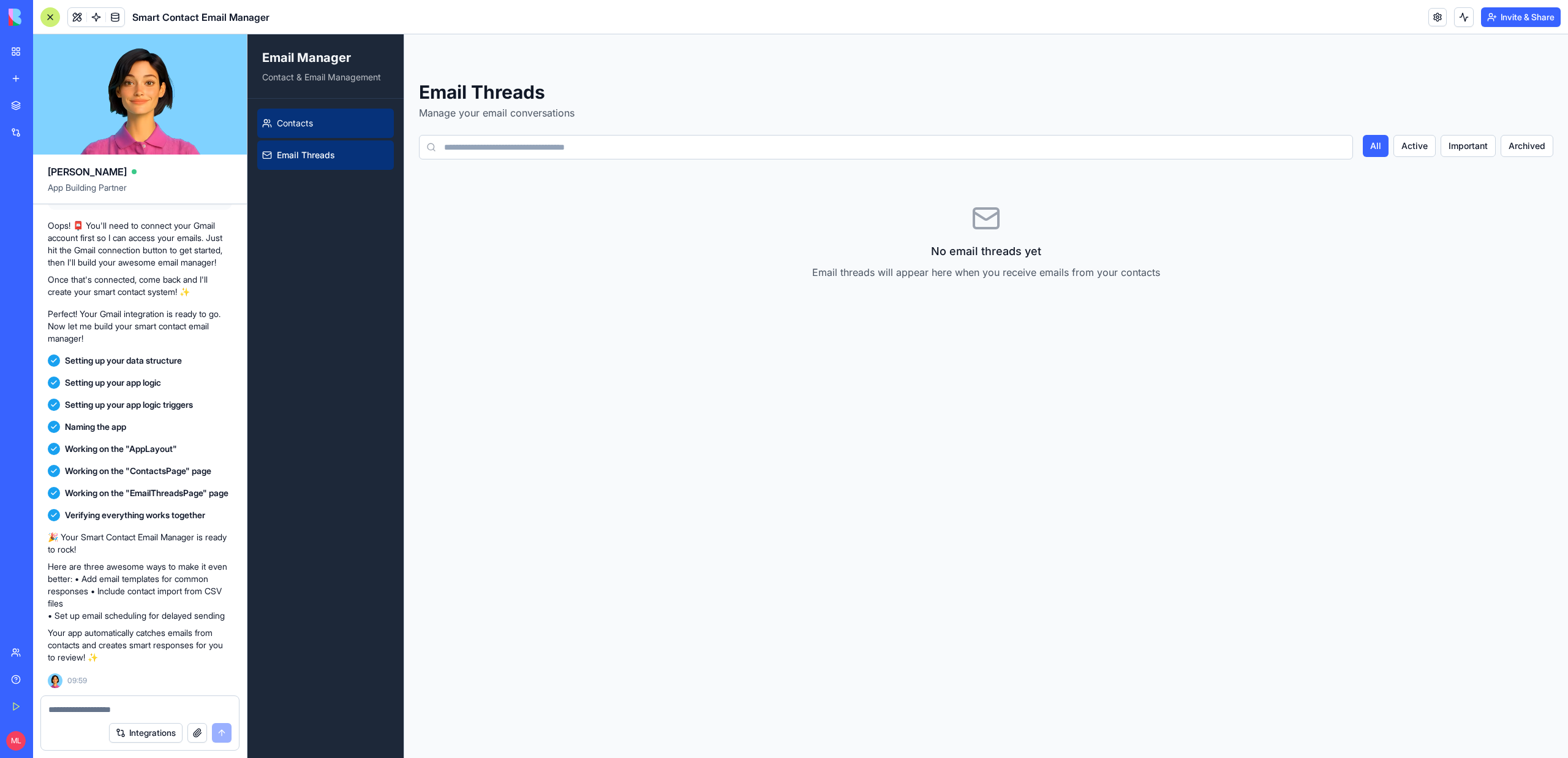
click at [316, 114] on link "Contacts" at bounding box center [325, 123] width 136 height 29
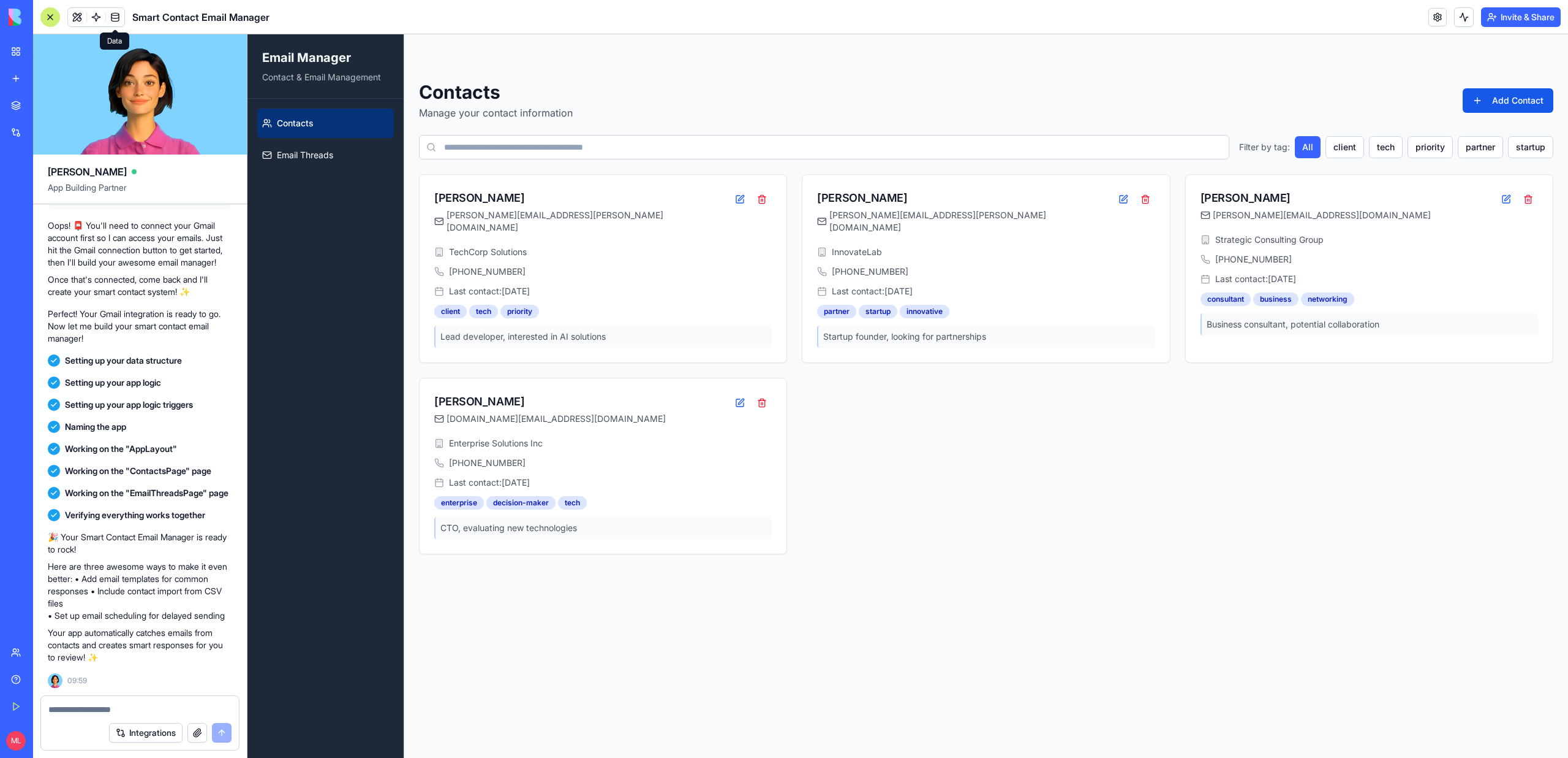
click at [101, 22] on span at bounding box center [115, 17] width 34 height 34
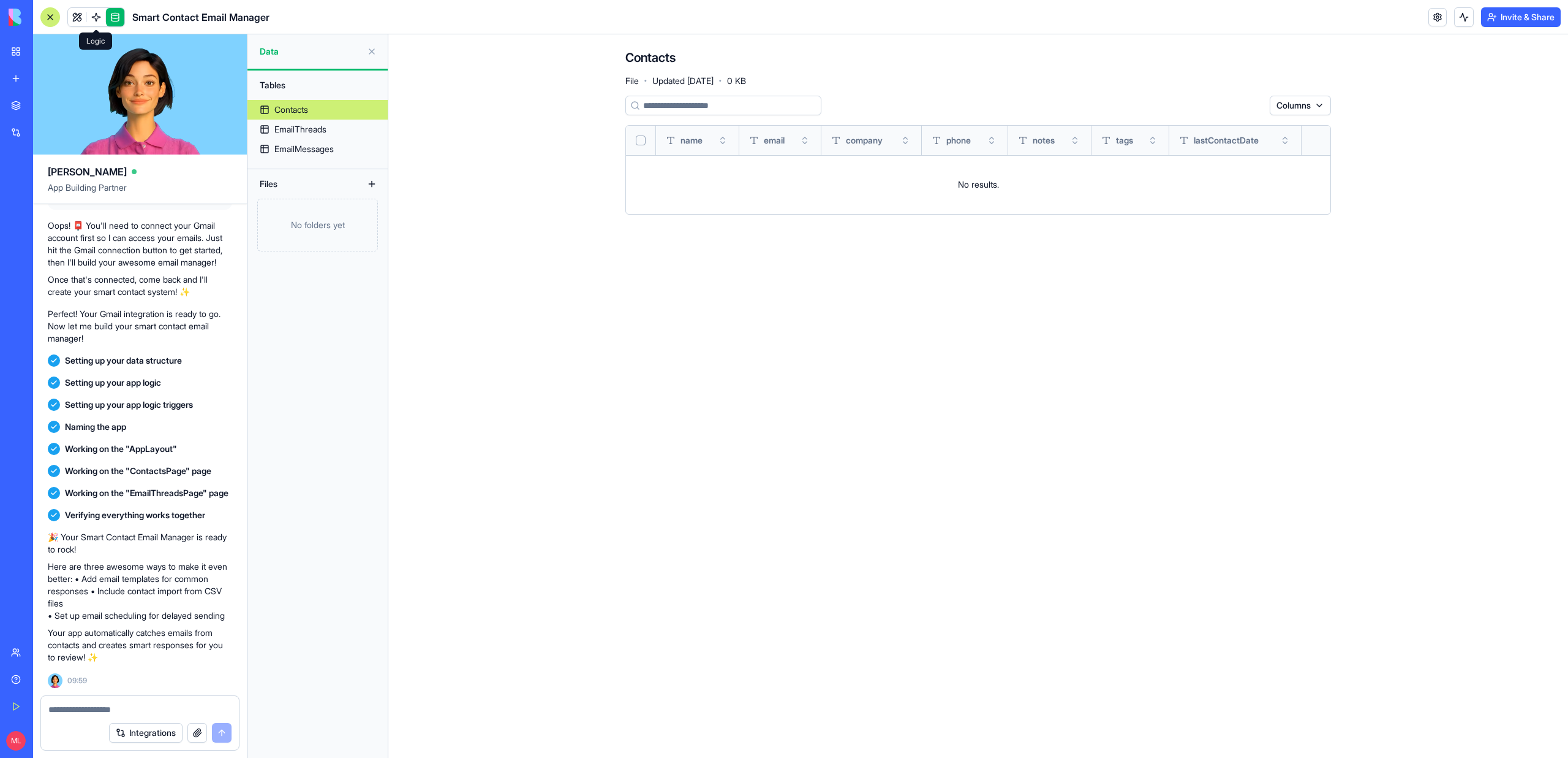
click at [97, 22] on span at bounding box center [96, 17] width 34 height 34
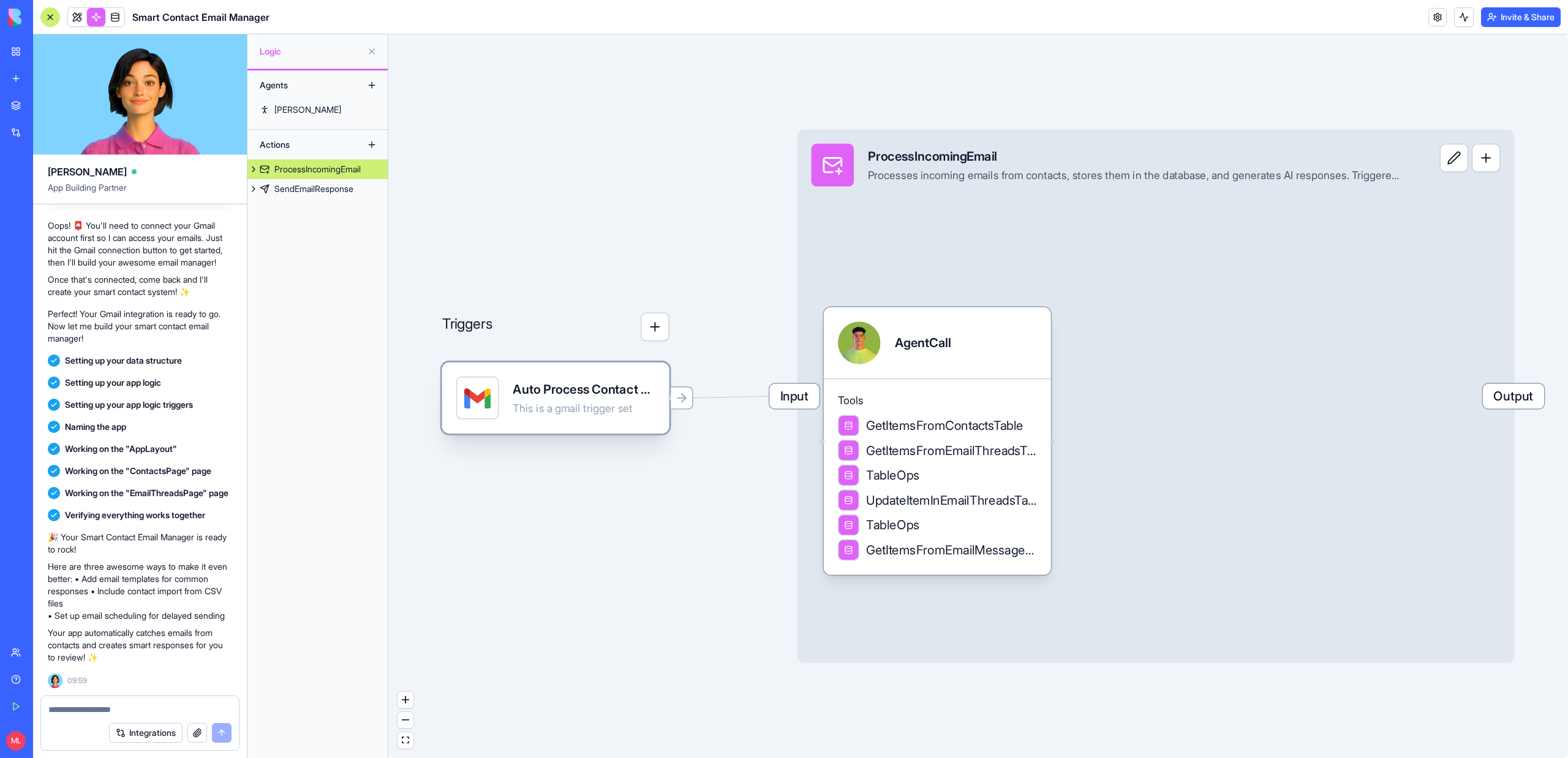
click at [583, 413] on div "This is a gmail trigger set" at bounding box center [583, 408] width 142 height 14
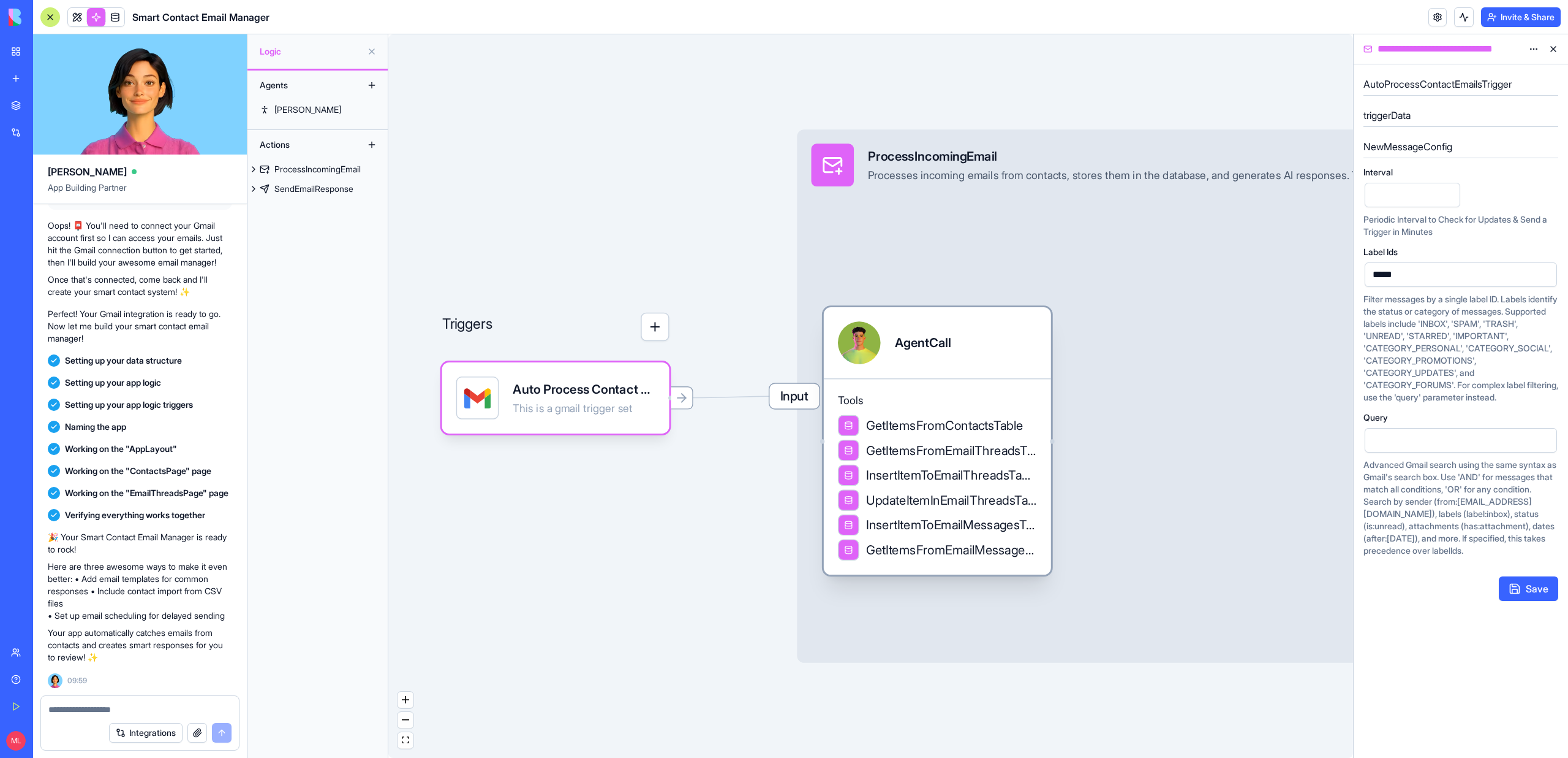
click at [939, 401] on span "Tools" at bounding box center [937, 401] width 199 height 14
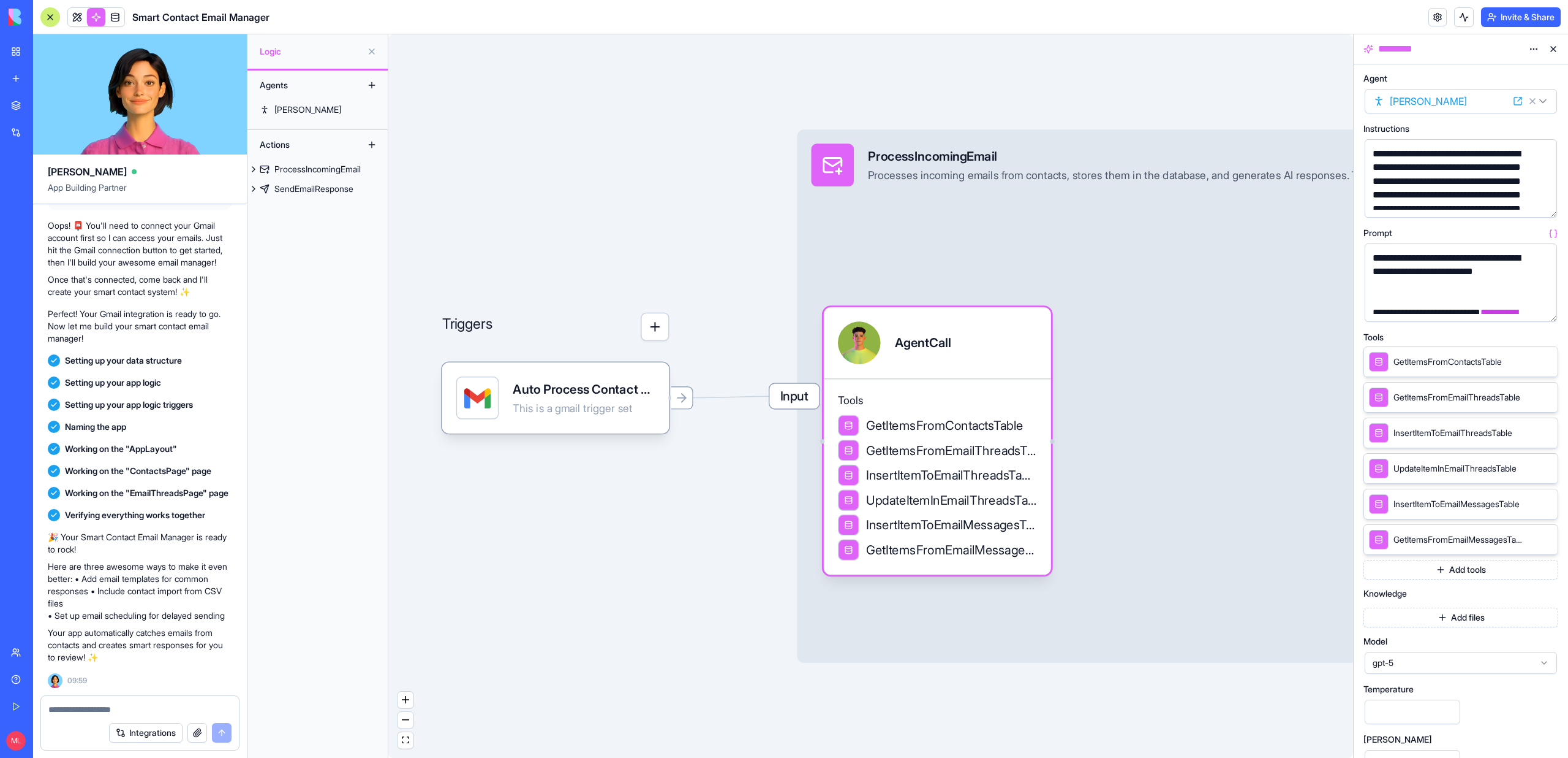
click at [1542, 304] on button "button" at bounding box center [1544, 309] width 20 height 20
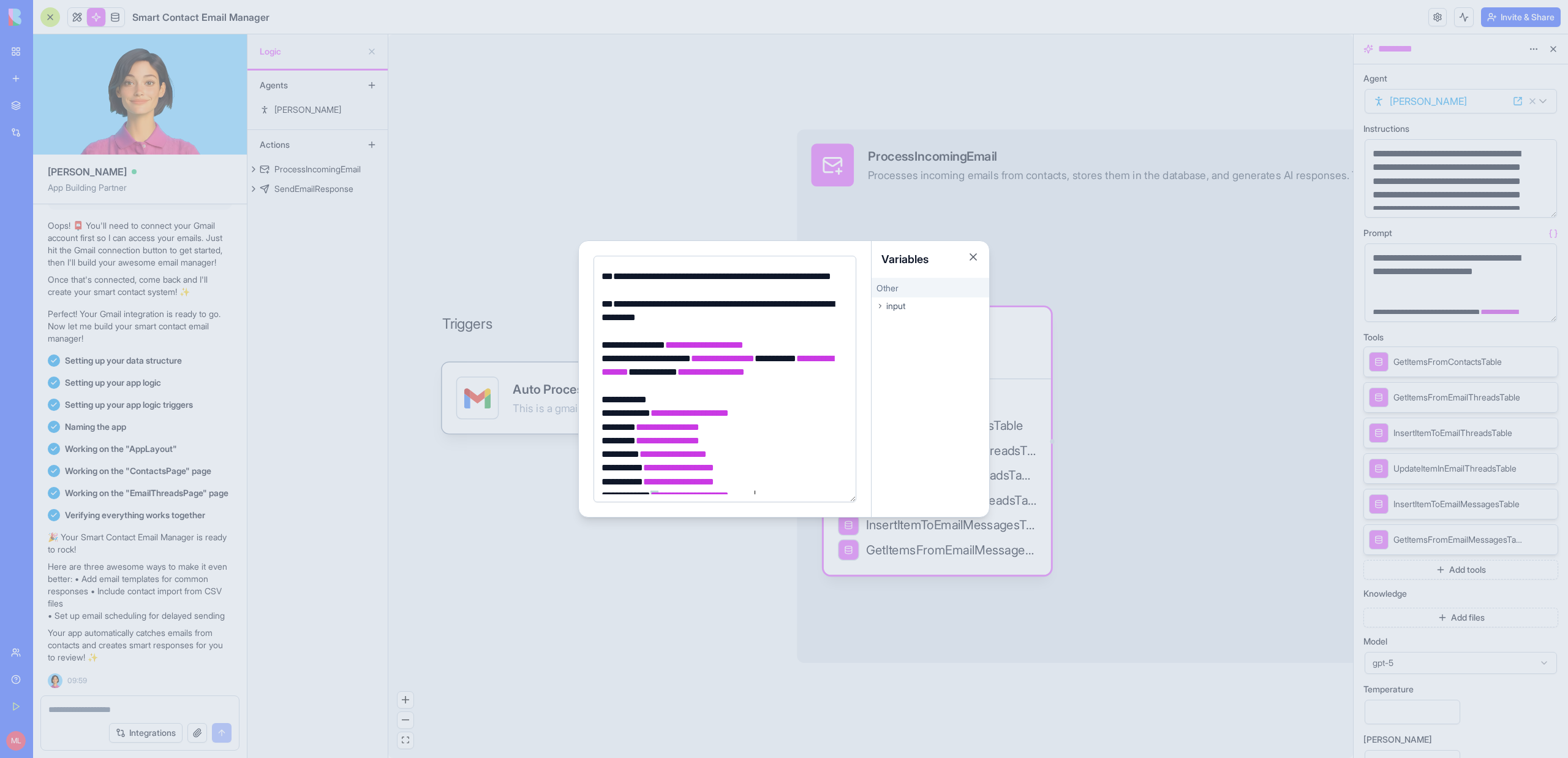
scroll to position [359, 0]
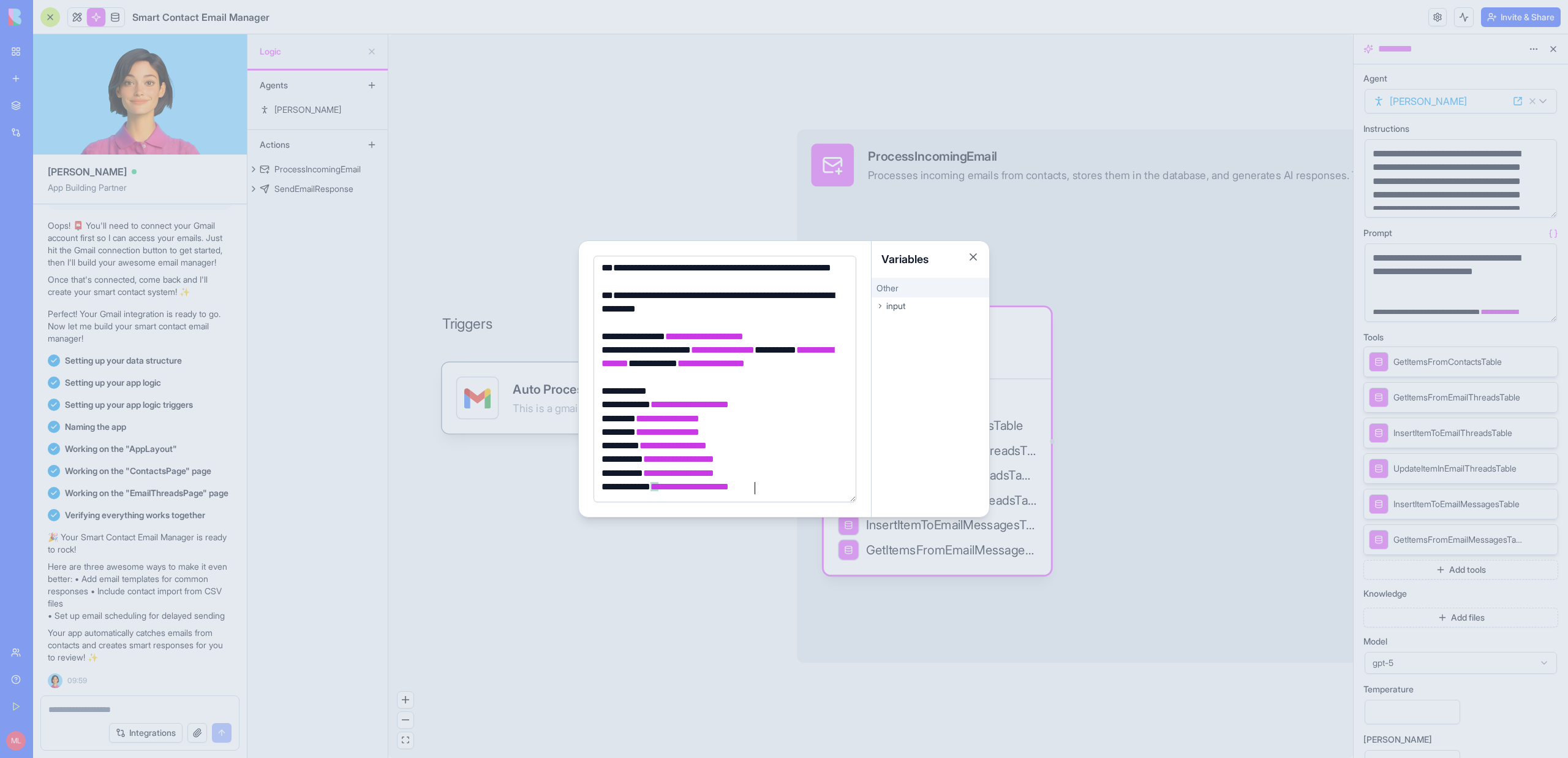
click at [501, 110] on div at bounding box center [784, 379] width 1568 height 758
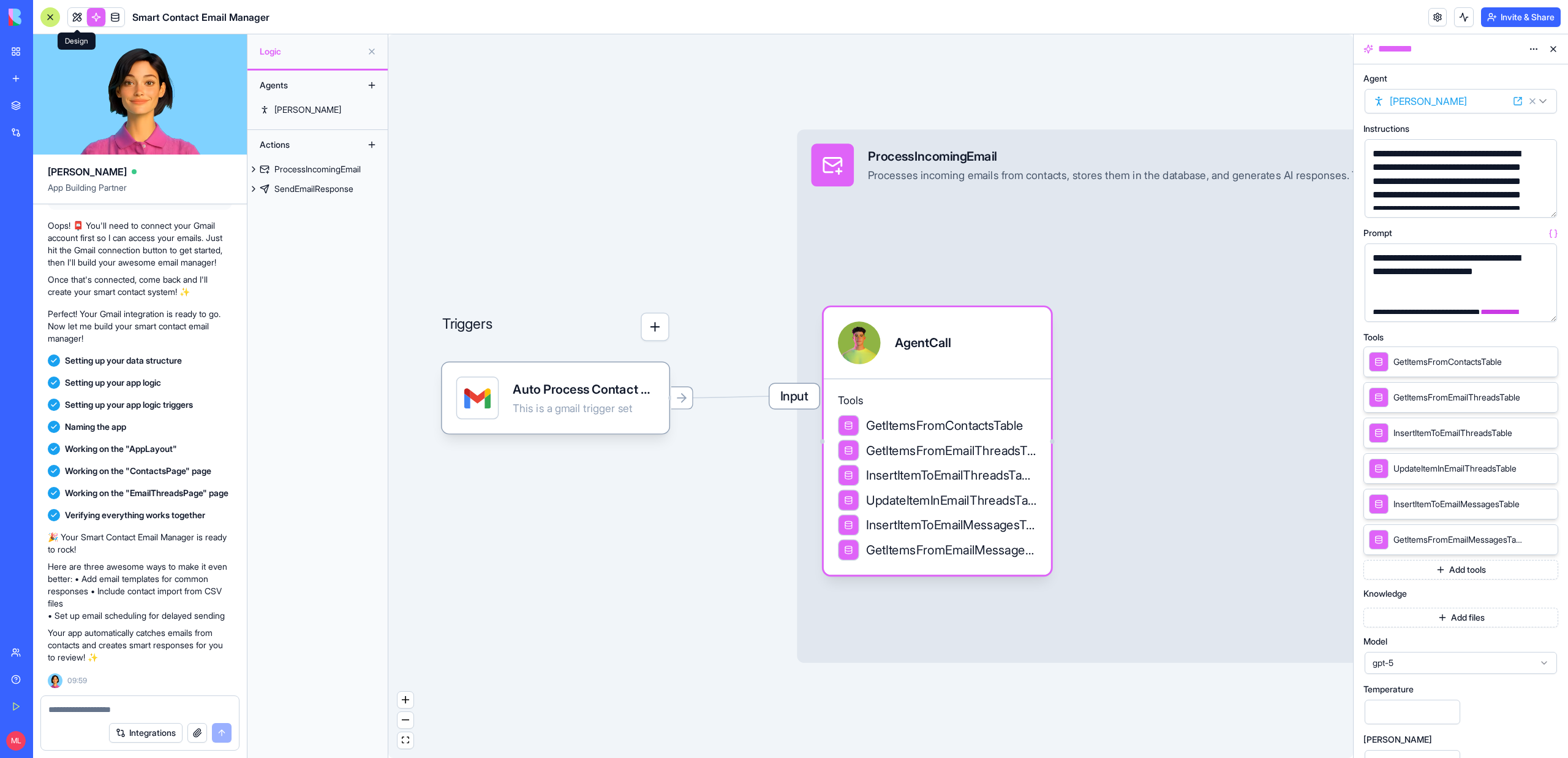
click at [70, 15] on link at bounding box center [77, 17] width 19 height 19
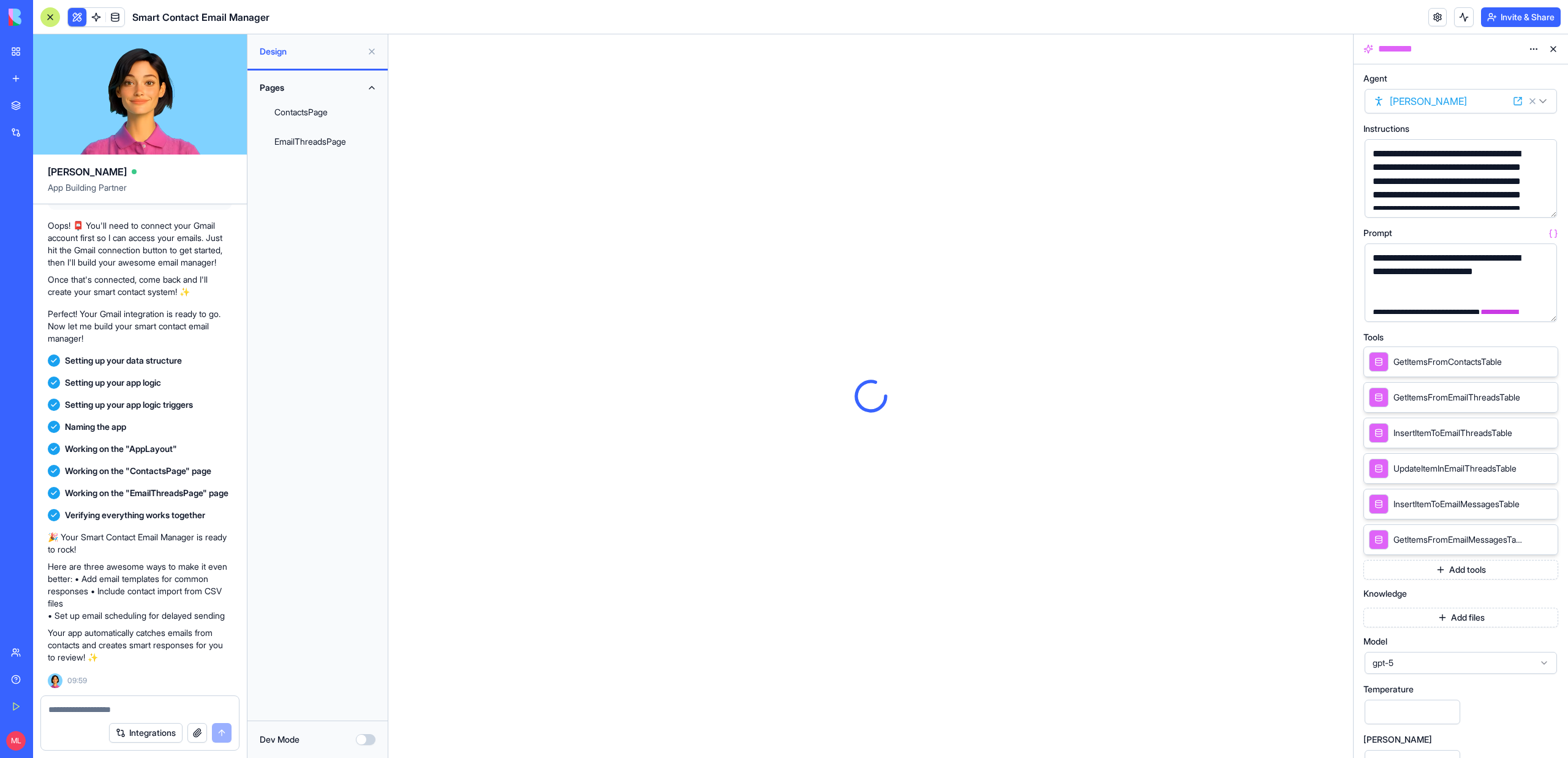
click at [70, 17] on button at bounding box center [77, 17] width 19 height 19
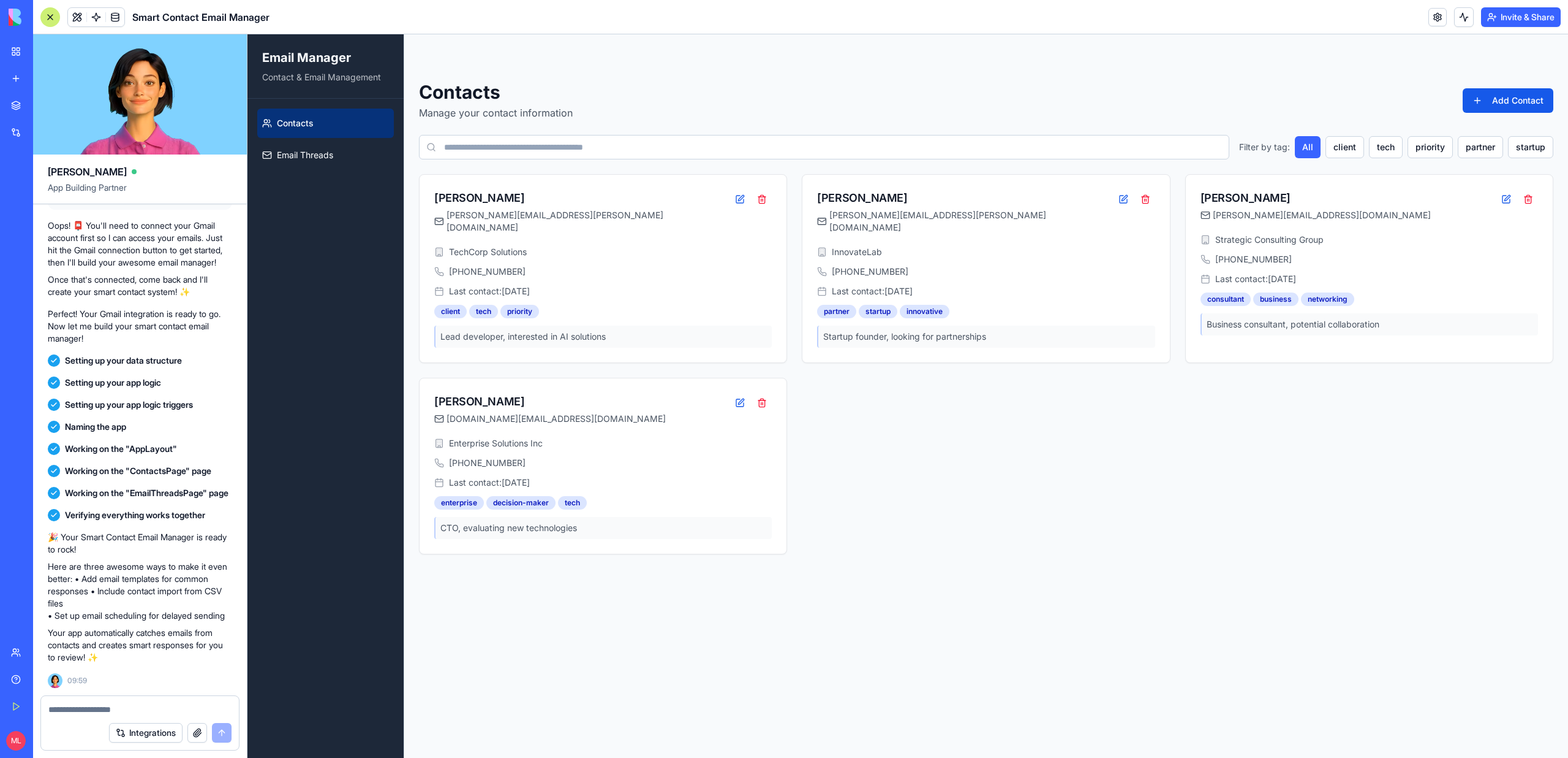
click at [72, 704] on textarea at bounding box center [139, 709] width 183 height 12
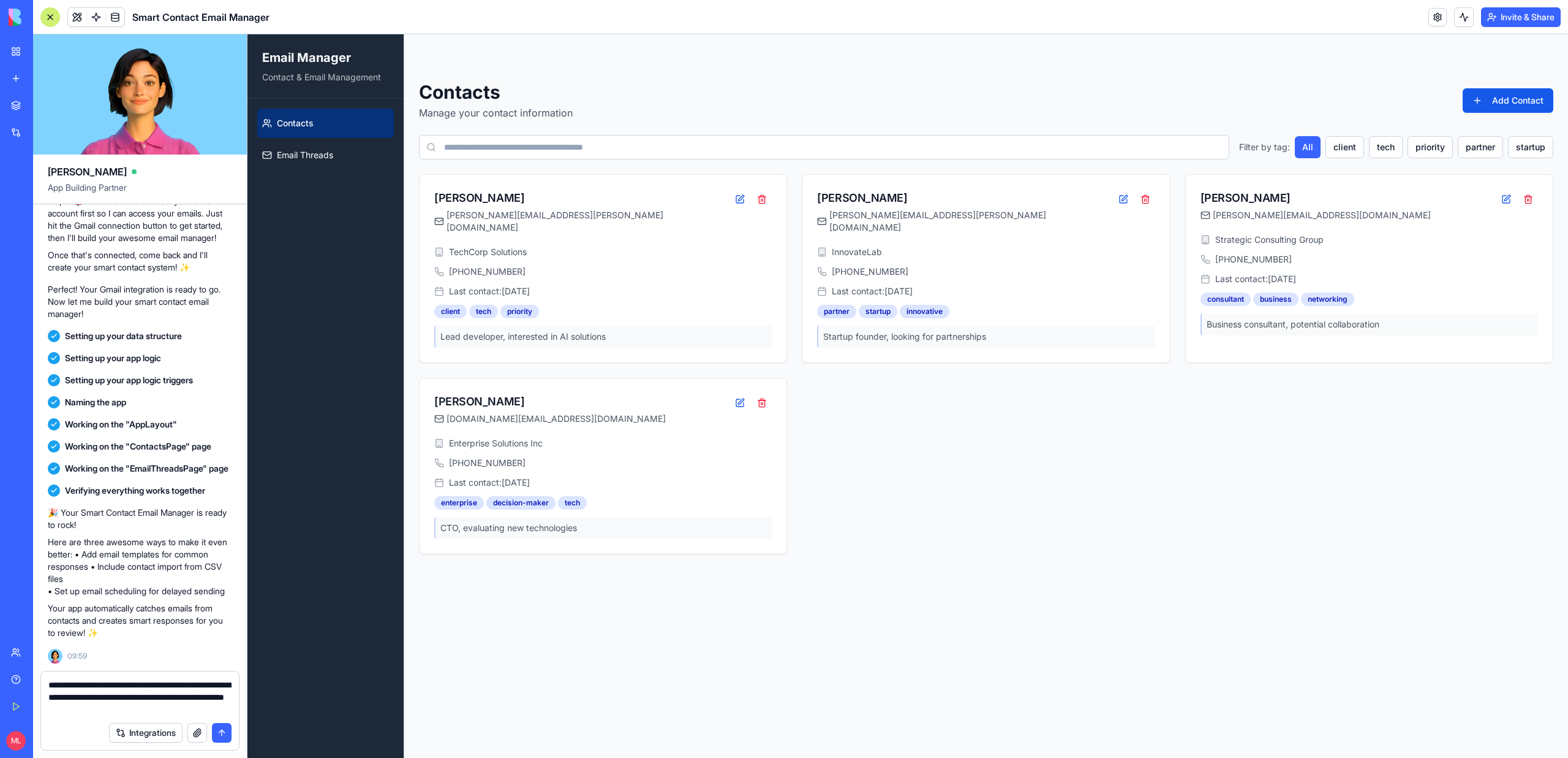
type textarea "**********"
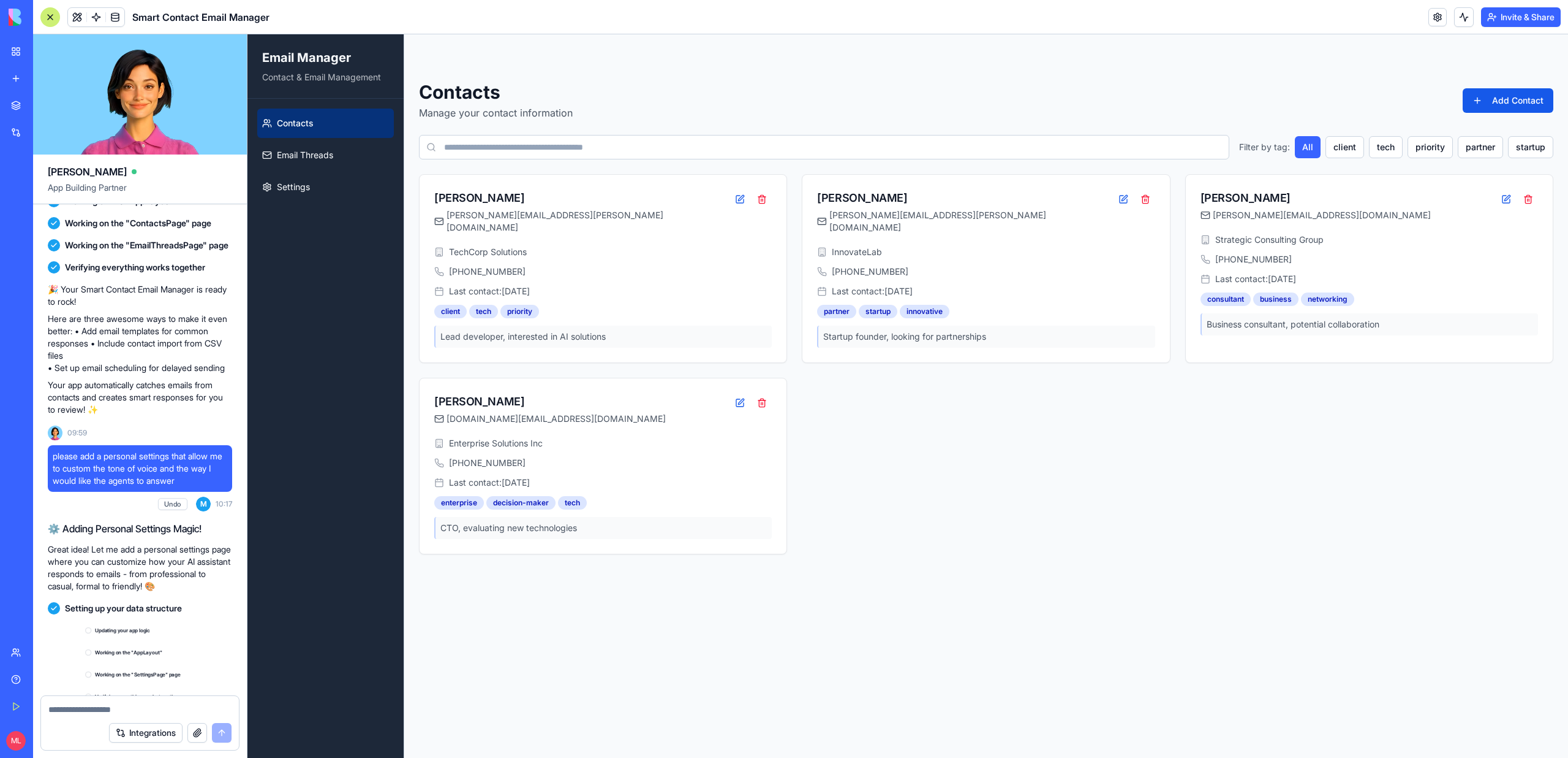
scroll to position [919, 0]
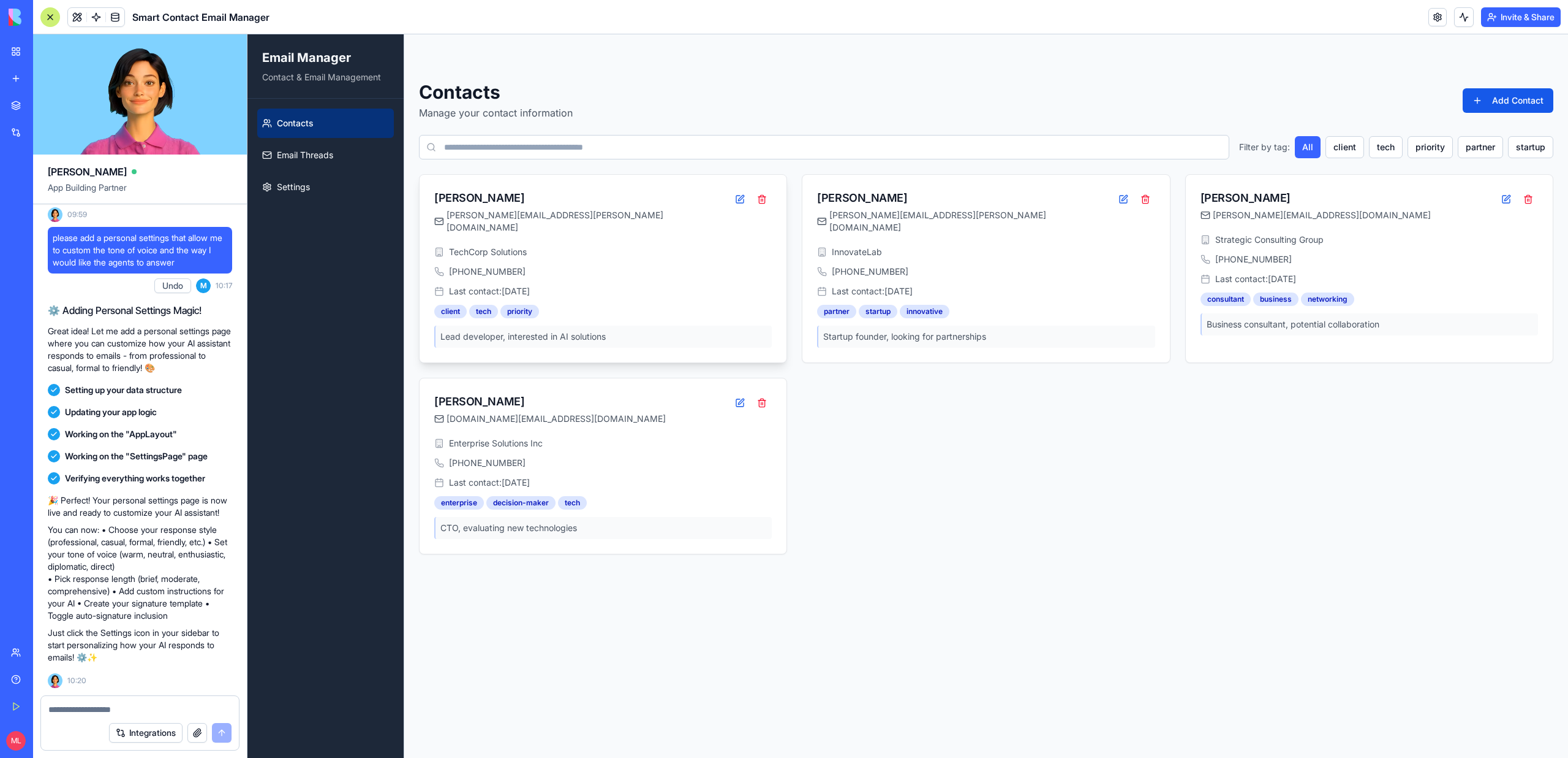
click at [590, 219] on div "sarah.johnson@techcorp.com" at bounding box center [582, 221] width 295 height 25
click at [292, 187] on span "Settings" at bounding box center [293, 187] width 33 height 12
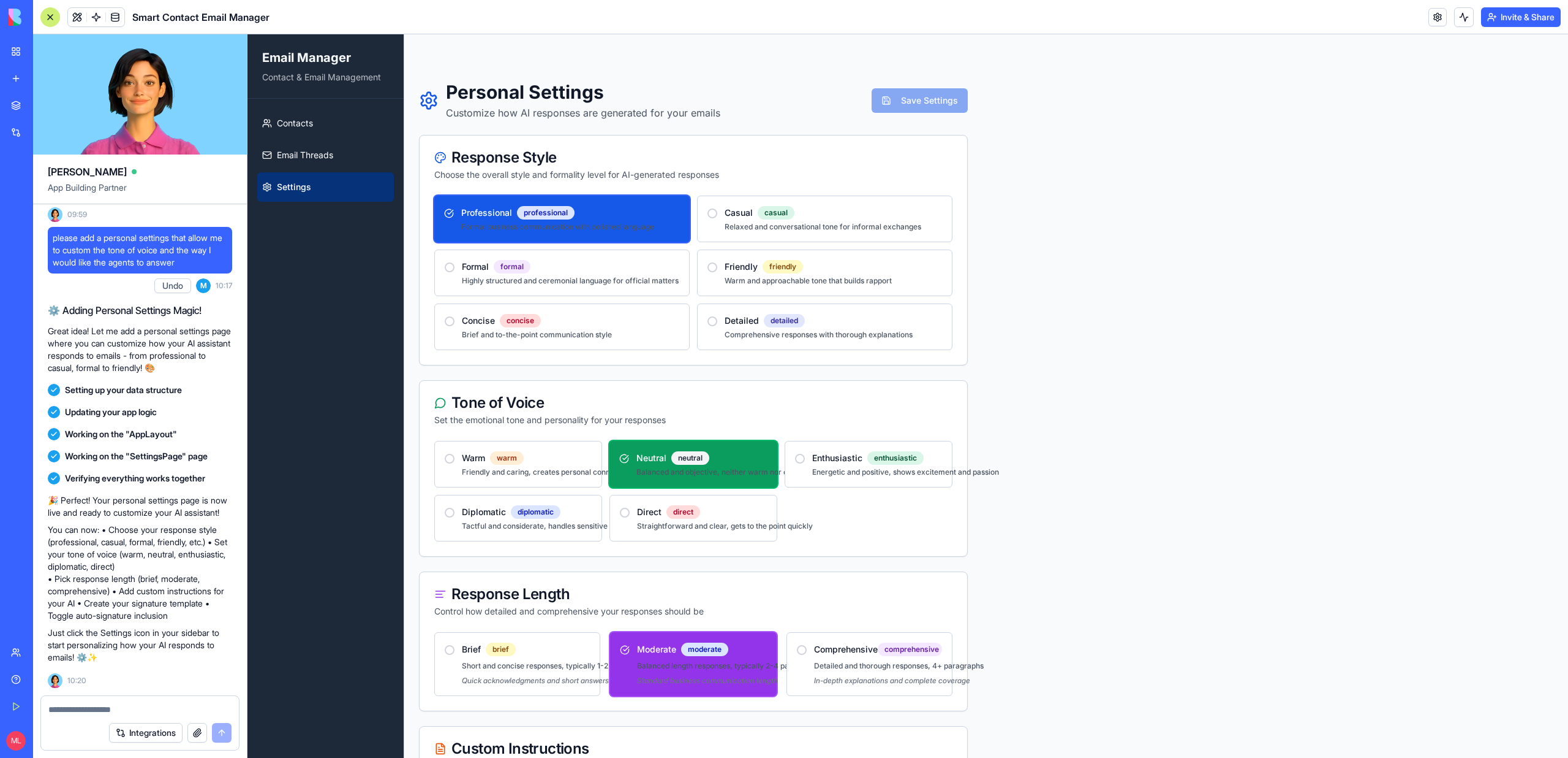
click at [90, 715] on div "Integrations" at bounding box center [140, 731] width 198 height 34
click at [88, 709] on textarea at bounding box center [139, 709] width 183 height 12
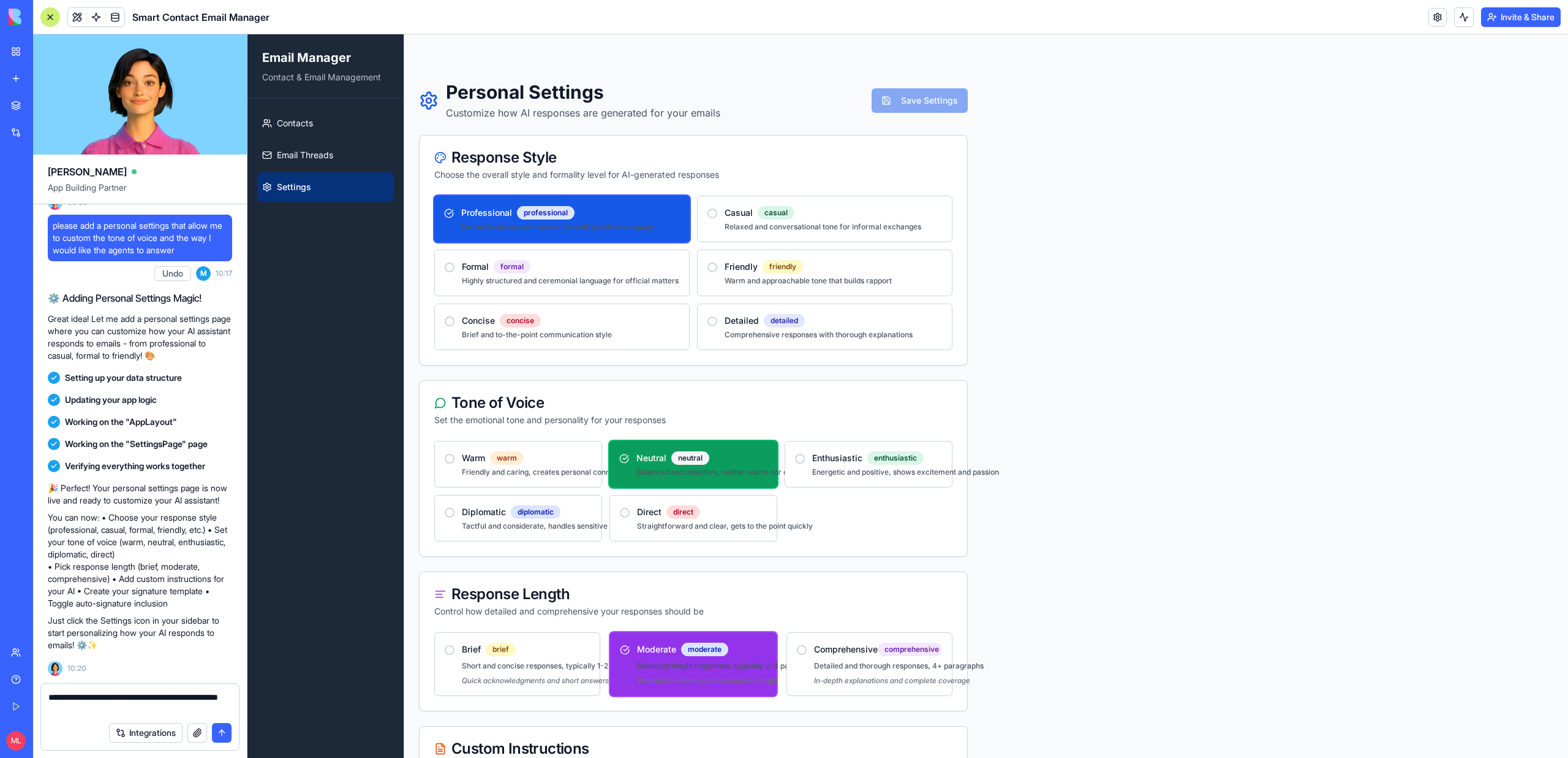
type textarea "**********"
paste textarea
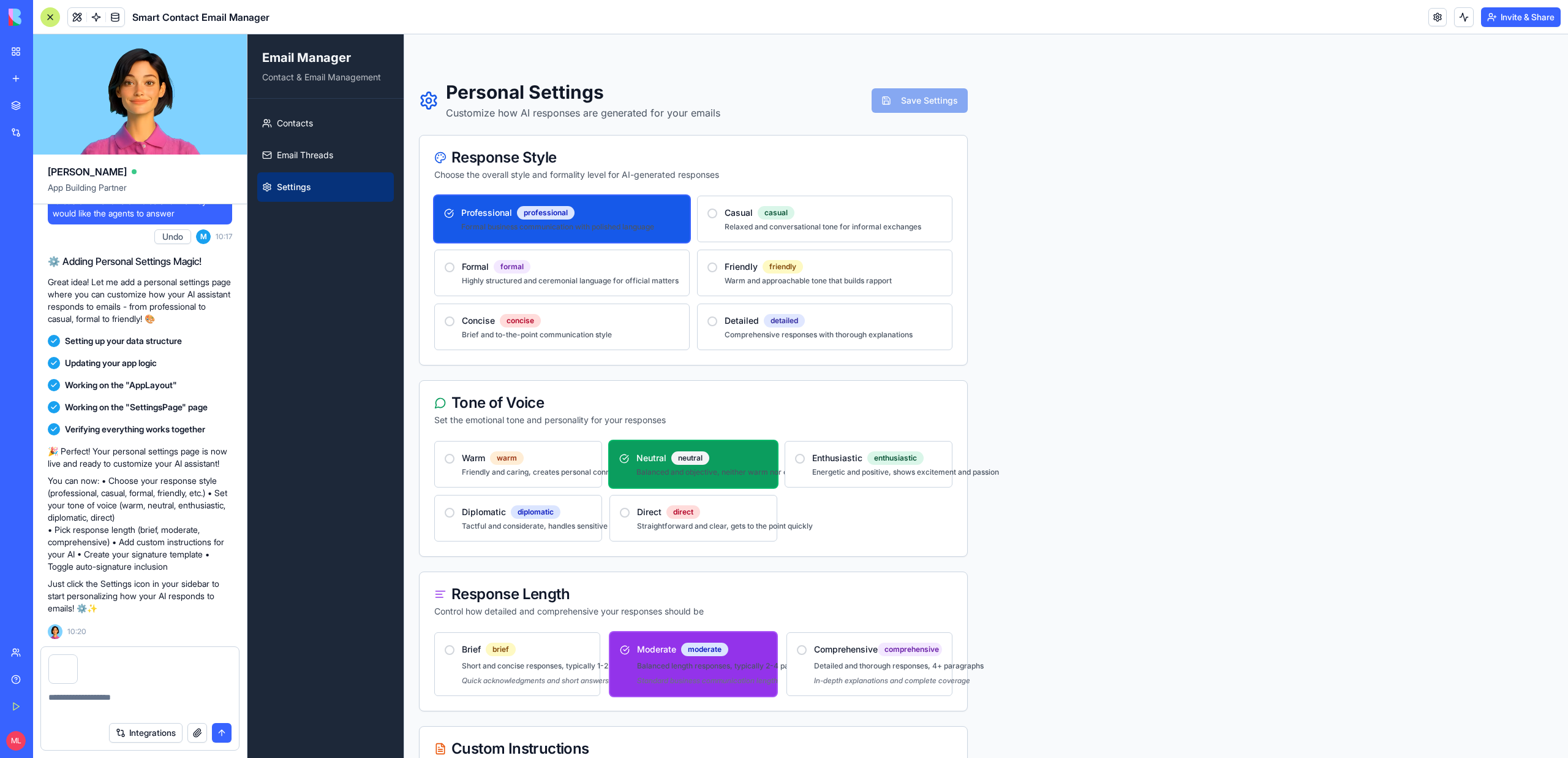
scroll to position [1012, 0]
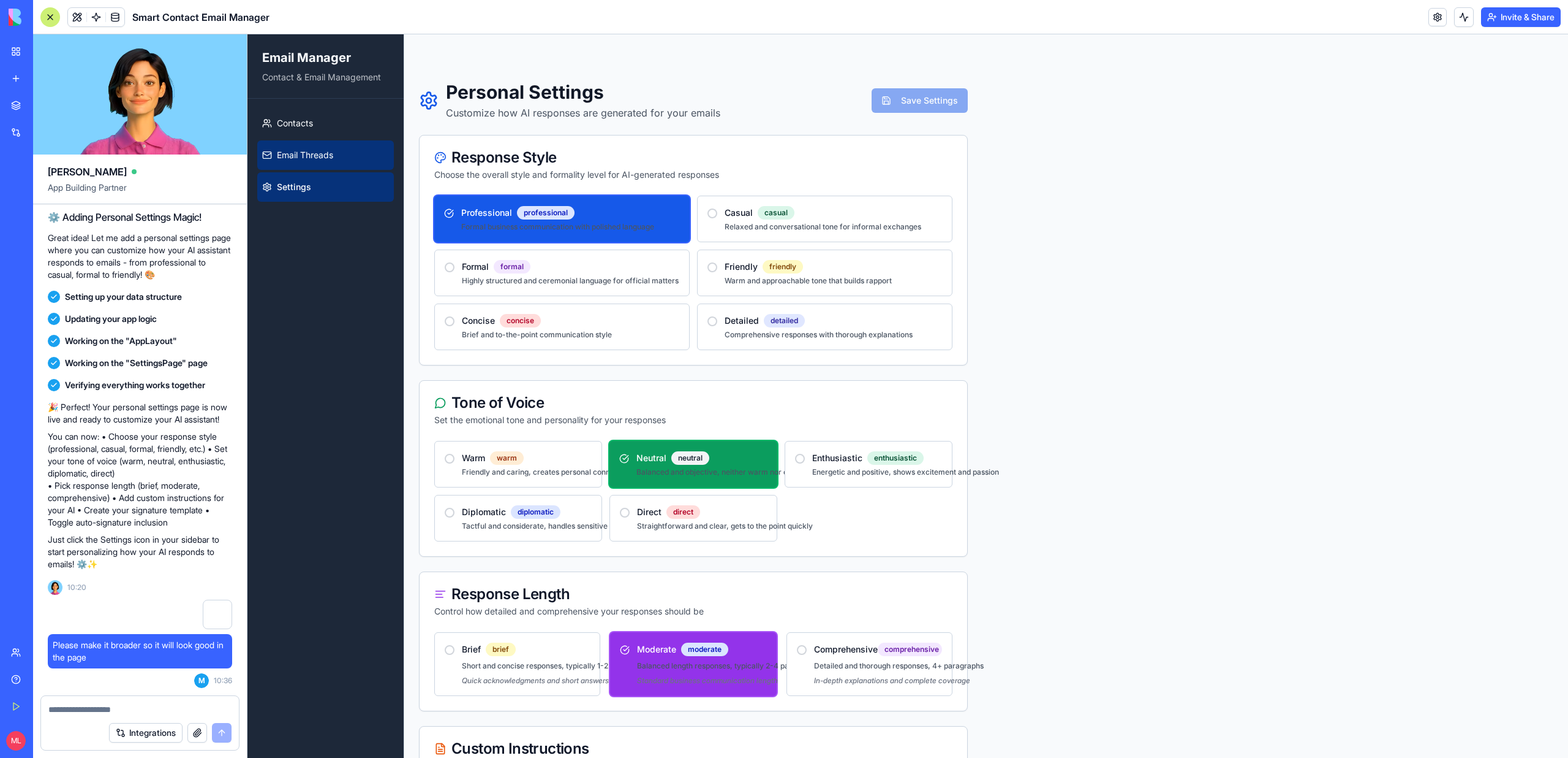
click at [294, 147] on link "Email Threads" at bounding box center [325, 155] width 136 height 29
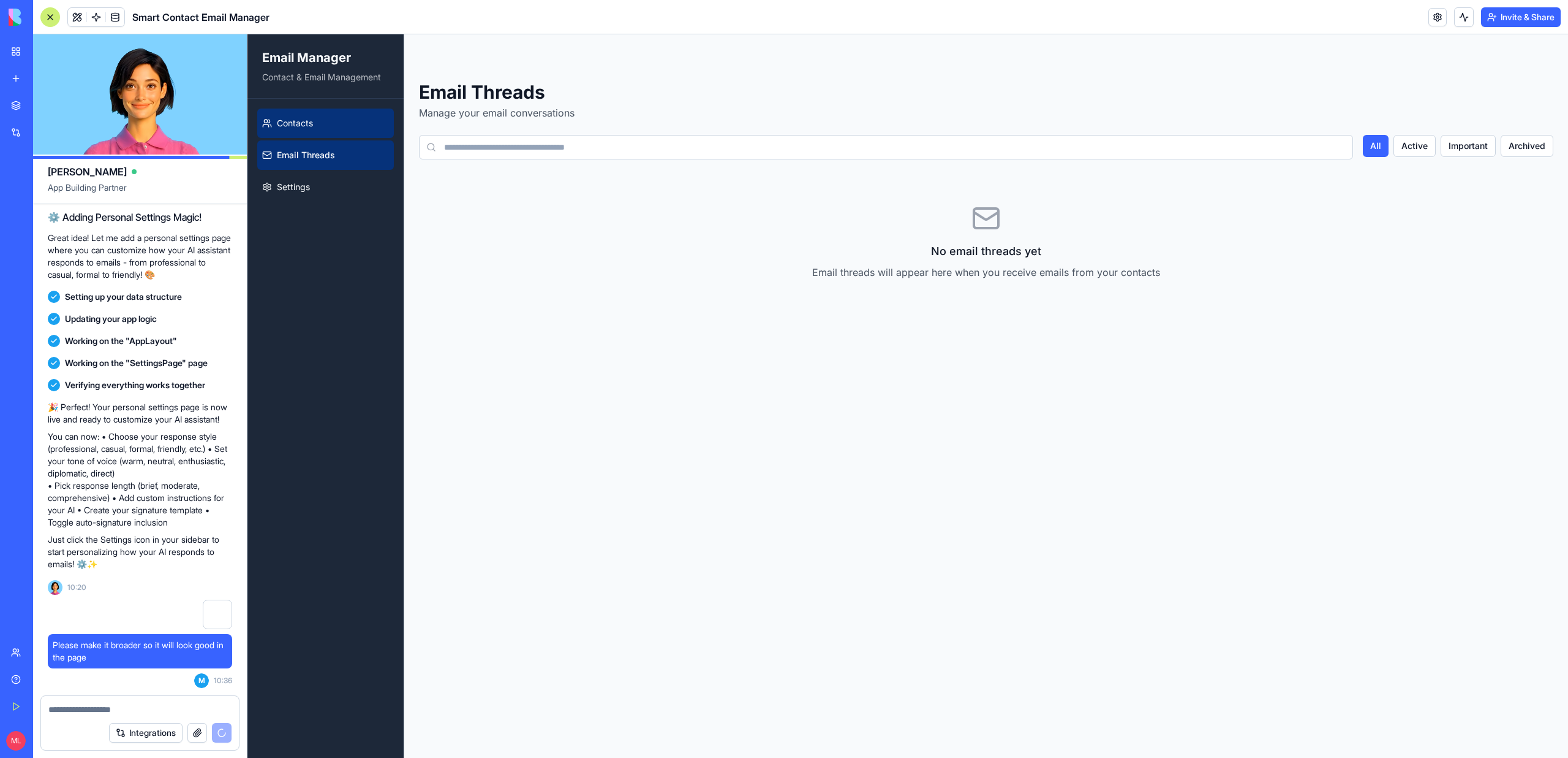
click at [294, 123] on span "Contacts" at bounding box center [294, 123] width 36 height 12
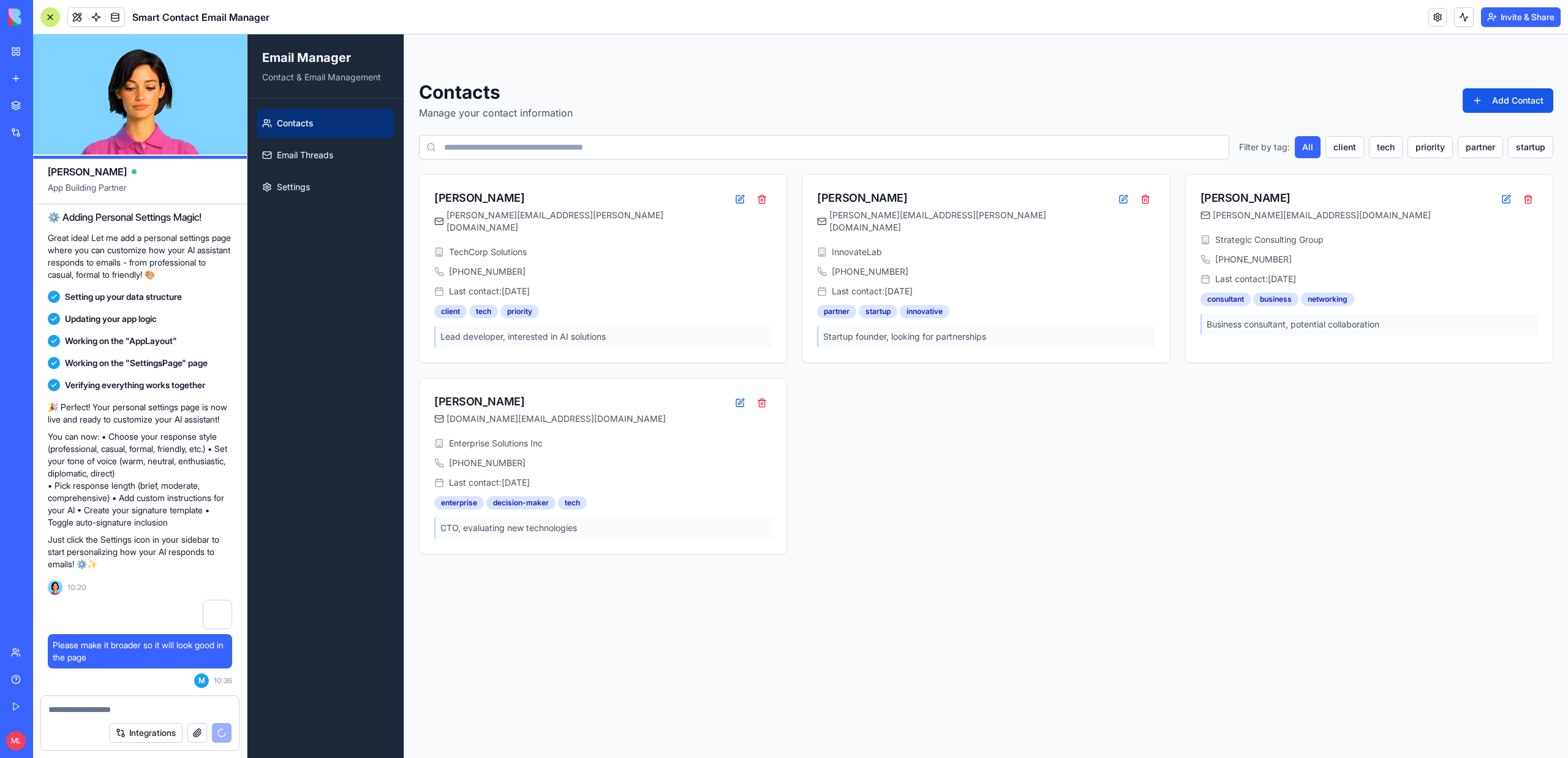
click at [1488, 86] on div "Contacts Manage your contact information Add Contact" at bounding box center [986, 100] width 1134 height 39
click at [1489, 104] on button "Add Contact" at bounding box center [1508, 100] width 90 height 25
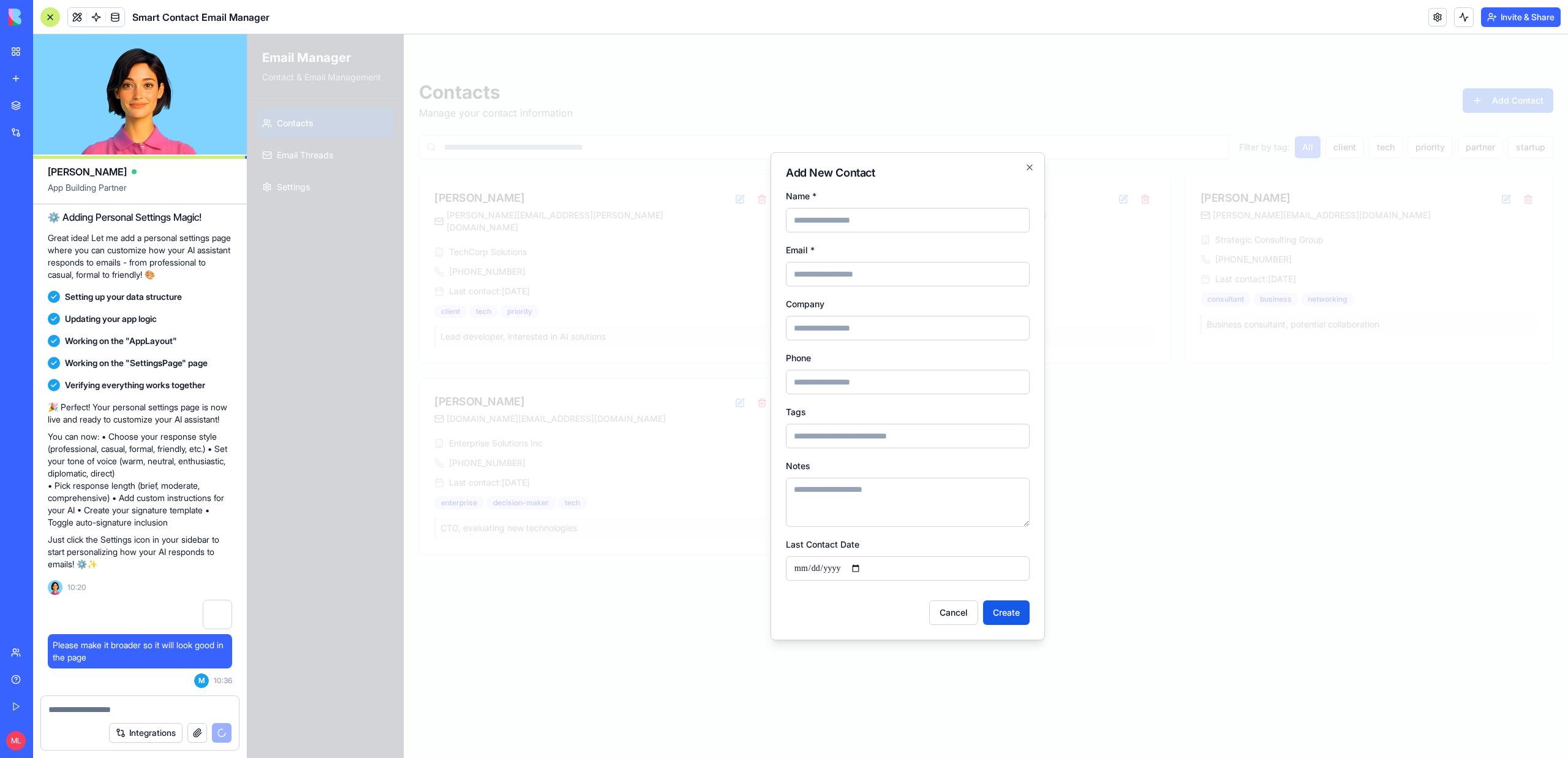
click at [807, 224] on input "Name *" at bounding box center [908, 220] width 243 height 25
click at [881, 227] on input "******" at bounding box center [908, 220] width 243 height 25
type input "**********"
click at [885, 276] on input "Email *" at bounding box center [908, 274] width 243 height 25
click at [845, 275] on input "Email *" at bounding box center [908, 274] width 243 height 25
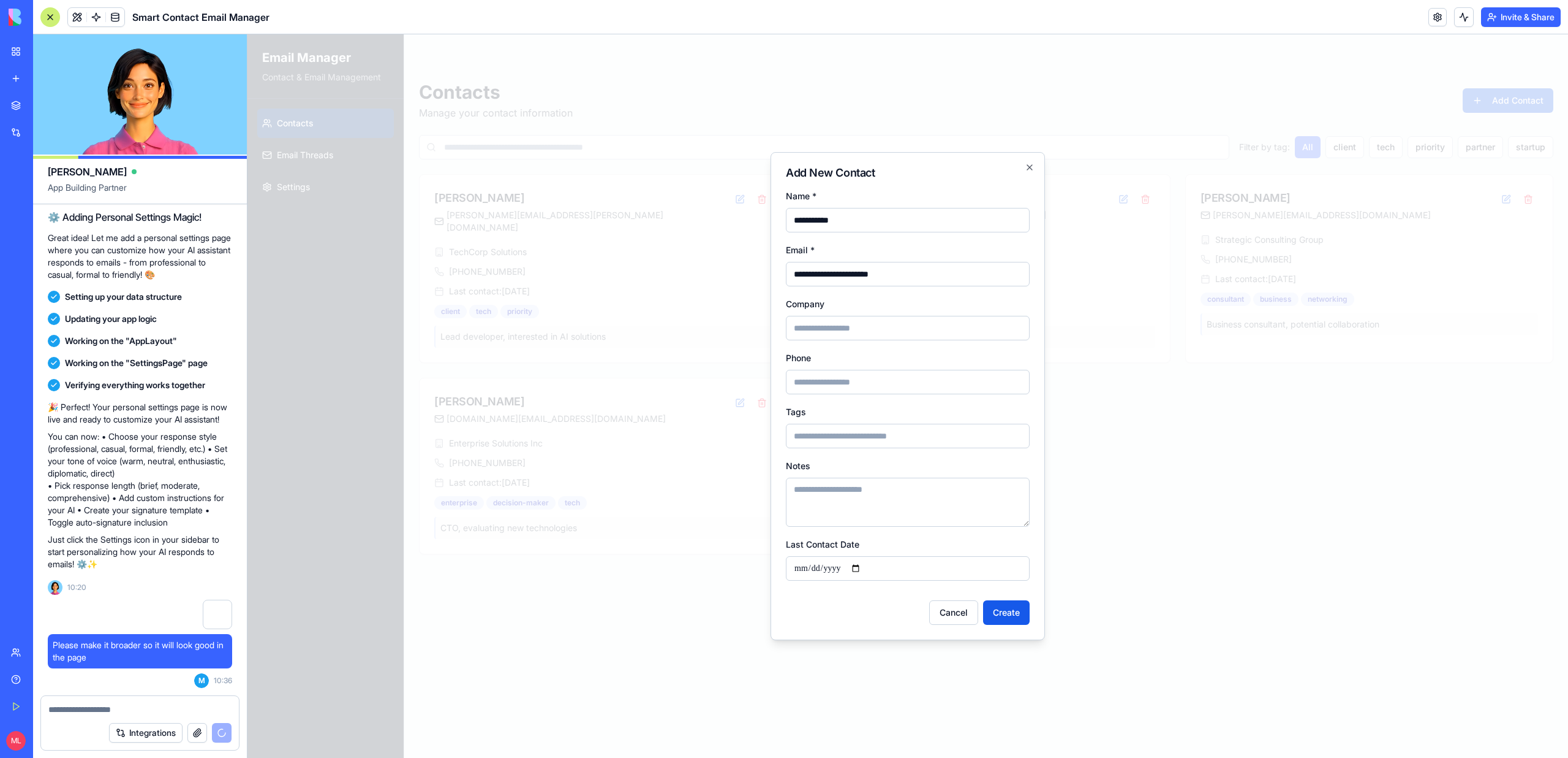
type input "**********"
click at [817, 333] on input "Company" at bounding box center [908, 327] width 243 height 25
type input "******"
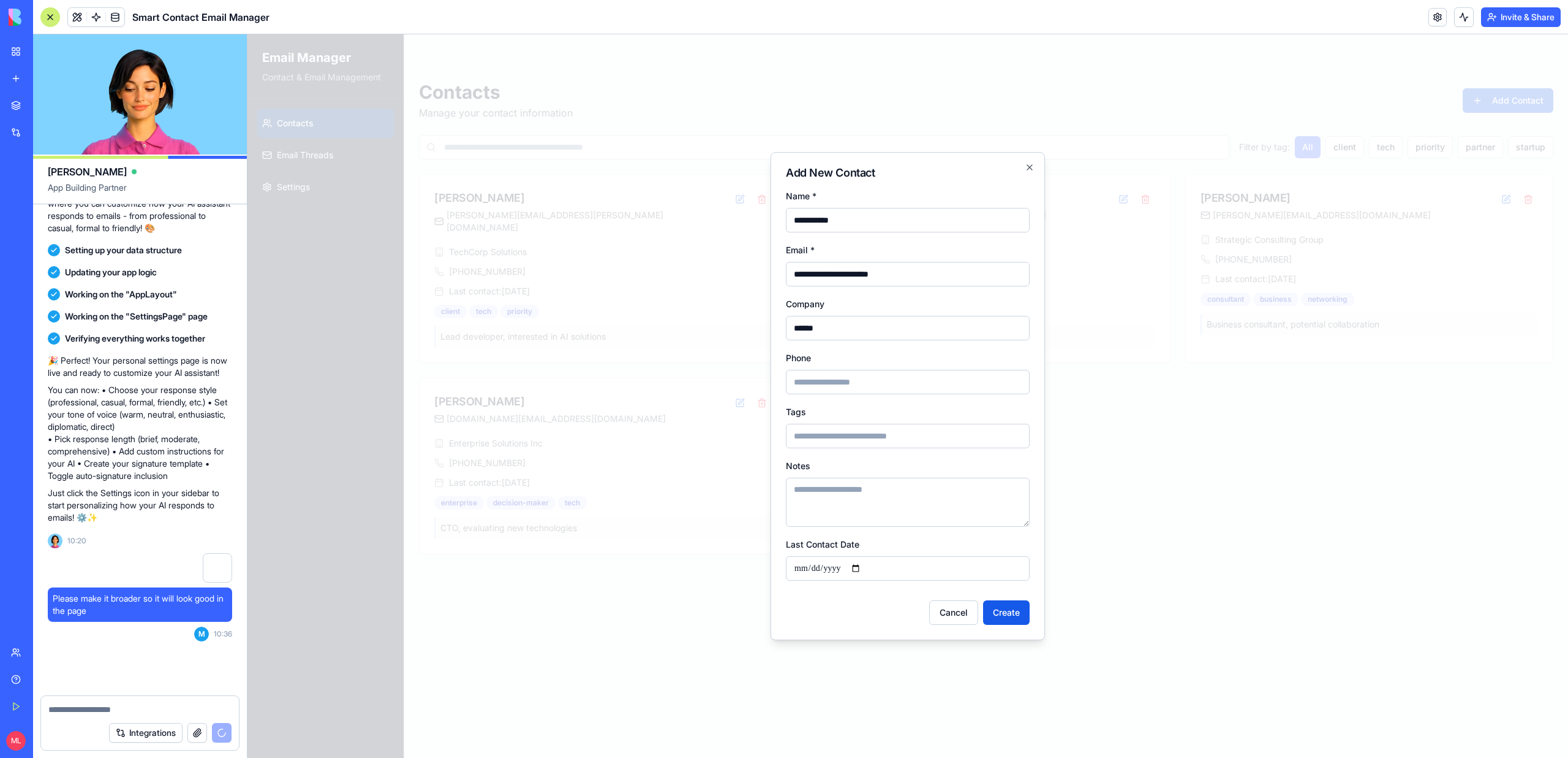
click at [868, 374] on input "Phone" at bounding box center [908, 381] width 243 height 25
click at [809, 415] on div "Tags" at bounding box center [908, 425] width 243 height 44
click at [1000, 608] on button "Create" at bounding box center [1006, 612] width 46 height 25
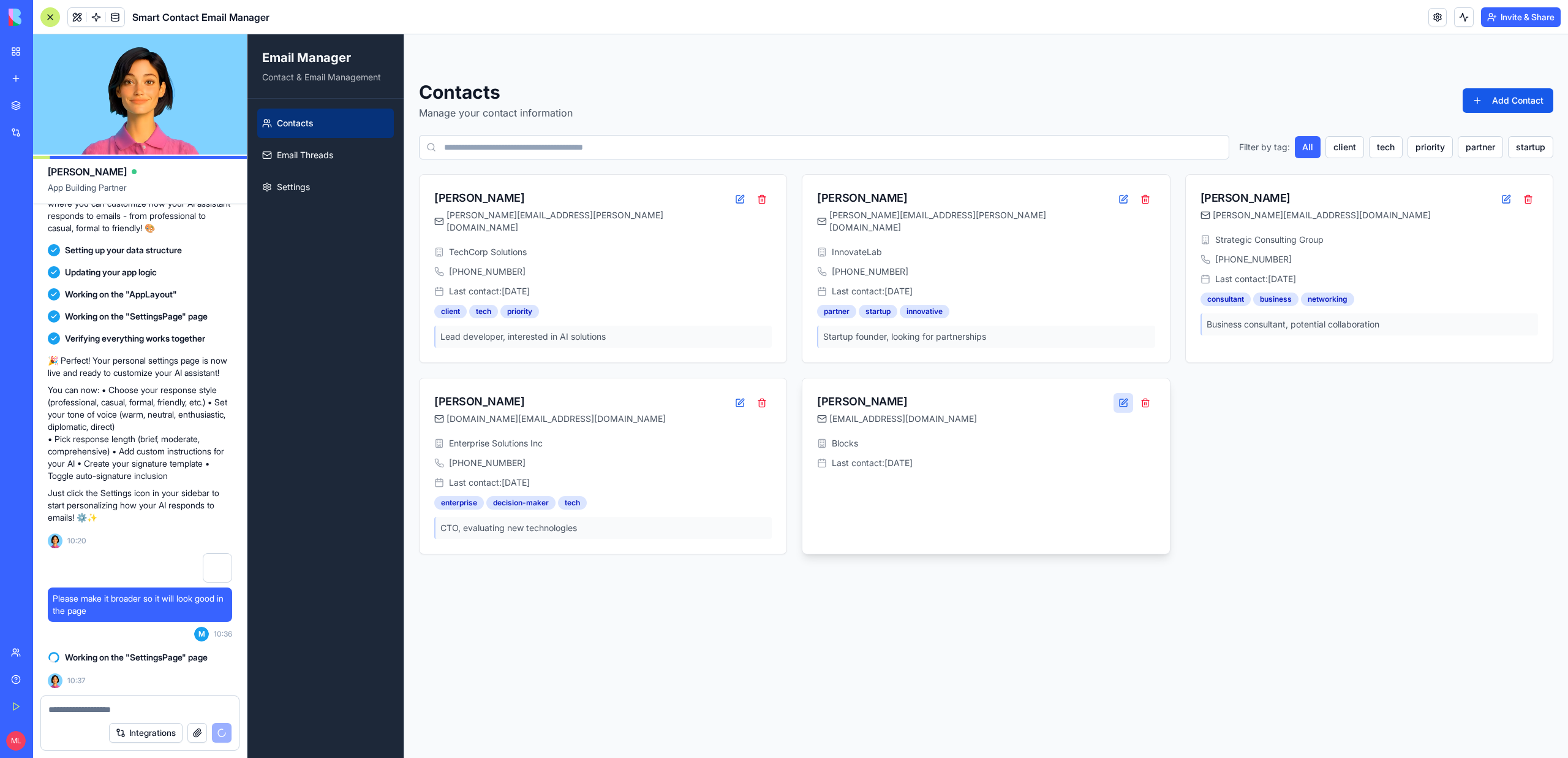
click at [1114, 393] on button at bounding box center [1124, 403] width 20 height 20
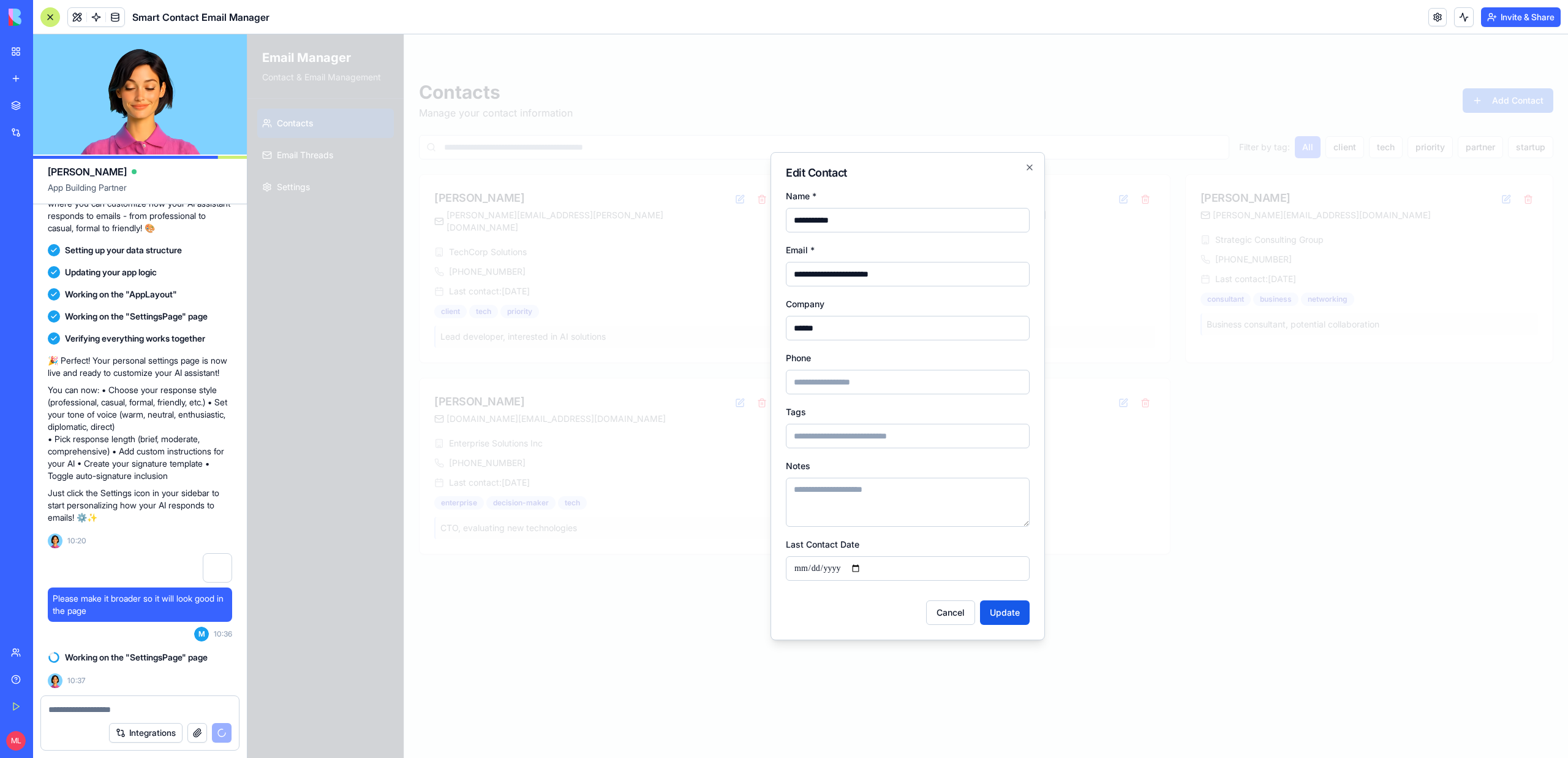
click at [842, 277] on input "**********" at bounding box center [908, 274] width 243 height 25
type input "**********"
click at [1012, 618] on button "Update" at bounding box center [1005, 612] width 50 height 25
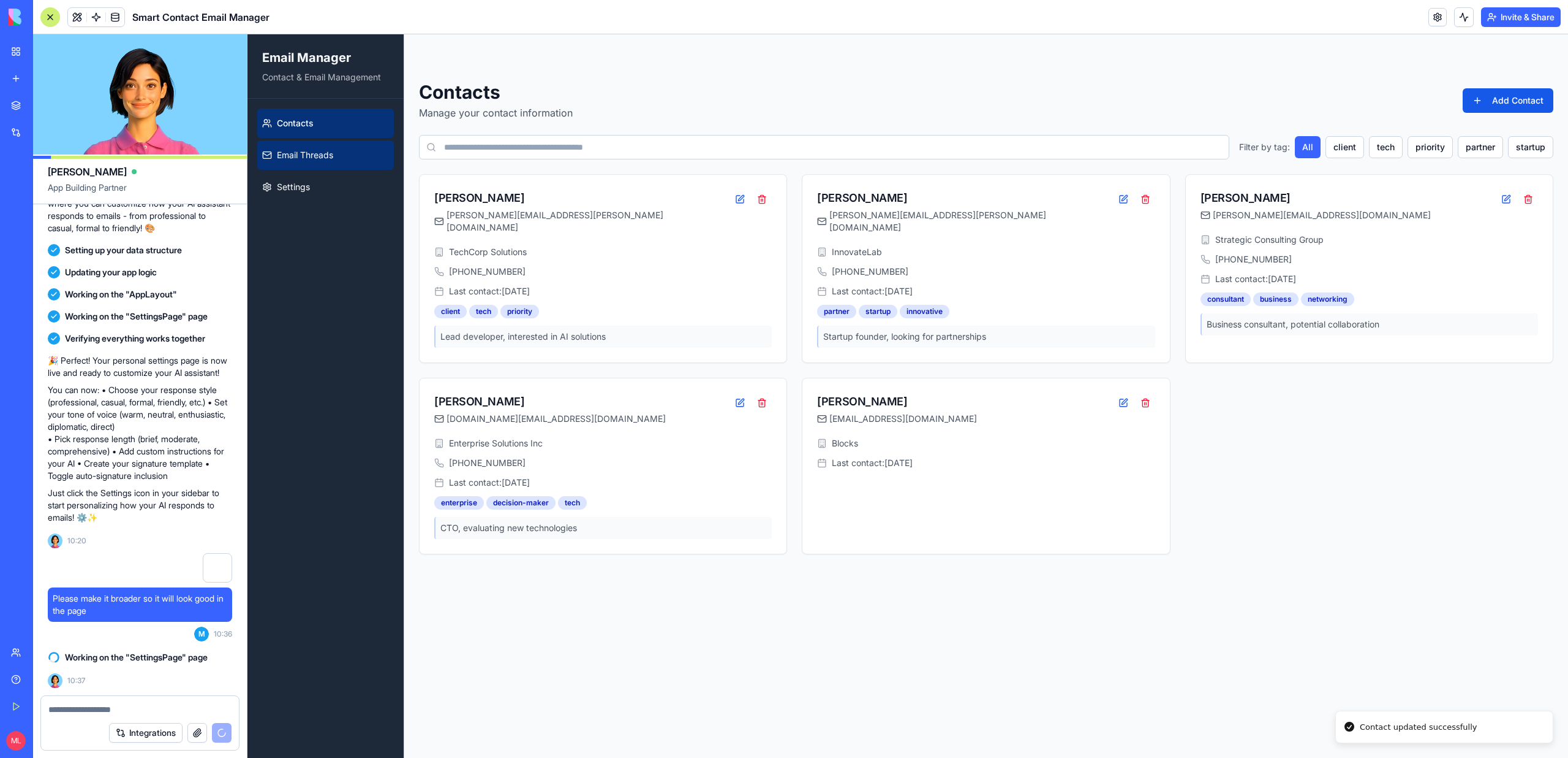
click at [325, 162] on link "Email Threads" at bounding box center [325, 155] width 136 height 29
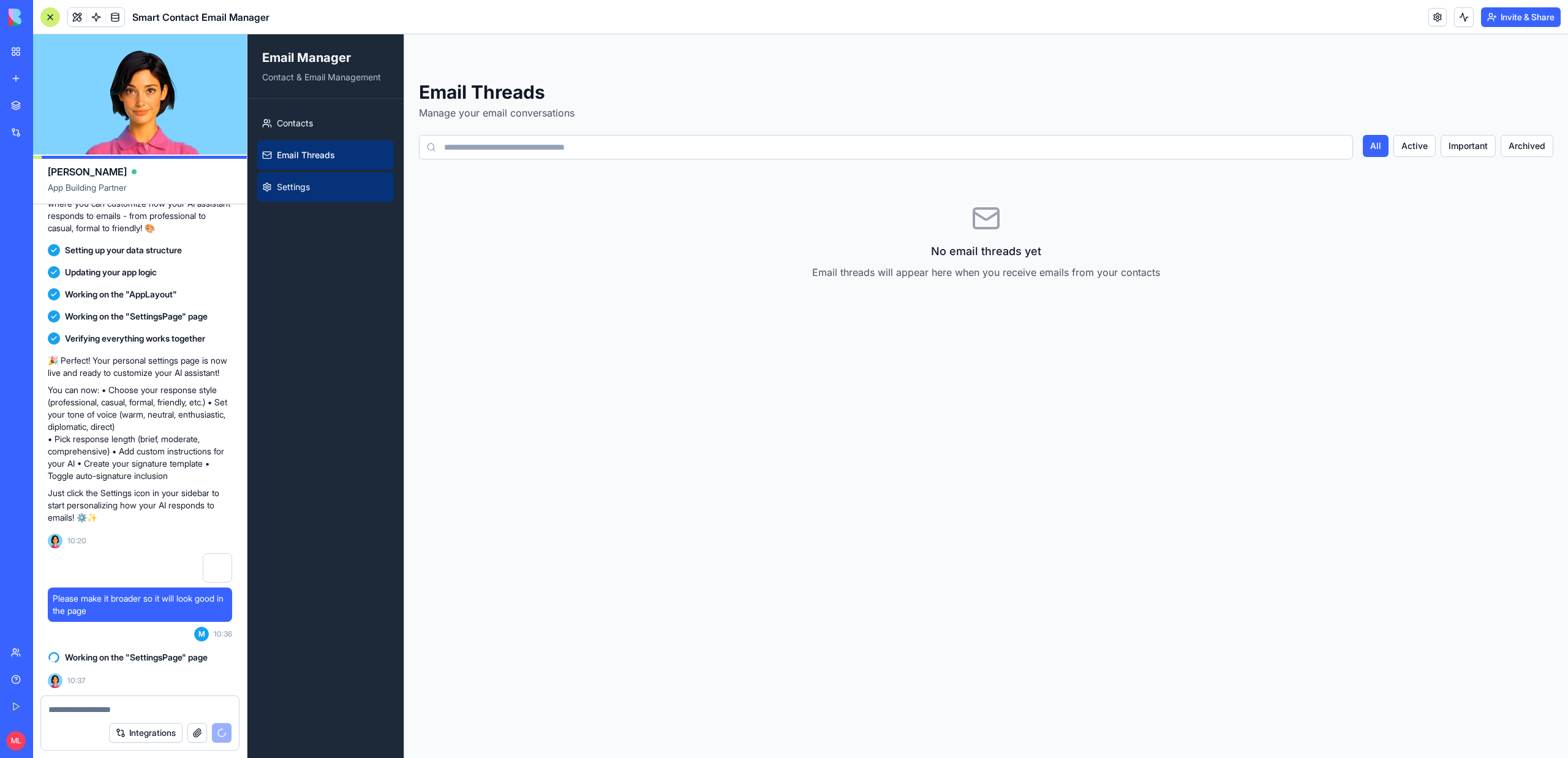
click at [316, 182] on link "Settings" at bounding box center [325, 187] width 136 height 29
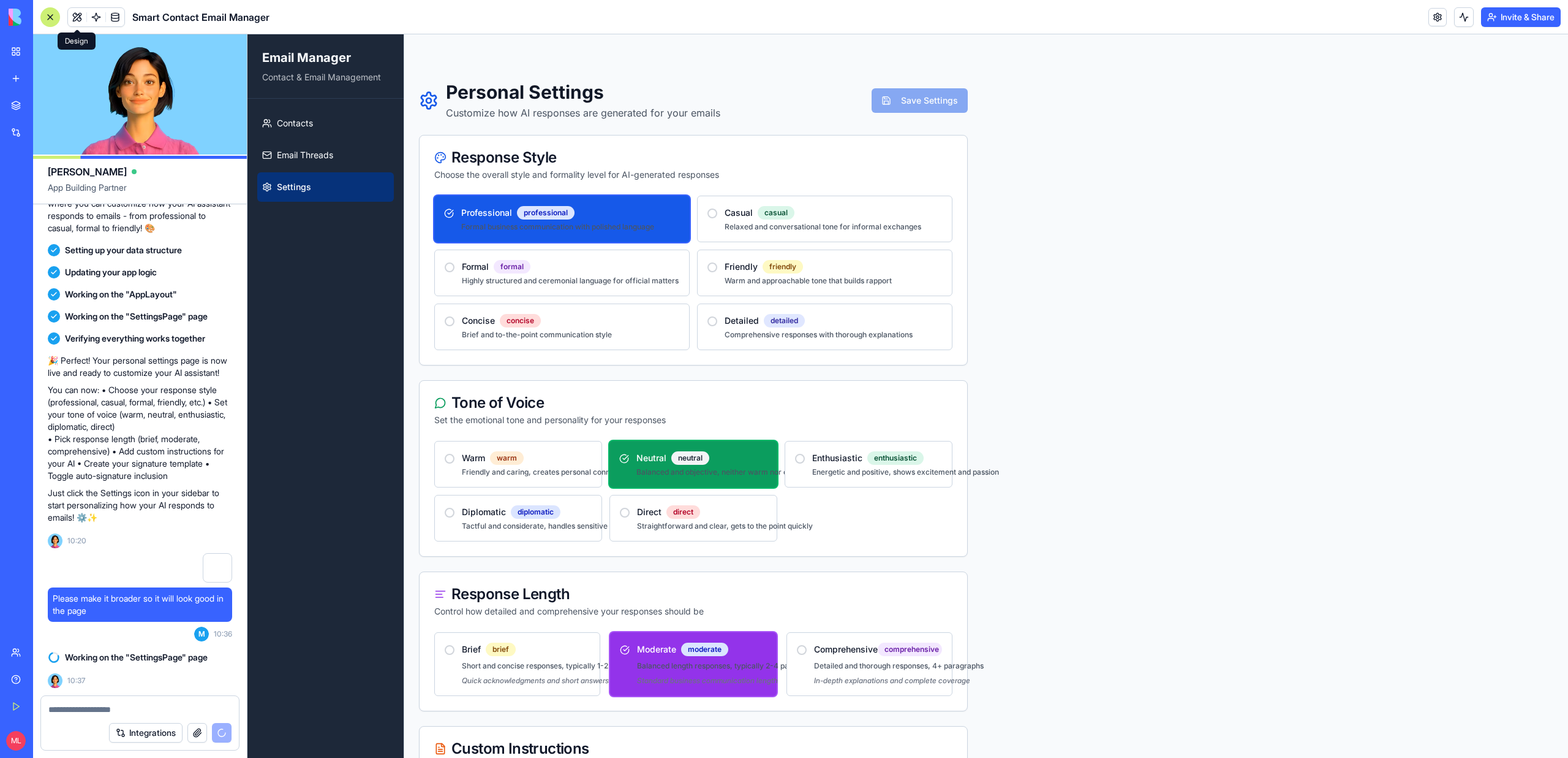
click at [90, 12] on span at bounding box center [96, 17] width 34 height 34
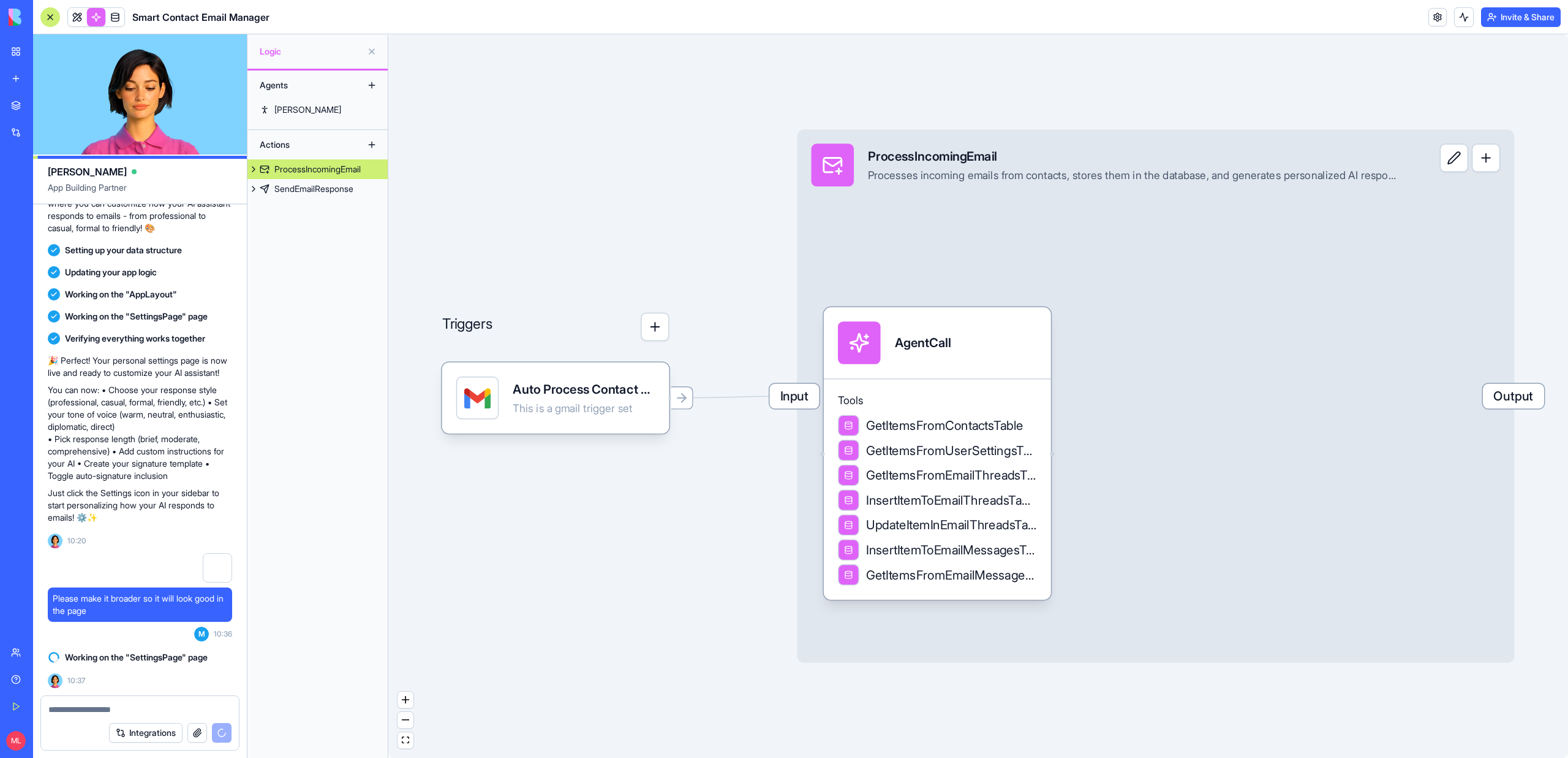
click at [298, 193] on div "SendEmailResponse" at bounding box center [314, 189] width 79 height 12
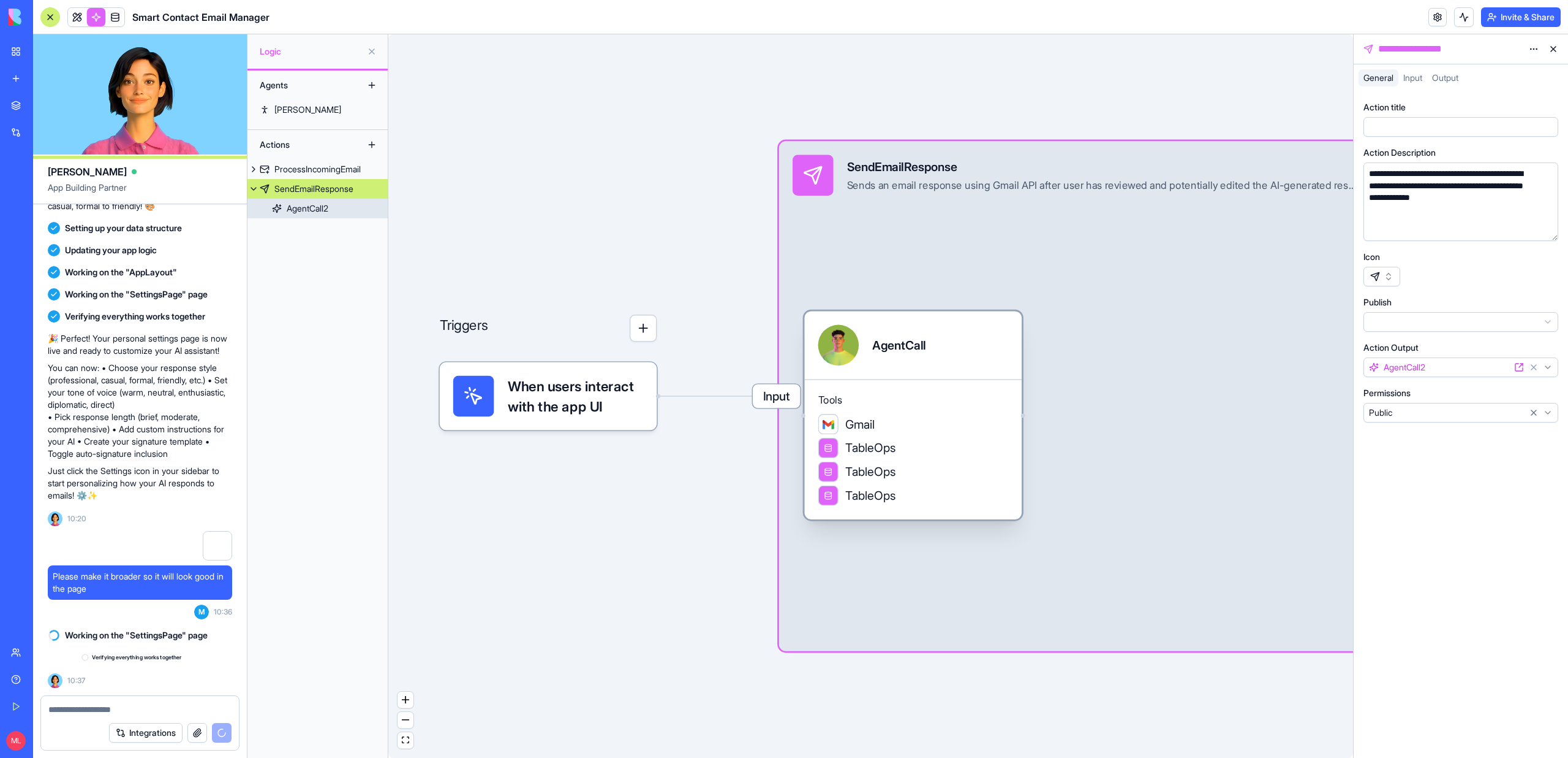
scroll to position [1081, 0]
click at [925, 445] on div "TableOps" at bounding box center [914, 448] width 190 height 21
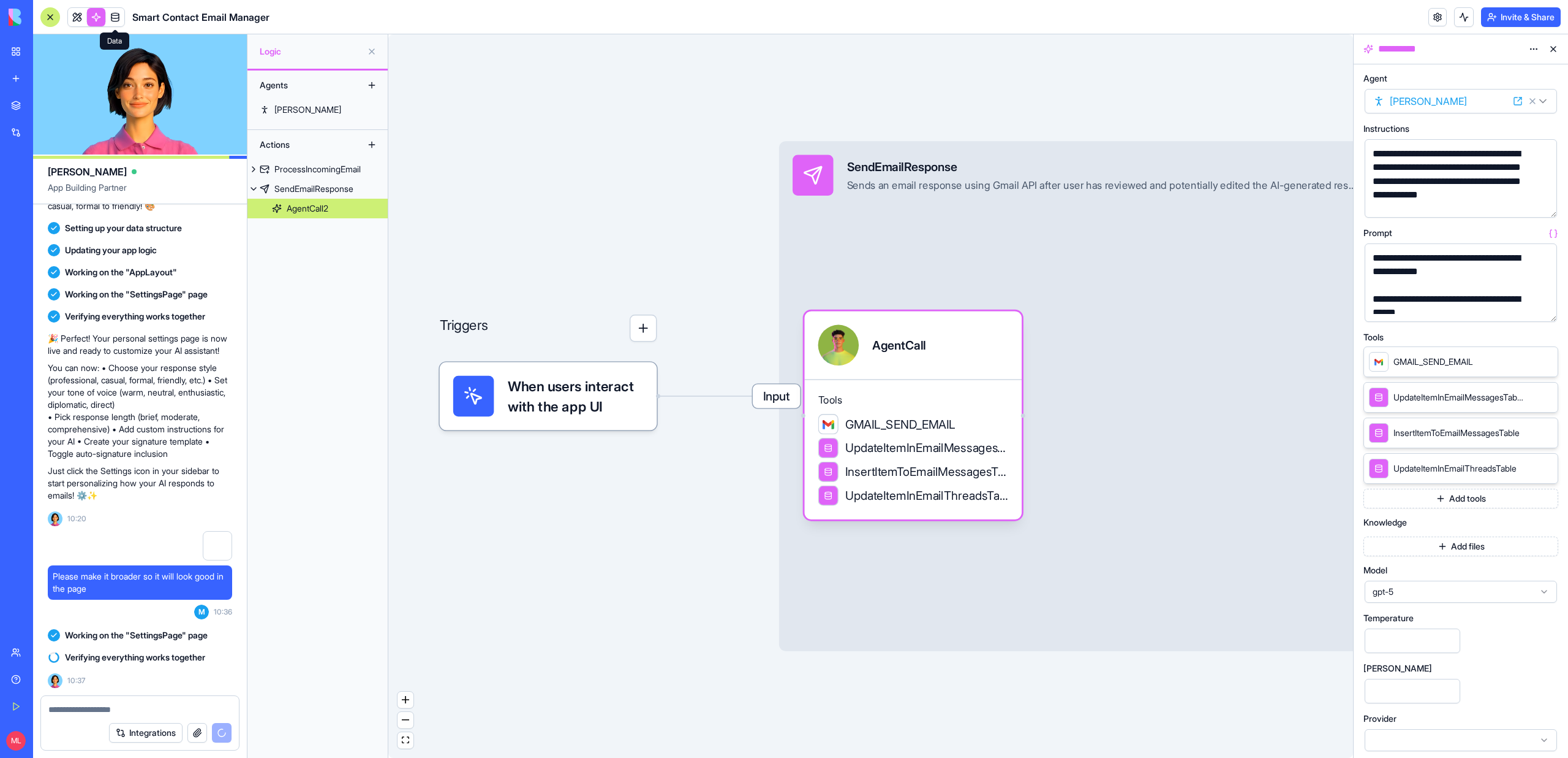
click at [120, 21] on span at bounding box center [115, 17] width 34 height 34
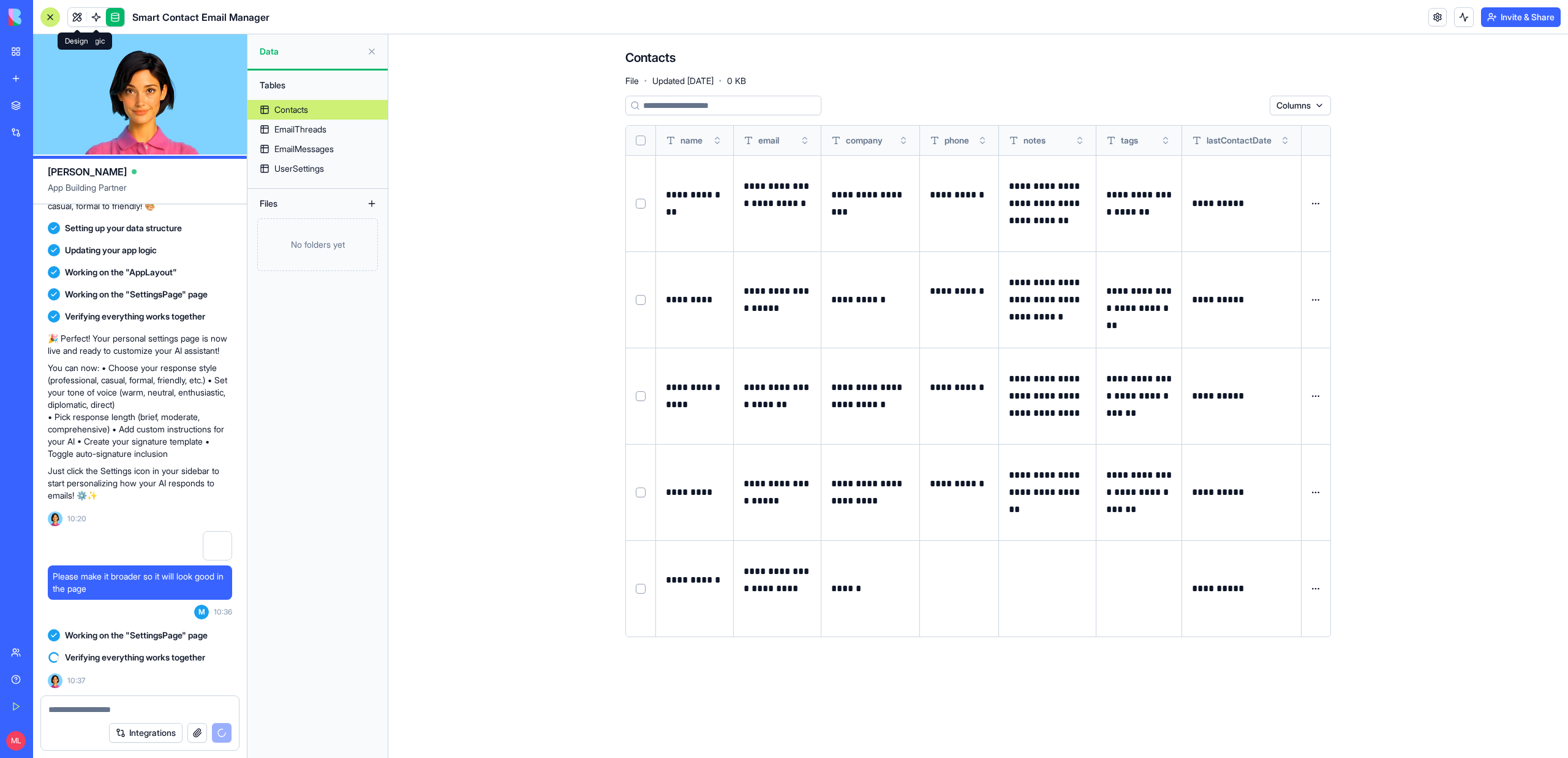
click at [89, 27] on span at bounding box center [77, 17] width 34 height 34
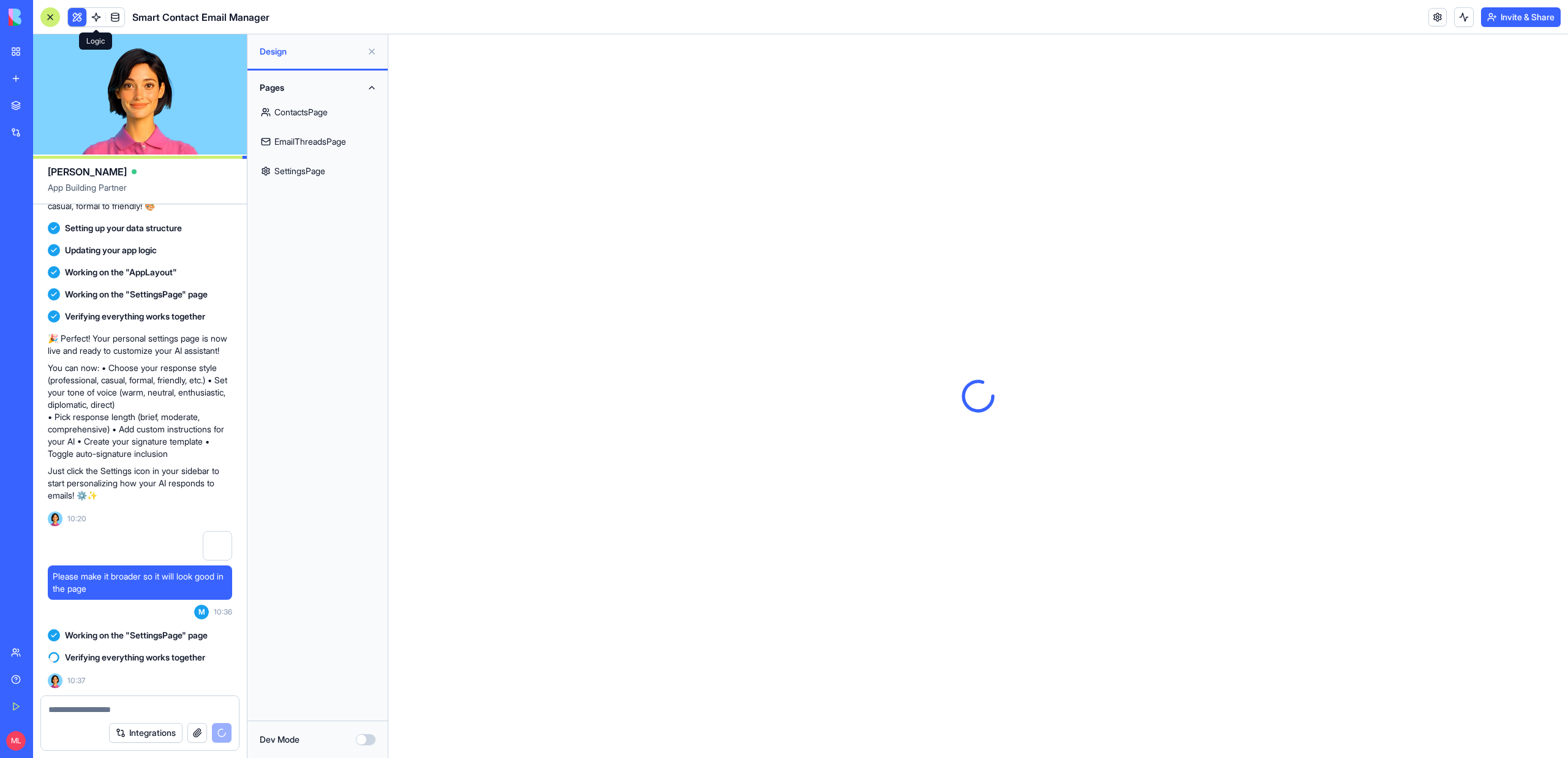
click at [97, 21] on link at bounding box center [96, 17] width 19 height 19
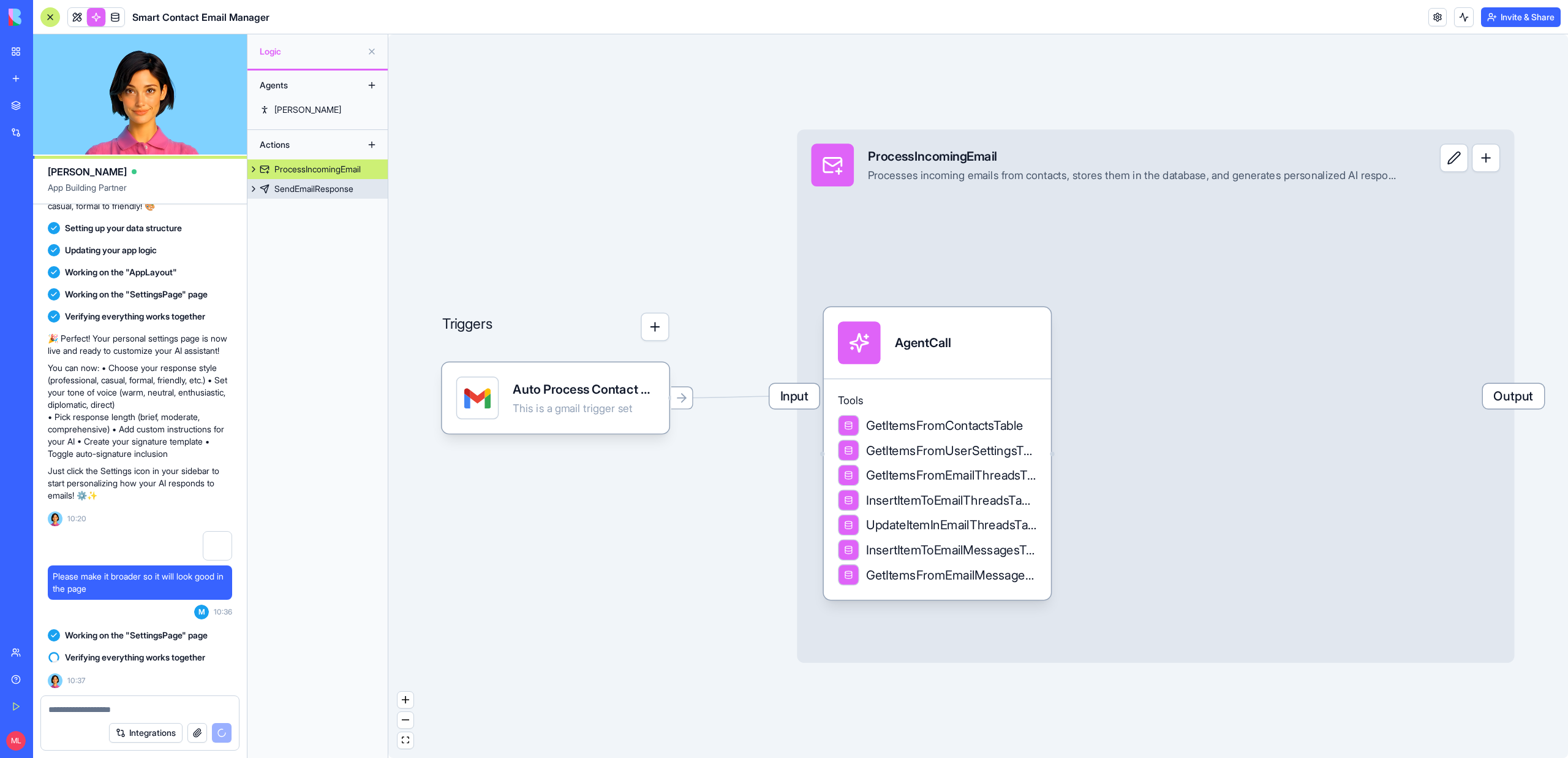
click at [329, 193] on div "SendEmailResponse" at bounding box center [314, 189] width 79 height 12
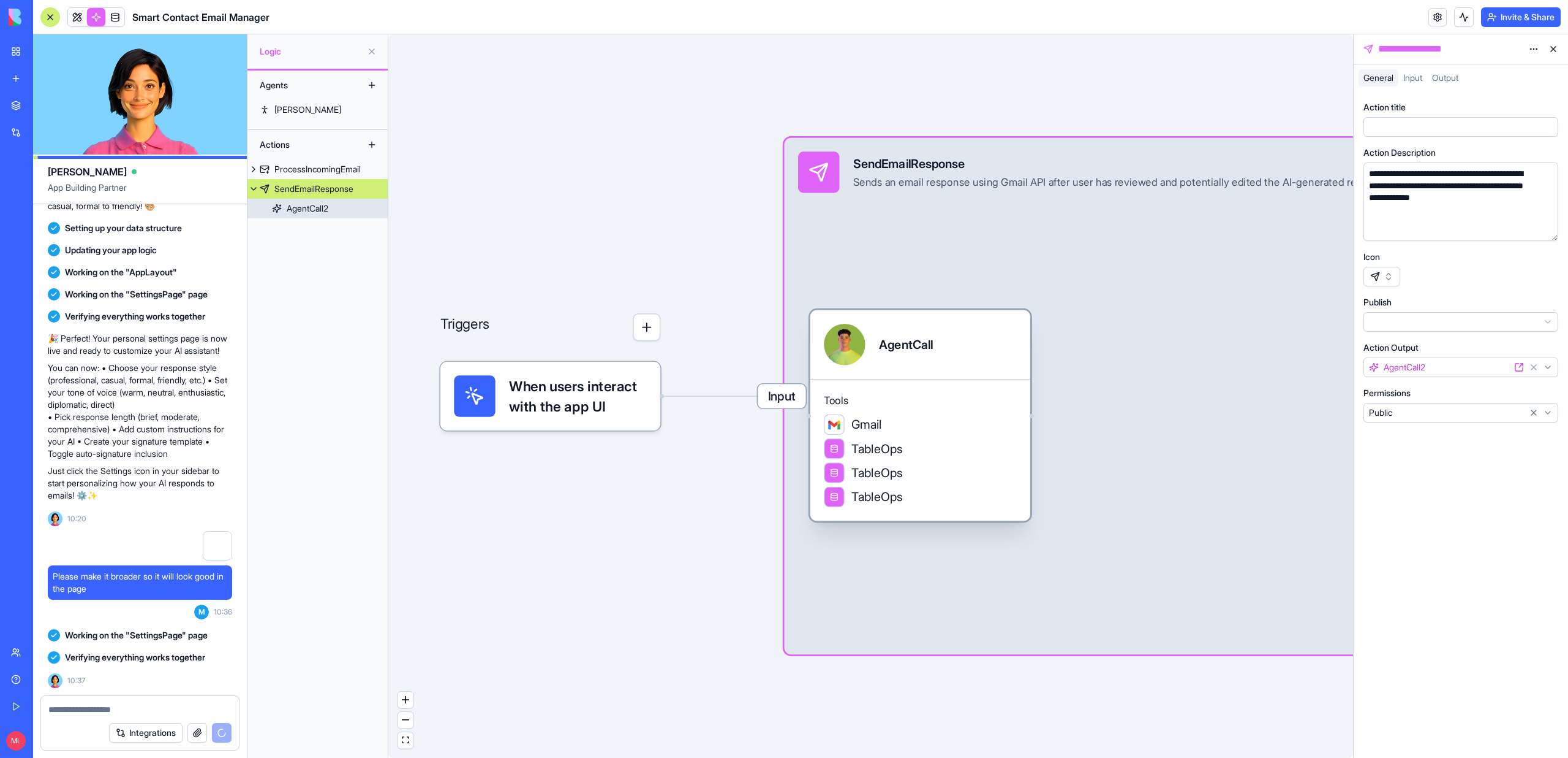
click at [994, 363] on div "AgentCall" at bounding box center [920, 345] width 193 height 41
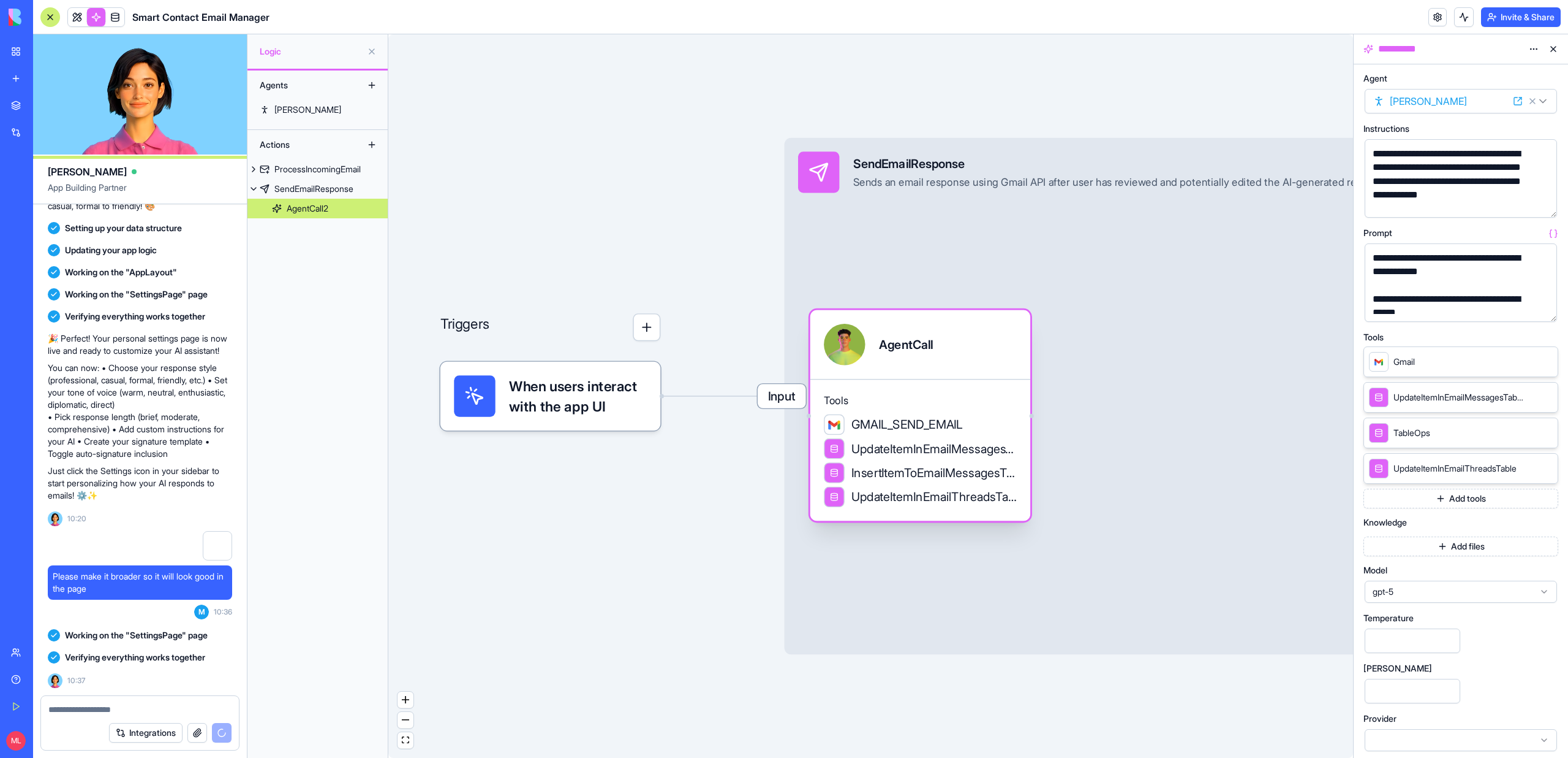
click at [993, 364] on div "AgentCall" at bounding box center [920, 345] width 193 height 41
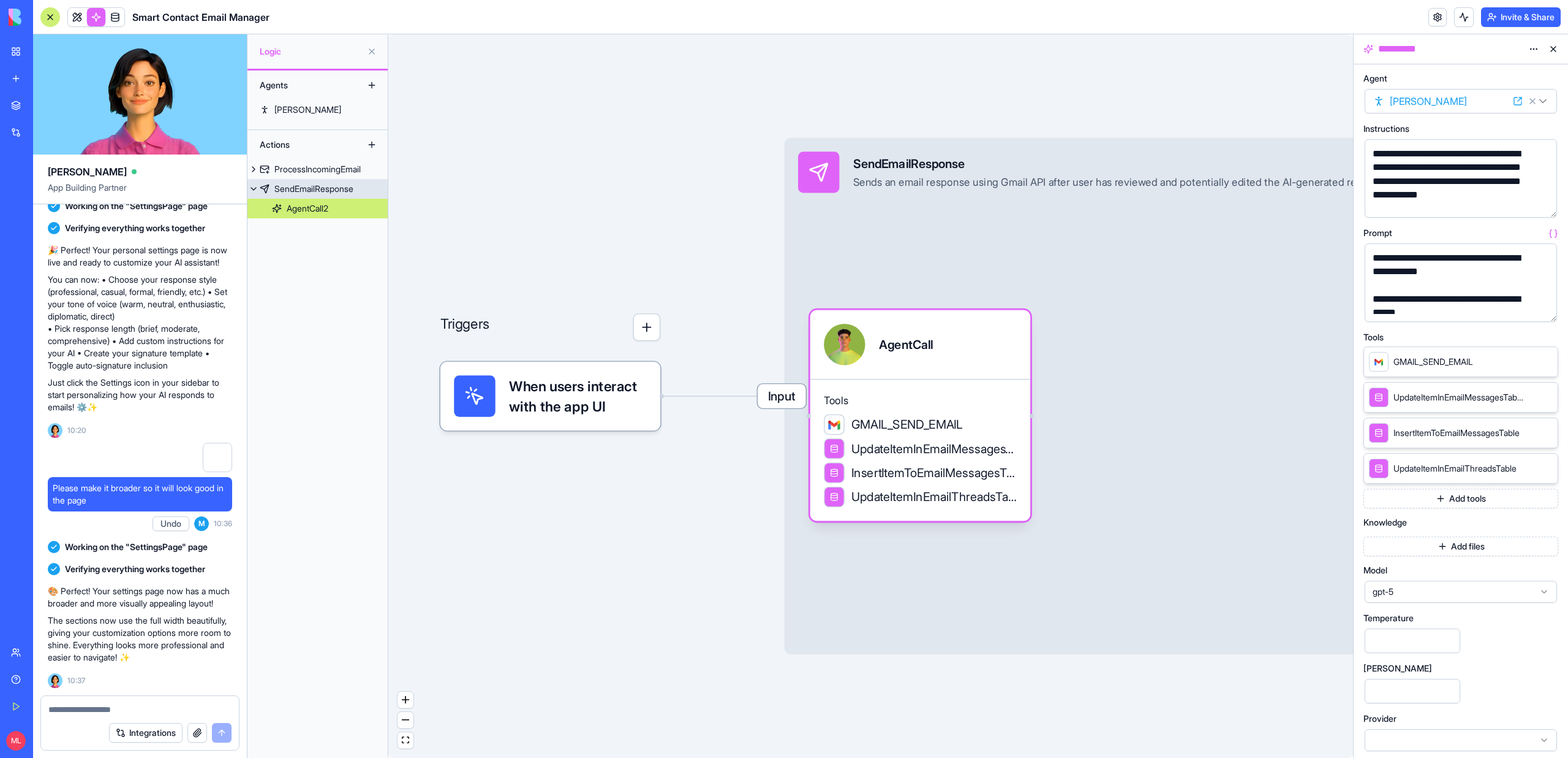
click at [786, 401] on span "Input" at bounding box center [781, 396] width 48 height 24
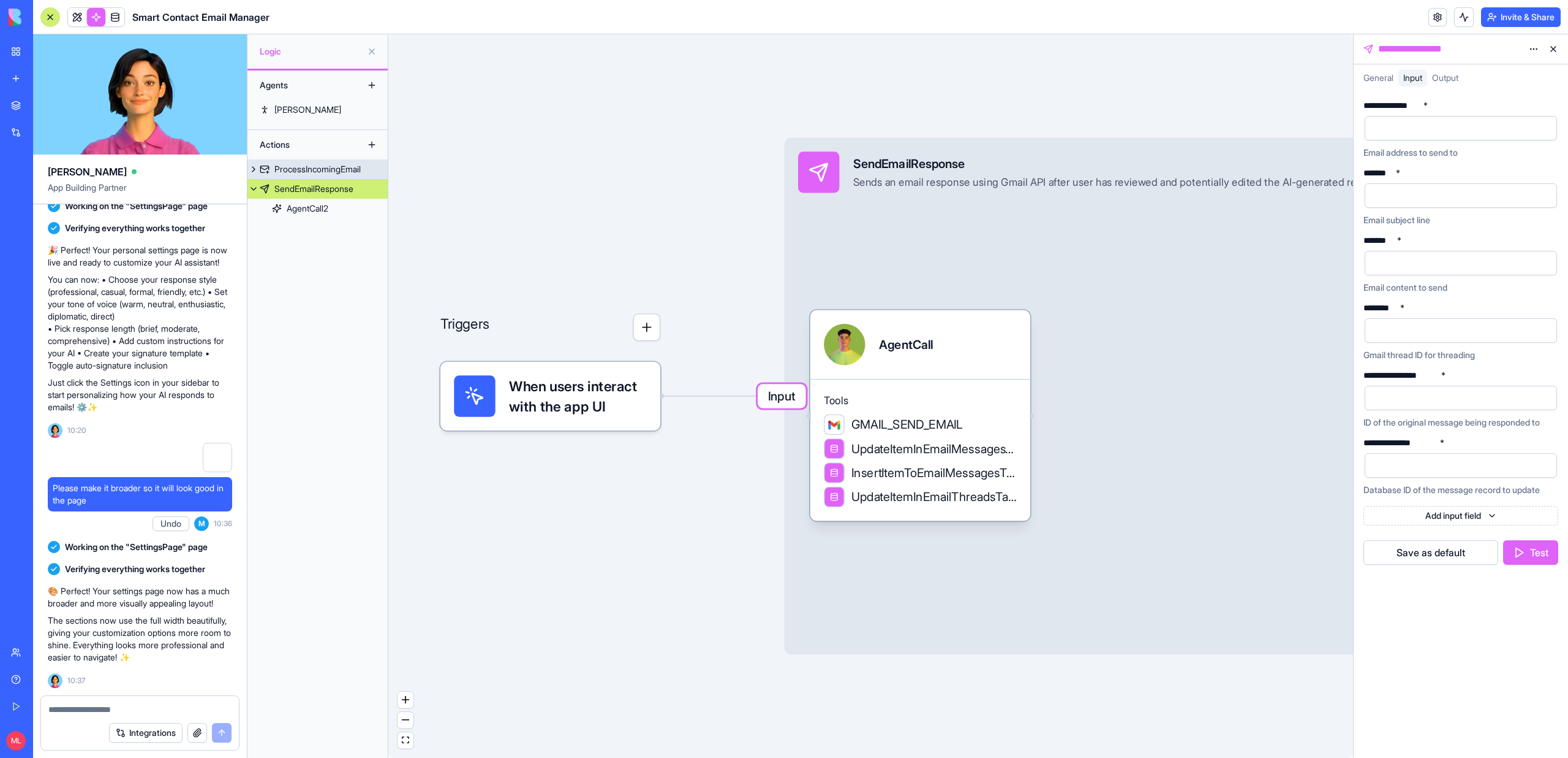
click at [310, 167] on div "ProcessIncomingEmail" at bounding box center [318, 169] width 86 height 12
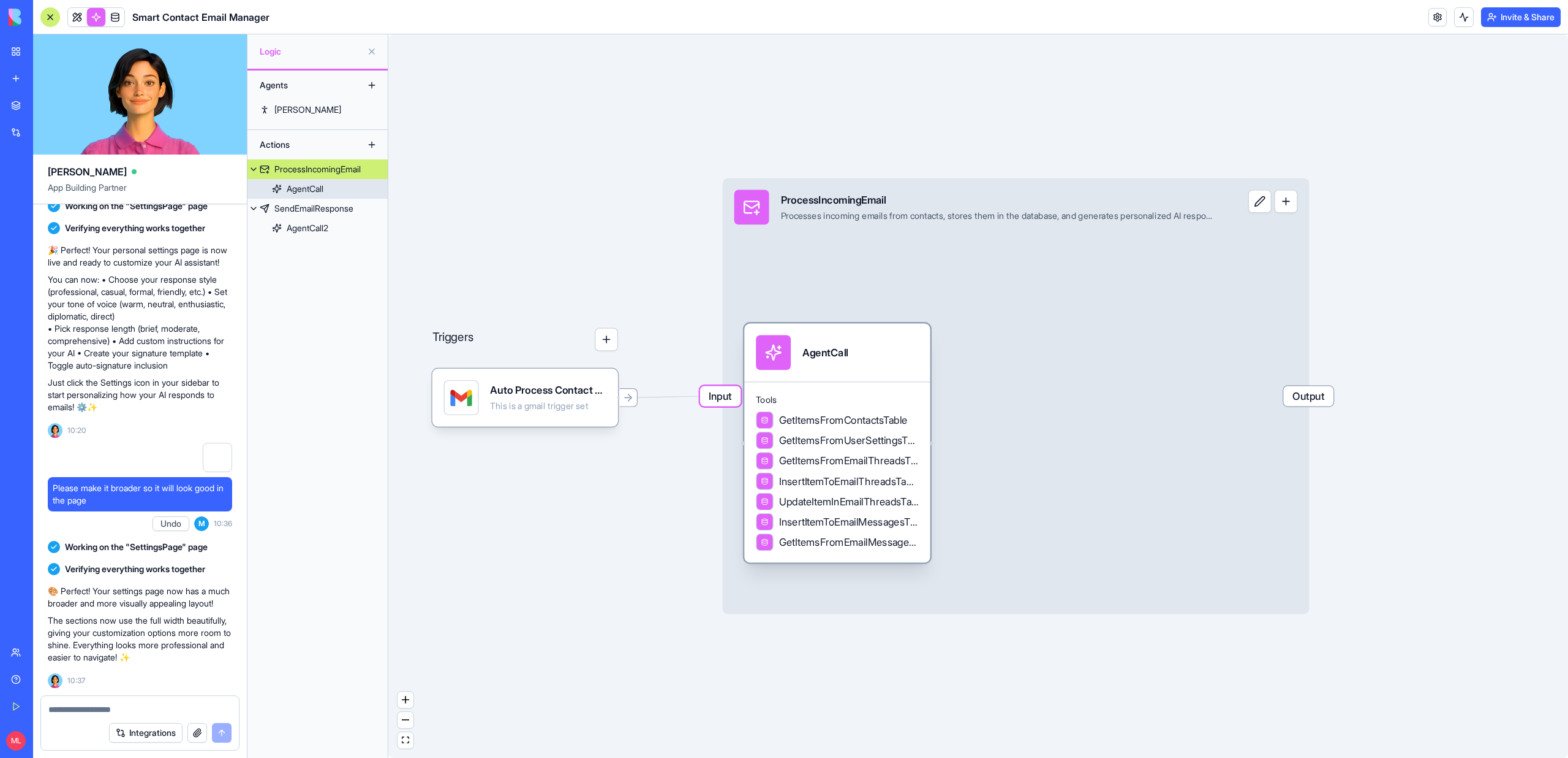
click at [877, 503] on span "UpdateItemInEmailThreadsTable" at bounding box center [849, 501] width 139 height 15
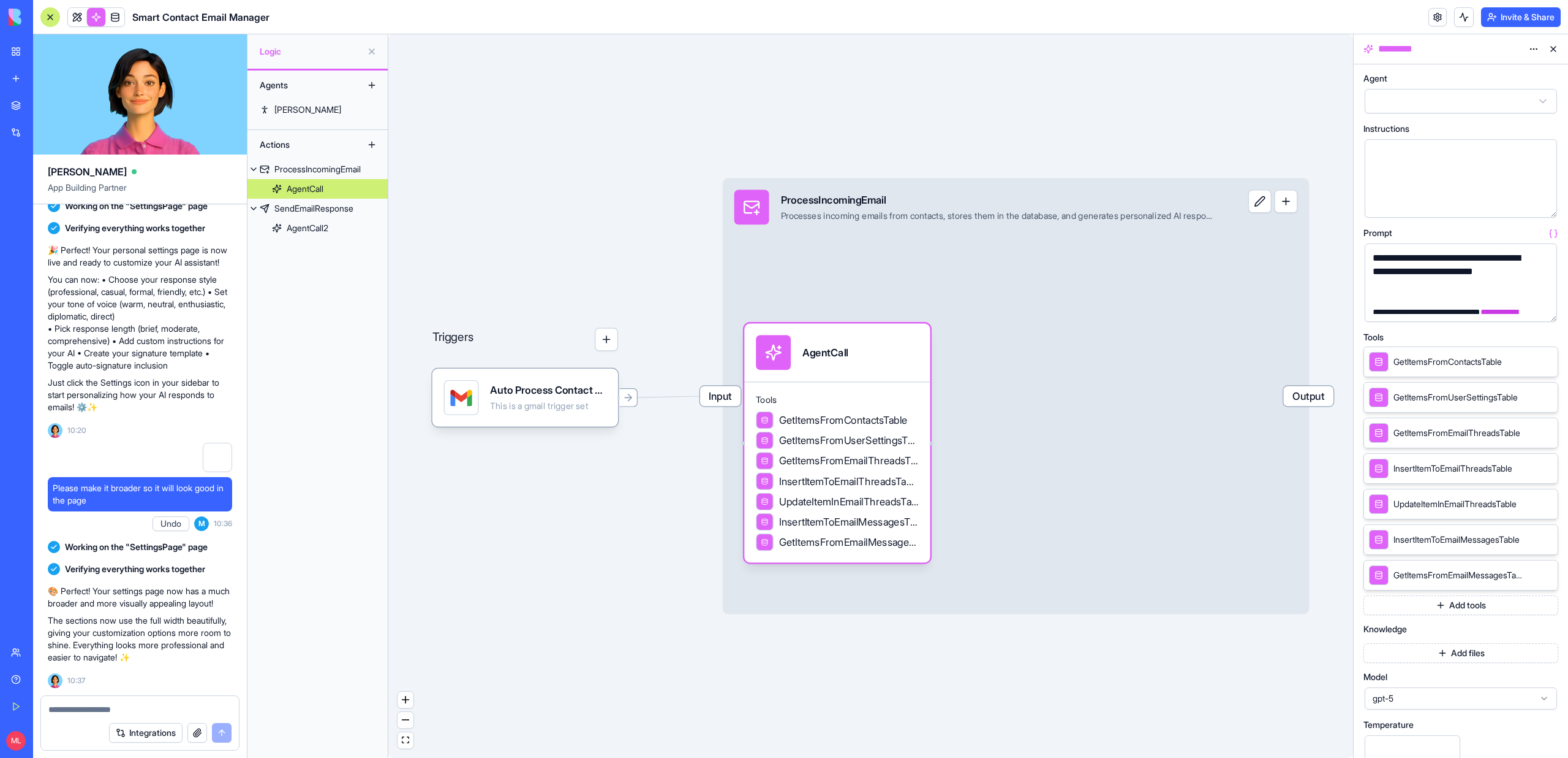
click at [1544, 305] on button "button" at bounding box center [1544, 309] width 20 height 20
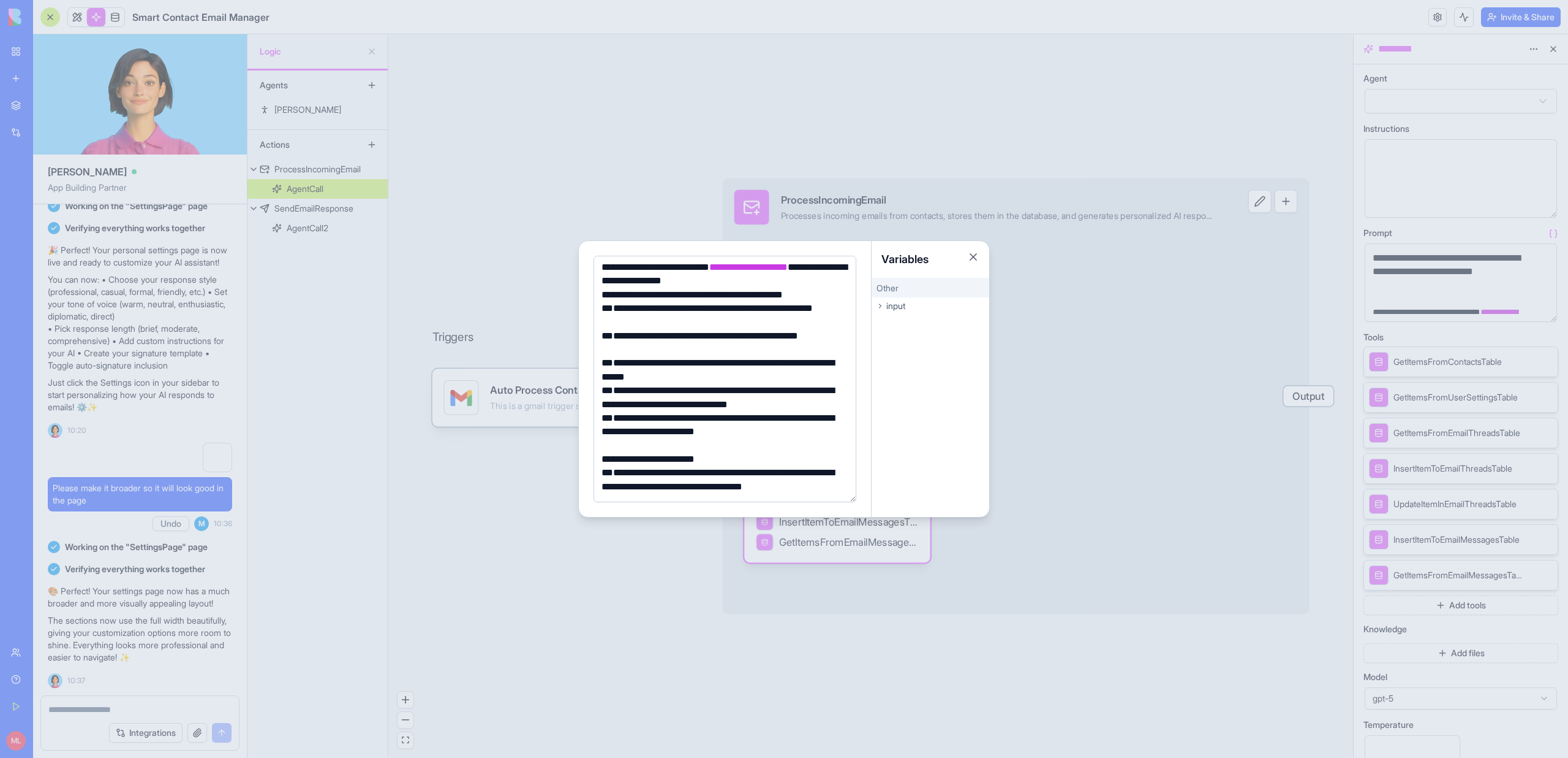
scroll to position [49, 0]
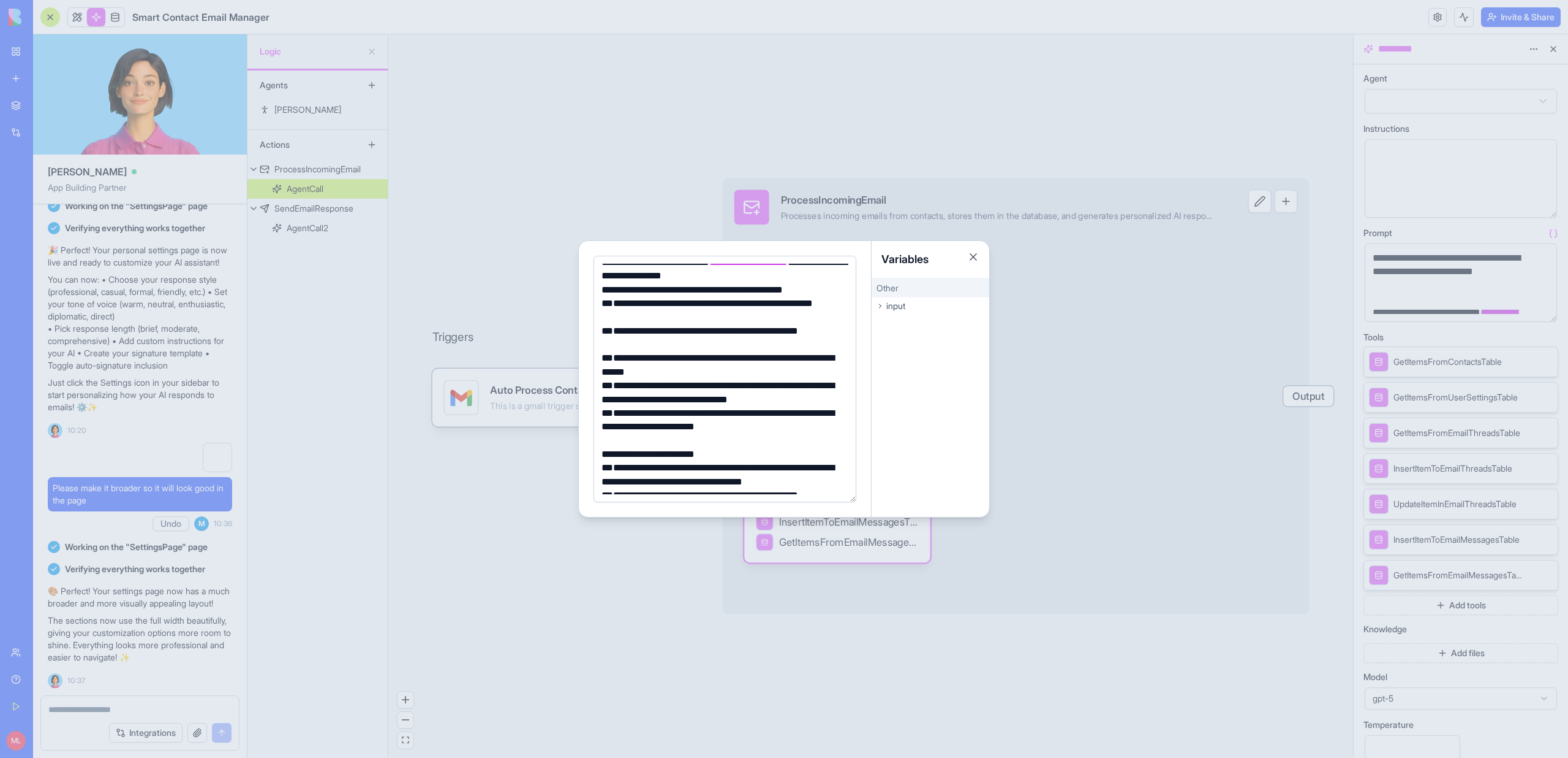
click at [552, 543] on div at bounding box center [784, 379] width 1568 height 758
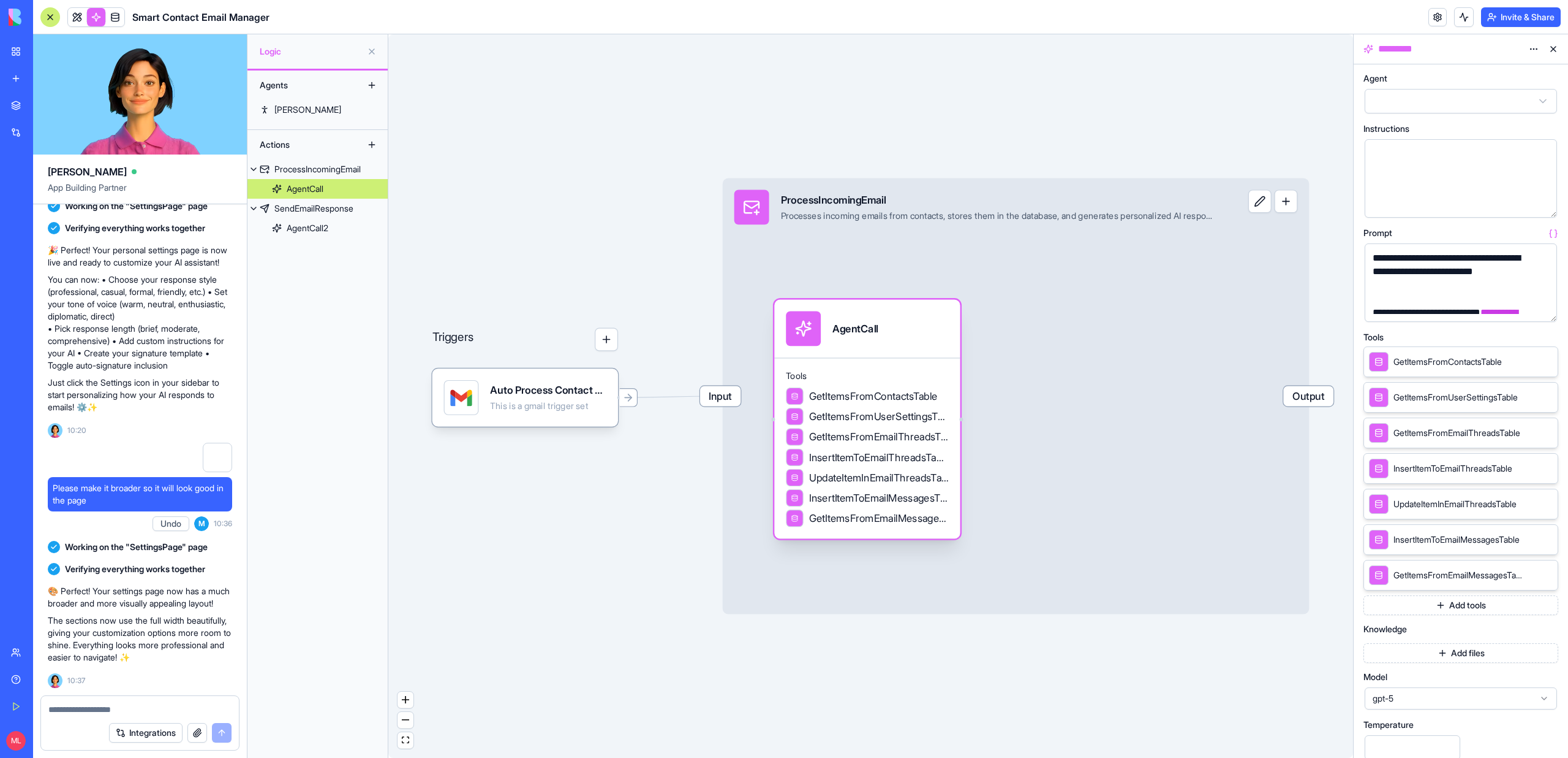
drag, startPoint x: 862, startPoint y: 373, endPoint x: 894, endPoint y: 342, distance: 44.6
click at [894, 344] on div "AgentCall" at bounding box center [866, 328] width 185 height 58
click at [82, 15] on link at bounding box center [77, 17] width 19 height 19
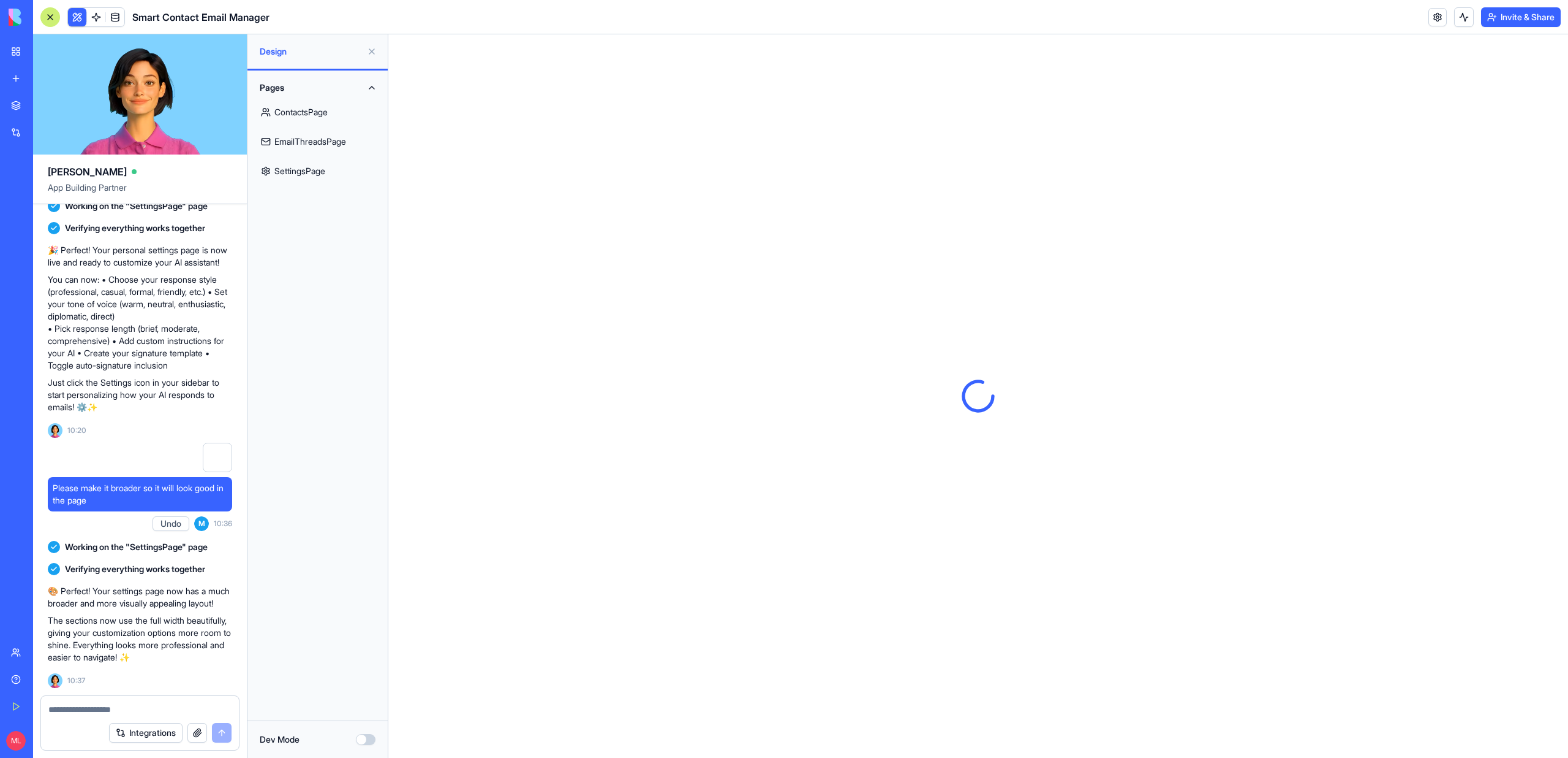
click at [319, 184] on link "SettingsPage" at bounding box center [318, 171] width 126 height 29
click at [319, 177] on link "SettingsPage" at bounding box center [318, 171] width 126 height 29
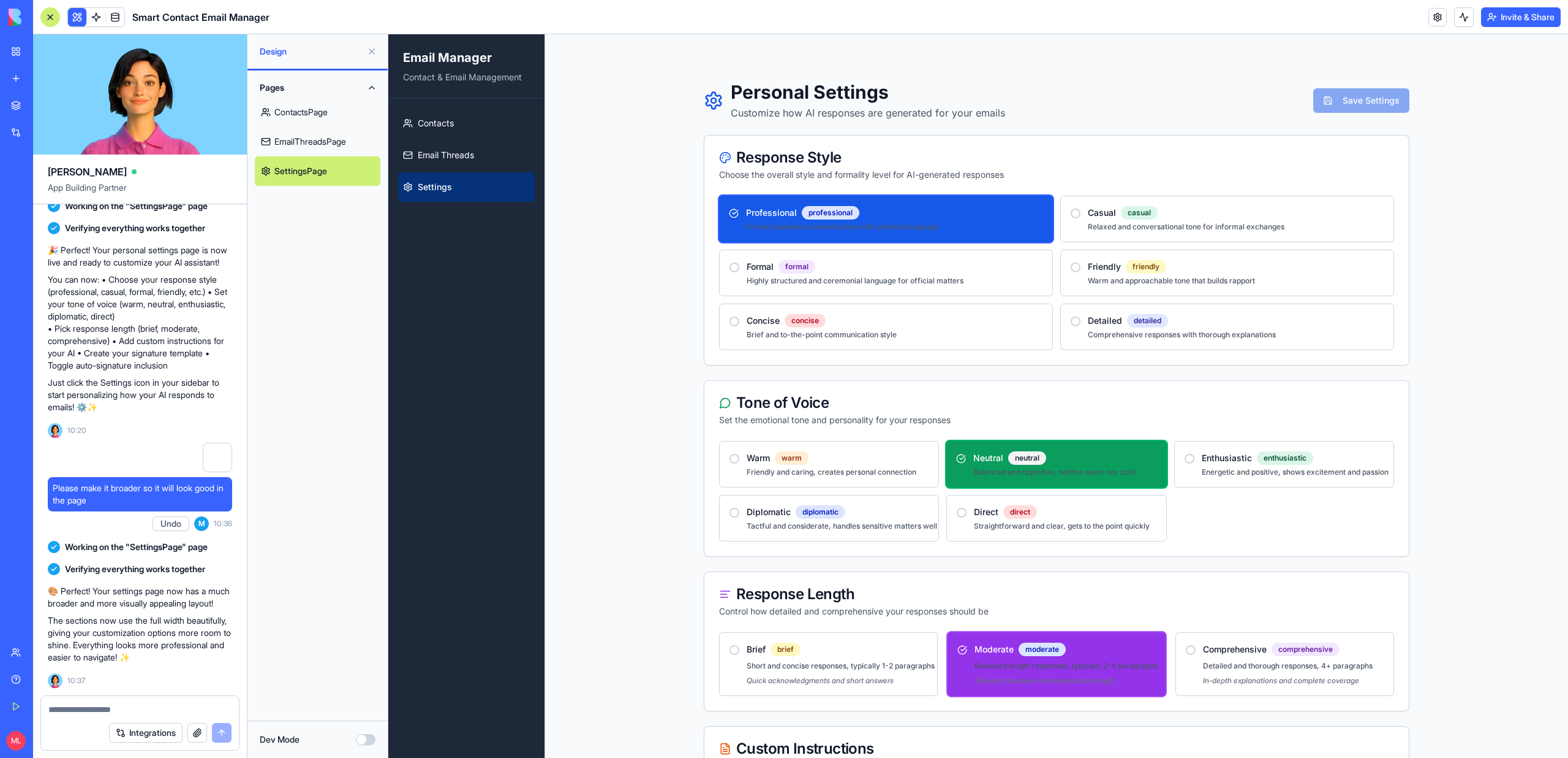
click at [78, 704] on textarea at bounding box center [139, 709] width 183 height 12
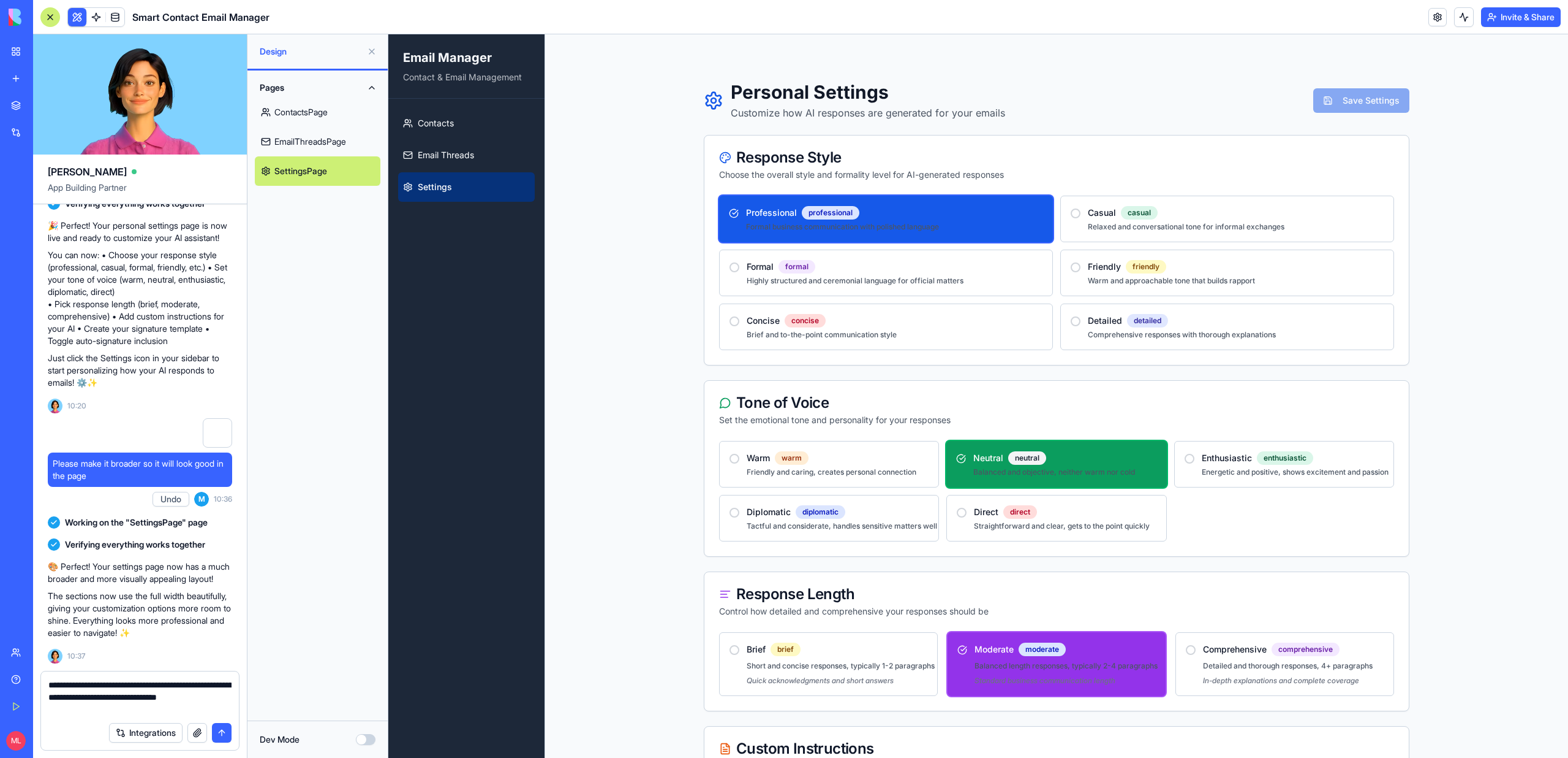
type textarea "**********"
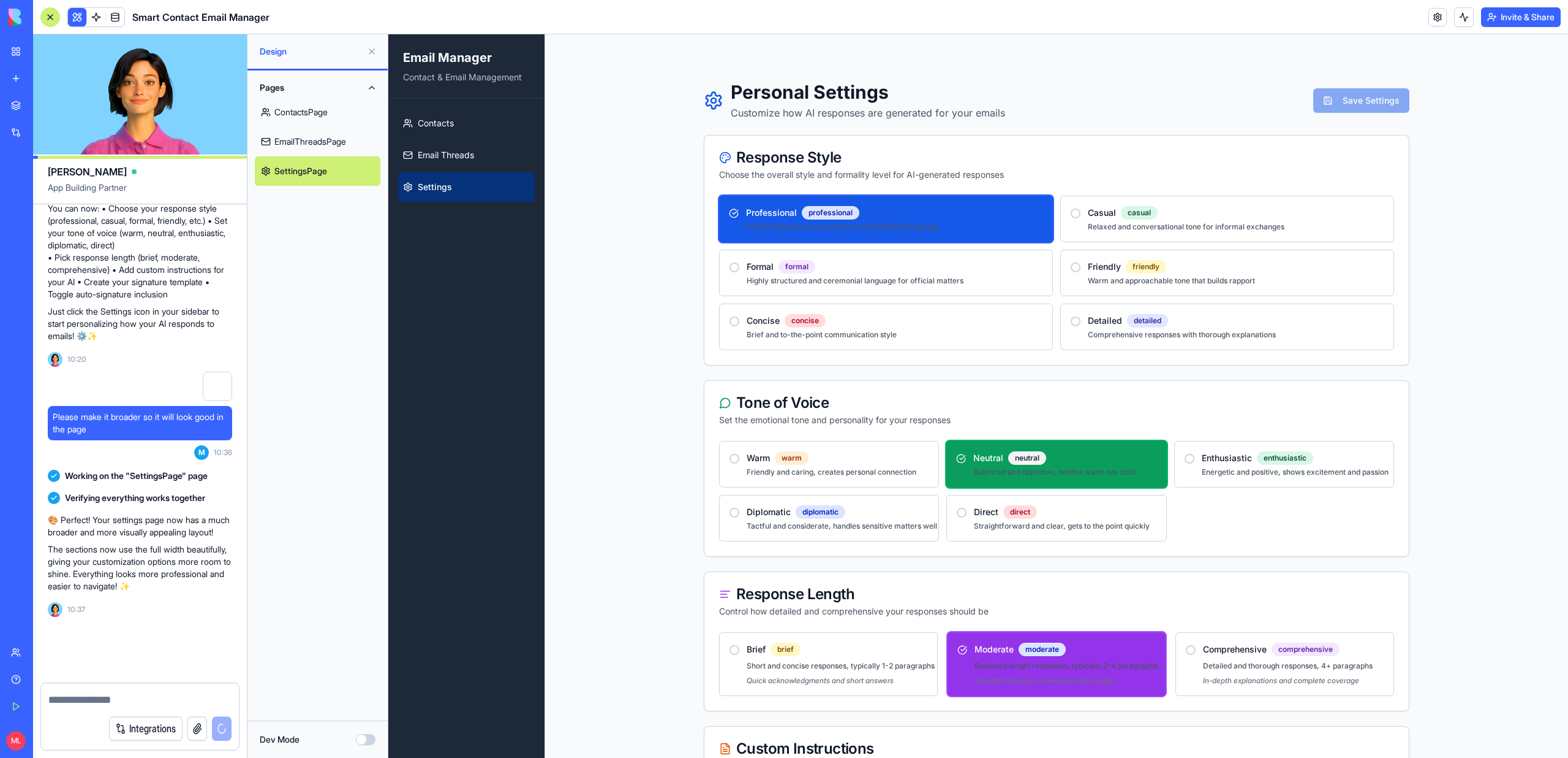
scroll to position [1252, 0]
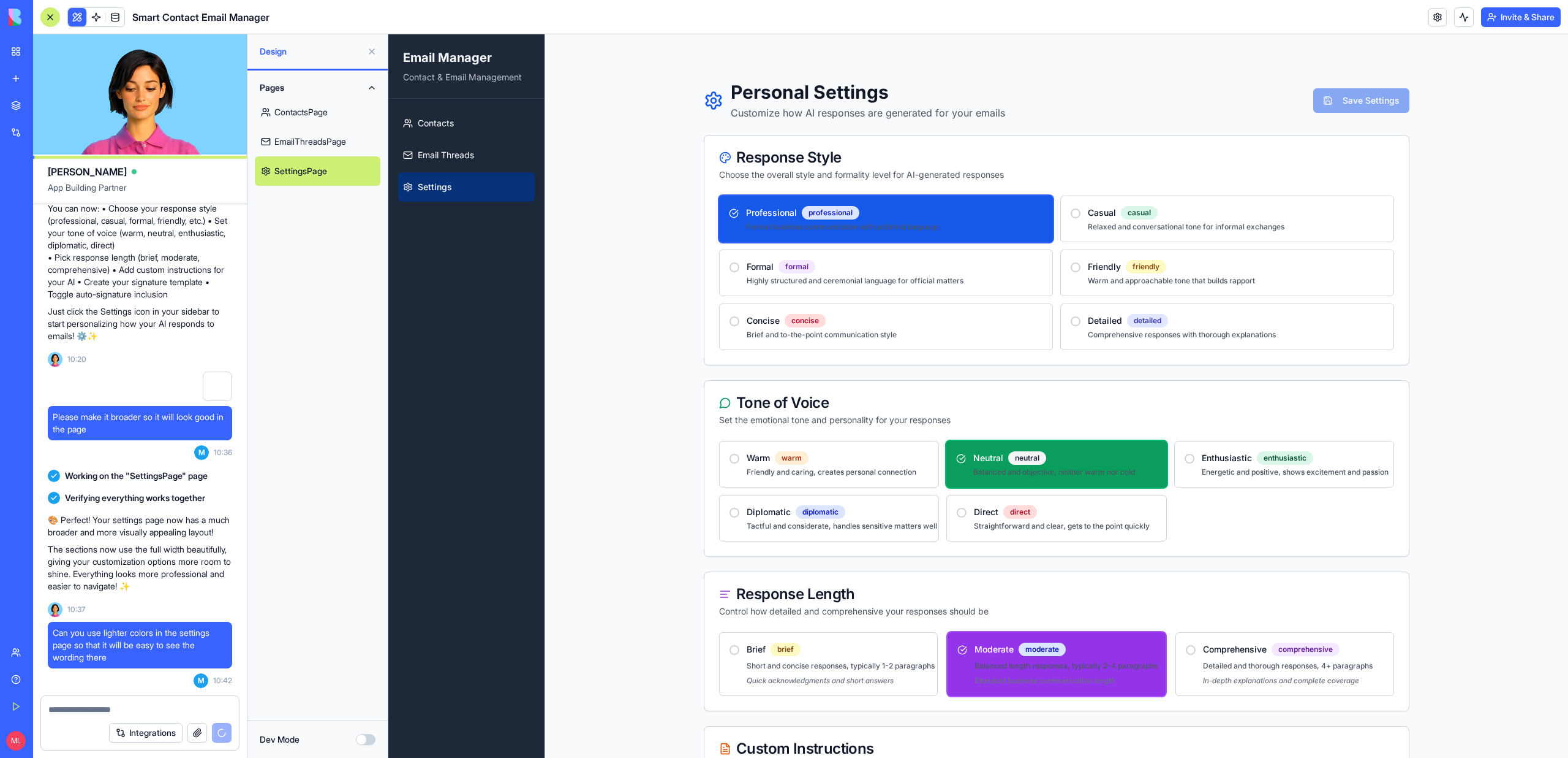
click at [291, 116] on link "ContactsPage" at bounding box center [318, 112] width 126 height 29
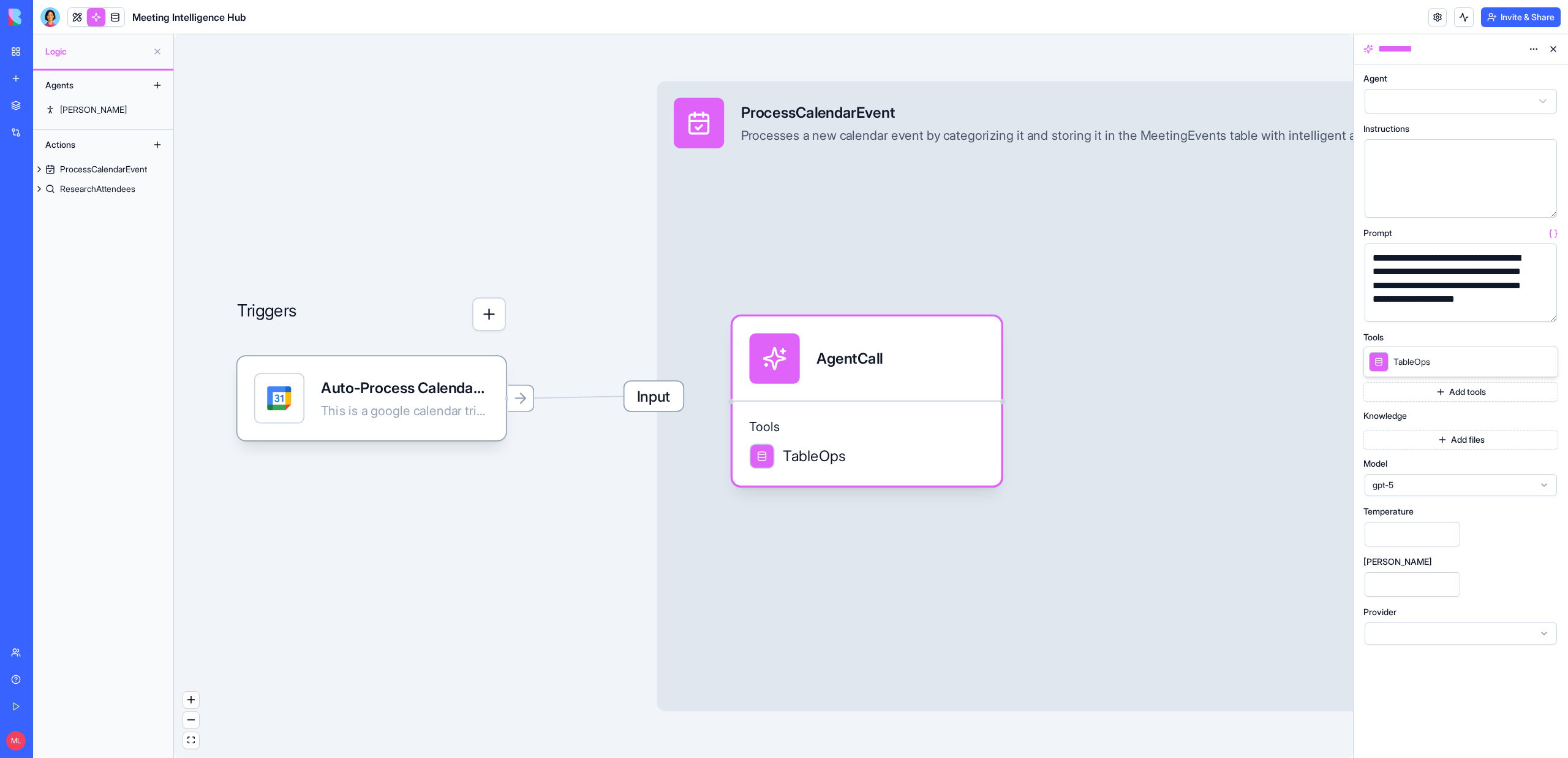
click at [33, 40] on link "My Workspace" at bounding box center [28, 51] width 49 height 25
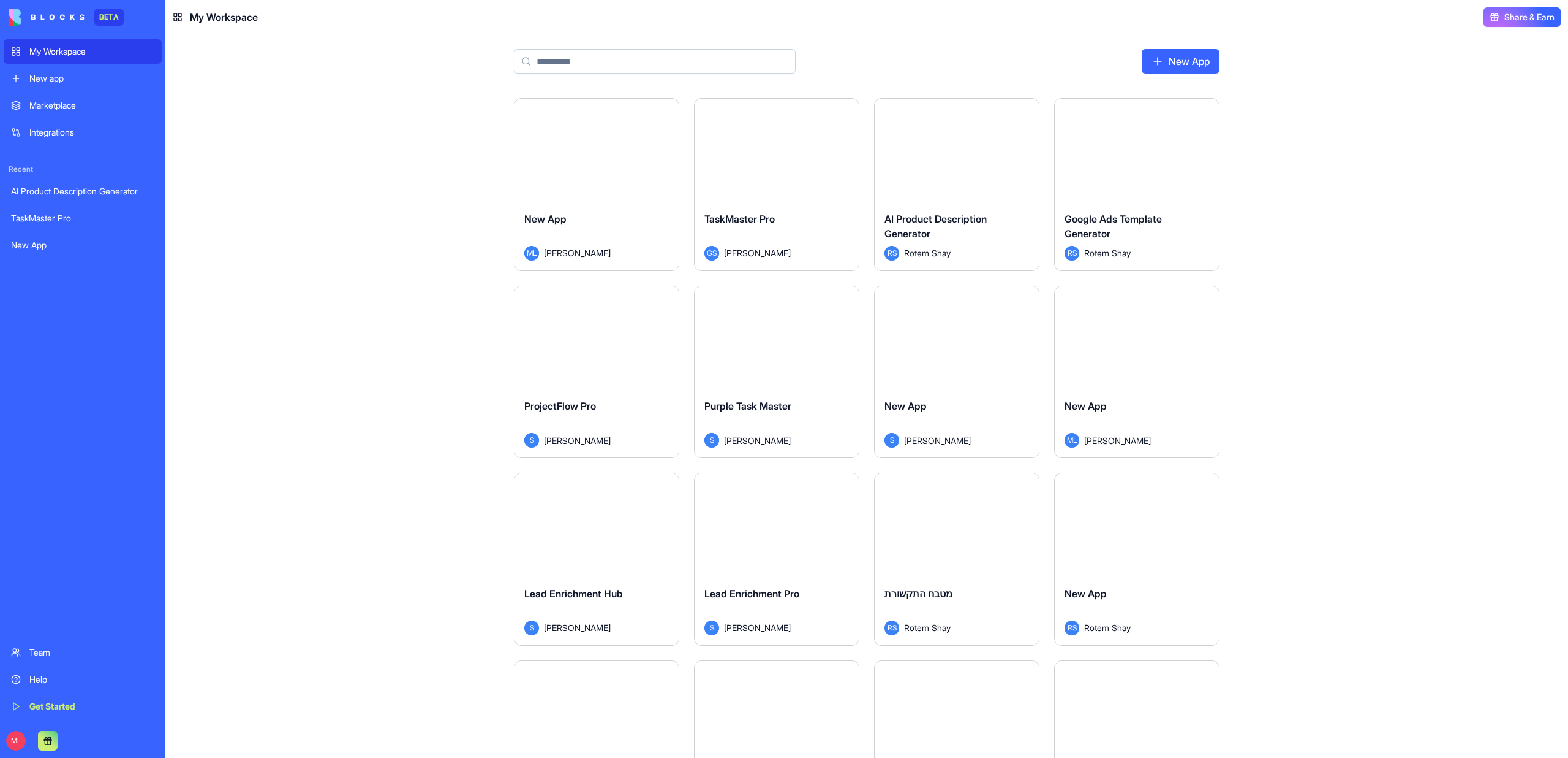
click at [556, 62] on input at bounding box center [654, 61] width 282 height 25
type input "*"
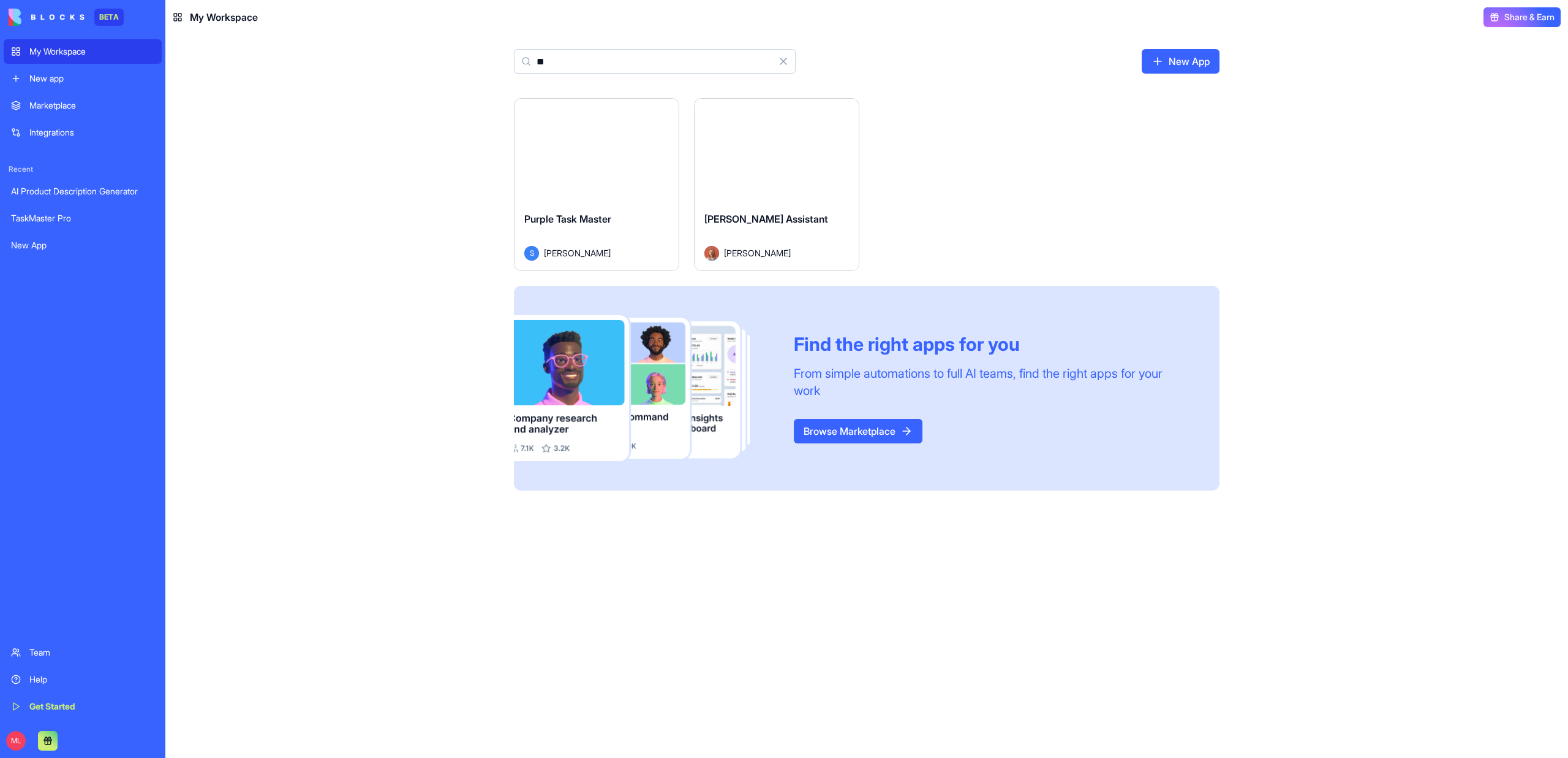
type input "*"
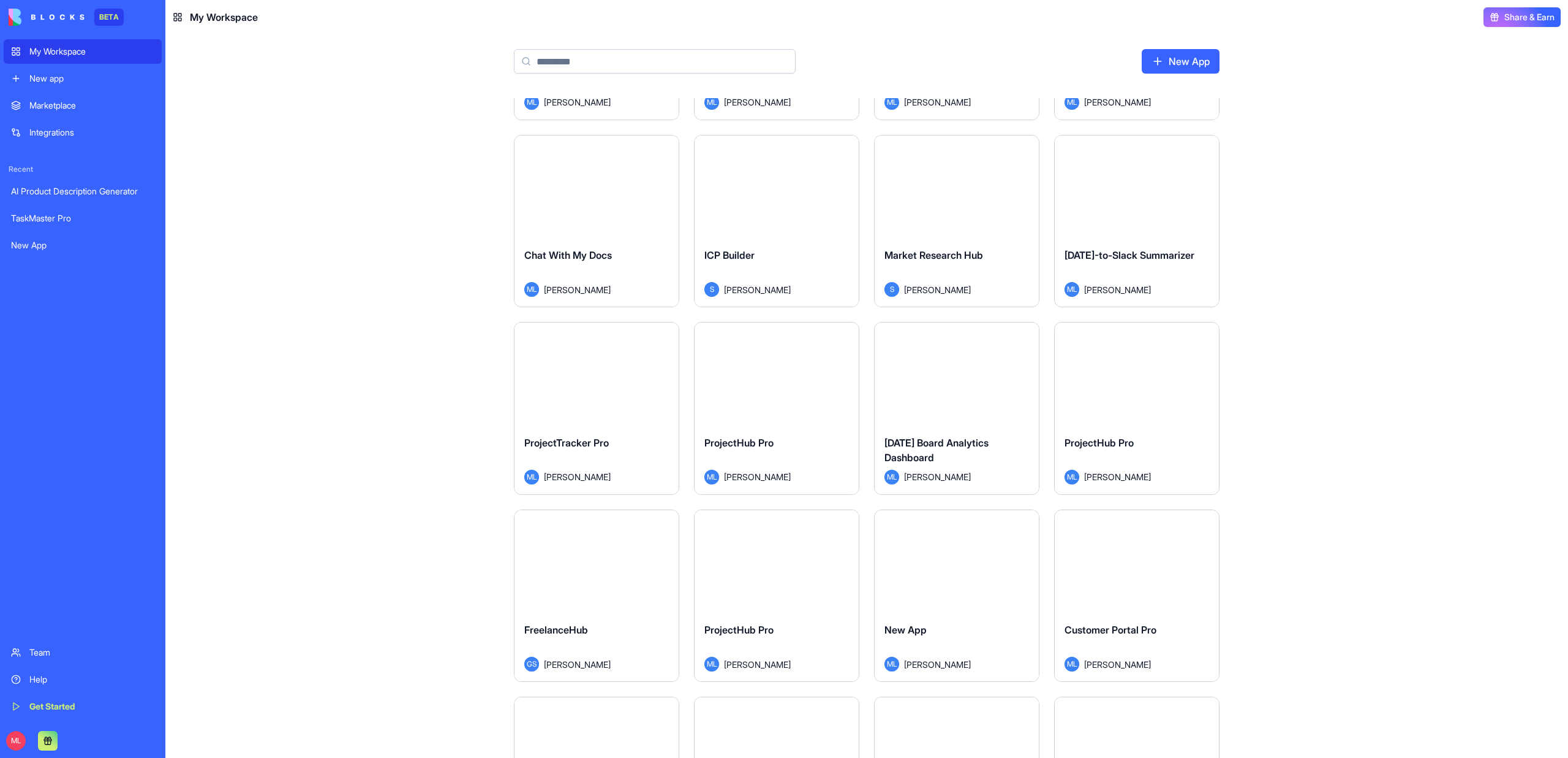
scroll to position [1069, 0]
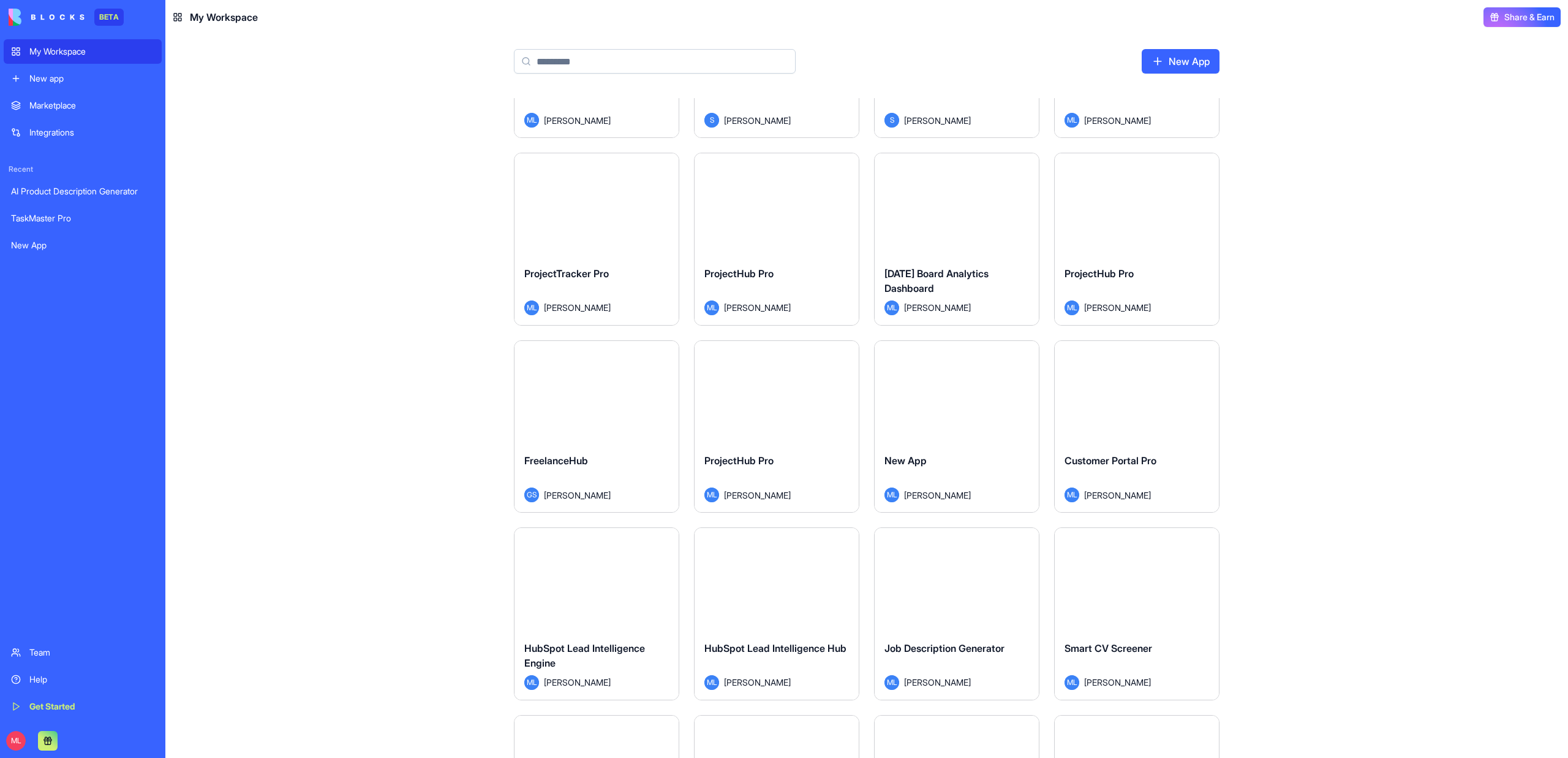
click at [63, 104] on div "Marketplace" at bounding box center [91, 105] width 125 height 12
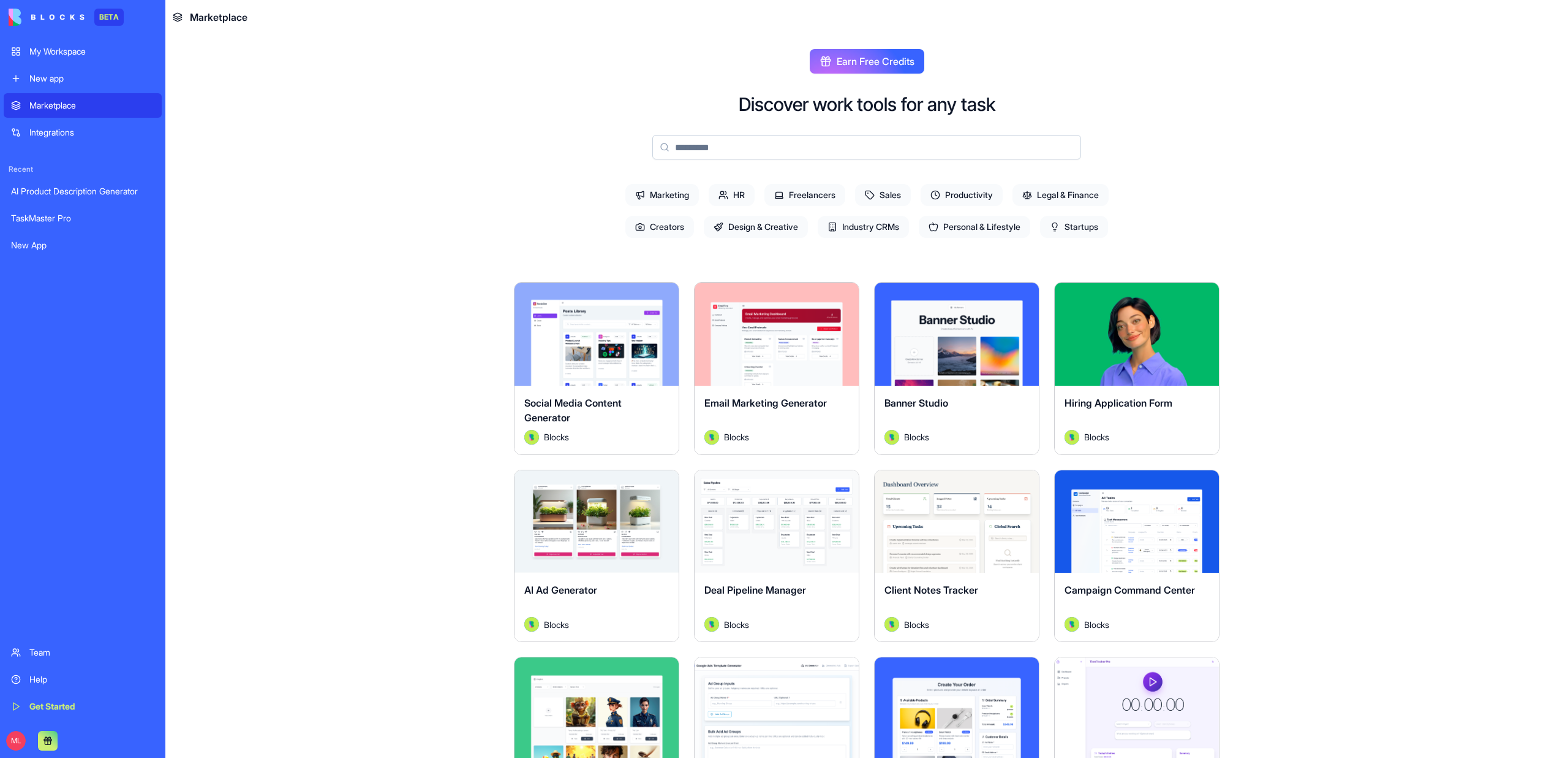
click at [676, 149] on input at bounding box center [866, 146] width 429 height 25
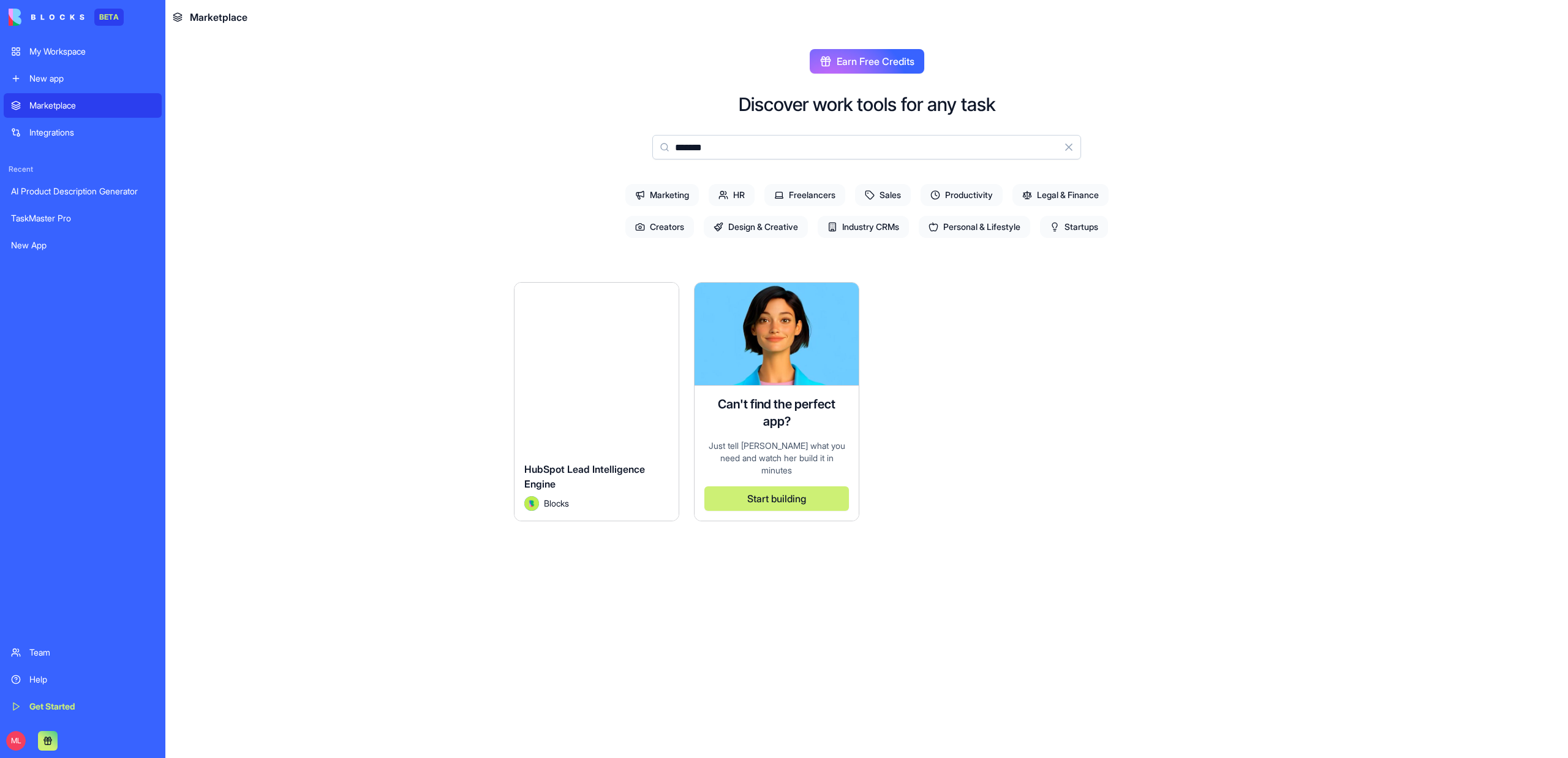
type input "*******"
click at [576, 328] on button "Explore" at bounding box center [597, 334] width 92 height 25
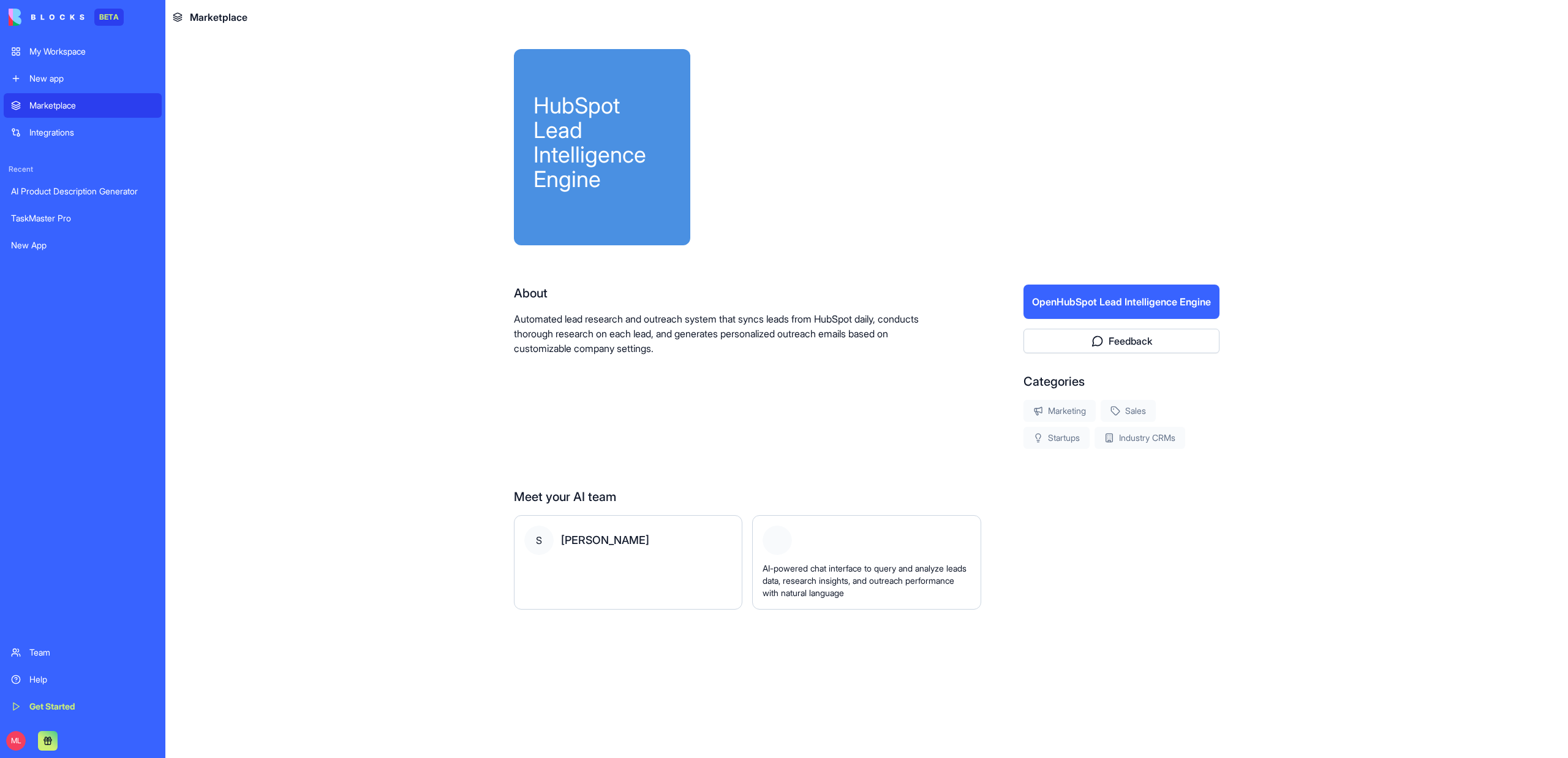
click at [1076, 305] on button "Open HubSpot Lead Intelligence Engine" at bounding box center [1122, 301] width 196 height 34
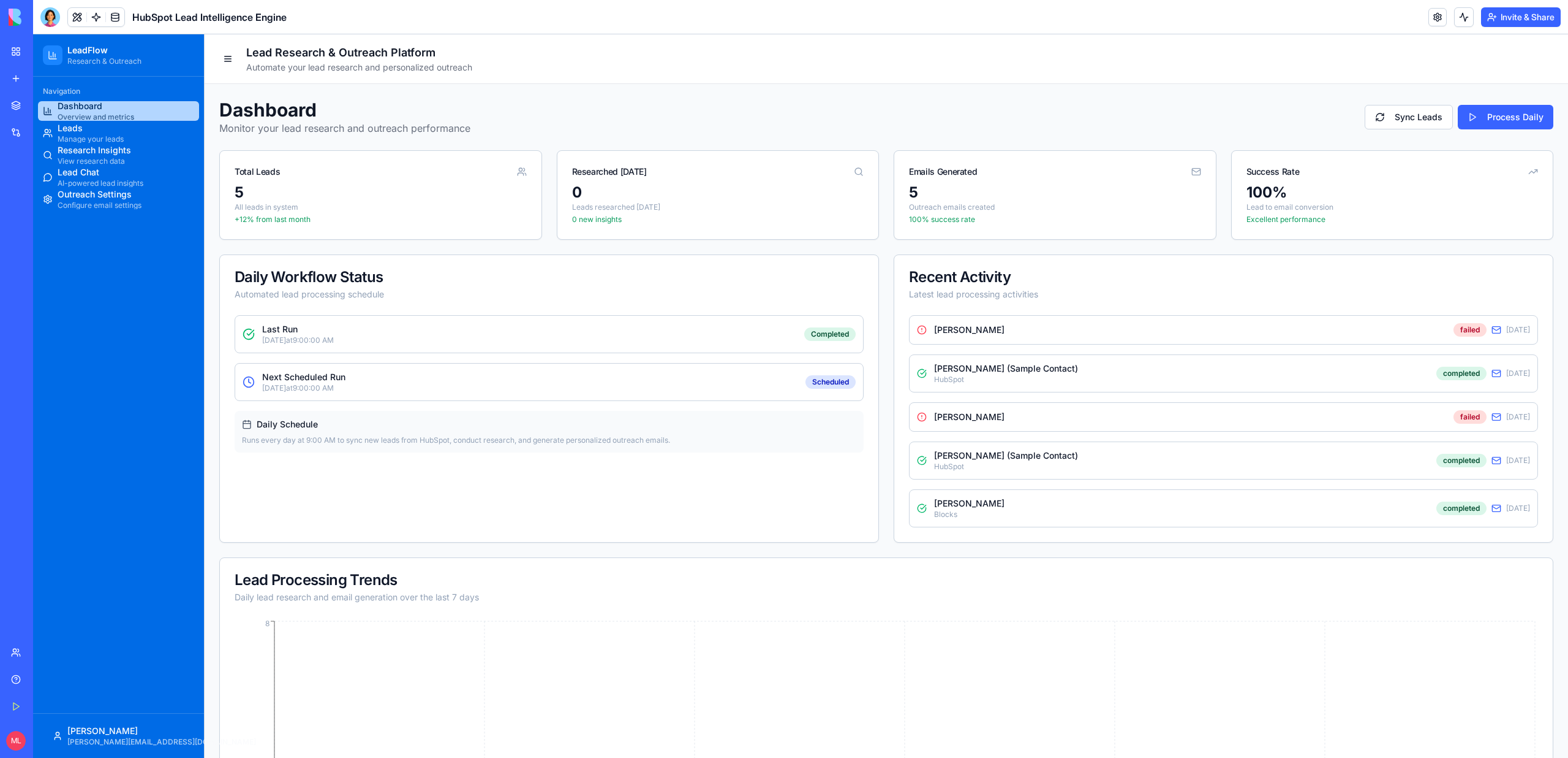
click at [480, 304] on div "Daily Workflow Status Automated lead processing schedule" at bounding box center [549, 285] width 658 height 60
click at [480, 324] on div "Last Run [DATE] 9:00:00 AM Completed" at bounding box center [549, 334] width 629 height 38
click at [51, 14] on div at bounding box center [50, 17] width 20 height 20
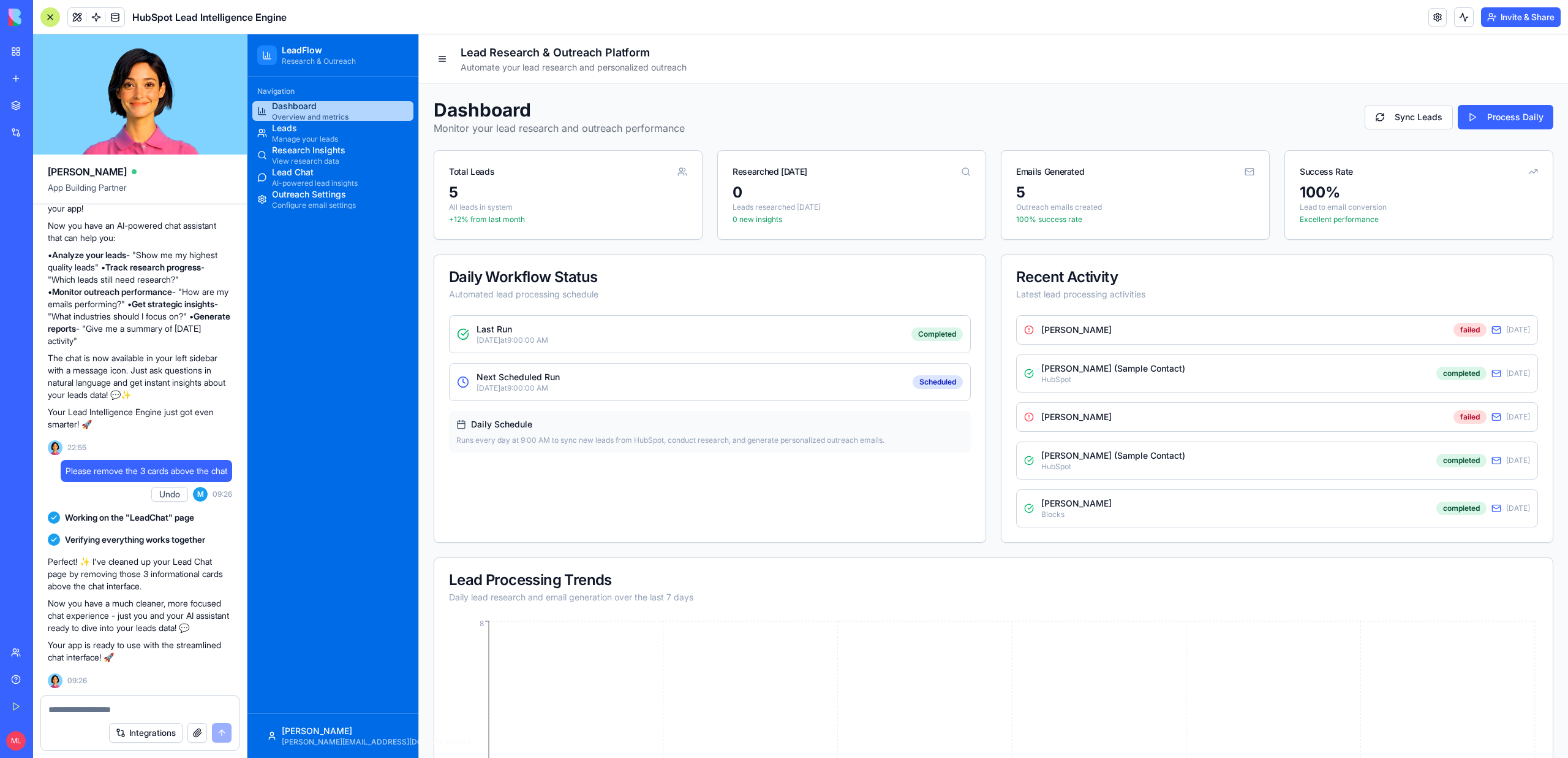
click at [147, 706] on textarea at bounding box center [139, 709] width 183 height 12
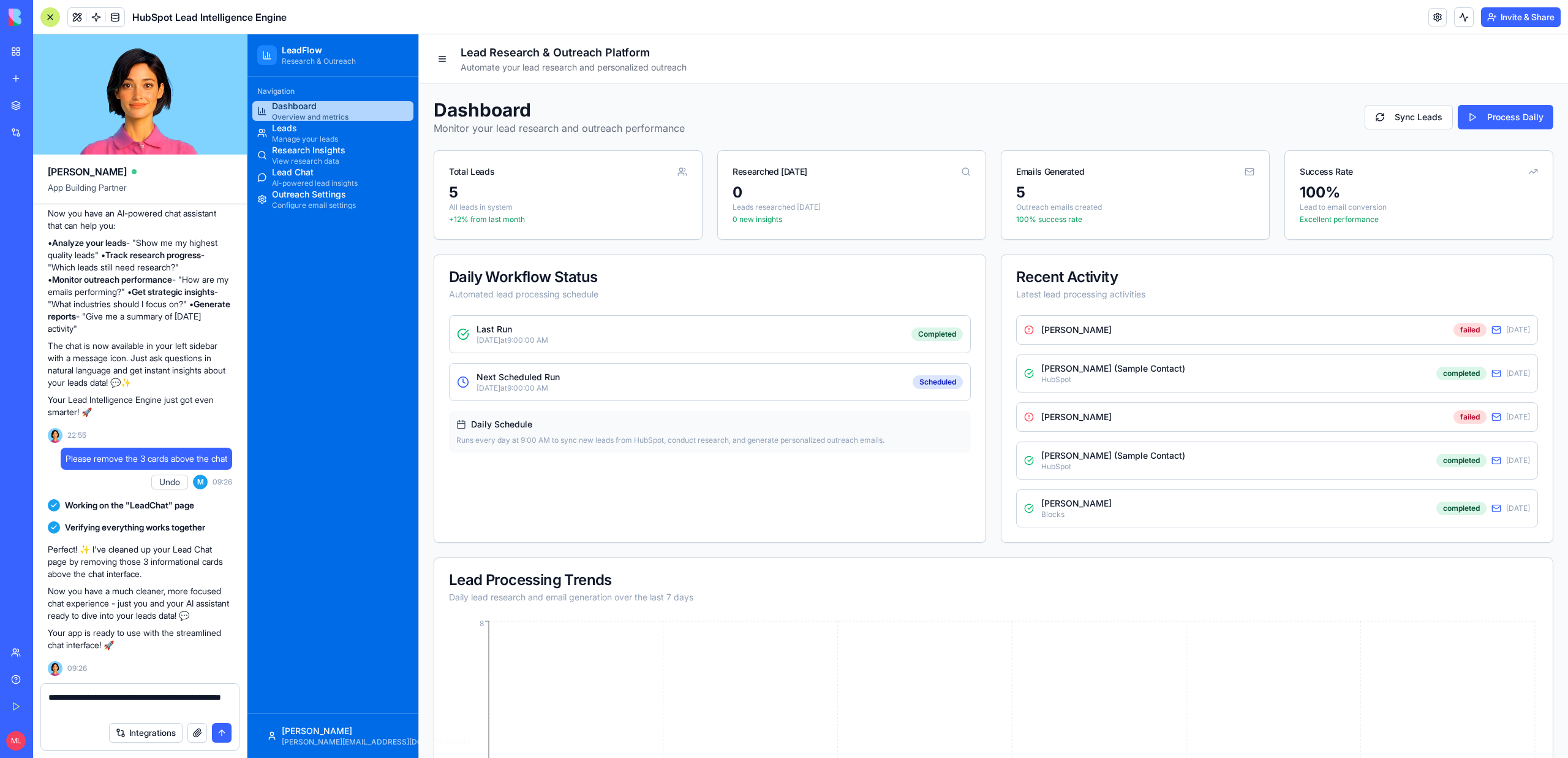
type textarea "**********"
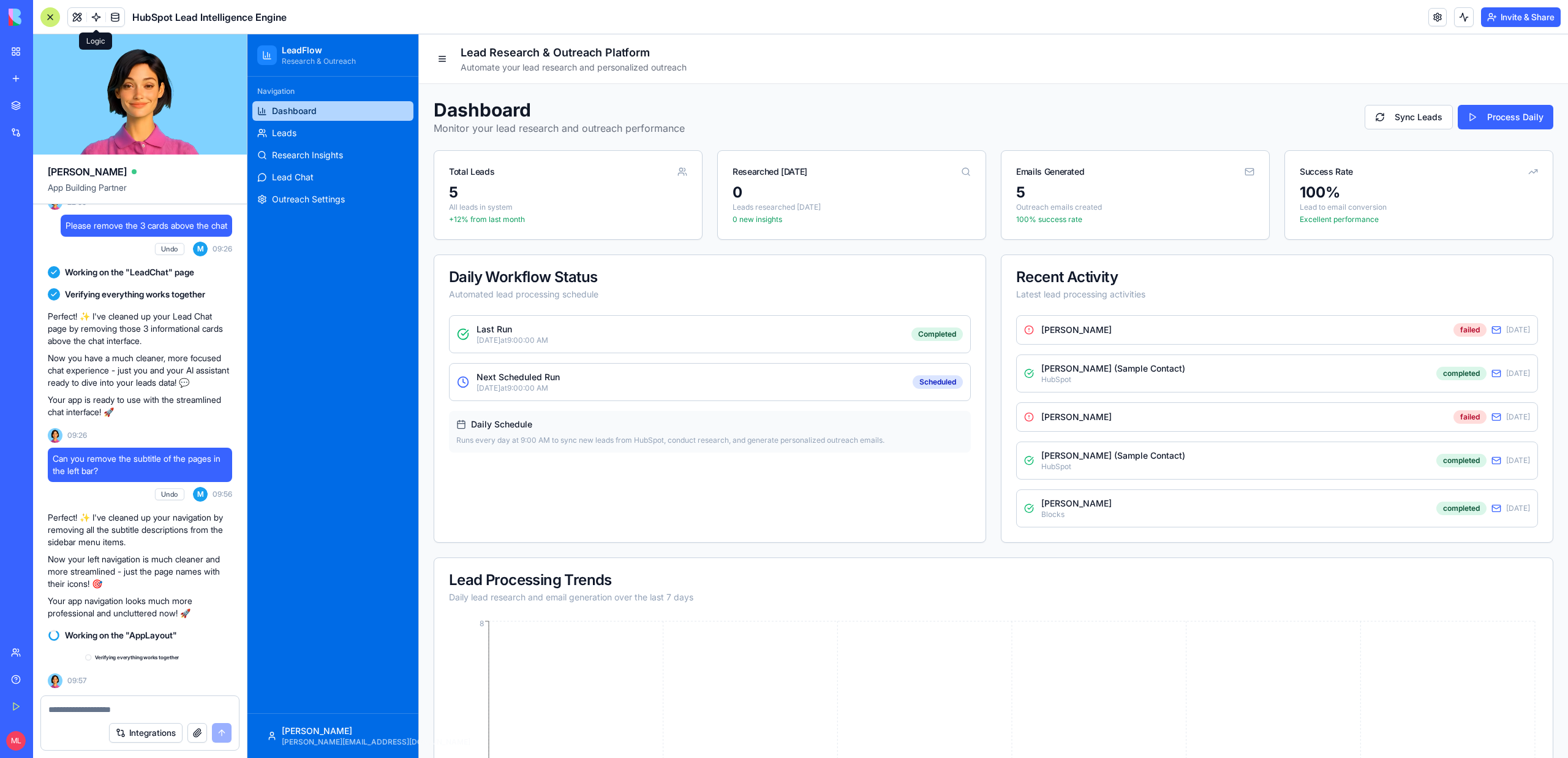
scroll to position [1990, 0]
click at [347, 320] on div "Navigation Dashboard Leads Research Insights Lead Chat Outreach Settings" at bounding box center [333, 395] width 171 height 636
click at [304, 129] on link "Leads" at bounding box center [333, 133] width 161 height 20
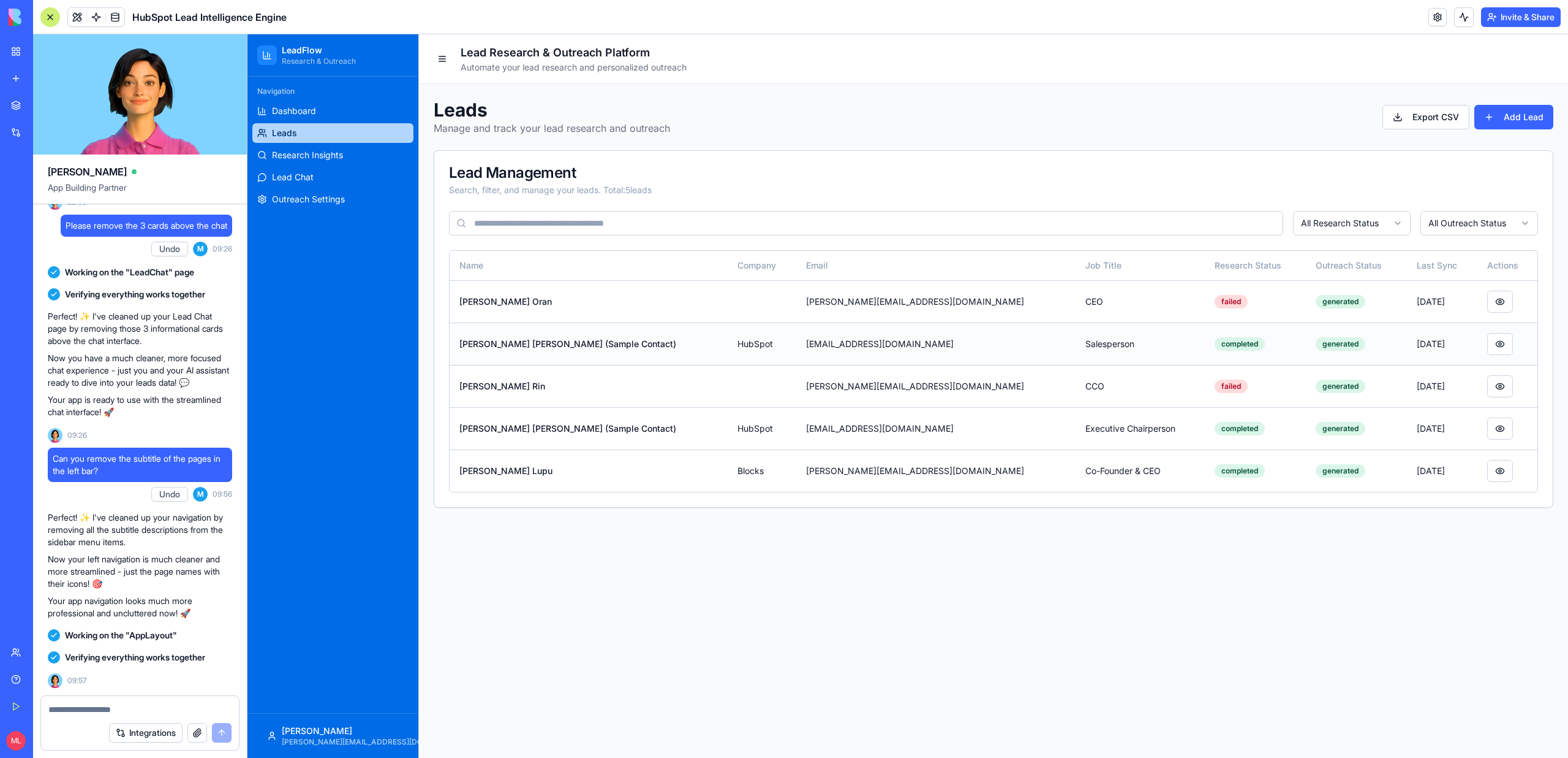
click at [615, 335] on td "Maria Johnson (Sample Contact)" at bounding box center [588, 343] width 278 height 42
click at [572, 341] on td "Maria Johnson (Sample Contact)" at bounding box center [588, 343] width 278 height 42
click at [1488, 339] on button at bounding box center [1500, 344] width 26 height 22
click at [77, 711] on textarea at bounding box center [139, 709] width 183 height 12
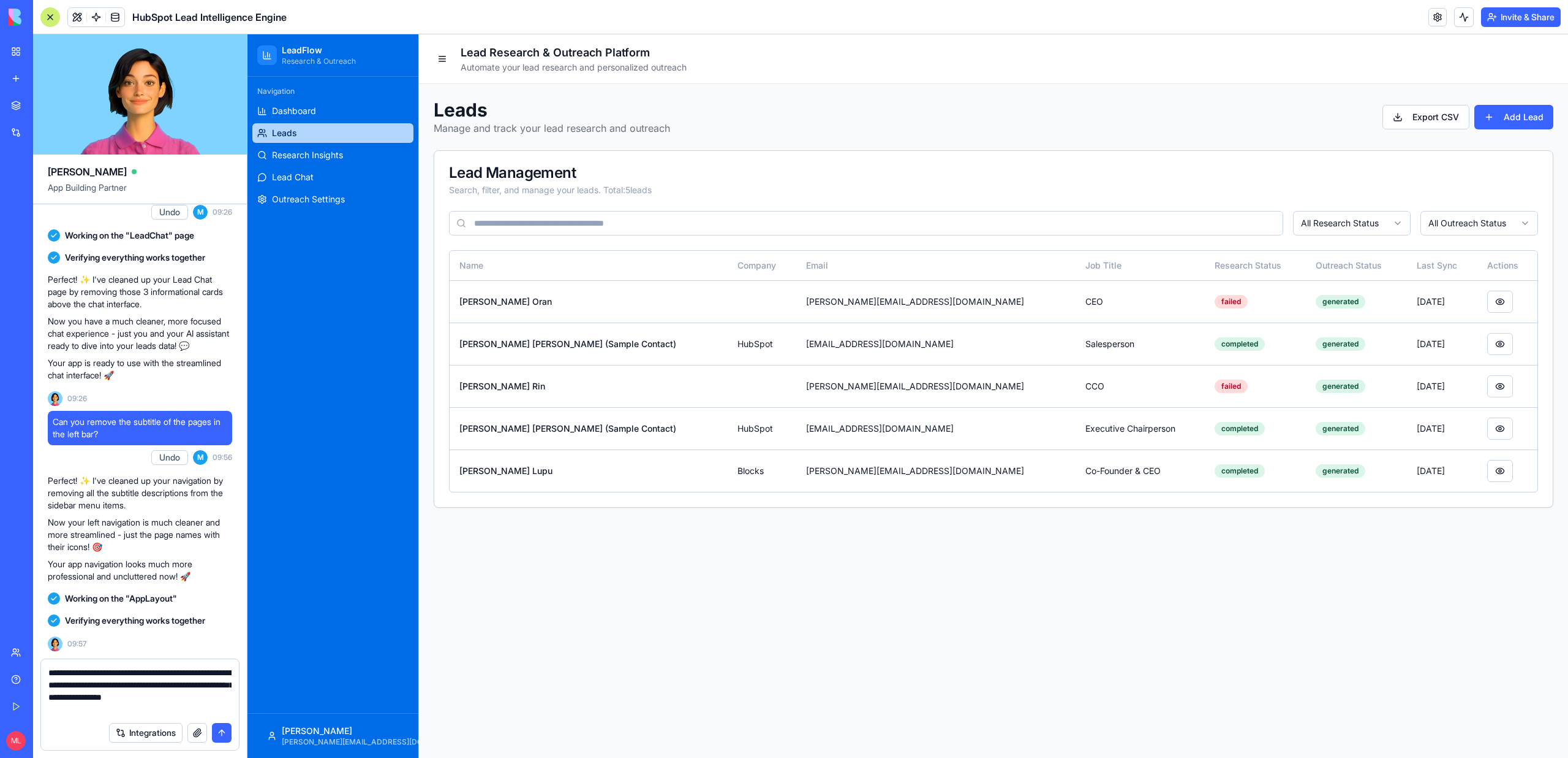
type textarea "**********"
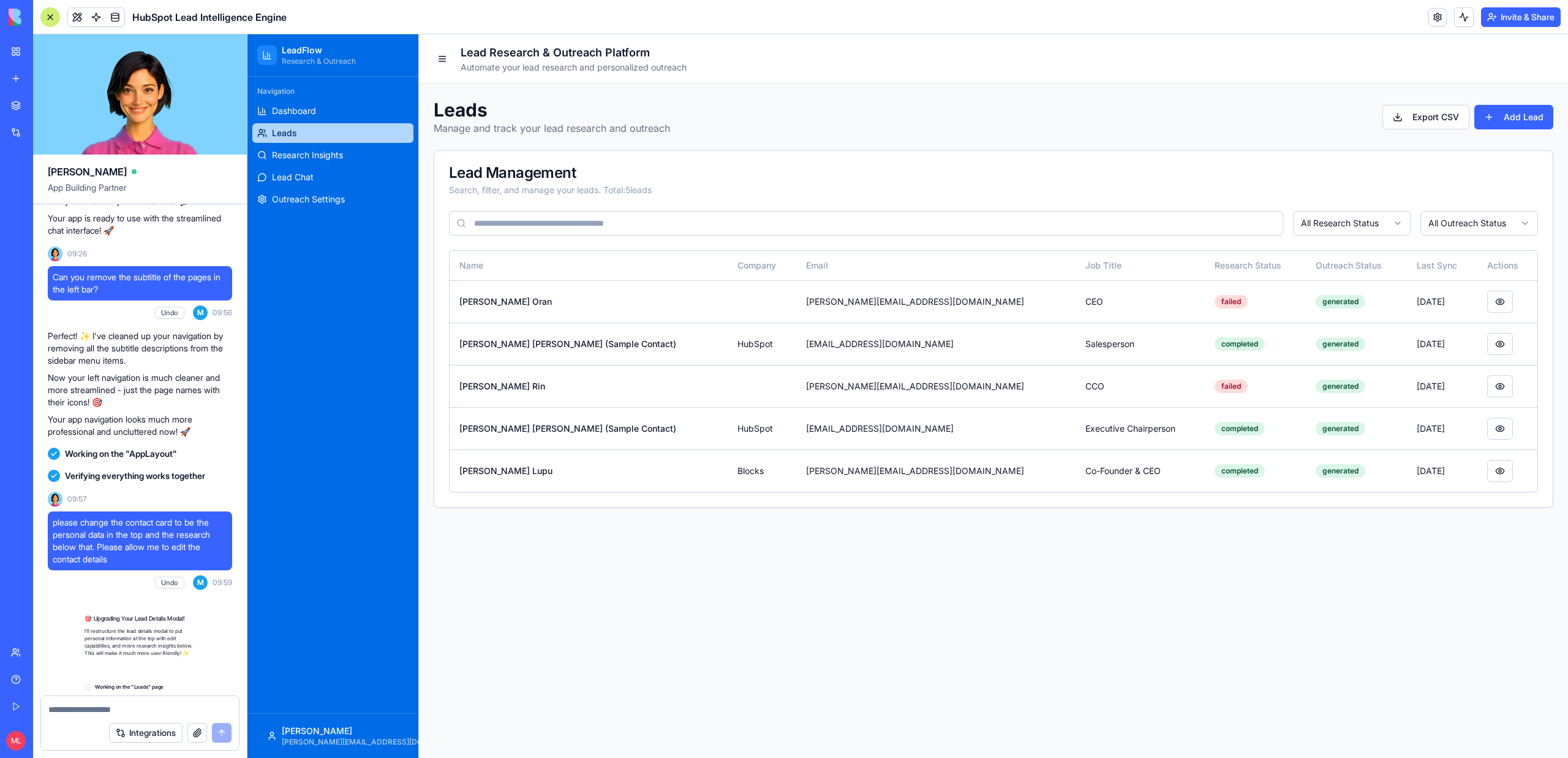
scroll to position [2544, 0]
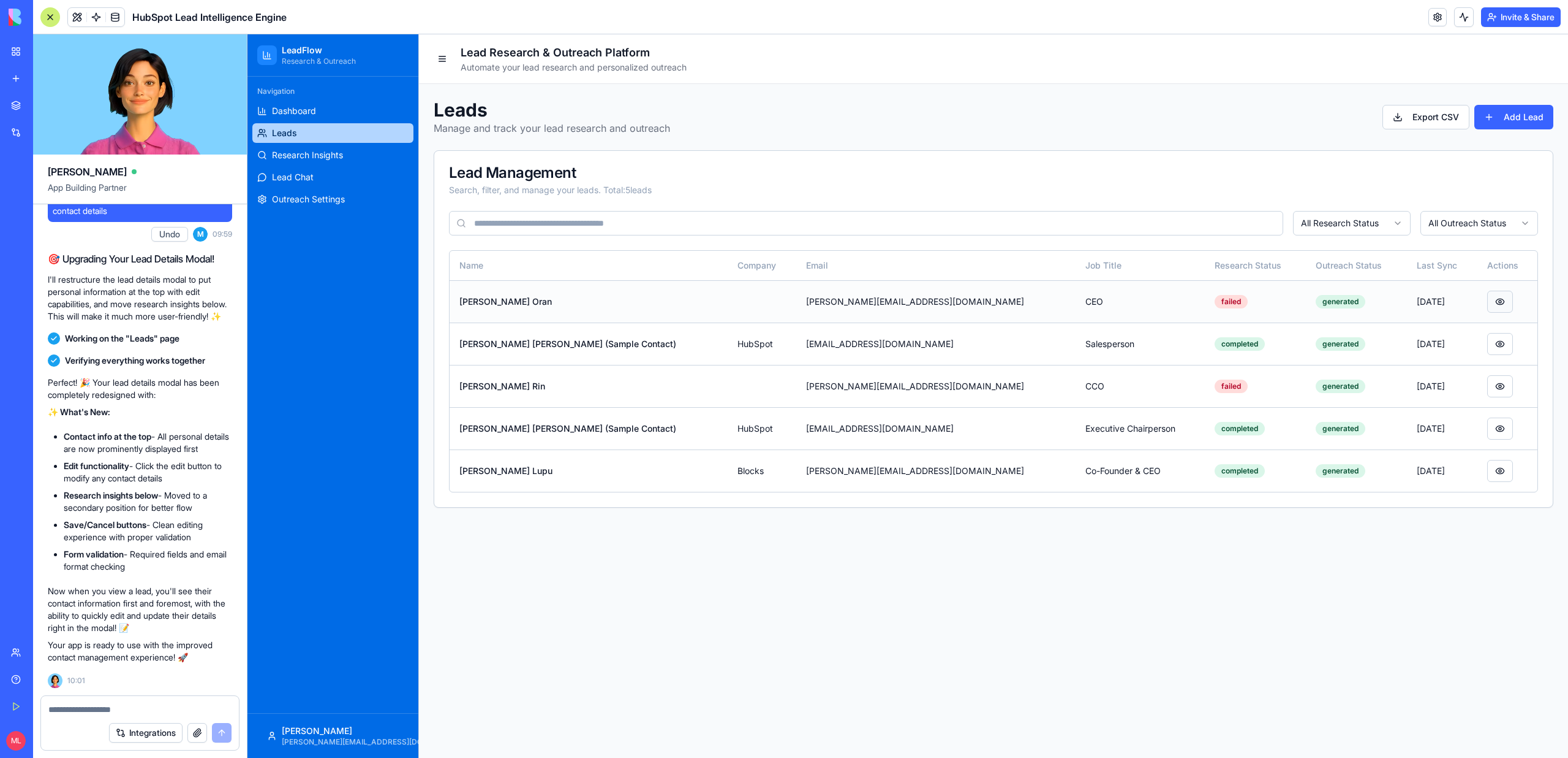
click at [1489, 303] on button at bounding box center [1500, 301] width 26 height 22
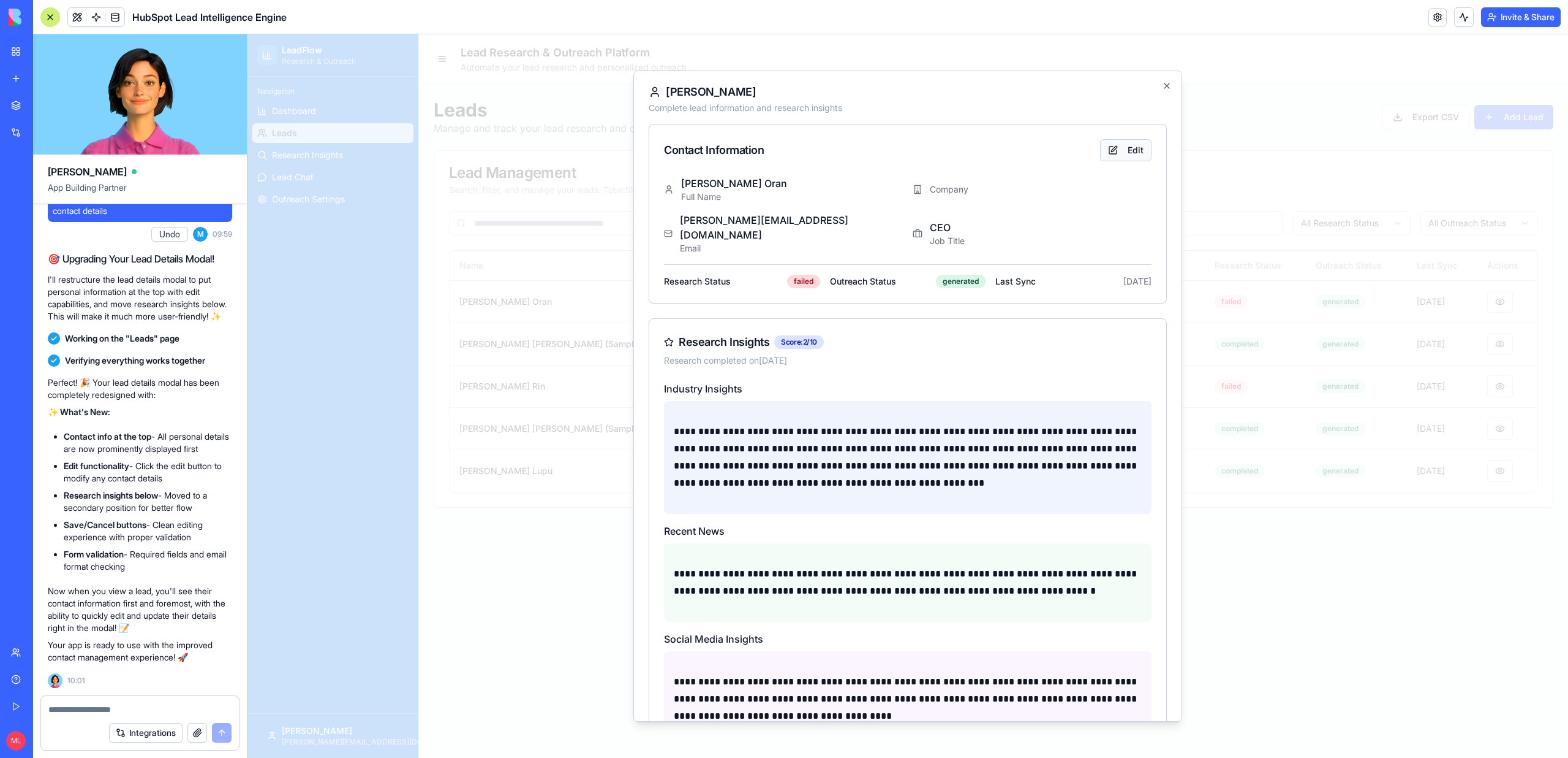
click at [1145, 144] on button "Edit" at bounding box center [1125, 150] width 51 height 22
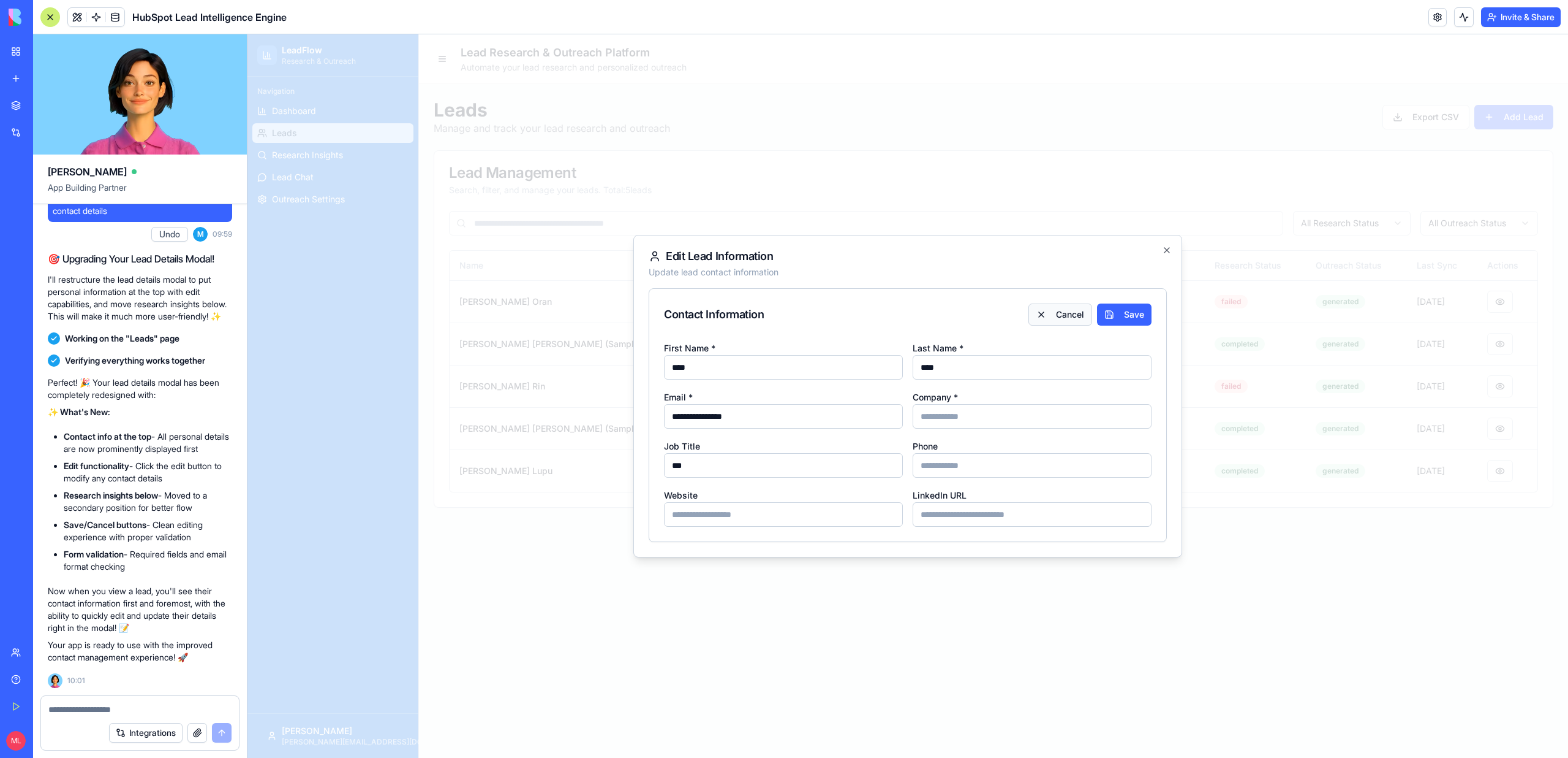
click at [1056, 321] on button "Cancel" at bounding box center [1060, 314] width 64 height 22
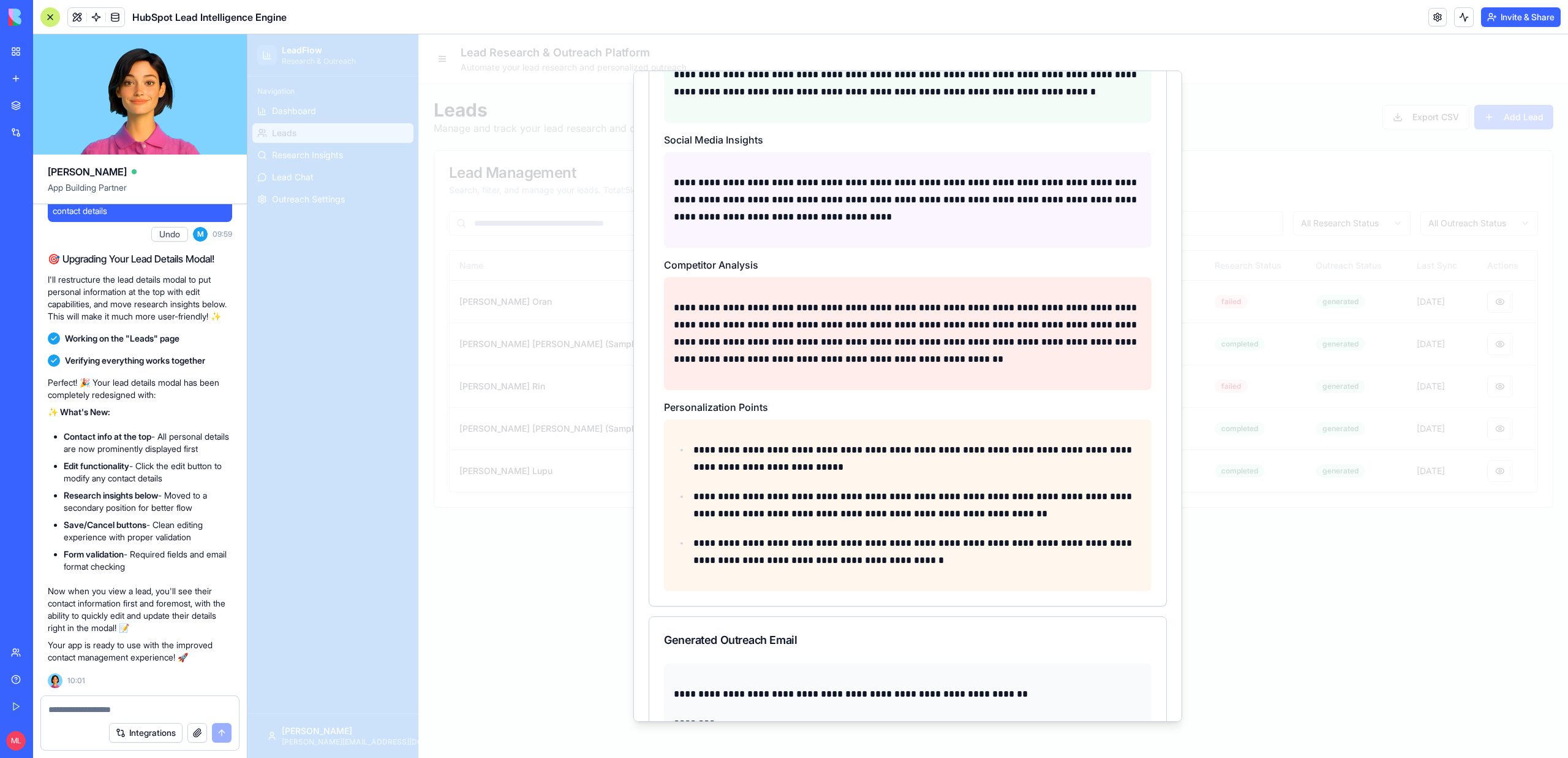
scroll to position [0, 0]
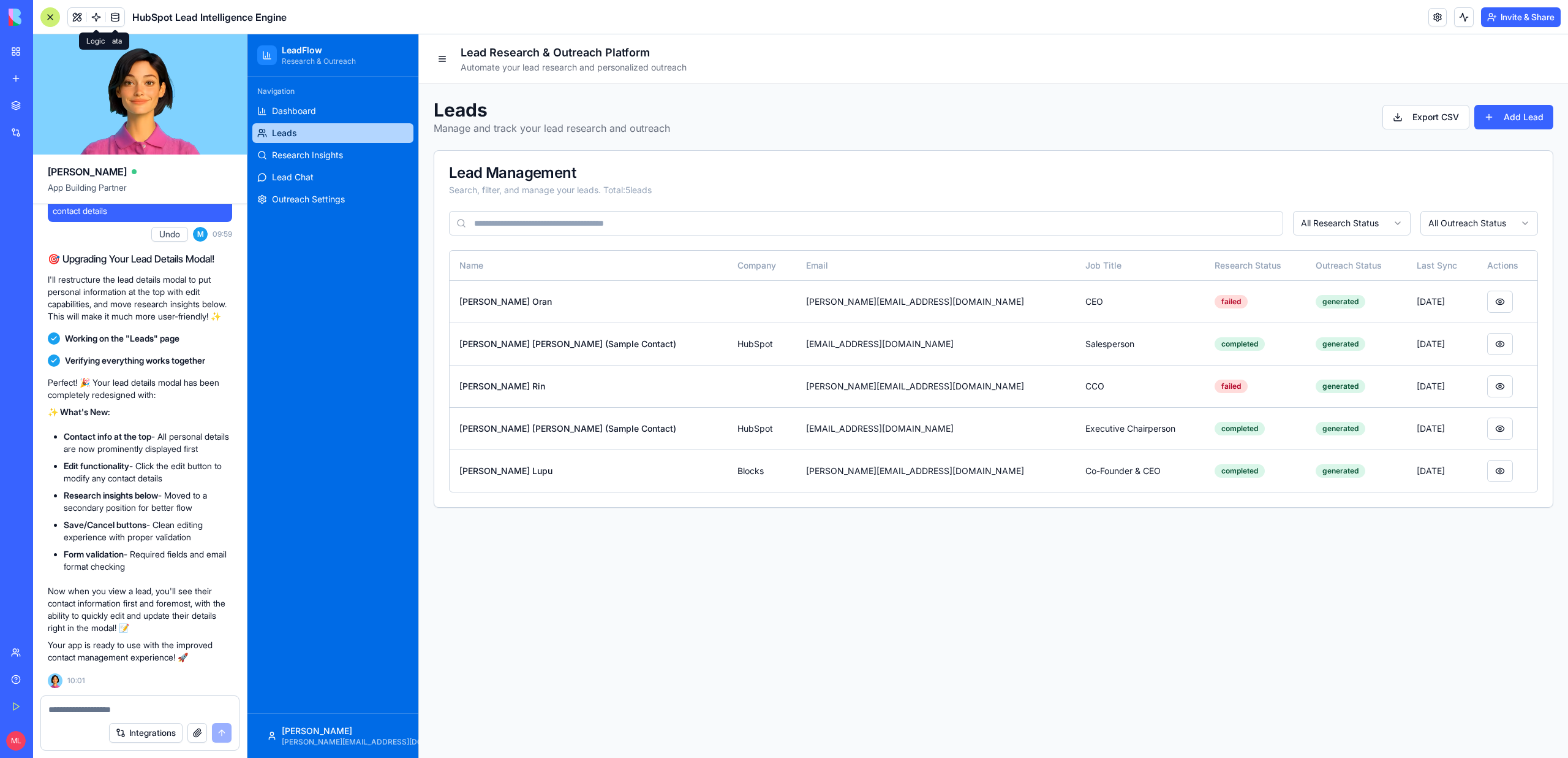
click at [102, 19] on link at bounding box center [96, 17] width 19 height 19
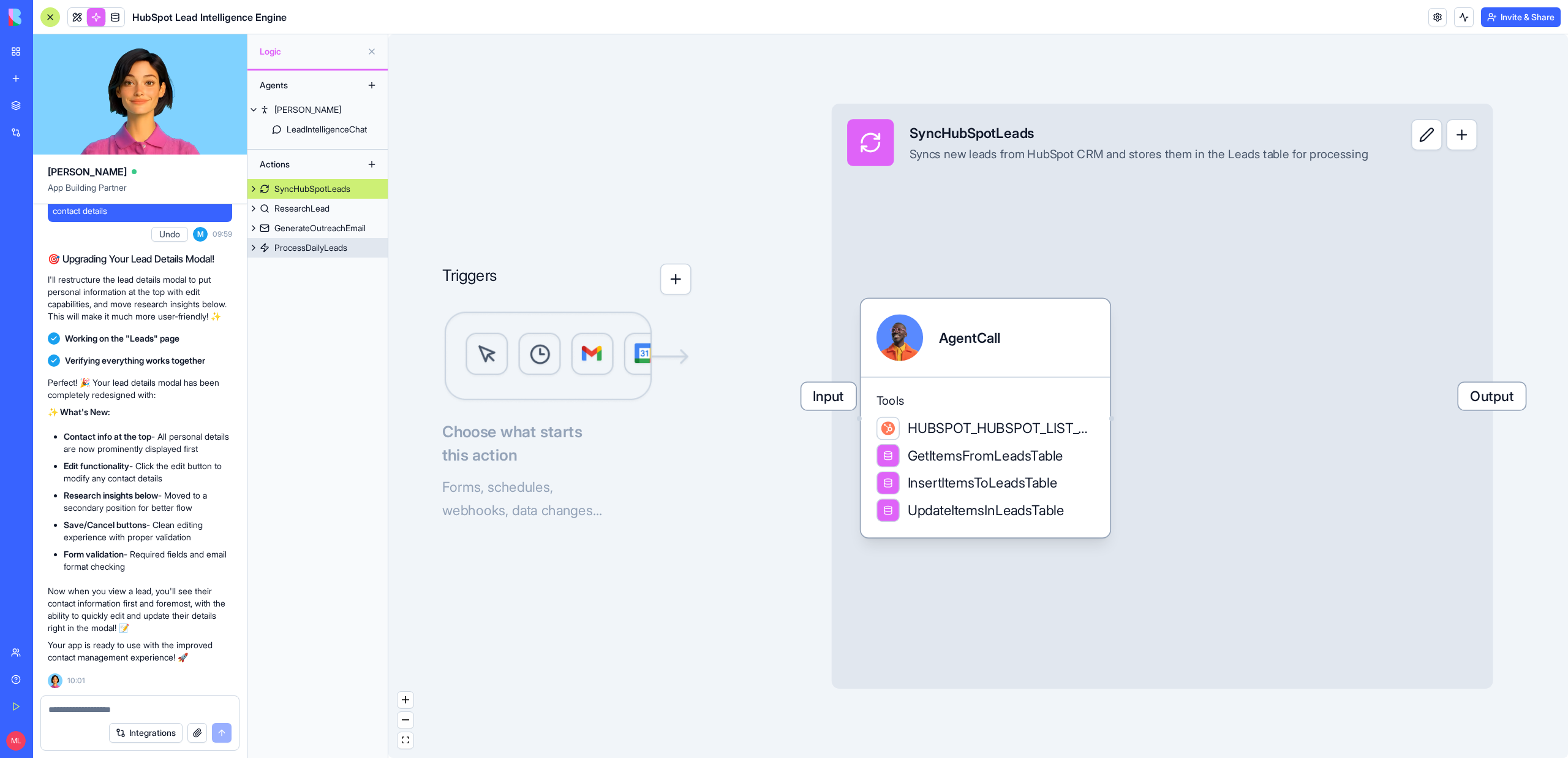
click at [314, 245] on div "ProcessDailyLeads" at bounding box center [311, 247] width 73 height 12
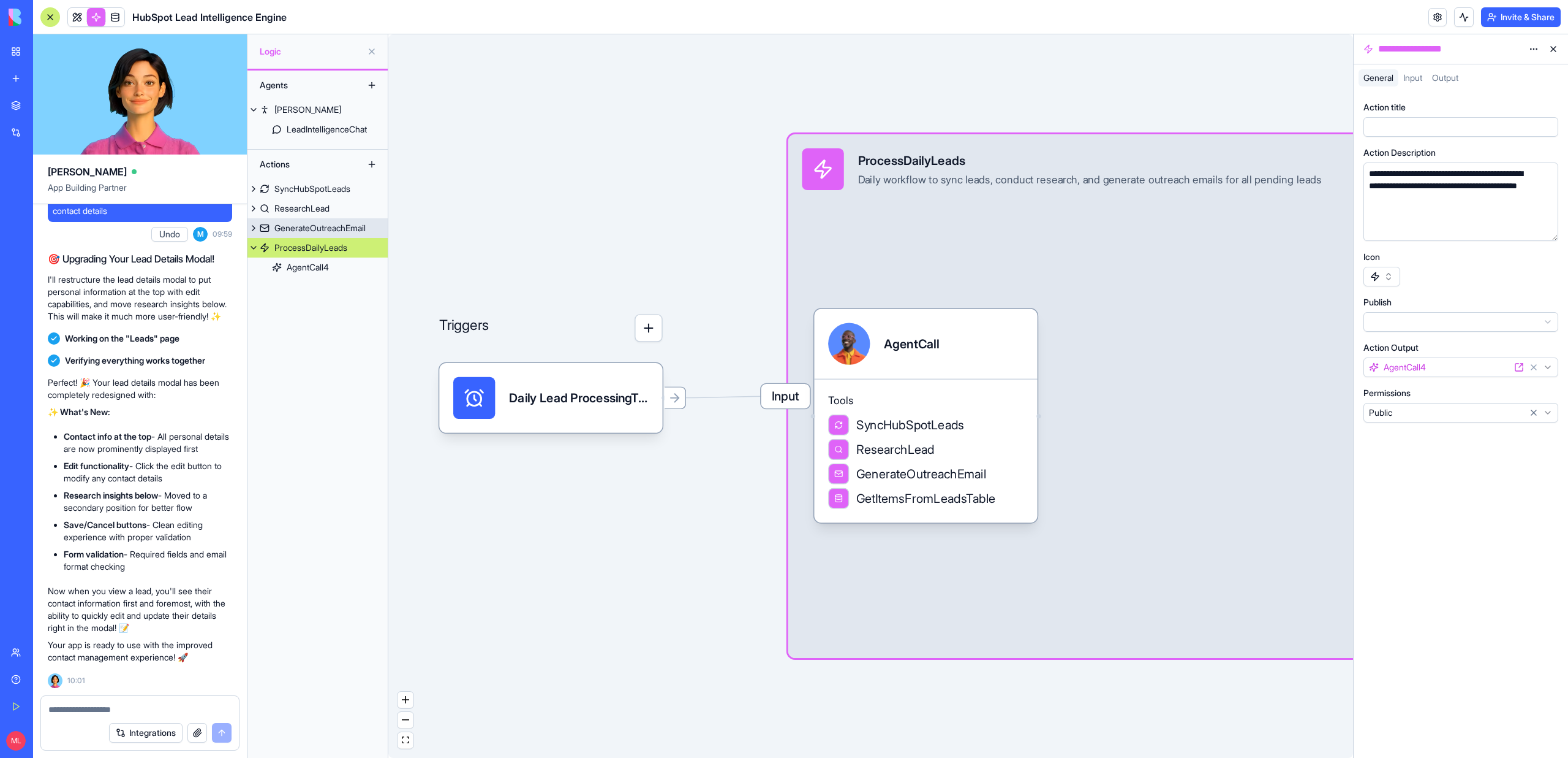
click at [311, 233] on div "GenerateOutreachEmail" at bounding box center [320, 228] width 91 height 12
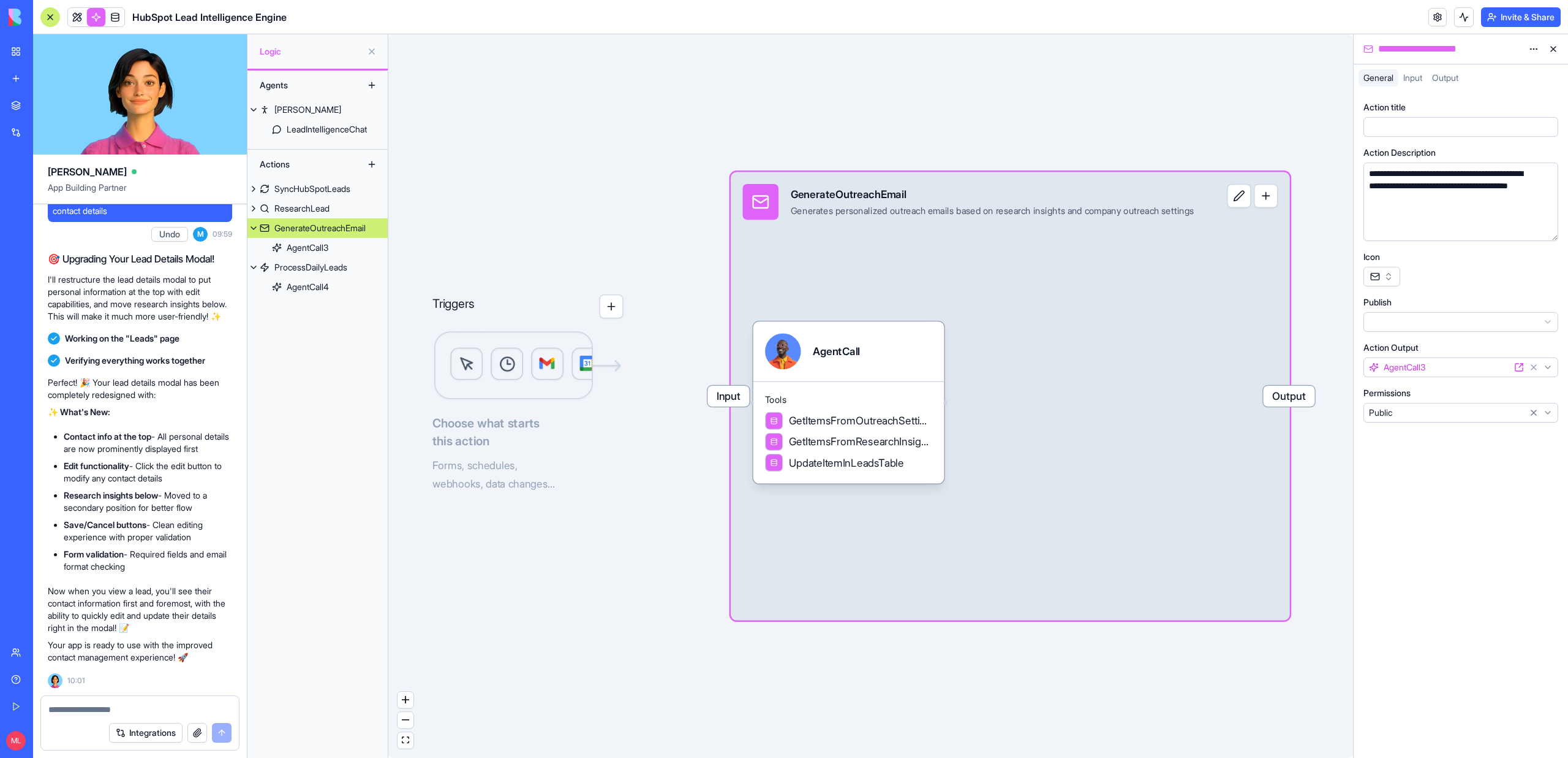
click at [258, 229] on button at bounding box center [253, 228] width 12 height 20
click at [254, 248] on button at bounding box center [253, 247] width 12 height 20
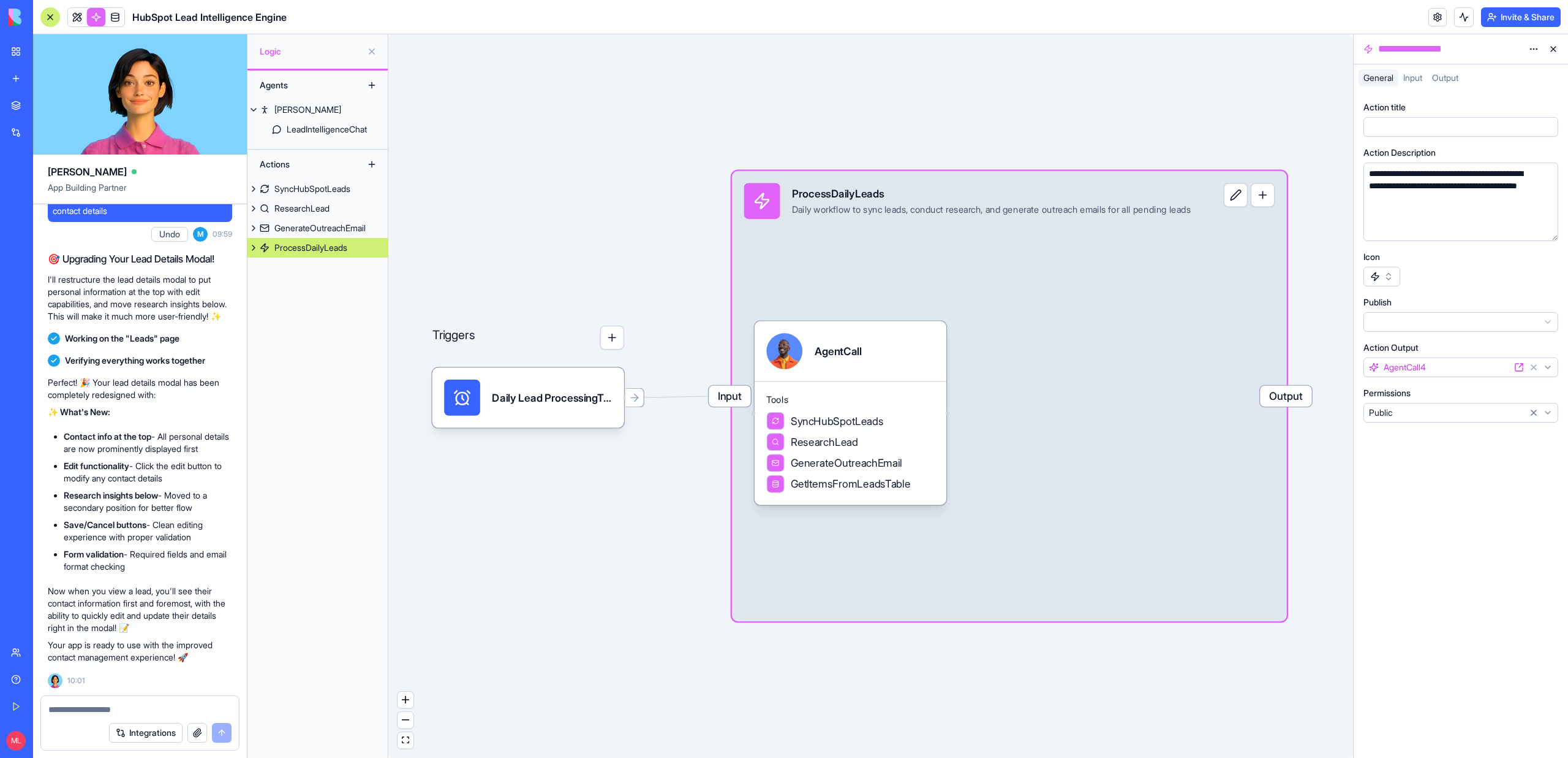
click at [291, 248] on div "ProcessDailyLeads" at bounding box center [311, 247] width 73 height 12
click at [253, 248] on button at bounding box center [253, 247] width 12 height 20
click at [76, 21] on link at bounding box center [77, 17] width 19 height 19
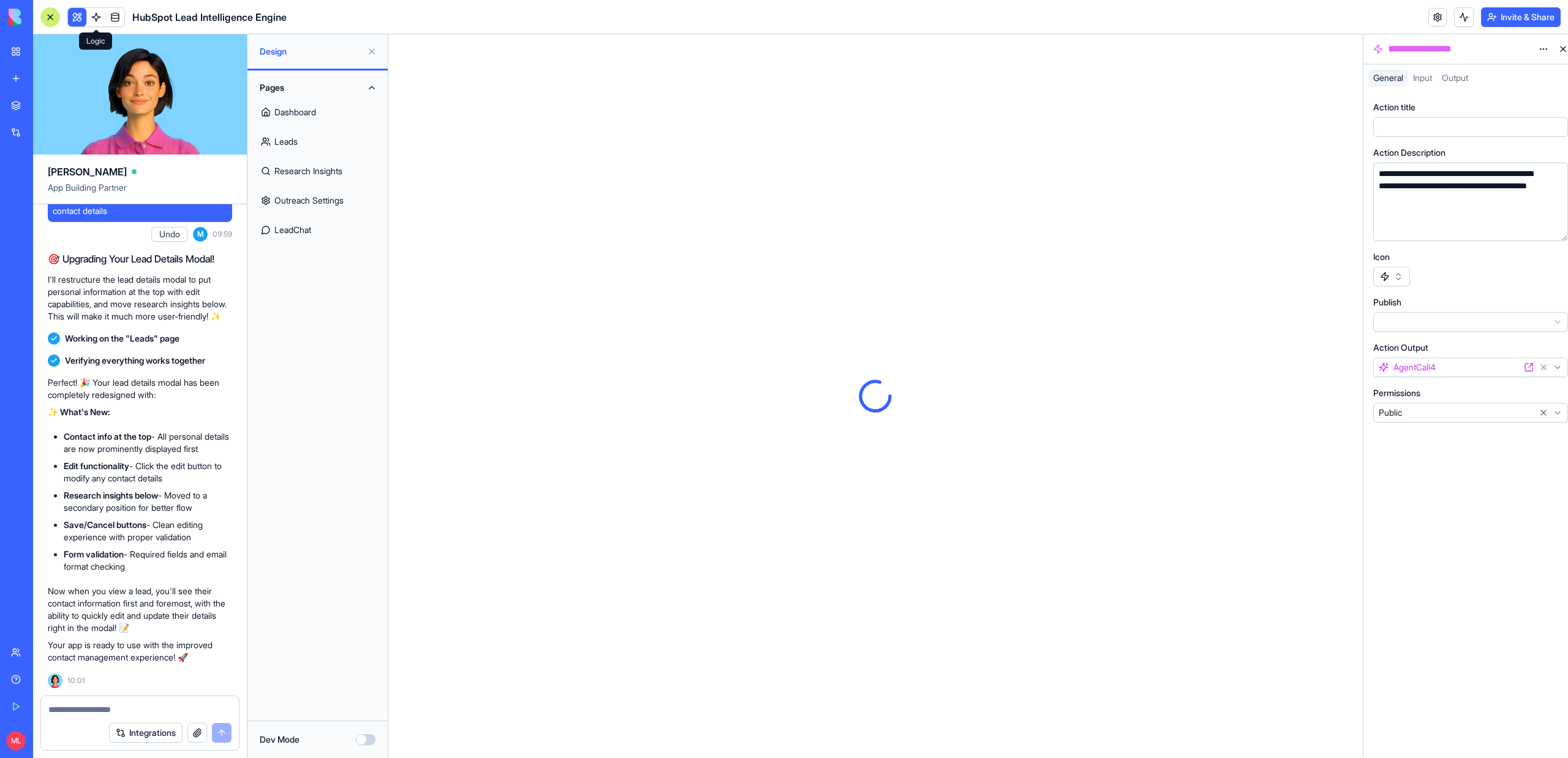
click at [76, 21] on button at bounding box center [77, 17] width 19 height 19
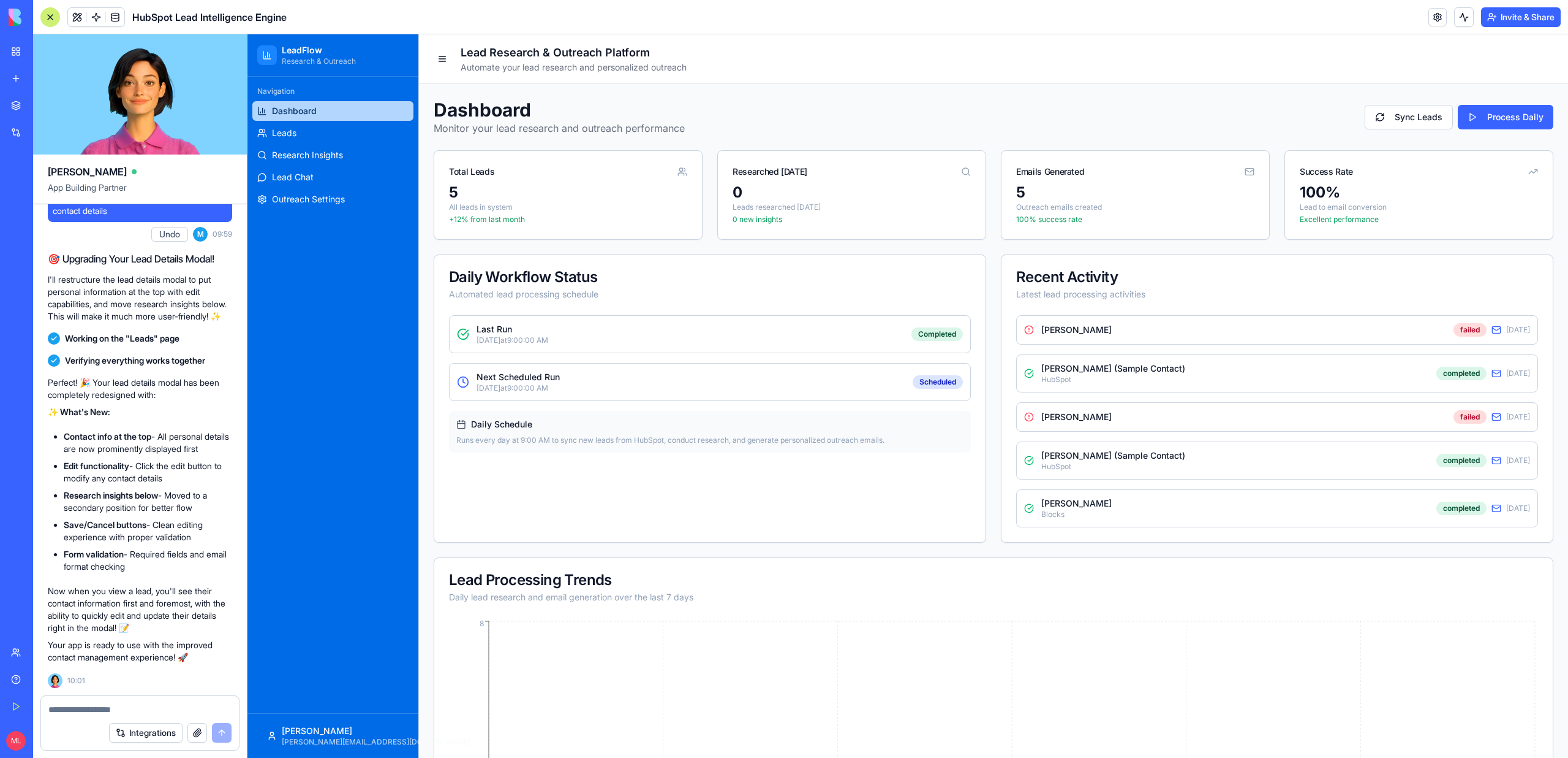
click at [68, 705] on textarea at bounding box center [139, 709] width 183 height 12
click at [1123, 329] on div "Rita Oran failed 9/6/2025" at bounding box center [1278, 330] width 522 height 29
click at [304, 133] on link "Leads" at bounding box center [333, 133] width 161 height 20
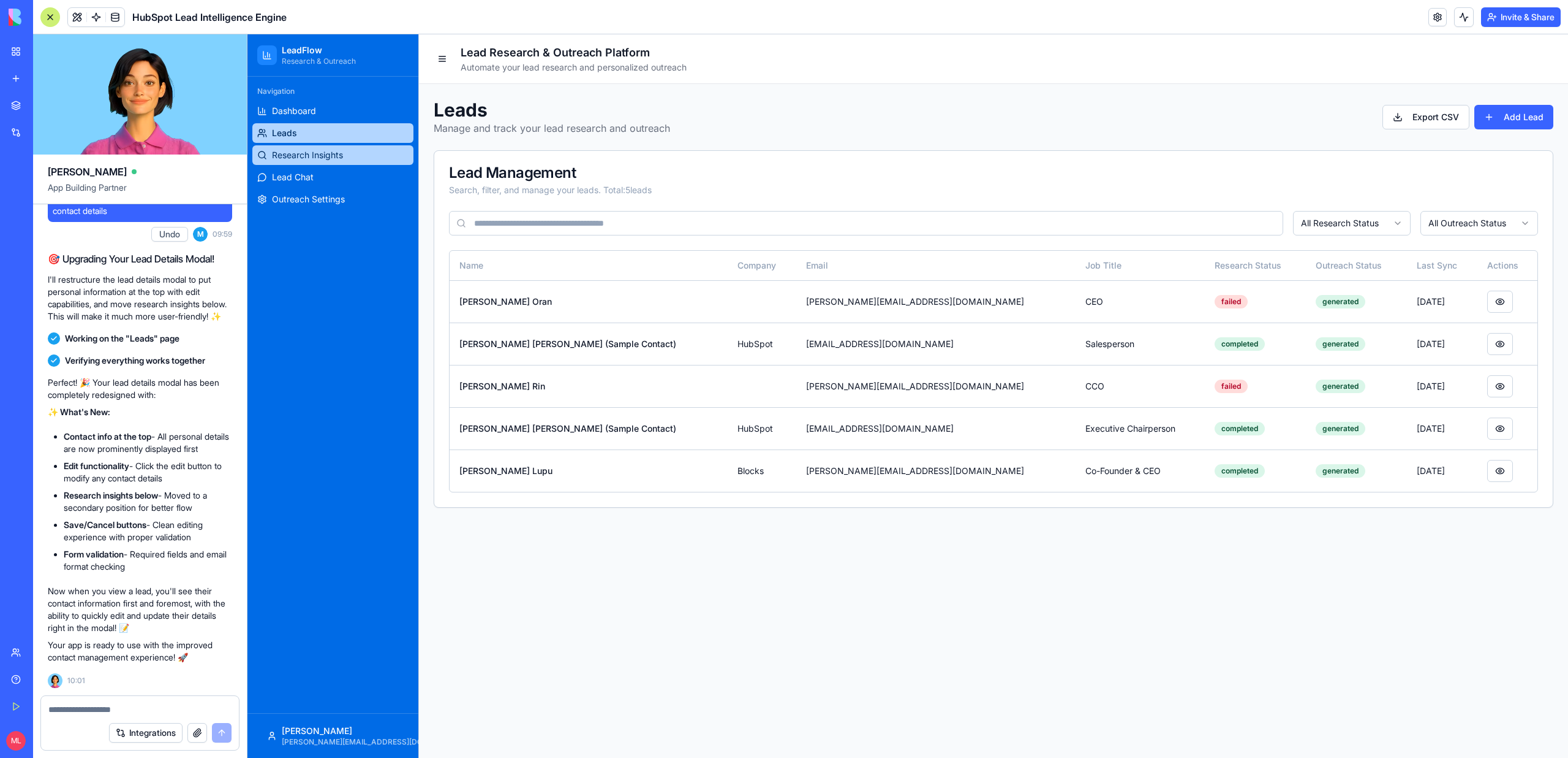
click at [305, 147] on link "Research Insights" at bounding box center [333, 155] width 161 height 20
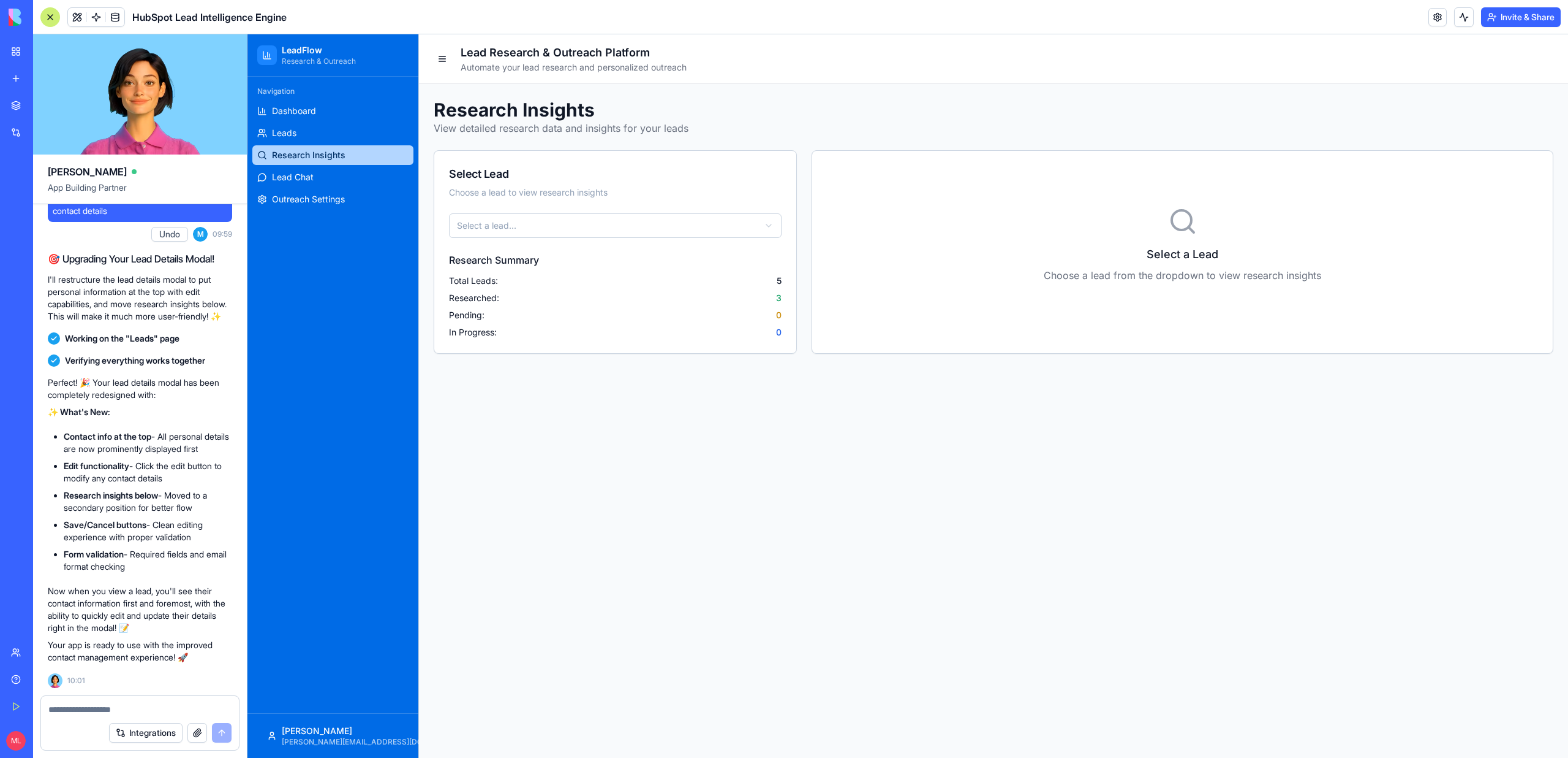
click at [542, 229] on html "LeadFlow Research & Outreach Navigation Dashboard Leads Research Insights Lead …" at bounding box center [908, 396] width 1321 height 724
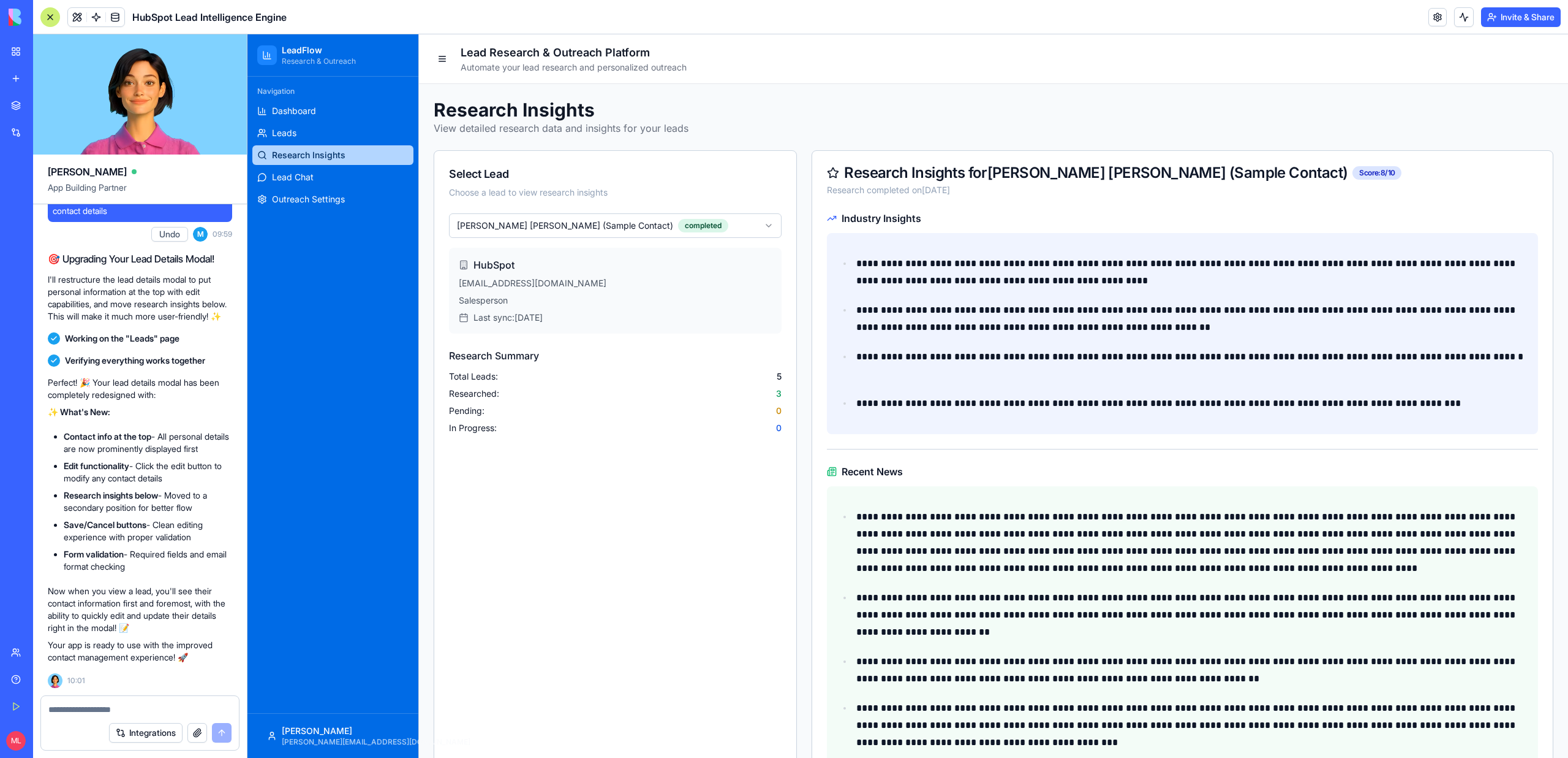
click at [86, 699] on div at bounding box center [140, 705] width 198 height 20
click at [86, 712] on textarea at bounding box center [139, 709] width 183 height 12
type textarea "**********"
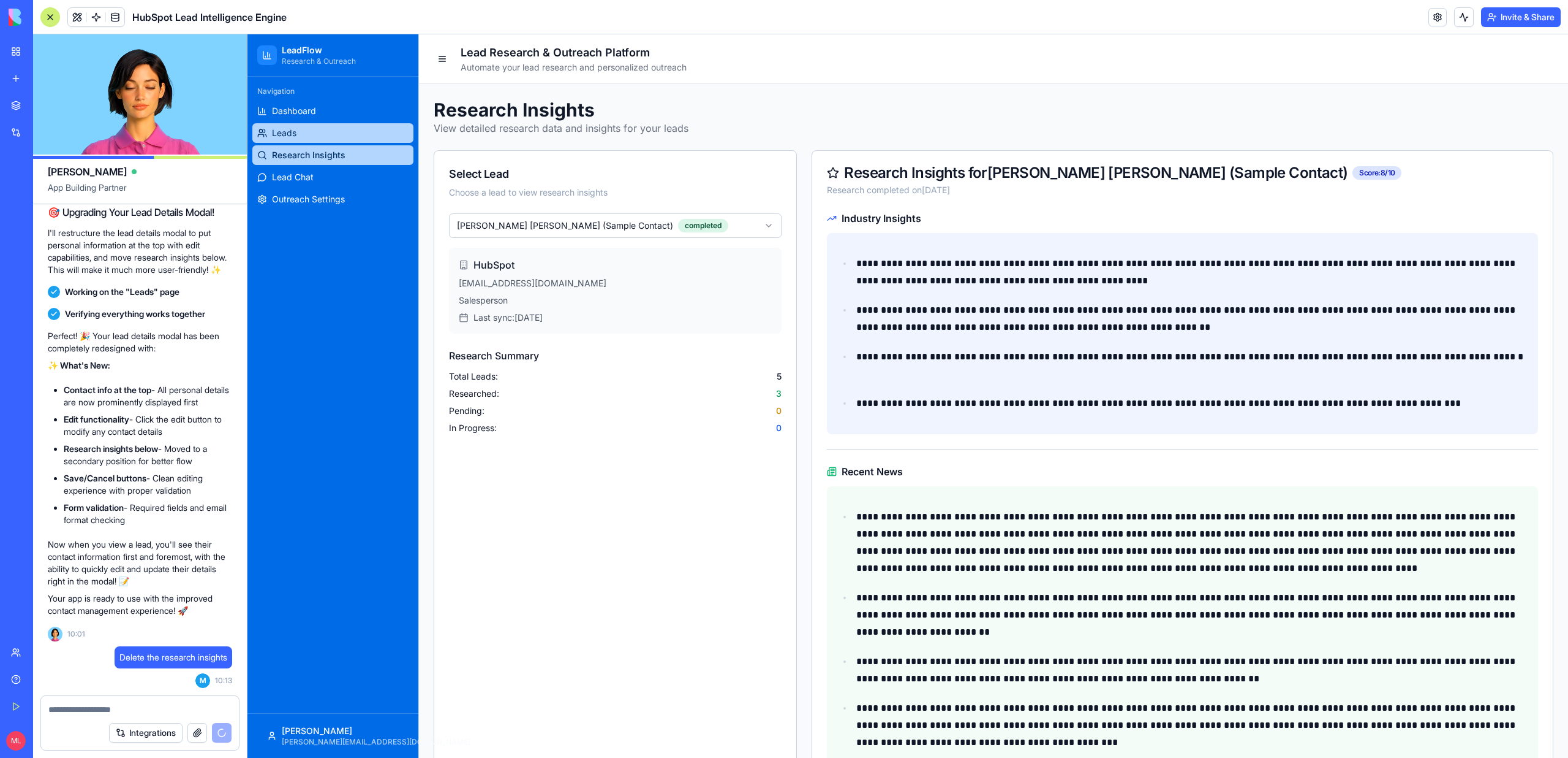
click at [314, 127] on link "Leads" at bounding box center [333, 133] width 161 height 20
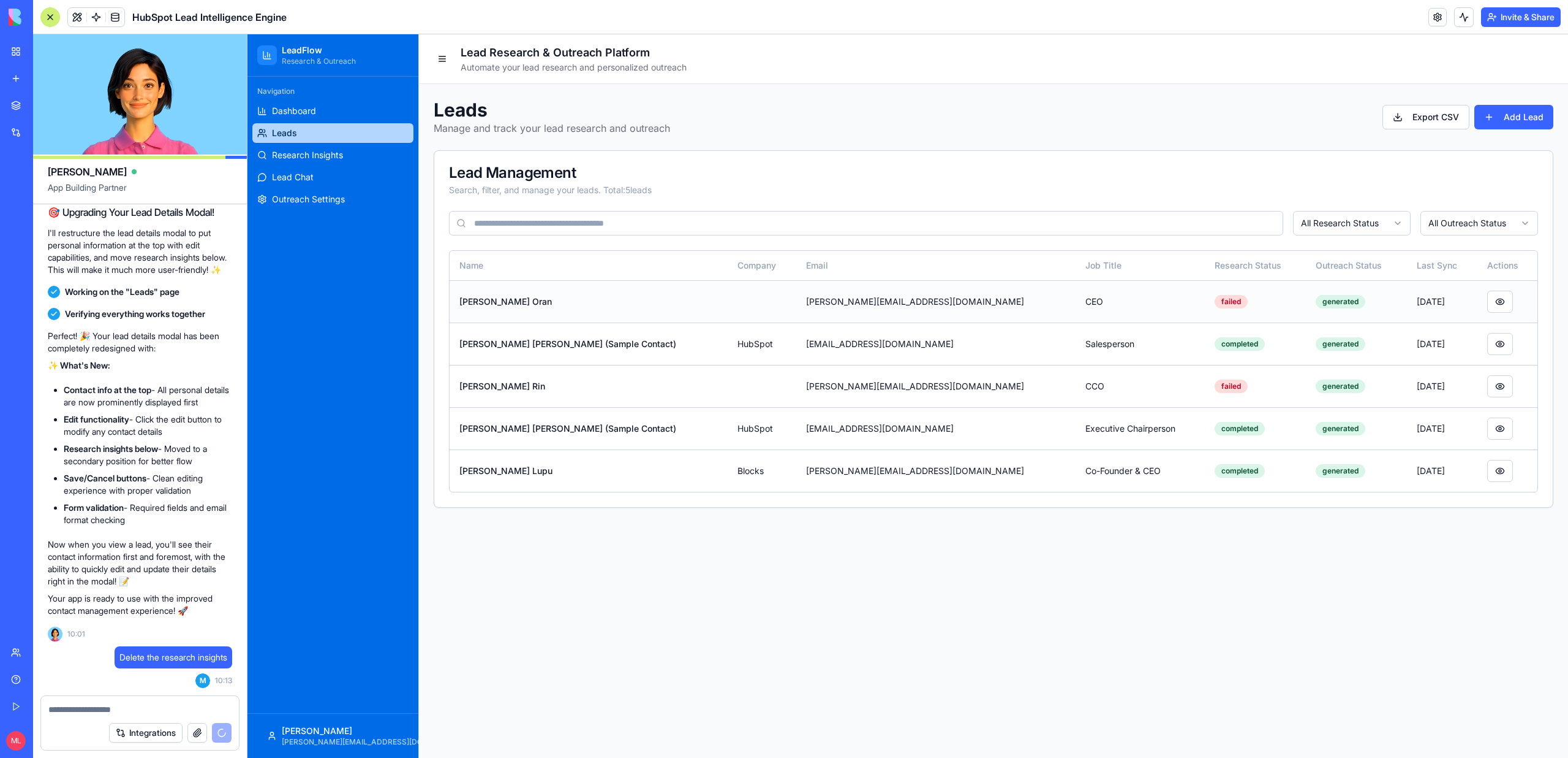
click at [545, 296] on td "Rita Oran" at bounding box center [588, 300] width 278 height 42
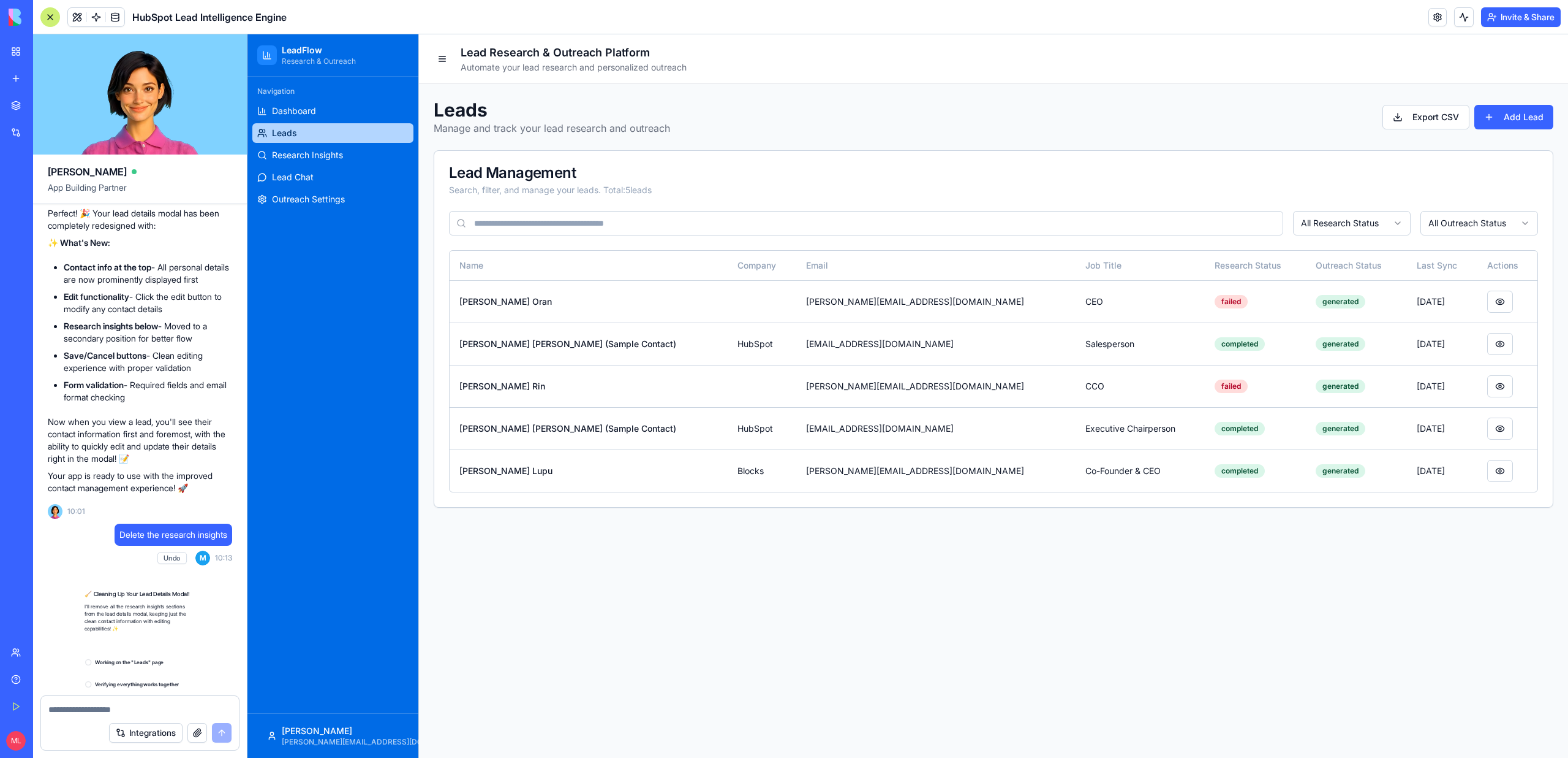
scroll to position [3059, 0]
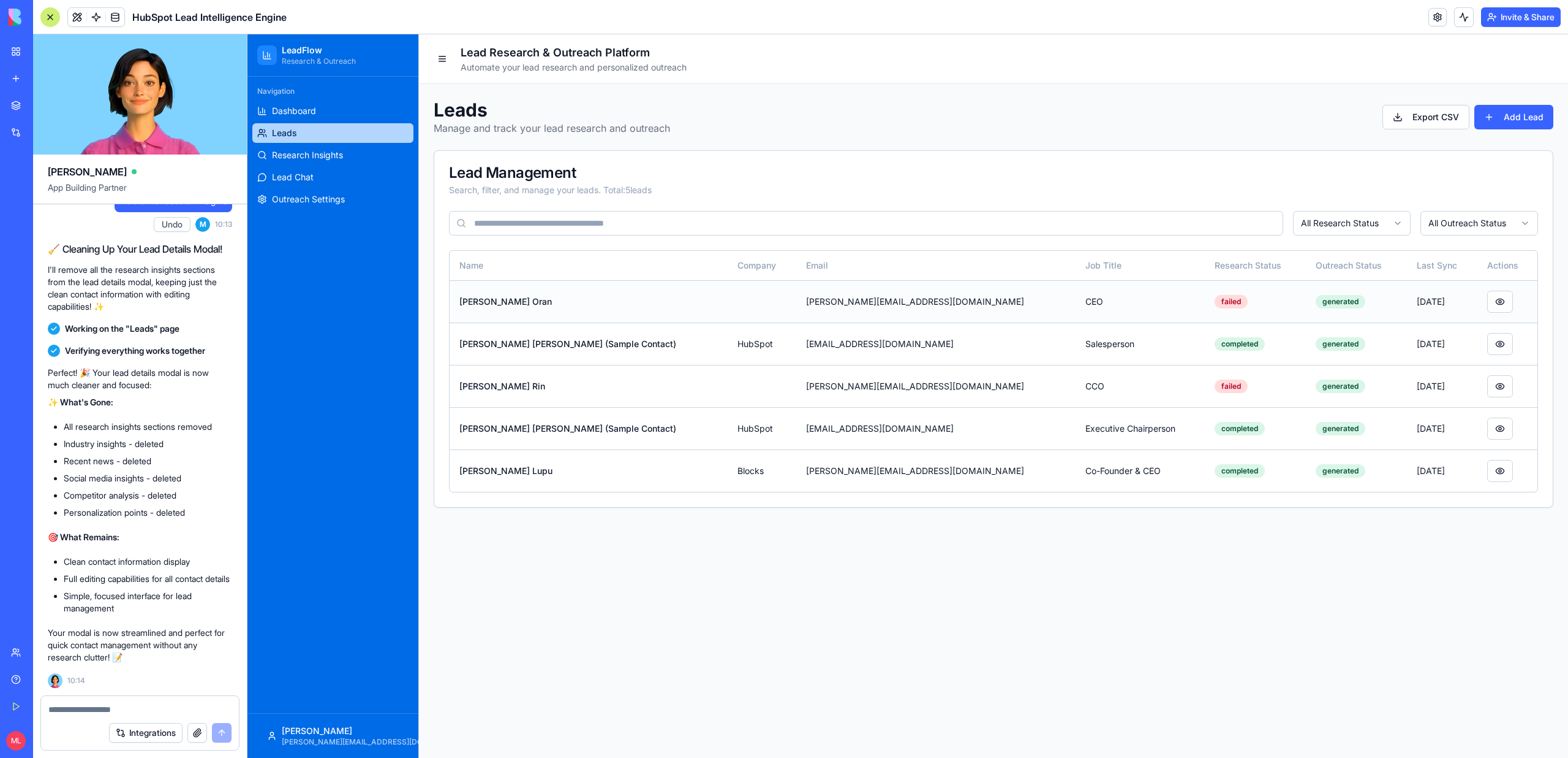
click at [756, 299] on td at bounding box center [762, 300] width 69 height 42
click at [1488, 303] on button at bounding box center [1500, 301] width 26 height 22
click at [1488, 348] on button at bounding box center [1500, 344] width 26 height 22
click at [330, 146] on link "Research Insights" at bounding box center [333, 155] width 161 height 20
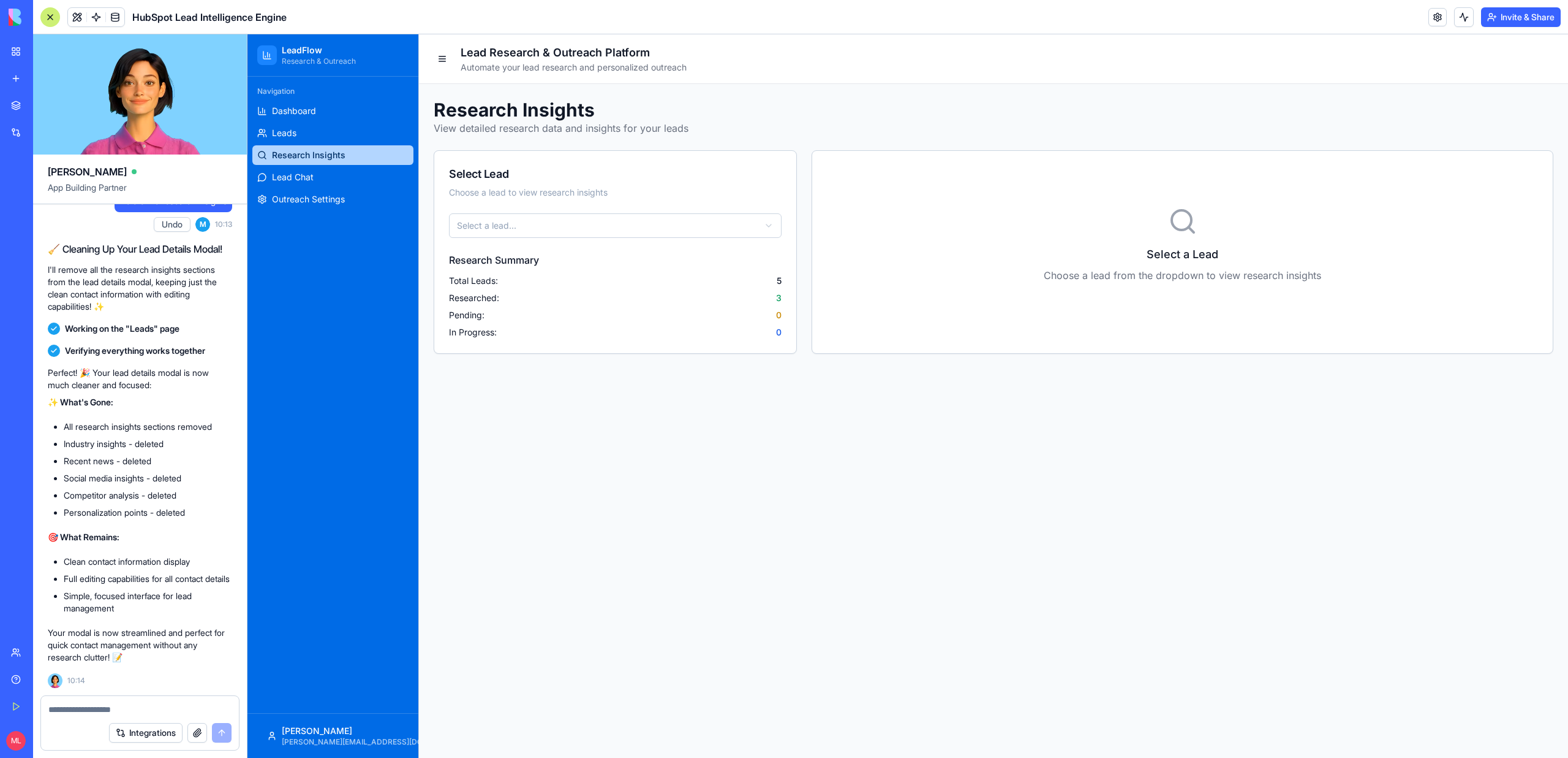
click at [162, 217] on button "Undo" at bounding box center [172, 224] width 36 height 15
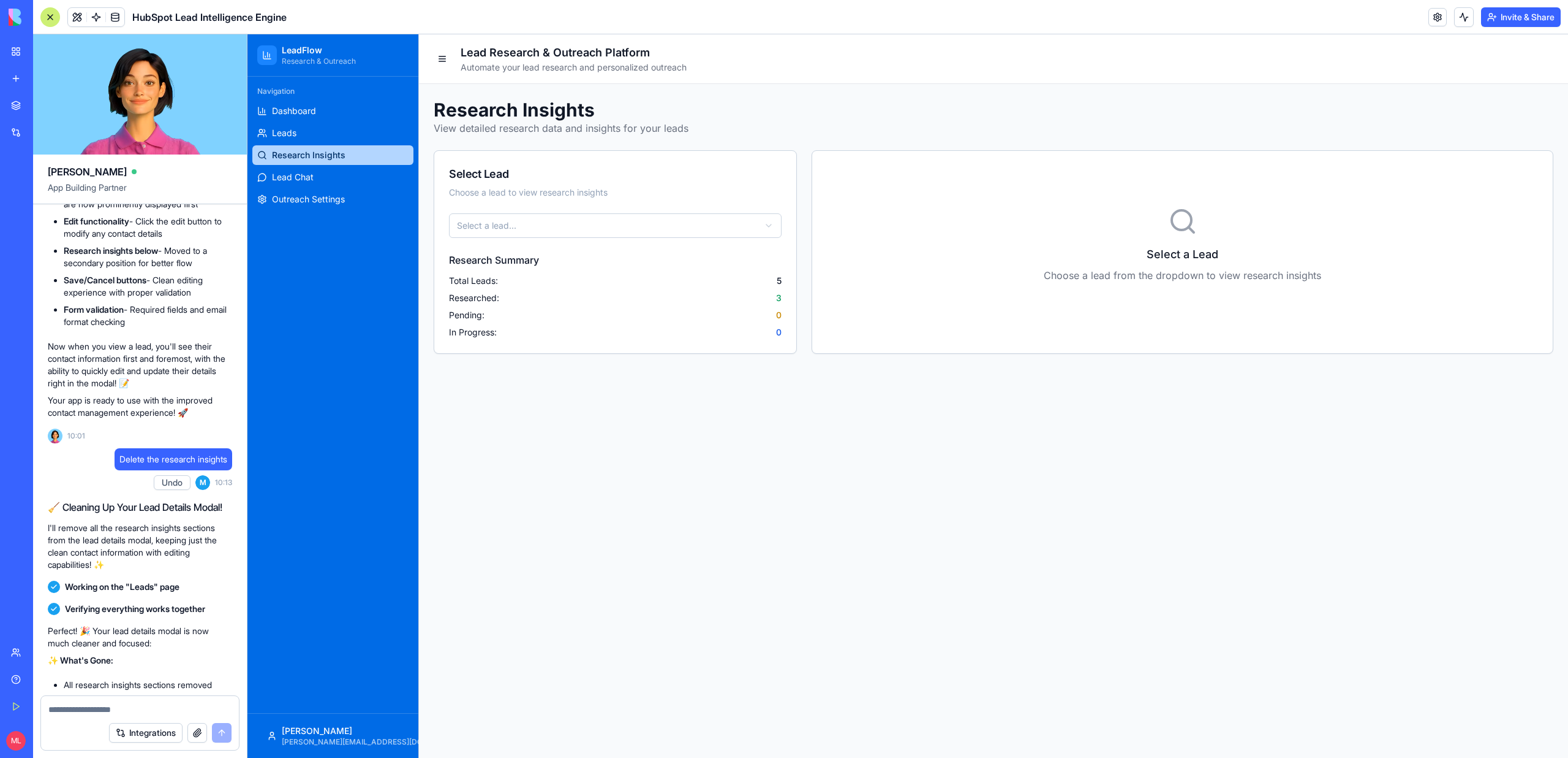
scroll to position [3059, 0]
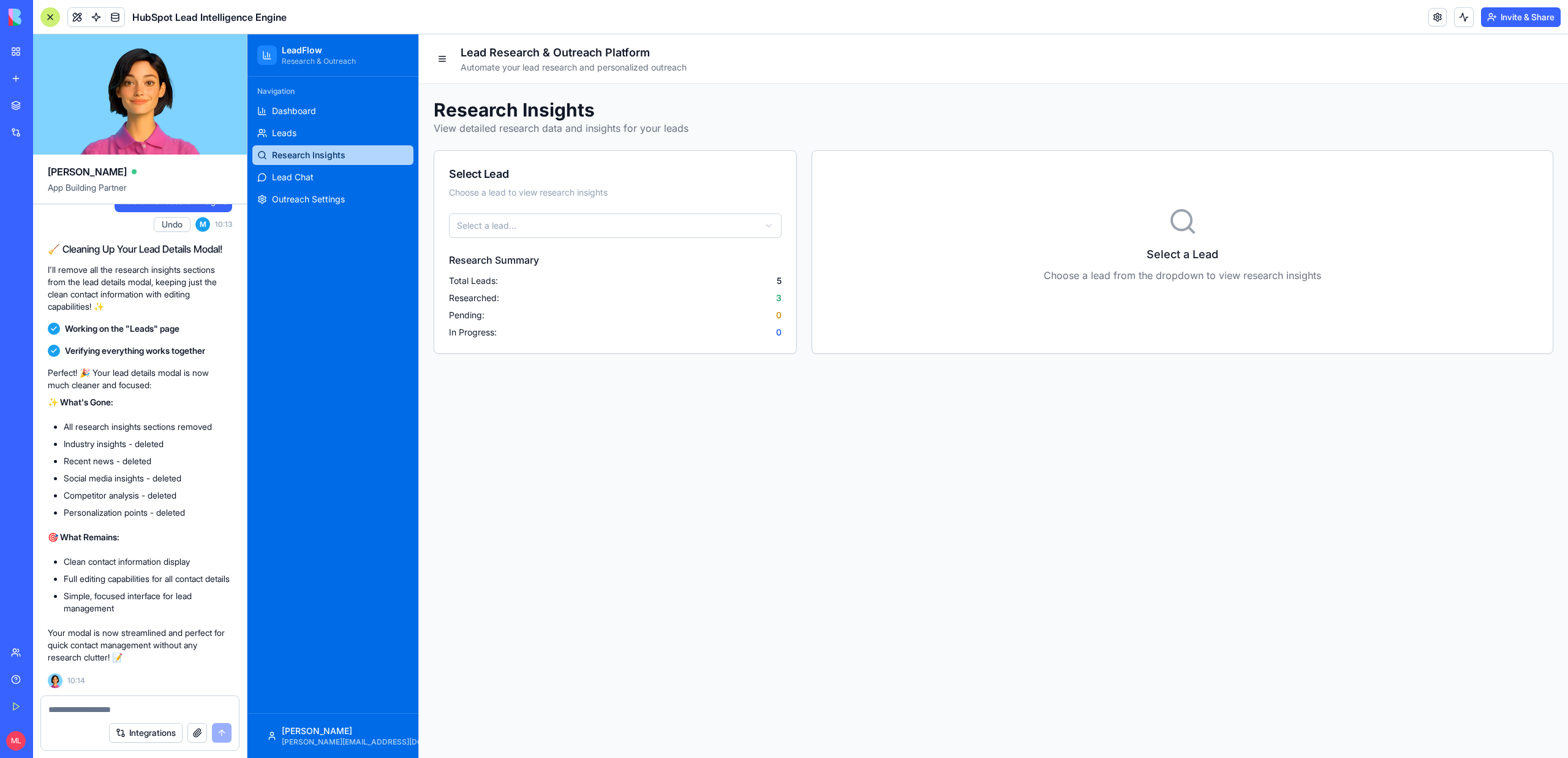
click at [73, 713] on textarea at bounding box center [139, 709] width 183 height 12
type textarea "**********"
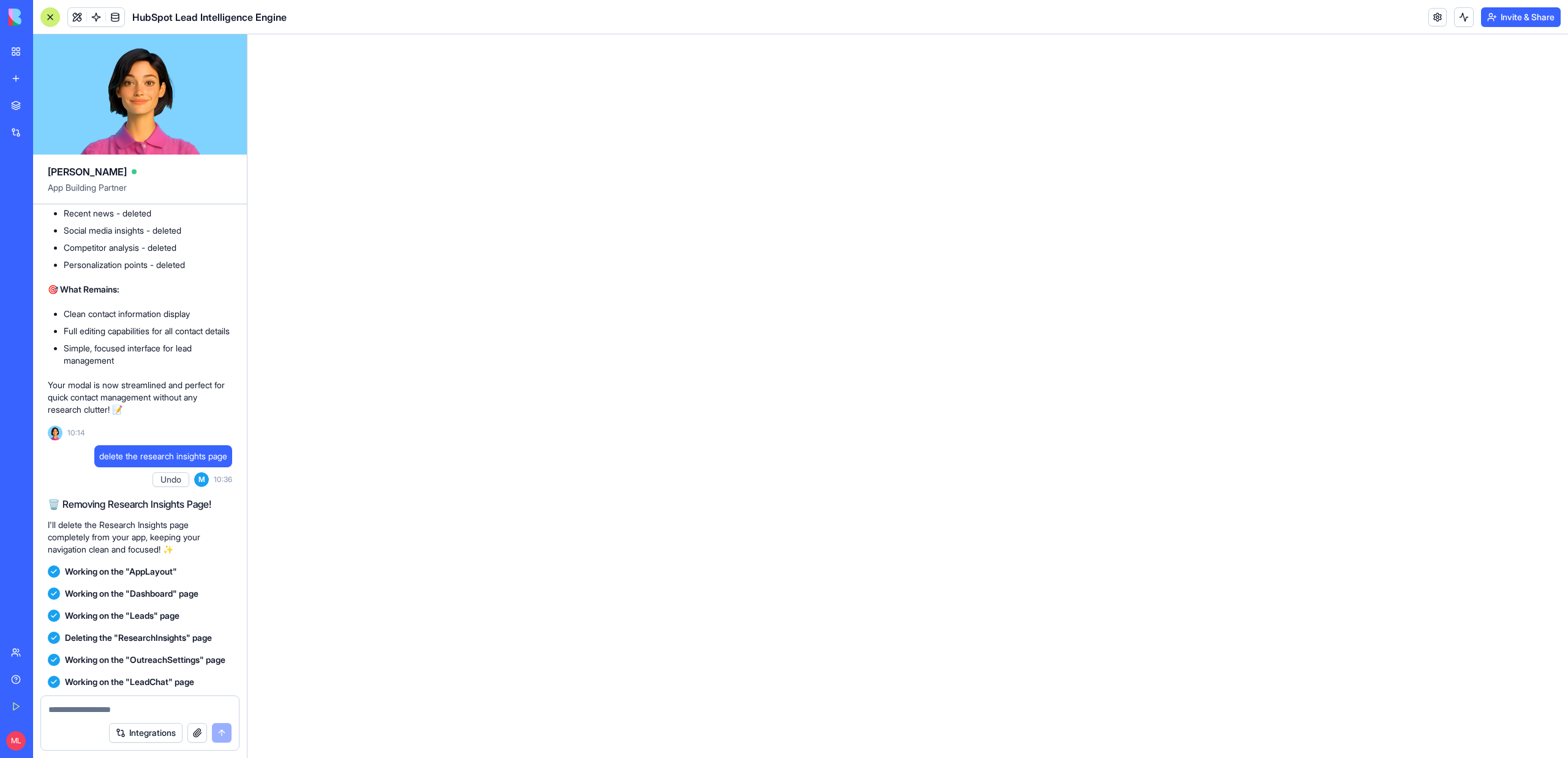
scroll to position [3279, 0]
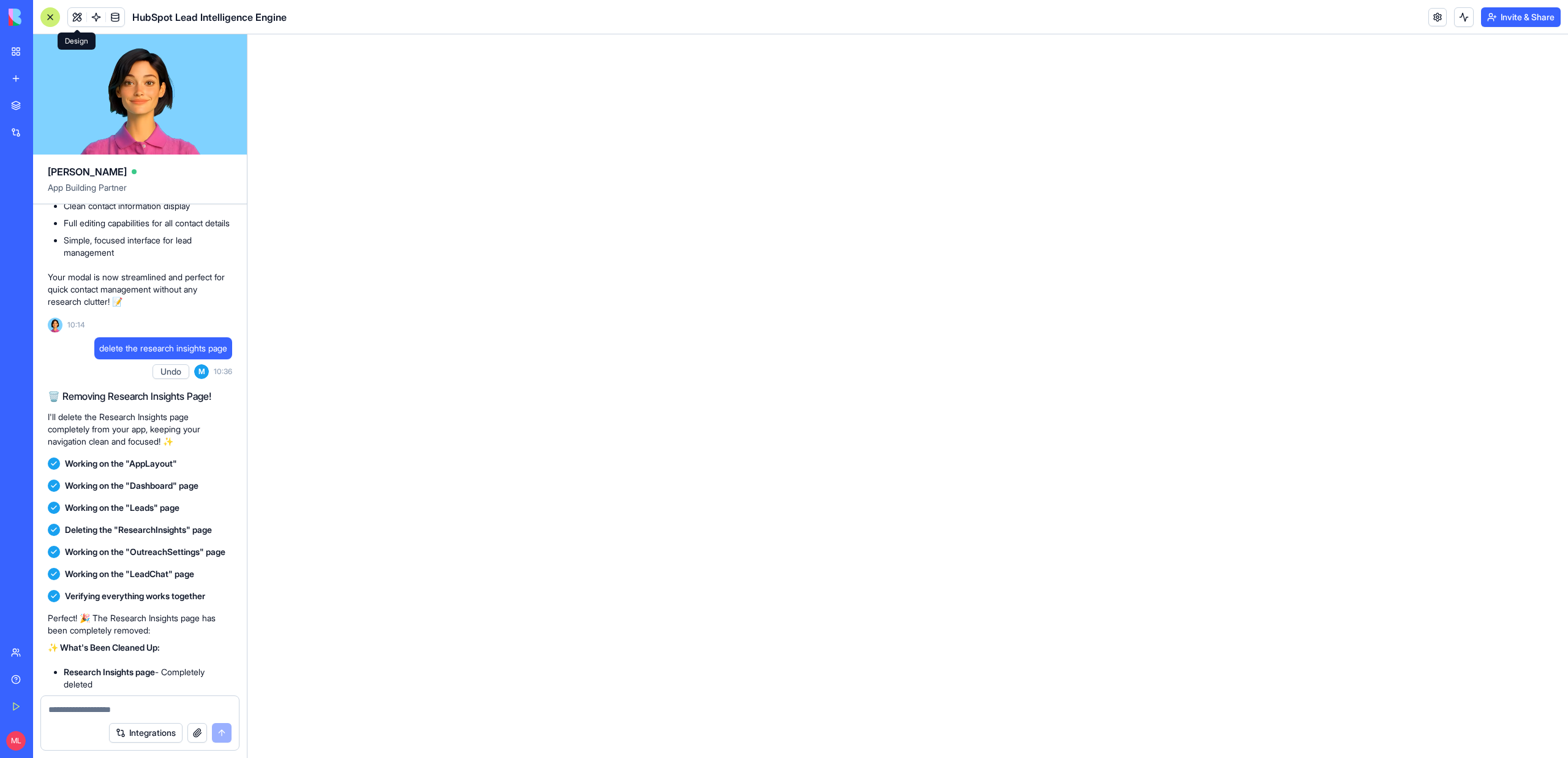
click at [69, 21] on span at bounding box center [77, 17] width 34 height 34
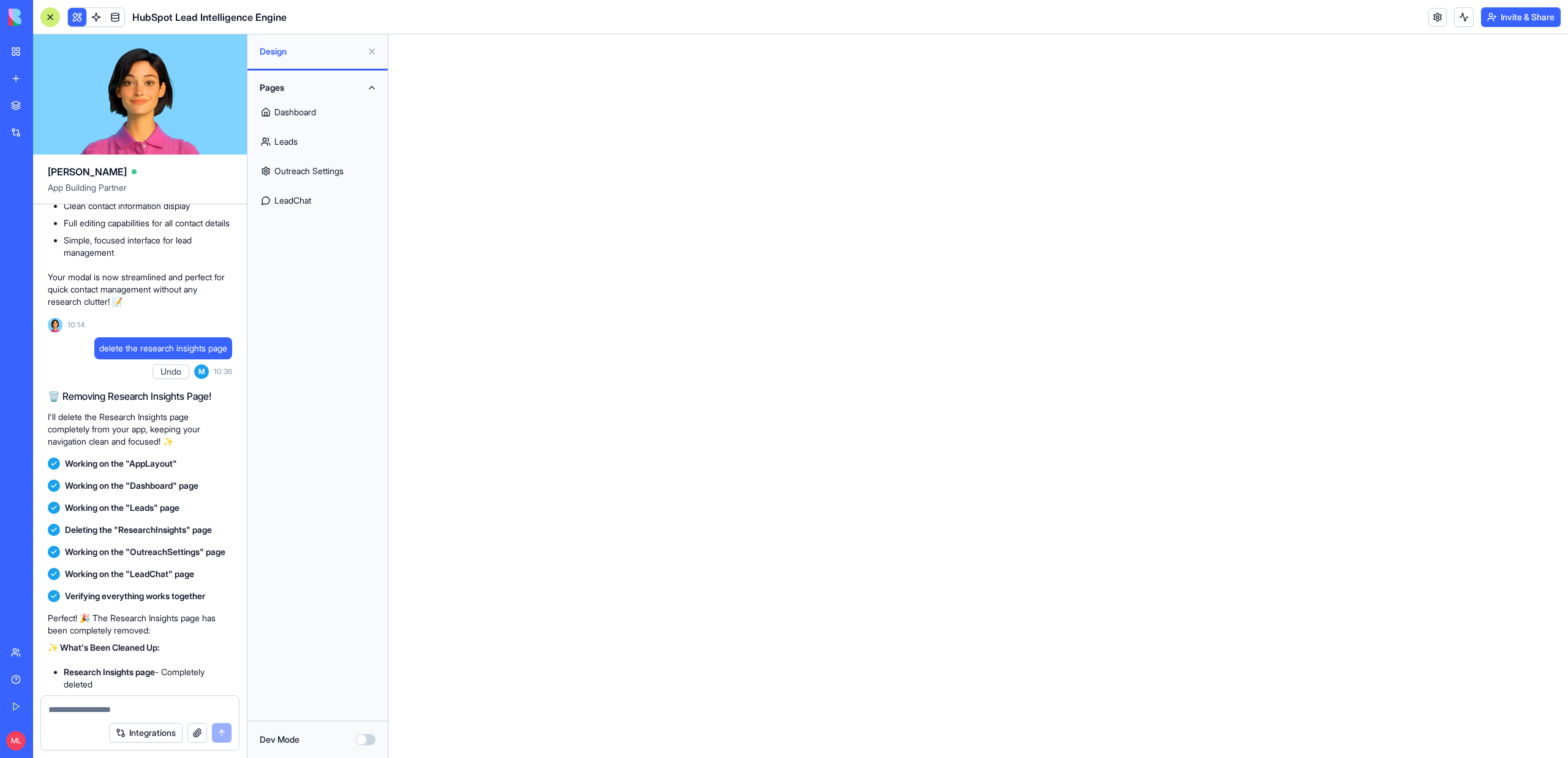
click at [319, 108] on link "Dashboard" at bounding box center [318, 112] width 126 height 29
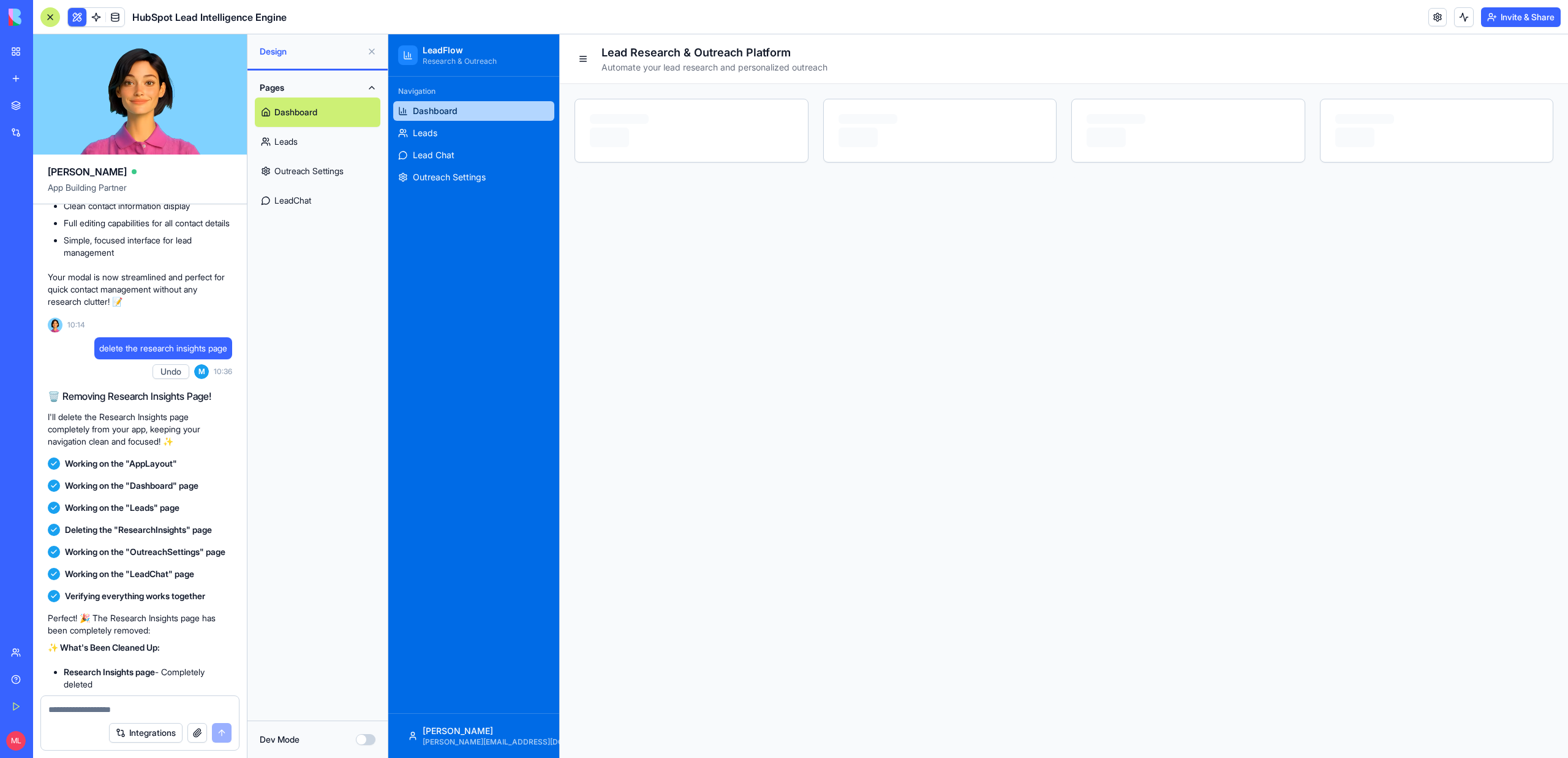
click at [372, 53] on button at bounding box center [372, 51] width 20 height 20
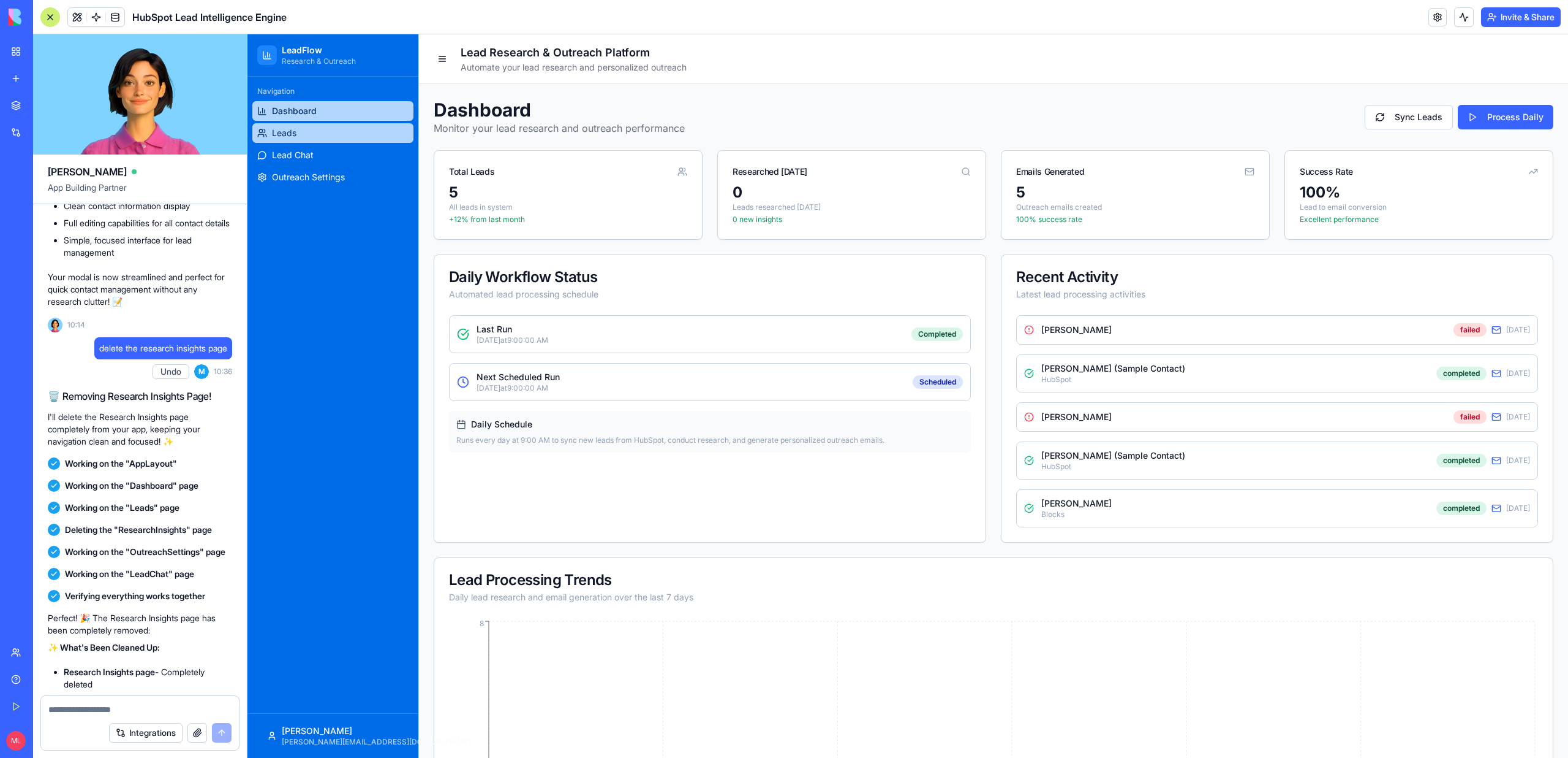
click at [307, 141] on link "Leads" at bounding box center [333, 133] width 161 height 20
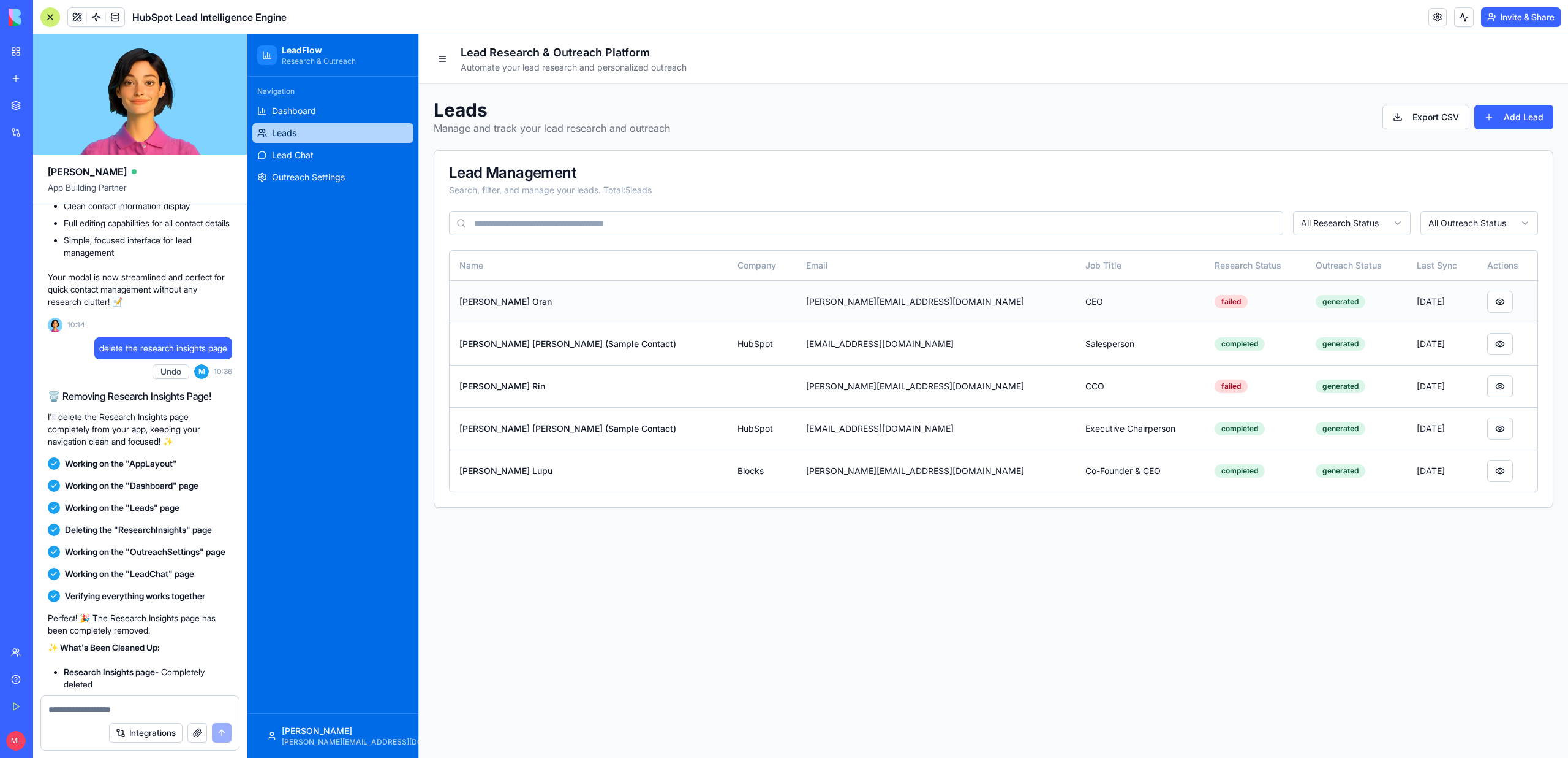
click at [1218, 305] on td "failed" at bounding box center [1256, 300] width 102 height 42
click at [100, 707] on textarea at bounding box center [139, 709] width 183 height 12
click at [133, 697] on textarea "**********" at bounding box center [139, 702] width 183 height 25
type textarea "**********"
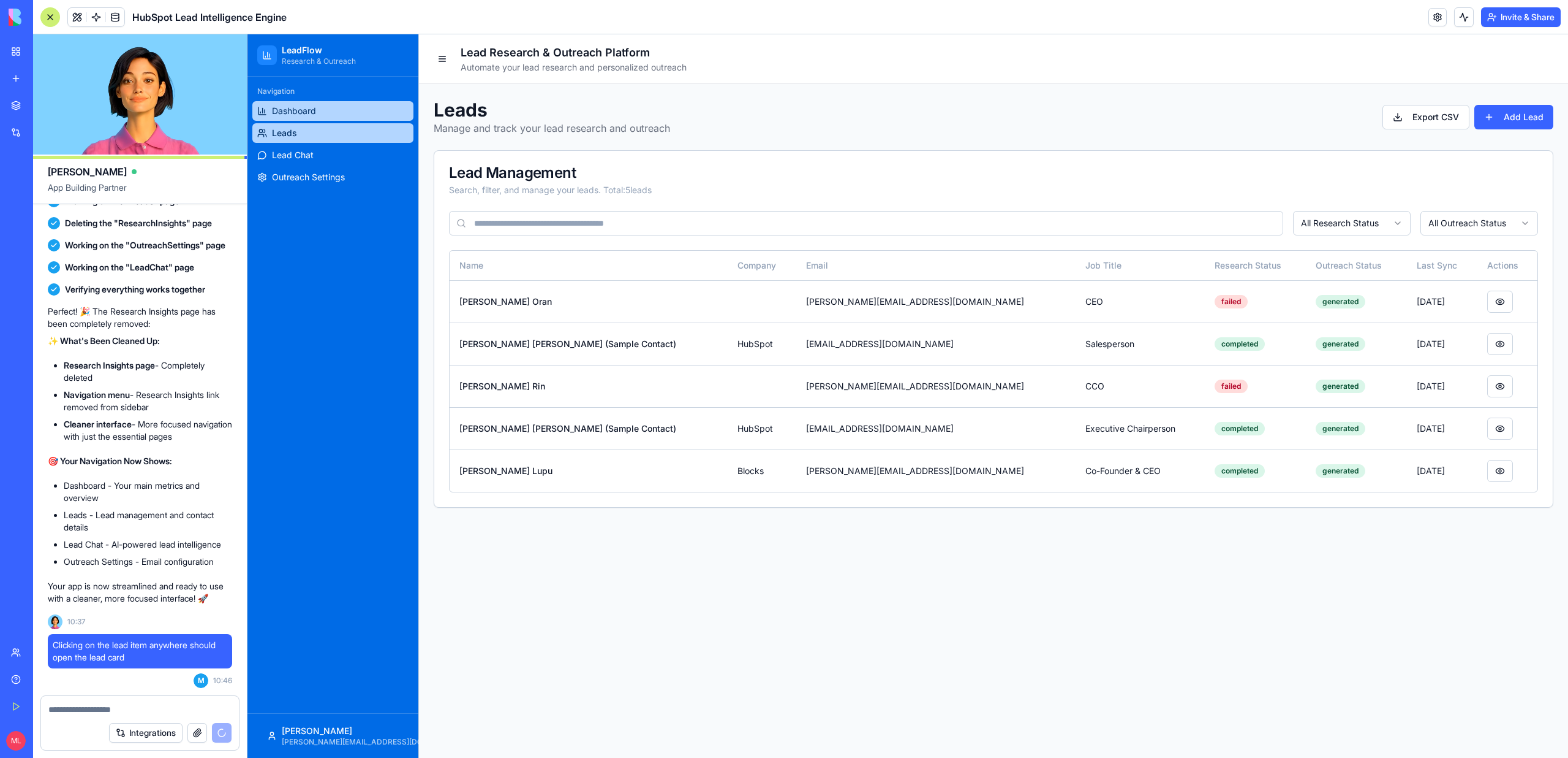
click at [283, 107] on span "Dashboard" at bounding box center [293, 111] width 44 height 12
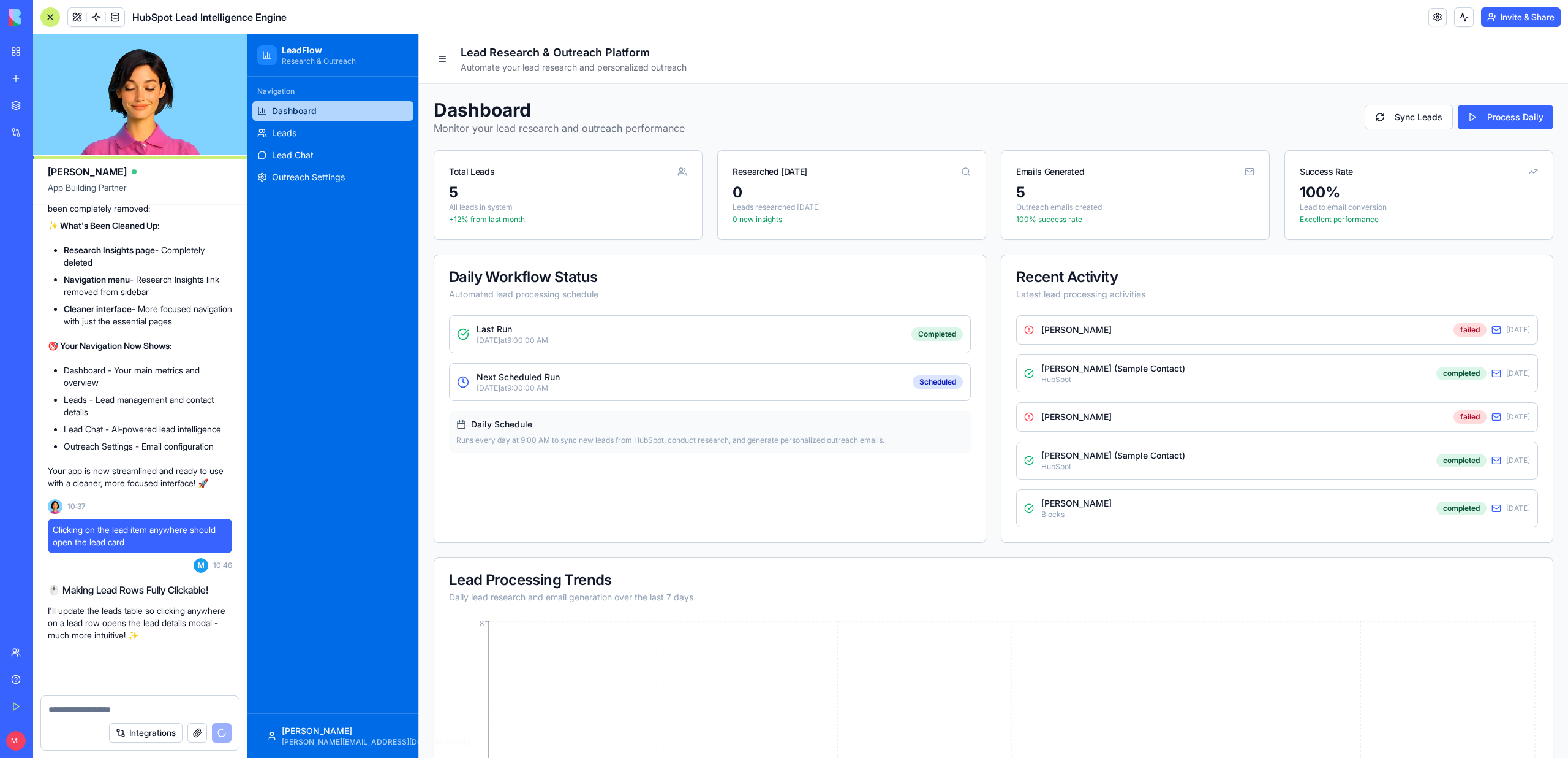
scroll to position [3861, 0]
click at [103, 705] on textarea at bounding box center [139, 709] width 183 height 12
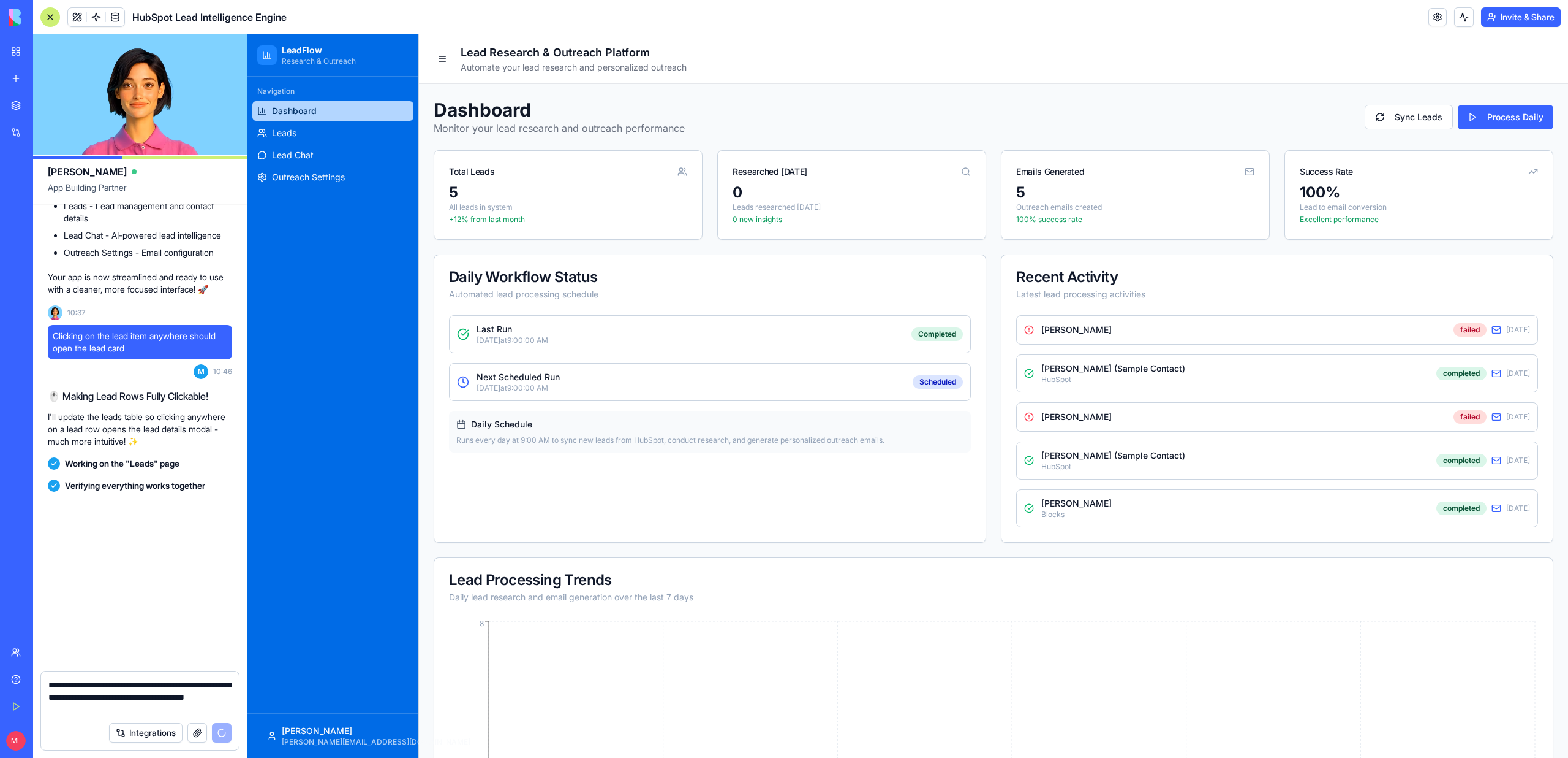
scroll to position [4241, 0]
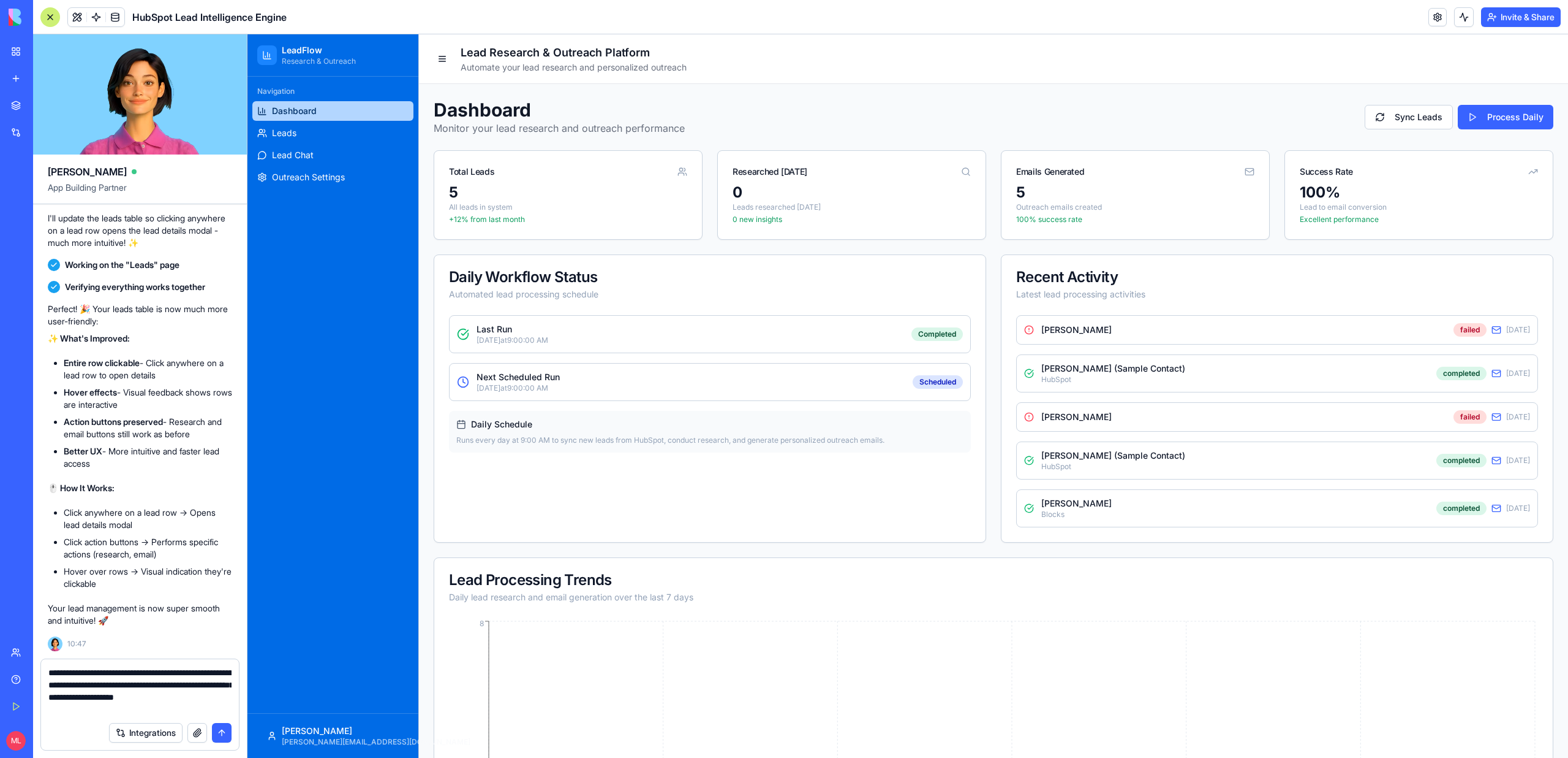
click at [199, 685] on textarea "**********" at bounding box center [139, 691] width 183 height 49
click at [204, 705] on textarea "**********" at bounding box center [139, 691] width 183 height 49
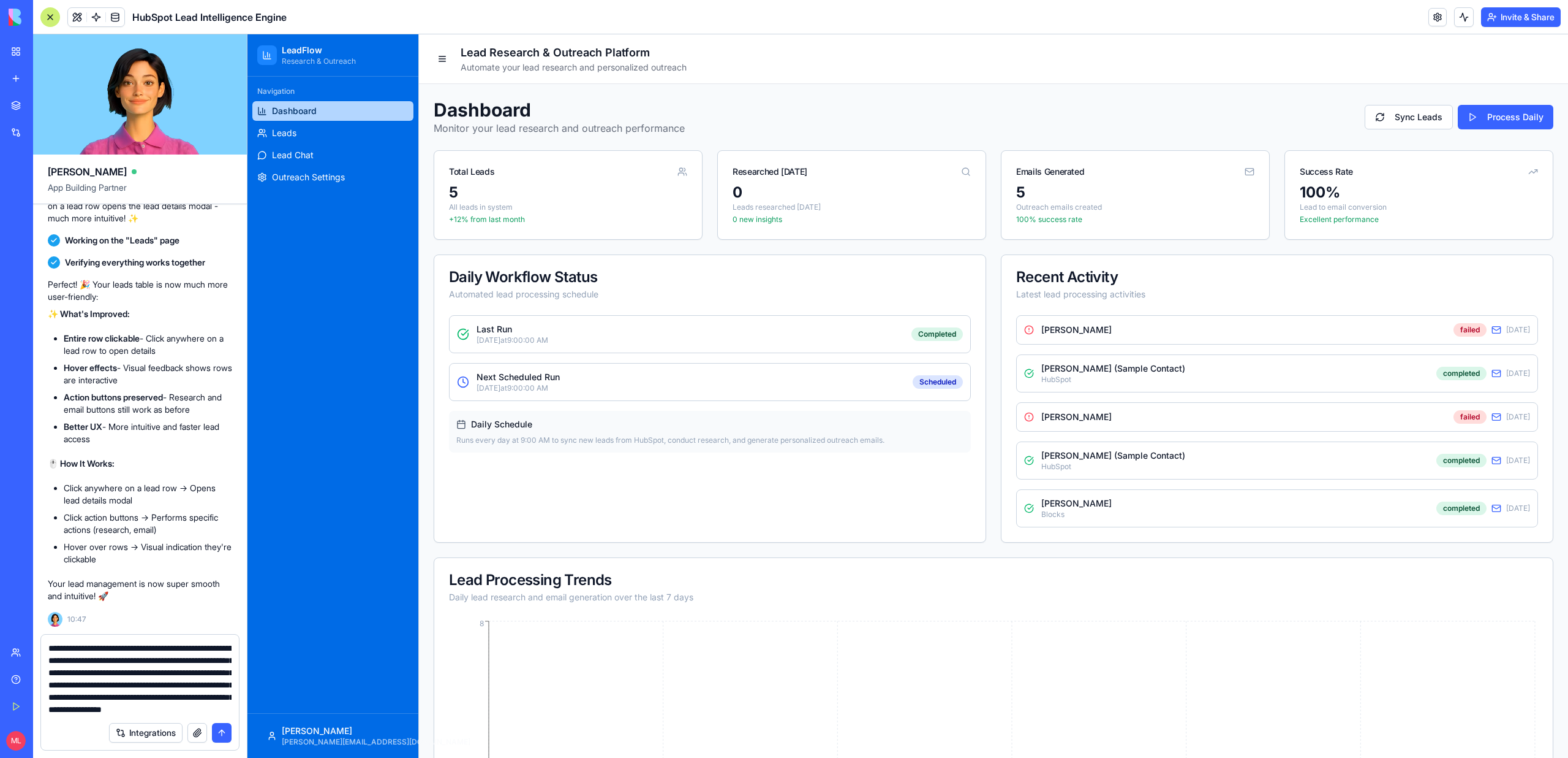
scroll to position [0, 0]
click at [54, 675] on textarea "**********" at bounding box center [139, 678] width 183 height 74
click at [130, 704] on textarea "**********" at bounding box center [139, 678] width 183 height 74
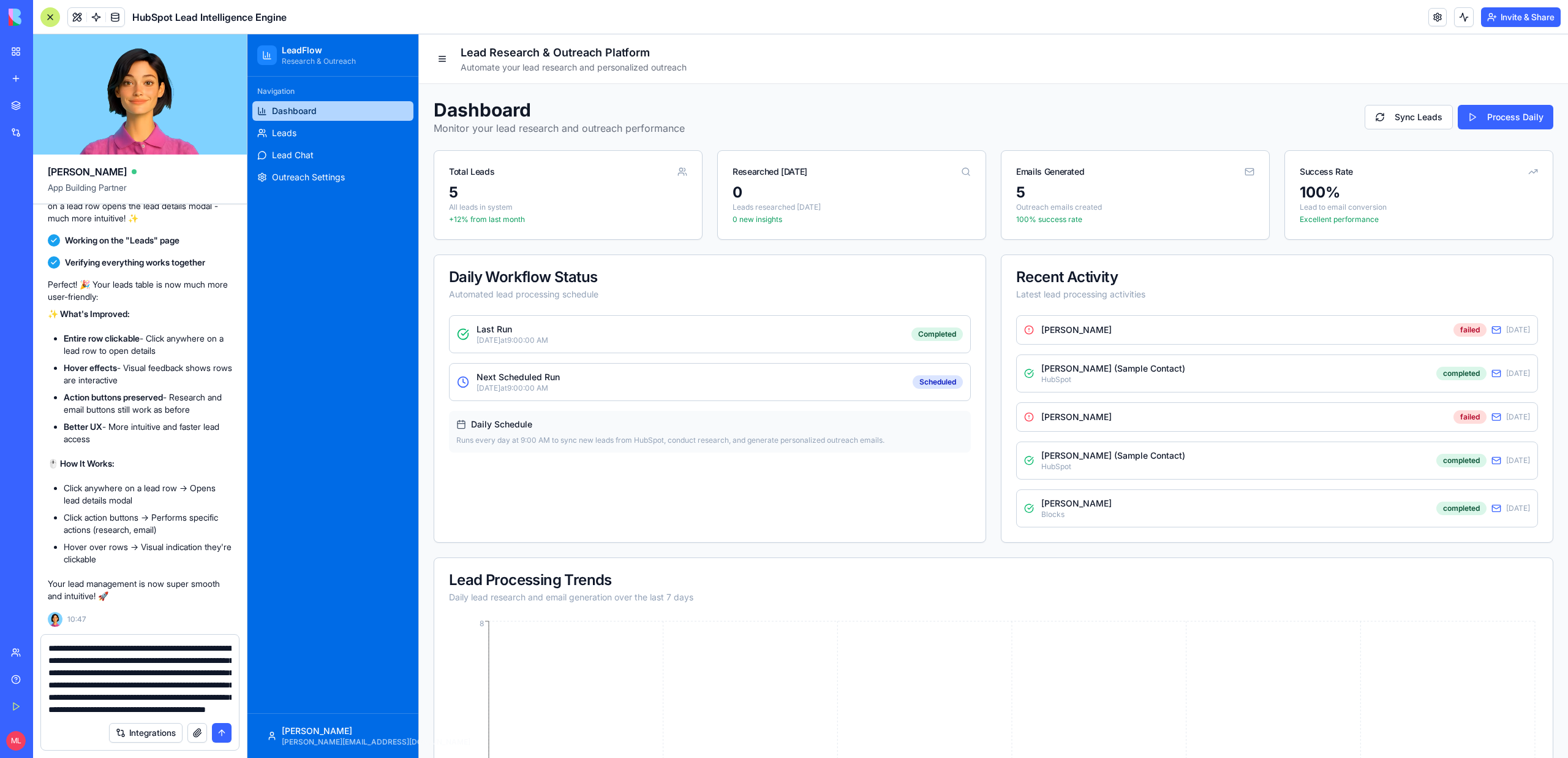
scroll to position [35, 0]
click at [215, 700] on textarea "**********" at bounding box center [139, 678] width 183 height 74
click at [187, 697] on textarea "**********" at bounding box center [139, 678] width 183 height 74
click at [188, 712] on textarea "**********" at bounding box center [139, 678] width 183 height 74
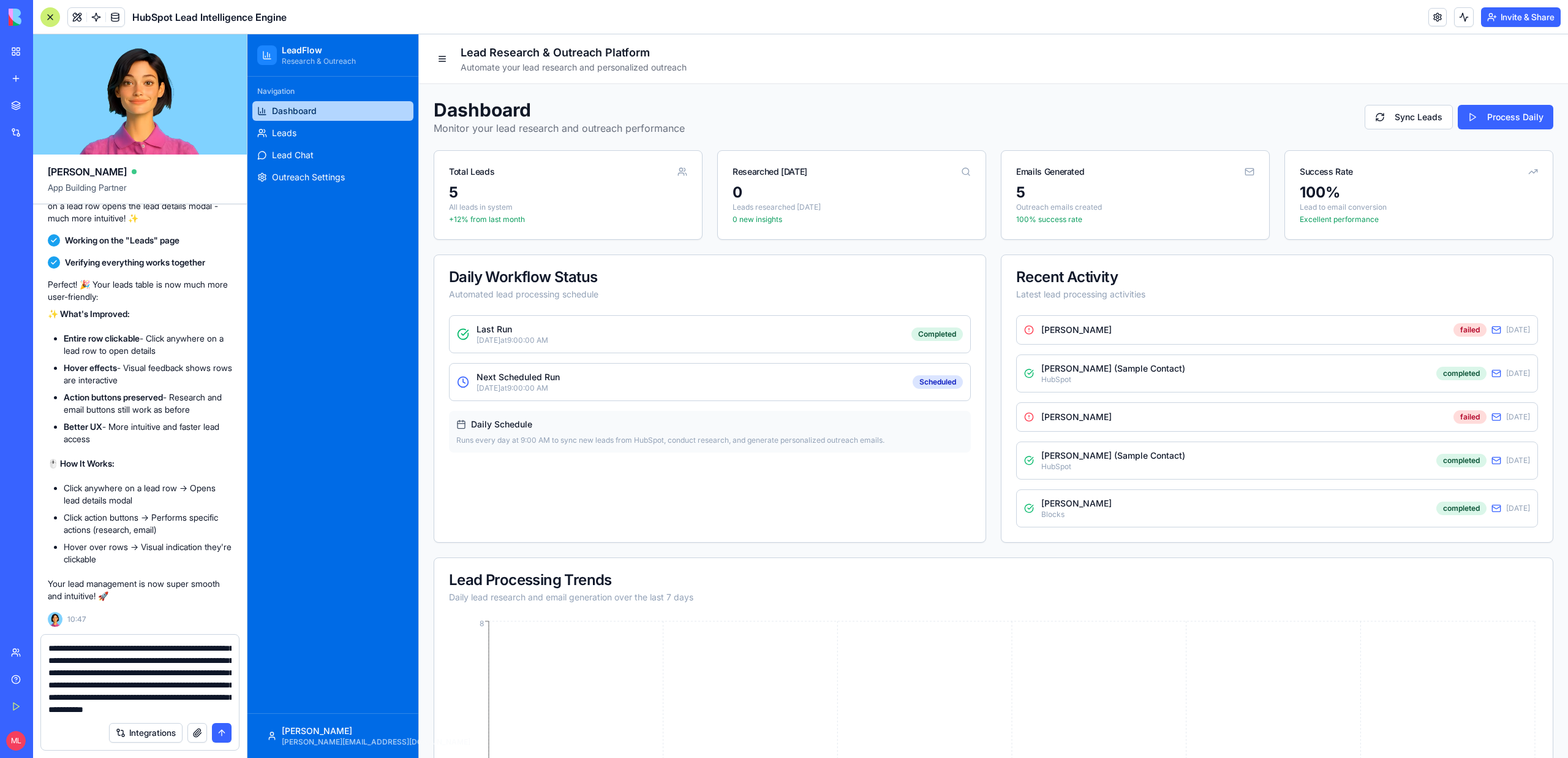
scroll to position [36, 0]
click at [171, 710] on textarea "**********" at bounding box center [139, 678] width 183 height 74
type textarea "**********"
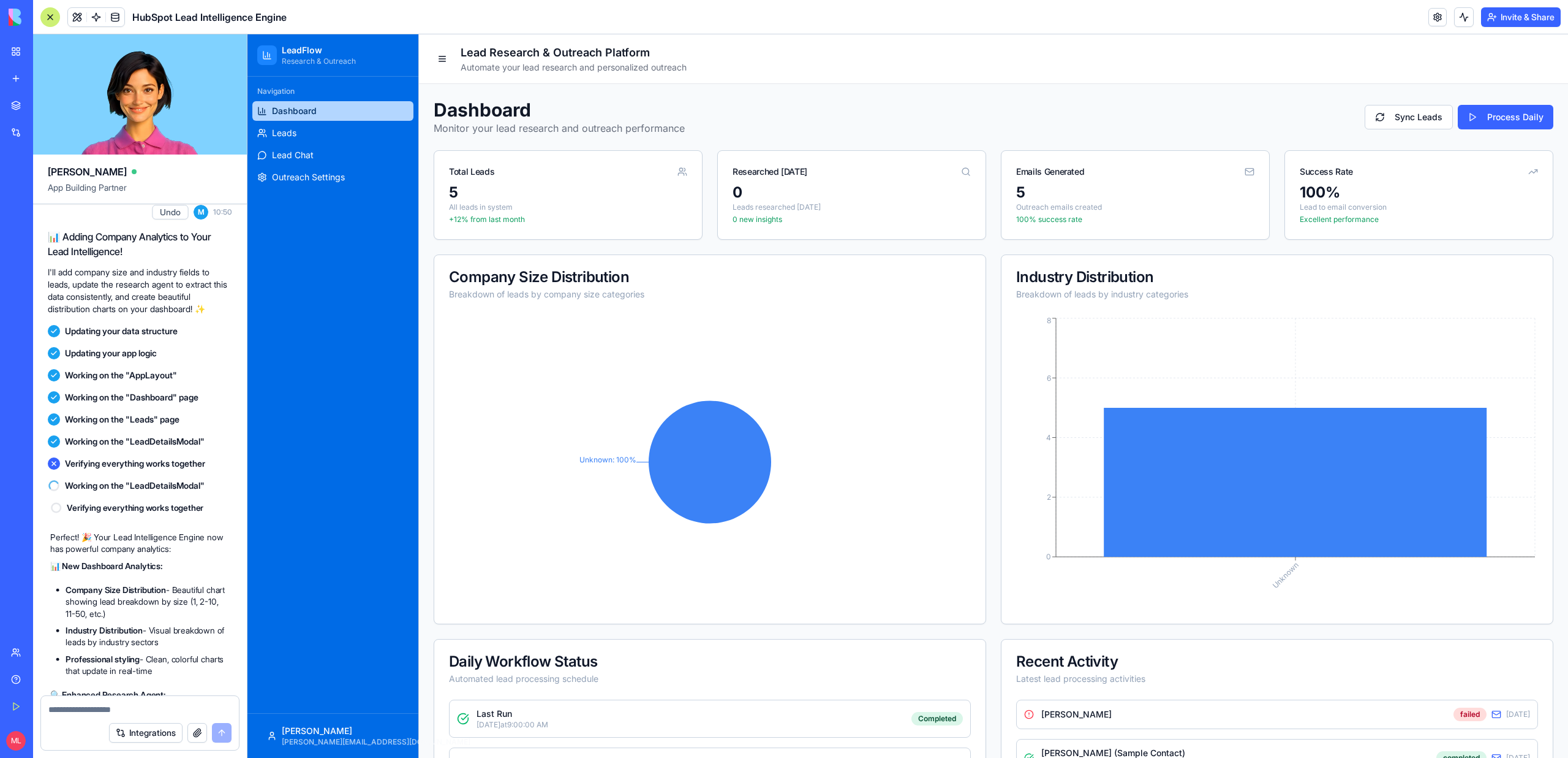
scroll to position [5285, 0]
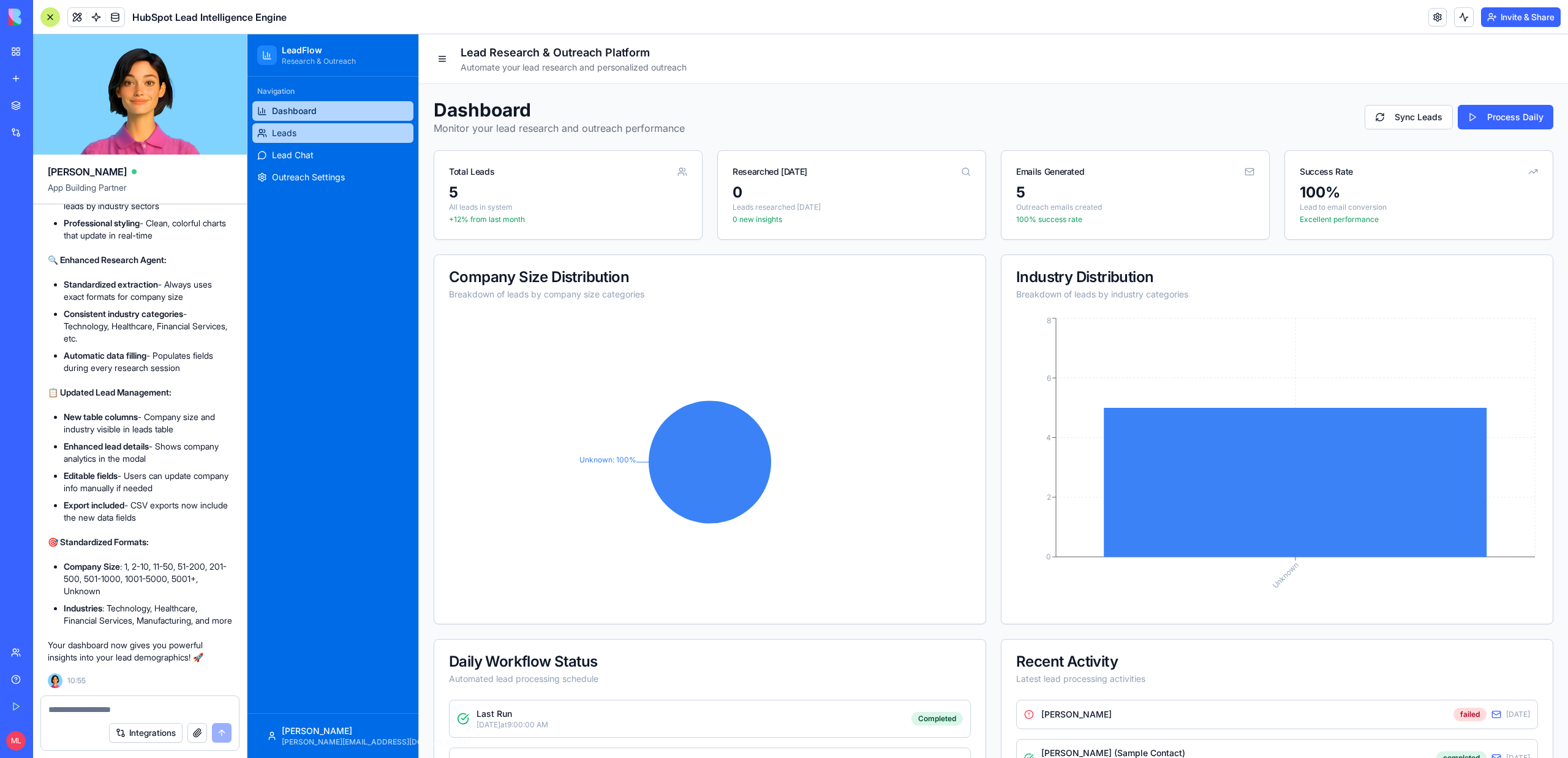
click at [291, 130] on span "Leads" at bounding box center [284, 133] width 25 height 12
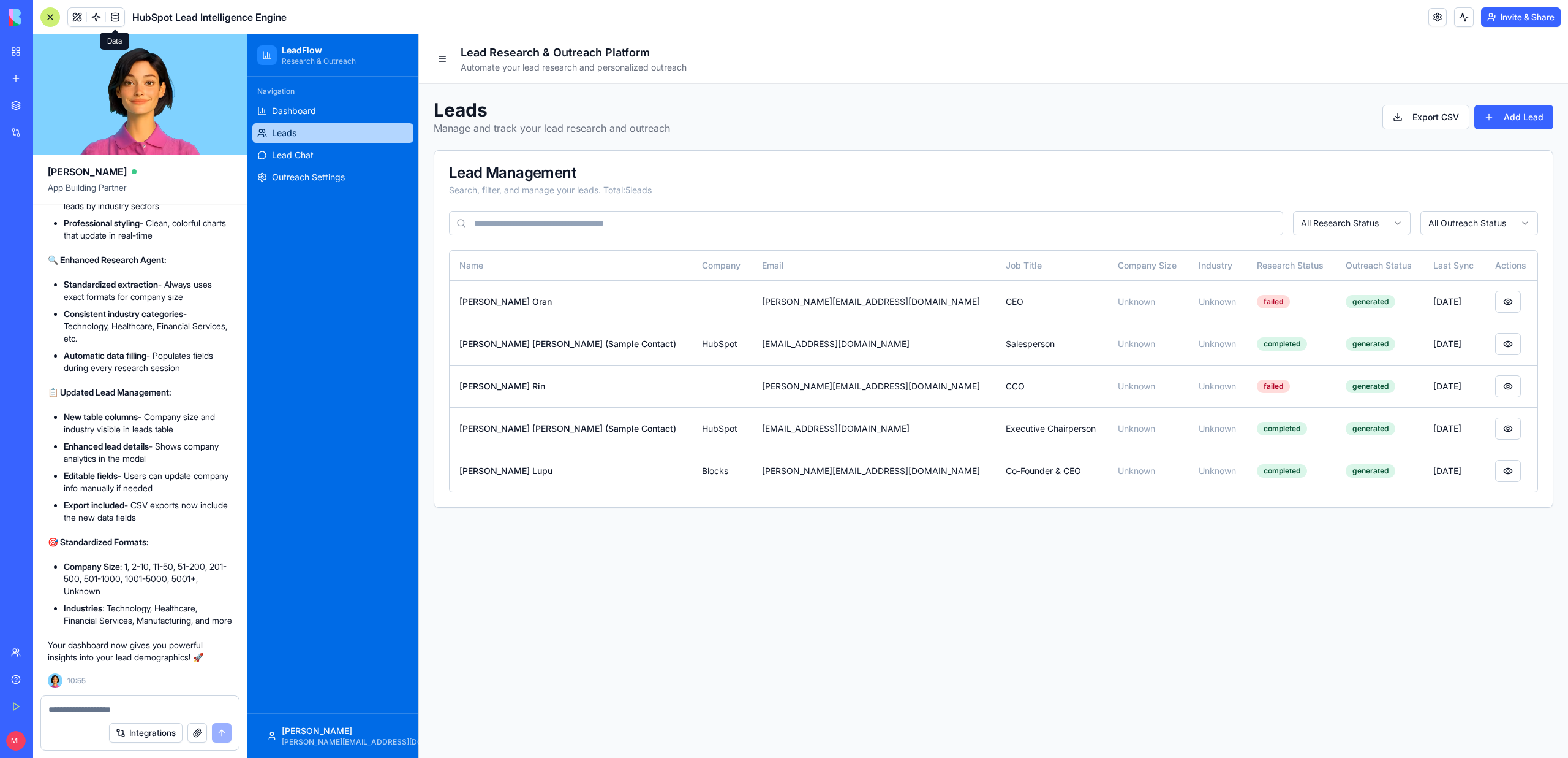
click at [118, 20] on span at bounding box center [115, 17] width 34 height 34
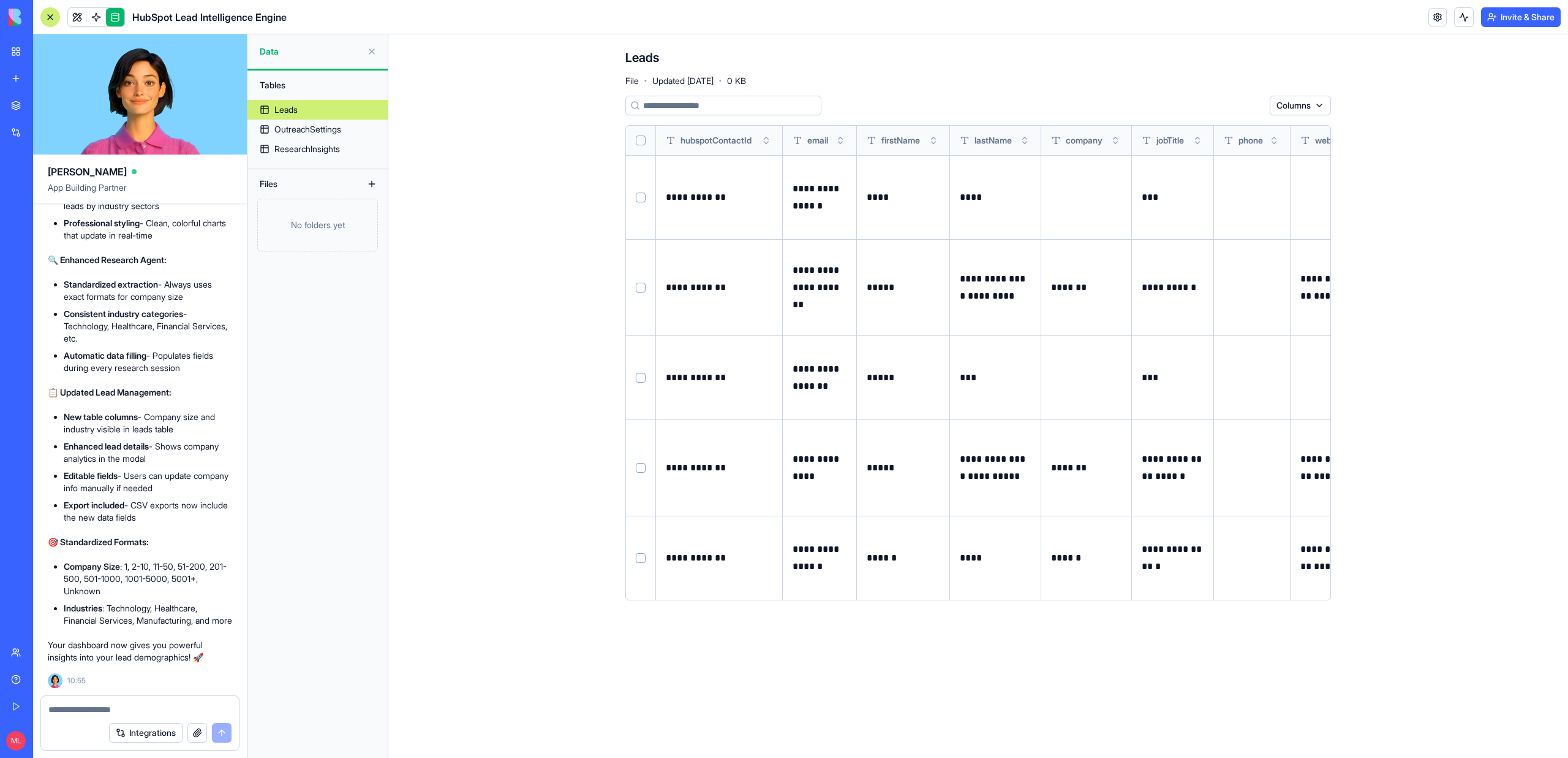
click at [645, 196] on button "Select row" at bounding box center [641, 197] width 10 height 10
click at [648, 299] on td at bounding box center [641, 287] width 30 height 96
click at [638, 286] on button "Select row" at bounding box center [641, 288] width 10 height 10
click at [639, 383] on td at bounding box center [641, 377] width 30 height 84
click at [644, 470] on button "Select row" at bounding box center [641, 467] width 10 height 10
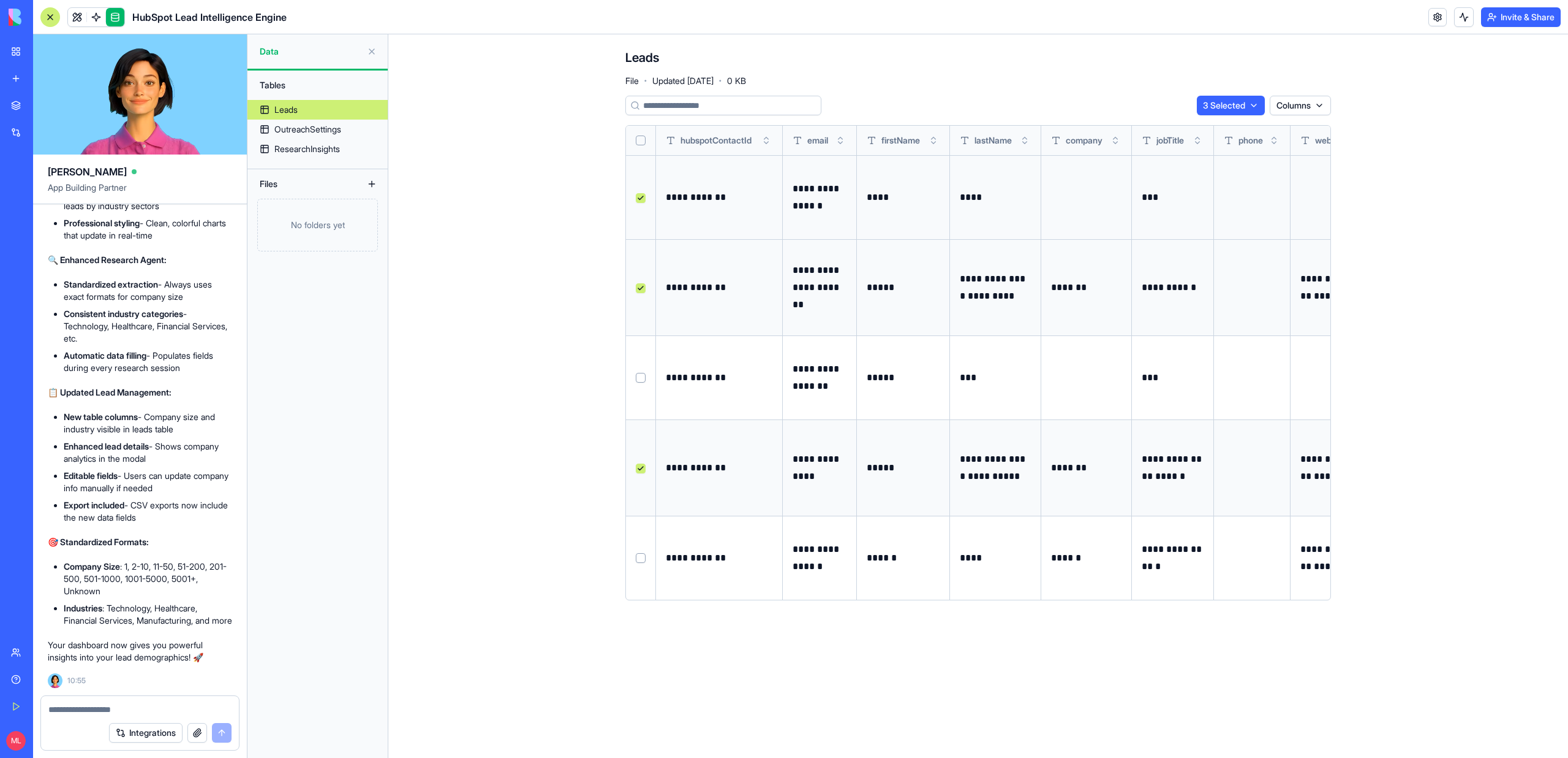
click at [638, 375] on button "Select row" at bounding box center [641, 378] width 10 height 10
click at [640, 561] on button "Select row" at bounding box center [641, 558] width 10 height 10
click at [1233, 102] on html "BETA My Workspace New app Marketplace Integrations Recent AI Product Descriptio…" at bounding box center [784, 379] width 1568 height 758
click at [1232, 130] on div "Delete" at bounding box center [1224, 131] width 73 height 20
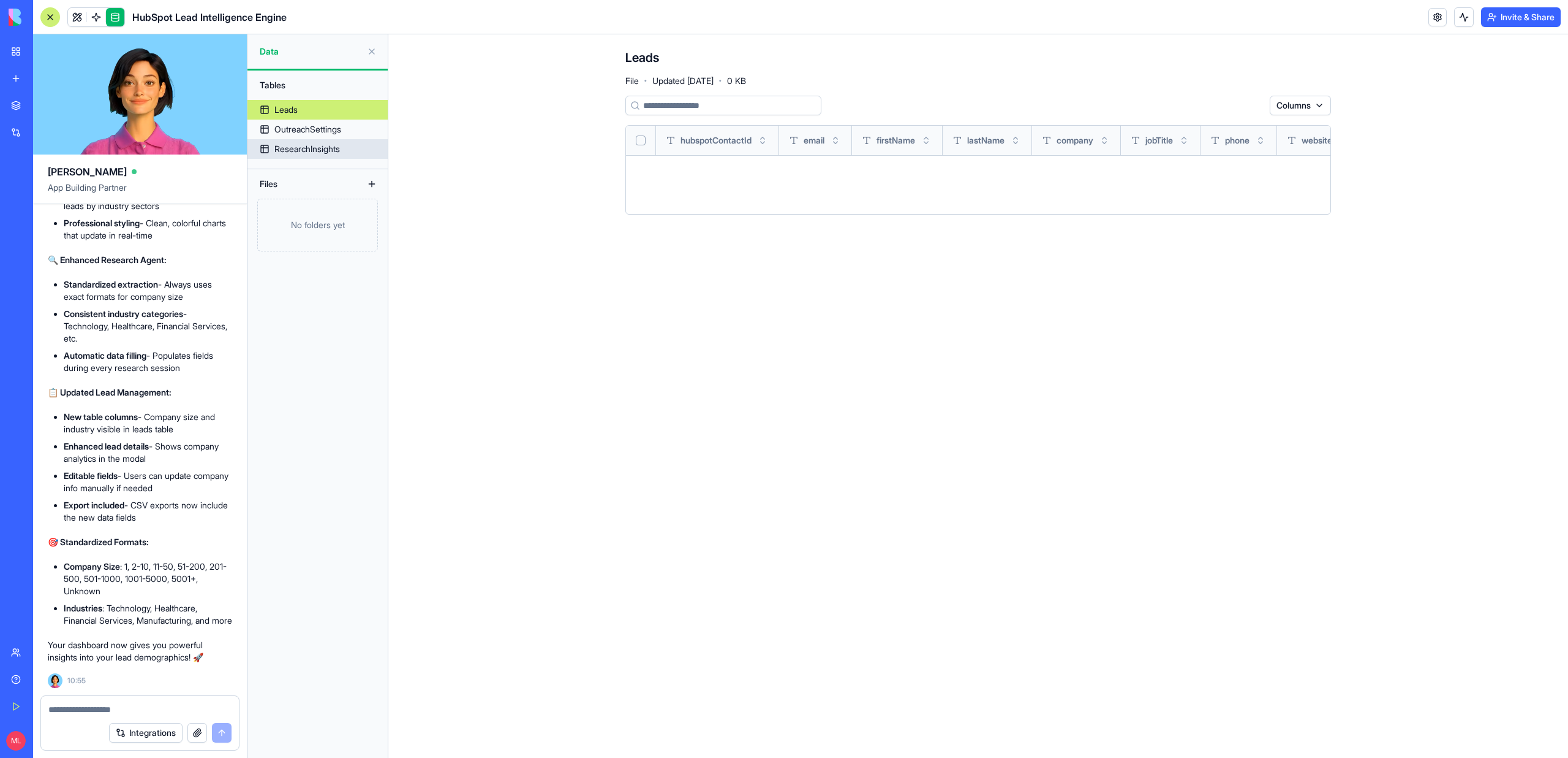
click at [325, 135] on link "OutreachSettings" at bounding box center [317, 130] width 140 height 20
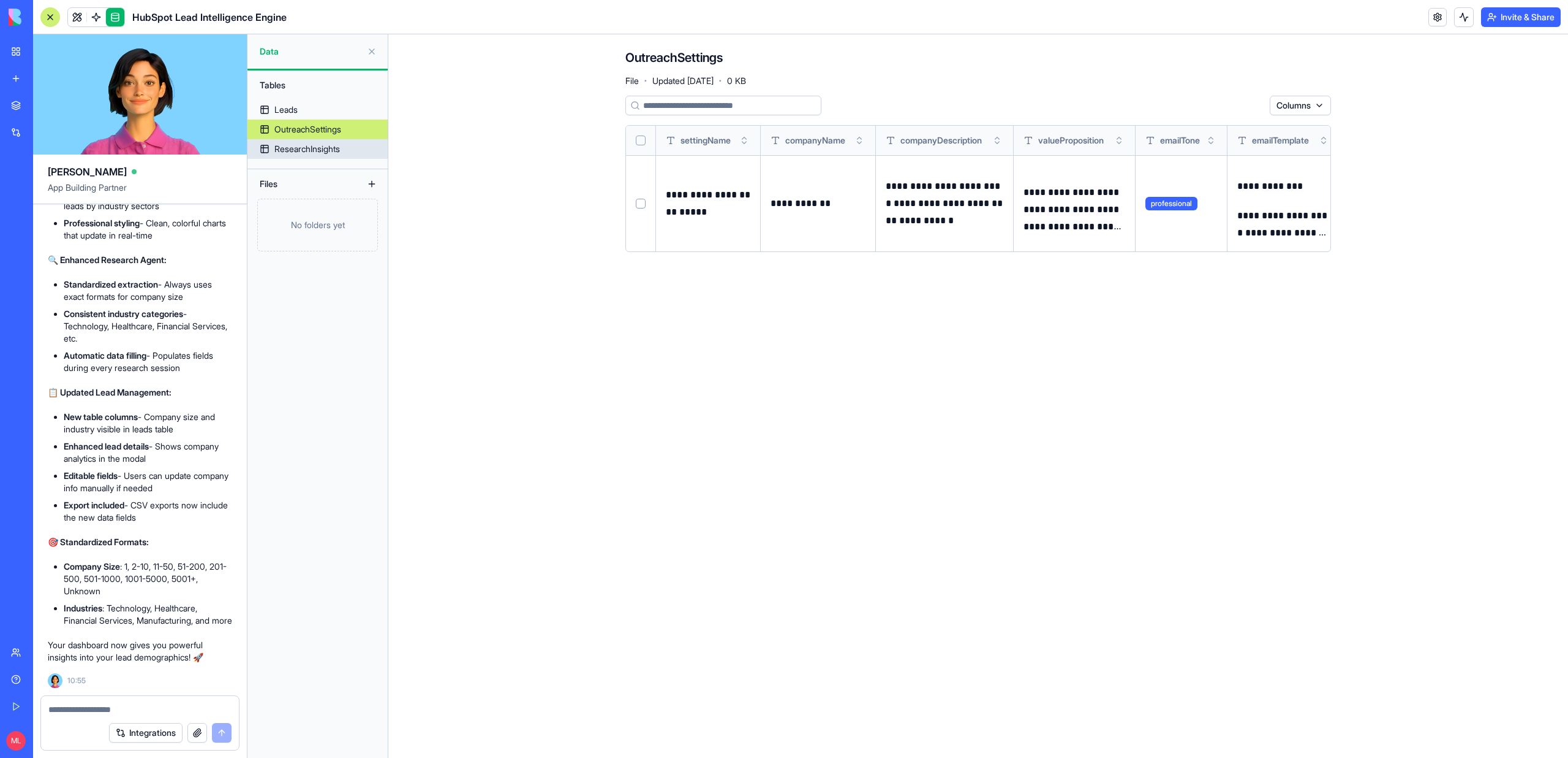
click at [325, 151] on div "ResearchInsights" at bounding box center [307, 148] width 66 height 12
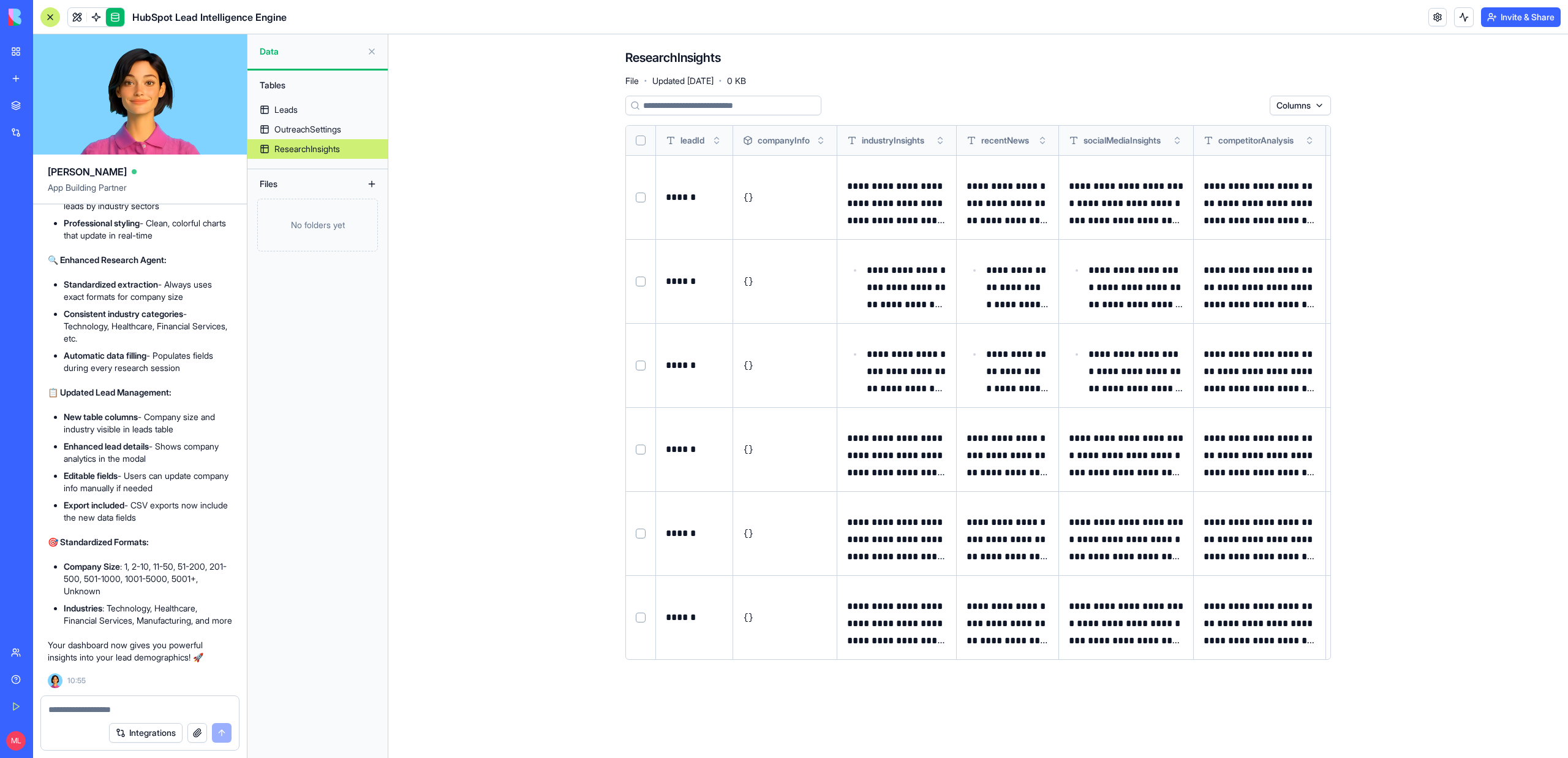
click at [637, 194] on button "Select row" at bounding box center [641, 197] width 10 height 10
click at [641, 281] on button "Select row" at bounding box center [641, 282] width 10 height 10
click at [644, 363] on button "Select row" at bounding box center [641, 365] width 10 height 10
click at [640, 451] on button "Select row" at bounding box center [641, 450] width 10 height 10
click at [644, 532] on button "Select row" at bounding box center [641, 533] width 10 height 10
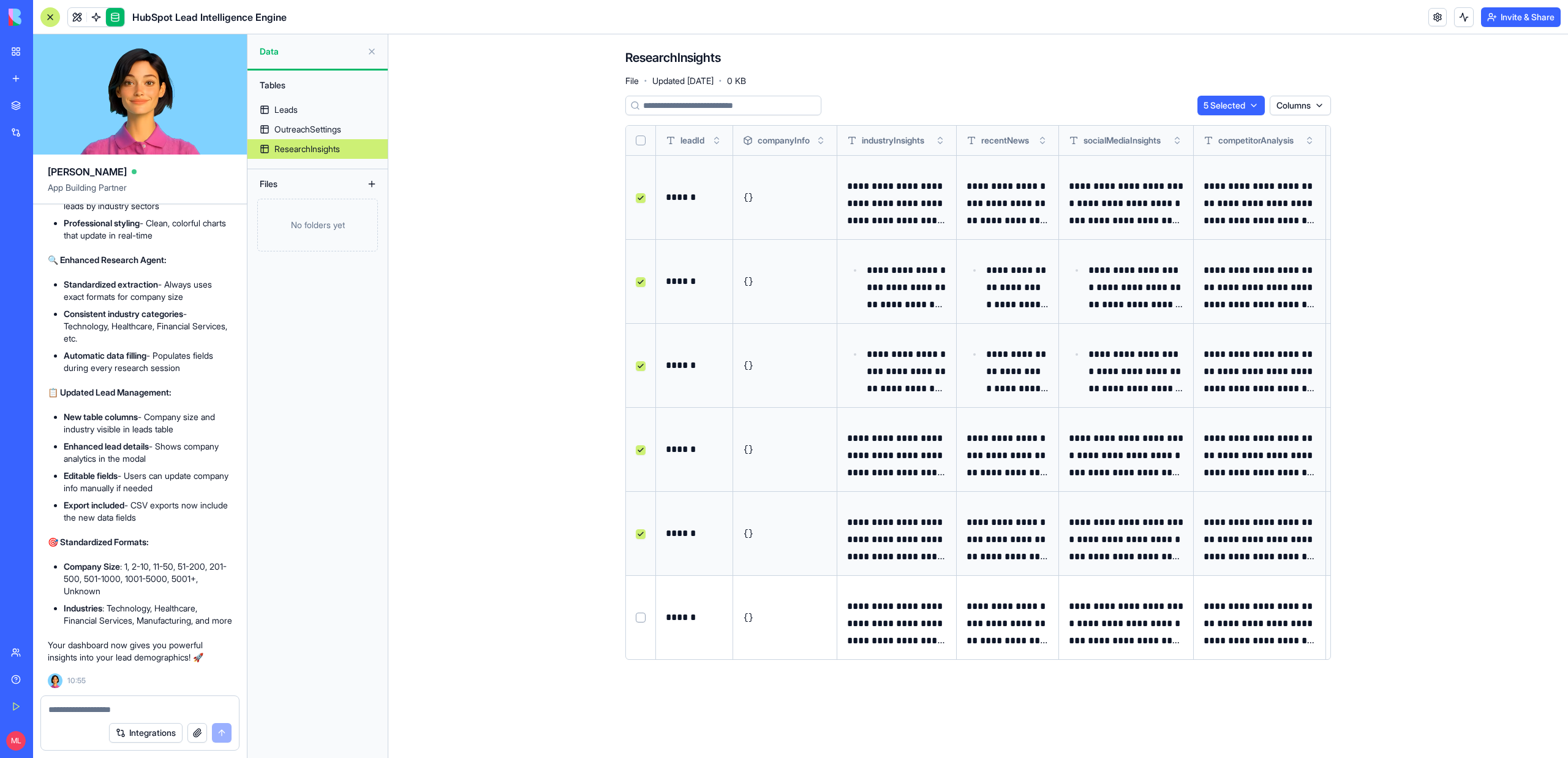
click at [644, 623] on td at bounding box center [641, 618] width 30 height 84
click at [637, 611] on td at bounding box center [641, 618] width 30 height 84
click at [645, 623] on td at bounding box center [641, 618] width 30 height 84
click at [637, 624] on td at bounding box center [641, 618] width 30 height 84
click at [642, 621] on button "Select row" at bounding box center [641, 618] width 10 height 10
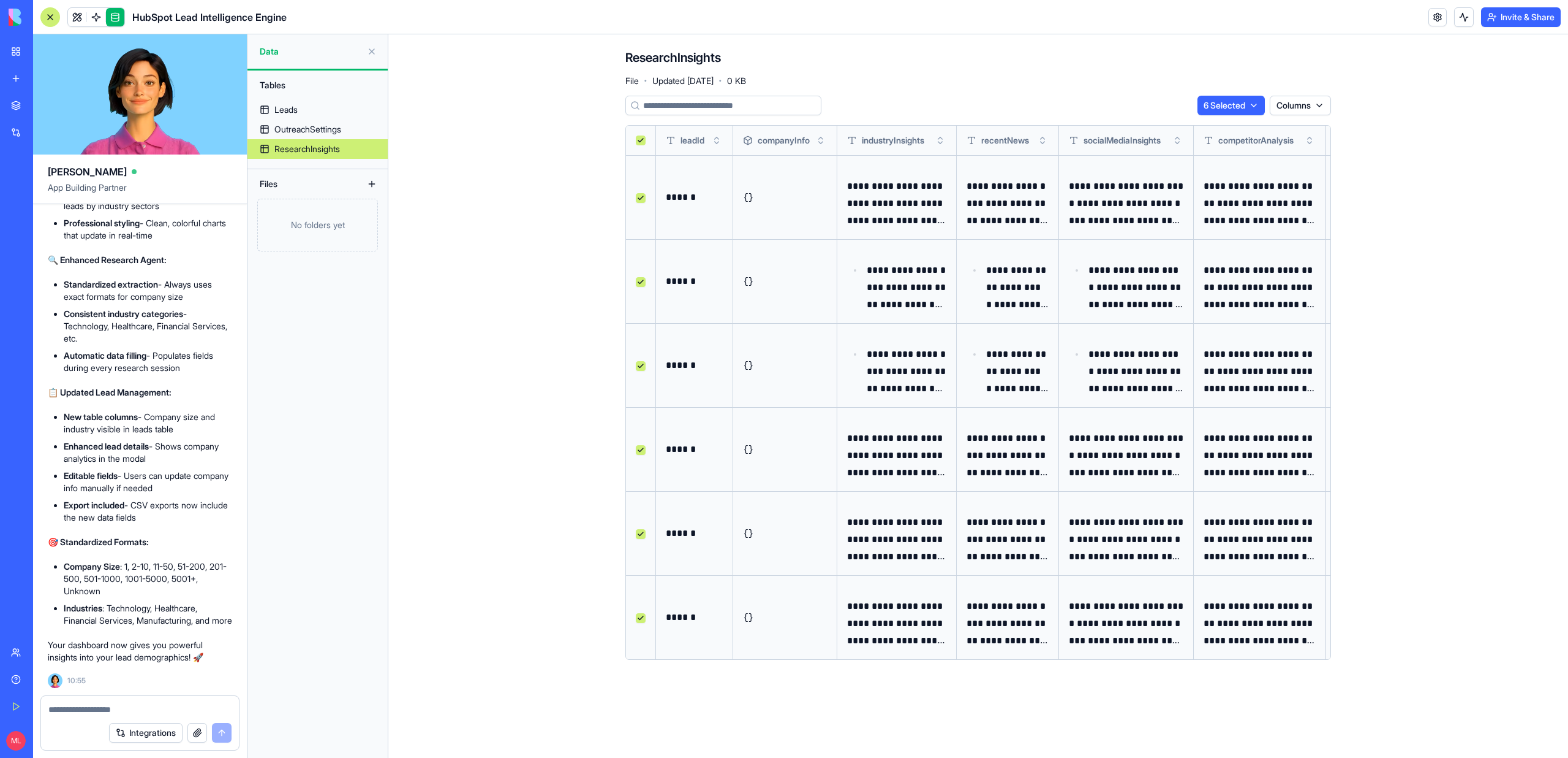
click at [1196, 107] on html "BETA My Workspace New app Marketplace Integrations Recent AI Product Descriptio…" at bounding box center [784, 379] width 1568 height 758
click at [1197, 137] on div "Delete" at bounding box center [1224, 131] width 73 height 20
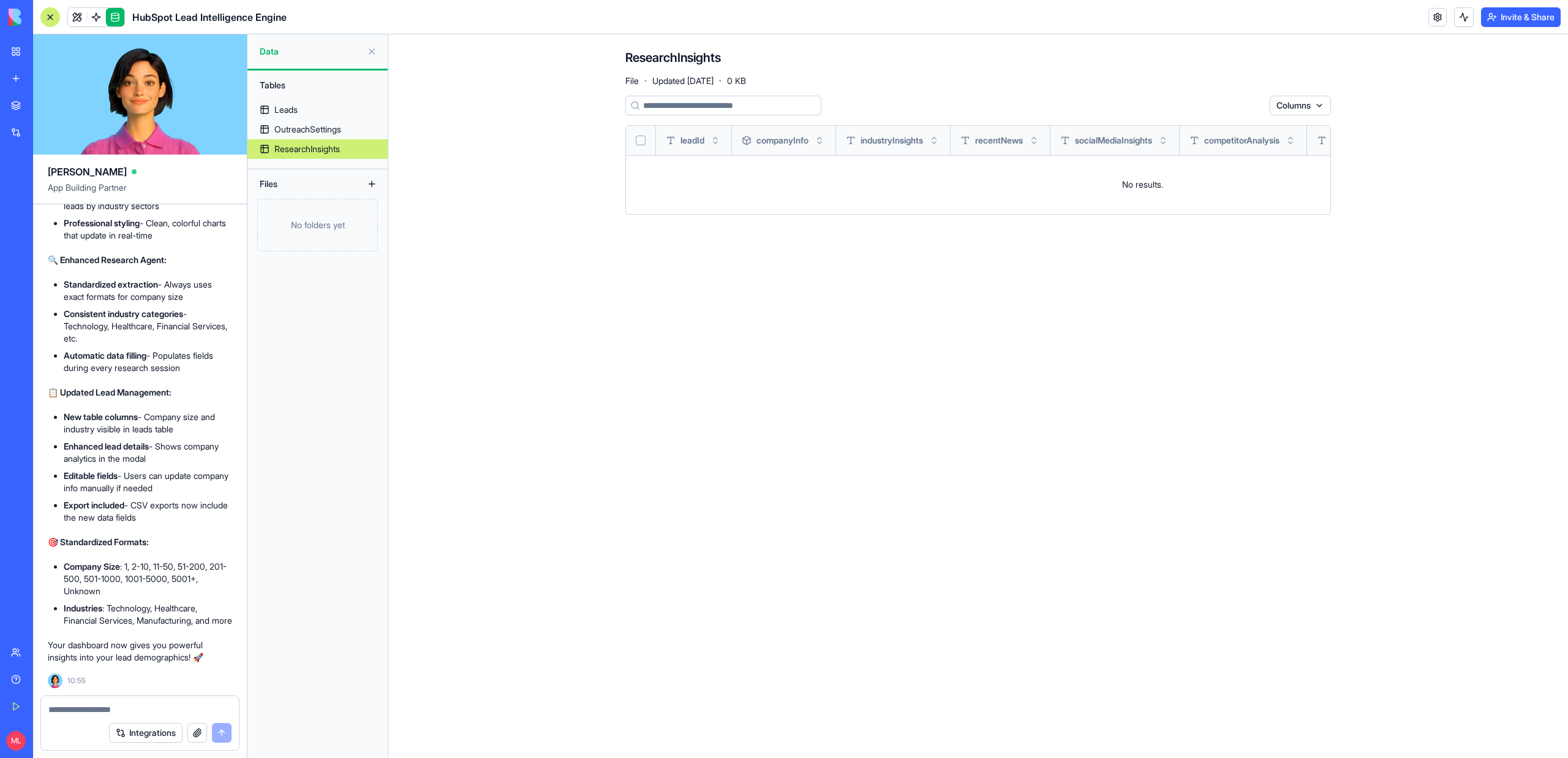
click at [109, 710] on textarea at bounding box center [139, 709] width 183 height 12
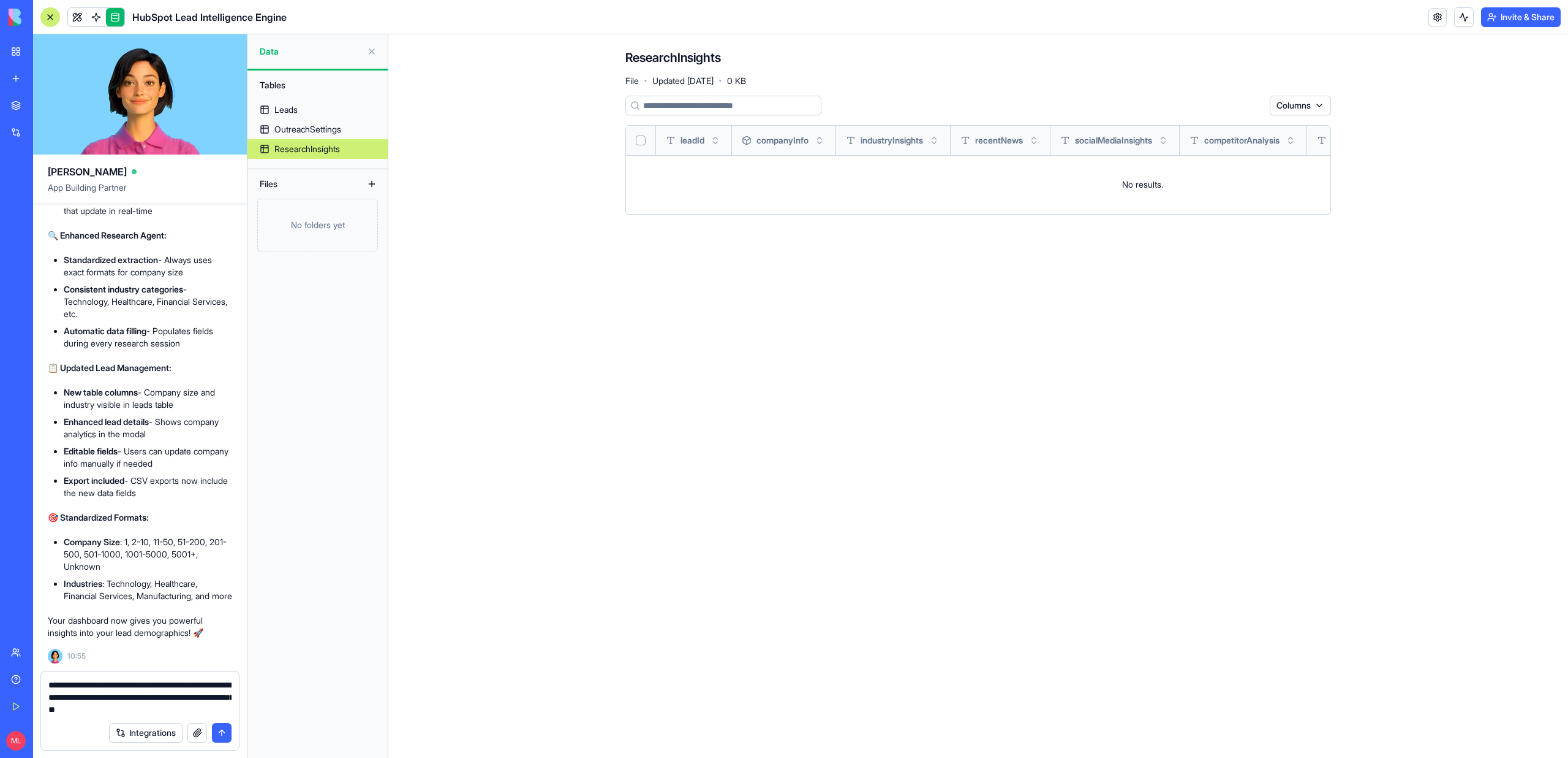
click at [171, 683] on textarea "**********" at bounding box center [139, 696] width 183 height 36
type textarea "**********"
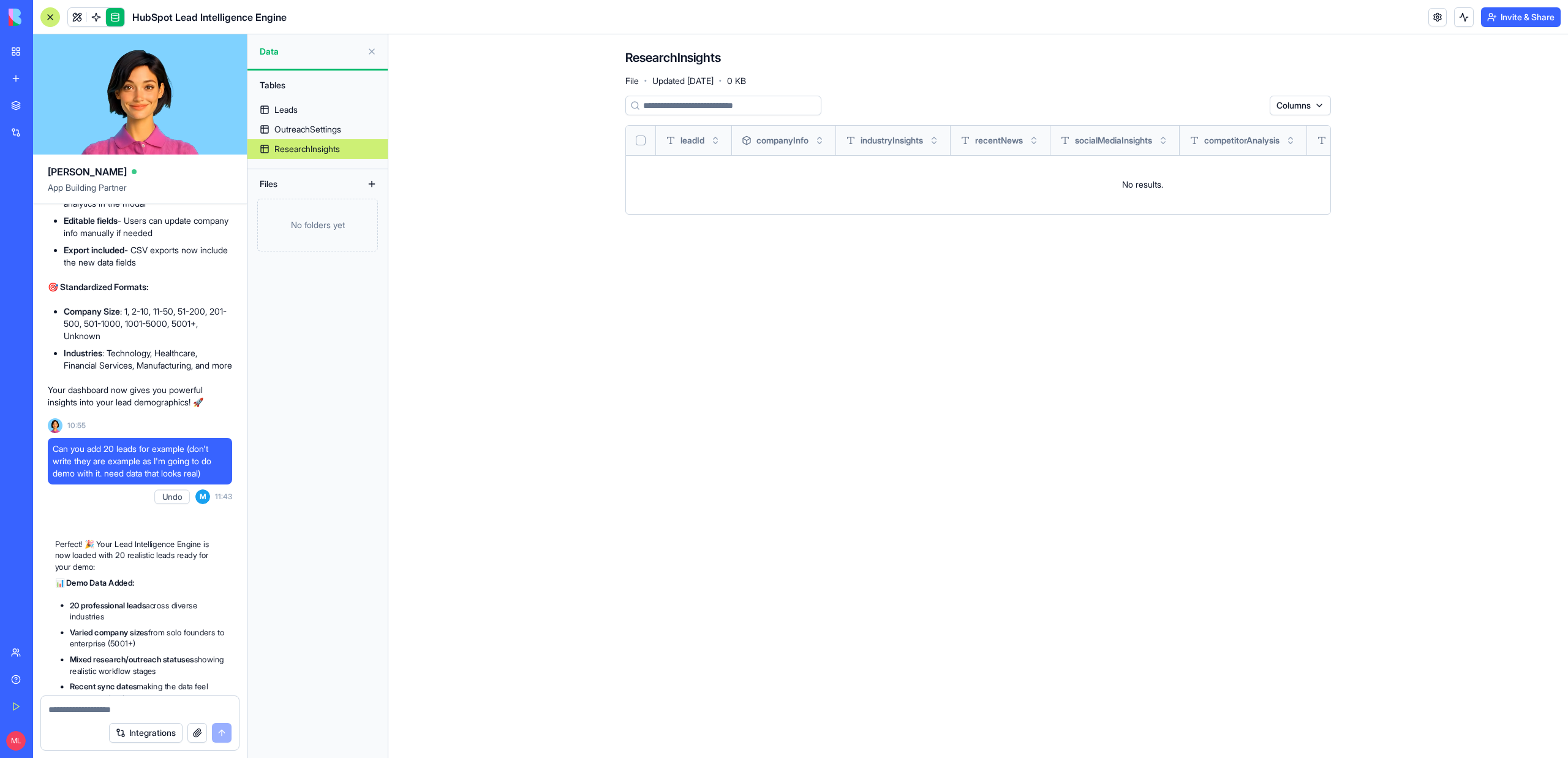
scroll to position [6033, 0]
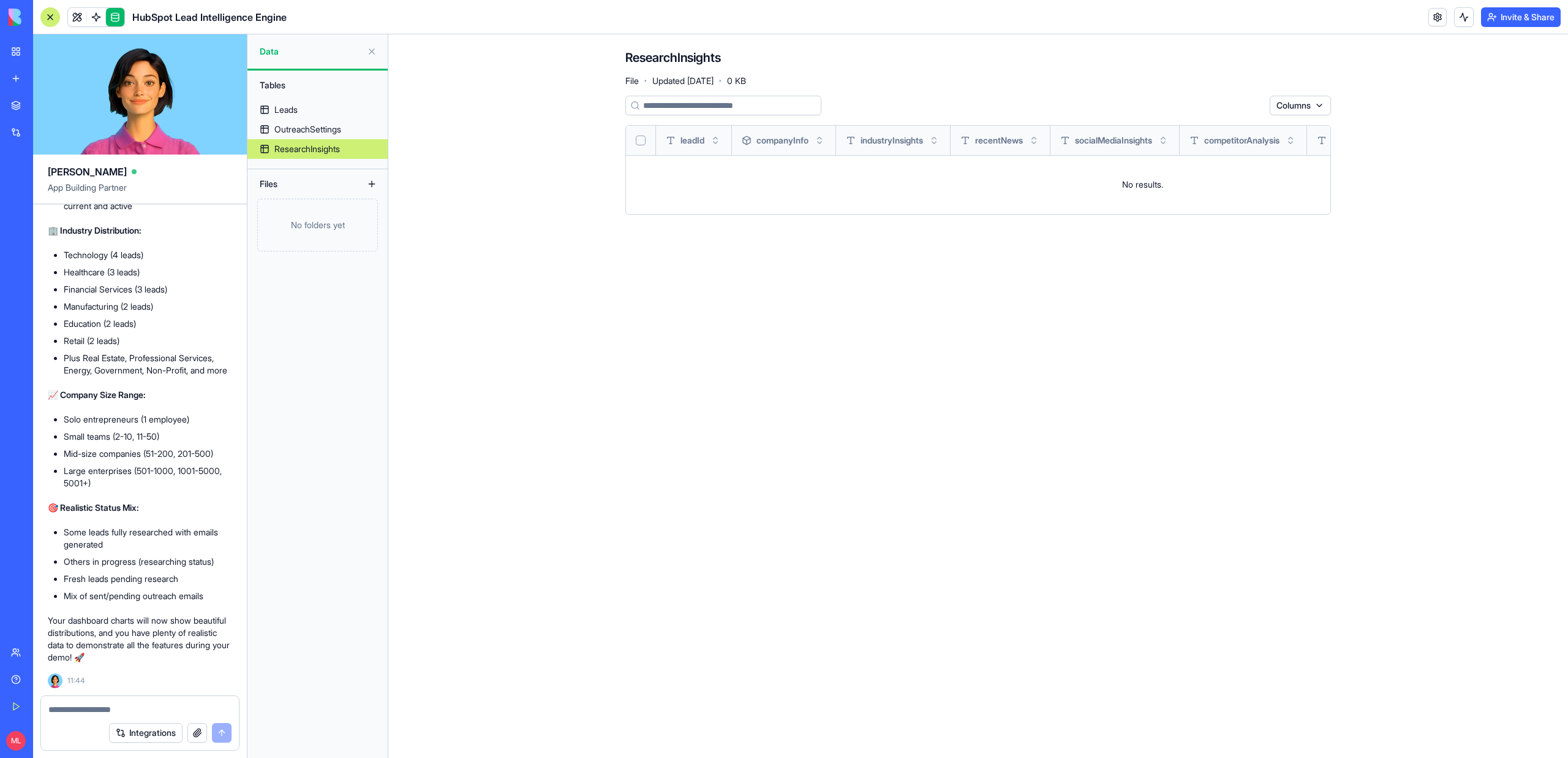
click at [307, 98] on div "Tables Leads OutreachSettings ResearchInsights" at bounding box center [317, 115] width 140 height 88
click at [311, 112] on link "Leads" at bounding box center [317, 110] width 140 height 20
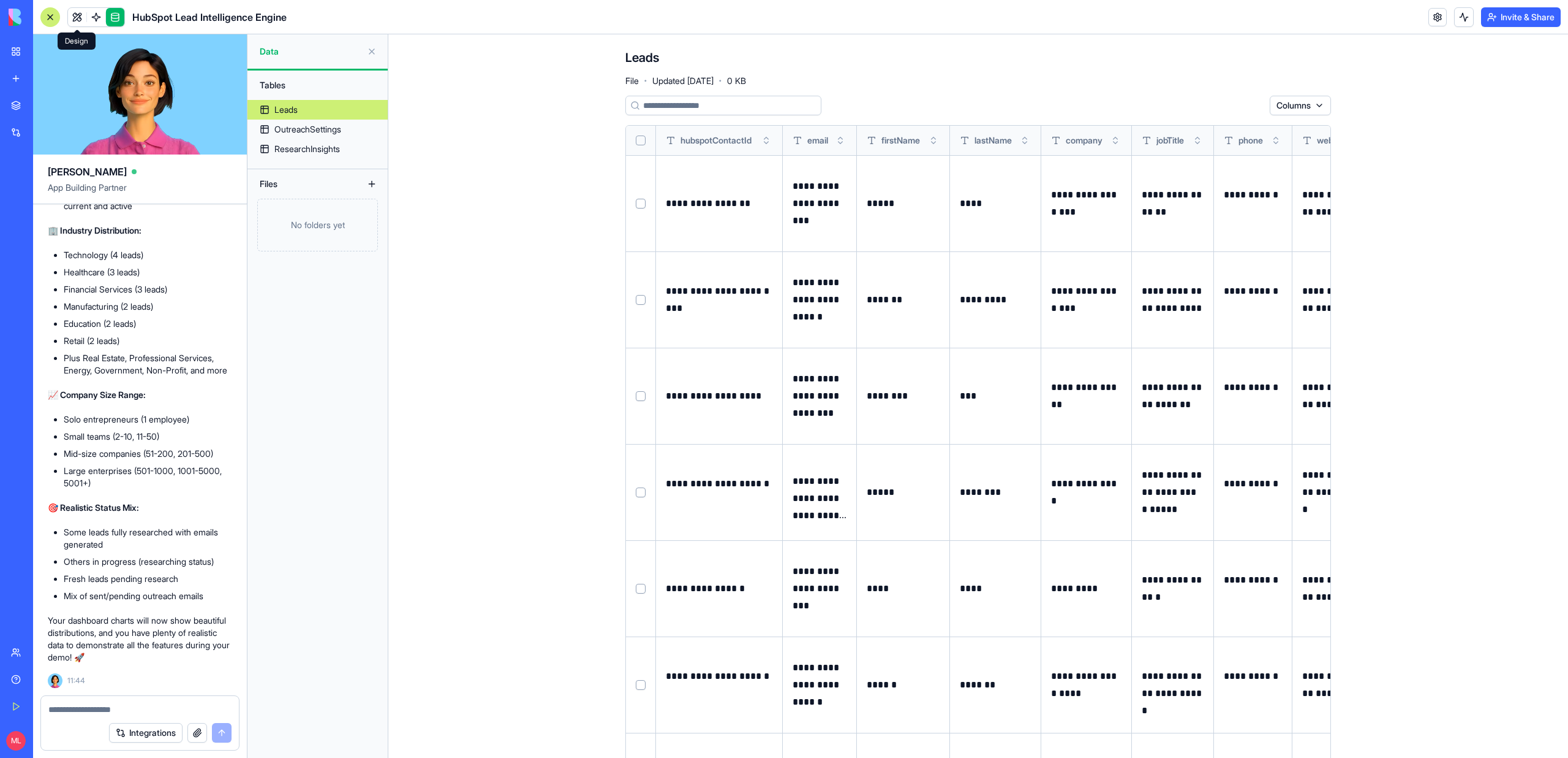
click at [76, 20] on link at bounding box center [77, 17] width 19 height 19
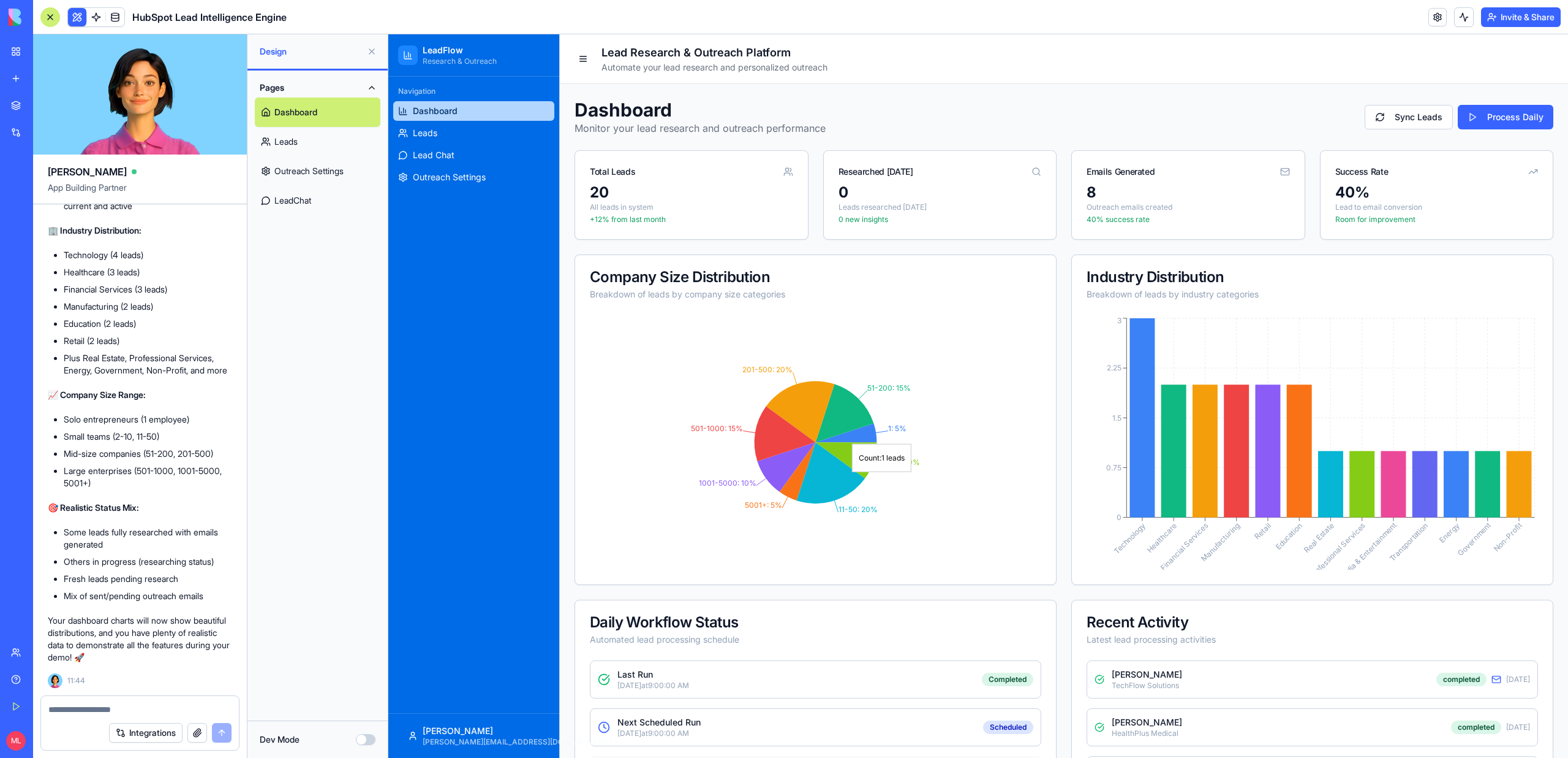
click at [981, 359] on icon "1: 5% 51-200: 15% 201-500: 20% 501-1000: 15% 1001-5000: 10% 5001+: 5% 11-50: 20…" at bounding box center [815, 442] width 451 height 254
click at [448, 145] on link "Lead Chat" at bounding box center [474, 155] width 161 height 20
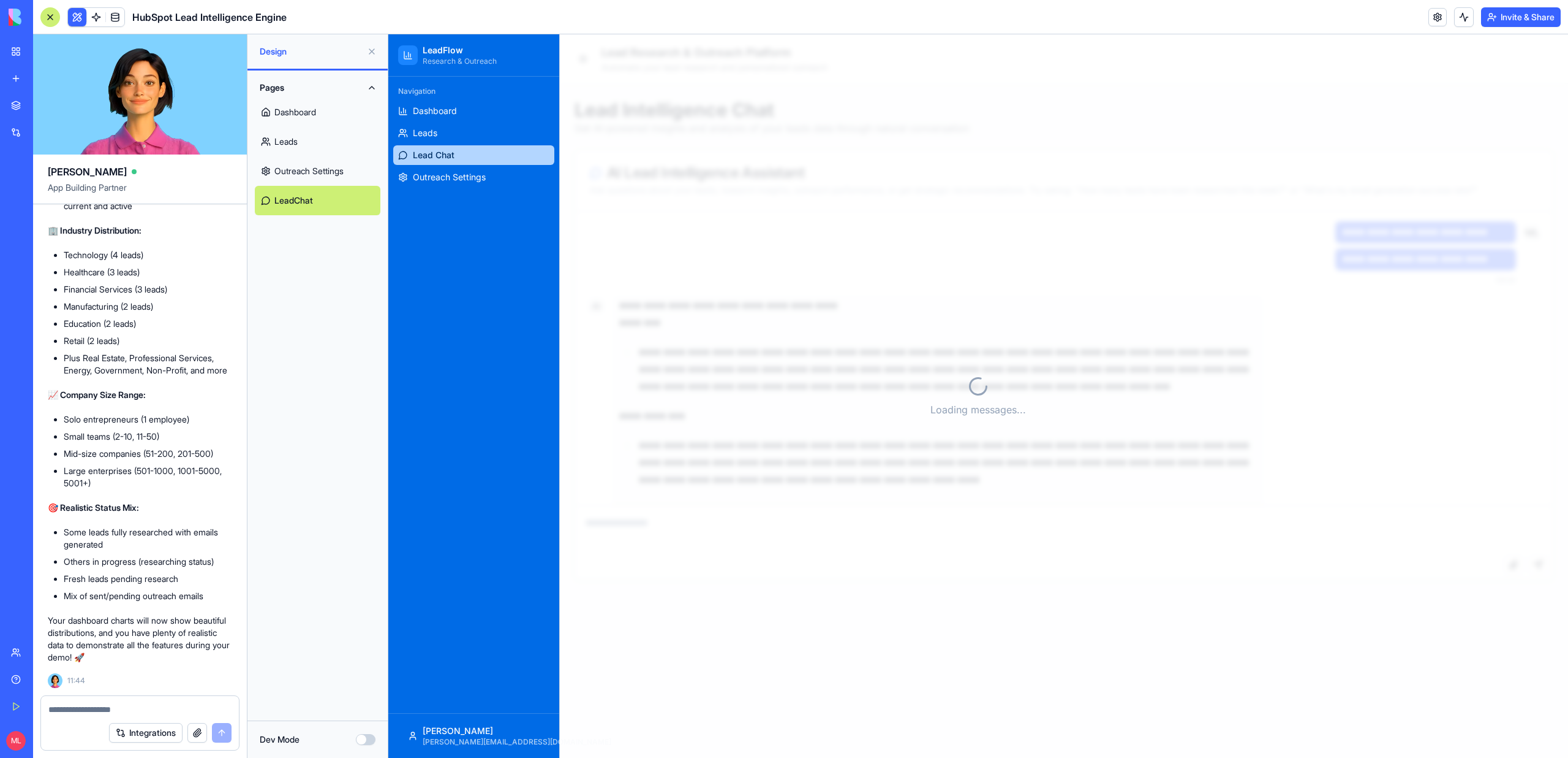
scroll to position [768, 0]
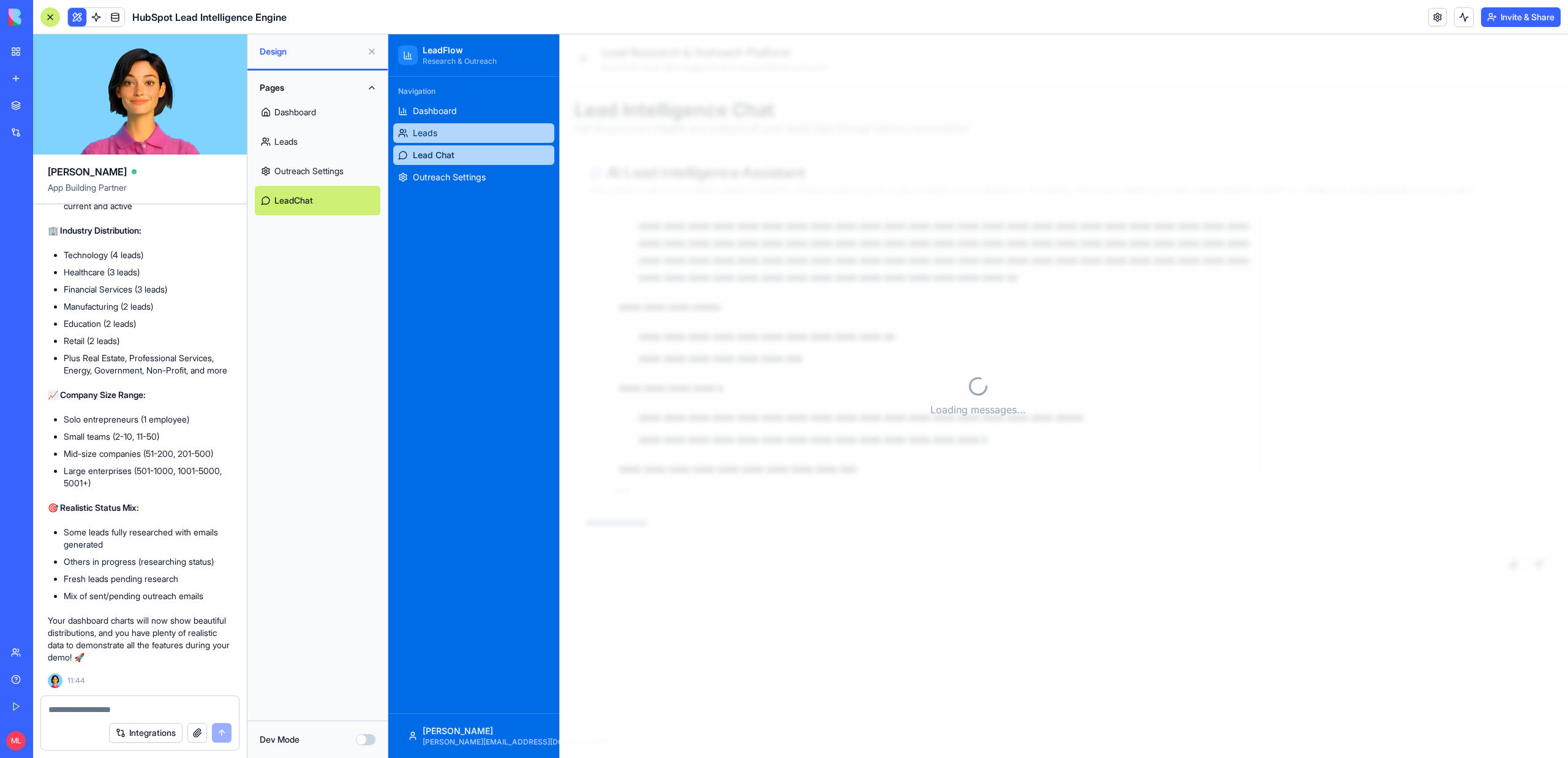
click at [440, 139] on link "Leads" at bounding box center [474, 133] width 161 height 20
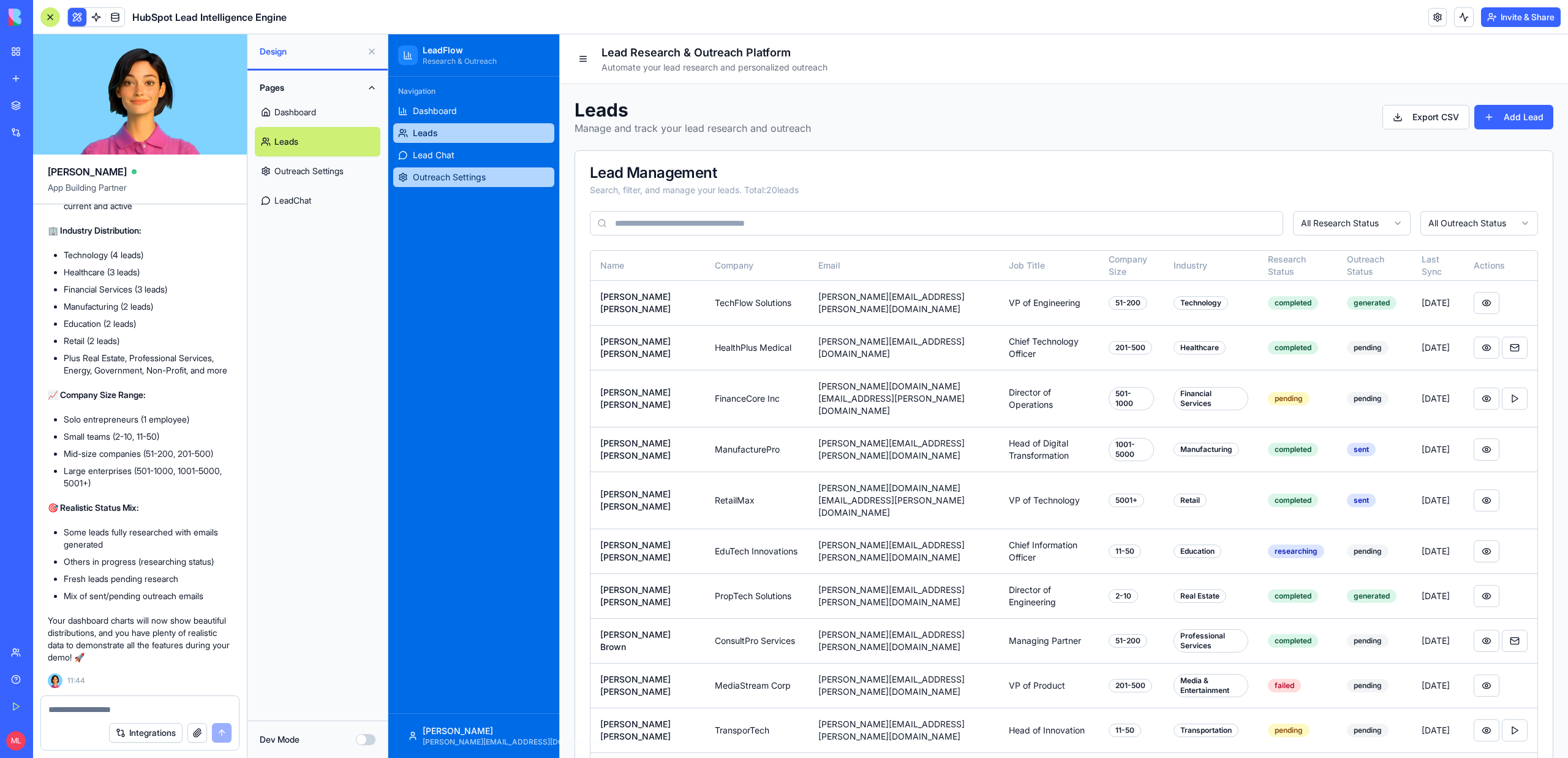
click at [447, 179] on span "Outreach Settings" at bounding box center [449, 177] width 73 height 12
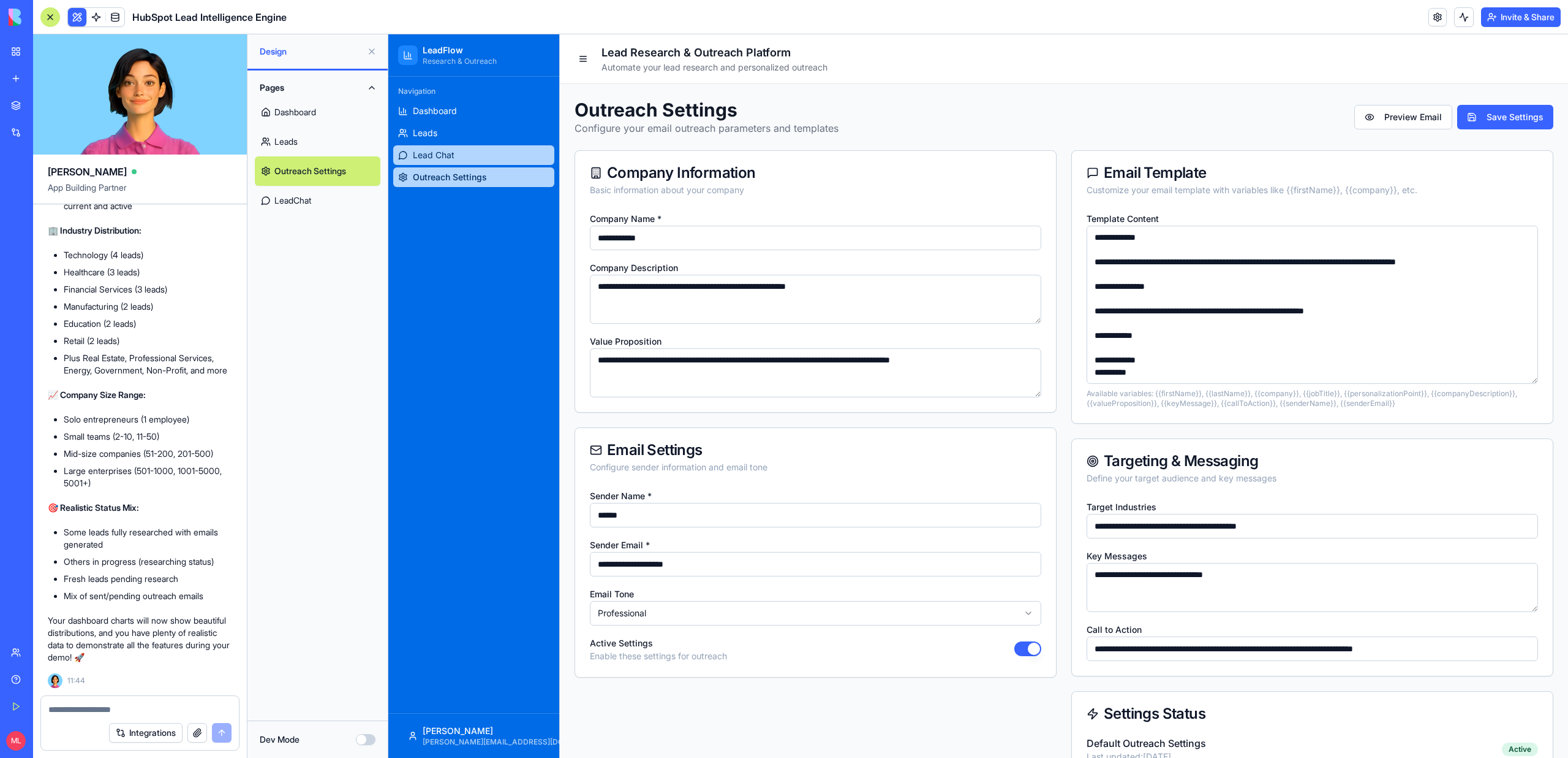
click at [435, 163] on link "Lead Chat" at bounding box center [474, 155] width 161 height 20
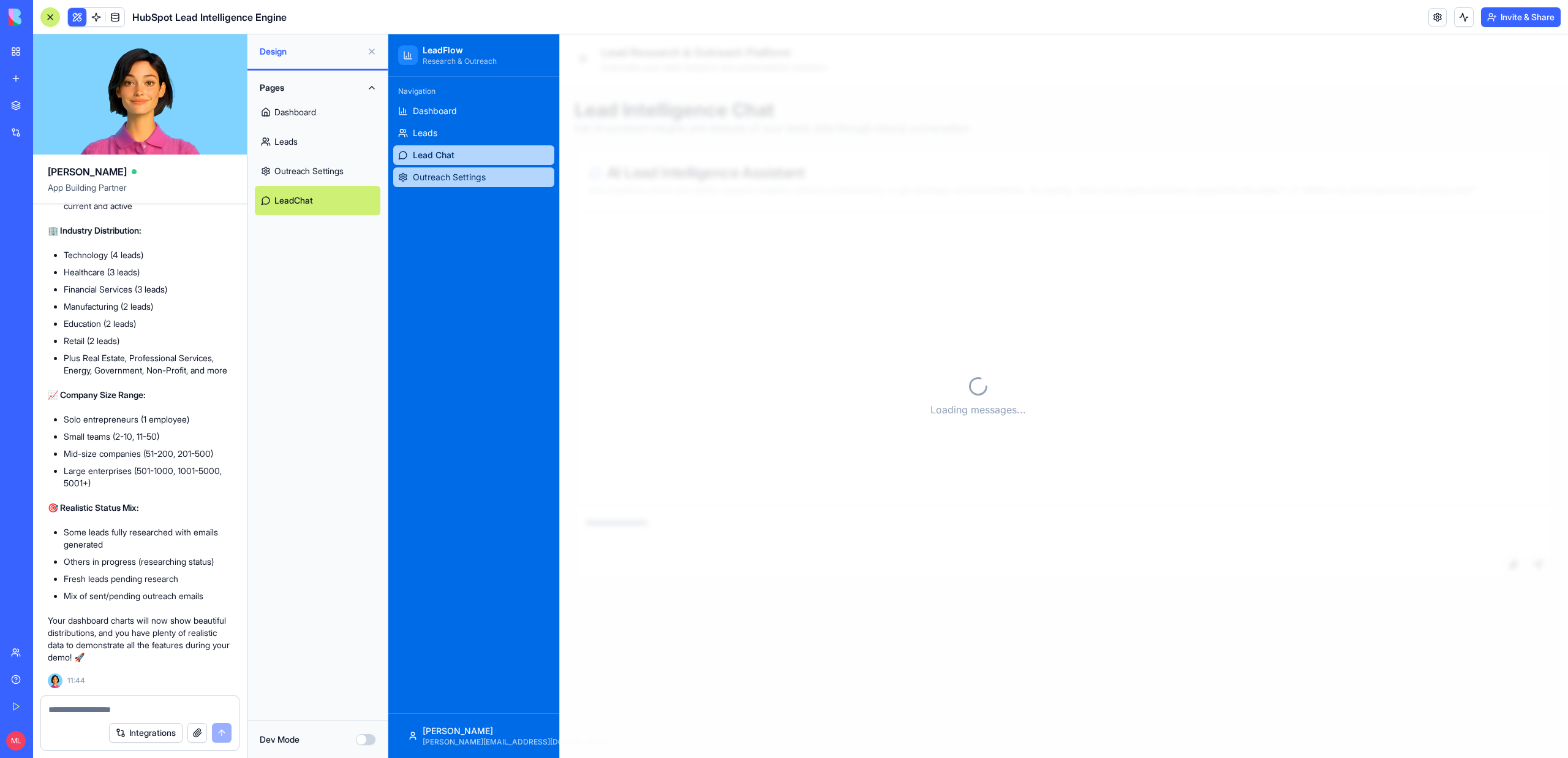
click at [442, 170] on link "Outreach Settings" at bounding box center [474, 177] width 161 height 20
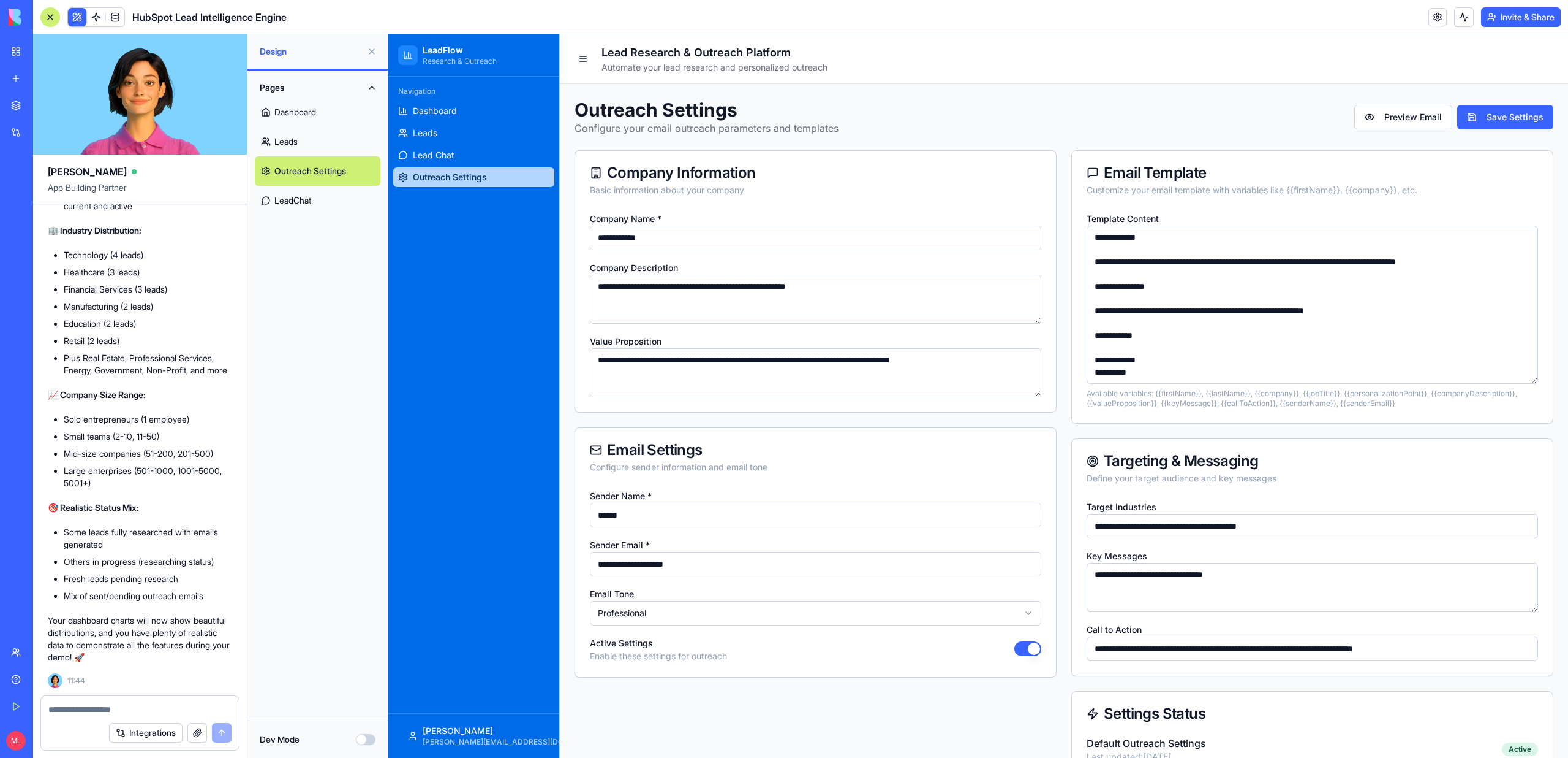
drag, startPoint x: 695, startPoint y: 236, endPoint x: 546, endPoint y: 236, distance: 149.0
click at [546, 236] on div "**********" at bounding box center [978, 413] width 1179 height 758
type input "******"
click at [599, 318] on textarea "**********" at bounding box center [815, 299] width 451 height 49
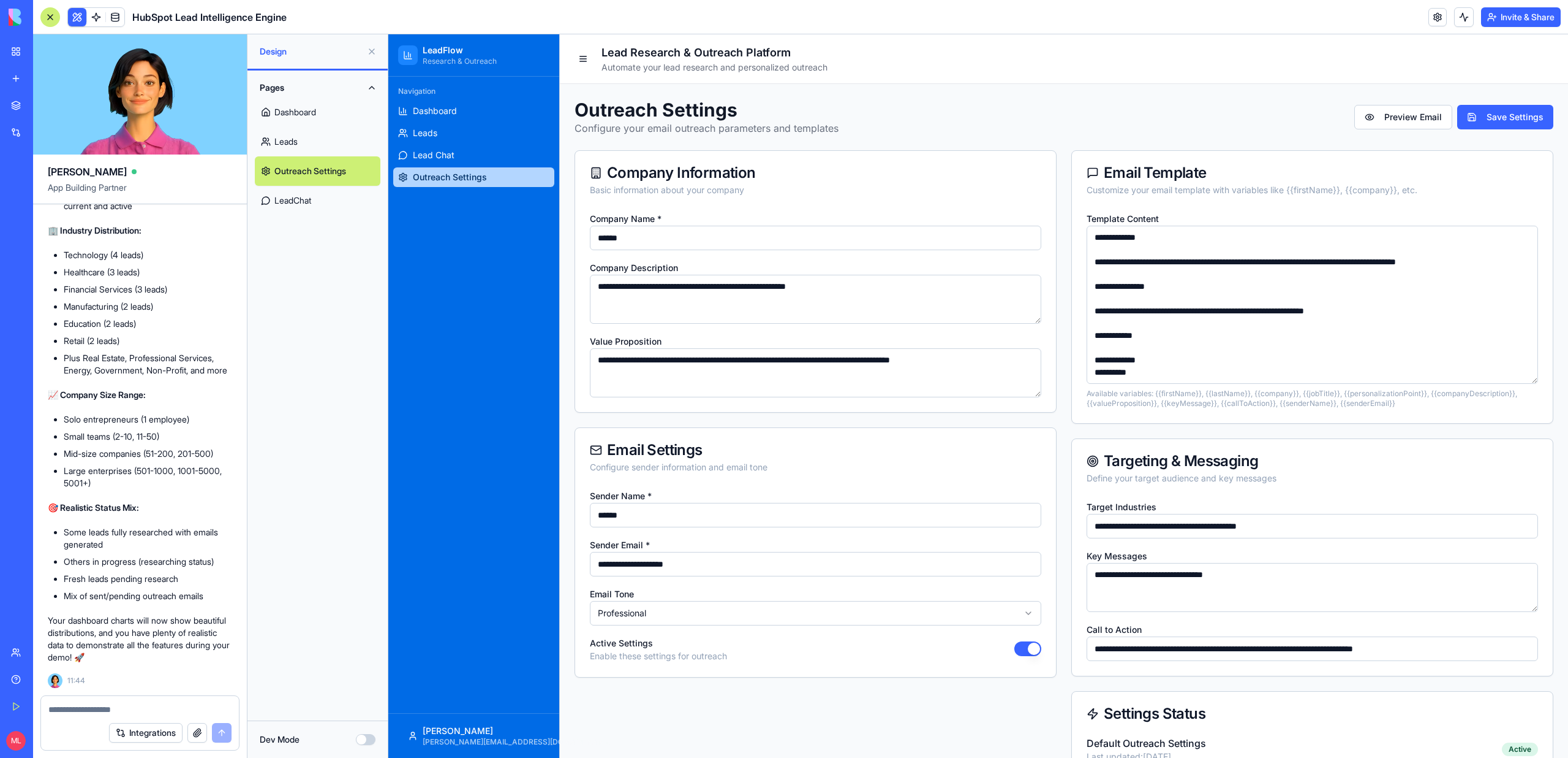
click at [599, 318] on textarea "**********" at bounding box center [815, 299] width 451 height 49
type textarea "**********"
click at [740, 349] on textarea "**********" at bounding box center [815, 373] width 451 height 49
click at [740, 358] on textarea "**********" at bounding box center [815, 373] width 451 height 49
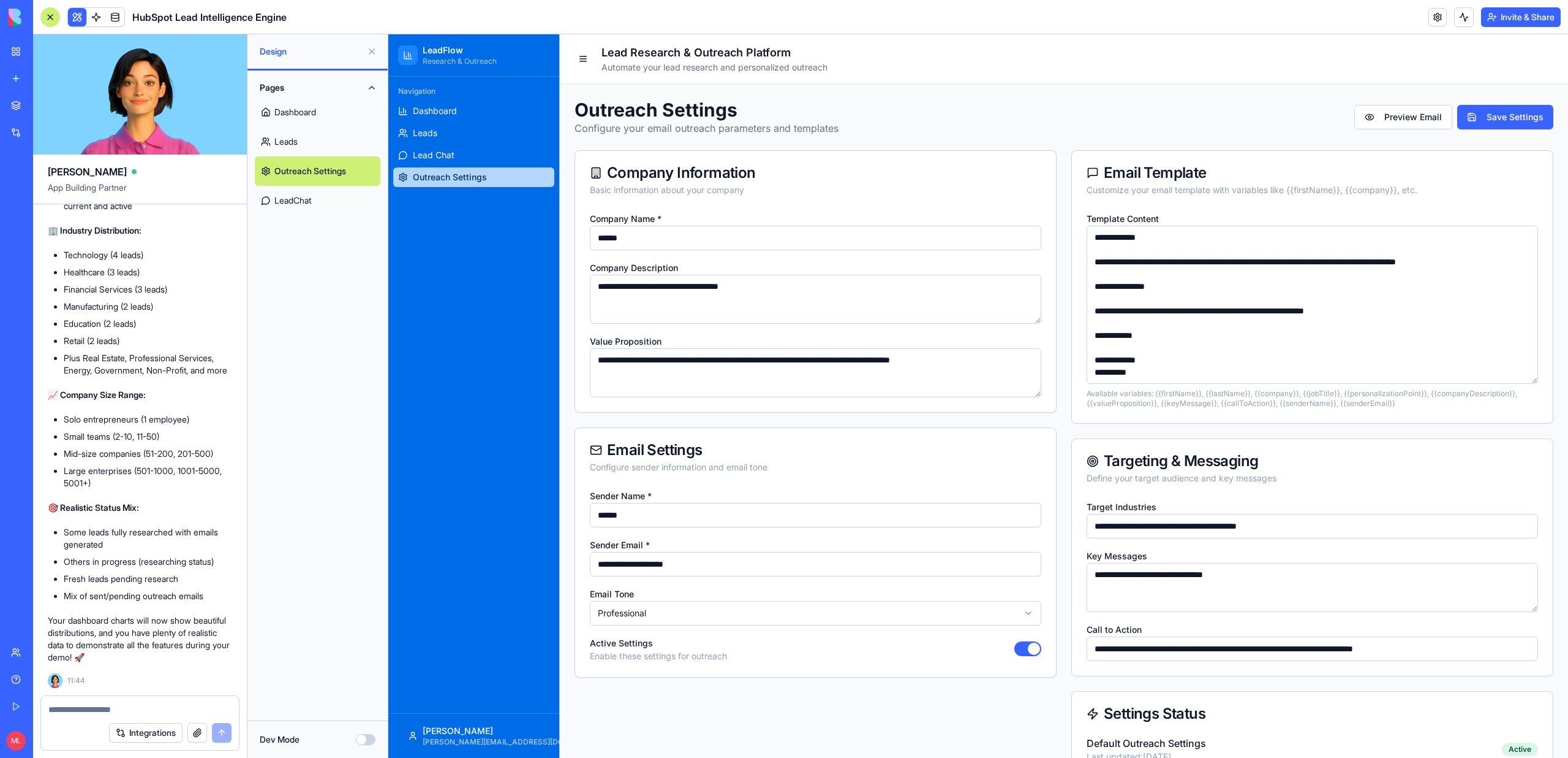
click at [740, 358] on textarea "**********" at bounding box center [815, 373] width 451 height 49
click at [897, 441] on div "Email Settings Configure sender information and email tone" at bounding box center [815, 458] width 481 height 60
click at [427, 130] on span "Leads" at bounding box center [425, 133] width 25 height 12
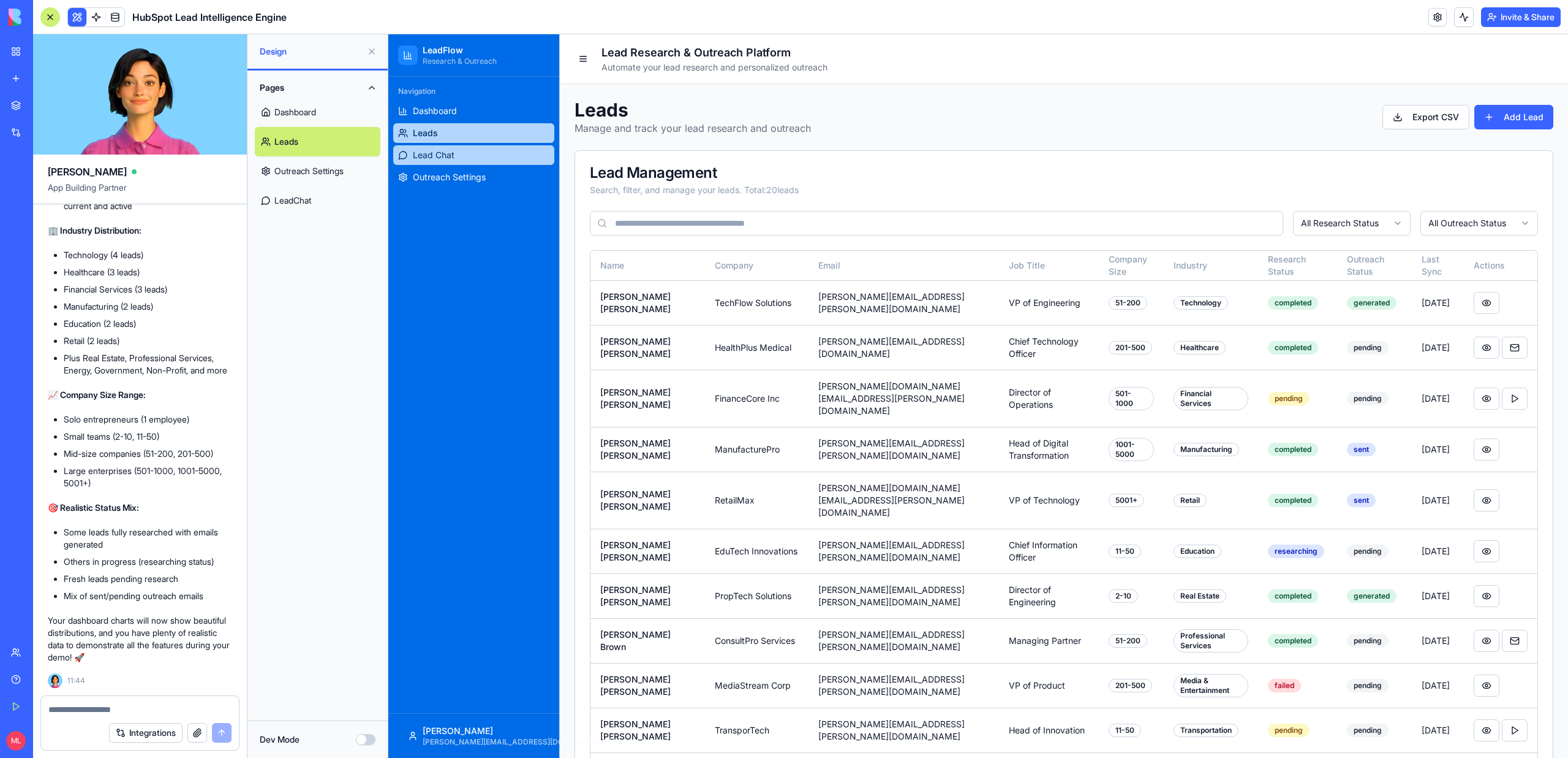
click at [433, 152] on span "Lead Chat" at bounding box center [434, 155] width 41 height 12
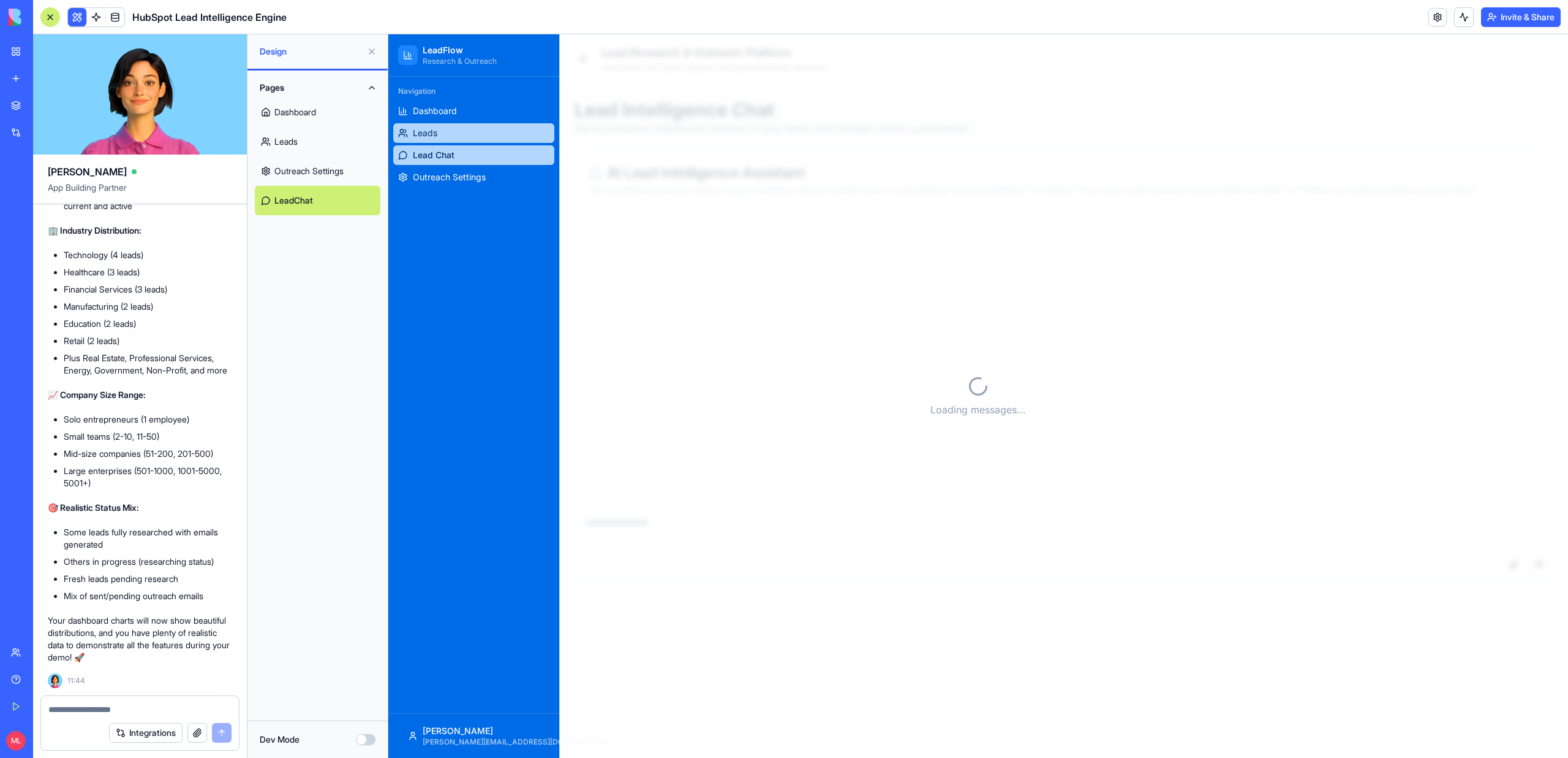
click at [433, 136] on span "Leads" at bounding box center [425, 133] width 25 height 12
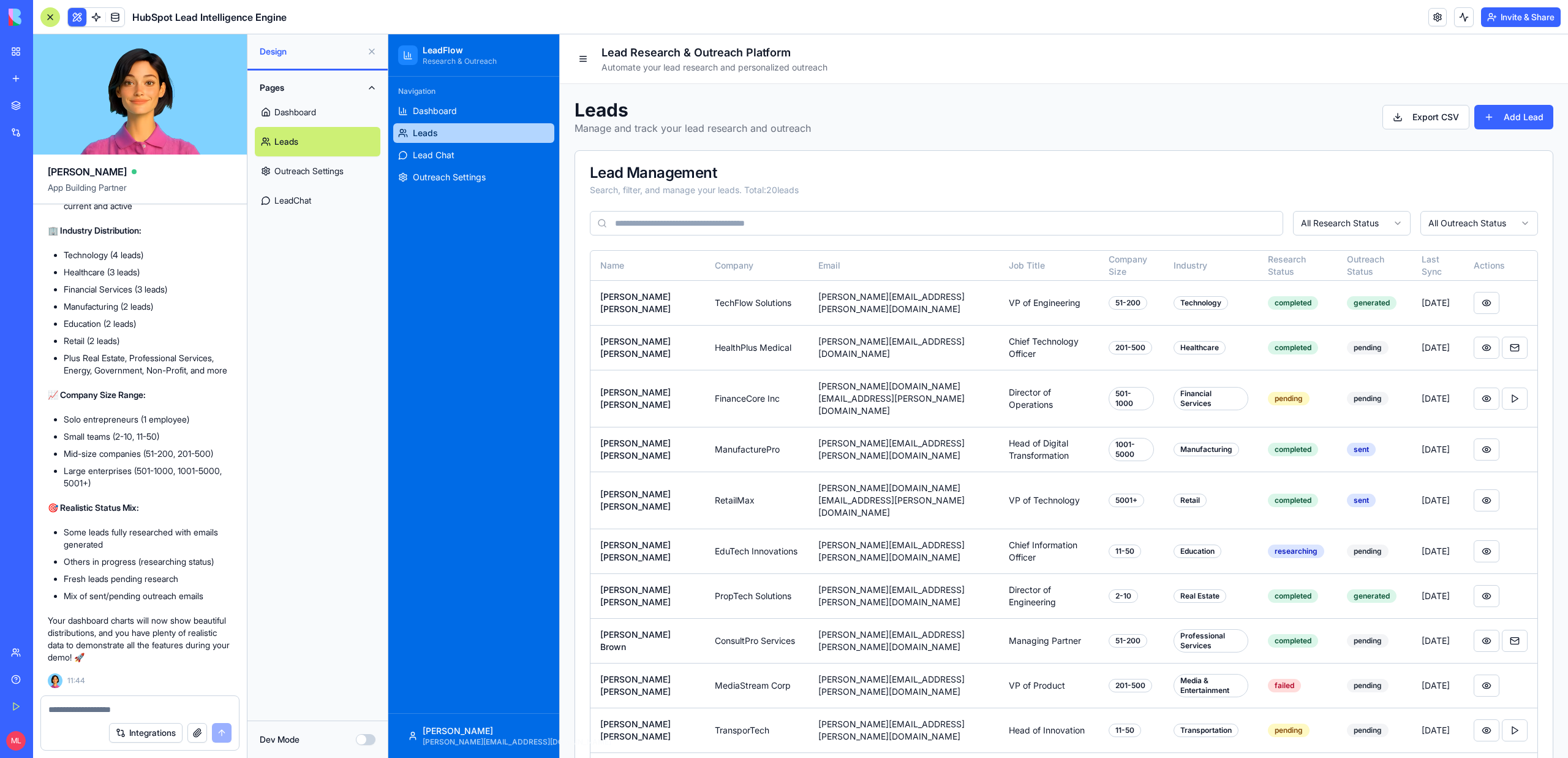
click at [435, 123] on link "Leads" at bounding box center [474, 133] width 161 height 20
click at [435, 112] on span "Dashboard" at bounding box center [435, 111] width 44 height 12
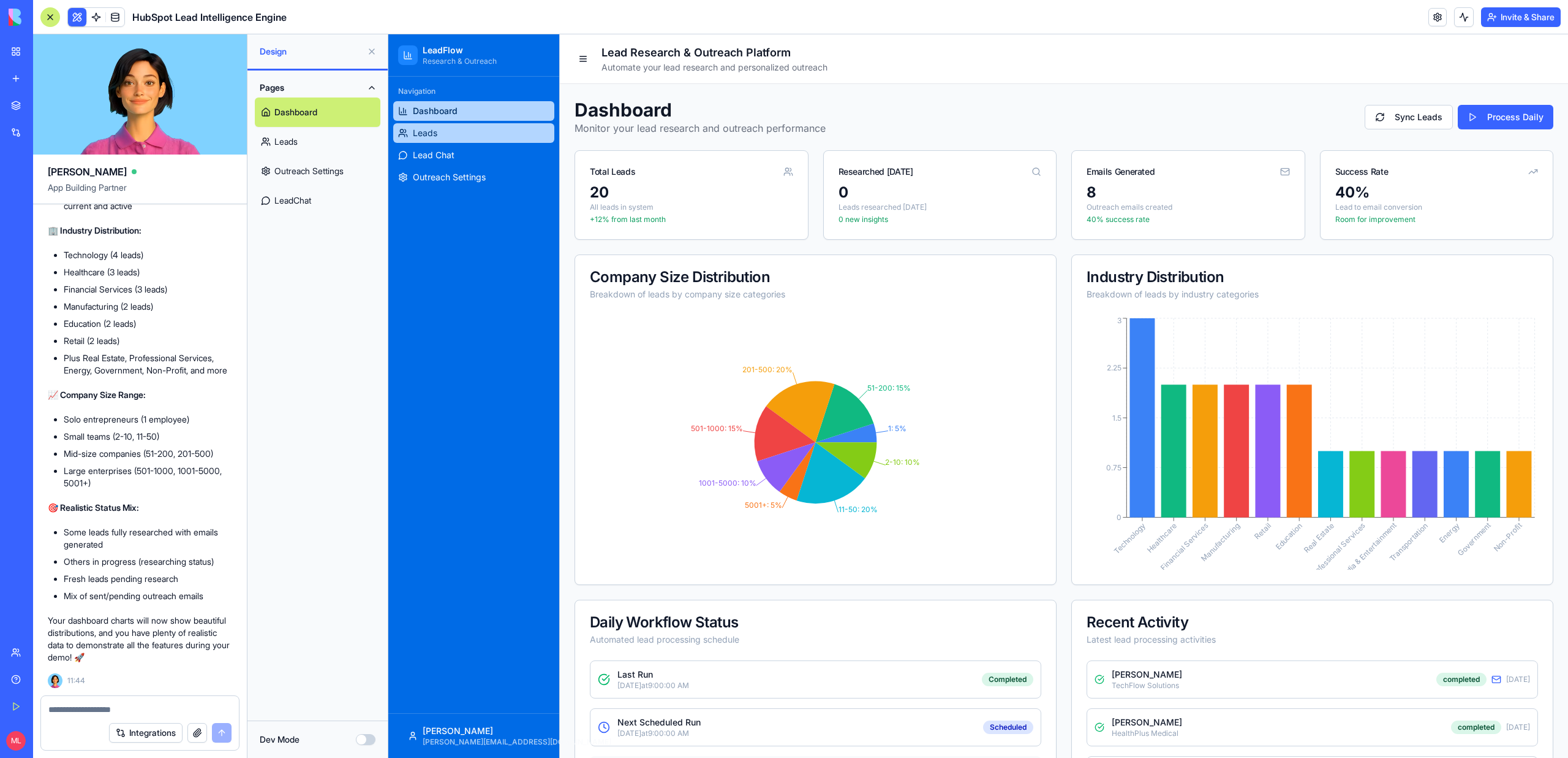
click at [476, 129] on link "Leads" at bounding box center [474, 133] width 161 height 20
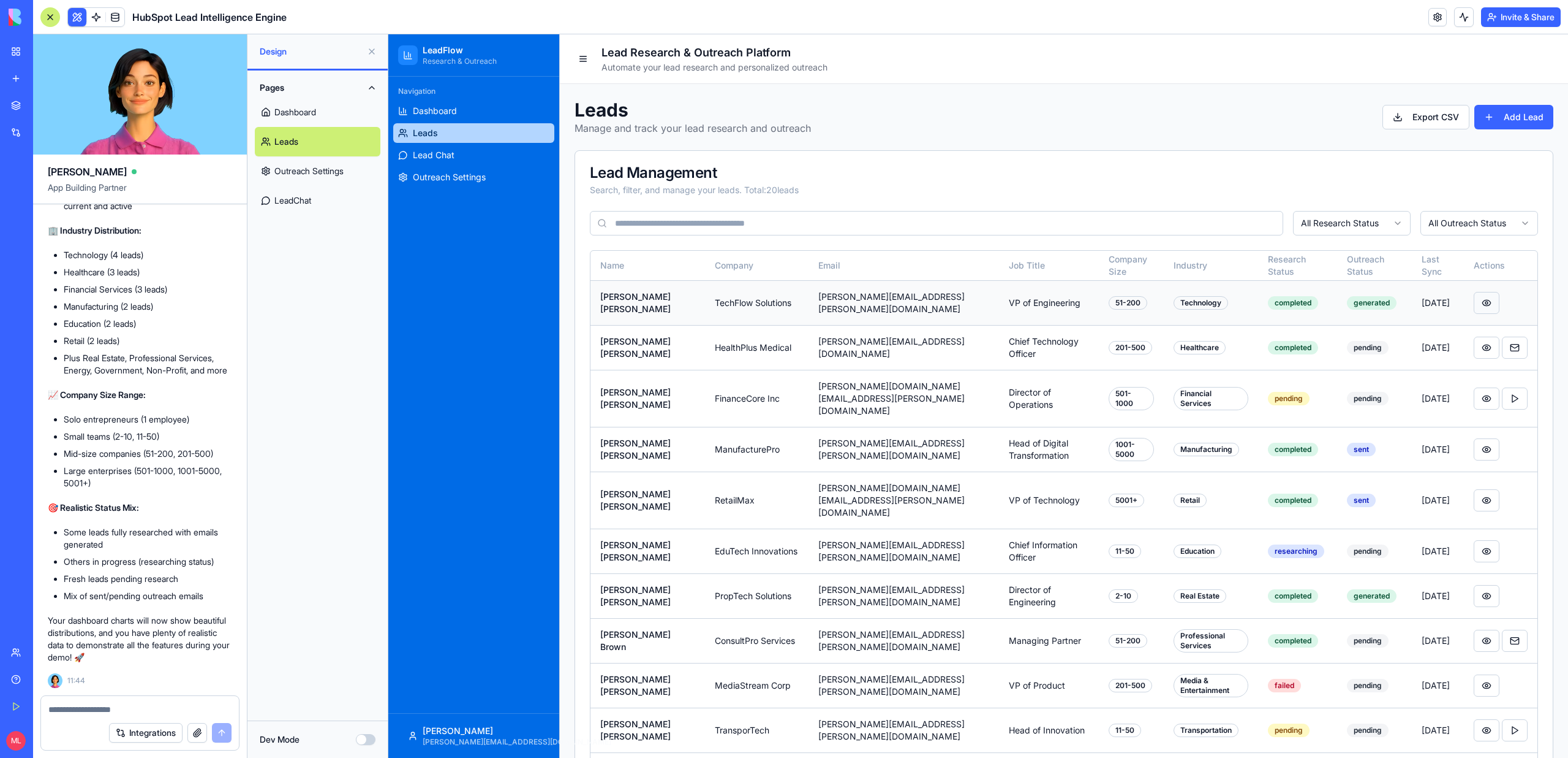
click at [1489, 303] on button at bounding box center [1487, 302] width 26 height 22
click at [96, 717] on div "Integrations" at bounding box center [140, 731] width 198 height 34
click at [85, 709] on textarea at bounding box center [139, 709] width 183 height 12
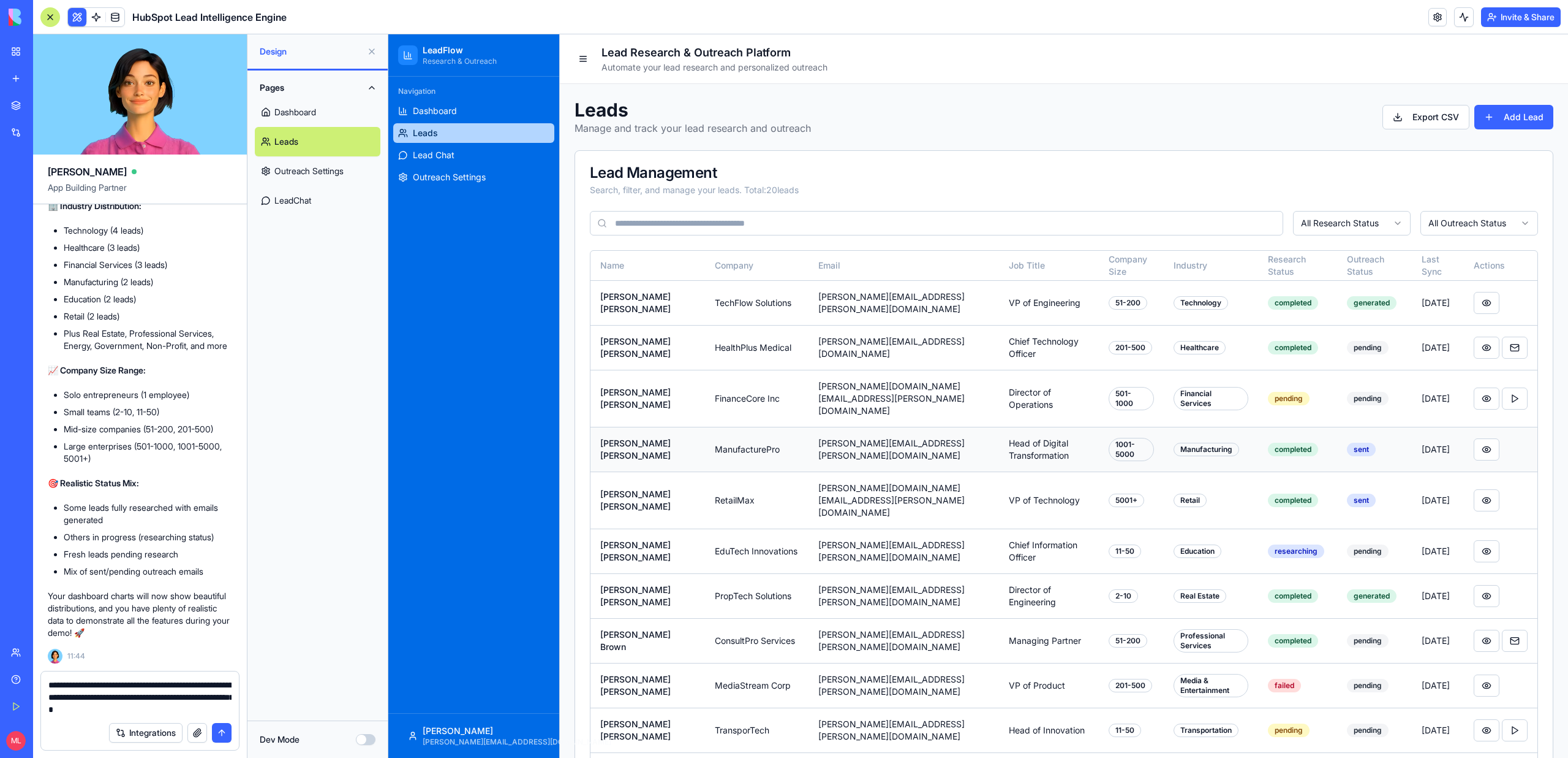
type textarea "**********"
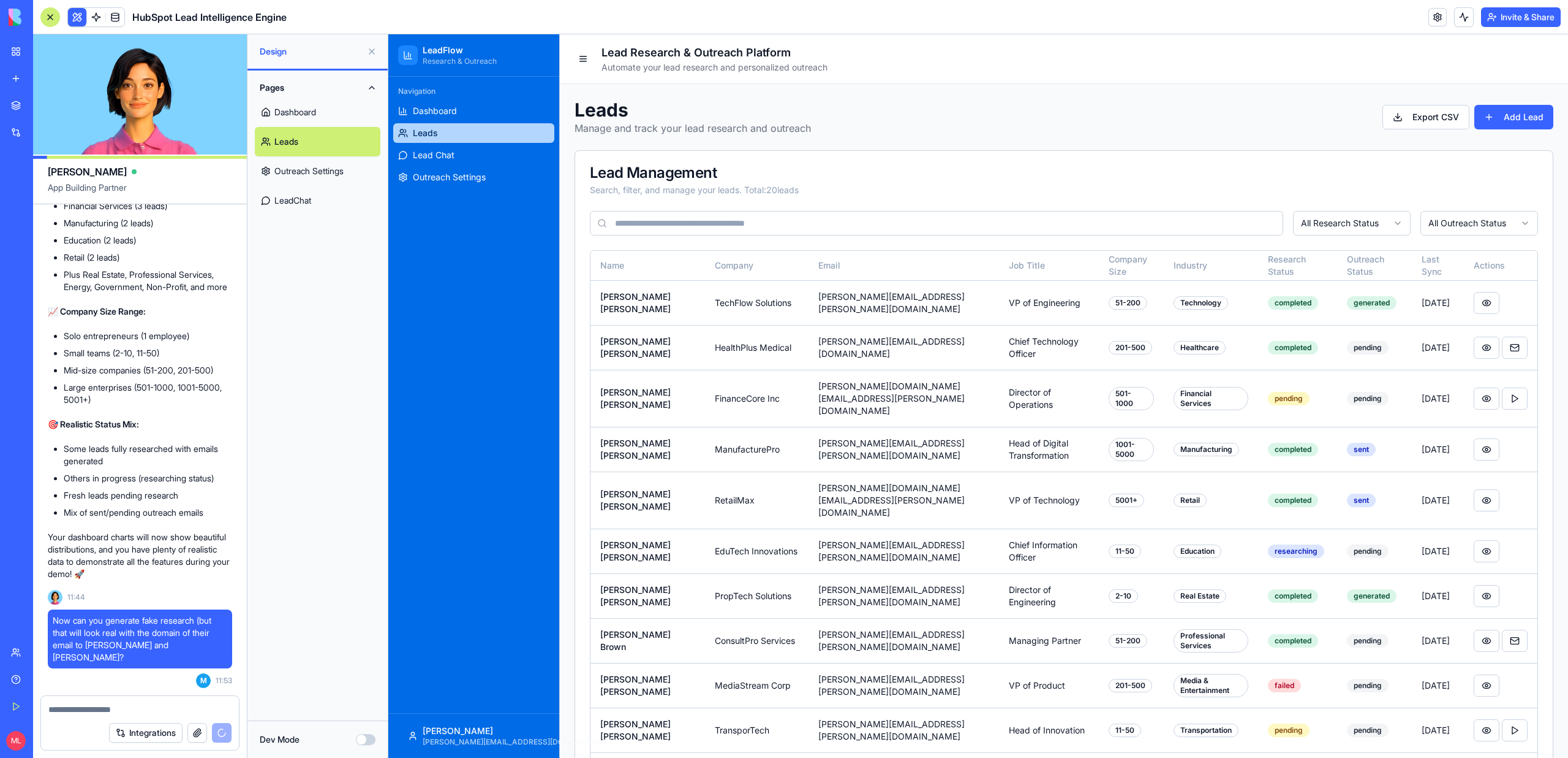
click at [305, 110] on link "Dashboard" at bounding box center [318, 112] width 126 height 29
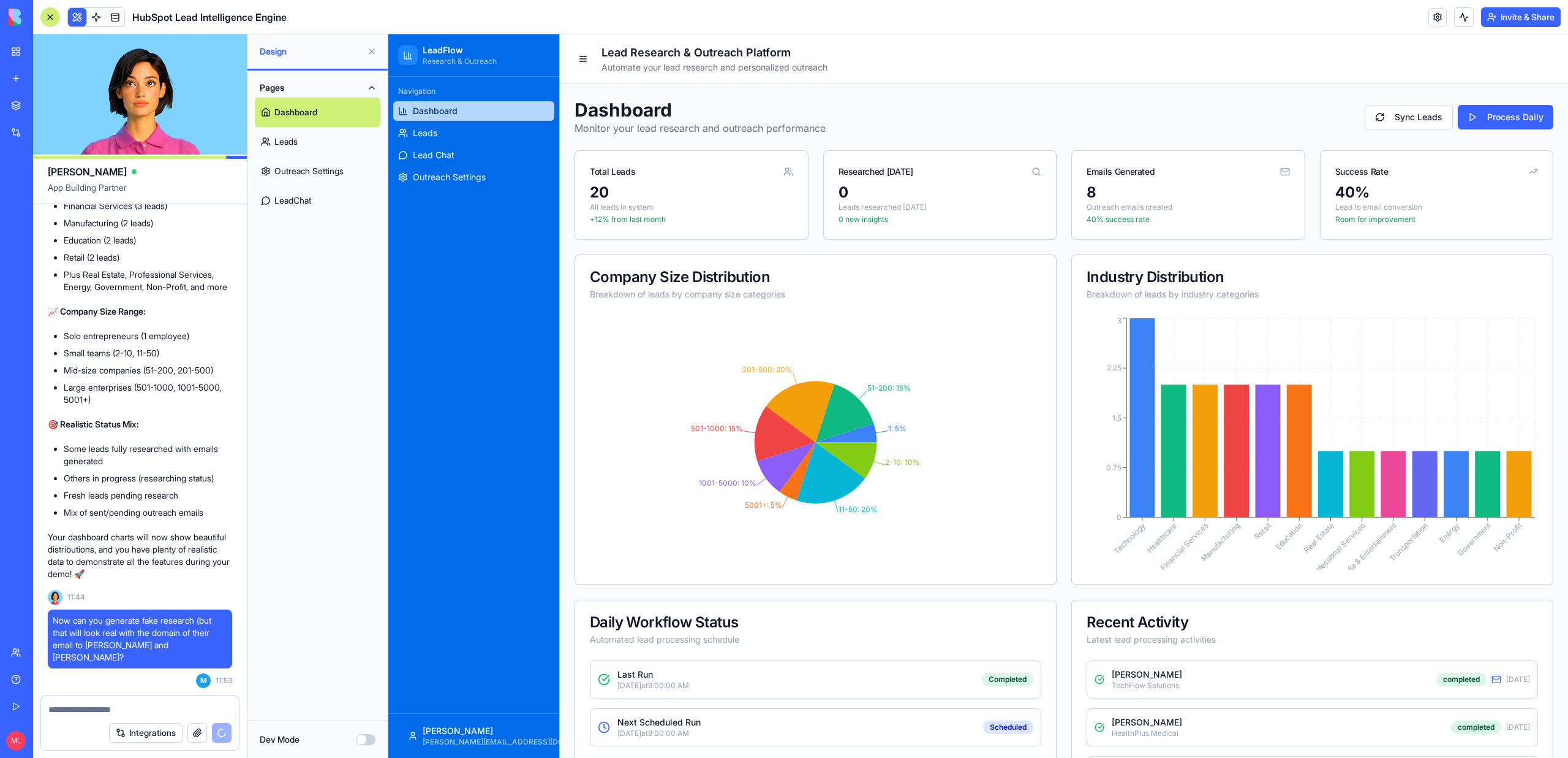
click at [322, 146] on link "Leads" at bounding box center [318, 141] width 126 height 29
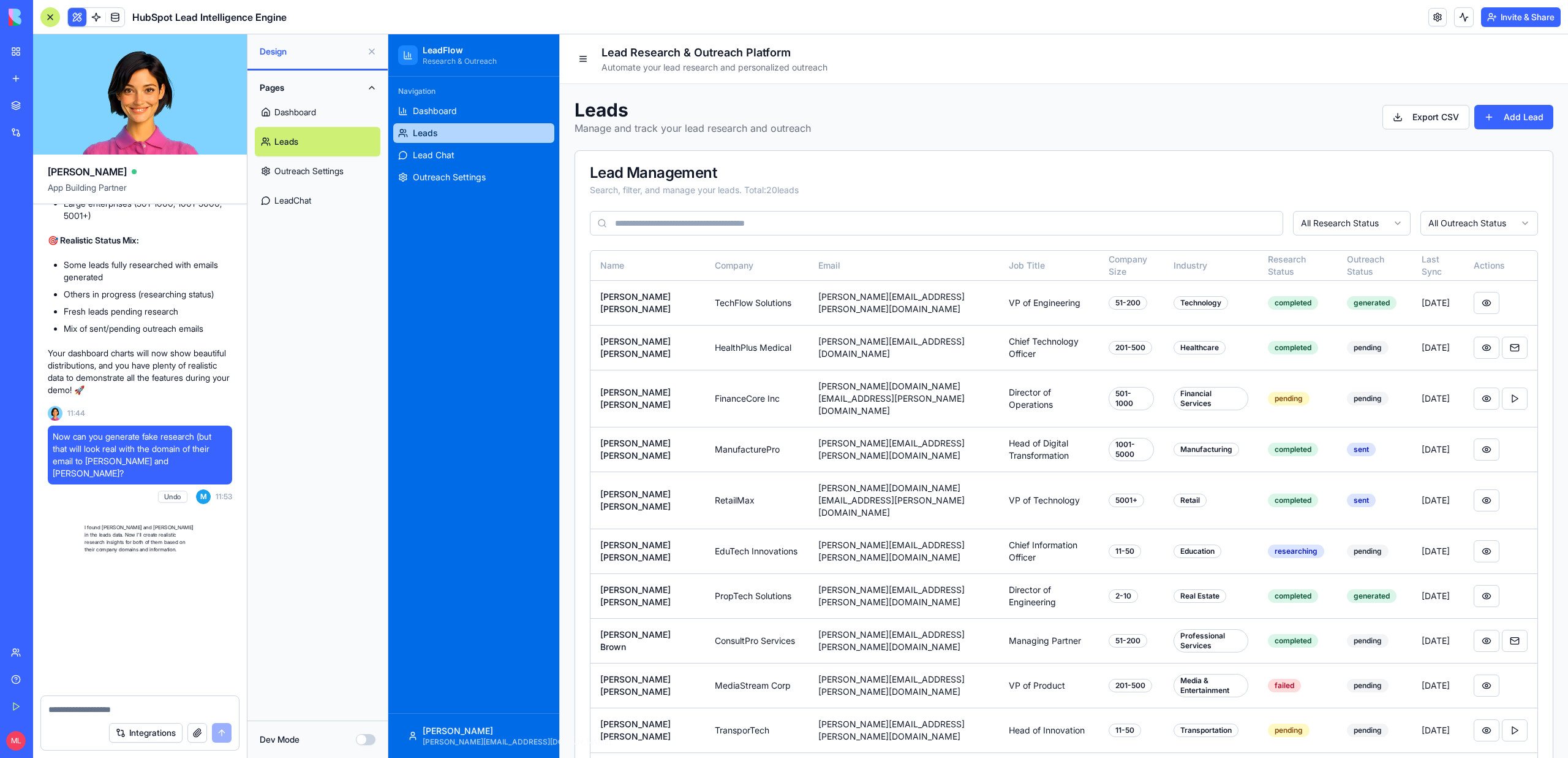
scroll to position [6896, 0]
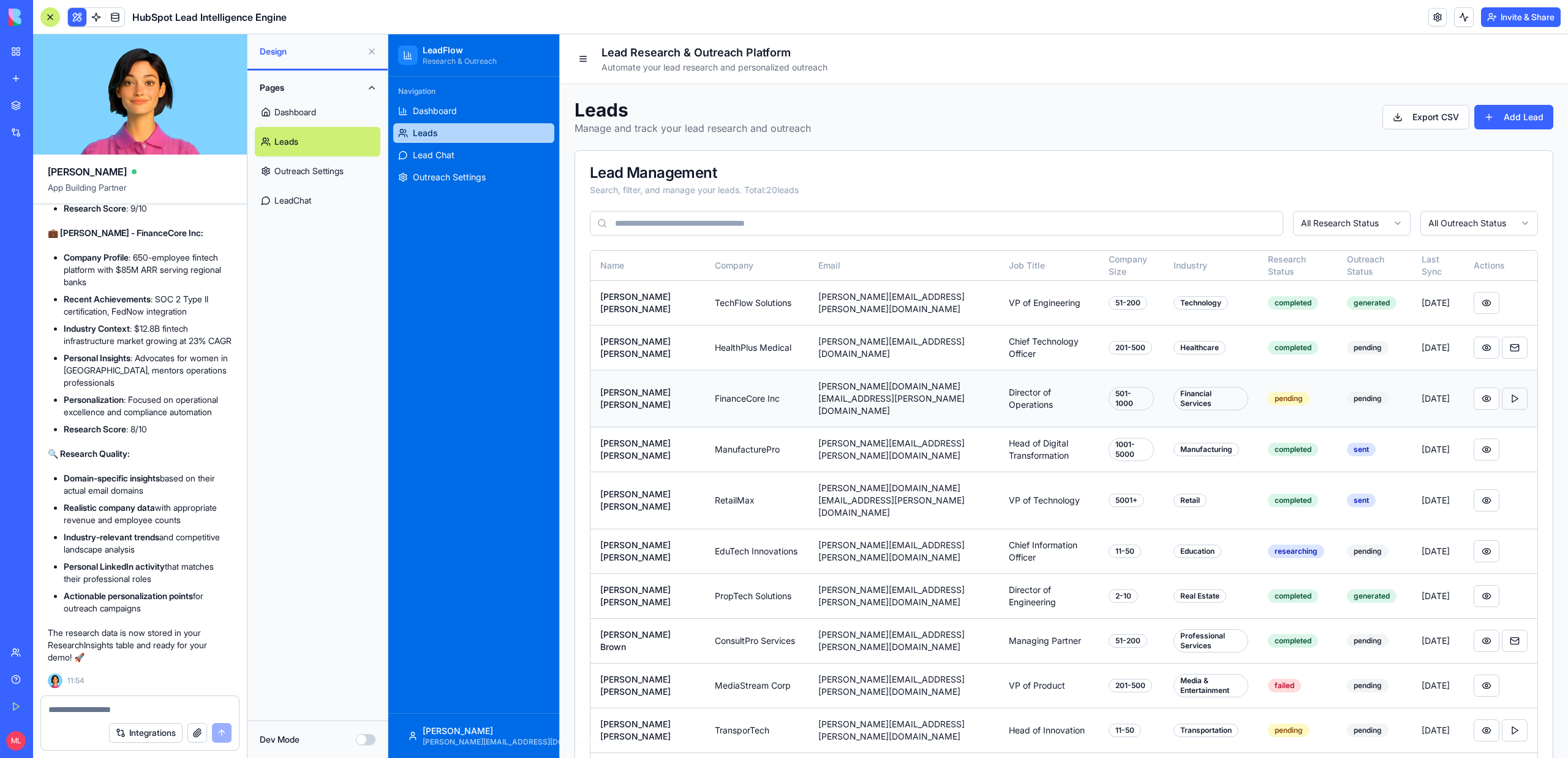
click at [1513, 391] on button at bounding box center [1515, 399] width 26 height 22
click at [1482, 394] on button at bounding box center [1487, 399] width 26 height 22
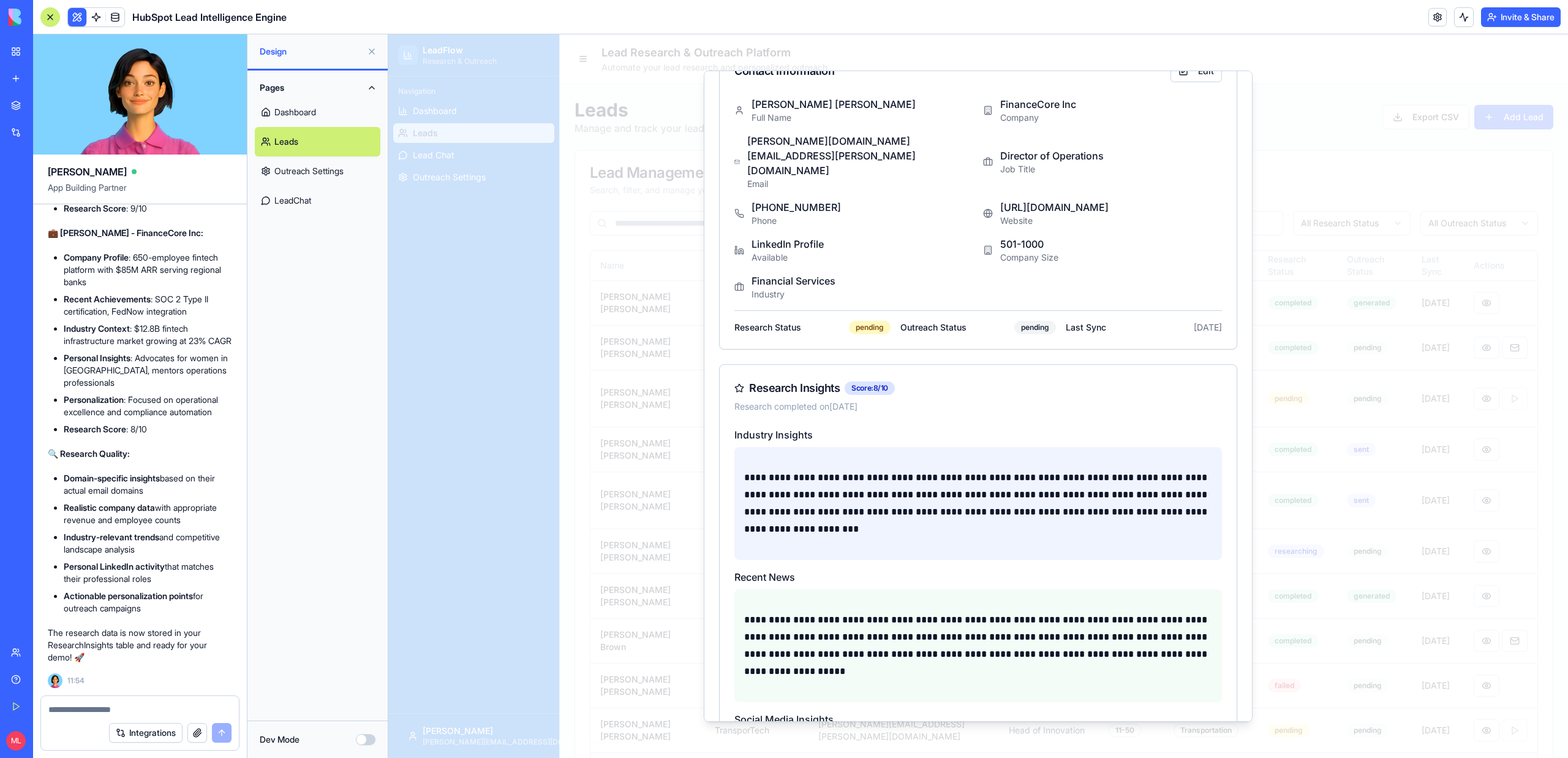
scroll to position [0, 0]
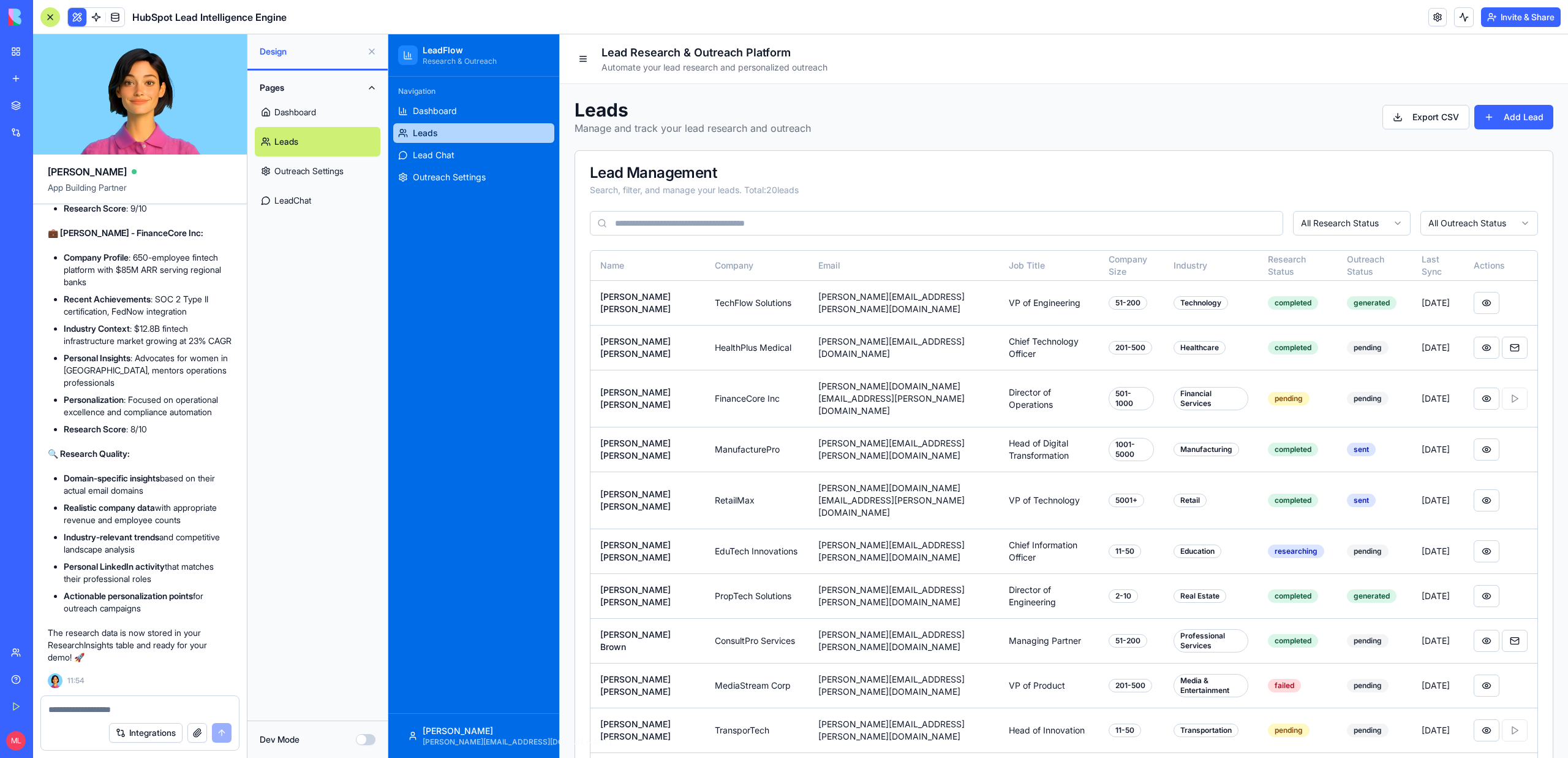
click at [369, 51] on button at bounding box center [372, 51] width 20 height 20
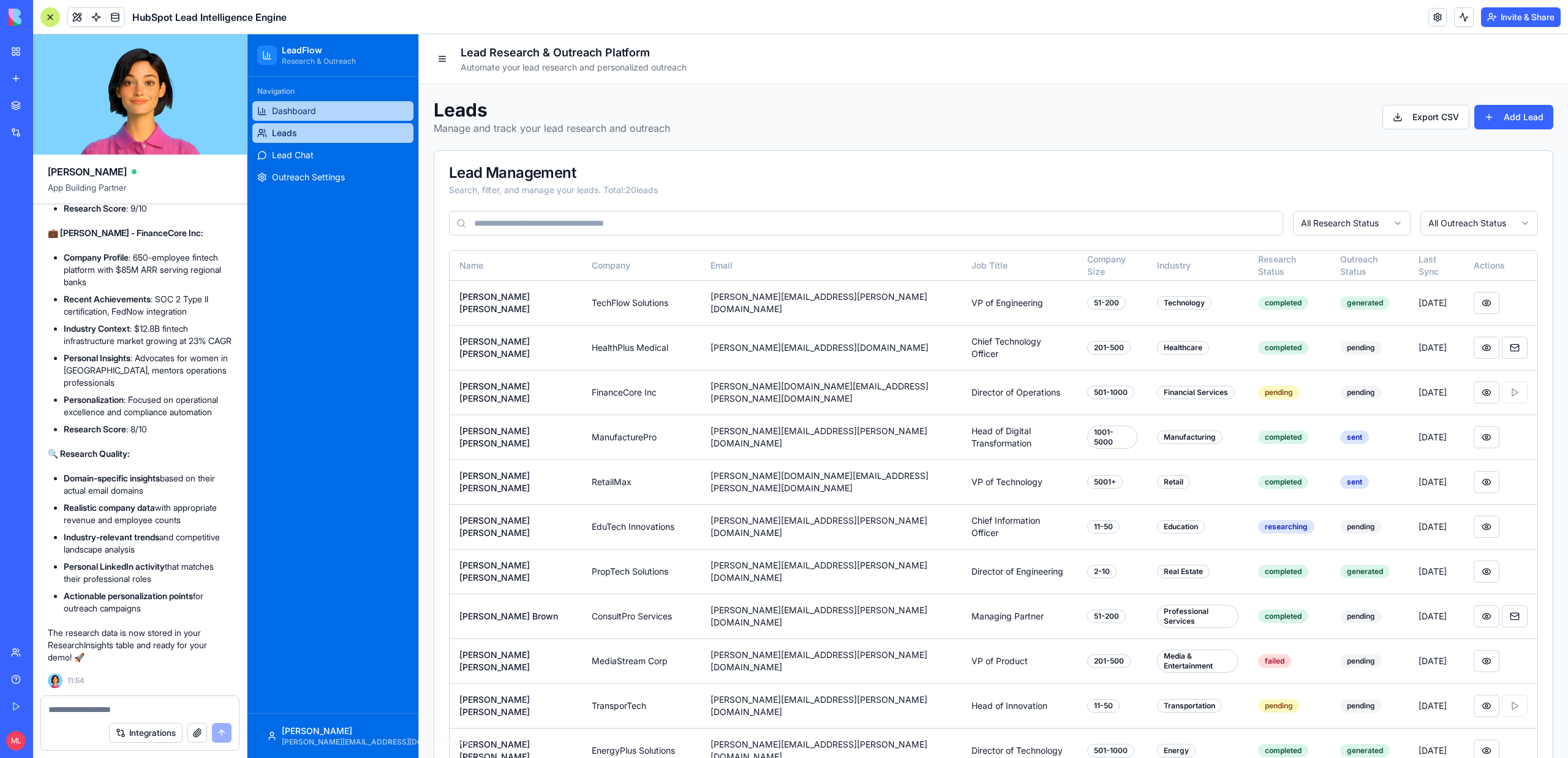
click at [359, 106] on link "Dashboard" at bounding box center [333, 111] width 161 height 20
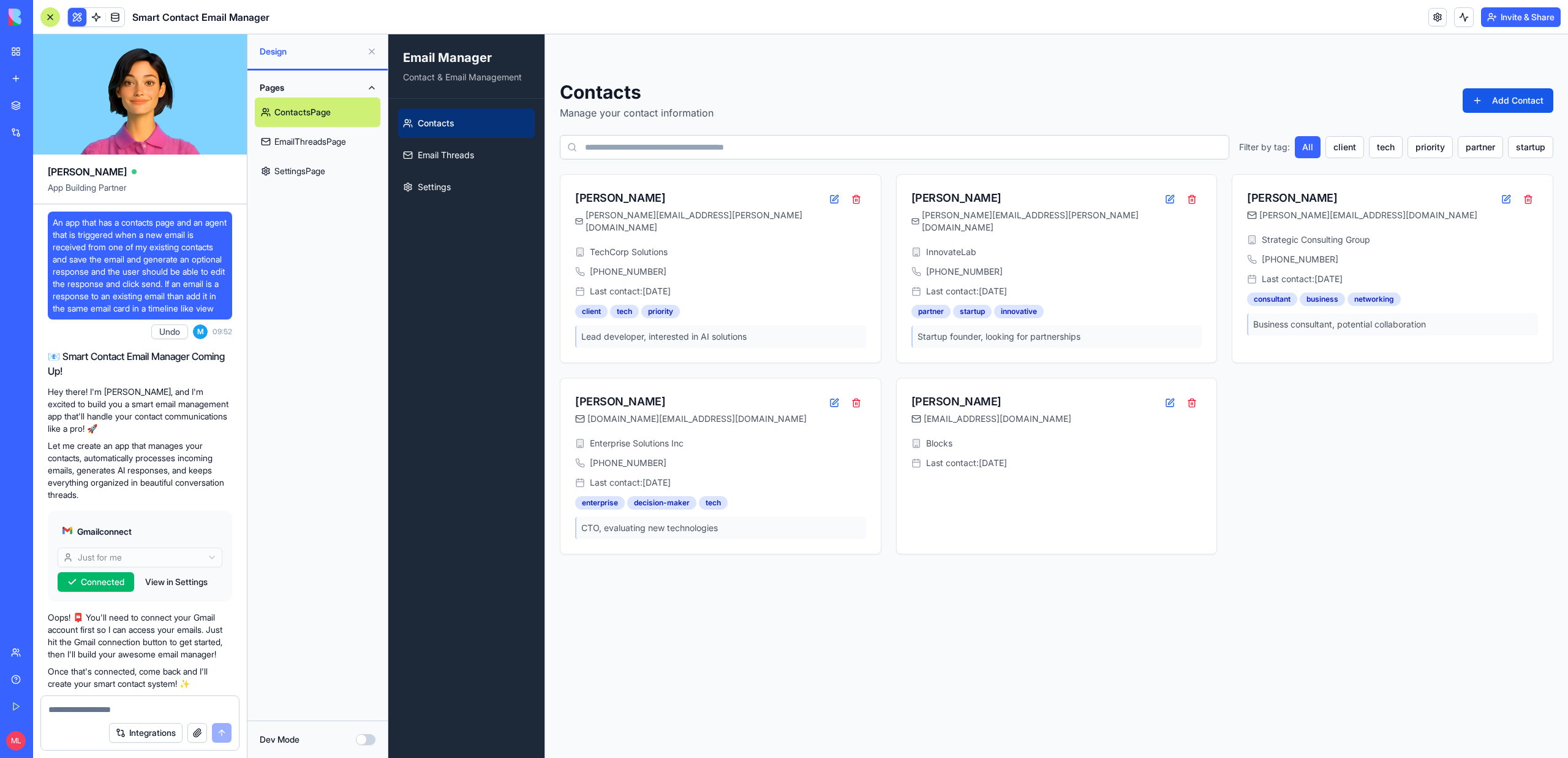
scroll to position [1478, 0]
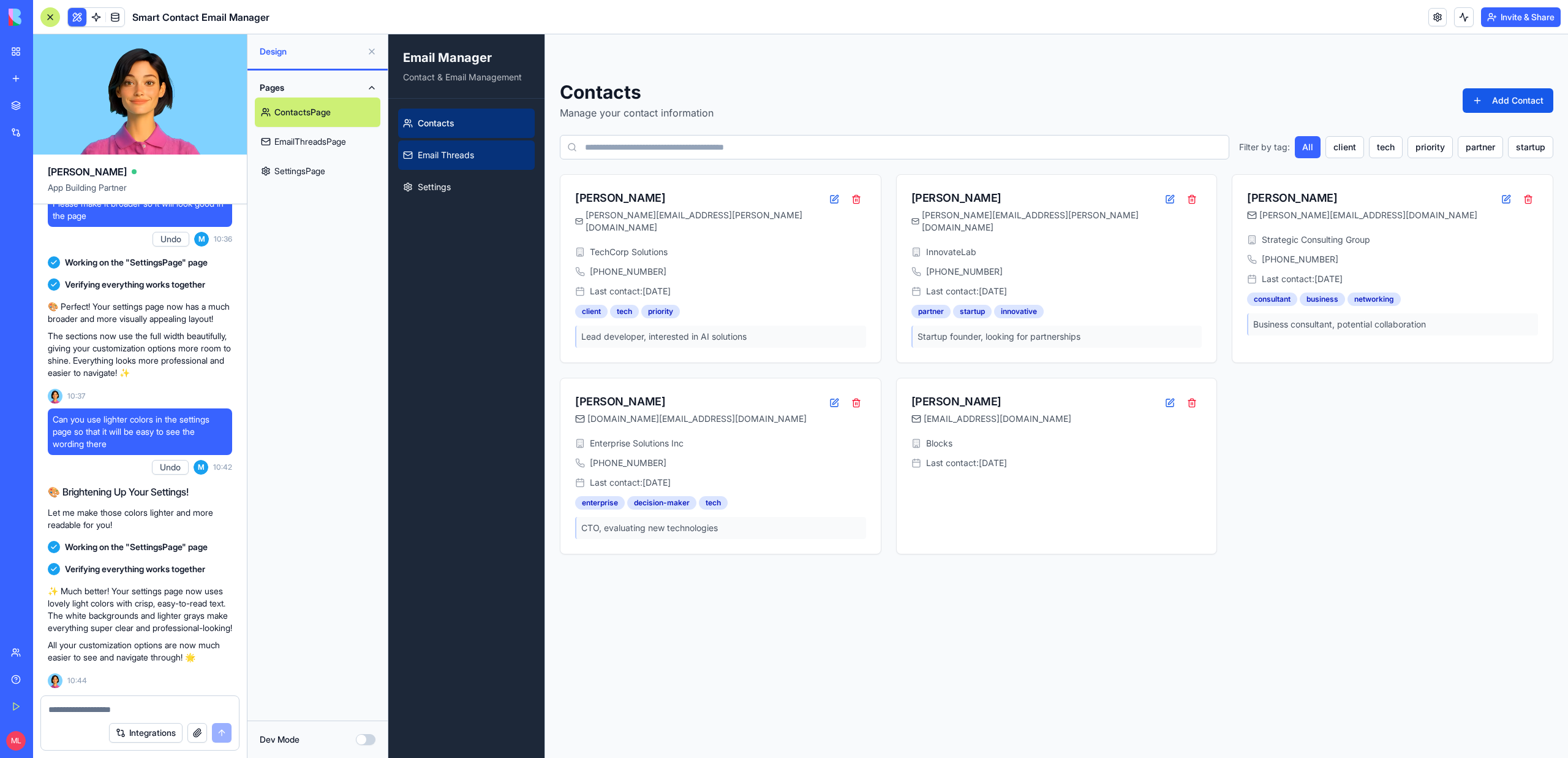
click at [460, 161] on link "Email Threads" at bounding box center [466, 155] width 136 height 29
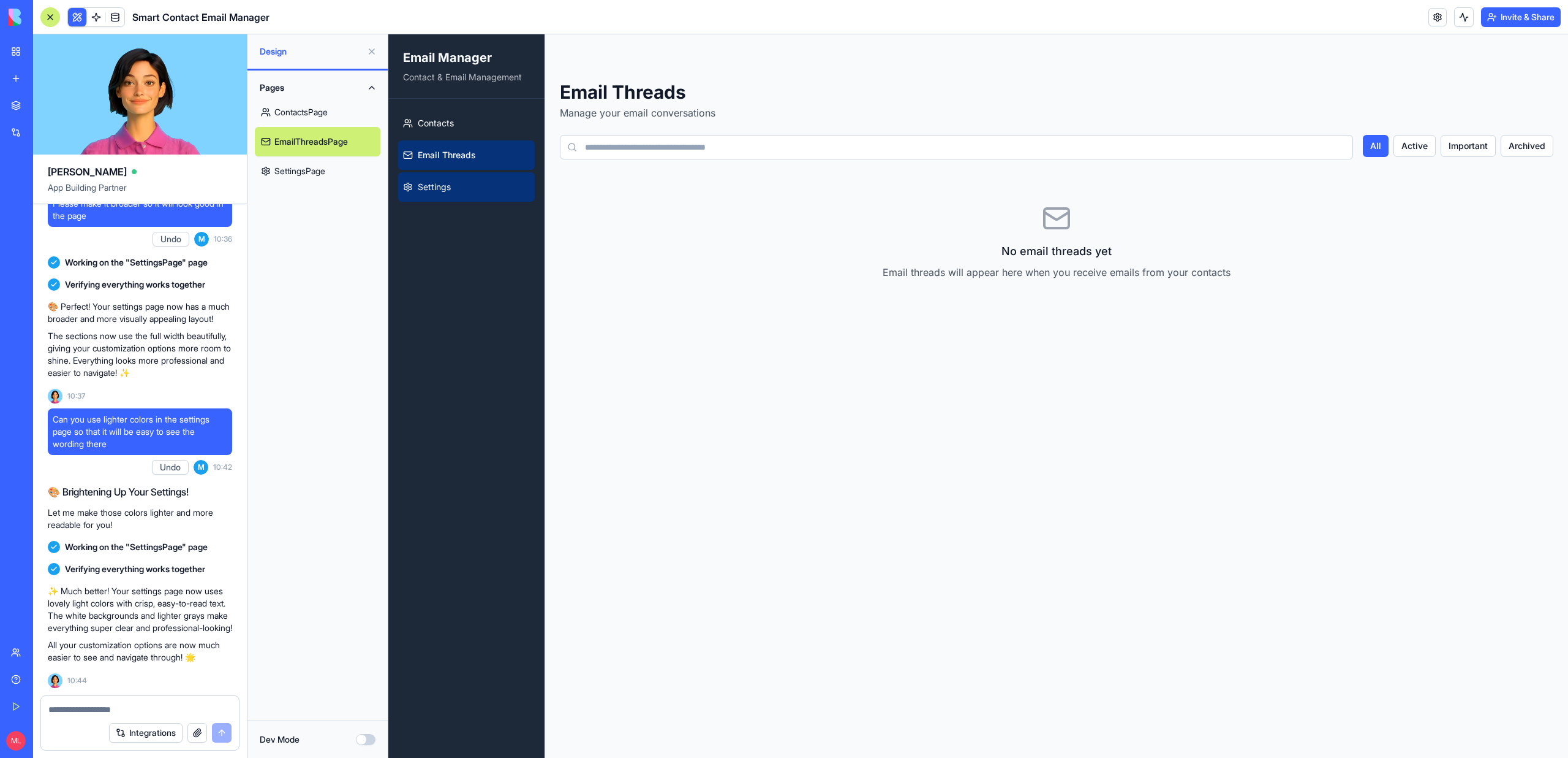
click at [452, 185] on link "Settings" at bounding box center [466, 187] width 136 height 29
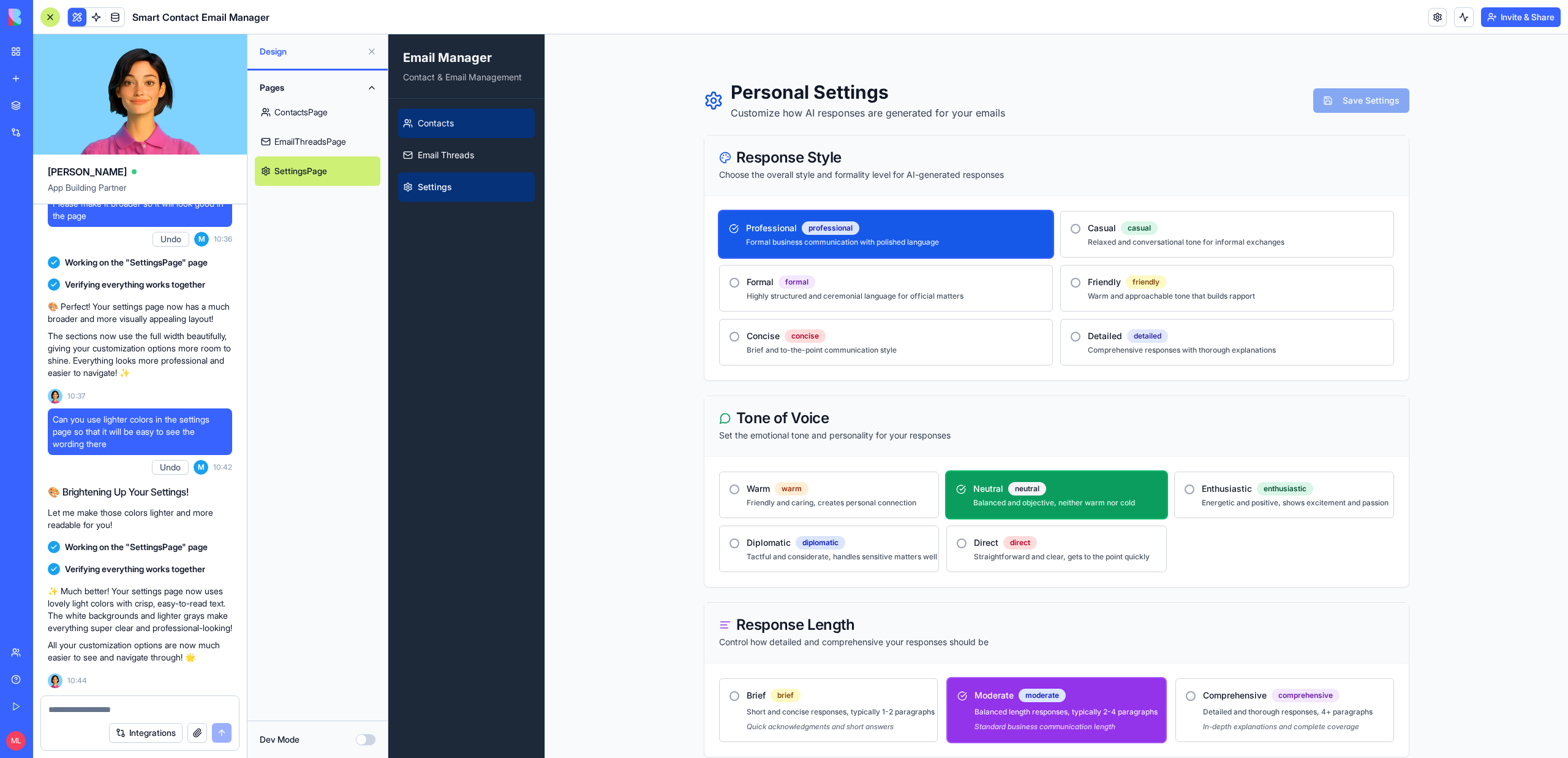
click at [434, 121] on span "Contacts" at bounding box center [436, 123] width 36 height 12
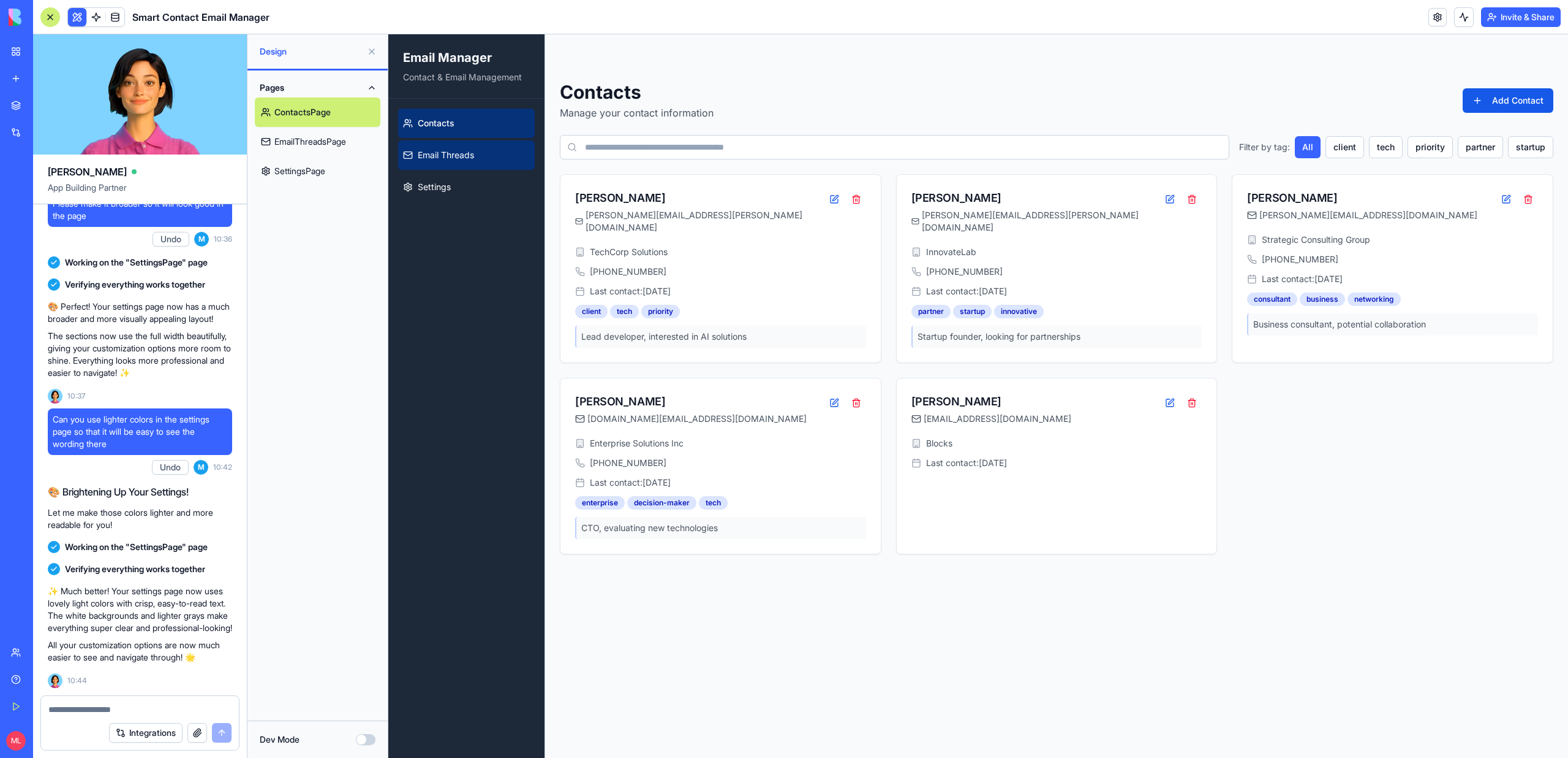
click at [454, 153] on span "Email Threads" at bounding box center [445, 155] width 56 height 12
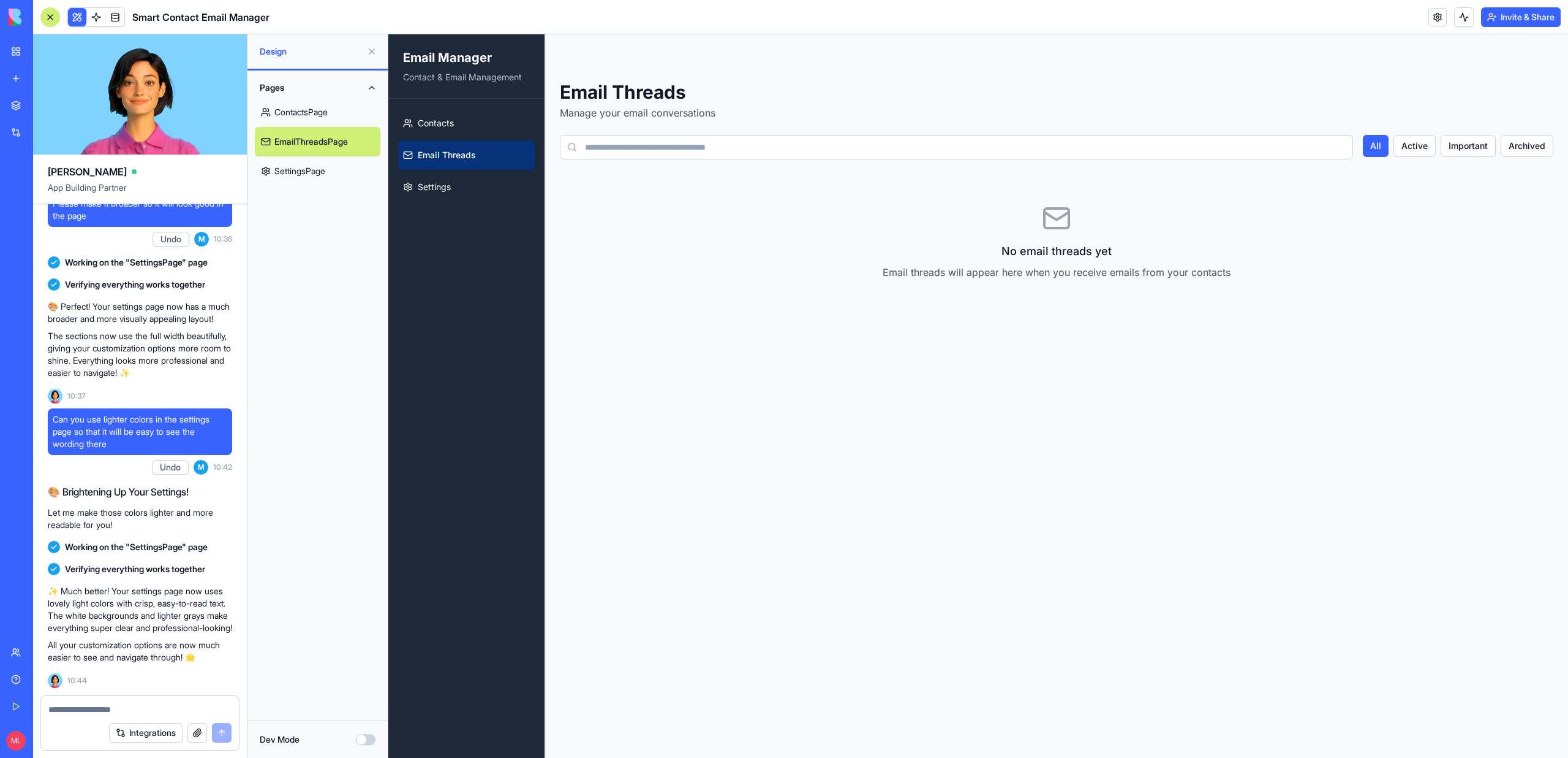
click at [453, 137] on ul "Contacts Email Threads Settings" at bounding box center [466, 154] width 136 height 93
click at [451, 134] on link "Contacts" at bounding box center [466, 123] width 136 height 29
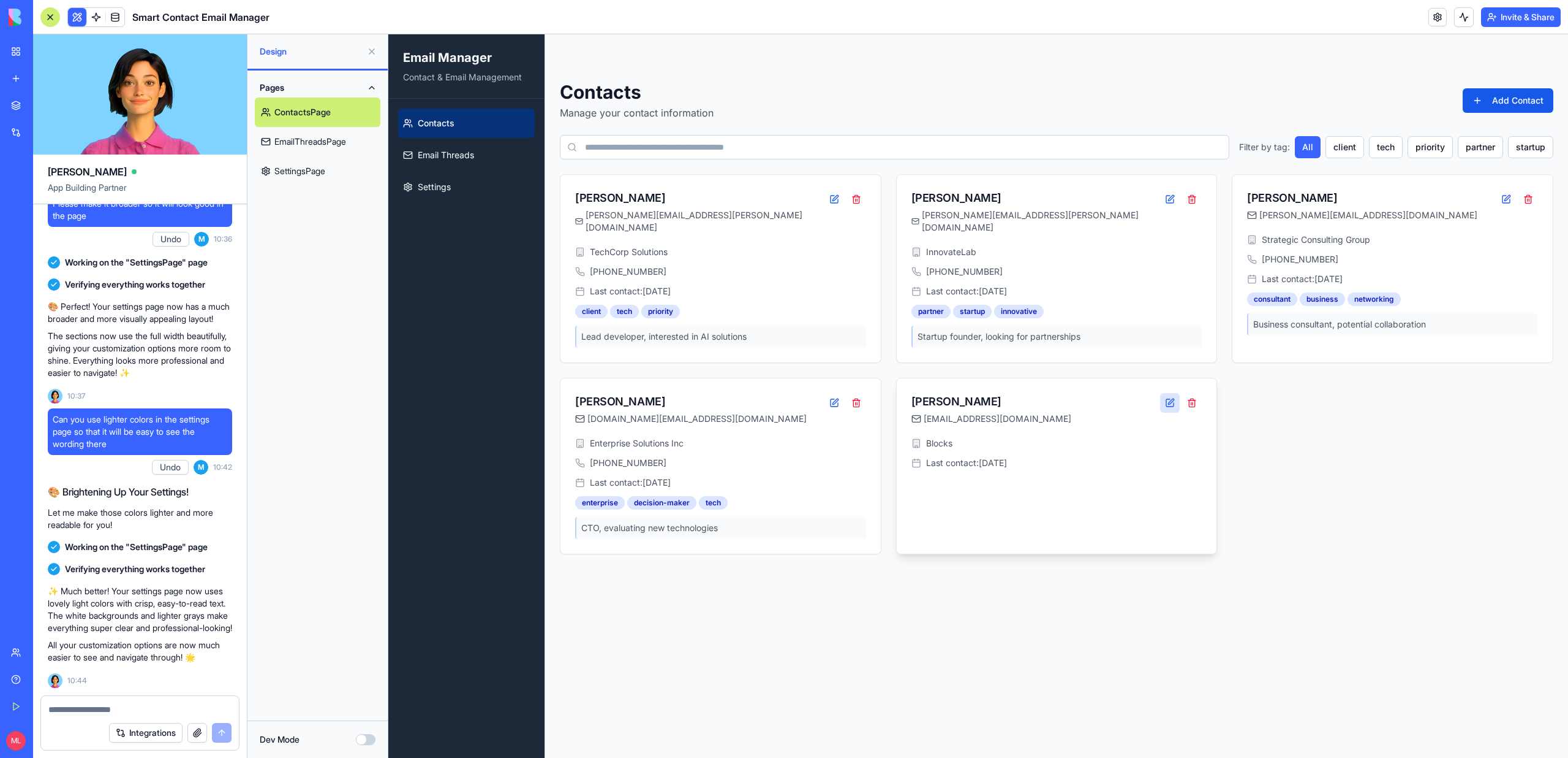
click at [1171, 393] on button at bounding box center [1170, 403] width 20 height 20
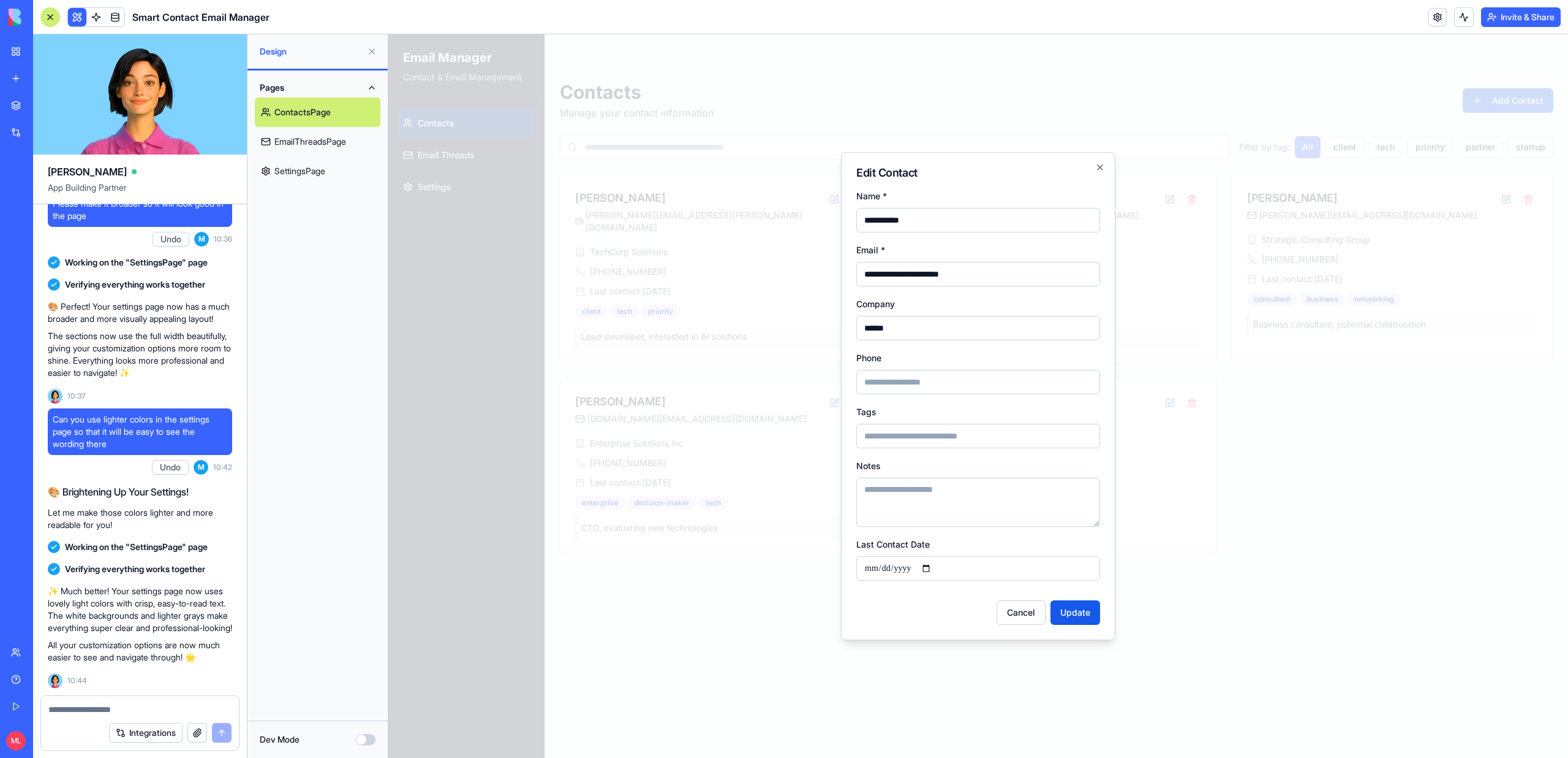
drag, startPoint x: 1009, startPoint y: 270, endPoint x: 744, endPoint y: 270, distance: 265.0
click at [744, 270] on body "**********" at bounding box center [978, 396] width 1179 height 724
type input "*"
type input "**********"
click at [1071, 614] on button "Update" at bounding box center [1075, 612] width 50 height 25
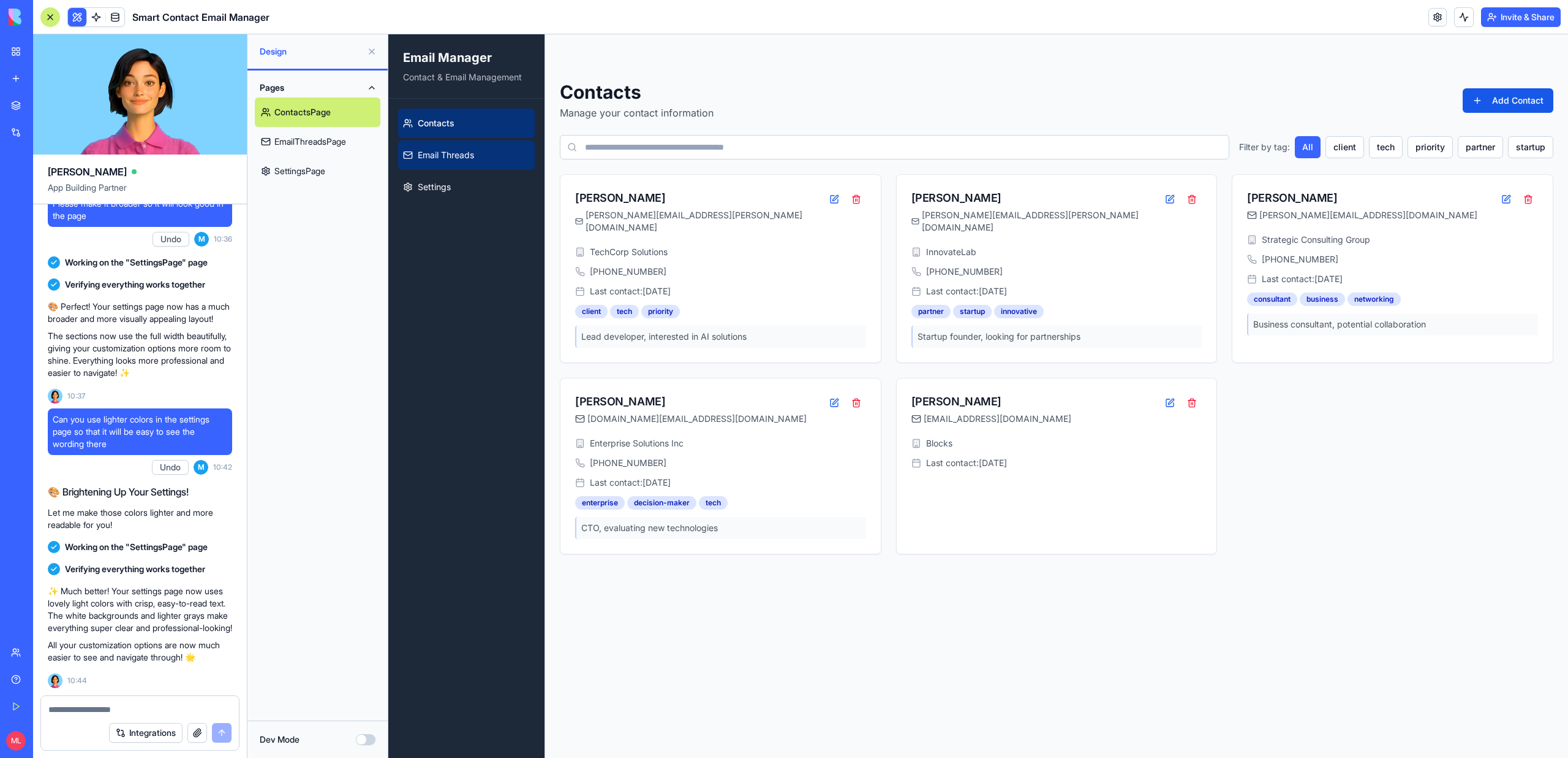
click at [471, 162] on link "Email Threads" at bounding box center [466, 155] width 136 height 29
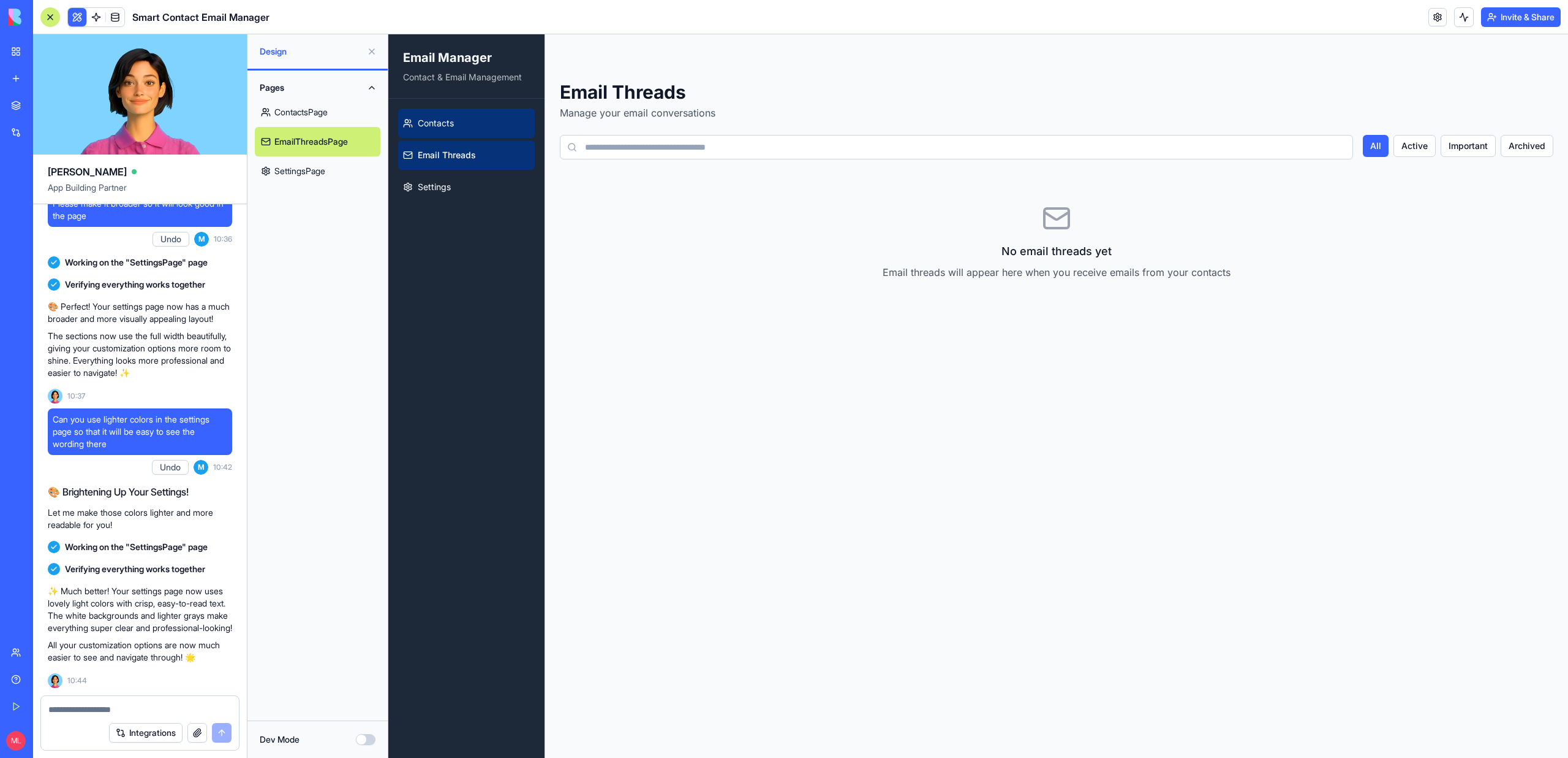
click at [497, 125] on link "Contacts" at bounding box center [466, 123] width 136 height 29
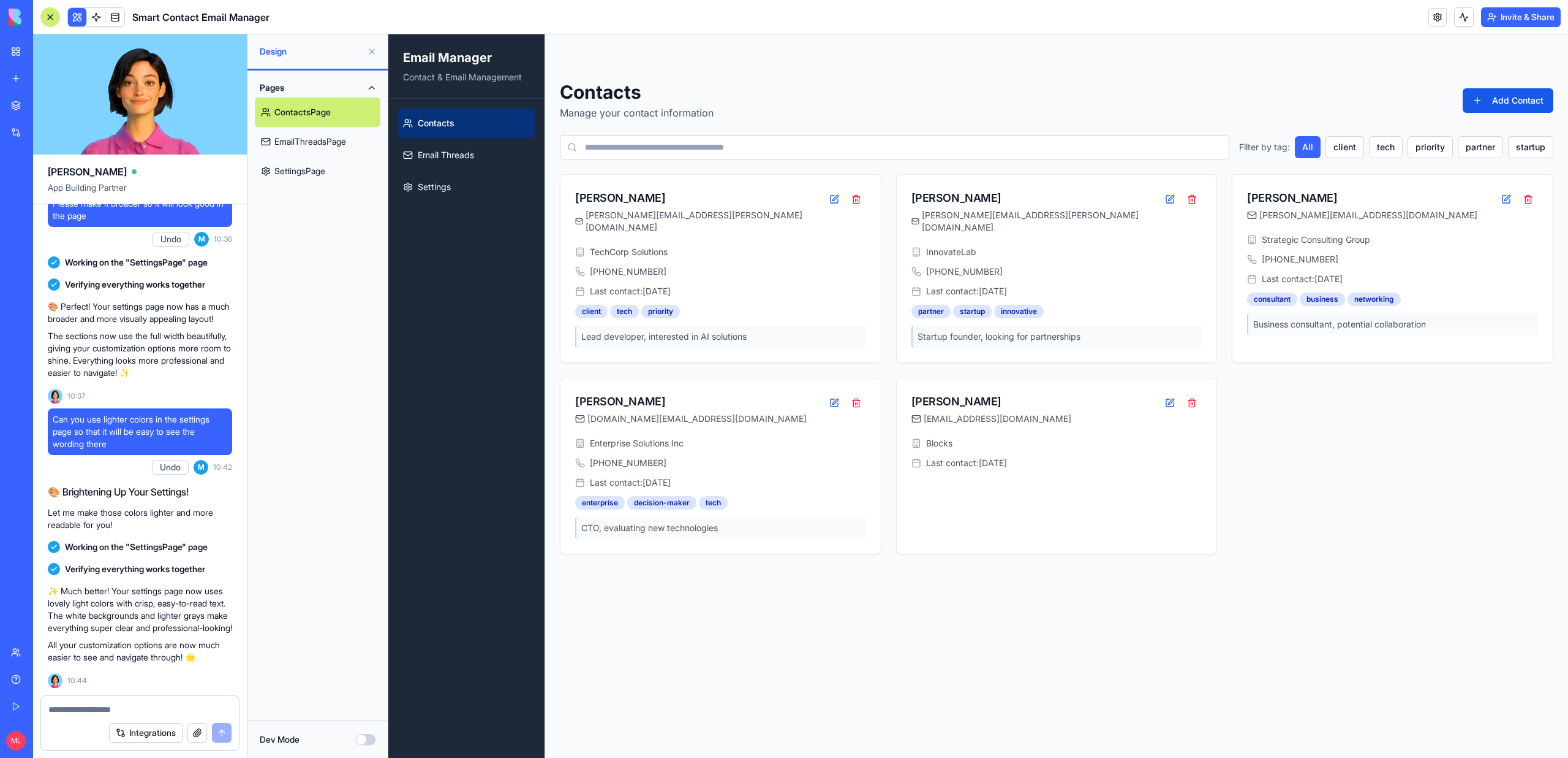
click at [841, 600] on main "Toggle sidebar Contacts Manage your contact information Add Contact Filter by t…" at bounding box center [1057, 396] width 1022 height 724
click at [479, 159] on link "Email Threads" at bounding box center [466, 155] width 136 height 29
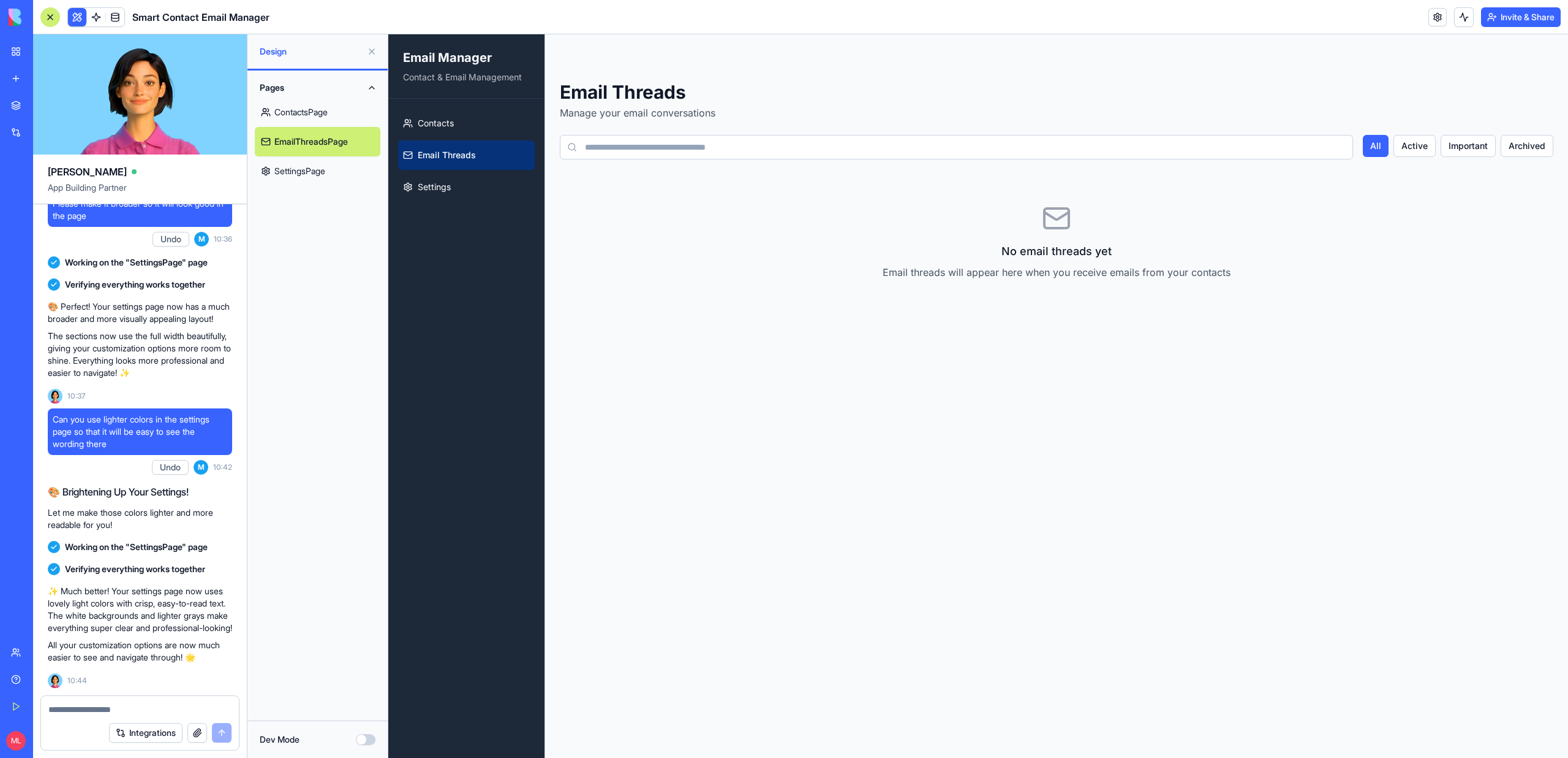
click at [304, 118] on link "ContactsPage" at bounding box center [318, 112] width 126 height 29
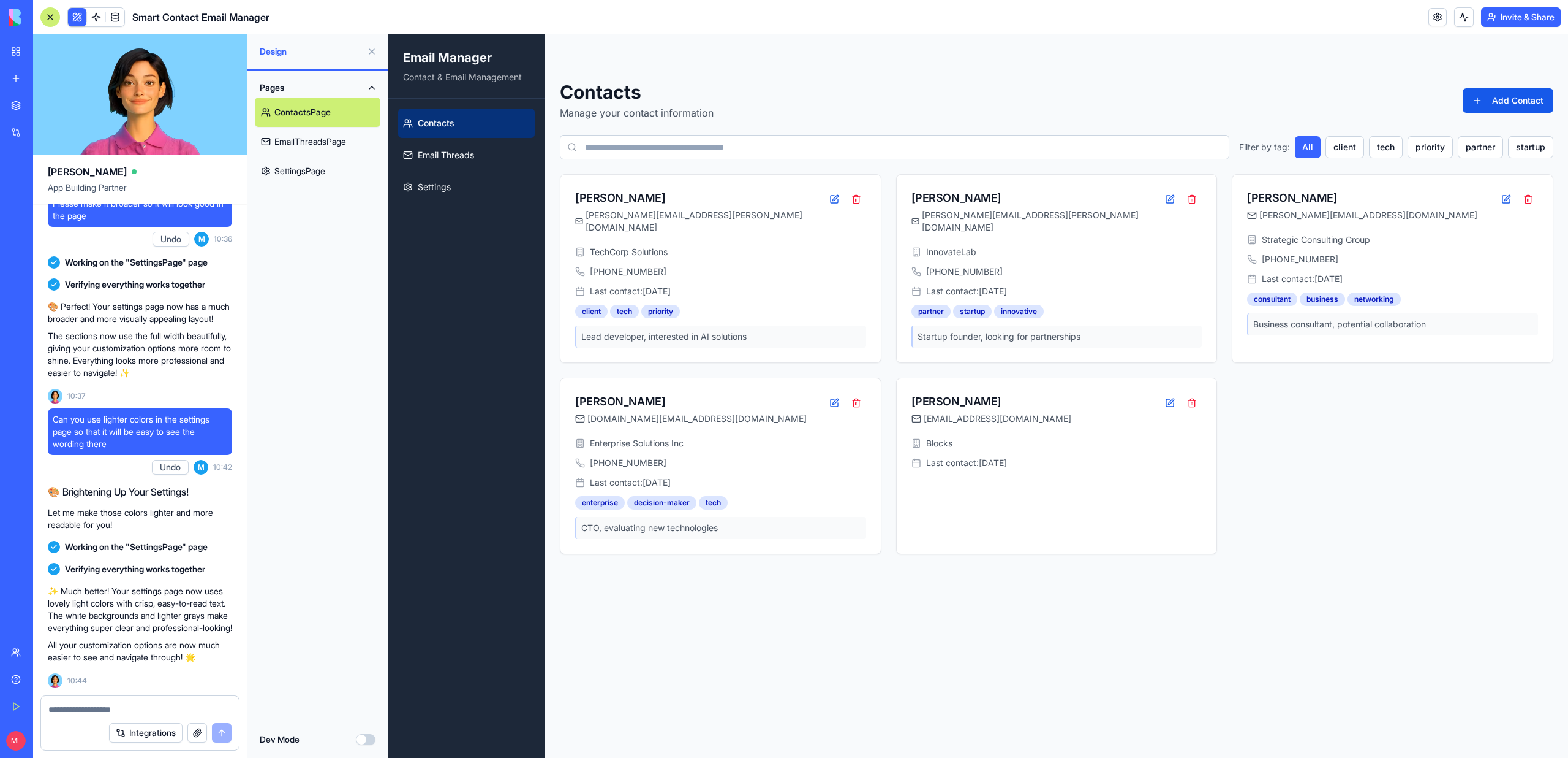
click at [303, 143] on link "EmailThreadsPage" at bounding box center [318, 141] width 126 height 29
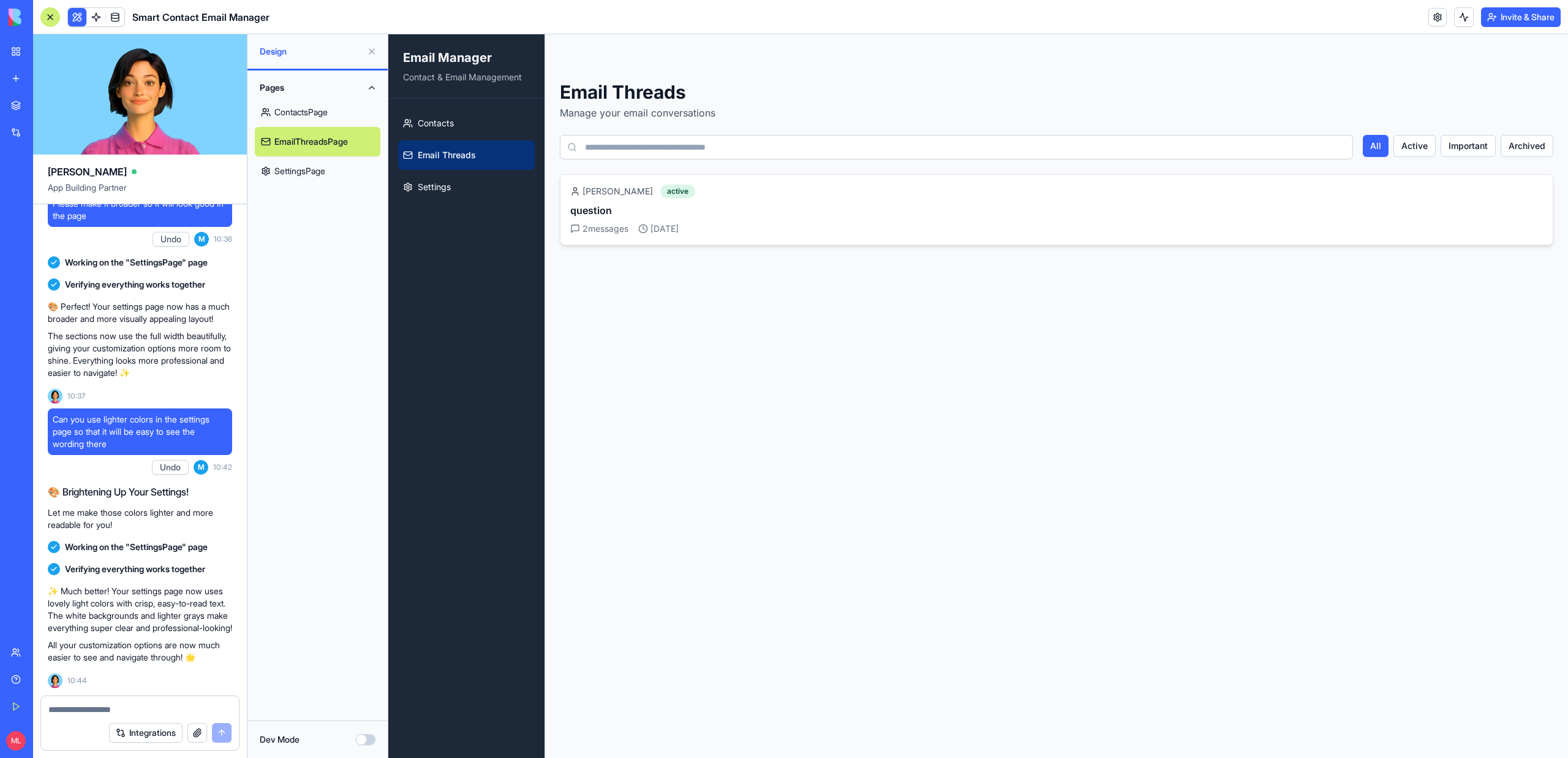
click at [794, 199] on div "[PERSON_NAME] active question 2 message s [DATE]" at bounding box center [1056, 209] width 972 height 50
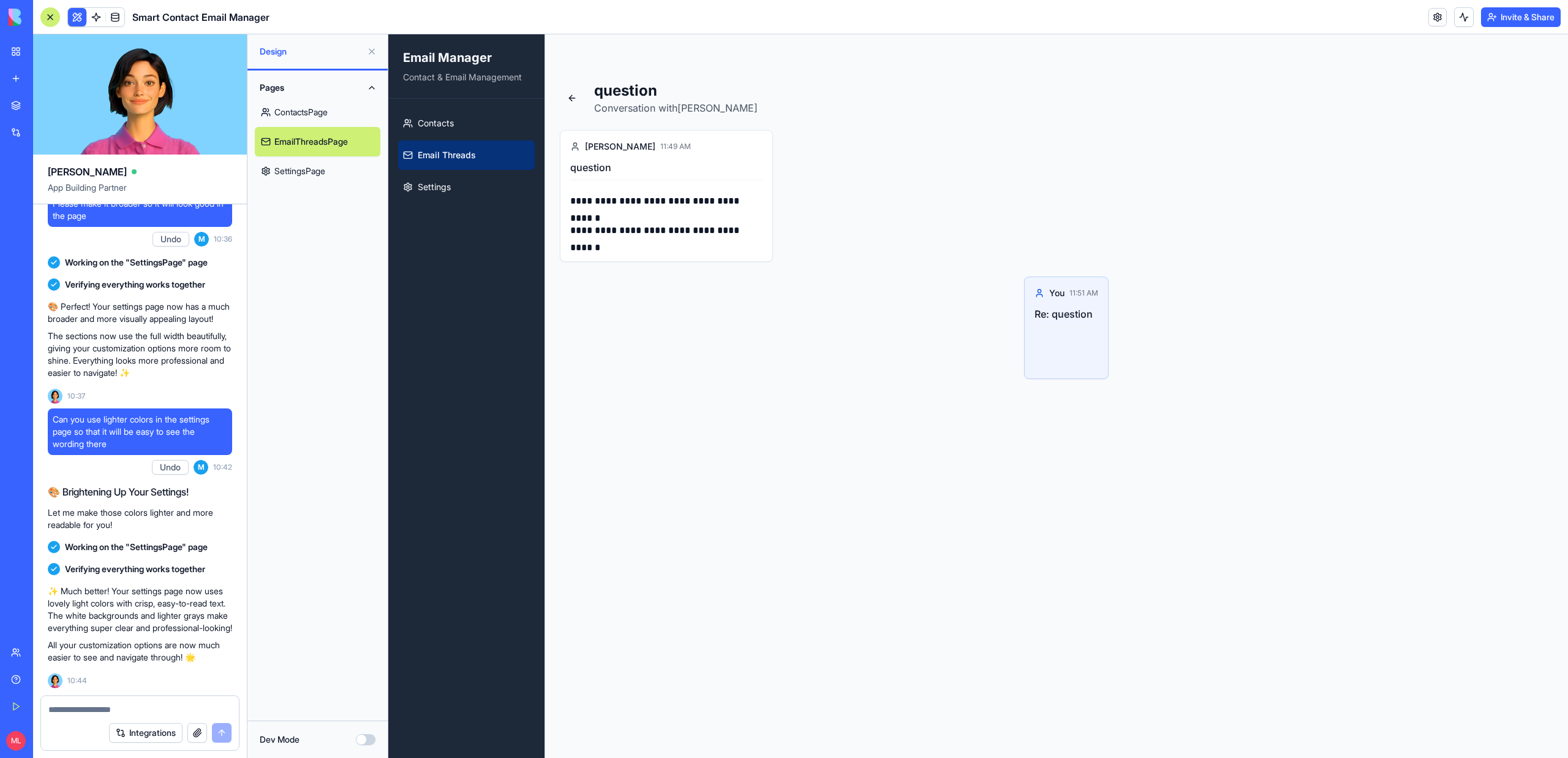
click at [1060, 406] on div "**********" at bounding box center [1057, 244] width 1022 height 327
click at [566, 159] on div "**********" at bounding box center [666, 195] width 212 height 131
click at [998, 323] on div "You 11:51 AM Re: question" at bounding box center [834, 328] width 549 height 102
click at [1085, 325] on div "Re: question" at bounding box center [1066, 316] width 64 height 21
click at [440, 162] on link "Email Threads" at bounding box center [466, 155] width 136 height 29
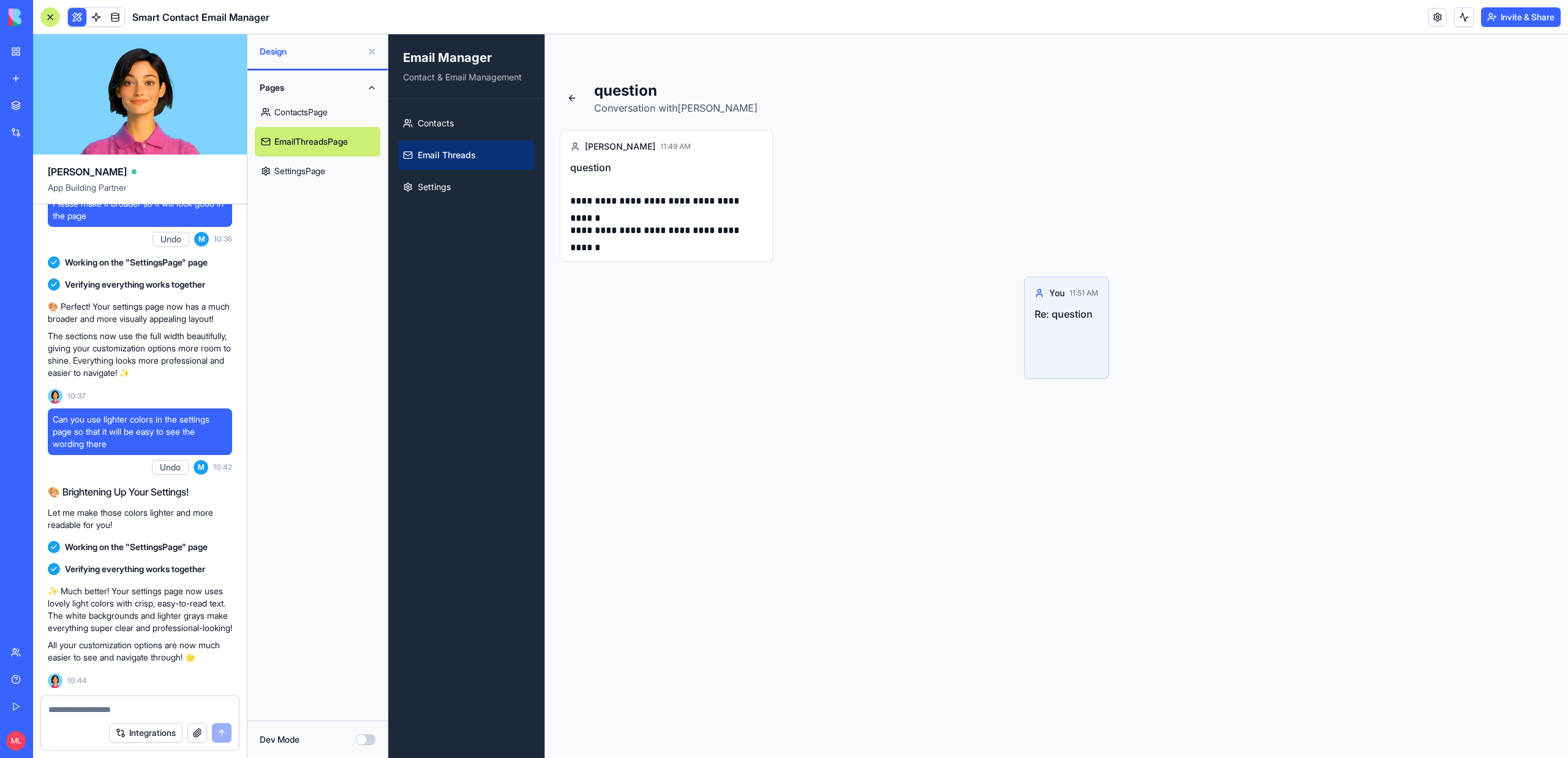
click at [568, 96] on button at bounding box center [572, 97] width 25 height 25
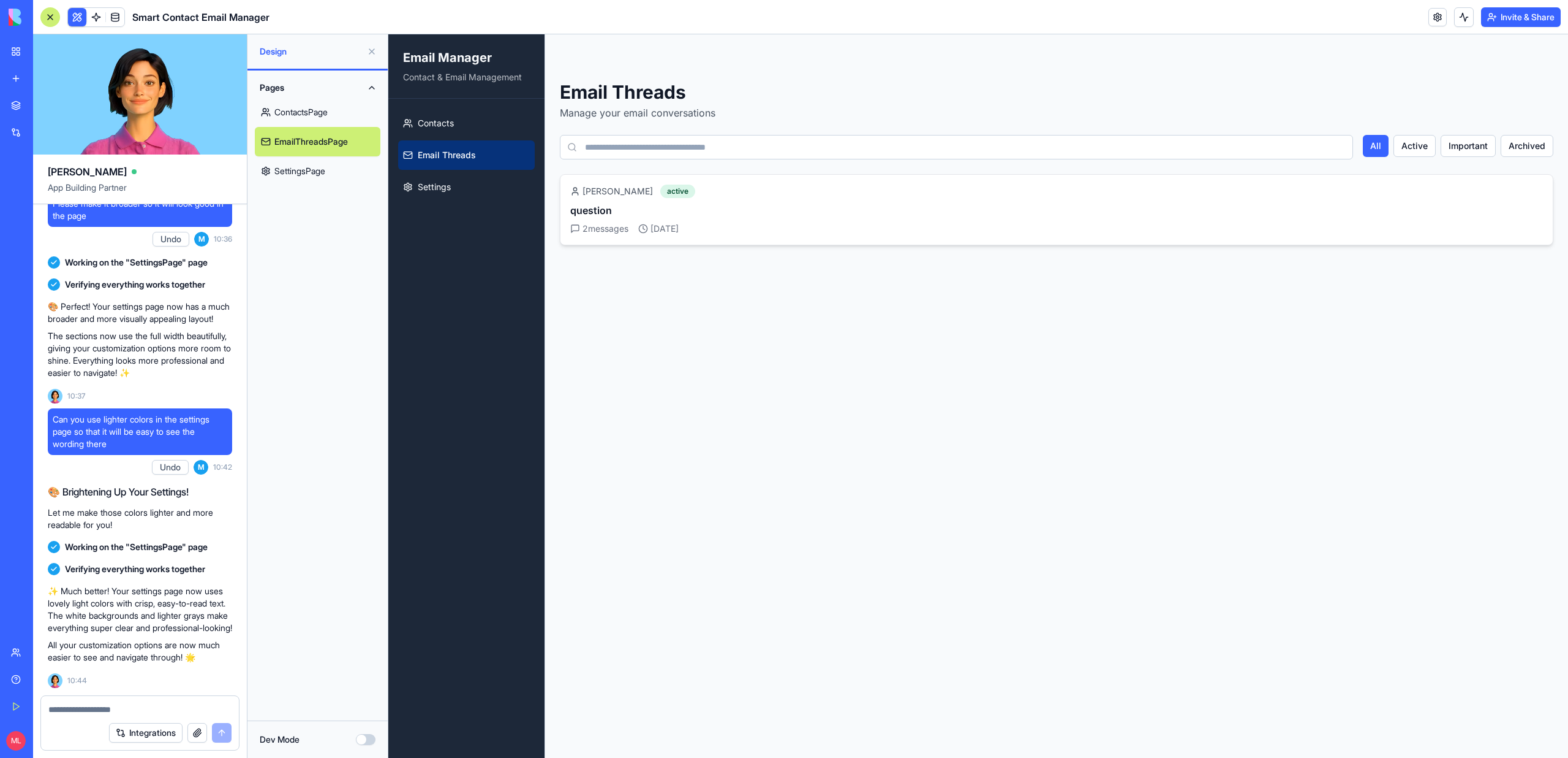
click at [594, 236] on div "[PERSON_NAME] active question 2 message s [DATE]" at bounding box center [1056, 209] width 992 height 70
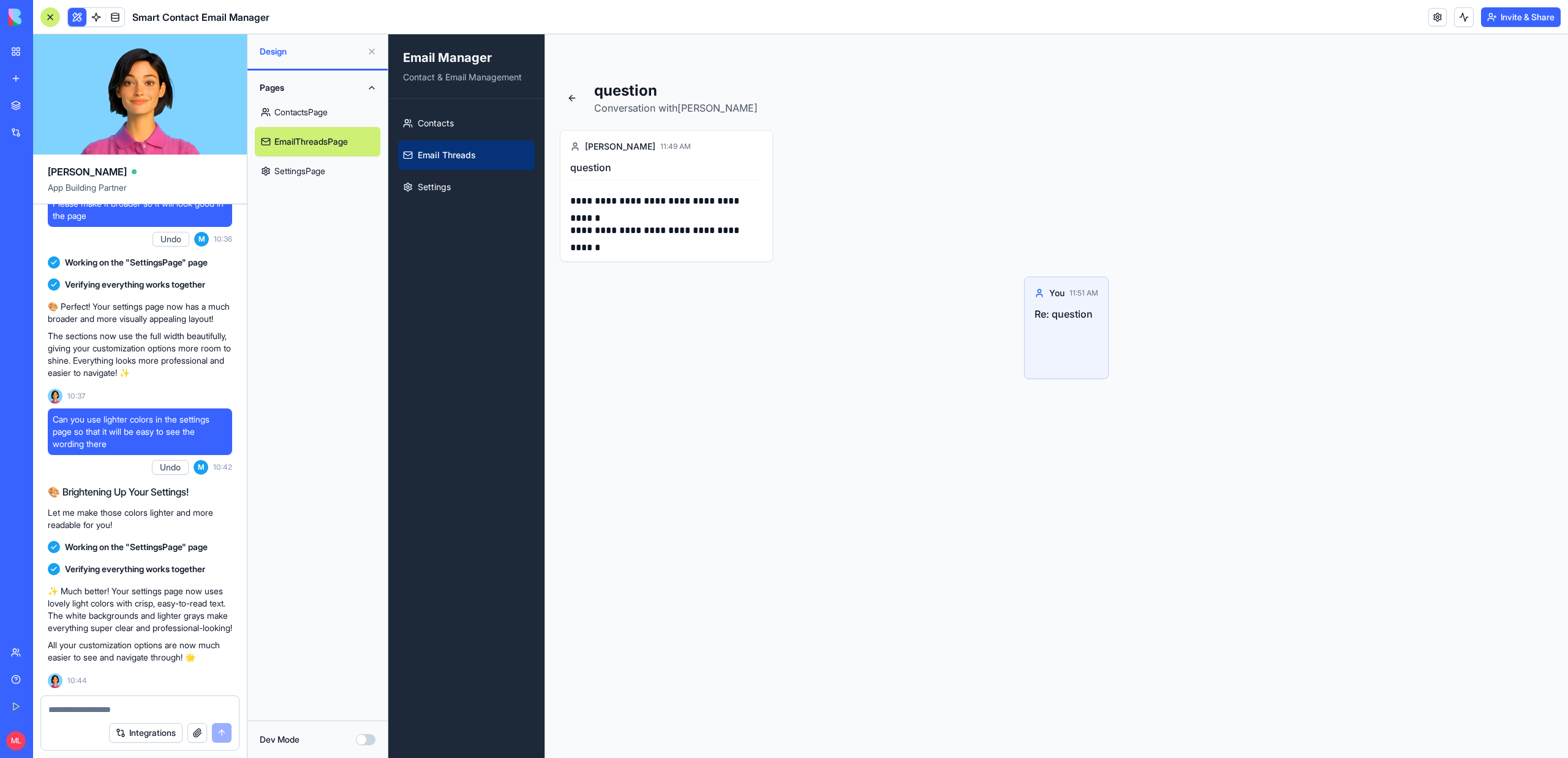
click at [564, 92] on button at bounding box center [572, 97] width 25 height 25
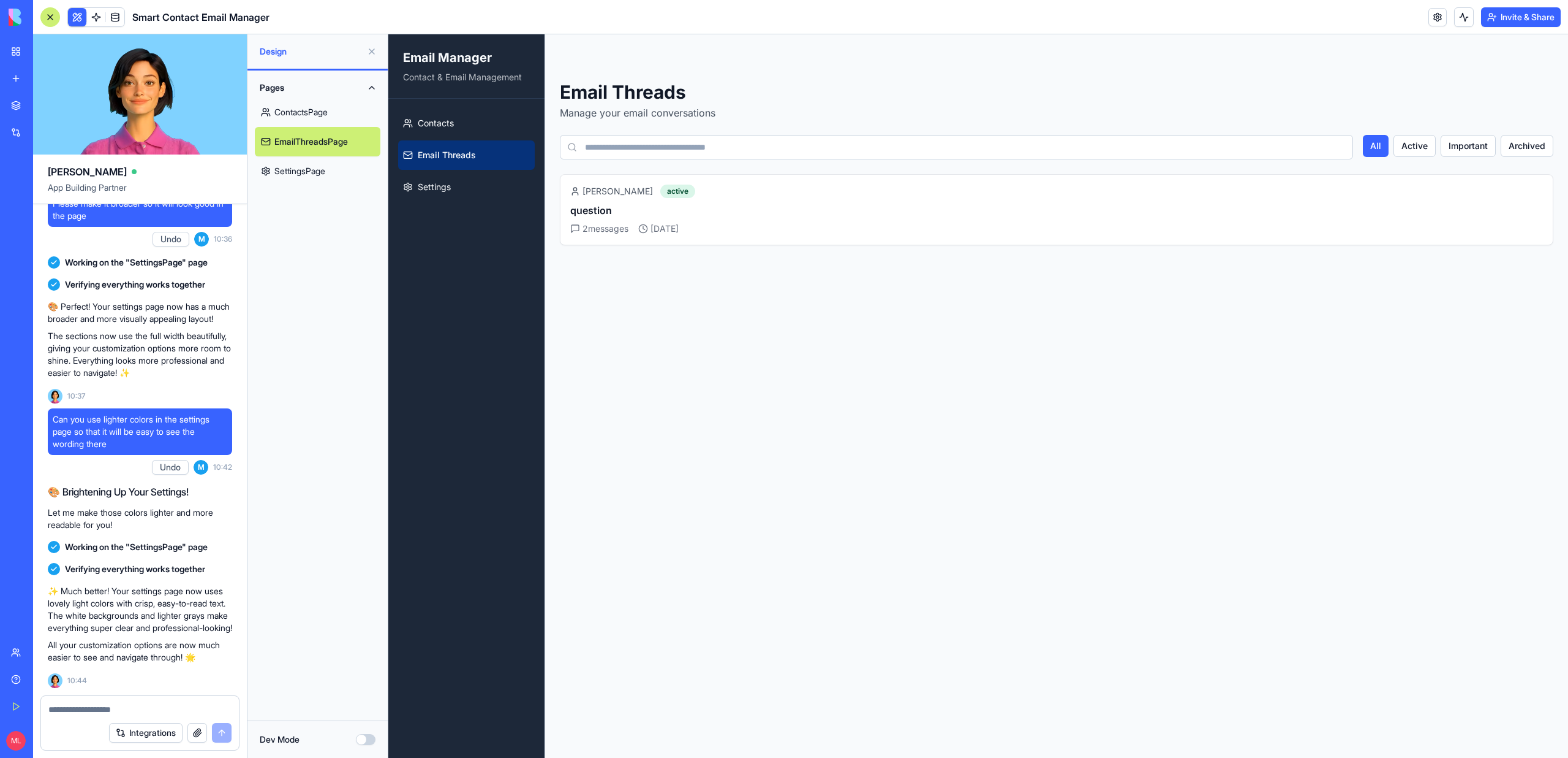
click at [483, 141] on link "Email Threads" at bounding box center [466, 155] width 136 height 29
click at [476, 132] on link "Contacts" at bounding box center [466, 123] width 136 height 29
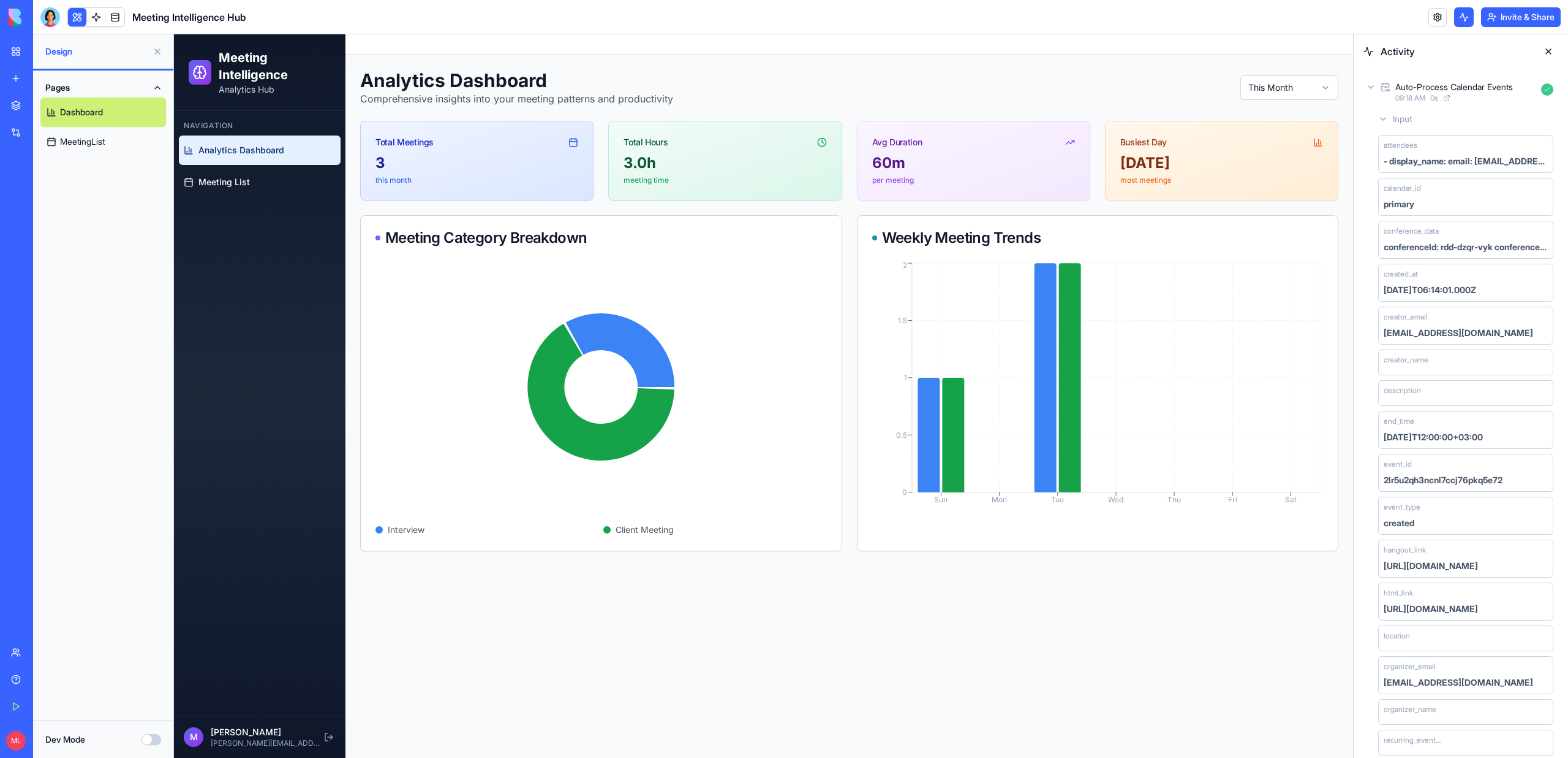
click at [1399, 84] on div "Auto-Process Calendar Events" at bounding box center [1454, 86] width 118 height 12
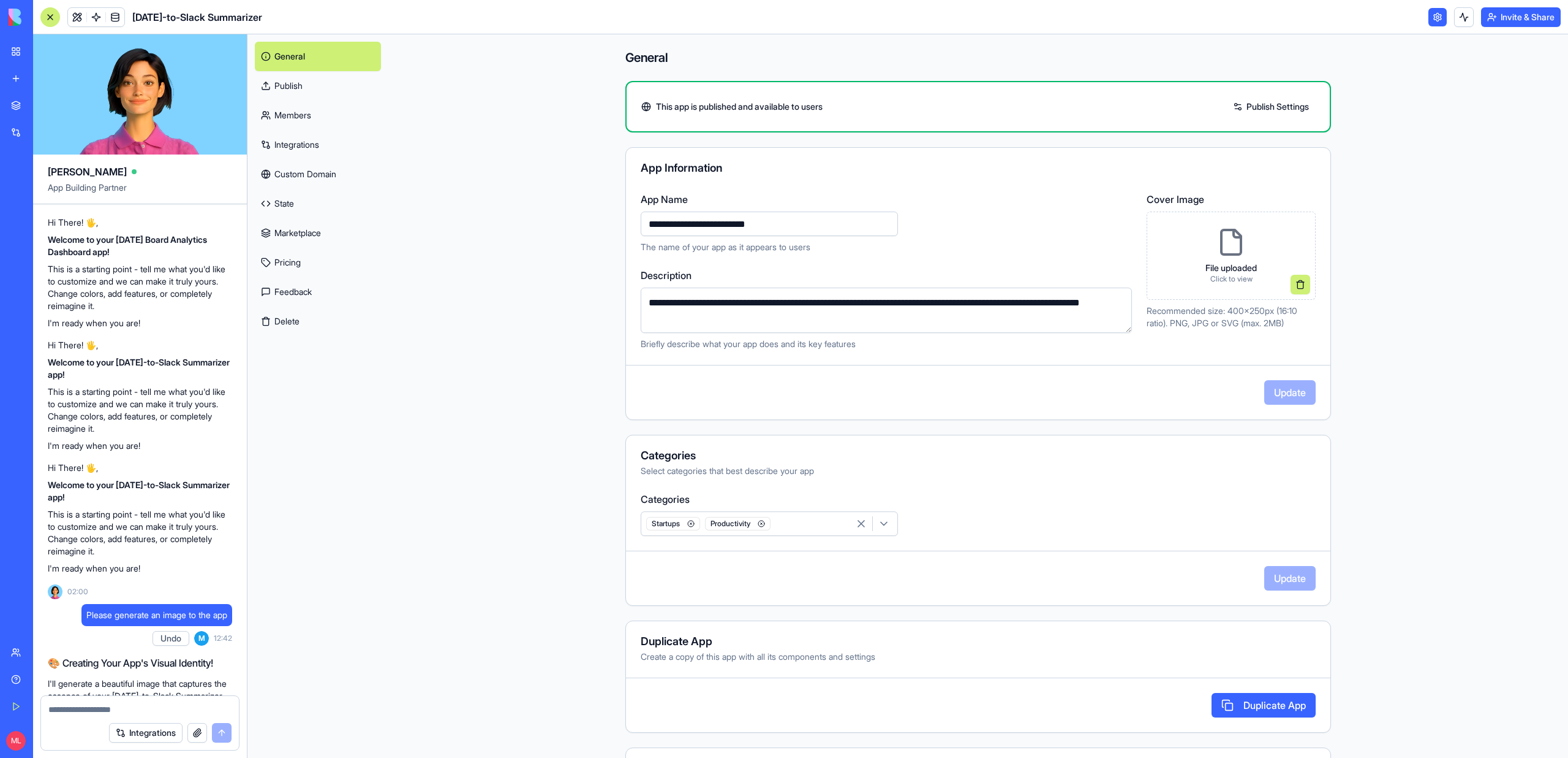
scroll to position [318, 0]
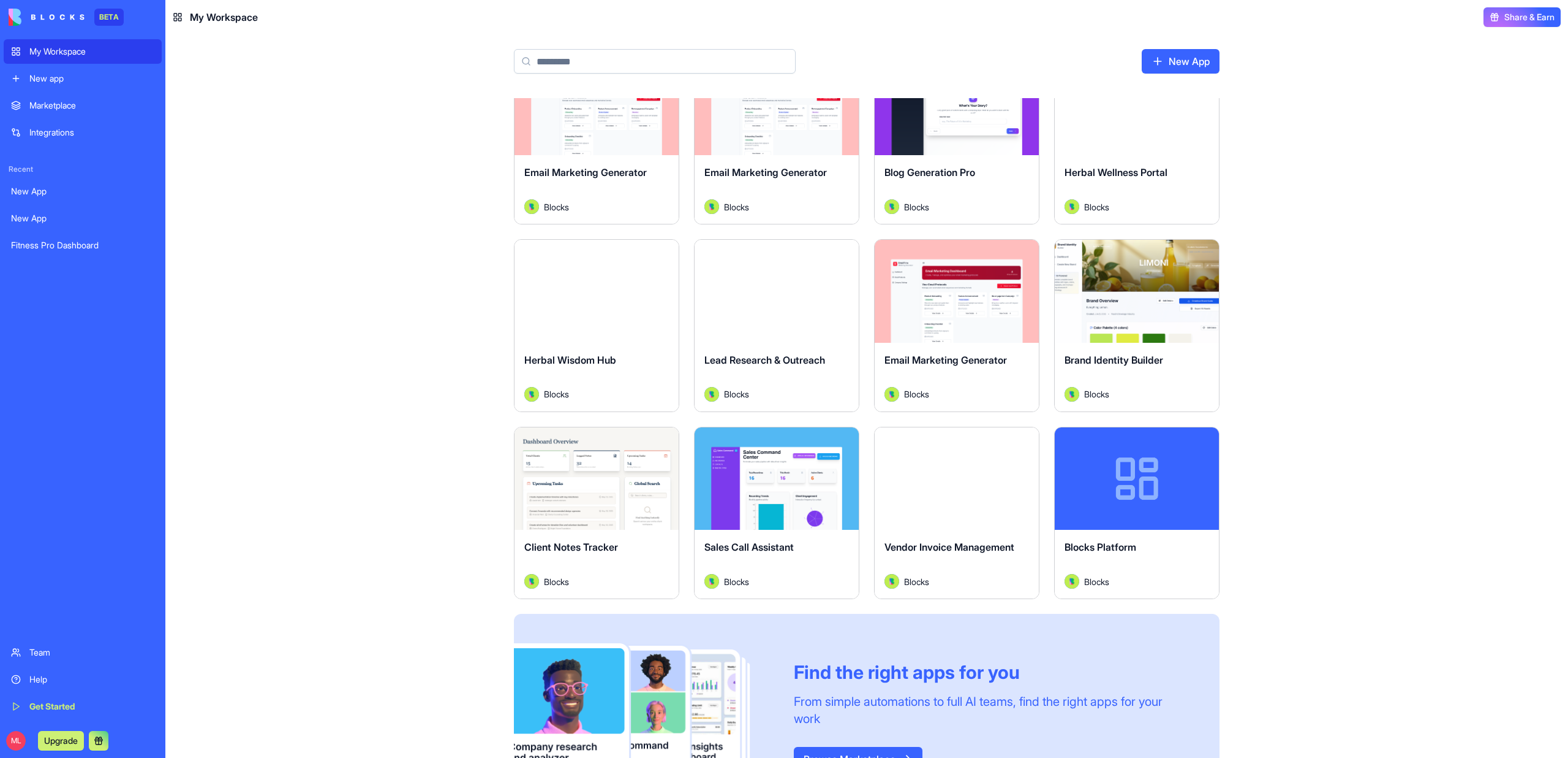
scroll to position [305, 0]
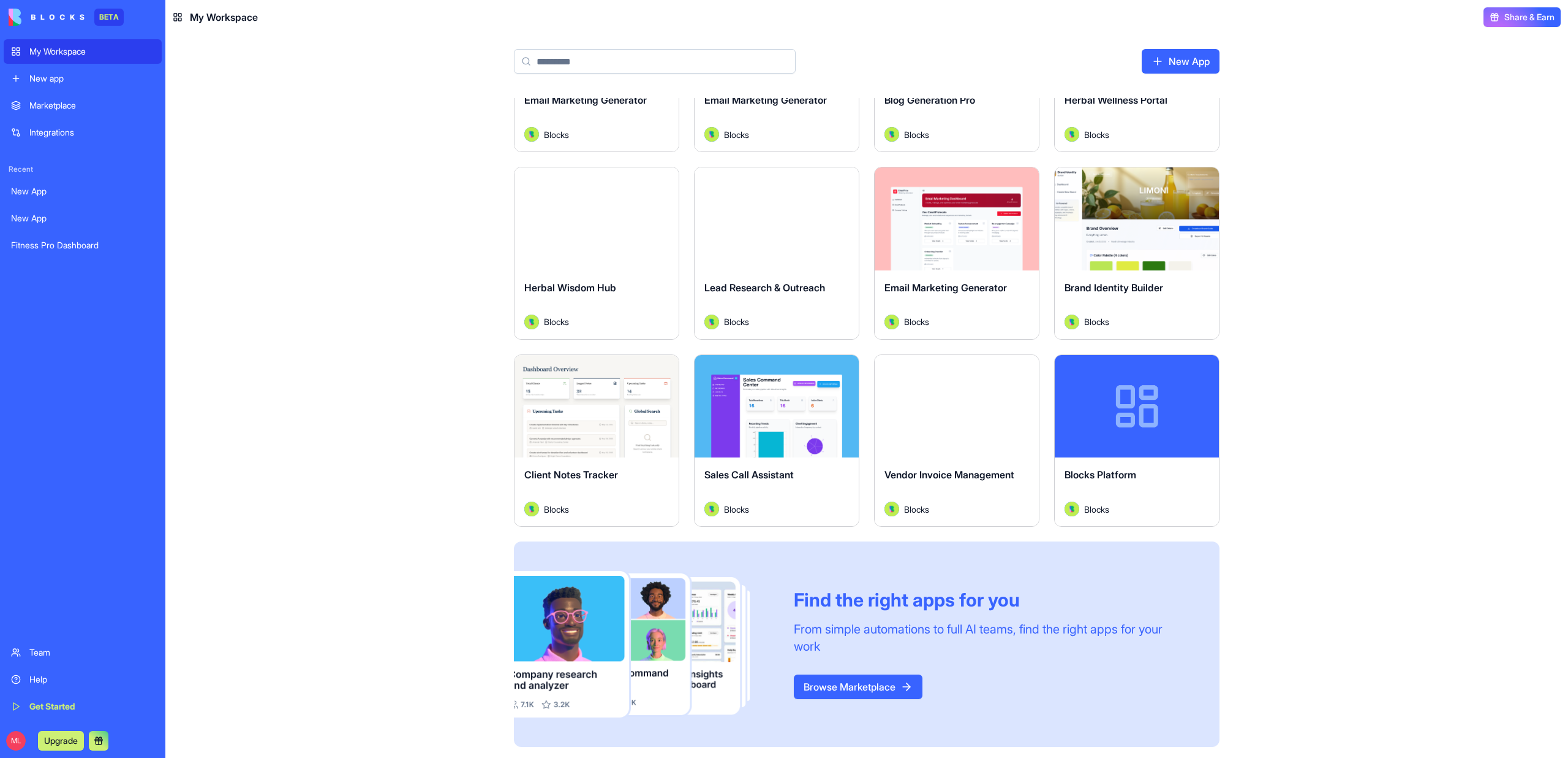
click at [955, 427] on div "Launch" at bounding box center [956, 406] width 164 height 103
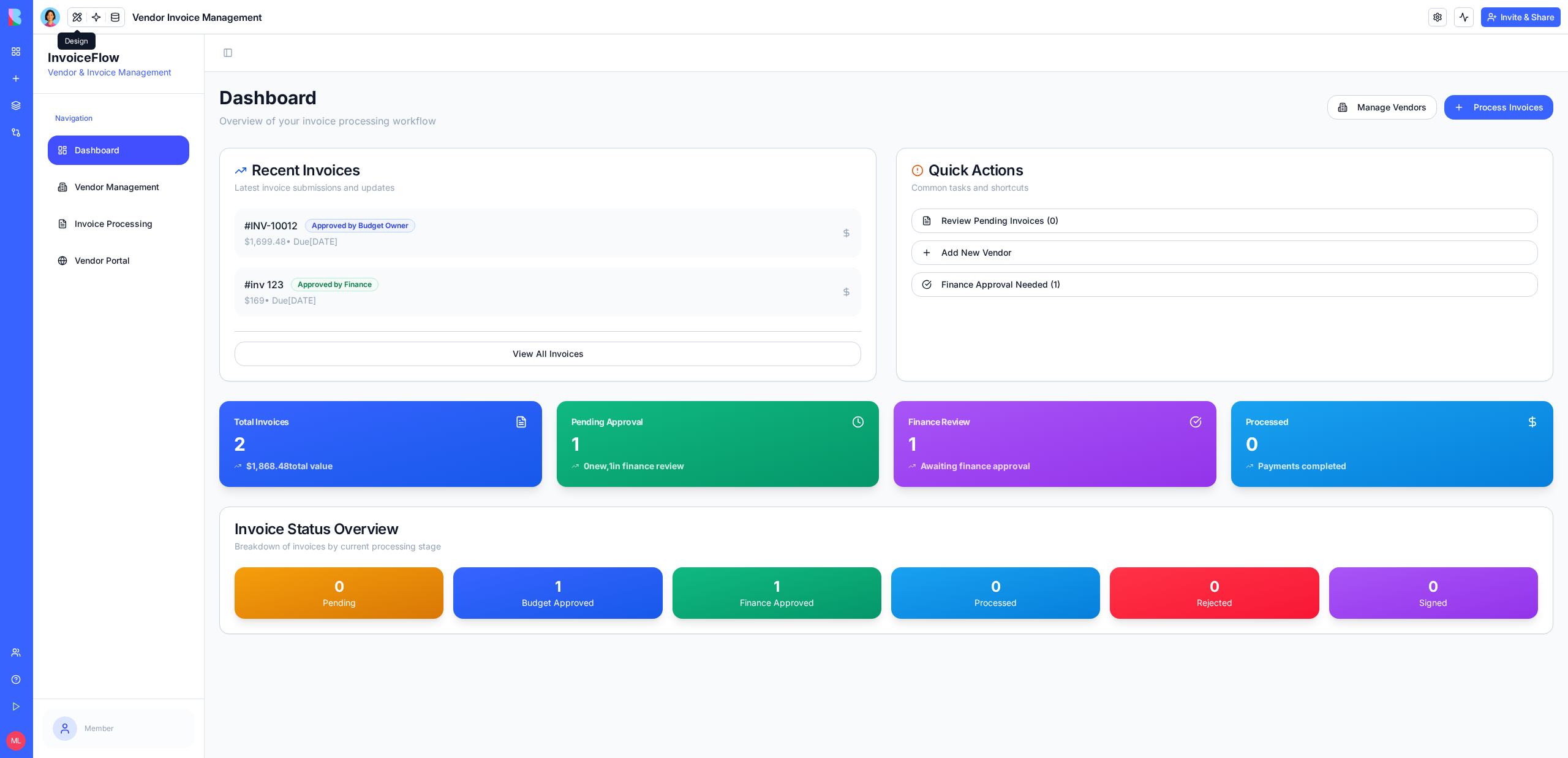
click at [77, 24] on button at bounding box center [77, 17] width 19 height 19
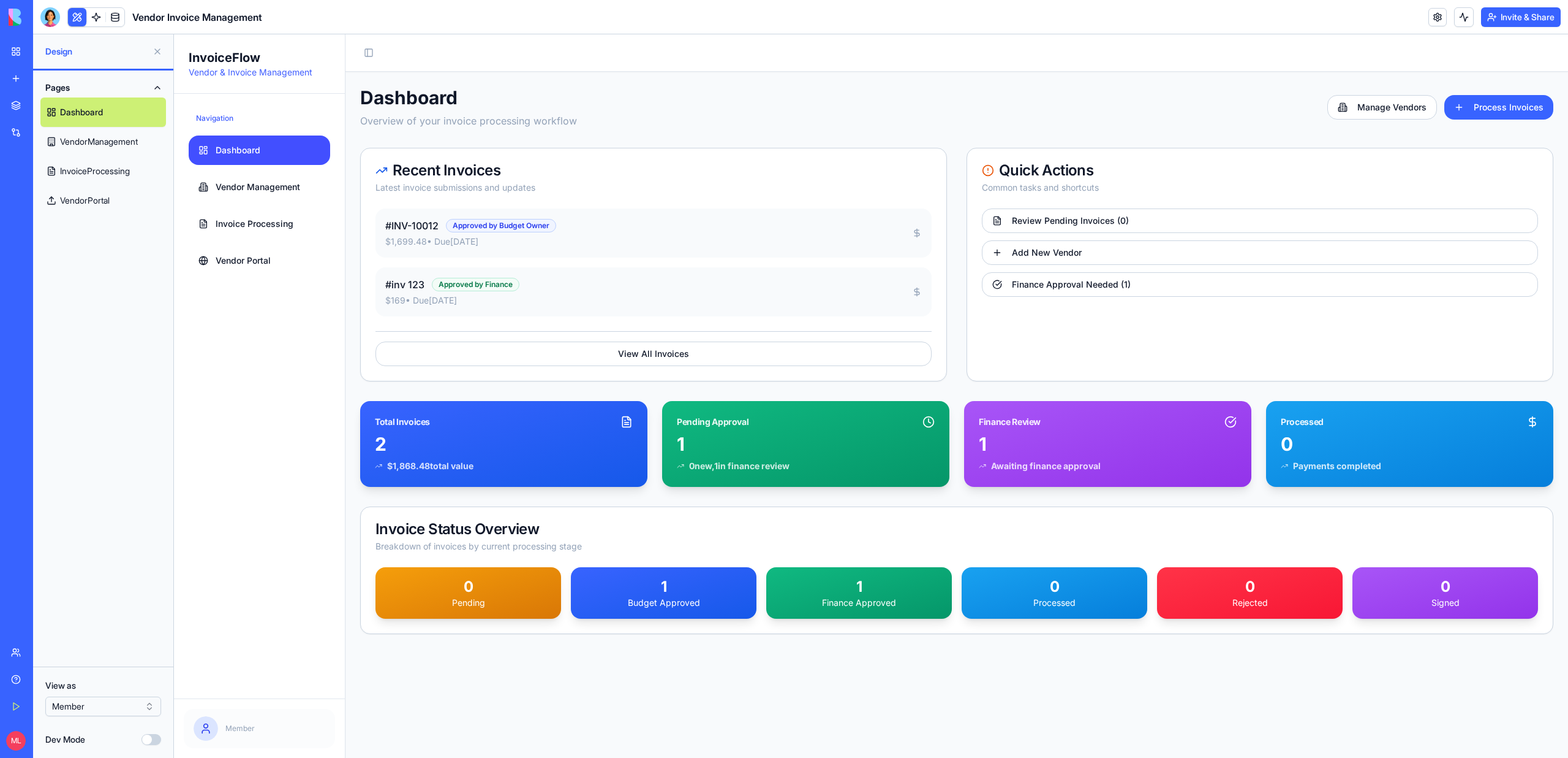
click at [101, 705] on html "BETA My Workspace New app Marketplace Integrations Recent New App New App Fitne…" at bounding box center [784, 379] width 1568 height 758
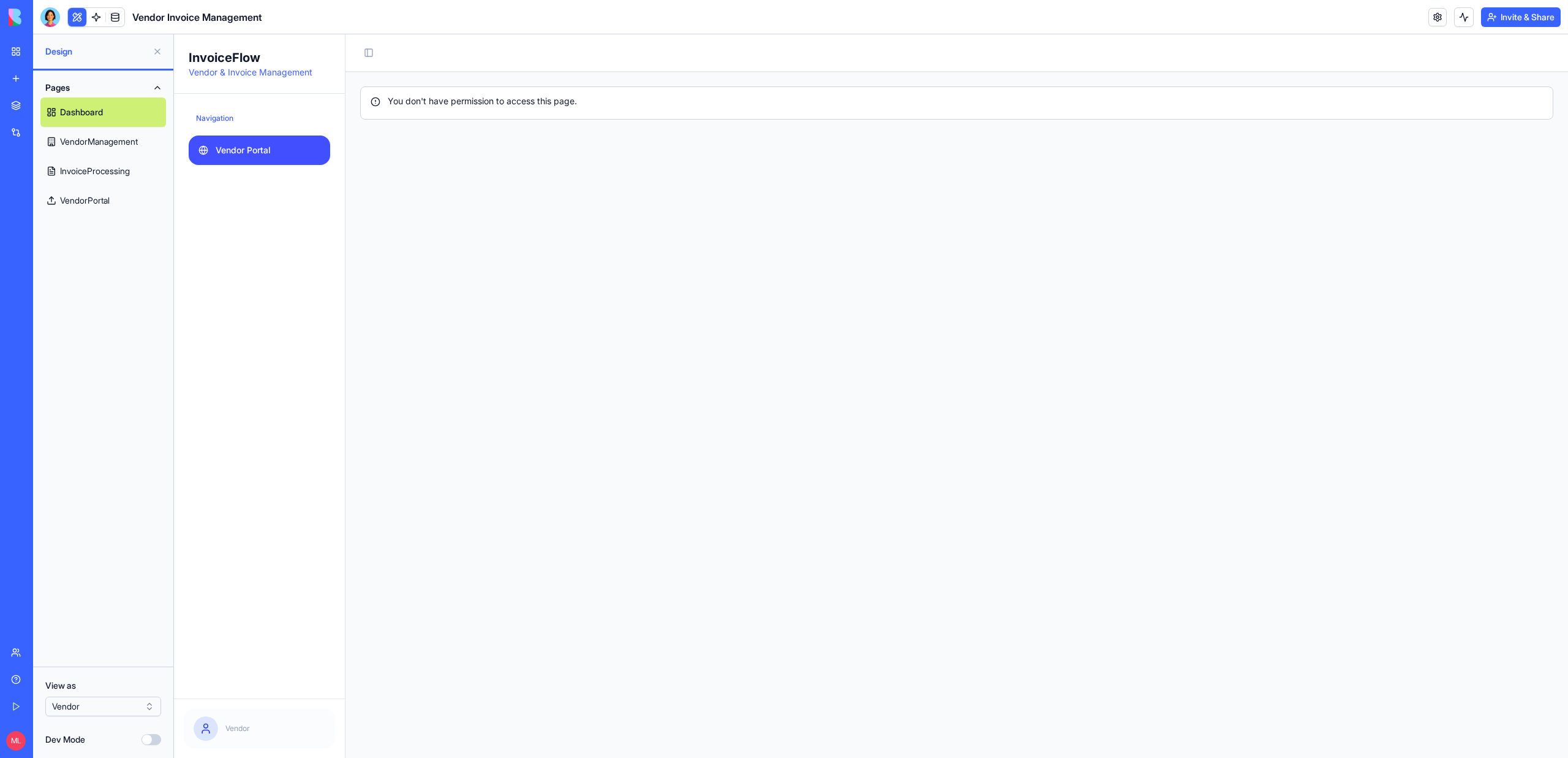
click at [228, 163] on link "Vendor Portal" at bounding box center [259, 150] width 141 height 29
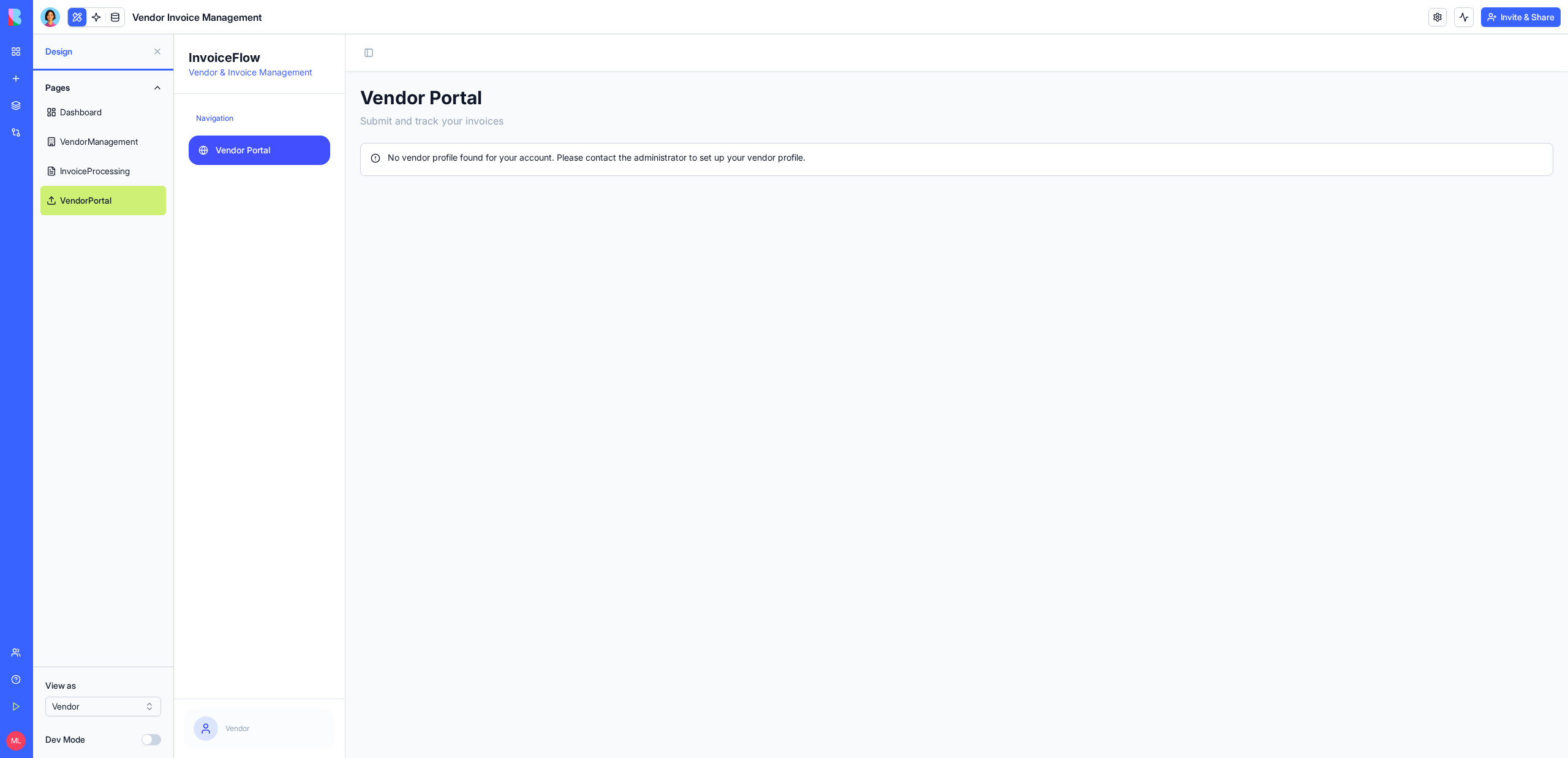
click at [123, 140] on link "VendorManagement" at bounding box center [103, 141] width 126 height 29
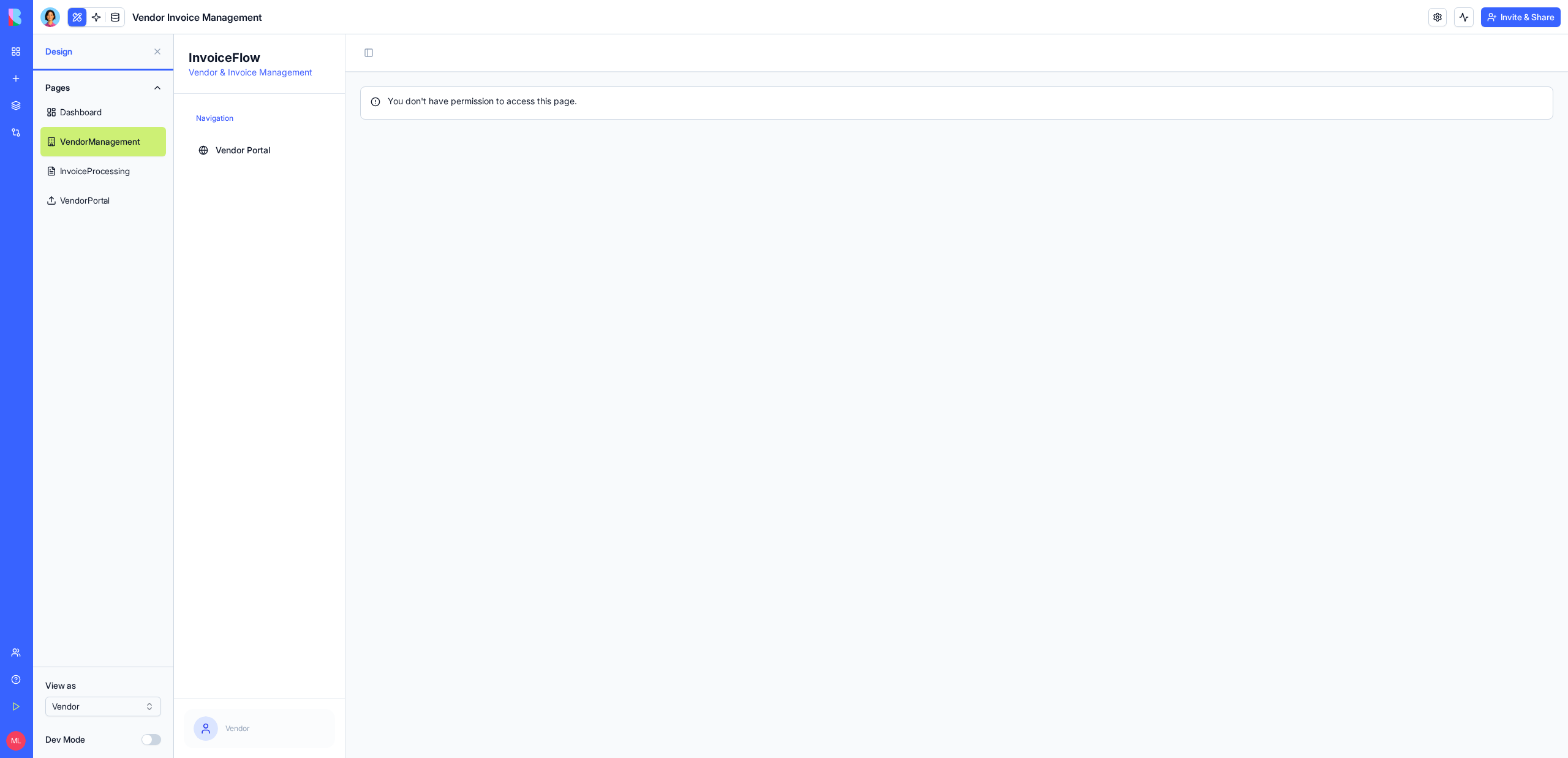
click at [228, 135] on div "Navigation Vendor Portal" at bounding box center [259, 135] width 151 height 66
click at [238, 159] on link "Vendor Portal" at bounding box center [259, 150] width 141 height 29
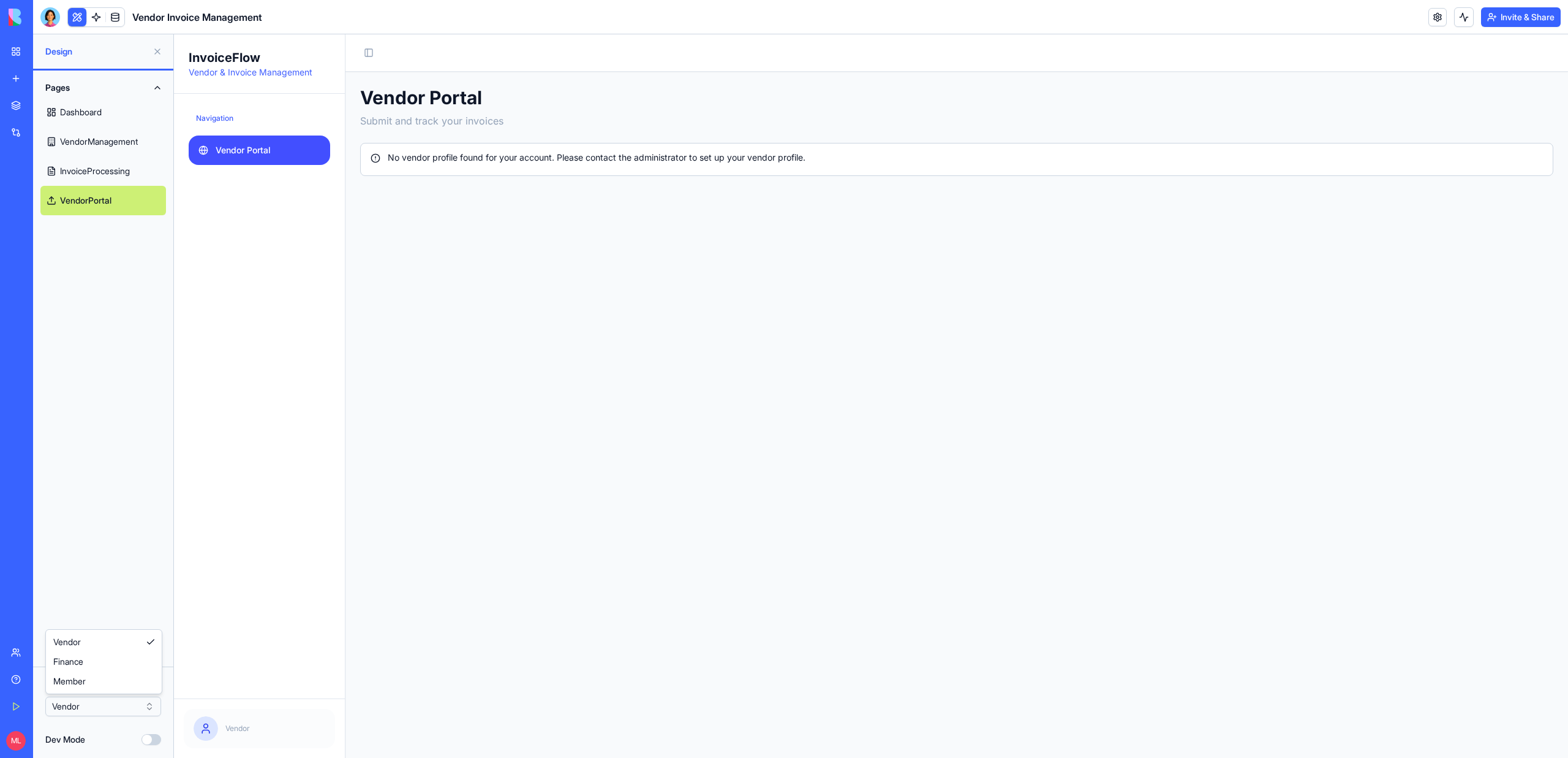
click at [113, 697] on html "BETA My Workspace New app Marketplace Integrations Recent New App New App Fitne…" at bounding box center [784, 379] width 1568 height 758
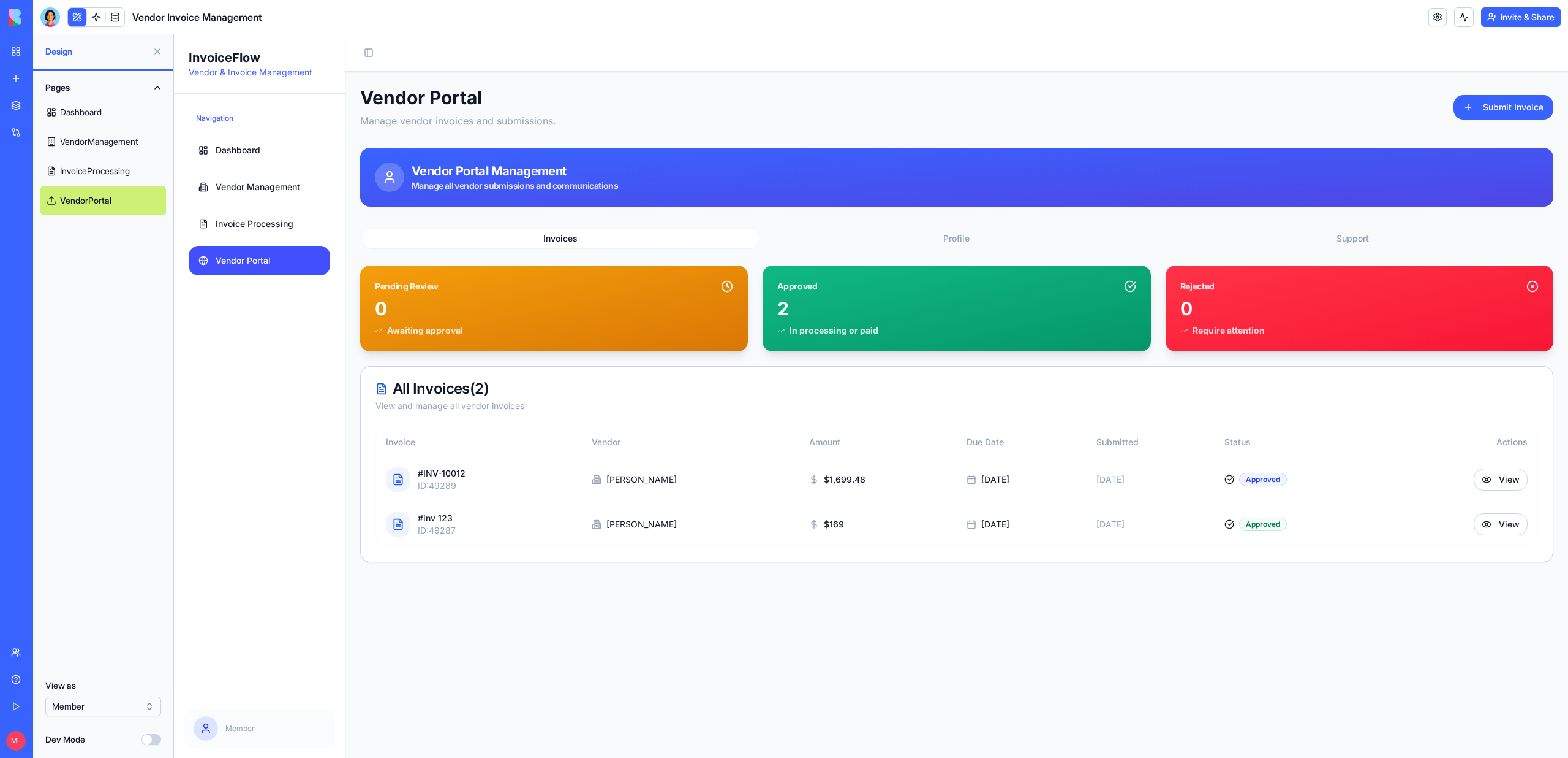
click at [253, 169] on ul "Dashboard Vendor Management Invoice Processing Vendor Portal" at bounding box center [259, 205] width 141 height 139
click at [253, 179] on link "Vendor Management" at bounding box center [259, 187] width 141 height 29
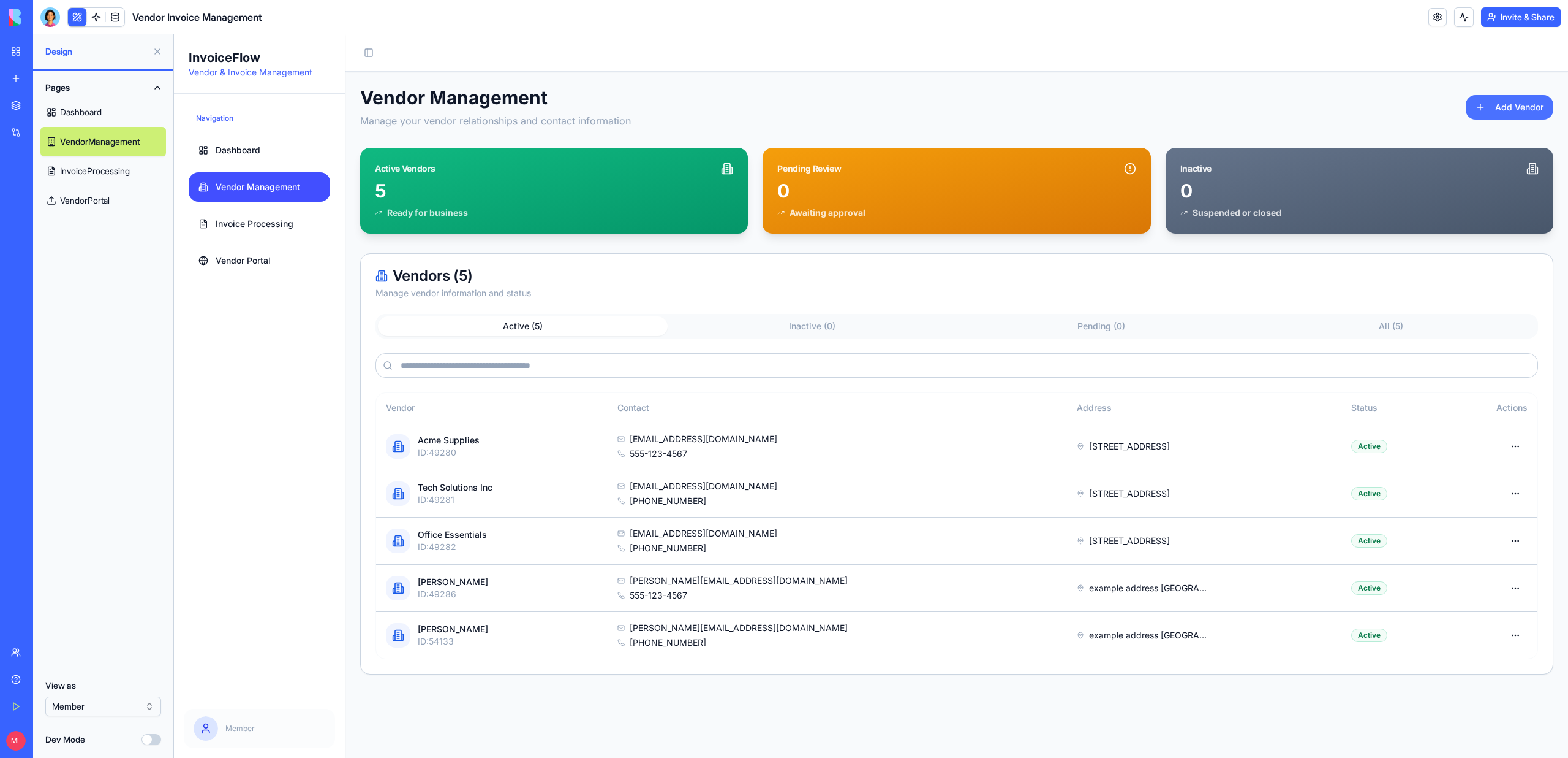
click at [1508, 100] on button "Add Vendor" at bounding box center [1509, 107] width 87 height 25
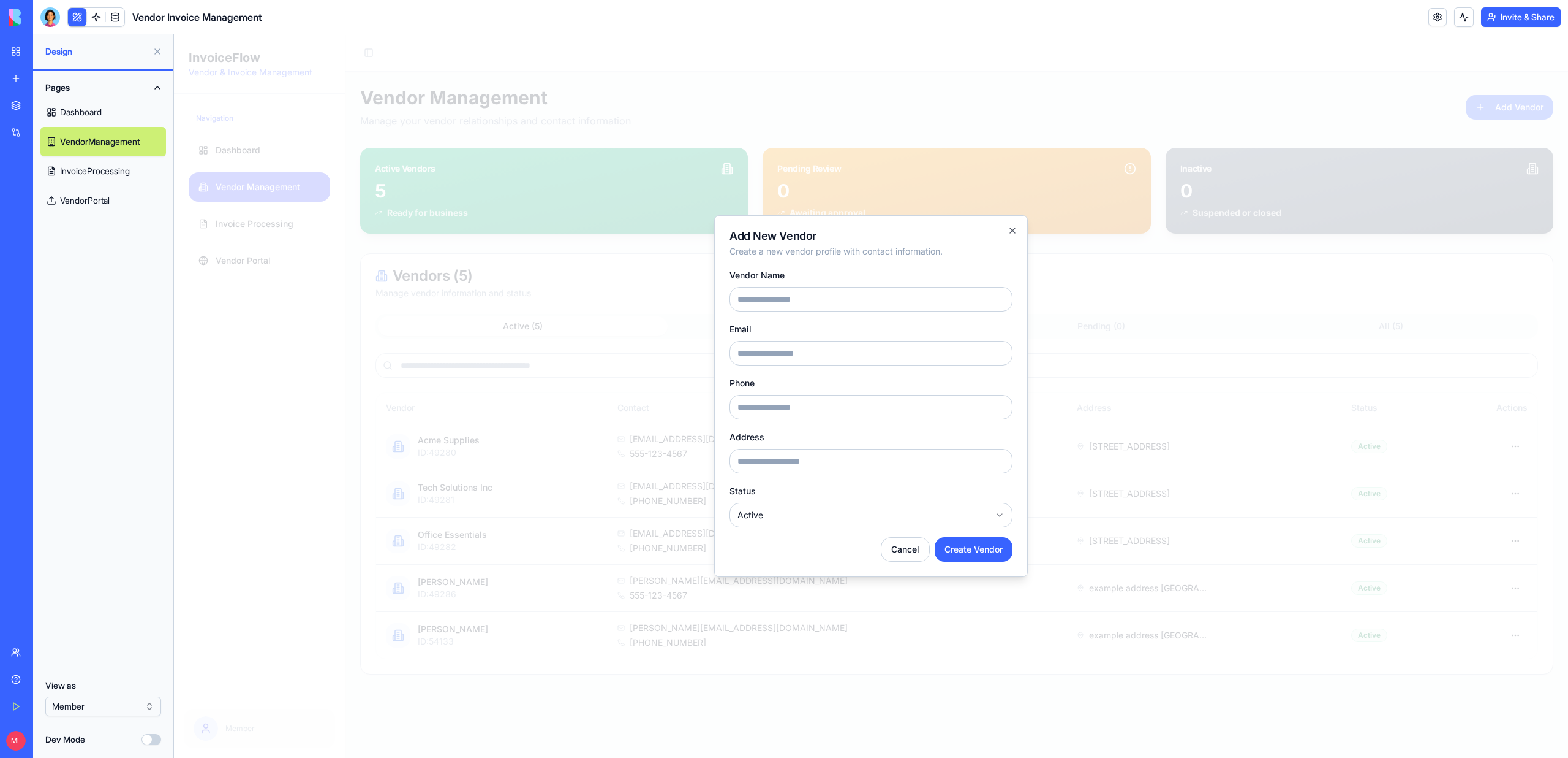
click at [793, 295] on input "Vendor Name" at bounding box center [870, 298] width 283 height 25
type input "******"
type input "**********"
click at [965, 542] on button "Create Vendor" at bounding box center [973, 549] width 78 height 25
click at [760, 408] on input "Phone" at bounding box center [870, 406] width 283 height 25
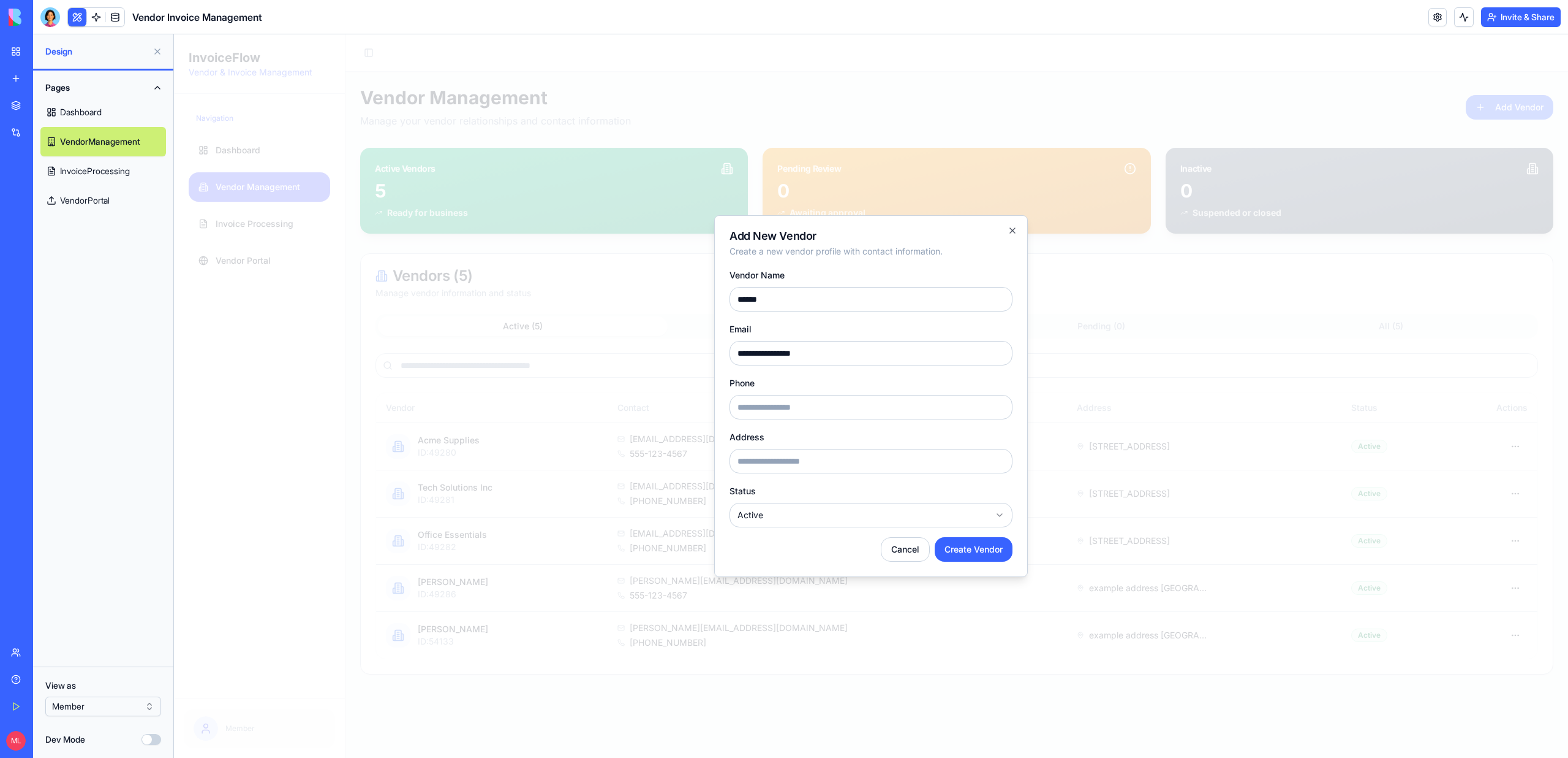
type input "**********"
click at [973, 550] on button "Create Vendor" at bounding box center [973, 549] width 78 height 25
click at [778, 452] on input "Address" at bounding box center [870, 460] width 283 height 25
type input "**********"
click at [985, 542] on button "Create Vendor" at bounding box center [973, 549] width 78 height 25
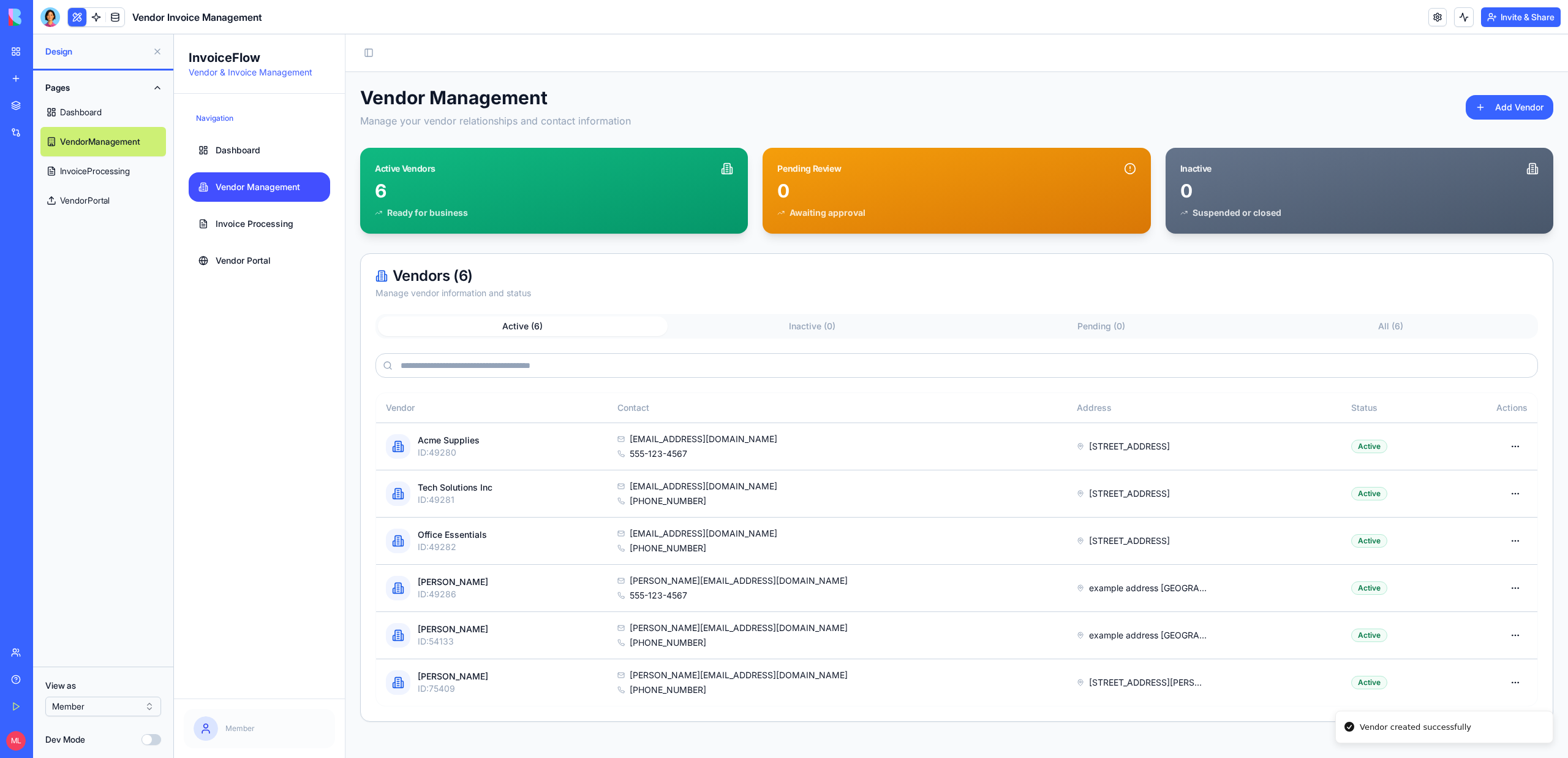
click at [90, 117] on link "Dashboard" at bounding box center [103, 112] width 126 height 29
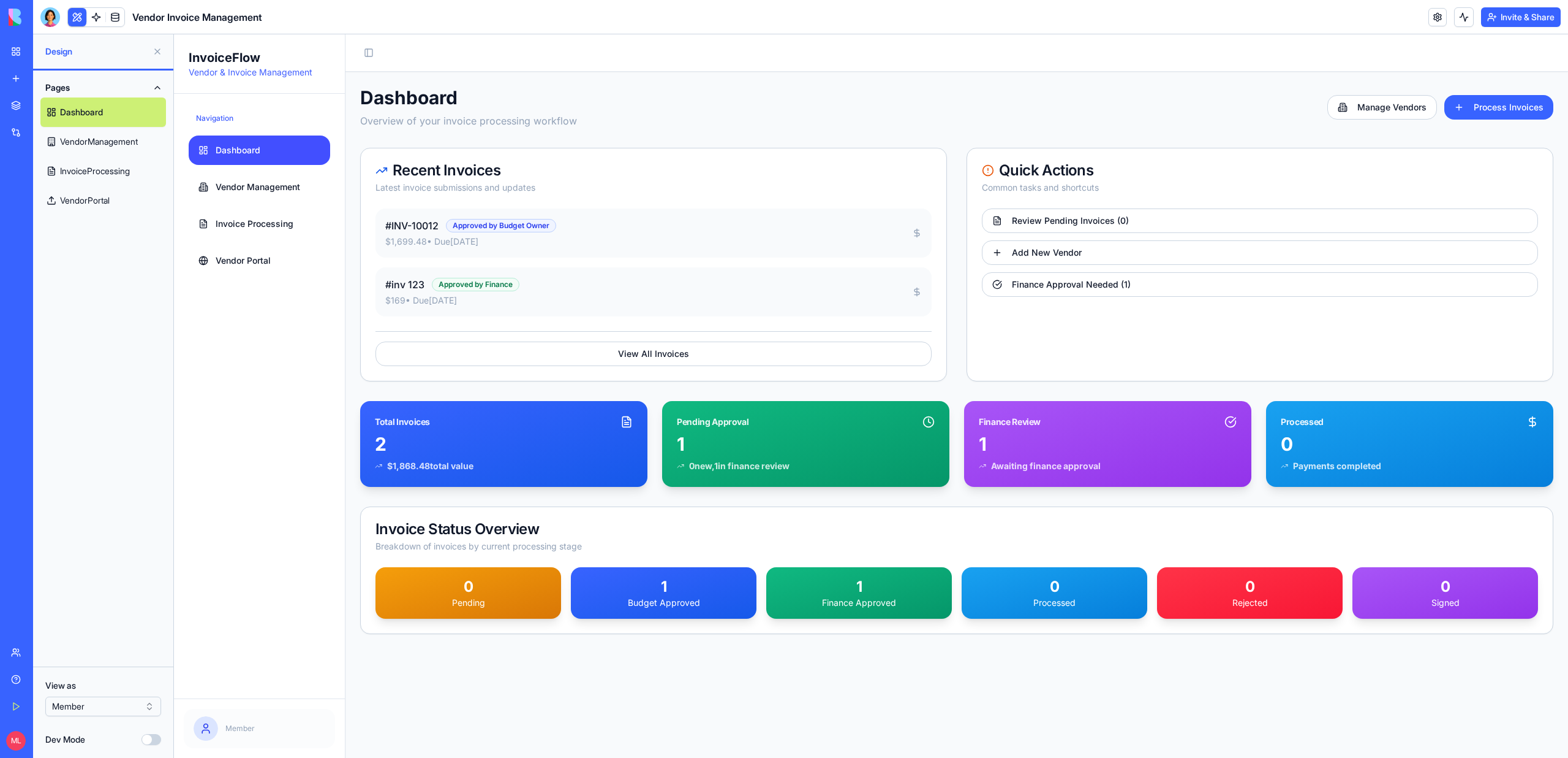
click at [95, 203] on link "VendorPortal" at bounding box center [103, 200] width 126 height 29
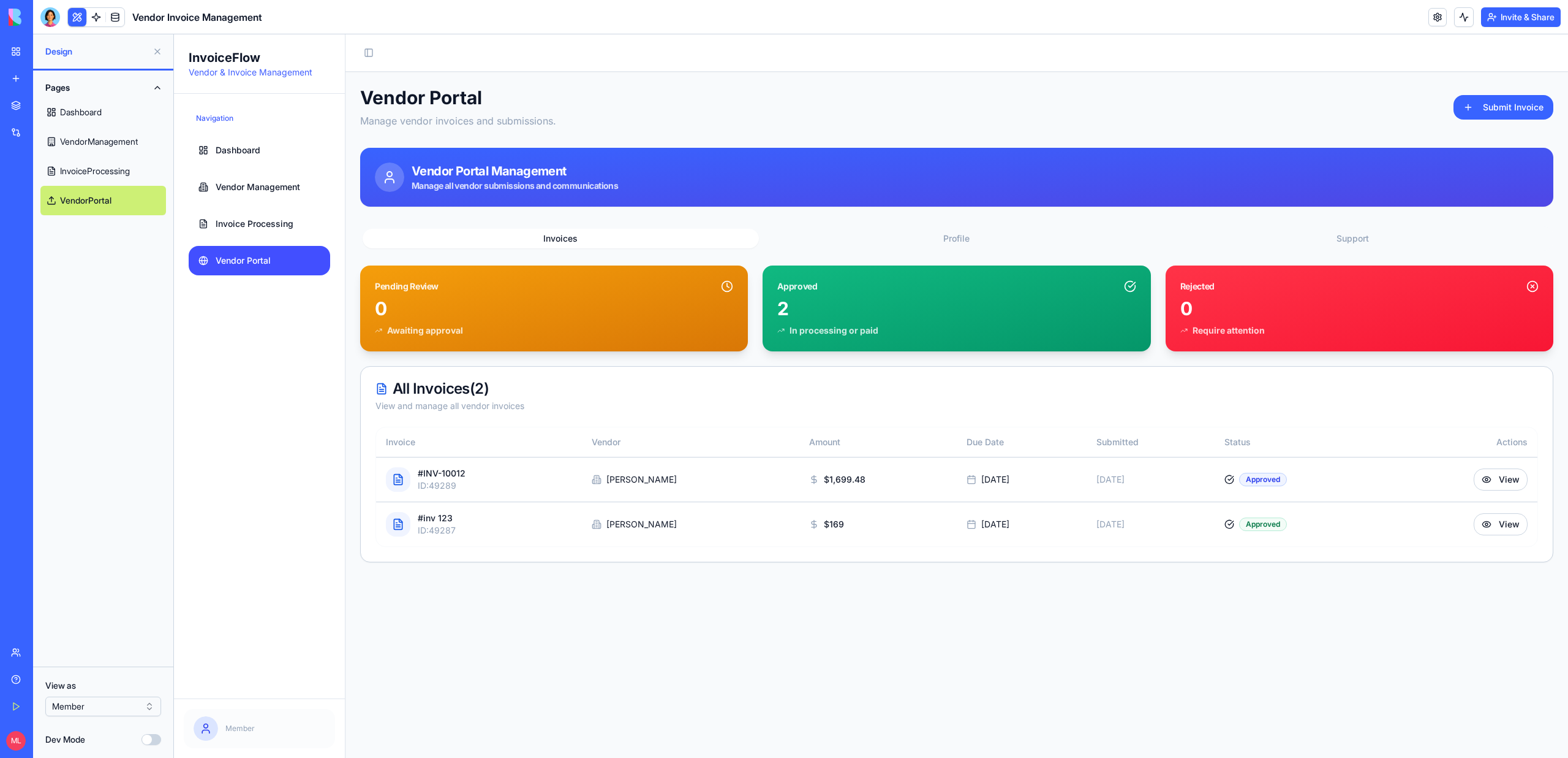
click at [76, 708] on html "BETA My Workspace New app Marketplace Integrations Recent New App New App Fitne…" at bounding box center [784, 379] width 1568 height 758
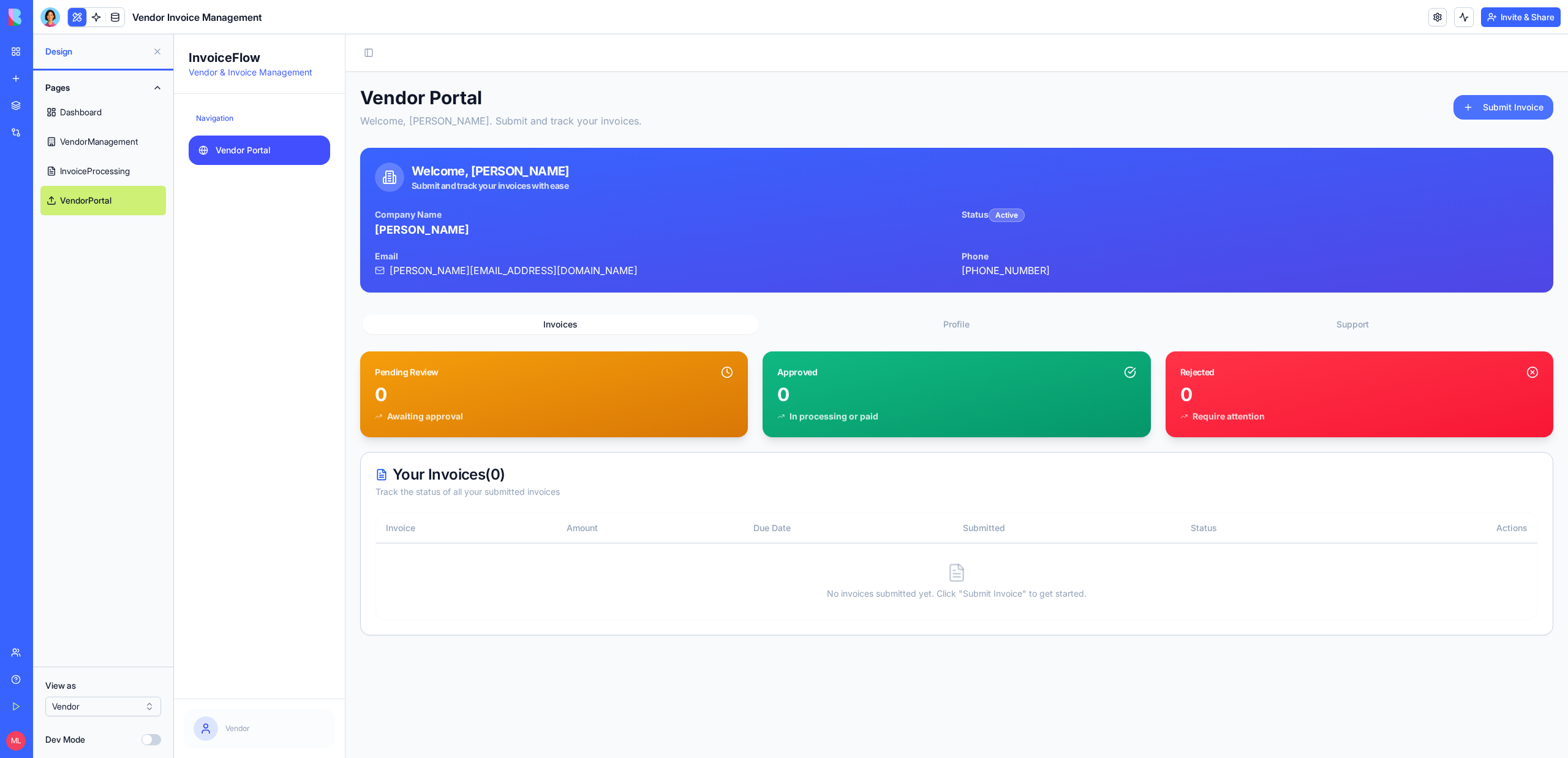
click at [1510, 114] on button "Submit Invoice" at bounding box center [1503, 107] width 100 height 25
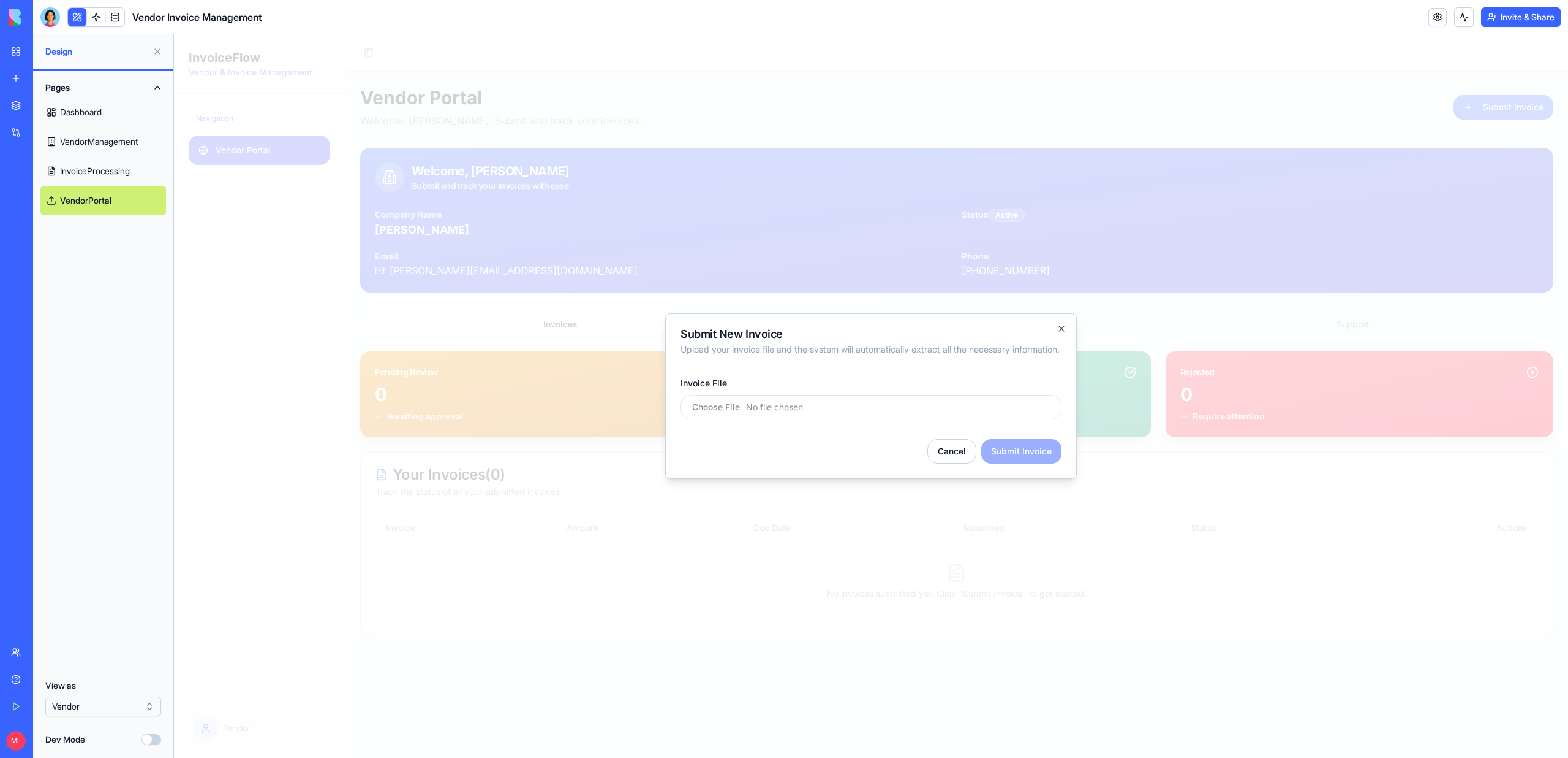
click at [791, 418] on input "Invoice File" at bounding box center [871, 406] width 381 height 25
type input "**********"
click at [1064, 324] on icon "button" at bounding box center [1062, 329] width 10 height 10
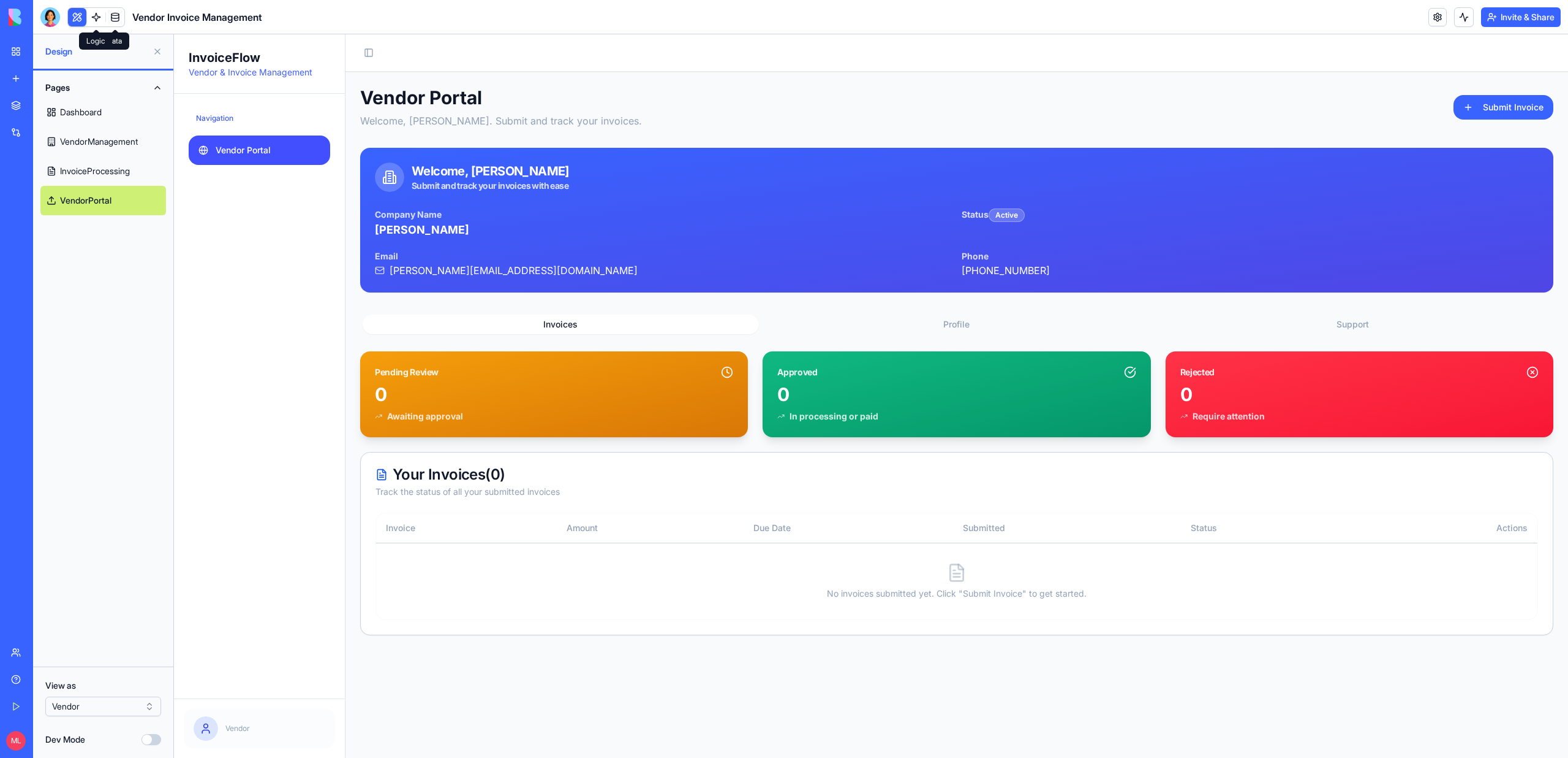
click at [95, 22] on link at bounding box center [96, 17] width 19 height 19
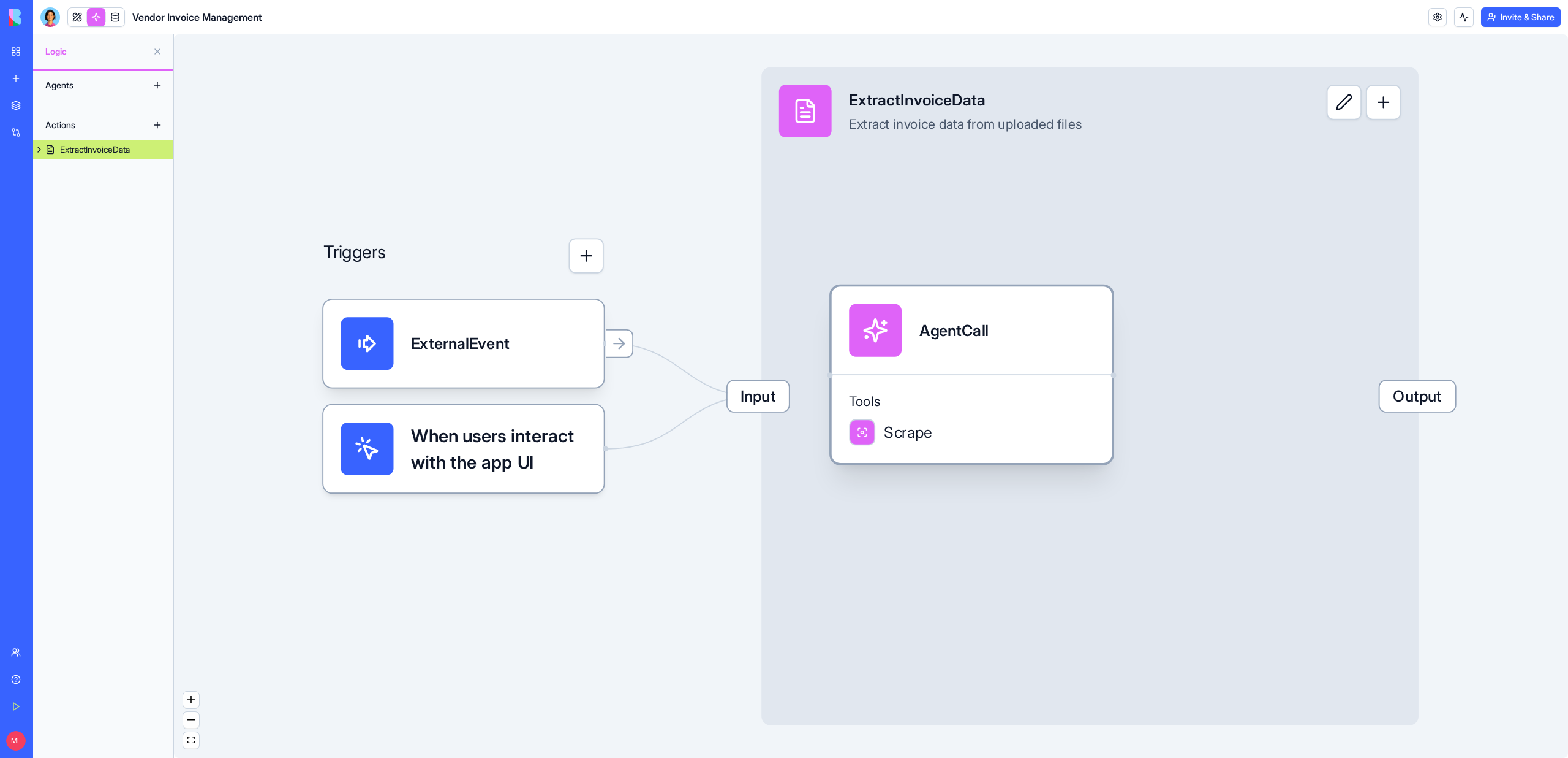
click at [995, 397] on span "Tools" at bounding box center [971, 402] width 245 height 18
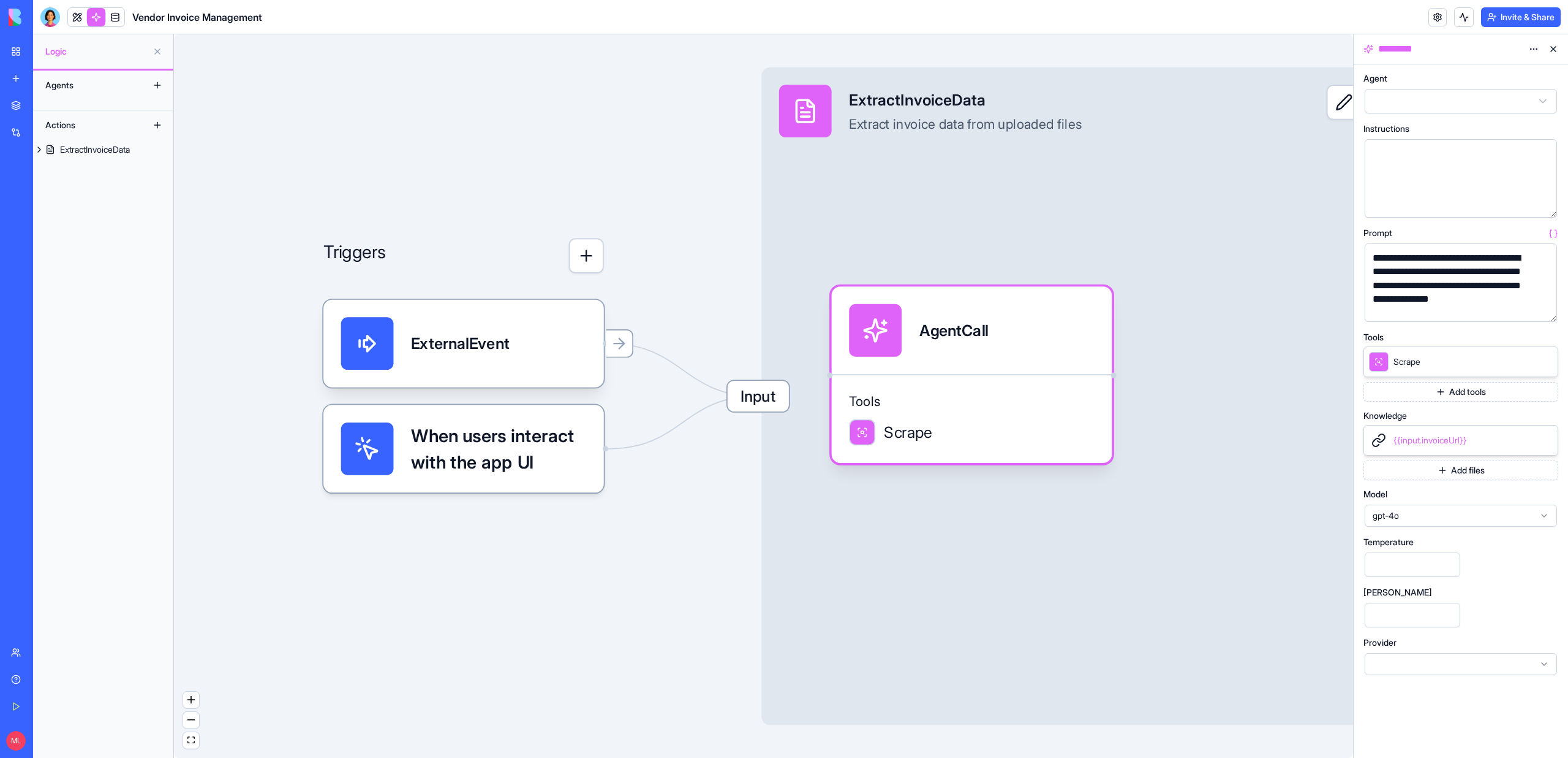
click at [1471, 391] on button "Add tools" at bounding box center [1461, 392] width 195 height 20
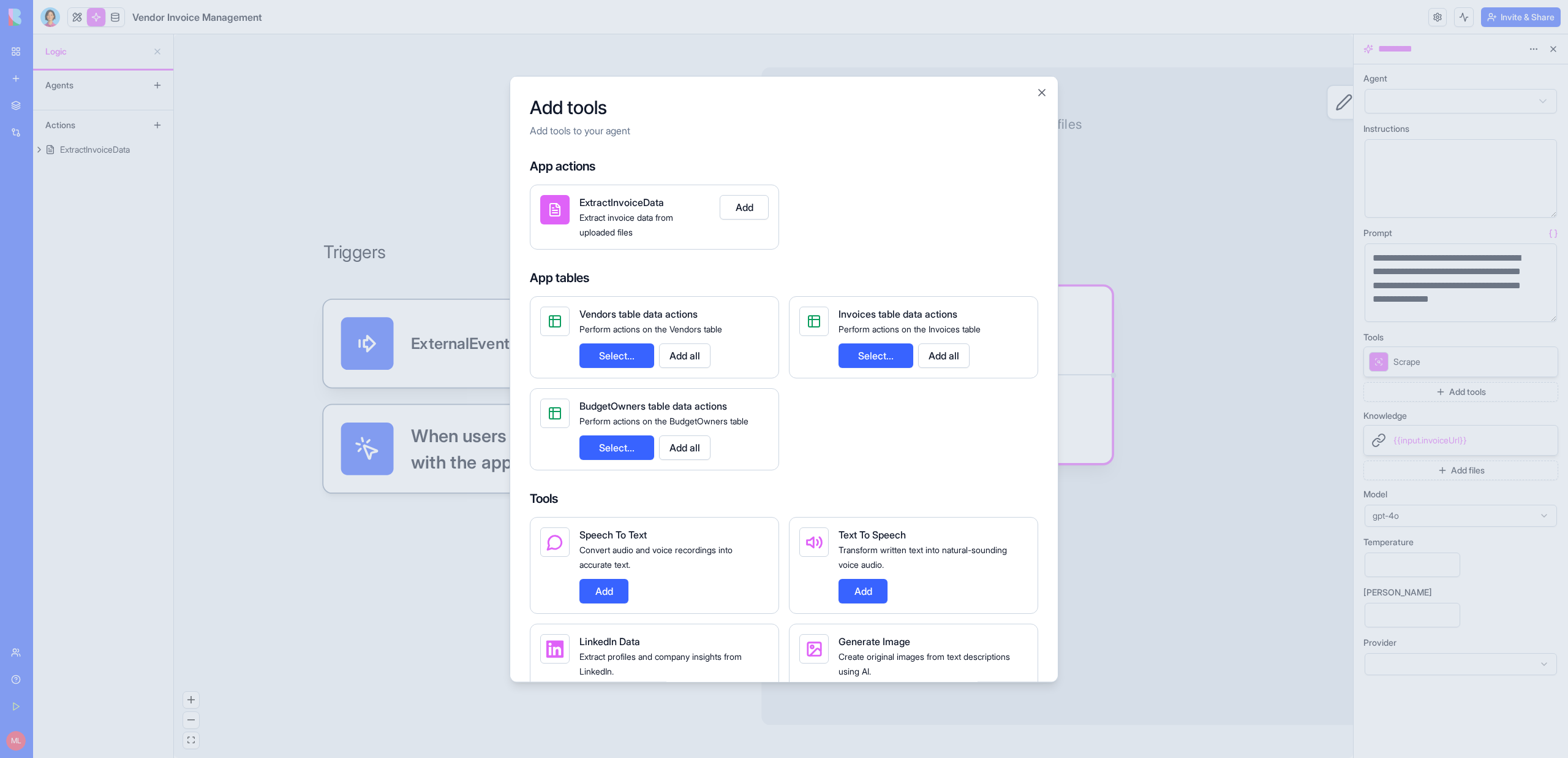
click at [1423, 339] on div at bounding box center [784, 379] width 1568 height 758
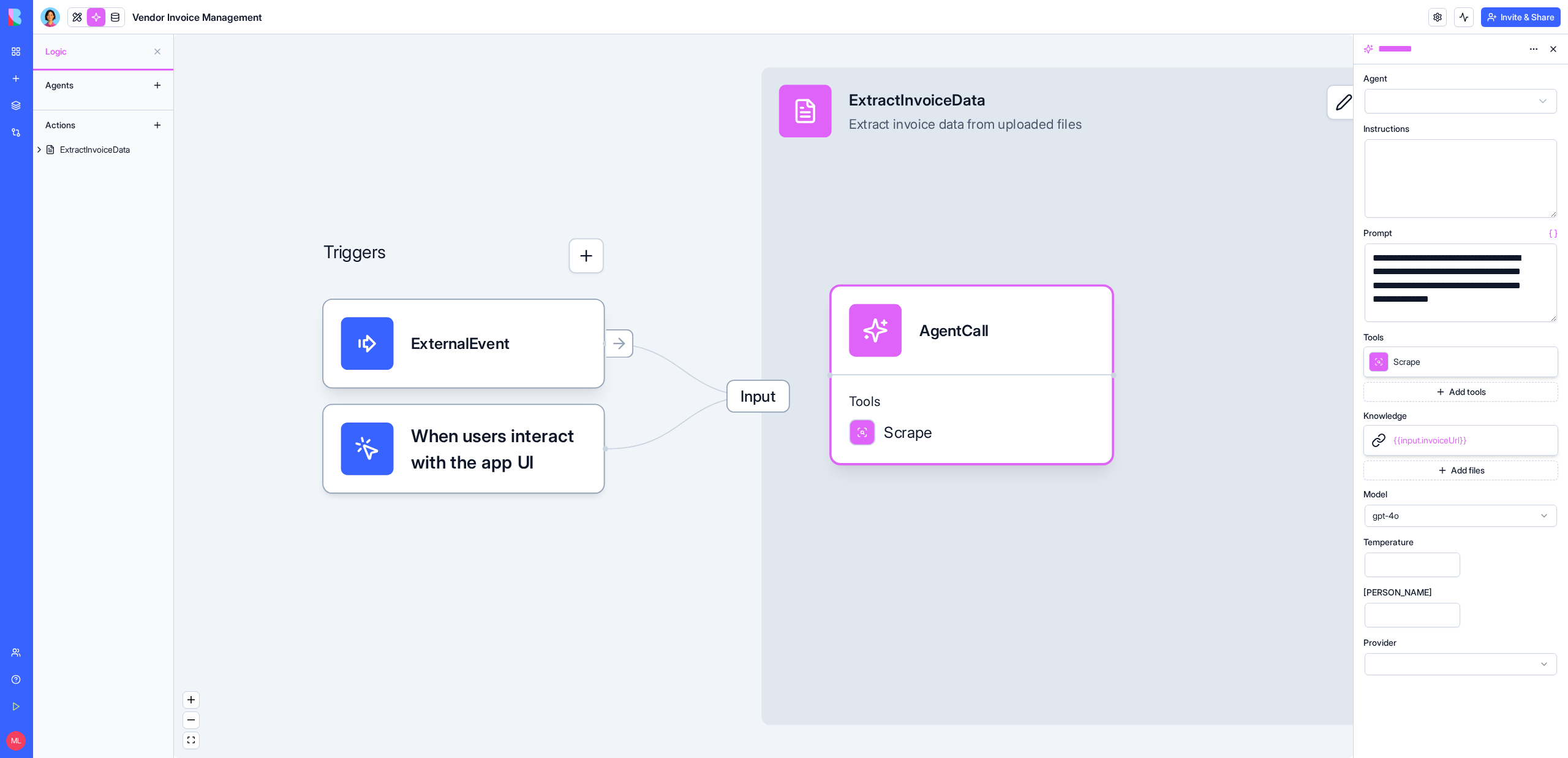
click at [1544, 310] on button "button" at bounding box center [1544, 309] width 20 height 20
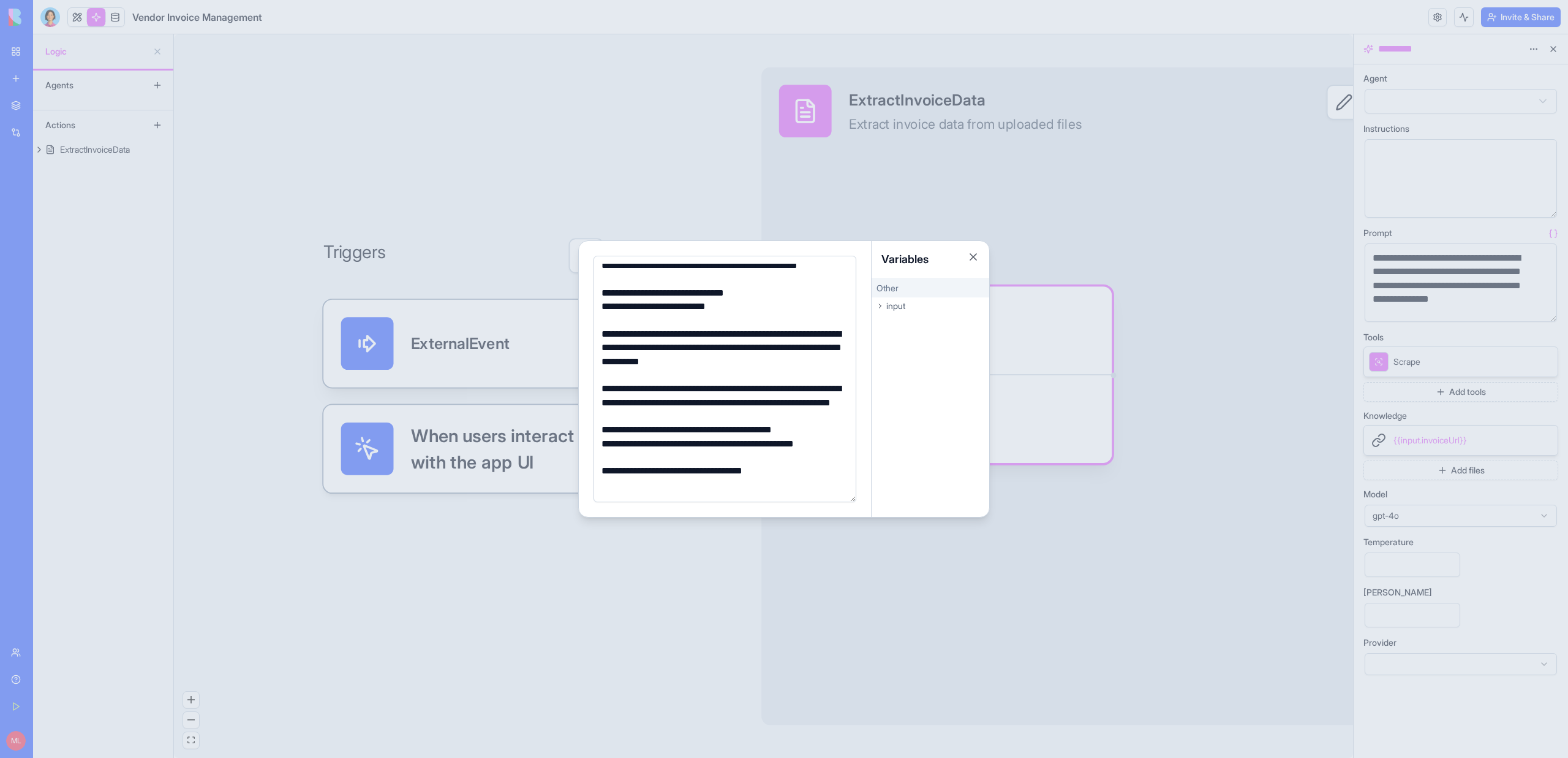
scroll to position [140, 0]
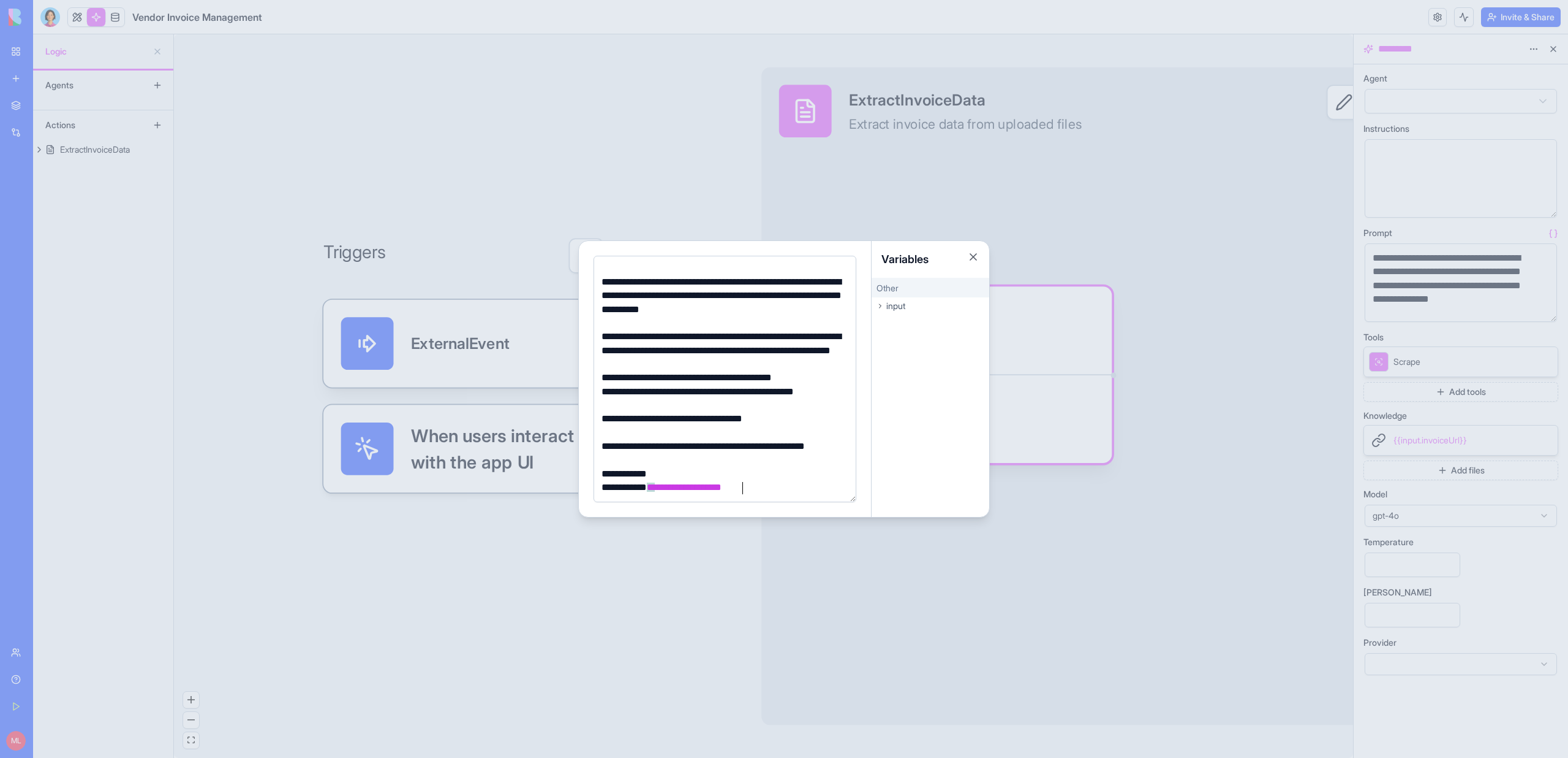
click at [406, 253] on div at bounding box center [784, 379] width 1568 height 758
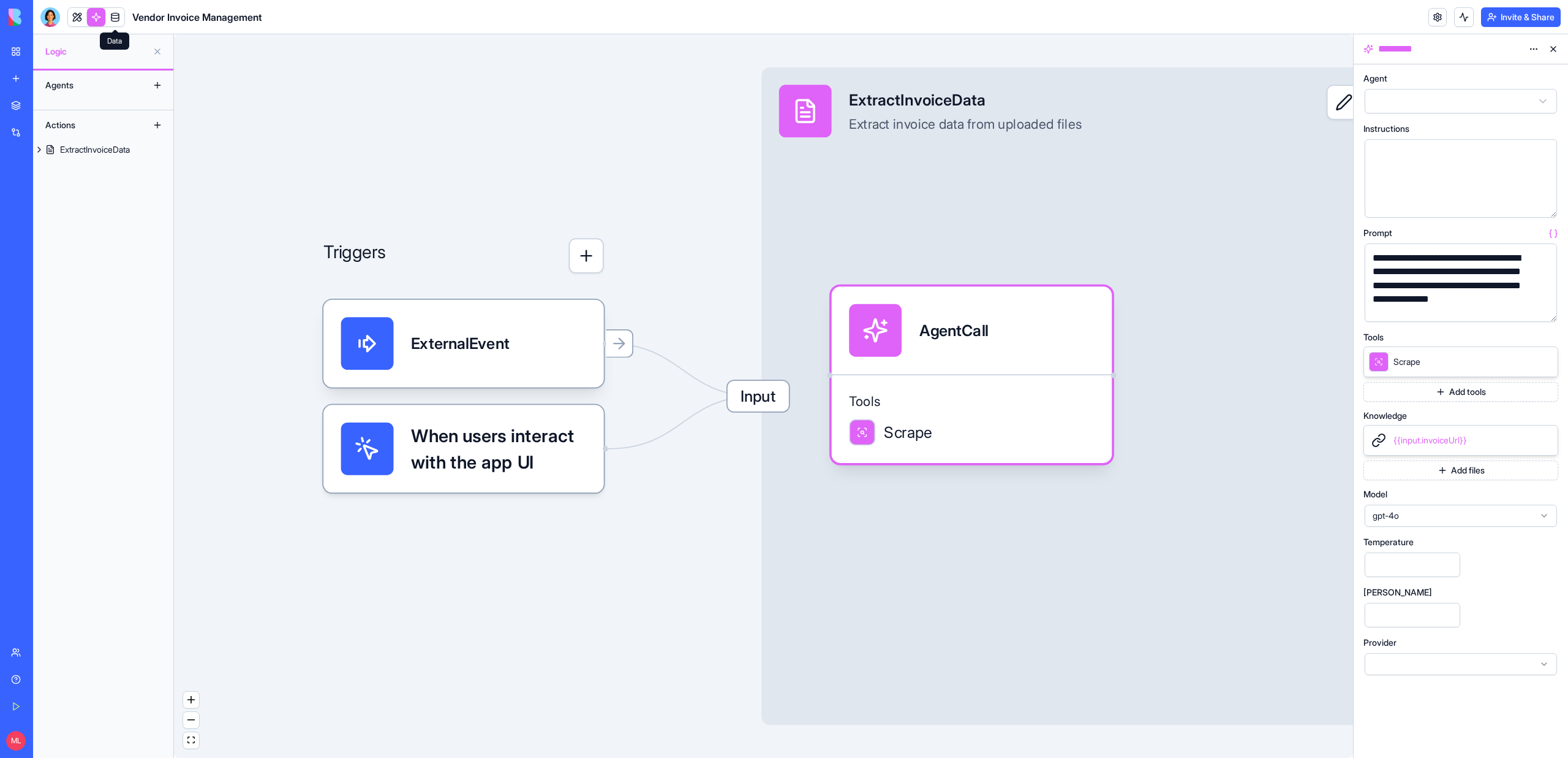
click at [110, 19] on span at bounding box center [115, 17] width 34 height 34
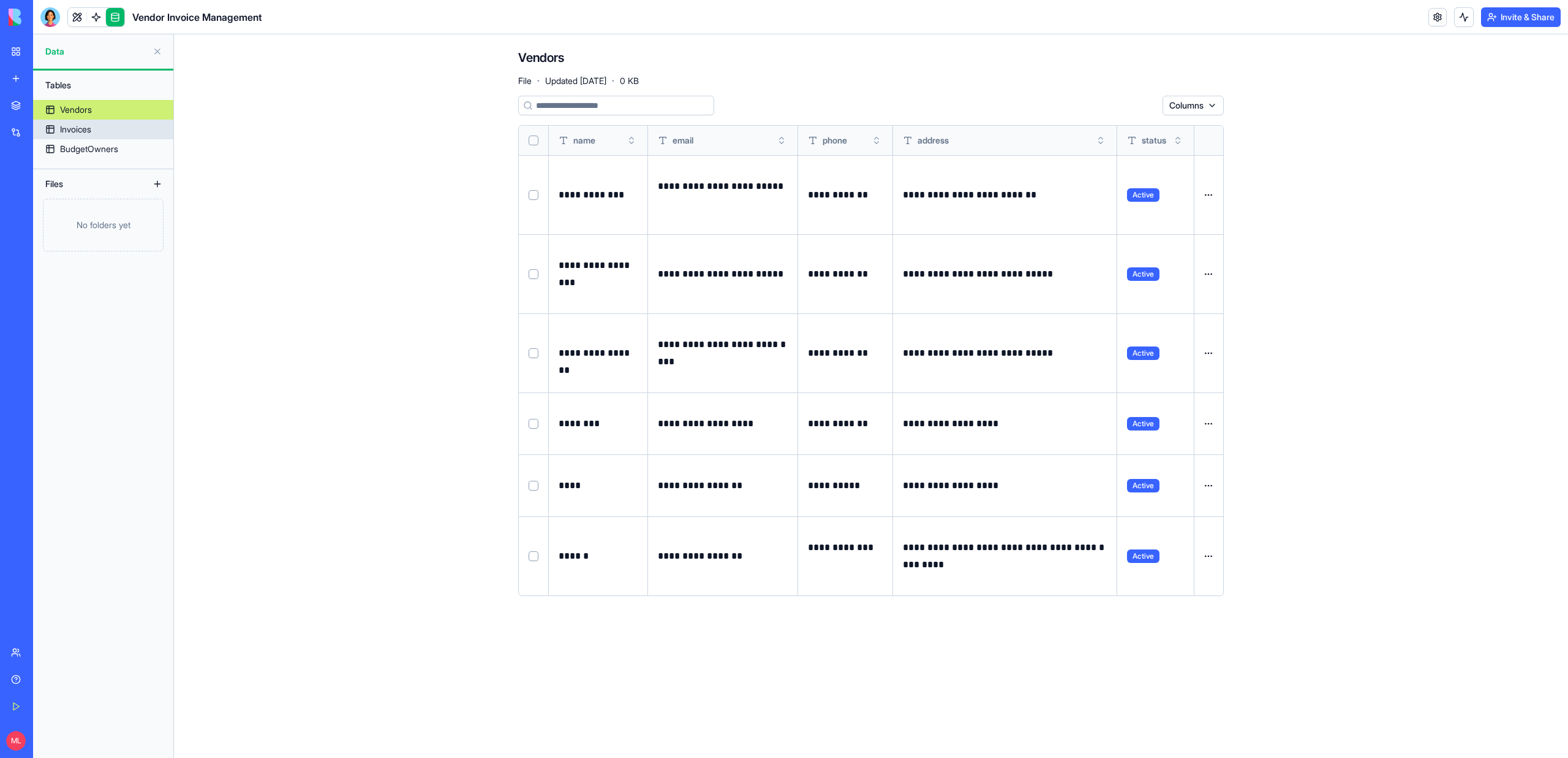
click at [98, 133] on link "Invoices" at bounding box center [103, 130] width 140 height 20
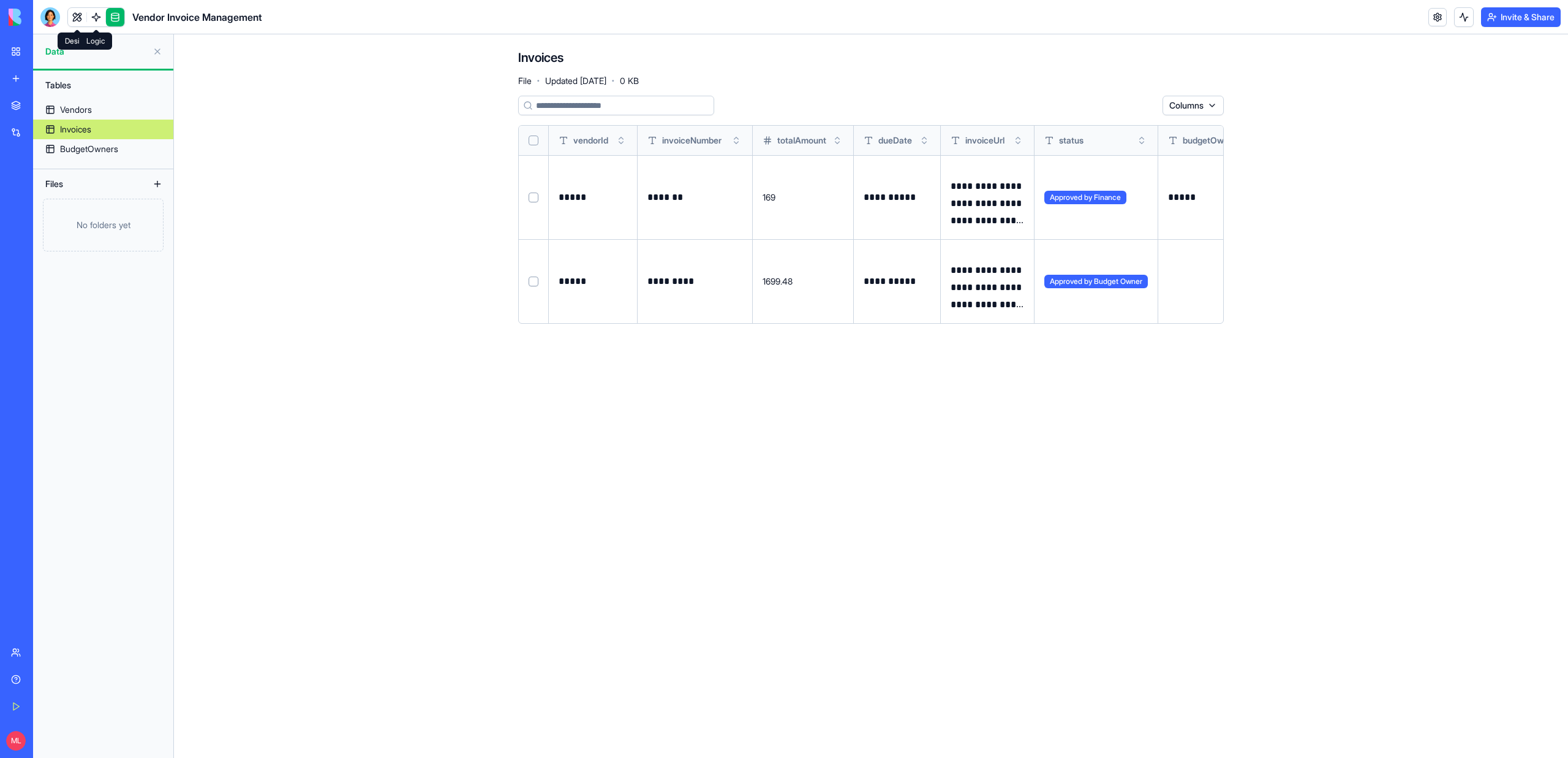
click at [97, 14] on link at bounding box center [96, 17] width 19 height 19
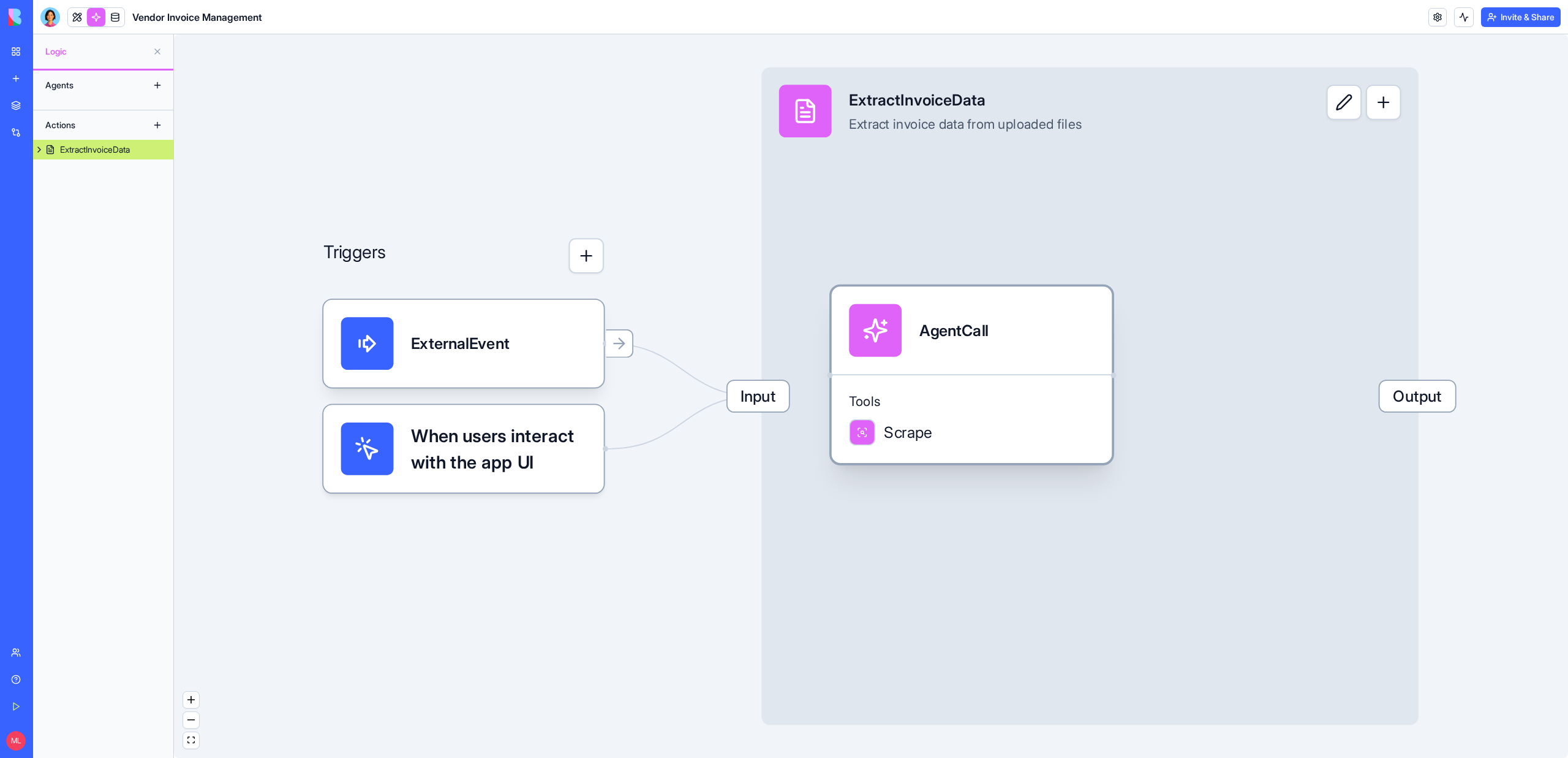
click at [1059, 419] on div "Scrape" at bounding box center [971, 432] width 245 height 27
click at [1017, 404] on span "Tools" at bounding box center [971, 402] width 245 height 18
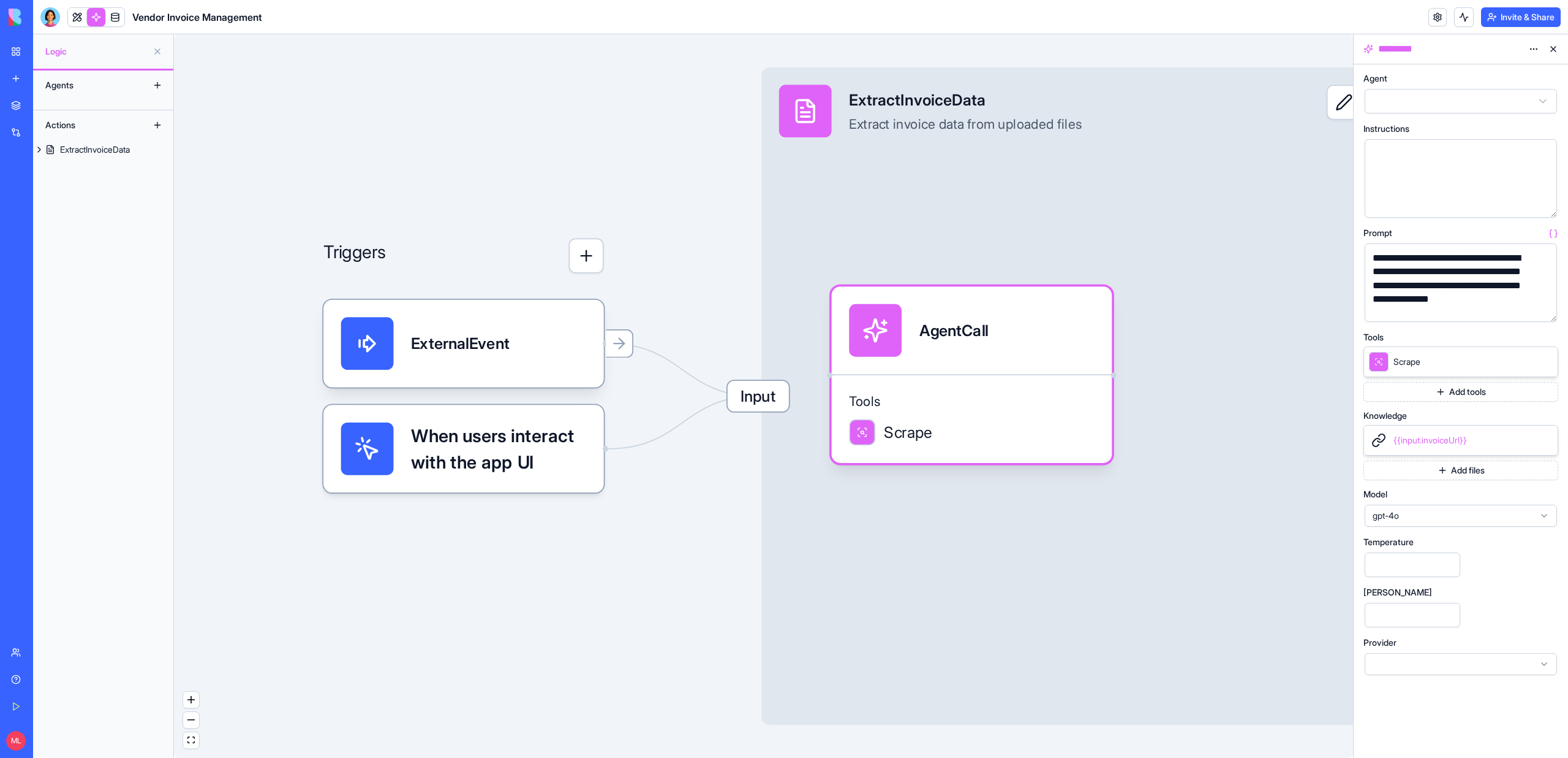
click at [1543, 309] on button "button" at bounding box center [1544, 309] width 20 height 20
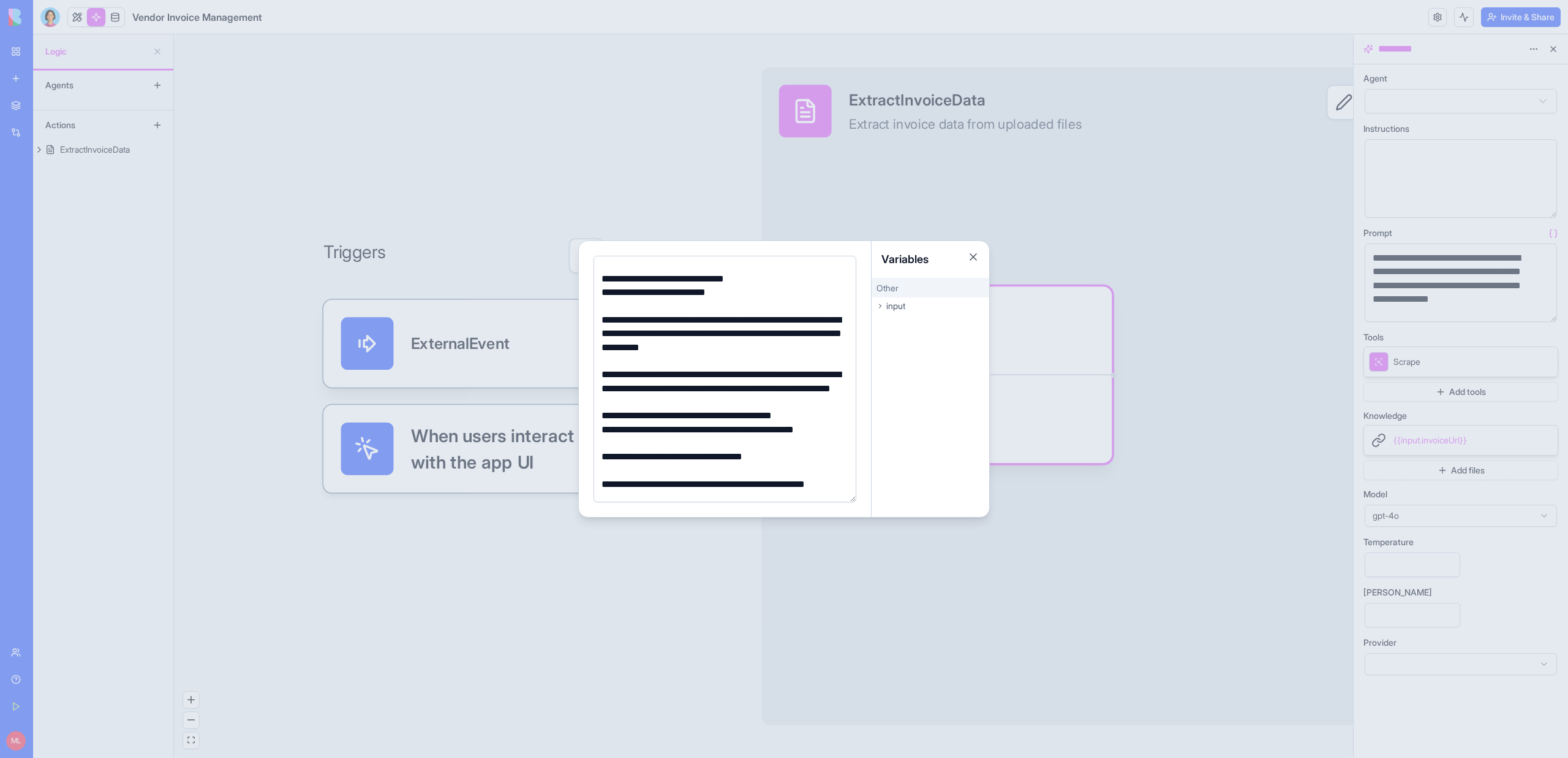
scroll to position [140, 0]
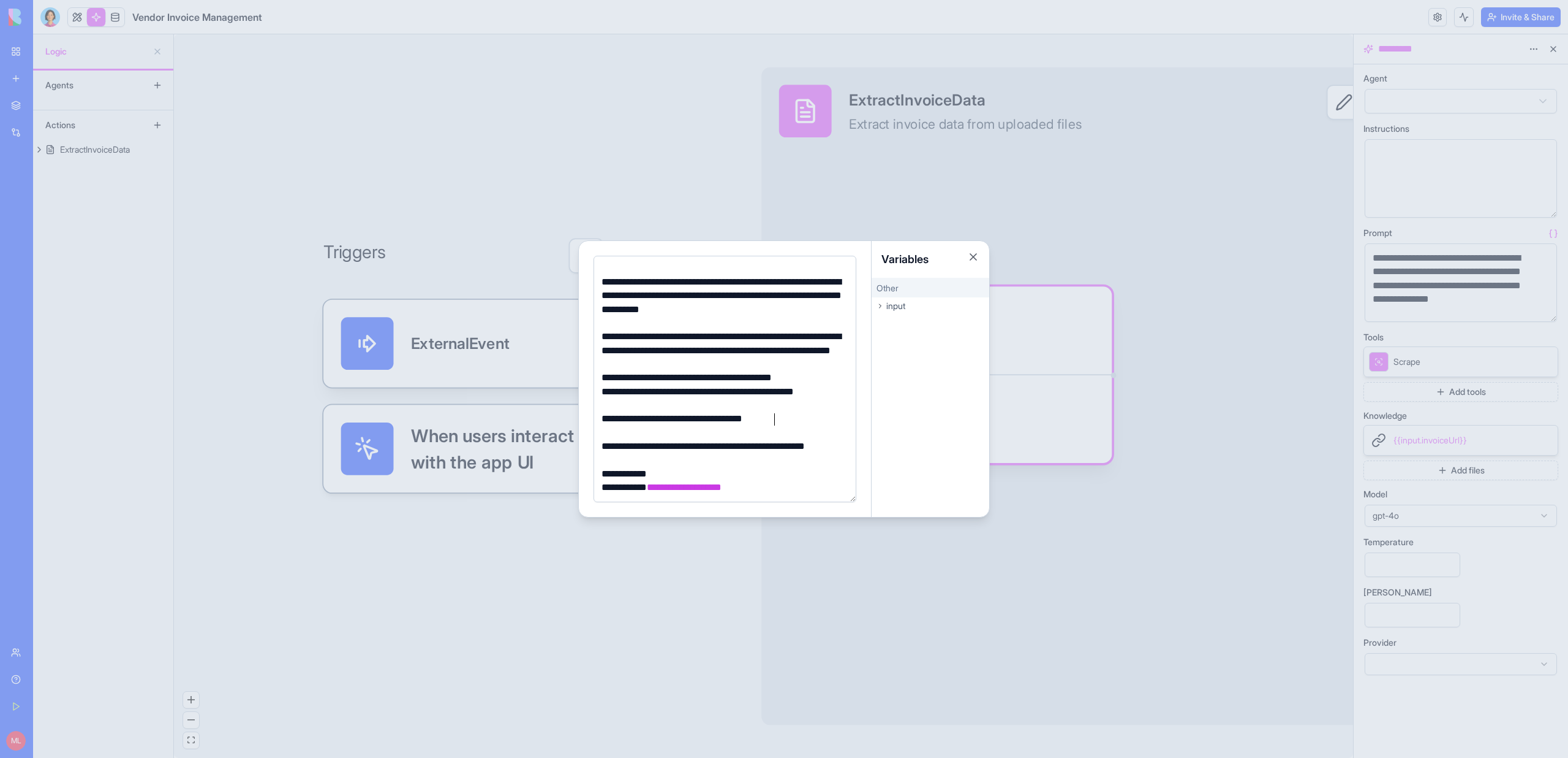
click at [810, 413] on div "**********" at bounding box center [722, 418] width 250 height 14
drag, startPoint x: 784, startPoint y: 490, endPoint x: 708, endPoint y: 485, distance: 76.2
click at [708, 486] on div "**********" at bounding box center [722, 487] width 250 height 14
click at [662, 467] on div "**********" at bounding box center [722, 474] width 250 height 14
drag, startPoint x: 646, startPoint y: 459, endPoint x: 596, endPoint y: 443, distance: 52.5
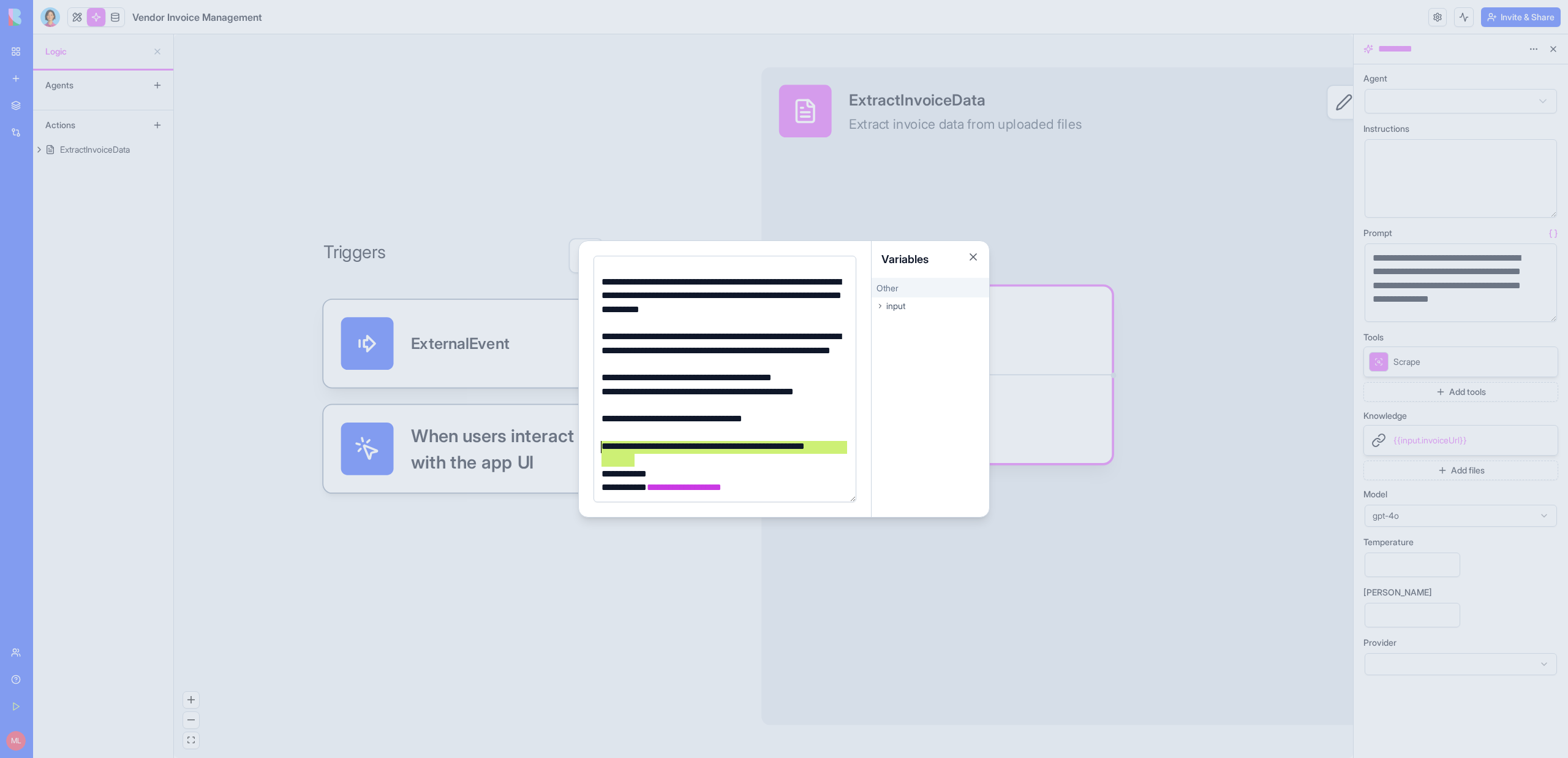
click at [596, 443] on div "**********" at bounding box center [725, 378] width 263 height 246
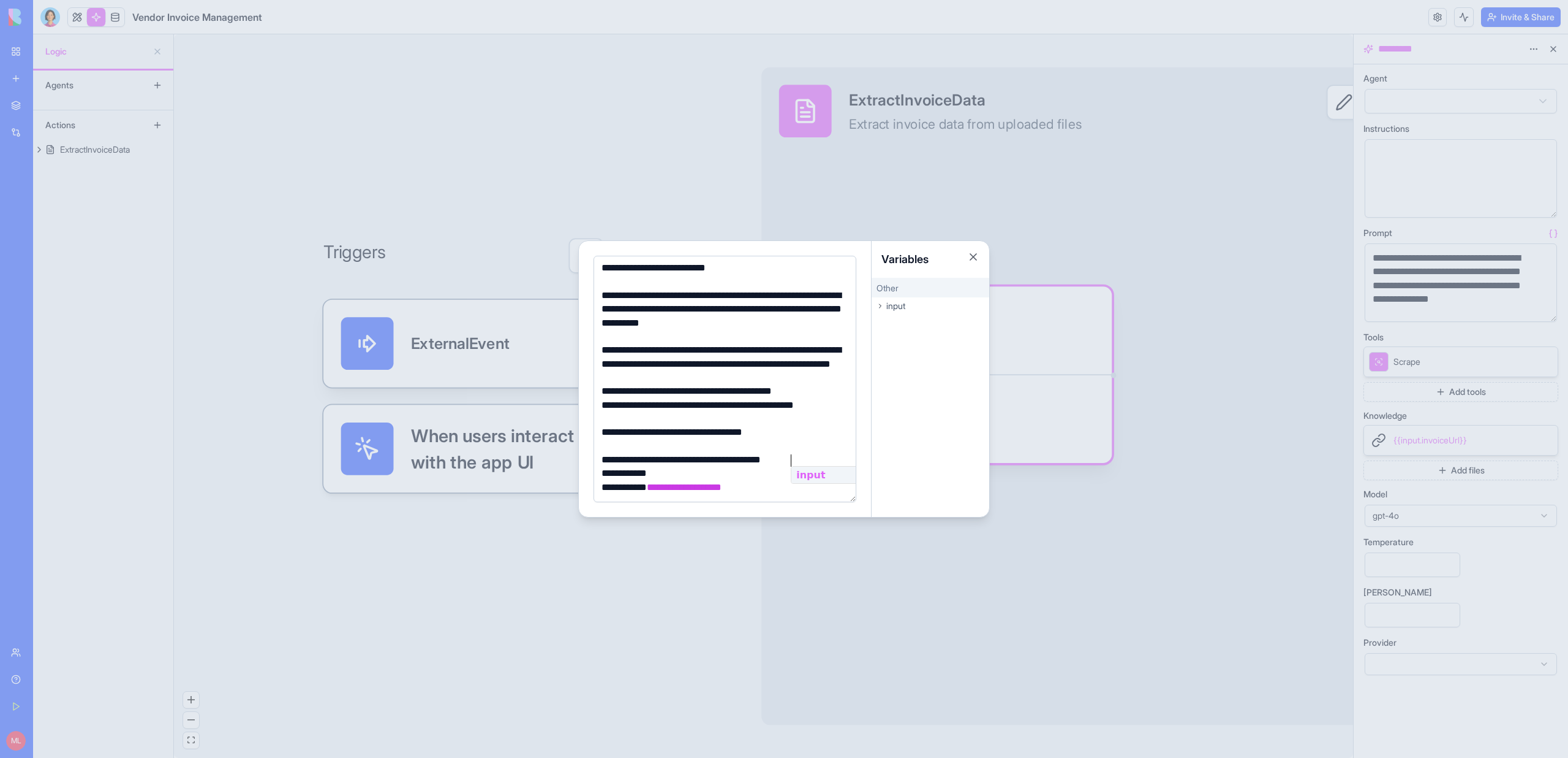
click at [1224, 391] on div at bounding box center [784, 379] width 1568 height 758
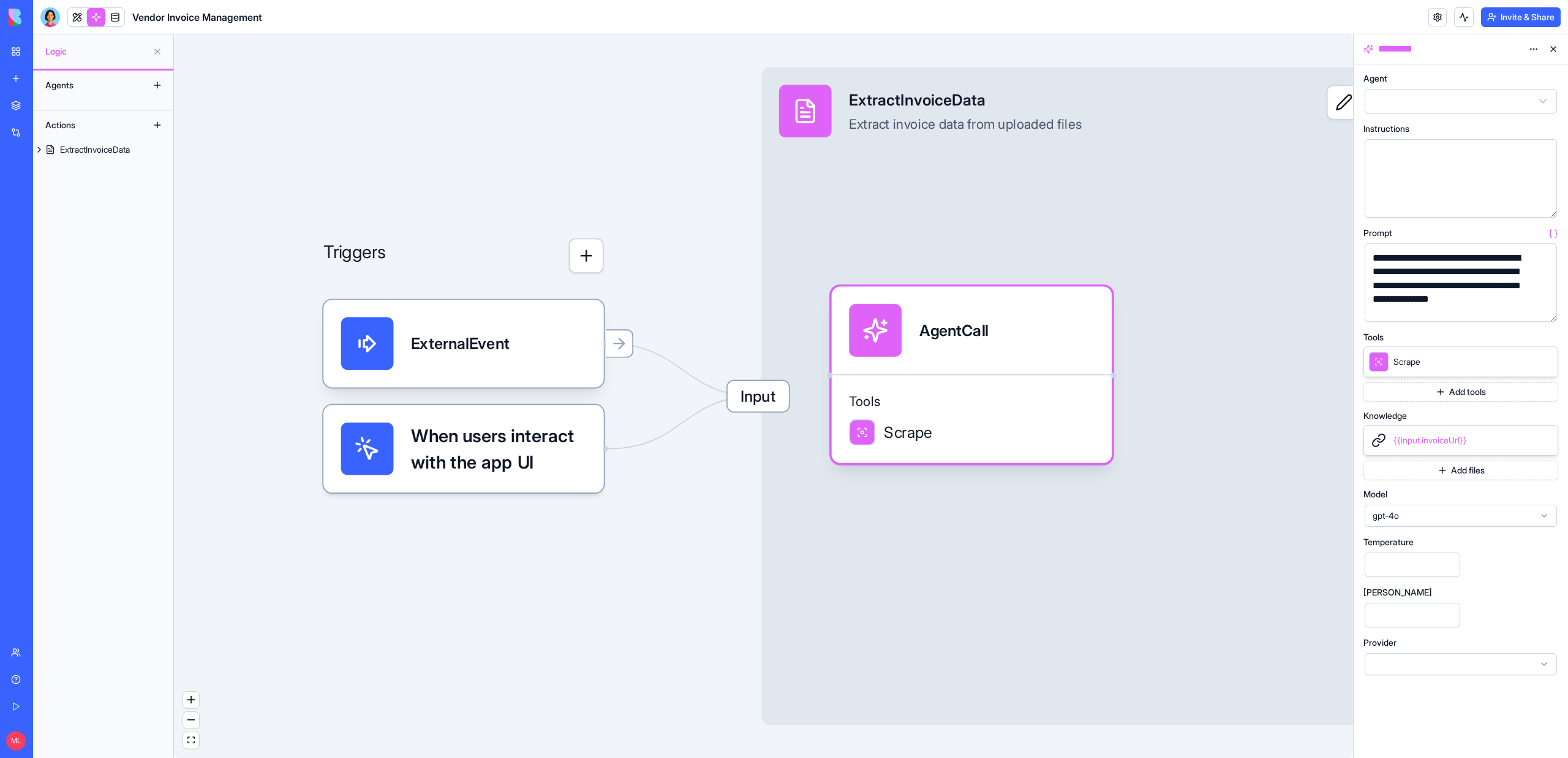
click at [1466, 396] on button "Add tools" at bounding box center [1461, 392] width 195 height 20
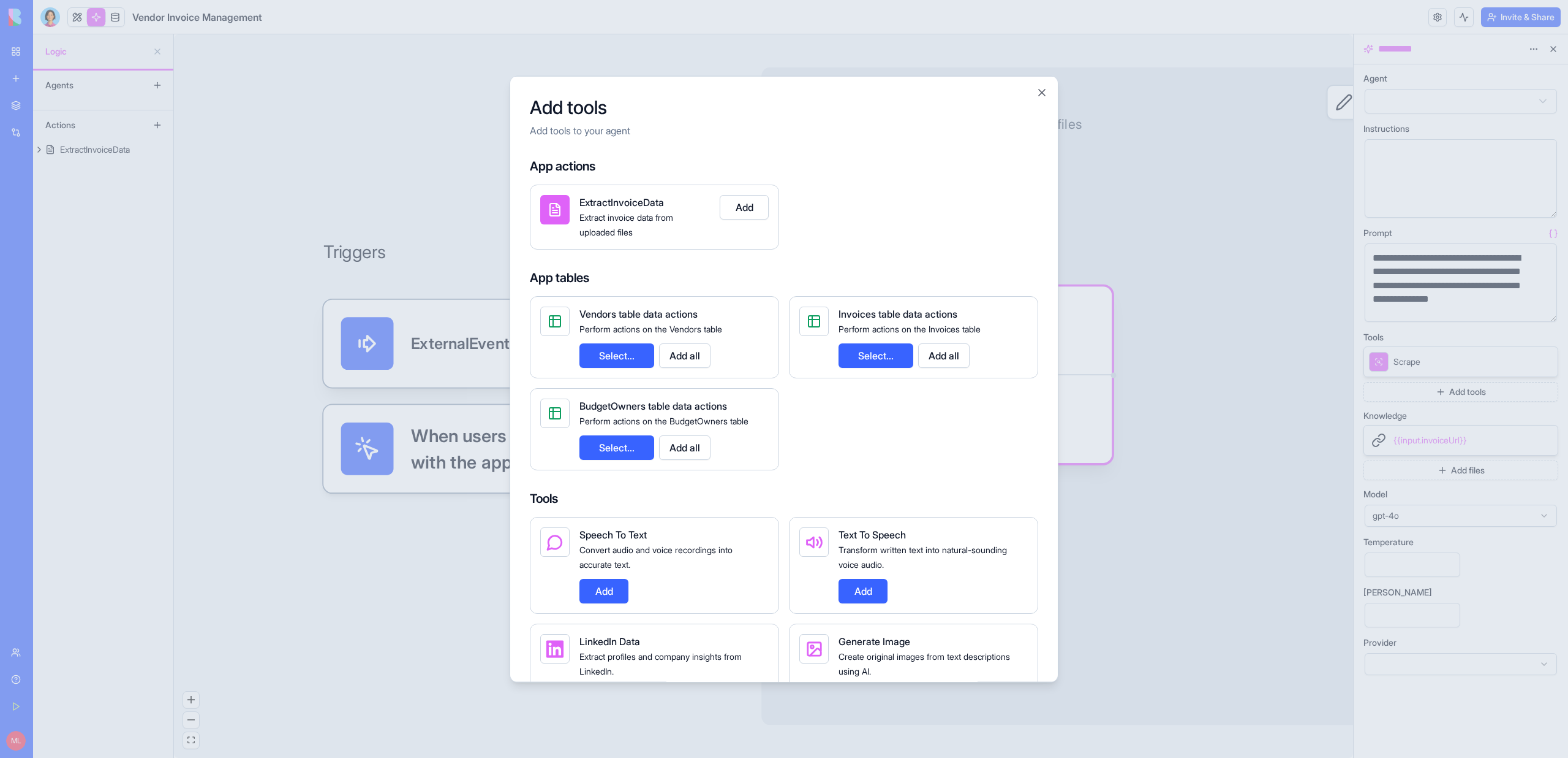
click at [907, 354] on button "Select..." at bounding box center [876, 355] width 75 height 25
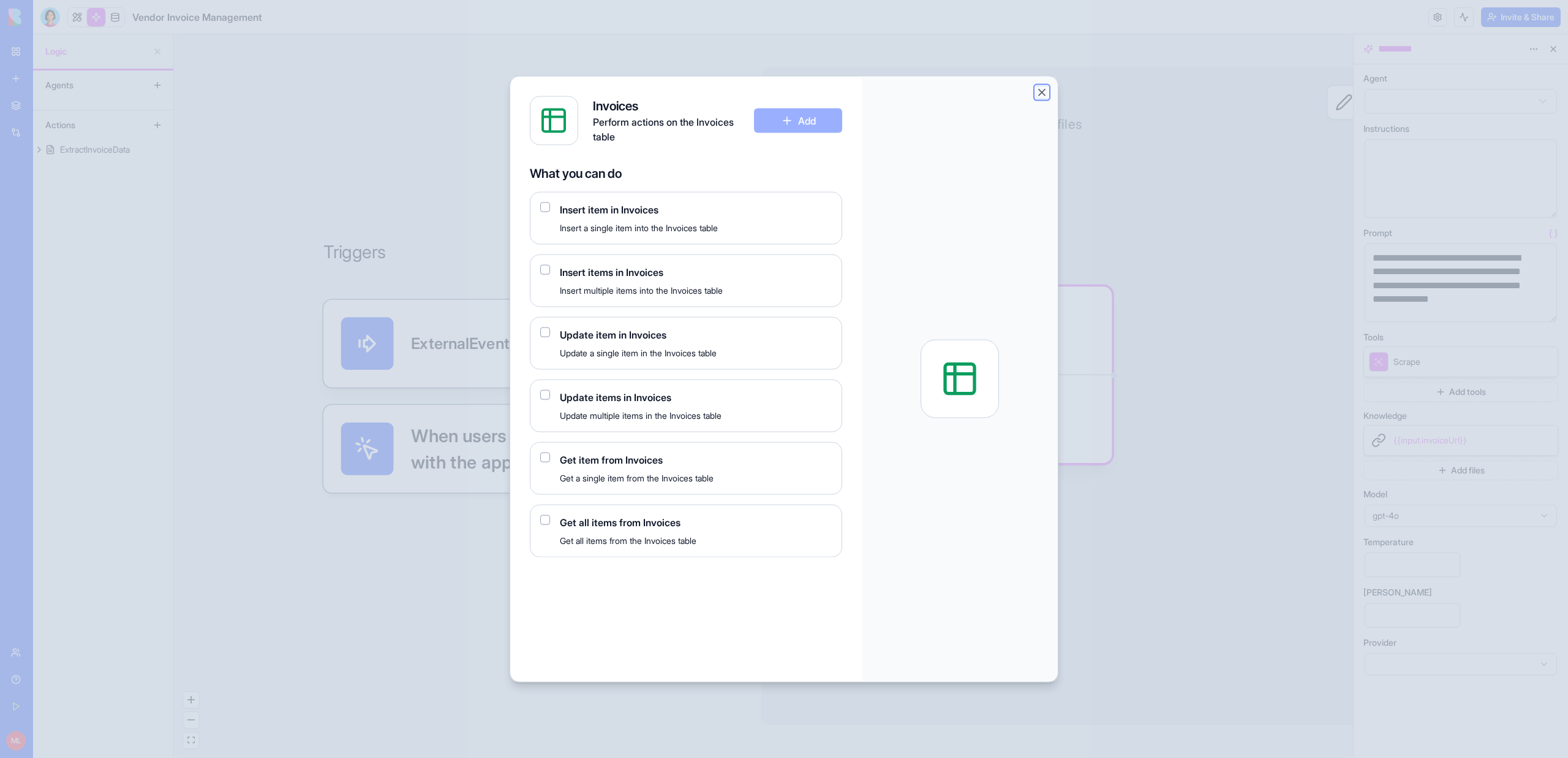
click at [1042, 93] on button "Close" at bounding box center [1042, 92] width 12 height 12
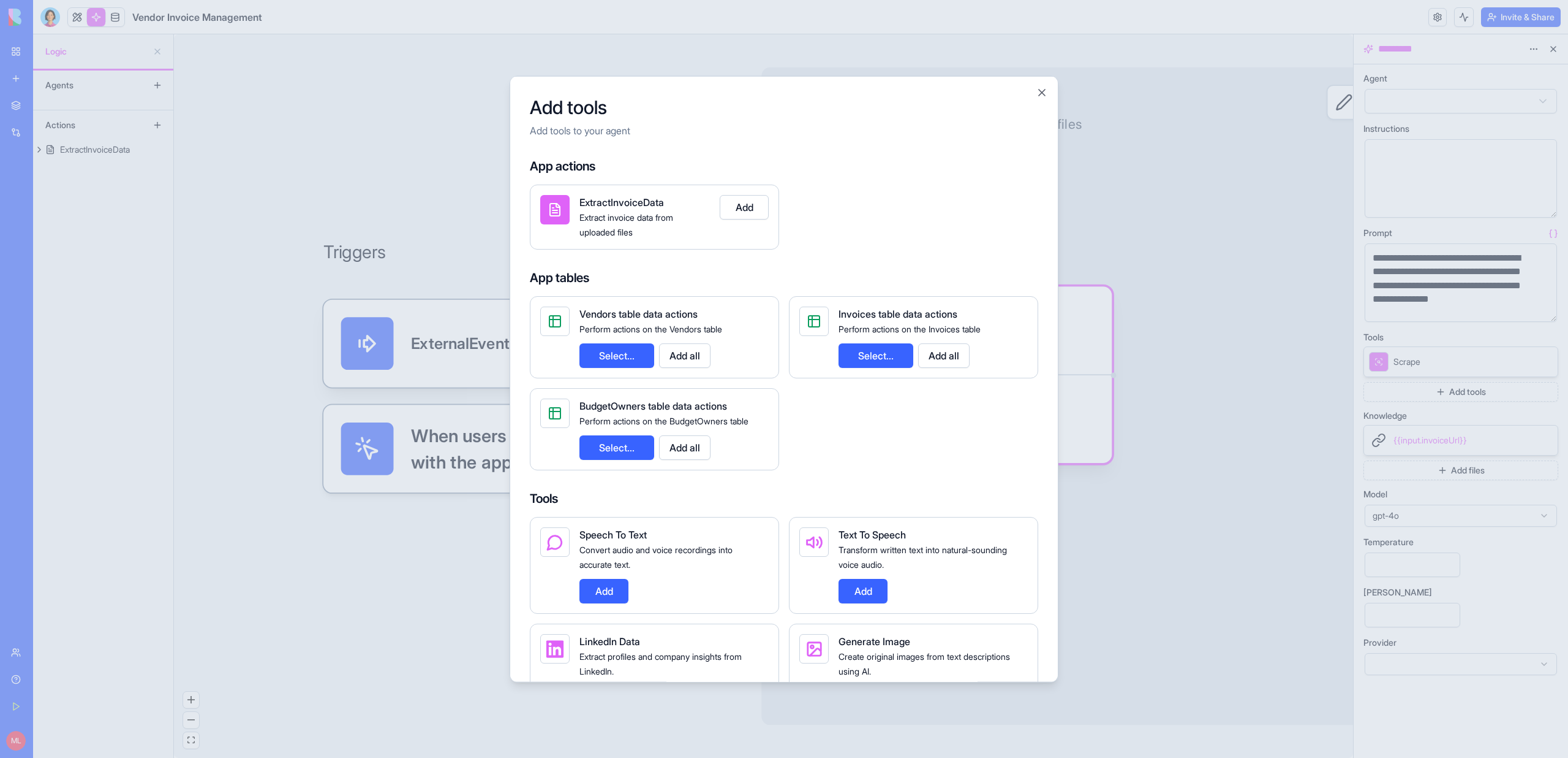
click at [937, 362] on button "Add all" at bounding box center [944, 355] width 51 height 25
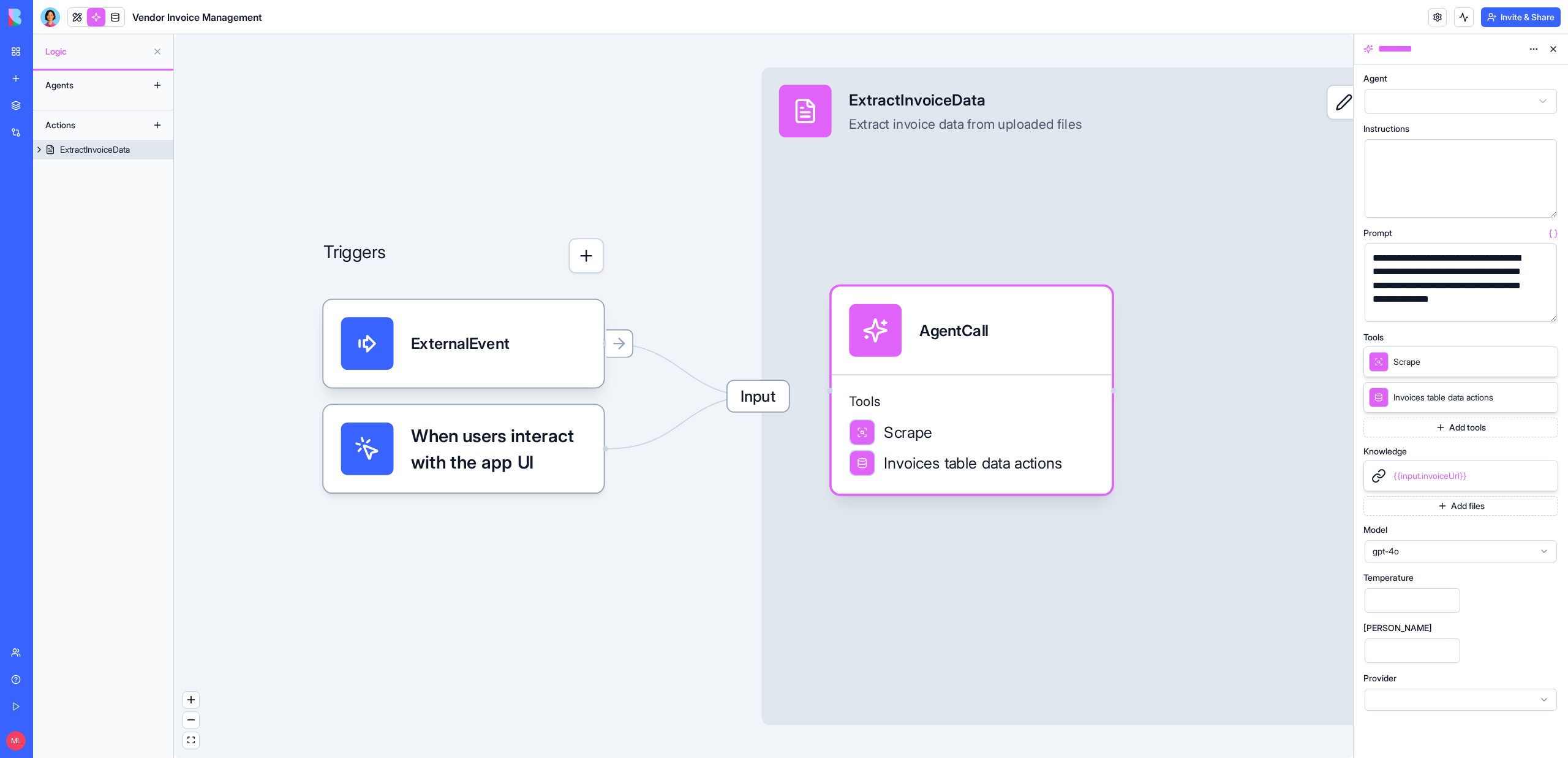
click at [1124, 189] on div "Input ExtractInvoiceData Extract invoice data from uploaded files Output" at bounding box center [1090, 397] width 657 height 658
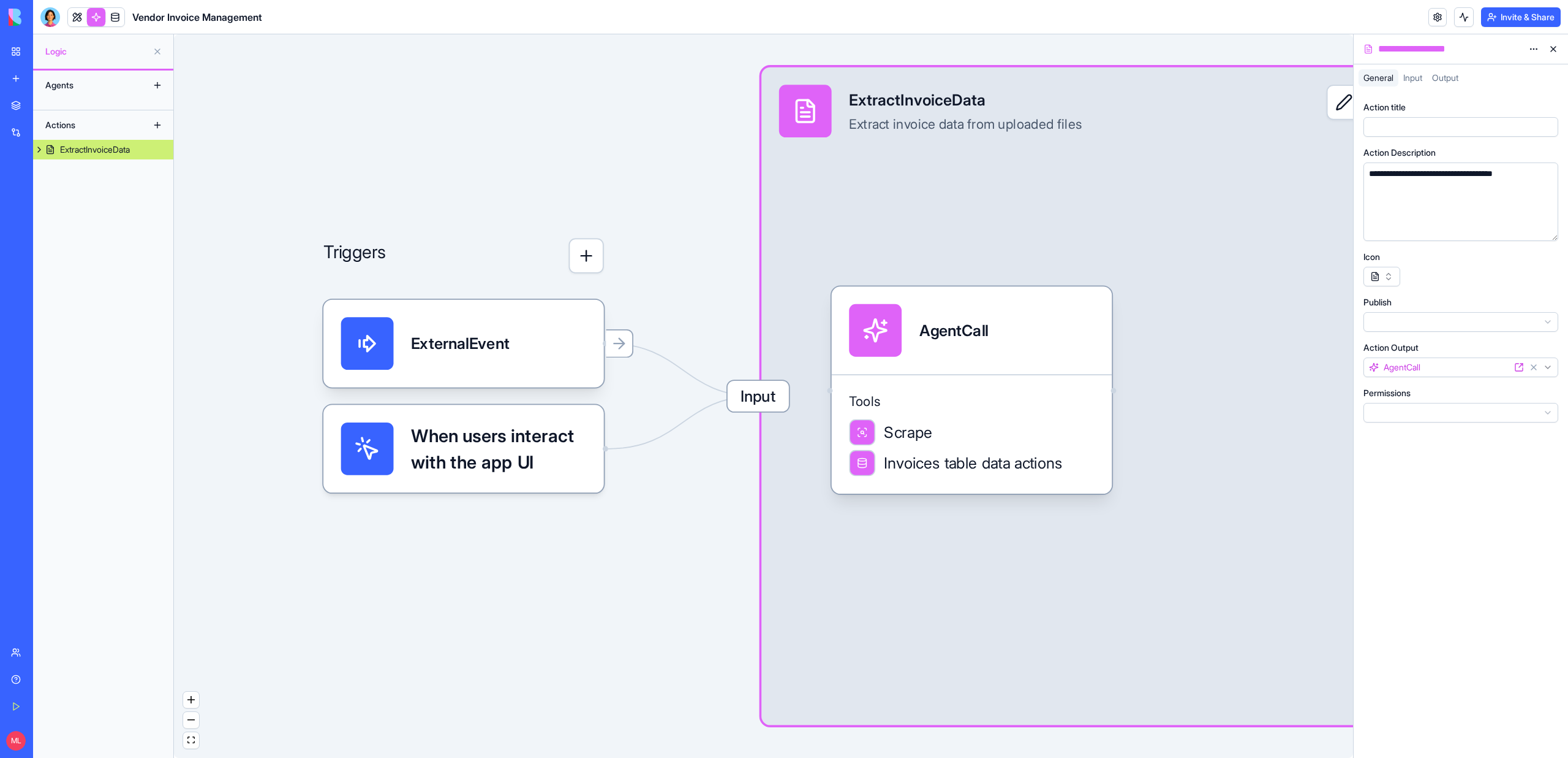
click at [78, 20] on link at bounding box center [77, 17] width 19 height 19
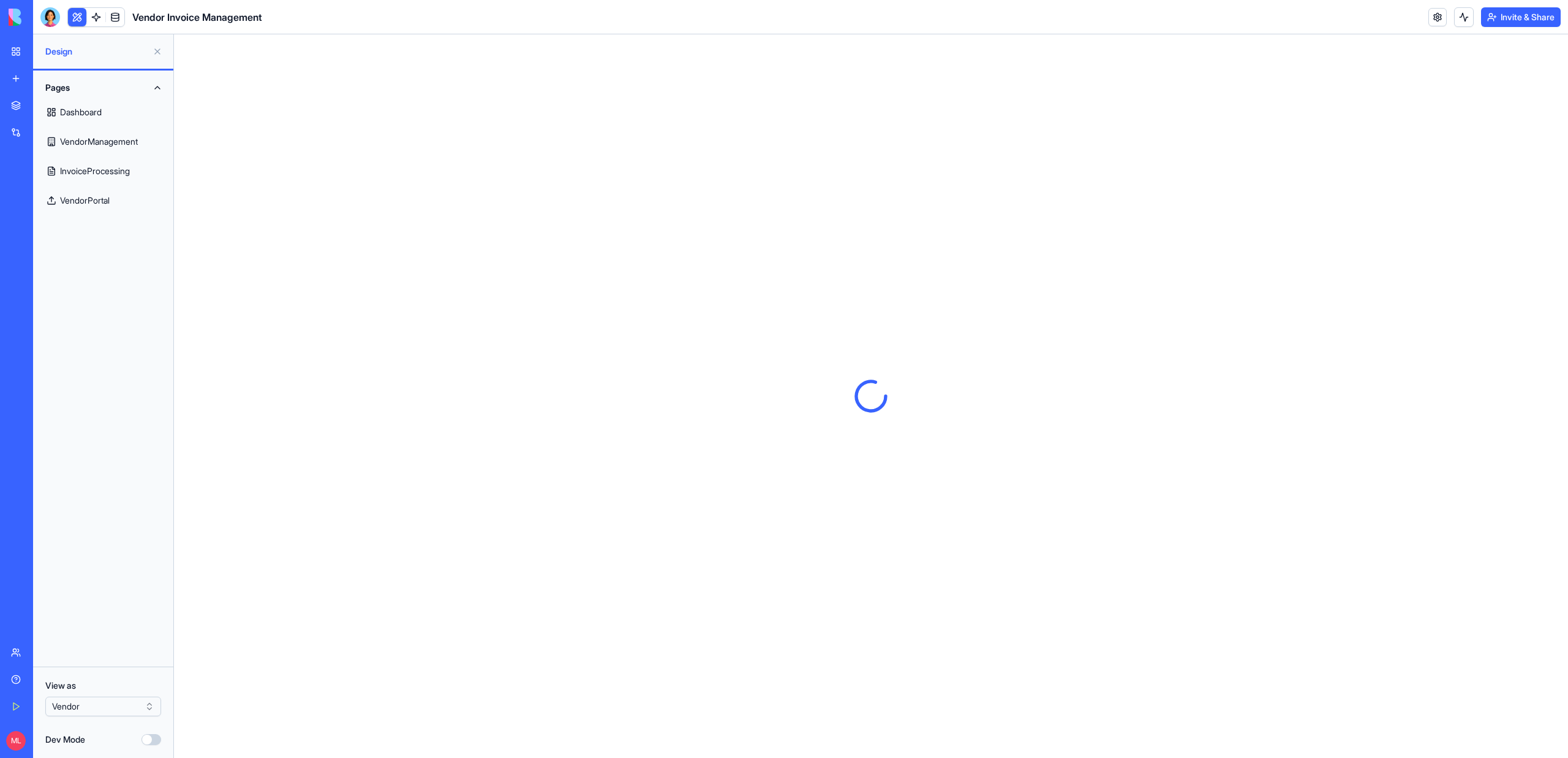
click at [81, 199] on link "VendorPortal" at bounding box center [103, 200] width 126 height 29
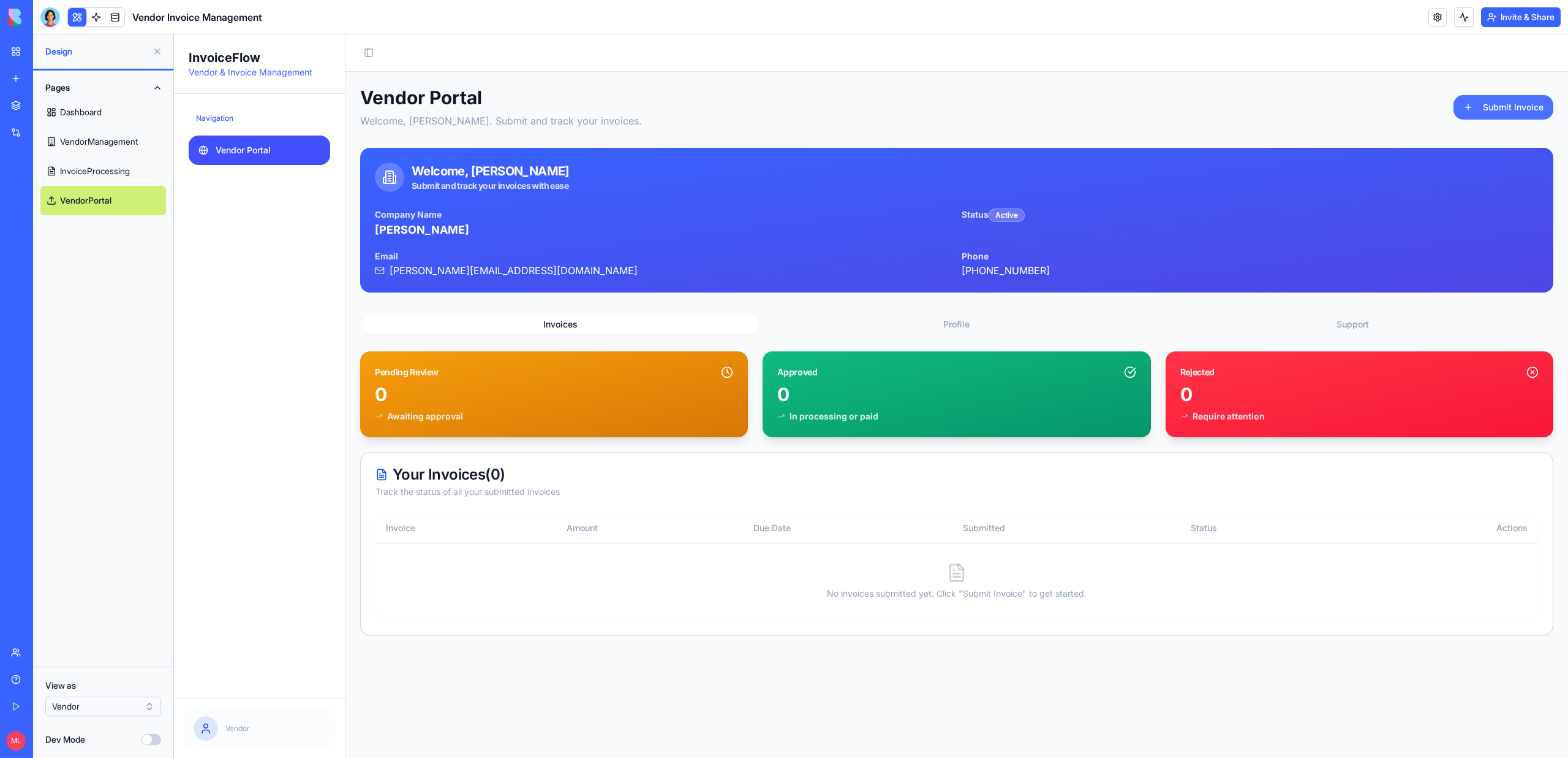
click at [1523, 108] on button "Submit Invoice" at bounding box center [1503, 107] width 100 height 25
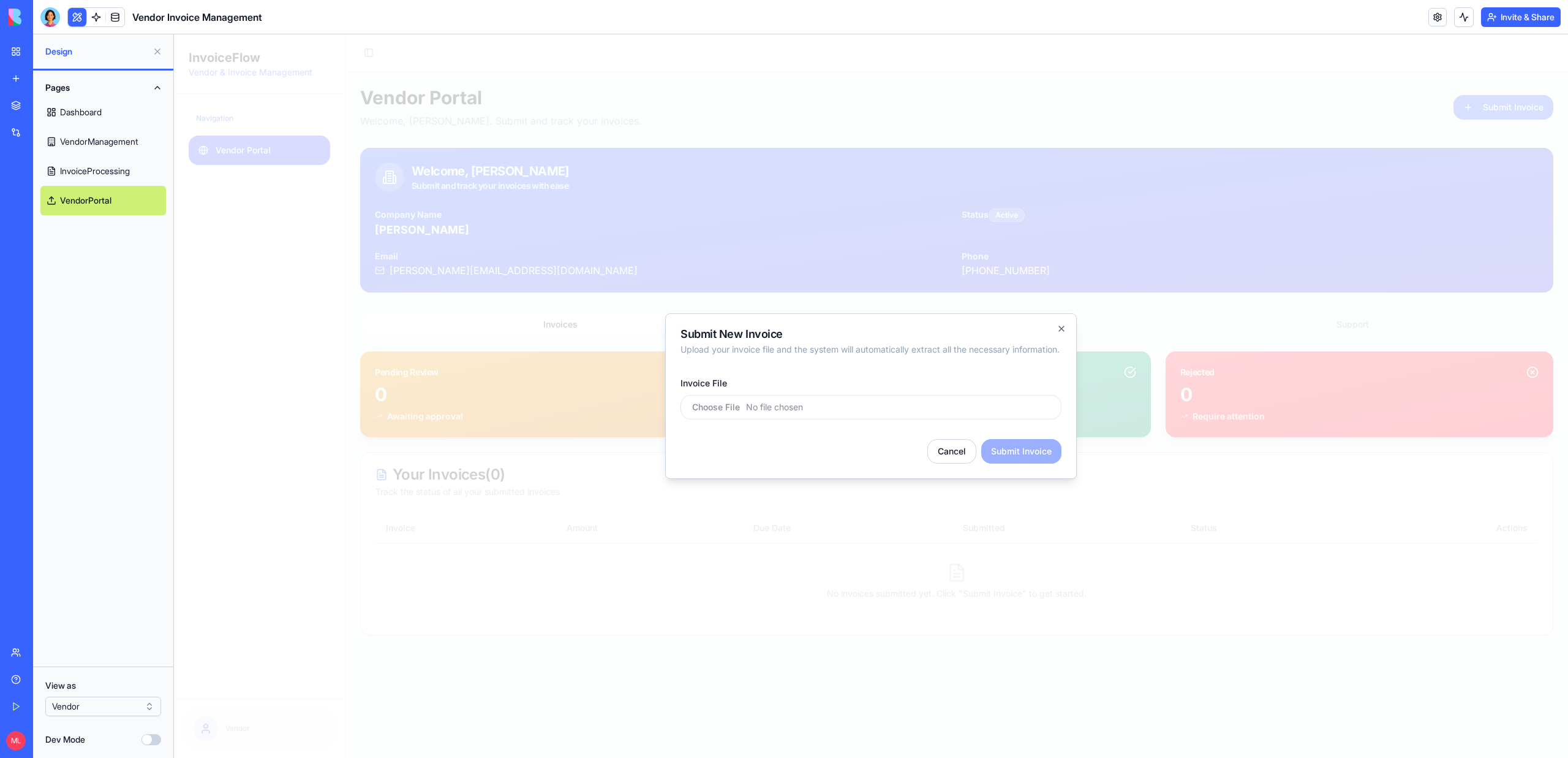
click at [749, 410] on input "Invoice File" at bounding box center [871, 406] width 381 height 25
type input "**********"
click at [1231, 379] on div at bounding box center [870, 396] width 1394 height 724
